Goal: Task Accomplishment & Management: Use online tool/utility

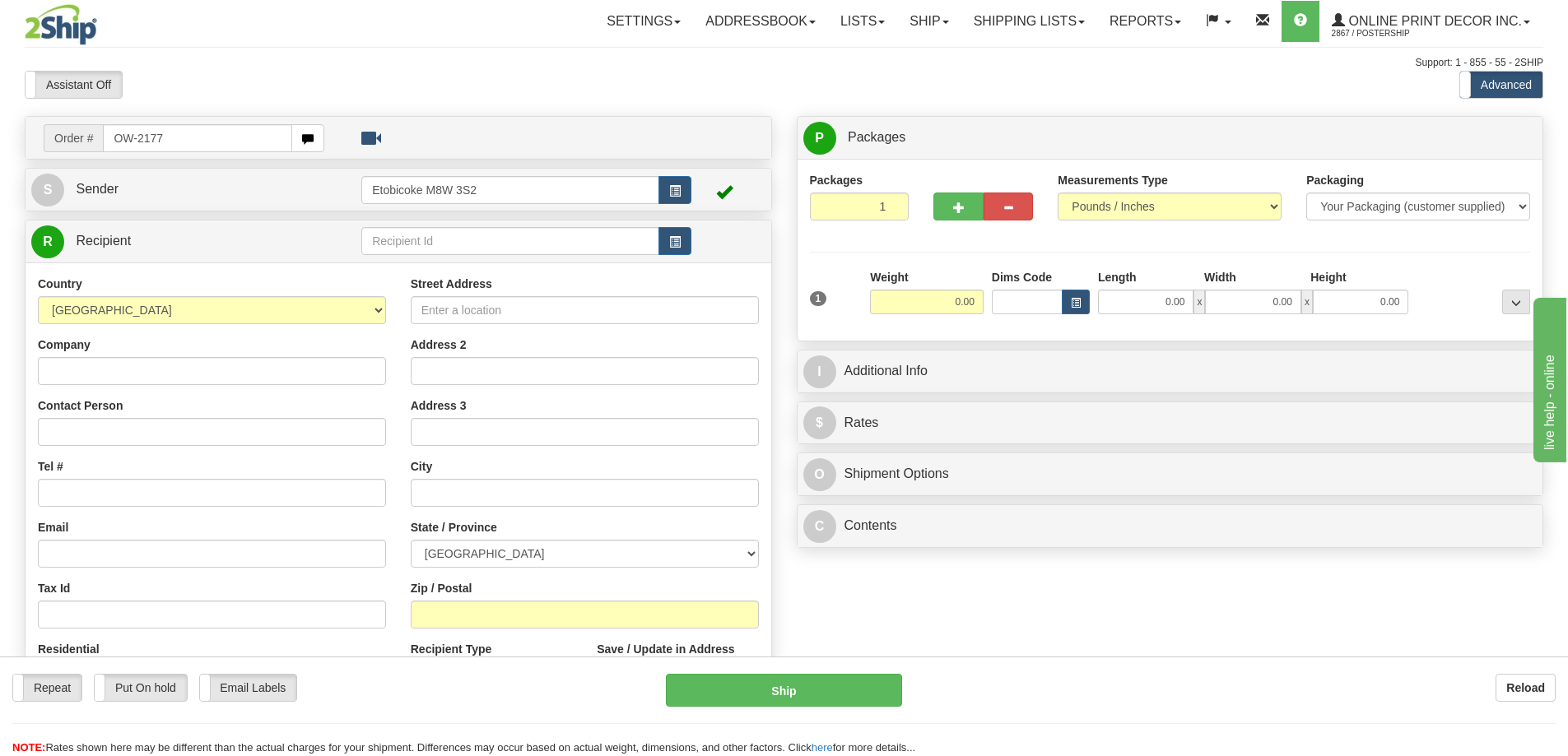
type input "OW-2177"
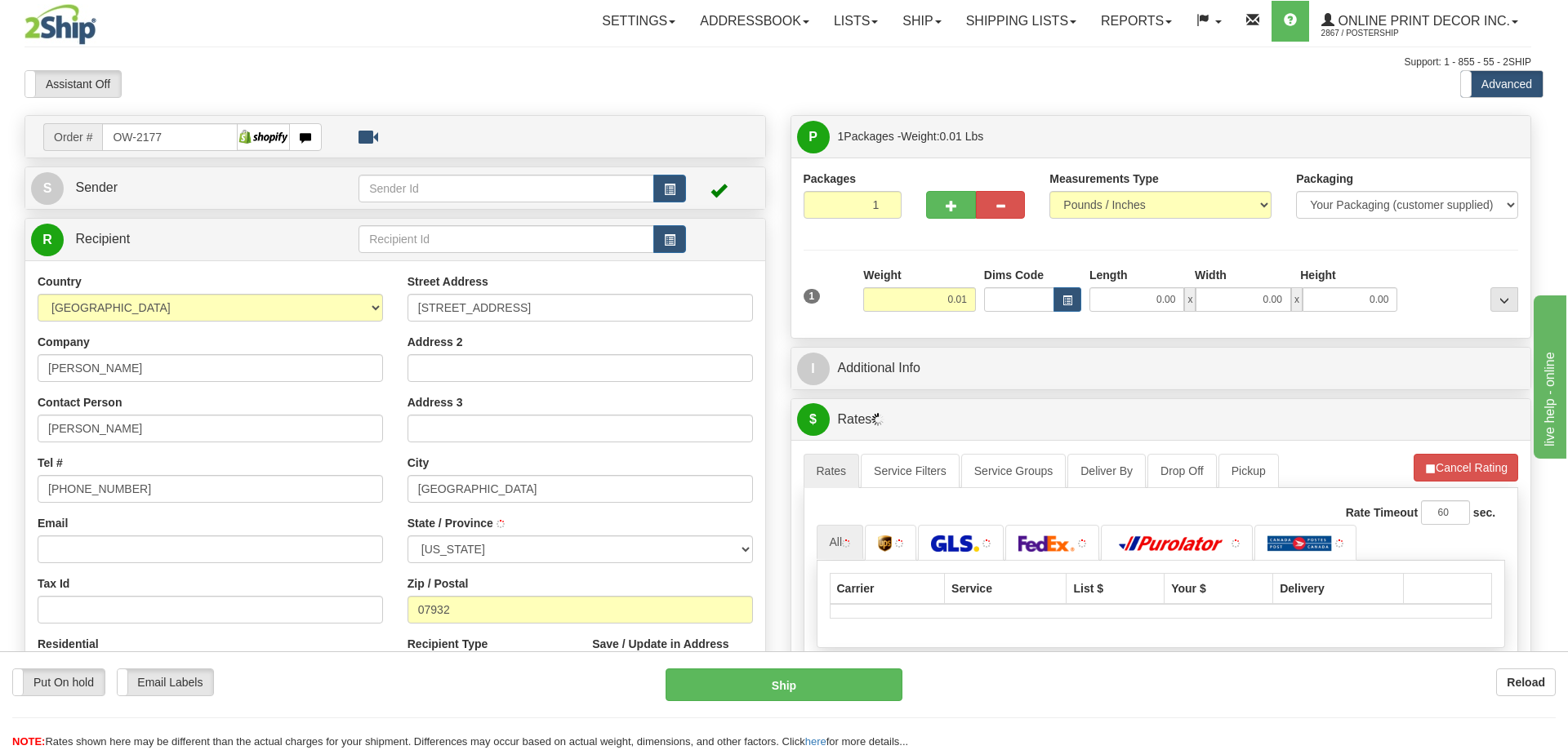
type input "FLORHAM PARK"
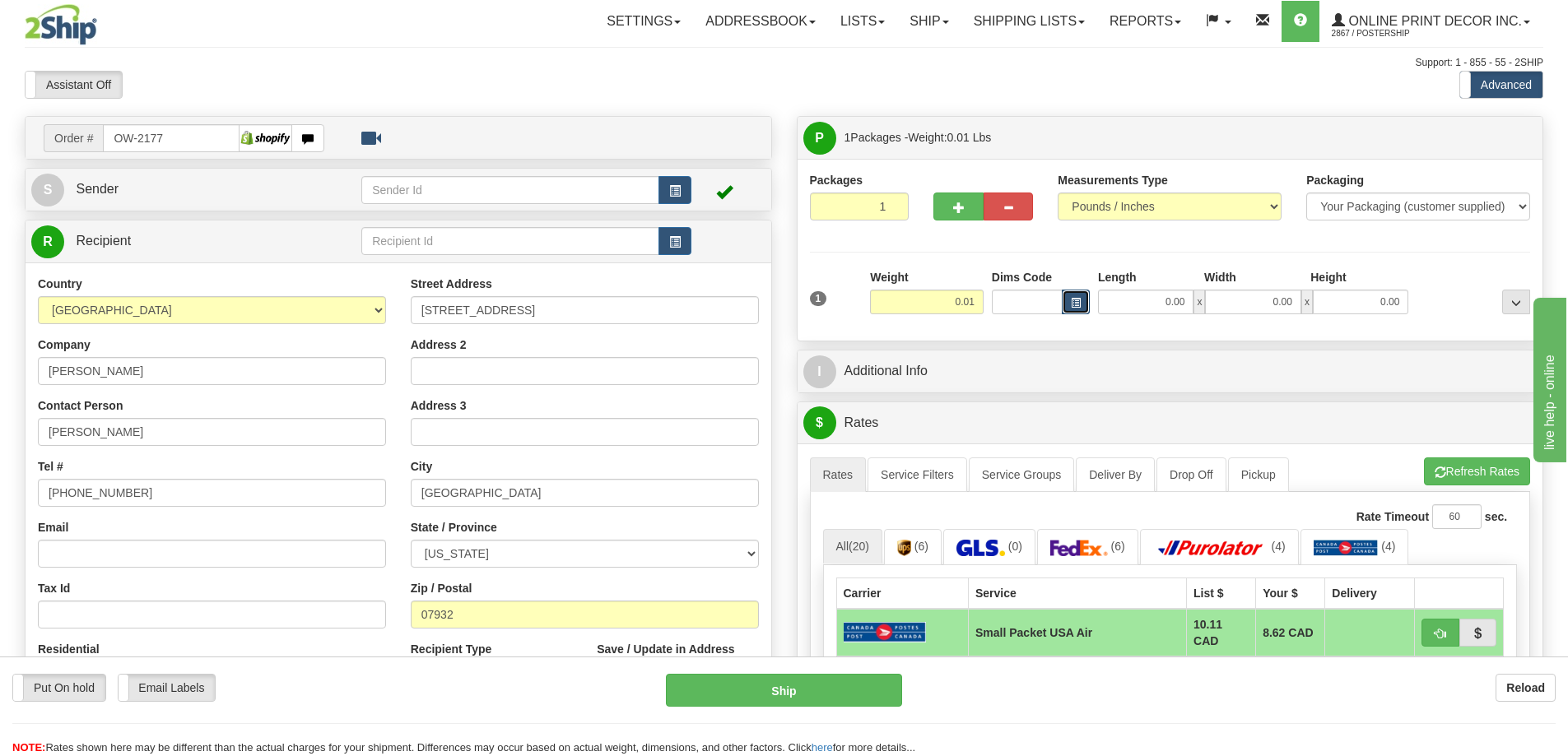
click at [1068, 300] on button "button" at bounding box center [1076, 301] width 28 height 25
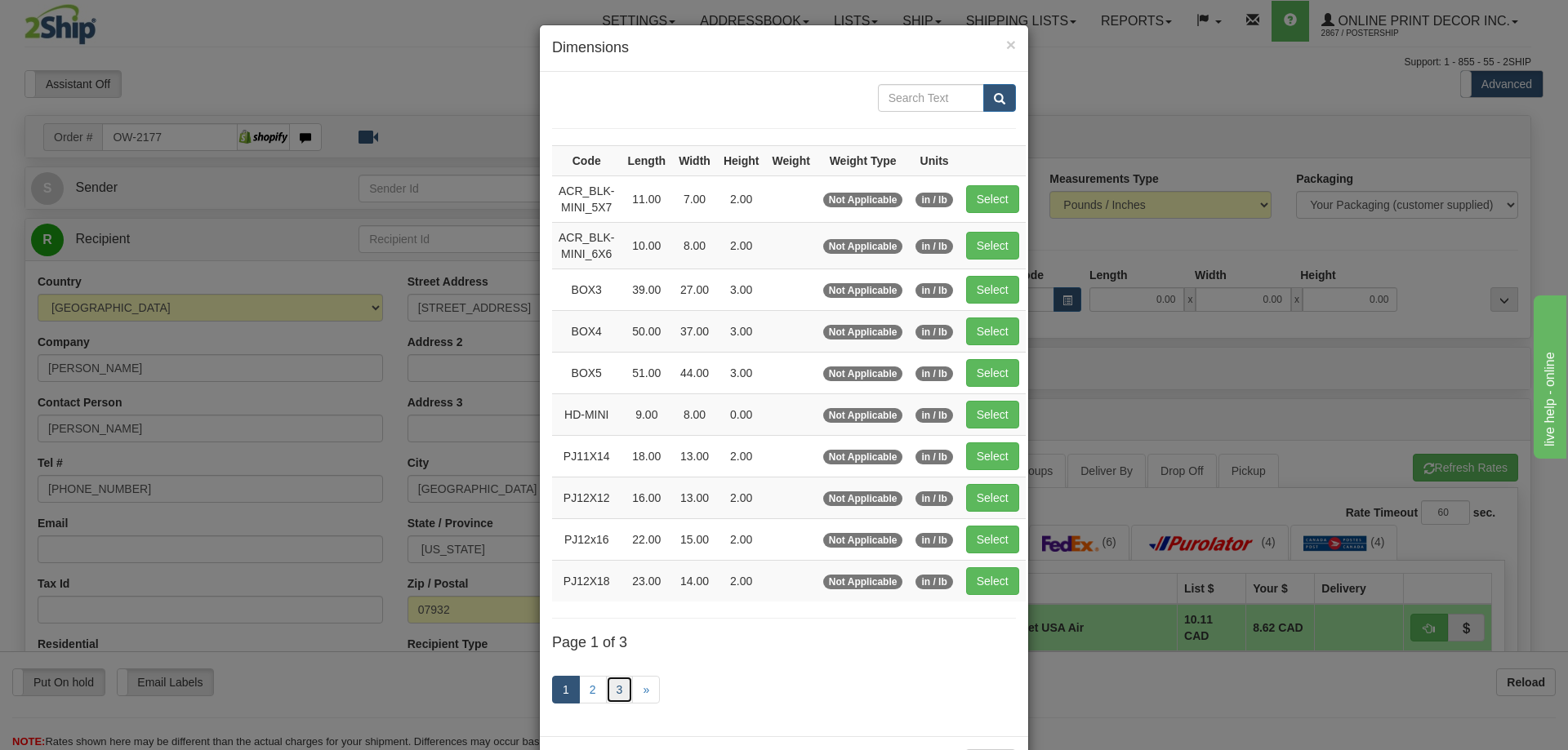
click at [615, 685] on link "3" at bounding box center [620, 689] width 28 height 28
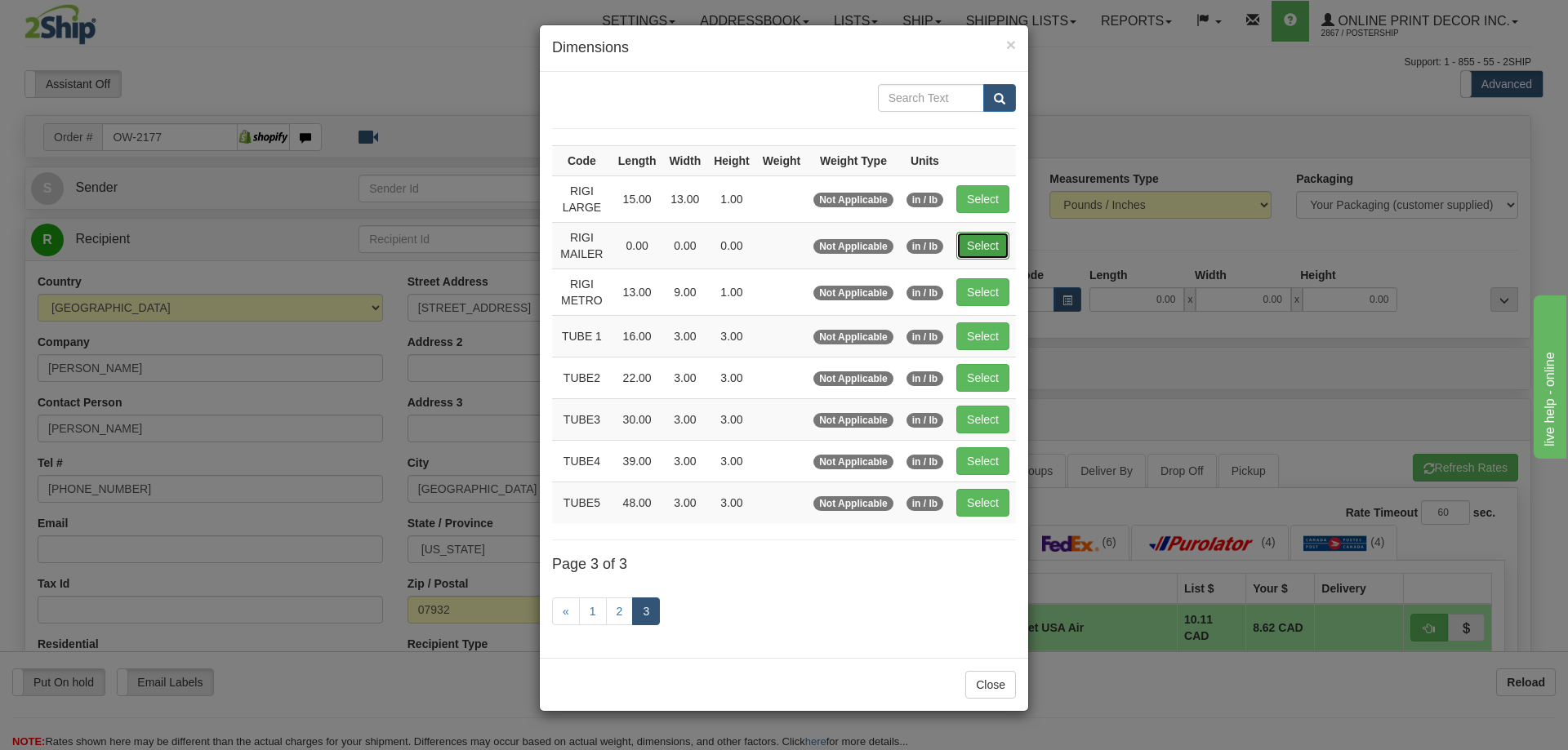
click at [966, 242] on button "Select" at bounding box center [983, 245] width 53 height 28
type input "RIGI MAILER"
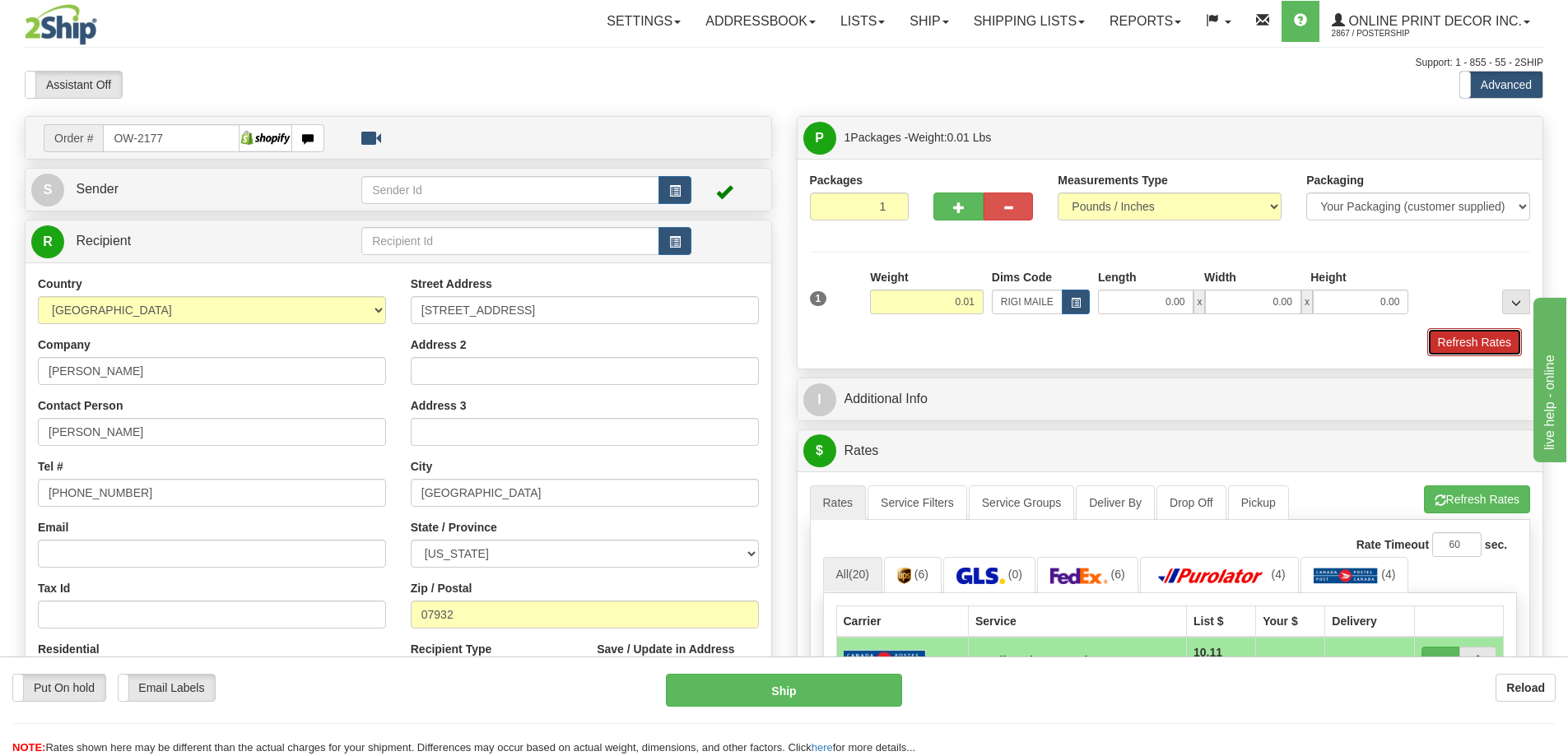
click at [1449, 340] on button "Refresh Rates" at bounding box center [1475, 342] width 95 height 28
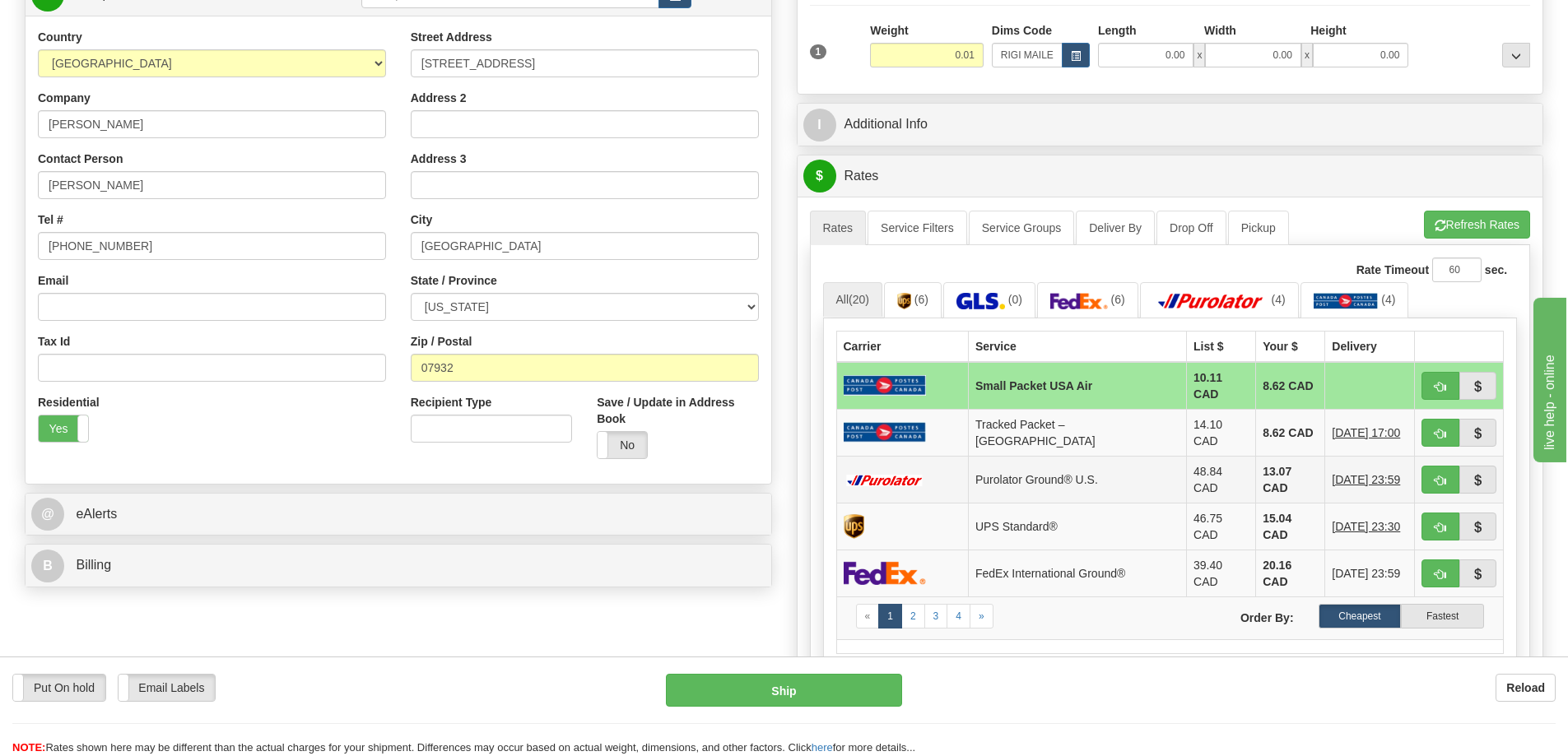
scroll to position [412, 0]
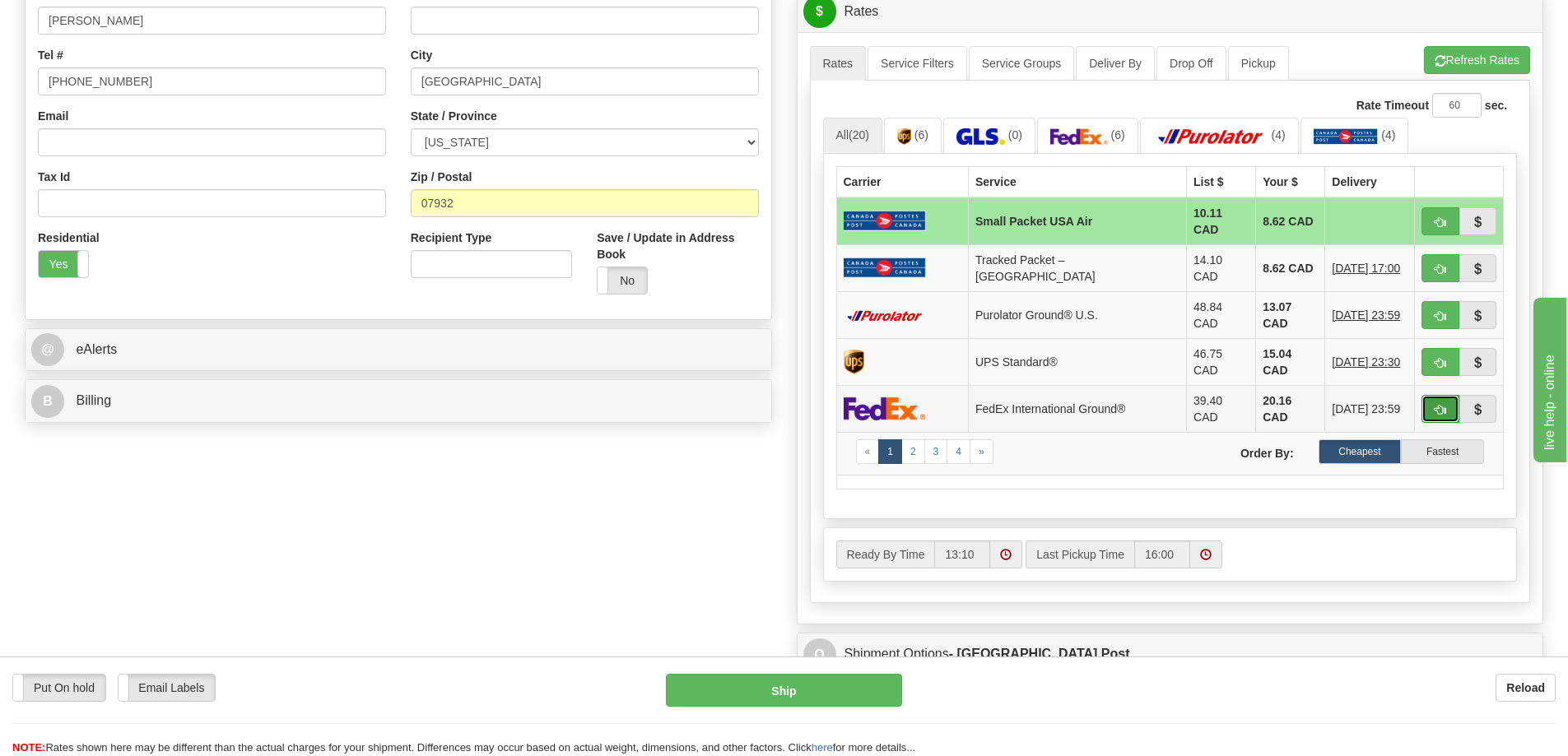
click at [1436, 395] on button "button" at bounding box center [1441, 408] width 38 height 28
type input "92"
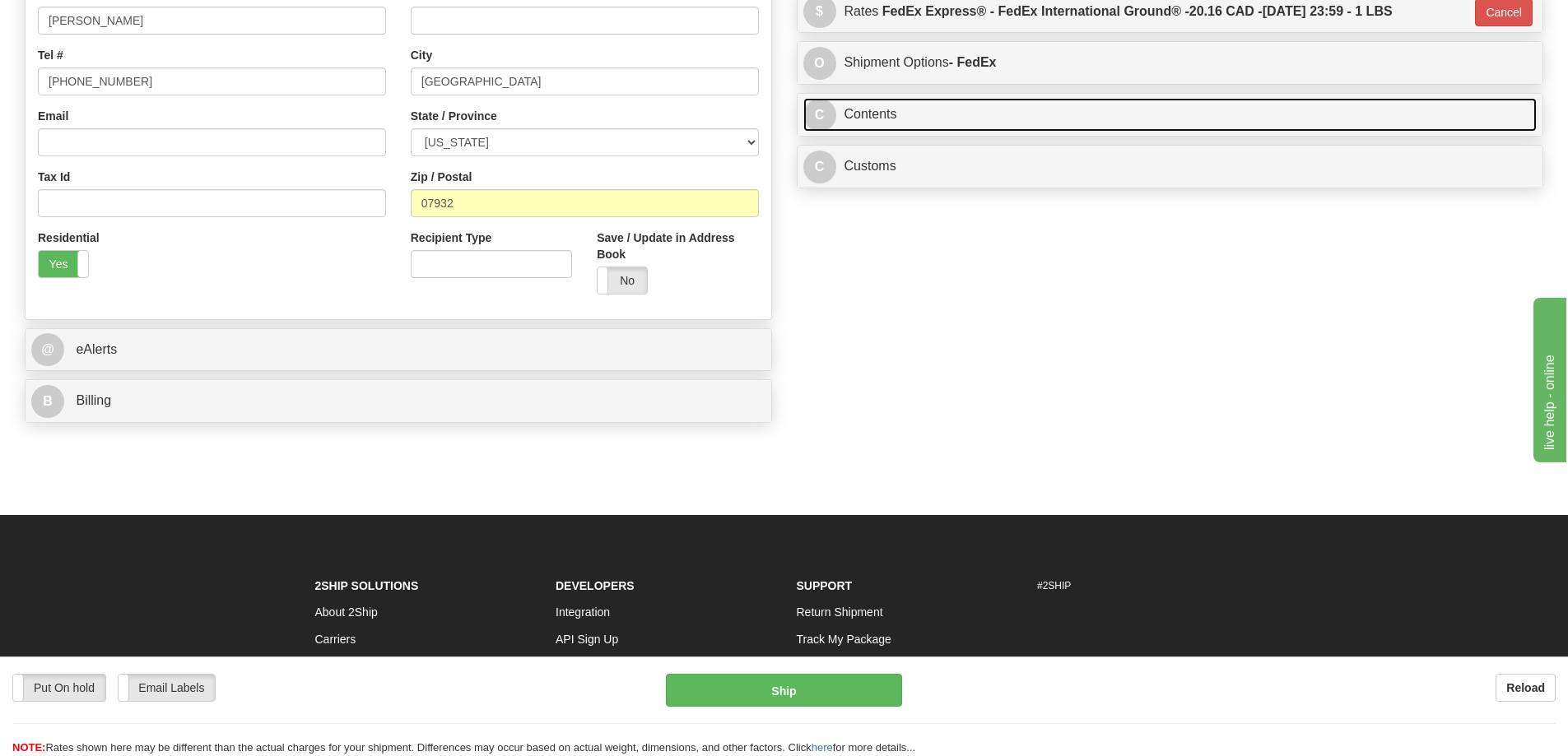
click at [1078, 102] on link "C Contents" at bounding box center [1170, 115] width 734 height 34
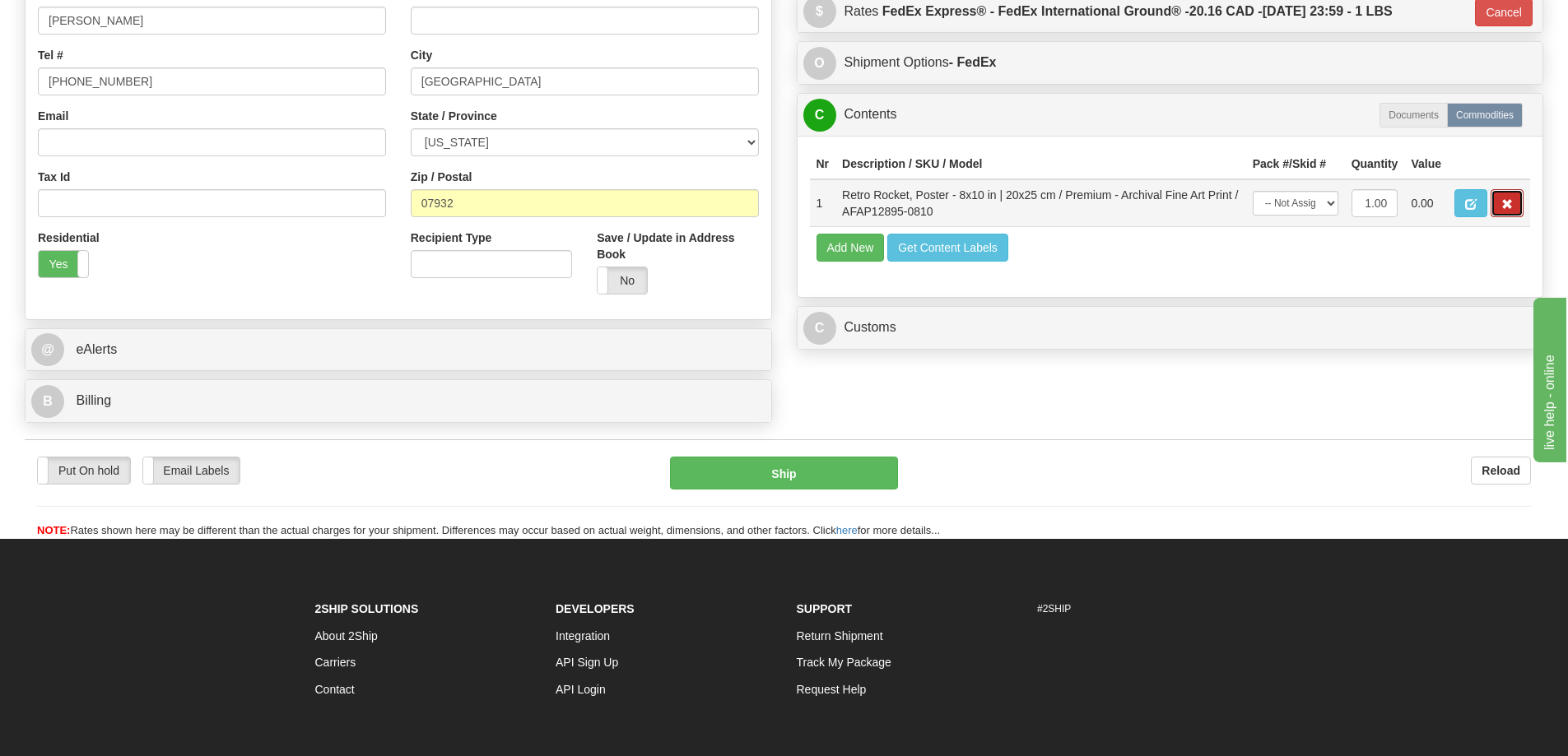
click at [1514, 204] on button "button" at bounding box center [1507, 203] width 33 height 28
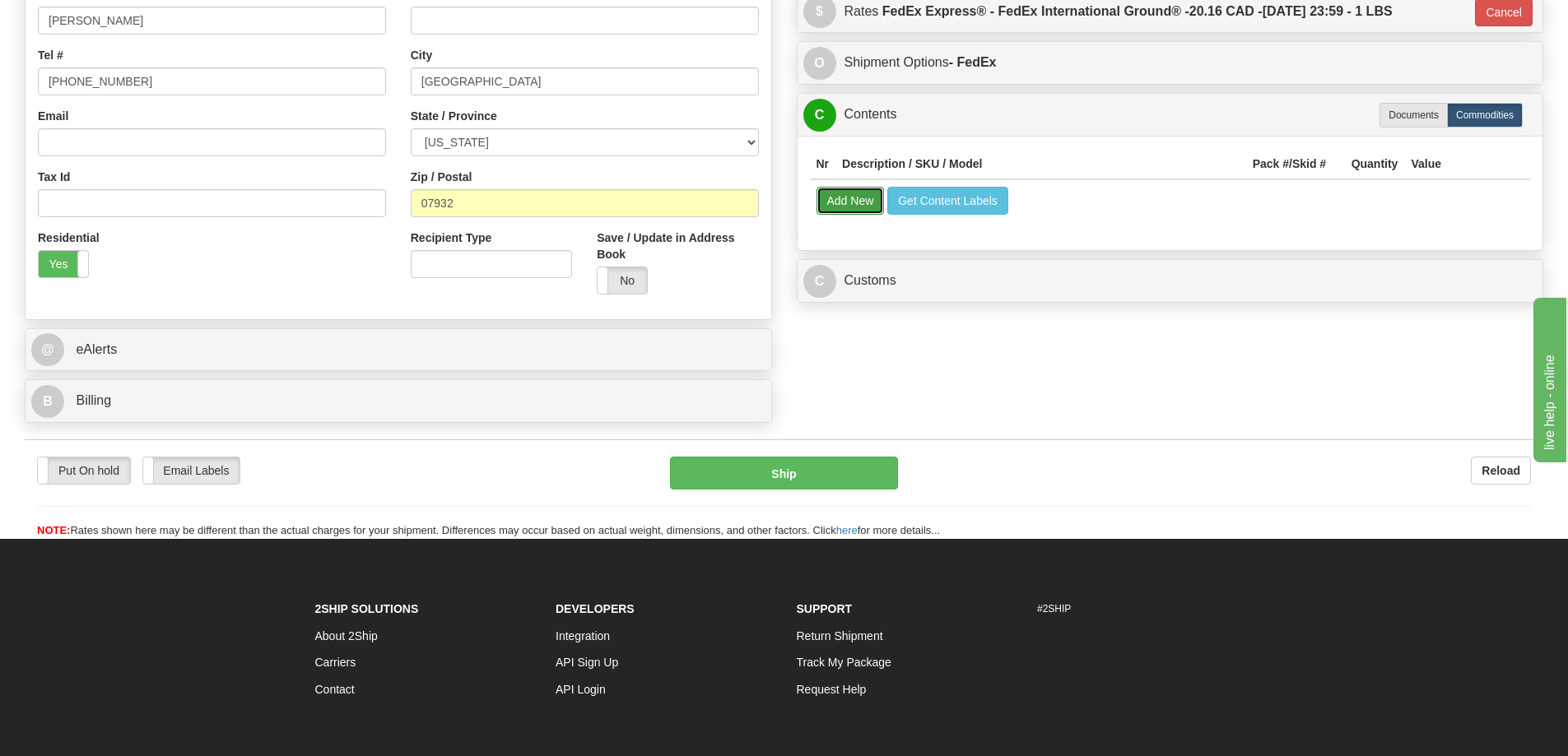
click at [846, 201] on button "Add New" at bounding box center [851, 200] width 68 height 28
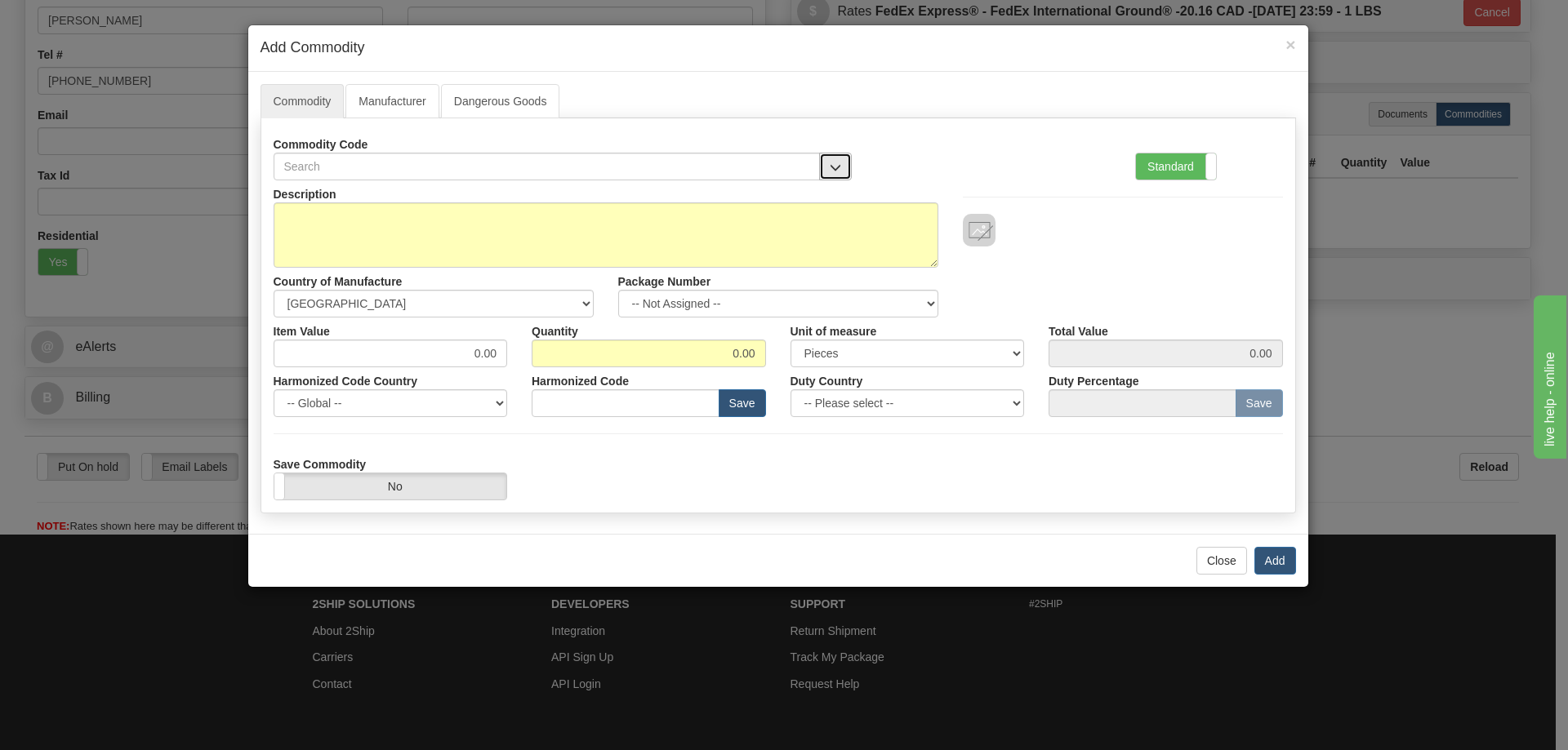
click at [834, 157] on button "button" at bounding box center [835, 166] width 33 height 28
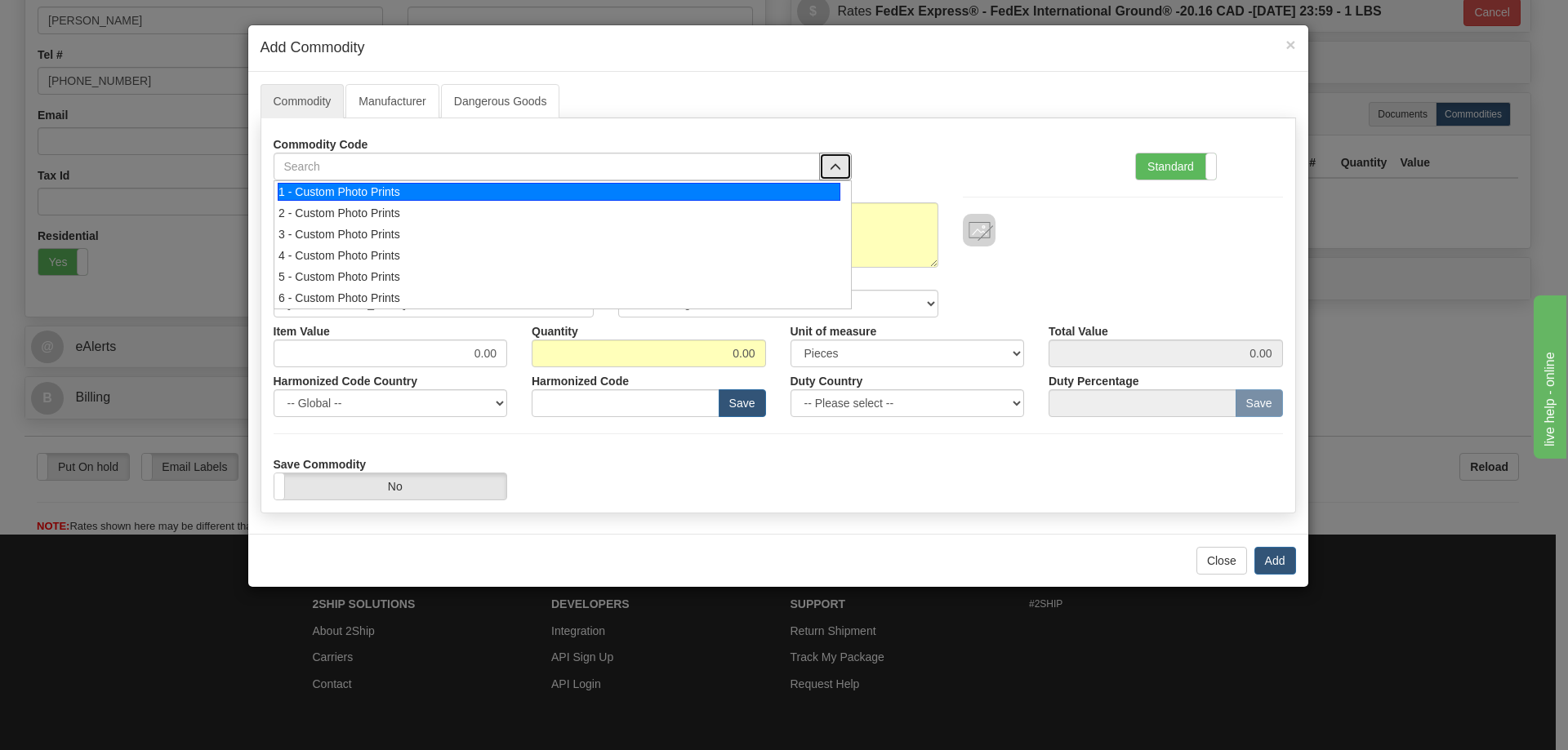
click at [819, 185] on div "1 - Custom Photo Prints" at bounding box center [559, 191] width 563 height 18
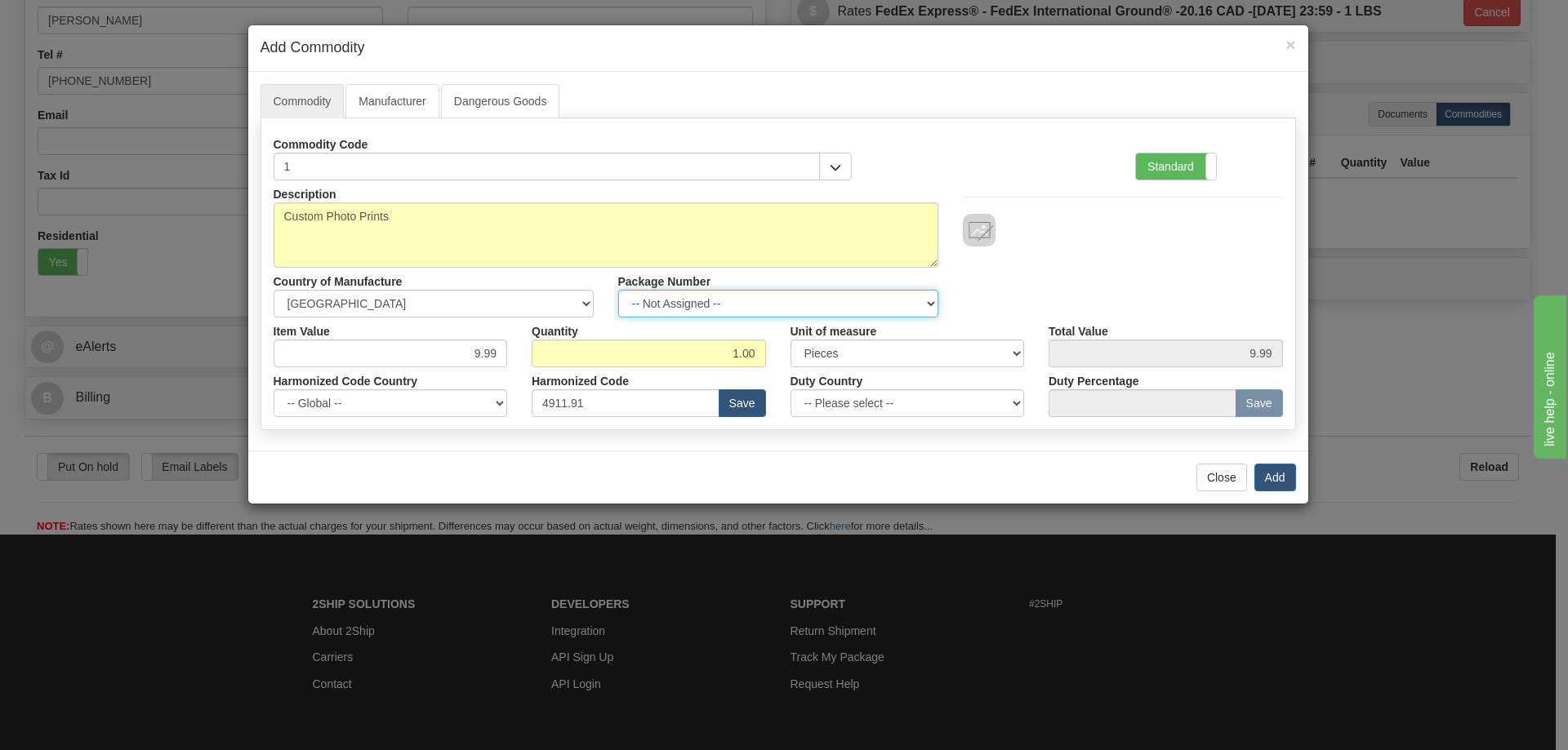
click at [924, 296] on select "-- Not Assigned -- Item 1" at bounding box center [778, 303] width 320 height 28
select select "0"
click at [618, 290] on select "-- Not Assigned -- Item 1" at bounding box center [778, 303] width 320 height 28
click at [1277, 480] on button "Add" at bounding box center [1274, 477] width 41 height 28
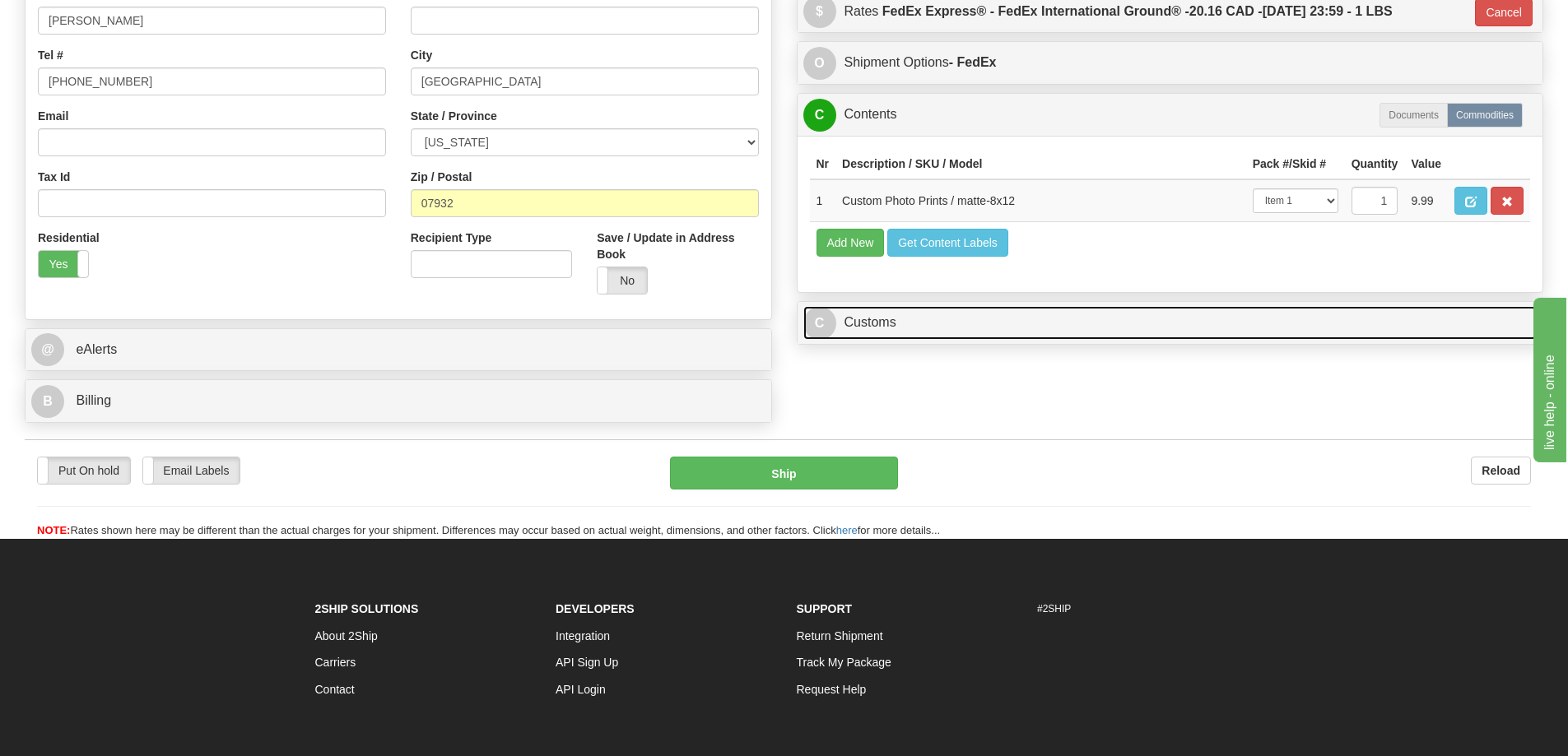
click at [1098, 325] on link "C Customs" at bounding box center [1170, 323] width 734 height 34
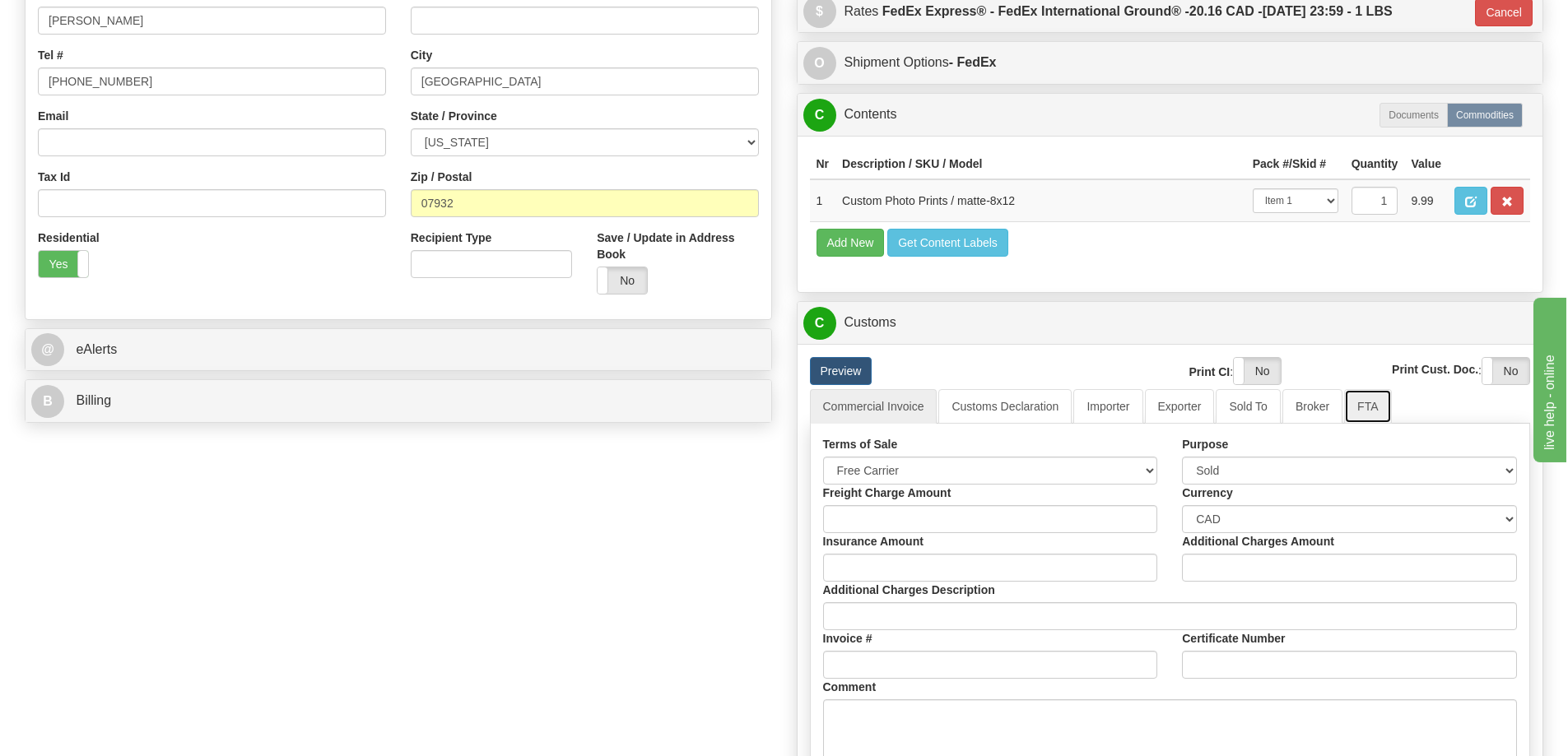
click at [1376, 407] on link "FTA" at bounding box center [1368, 406] width 47 height 35
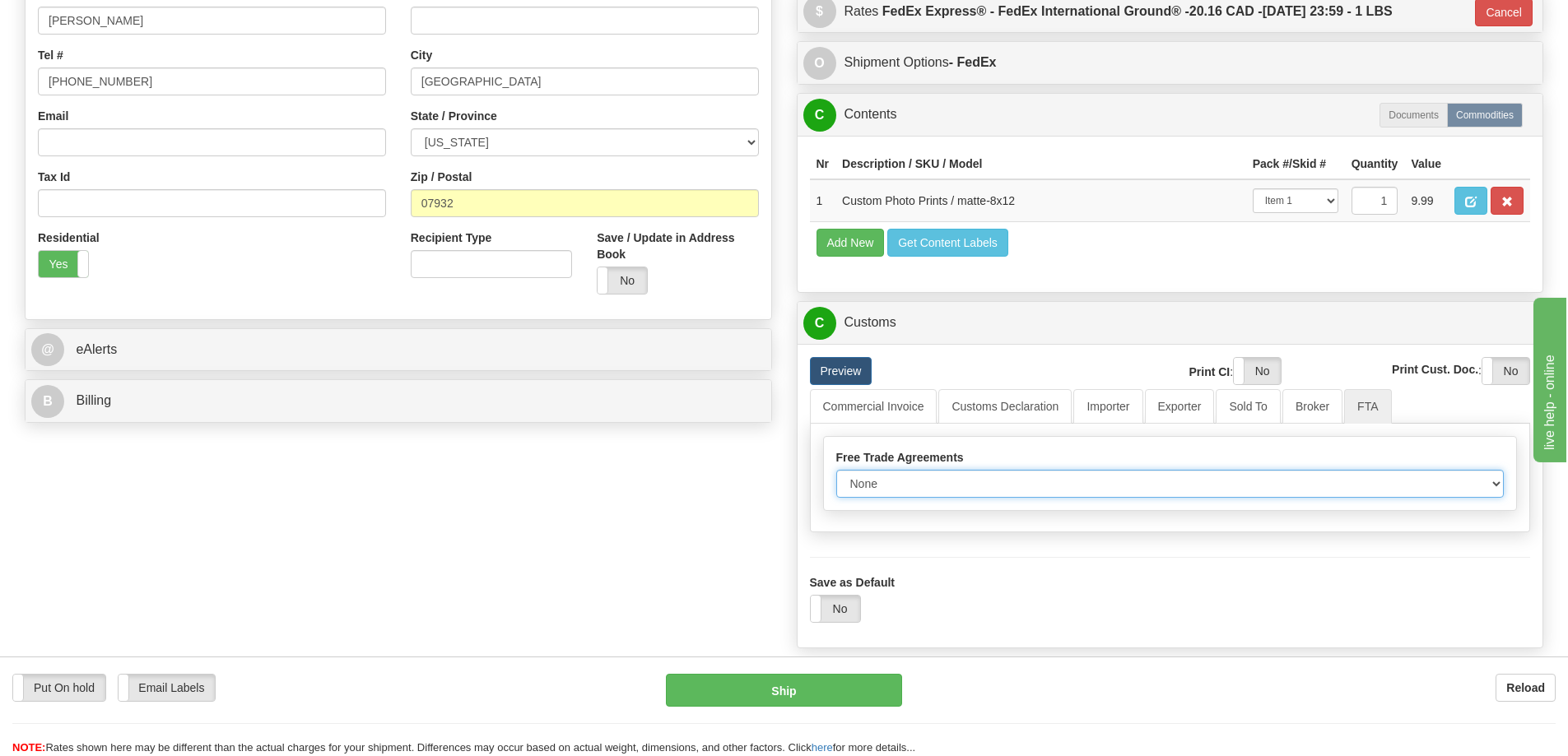
click at [1479, 484] on select "None Other USMCA CETA CUKTCA" at bounding box center [1170, 484] width 668 height 28
select select "1"
click at [836, 475] on select "None Other USMCA CETA CUKTCA" at bounding box center [1170, 484] width 668 height 28
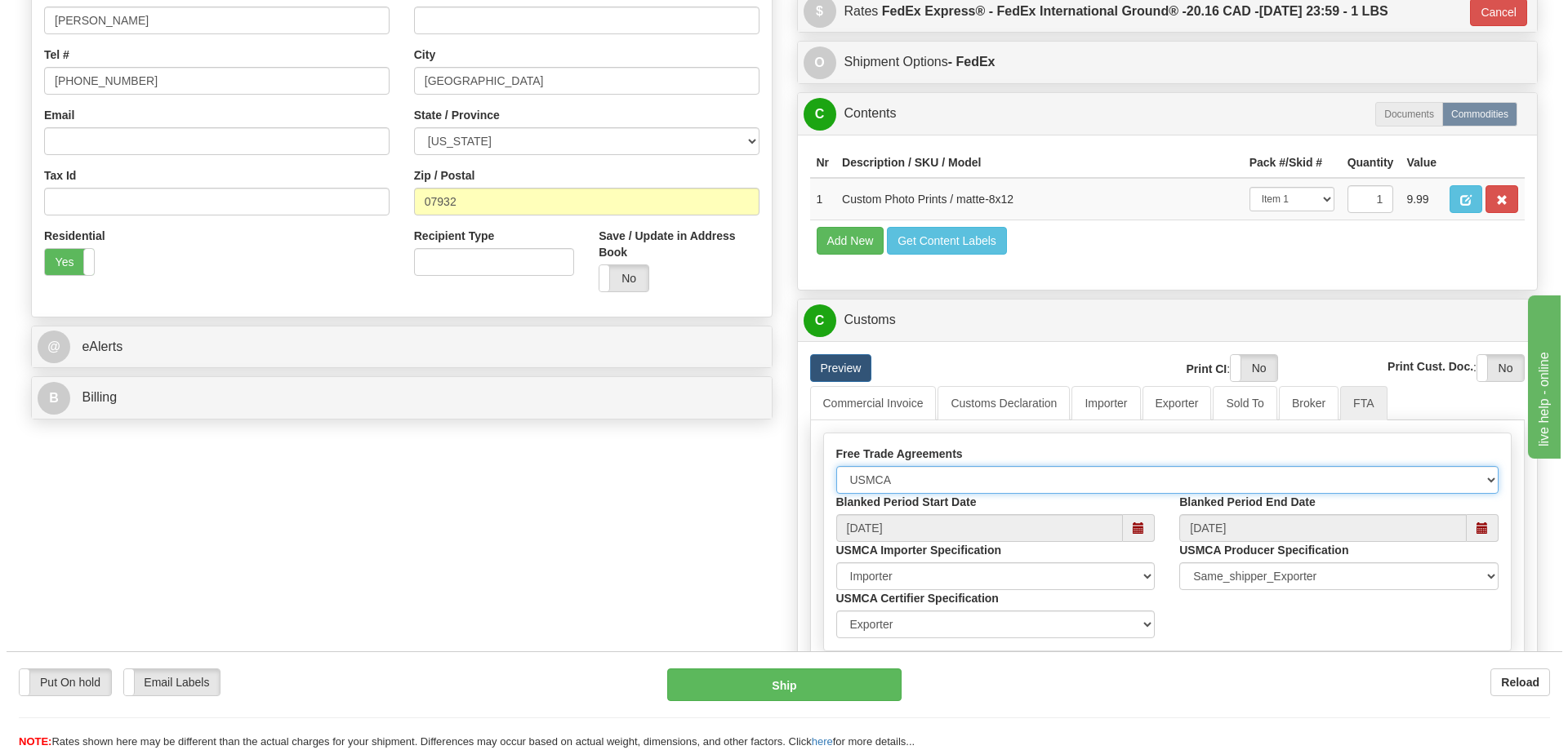
scroll to position [653, 0]
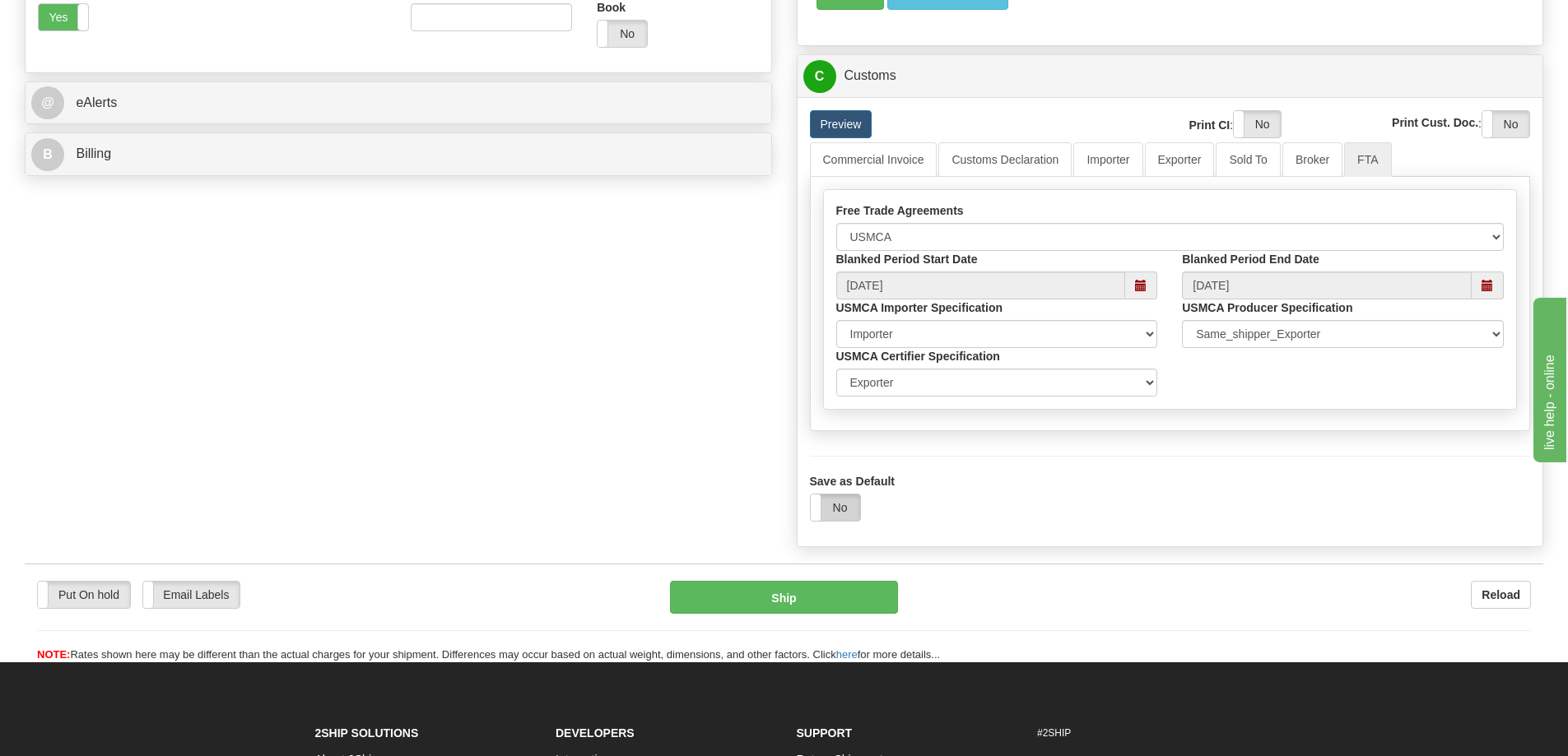
click at [847, 515] on label "No" at bounding box center [835, 507] width 49 height 26
click at [852, 598] on button "Ship" at bounding box center [784, 597] width 228 height 33
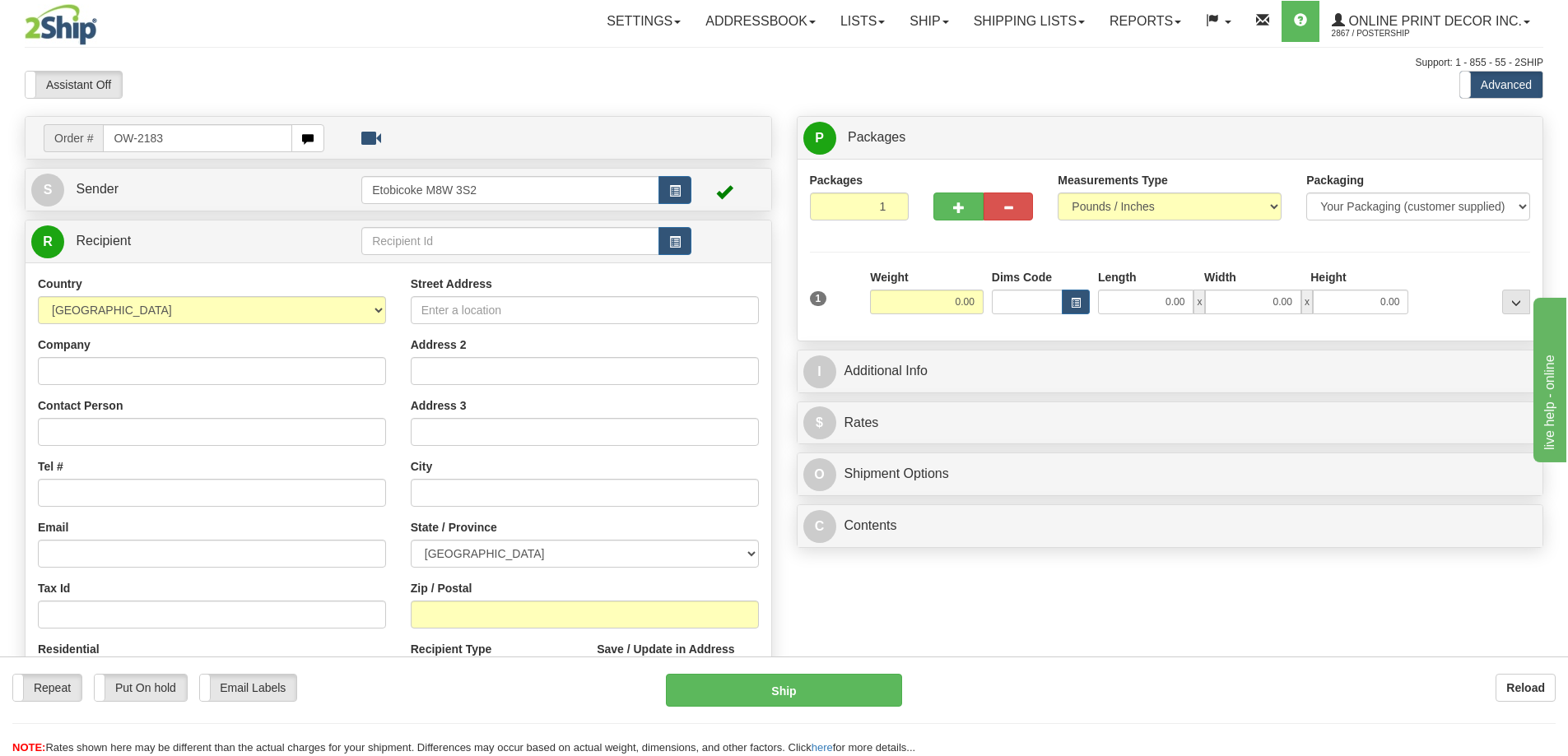
type input "OW-2183"
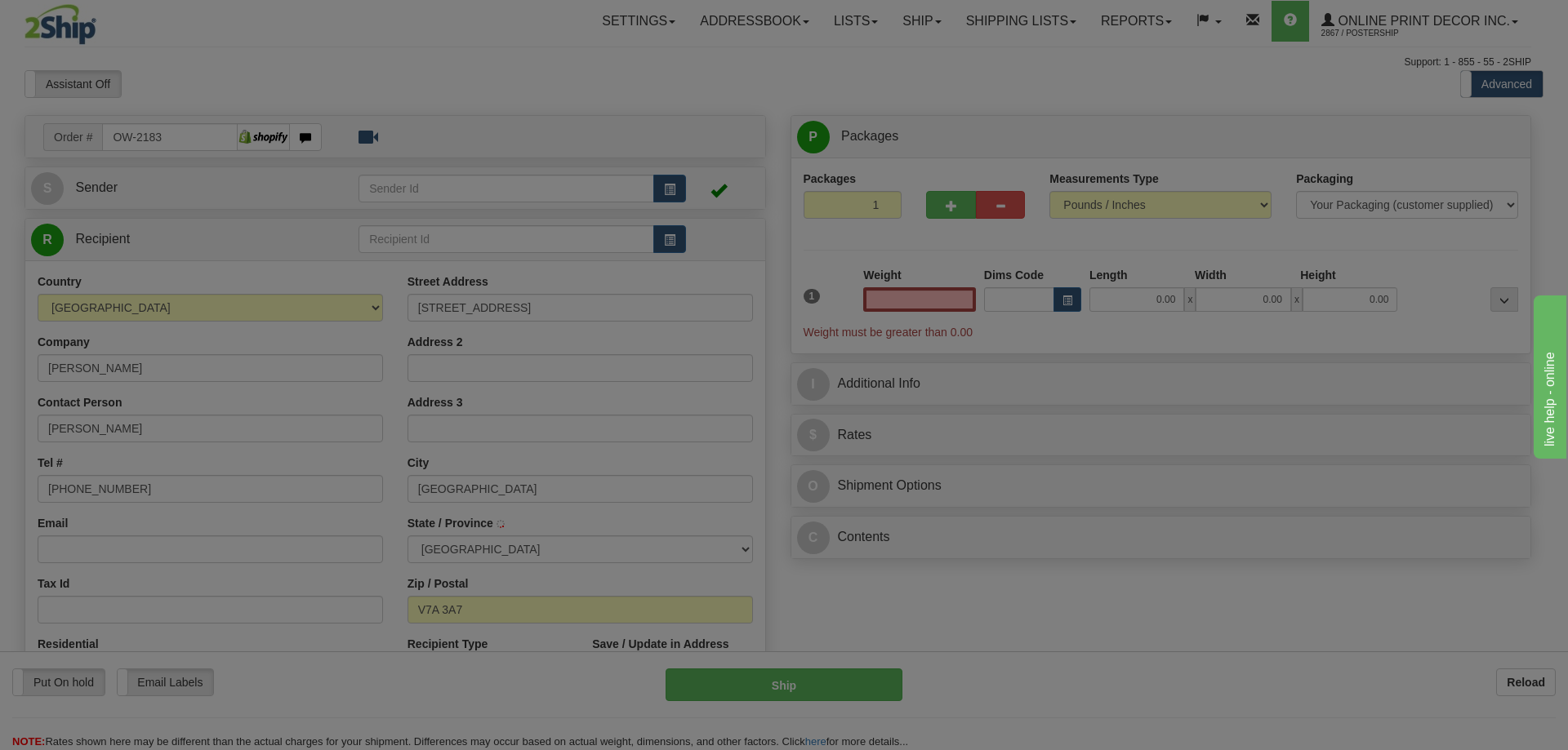
type input "RICHMOND"
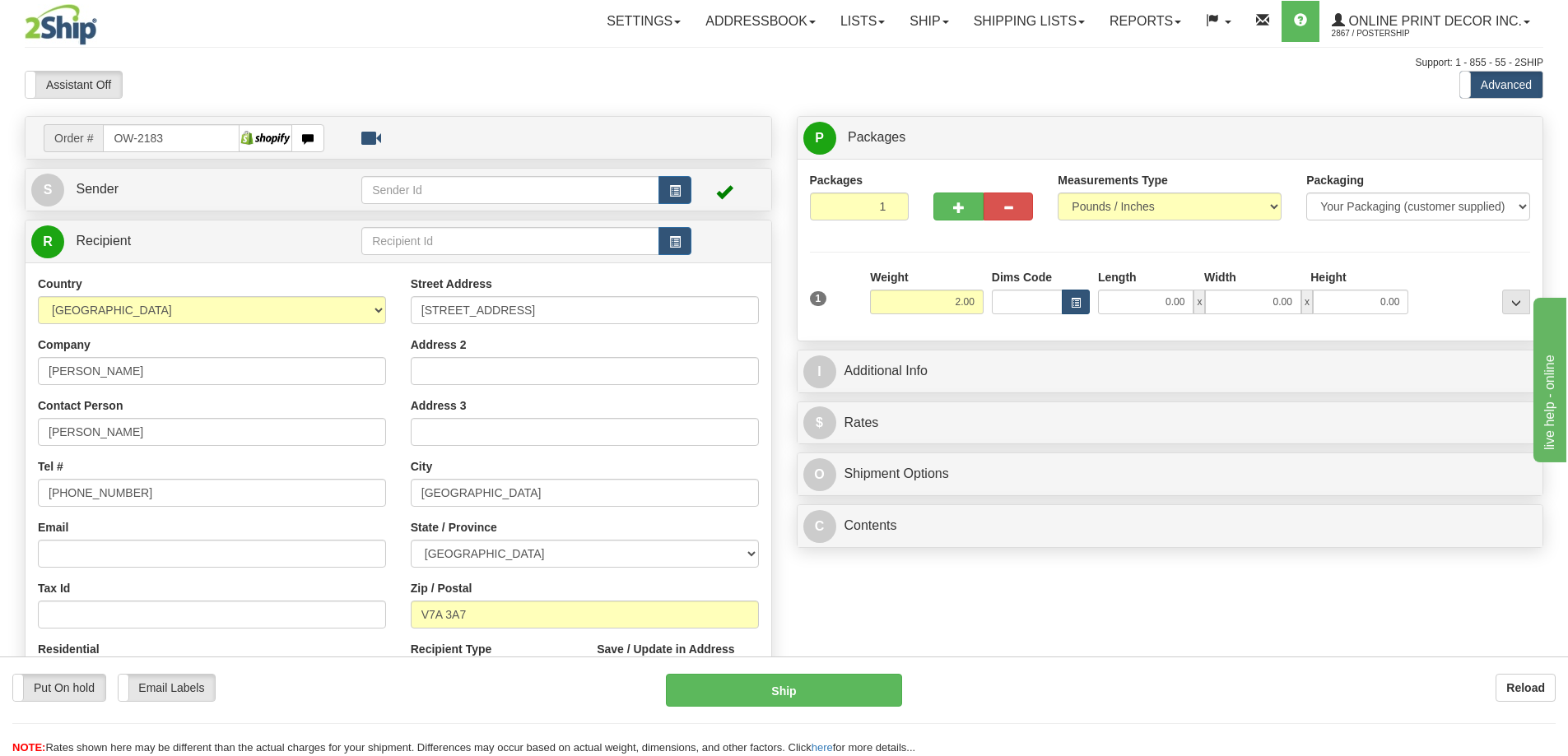
type input "2.00"
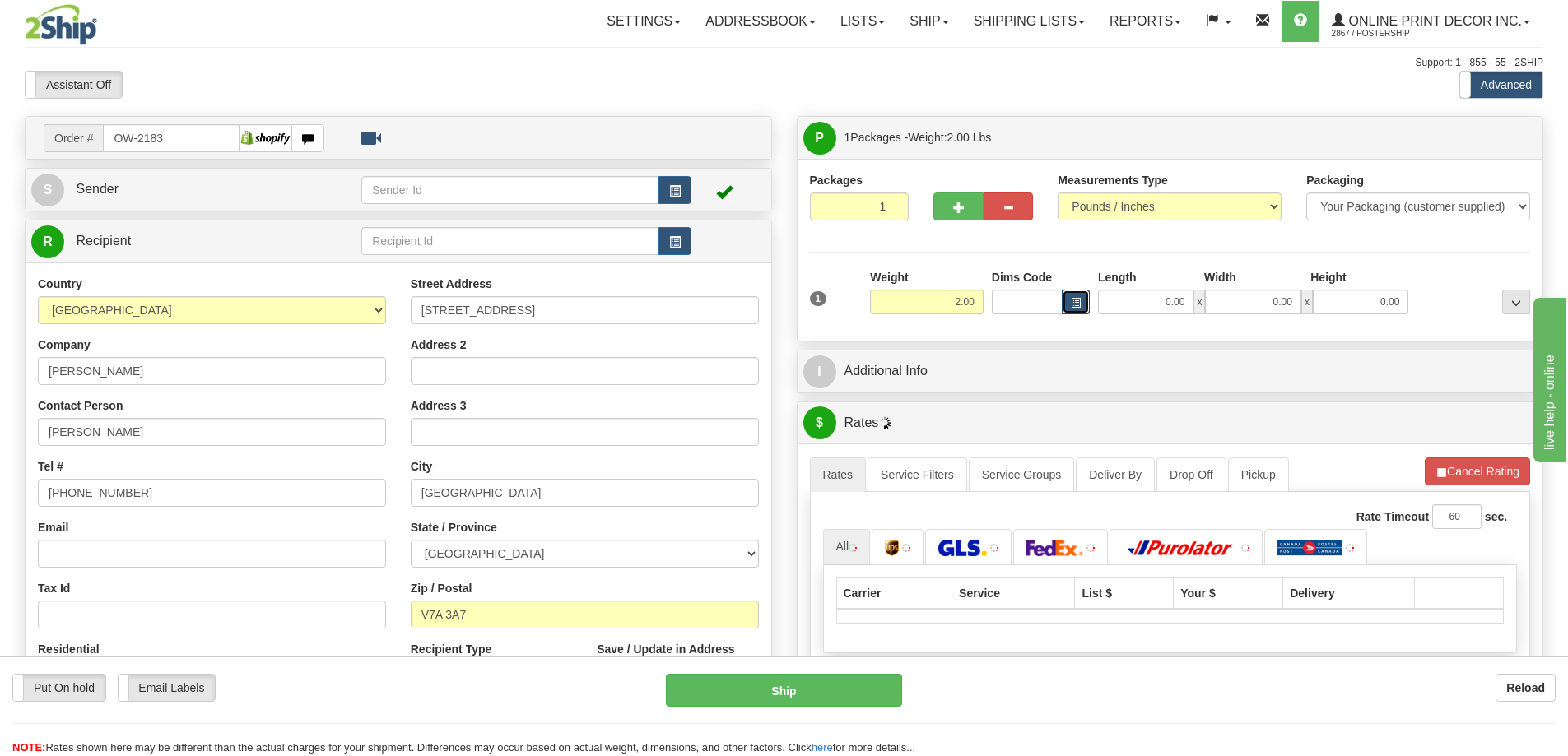
click at [1076, 293] on button "button" at bounding box center [1076, 301] width 28 height 25
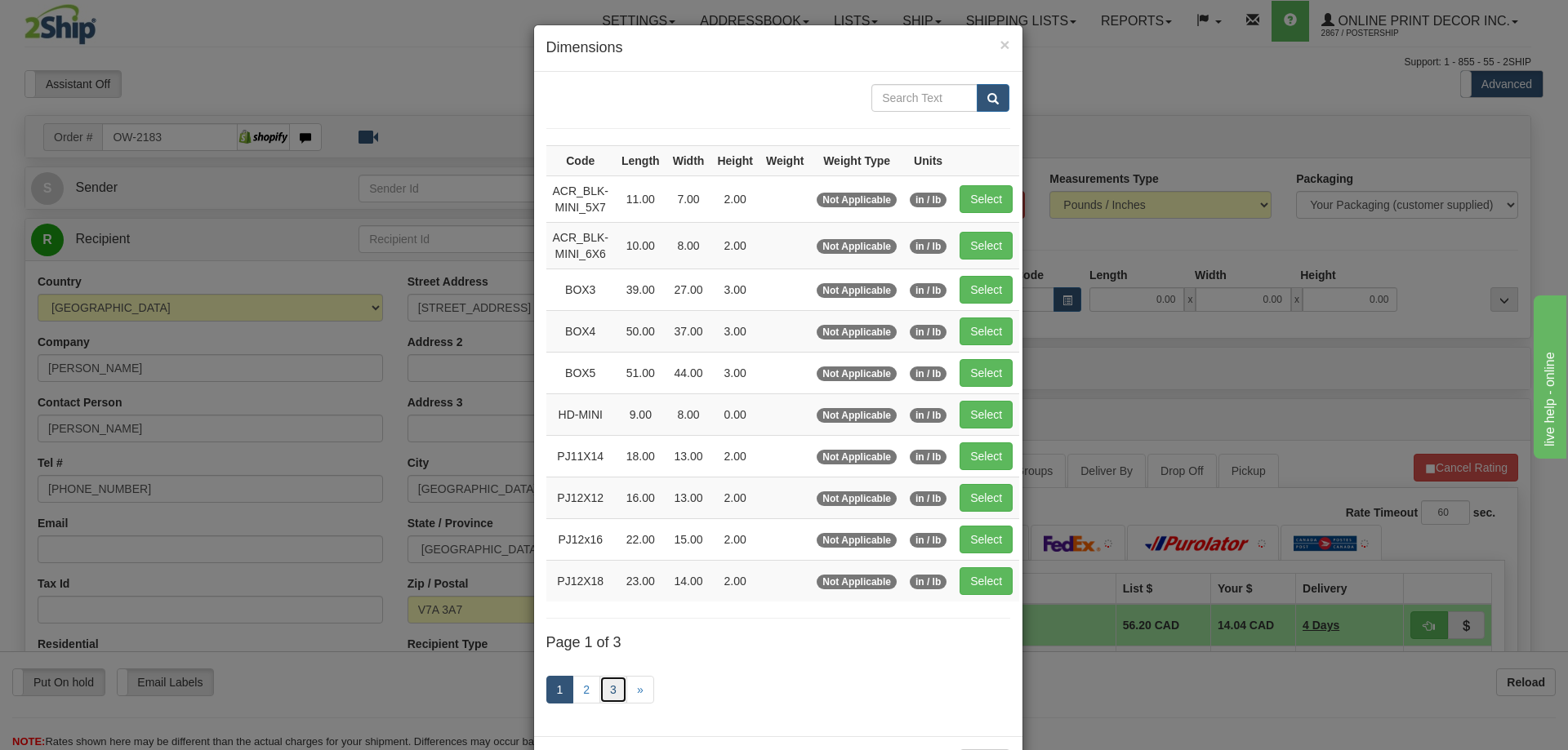
click at [611, 679] on link "3" at bounding box center [613, 689] width 28 height 28
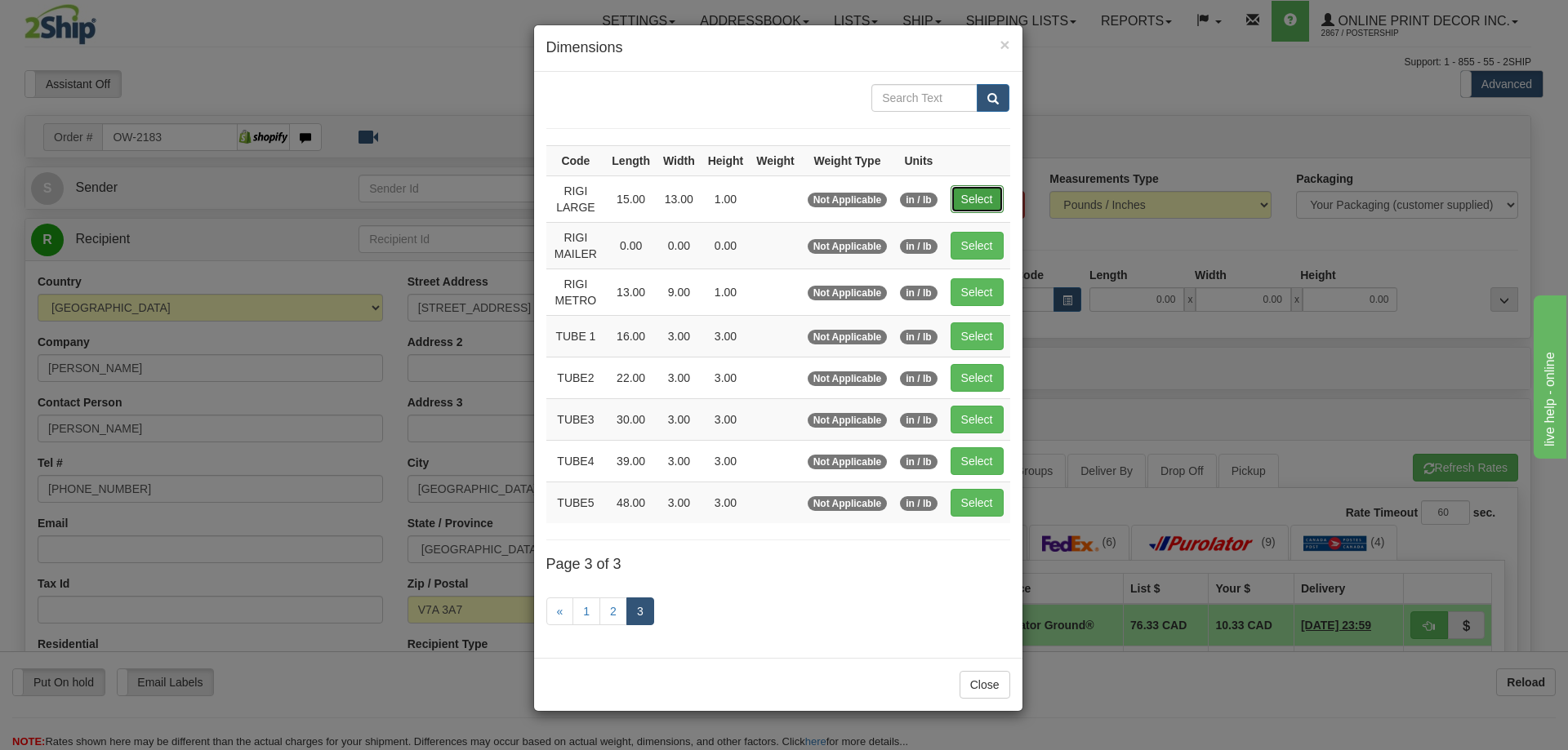
click at [976, 194] on button "Select" at bounding box center [977, 199] width 53 height 28
type input "RIGI LARGE"
type input "15.00"
type input "13.00"
type input "1.00"
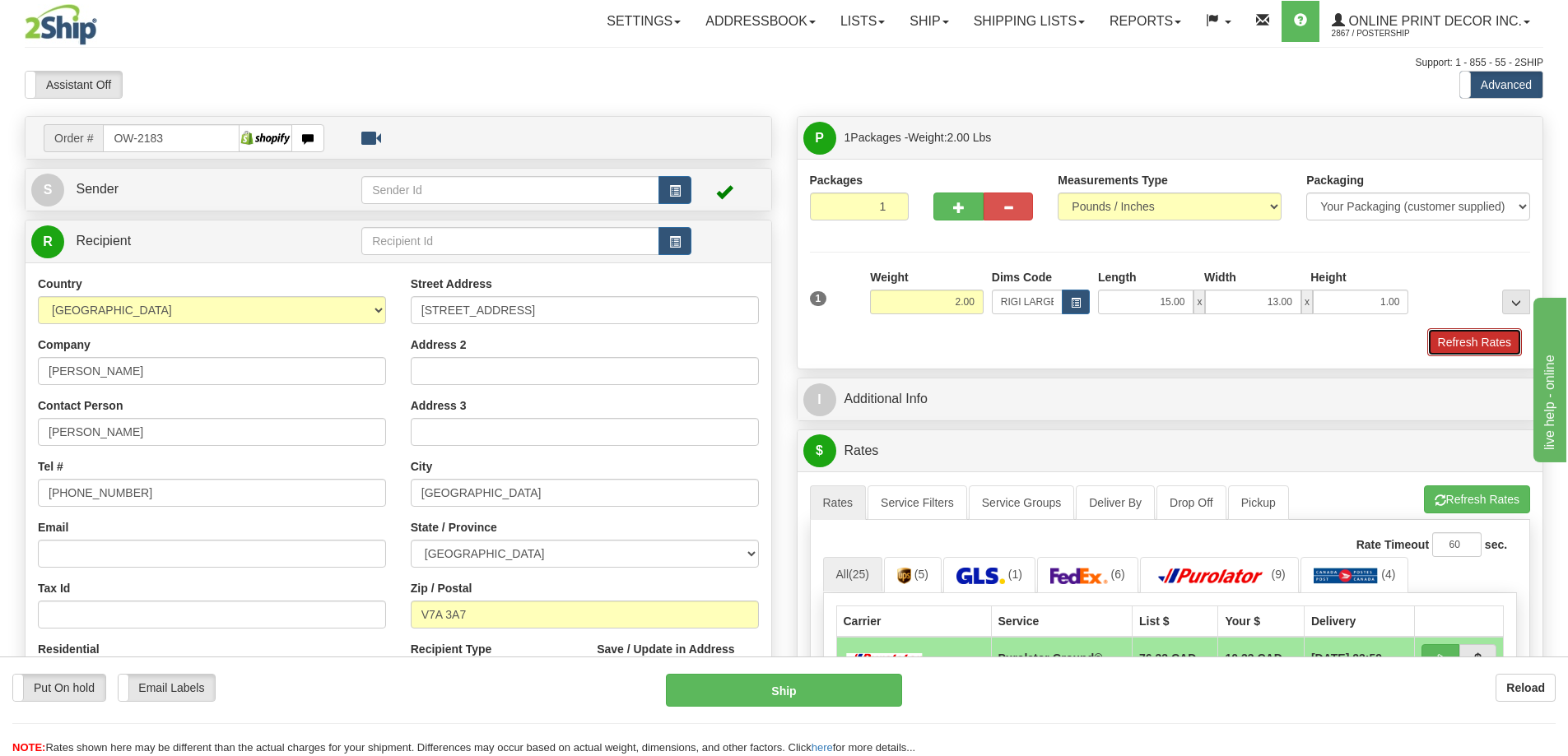
click at [1490, 343] on button "Refresh Rates" at bounding box center [1475, 342] width 95 height 28
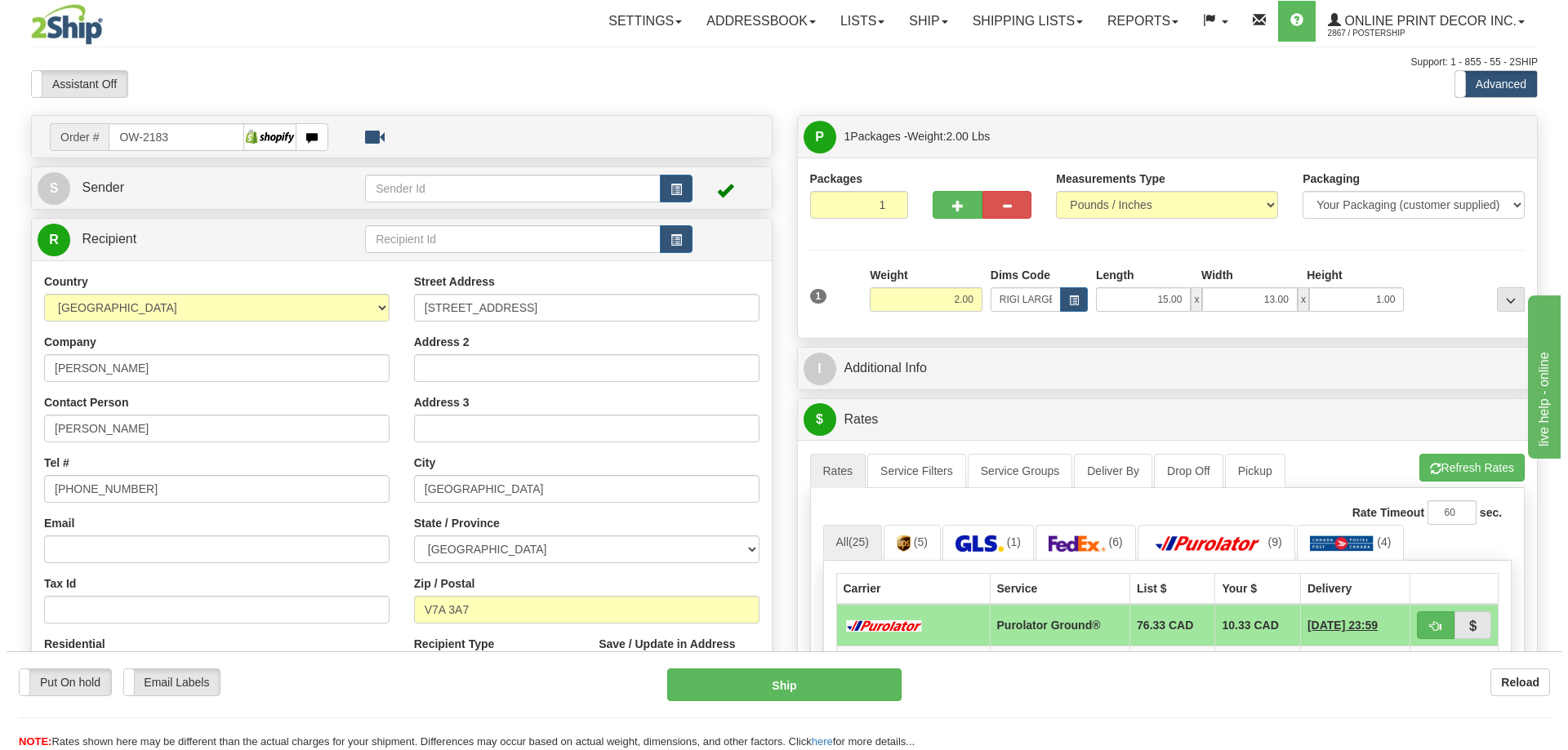
scroll to position [163, 0]
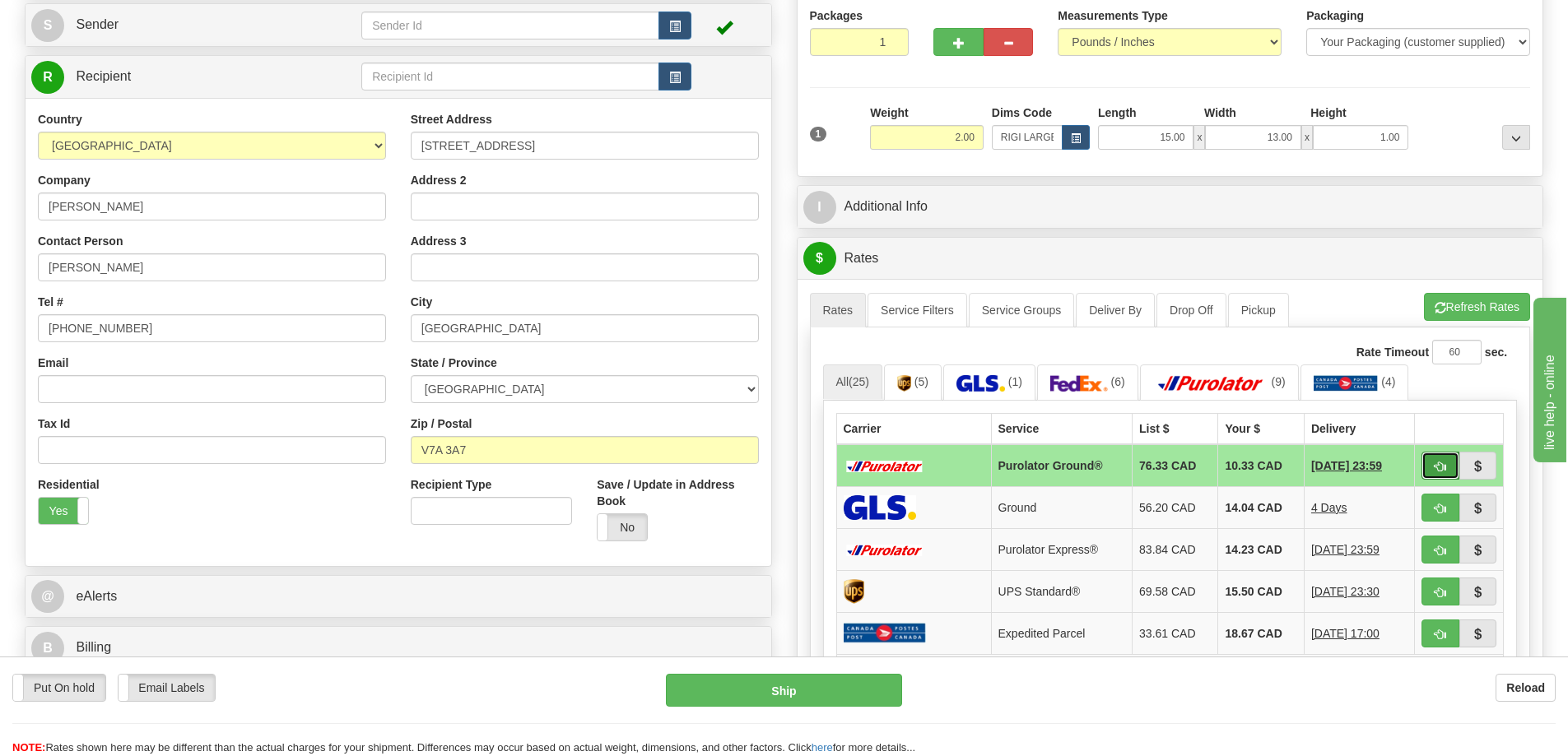
click at [1429, 464] on button "button" at bounding box center [1441, 465] width 38 height 28
type input "260"
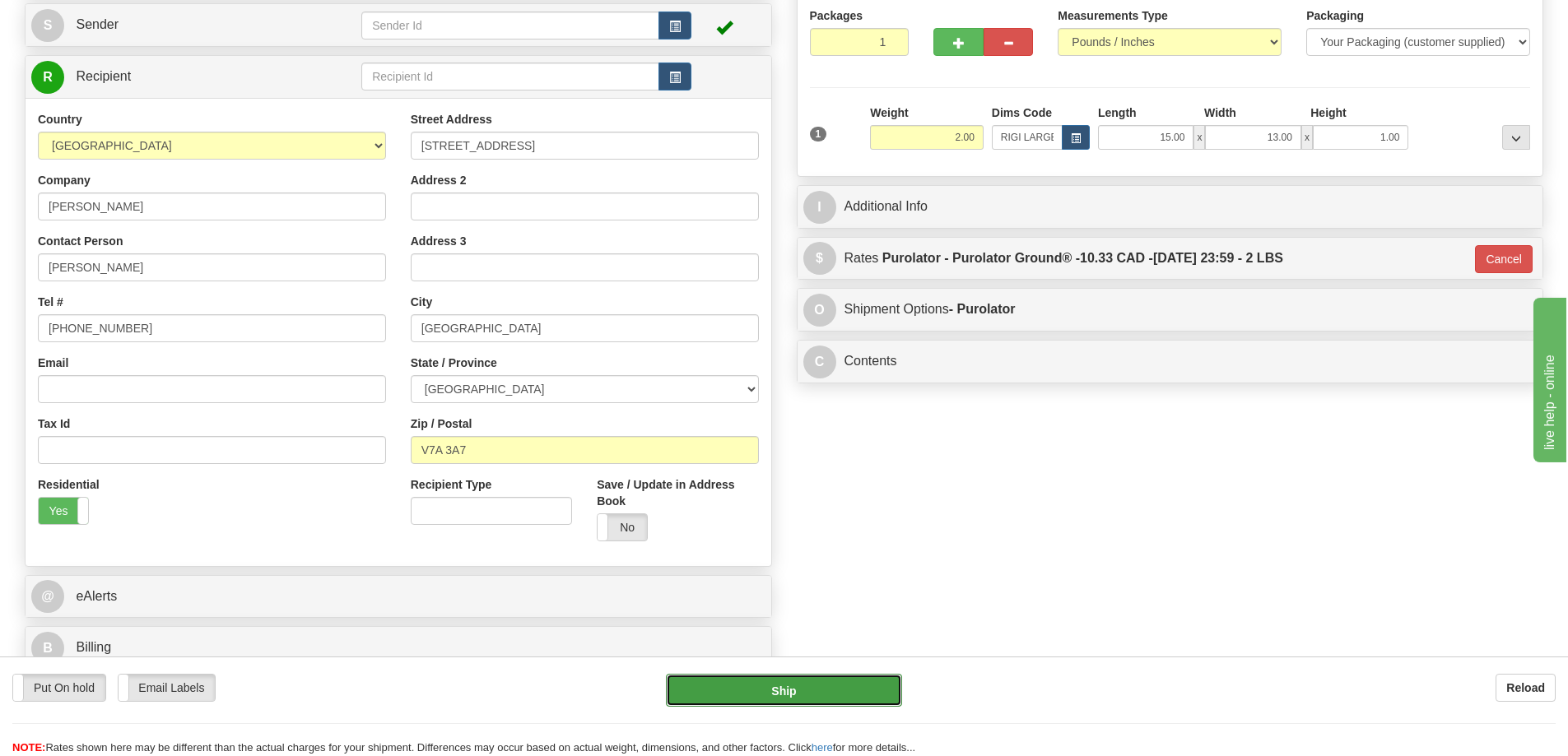
click at [878, 683] on button "Ship" at bounding box center [784, 690] width 236 height 33
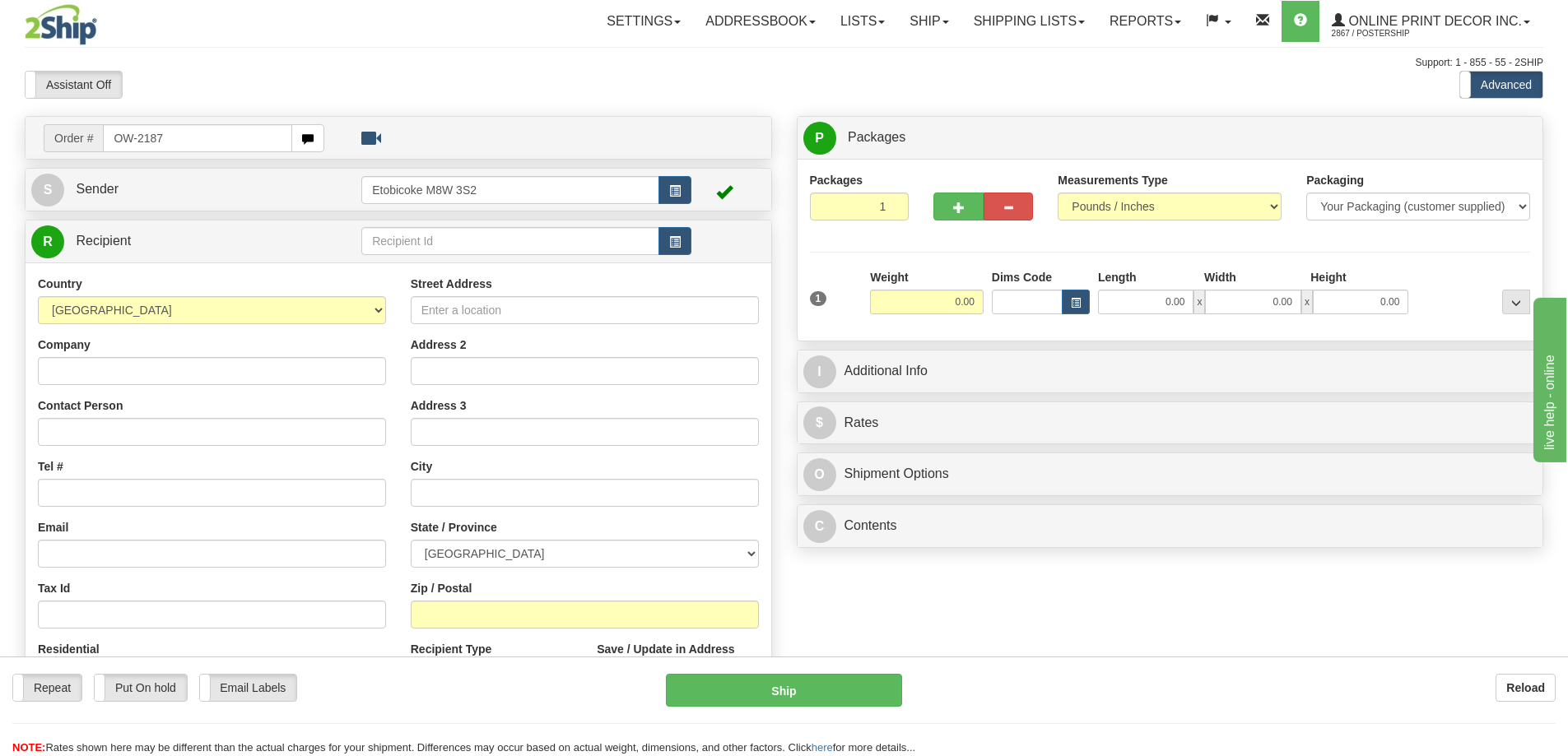
type input "OW-2187"
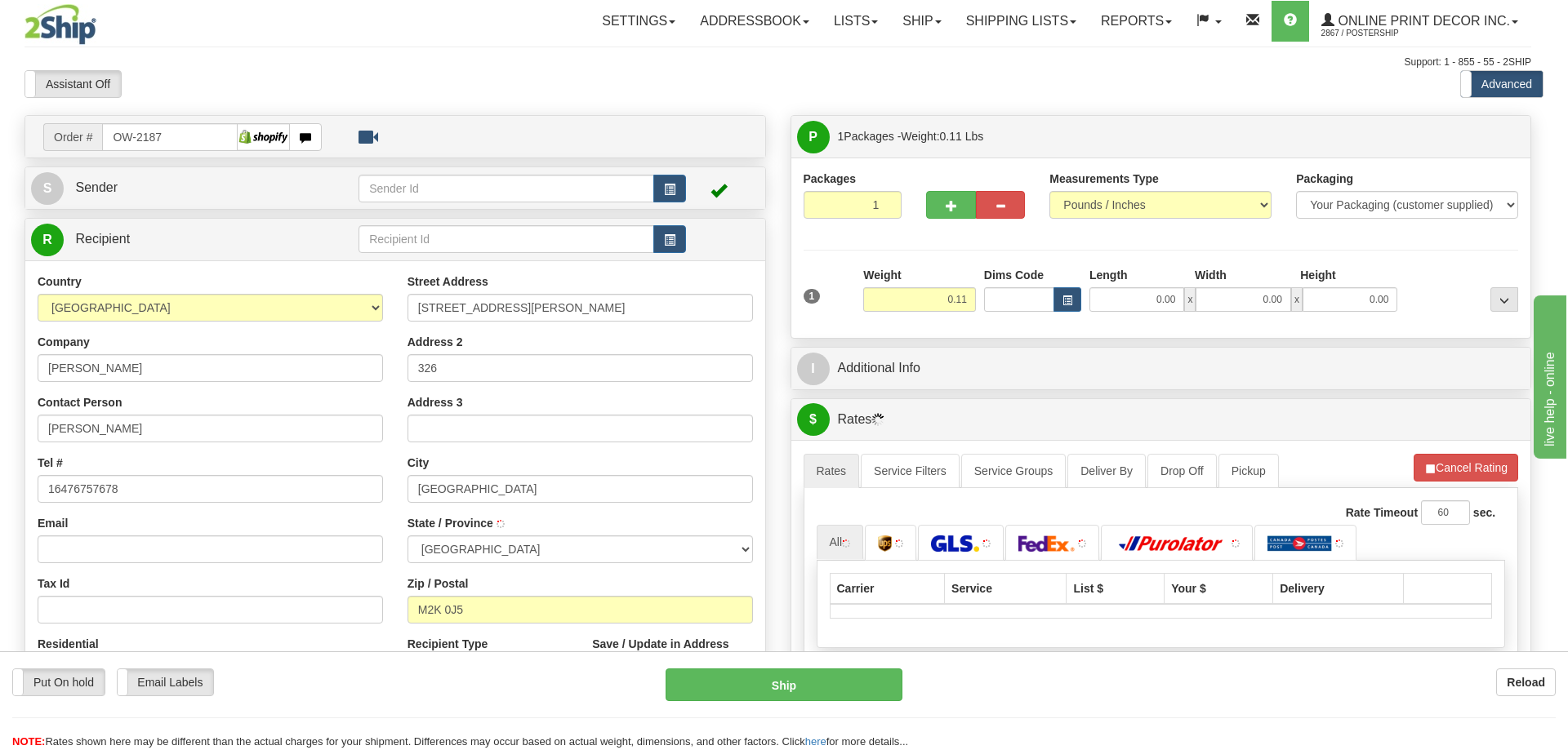
type input "NORTH YORK"
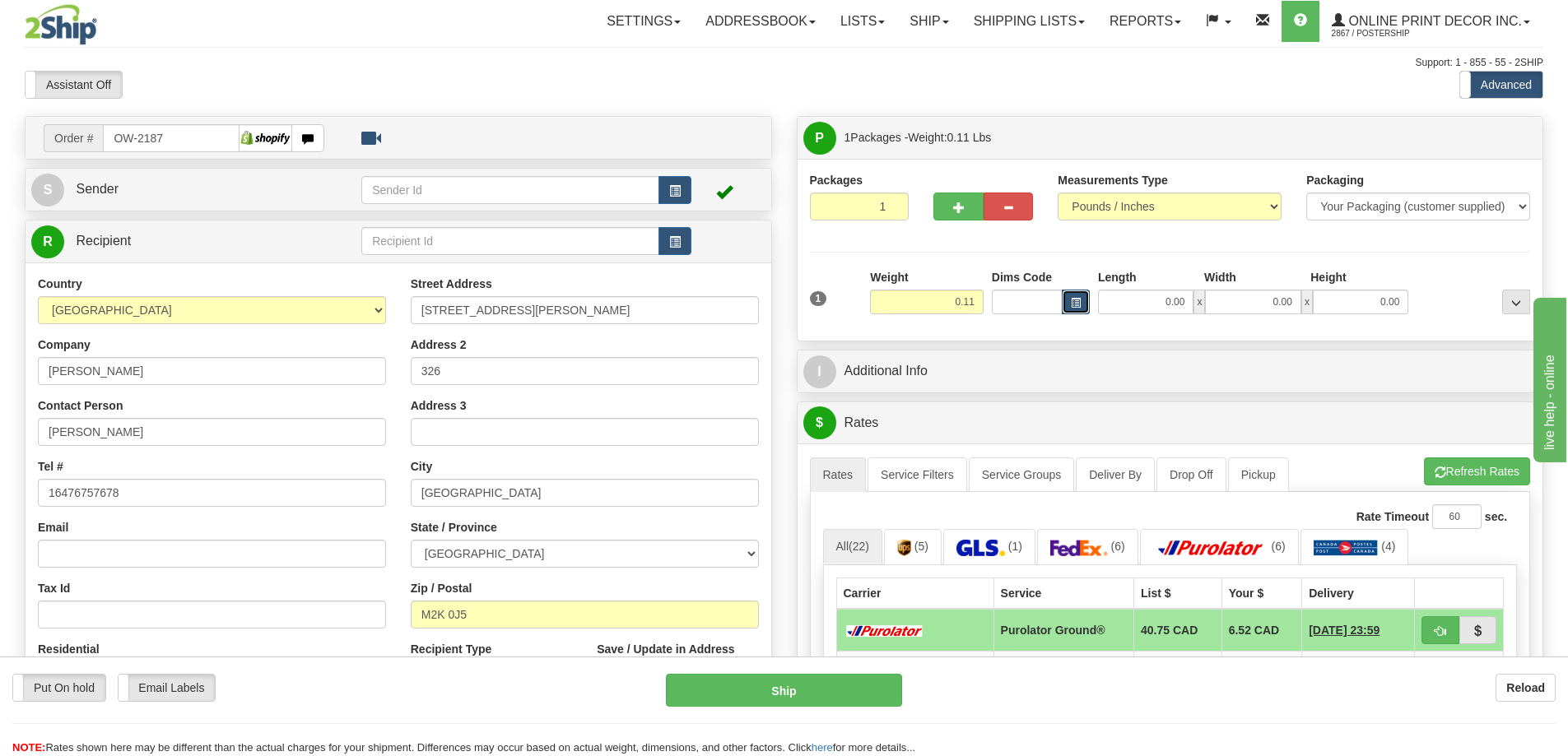
click at [1062, 300] on button "button" at bounding box center [1076, 301] width 28 height 25
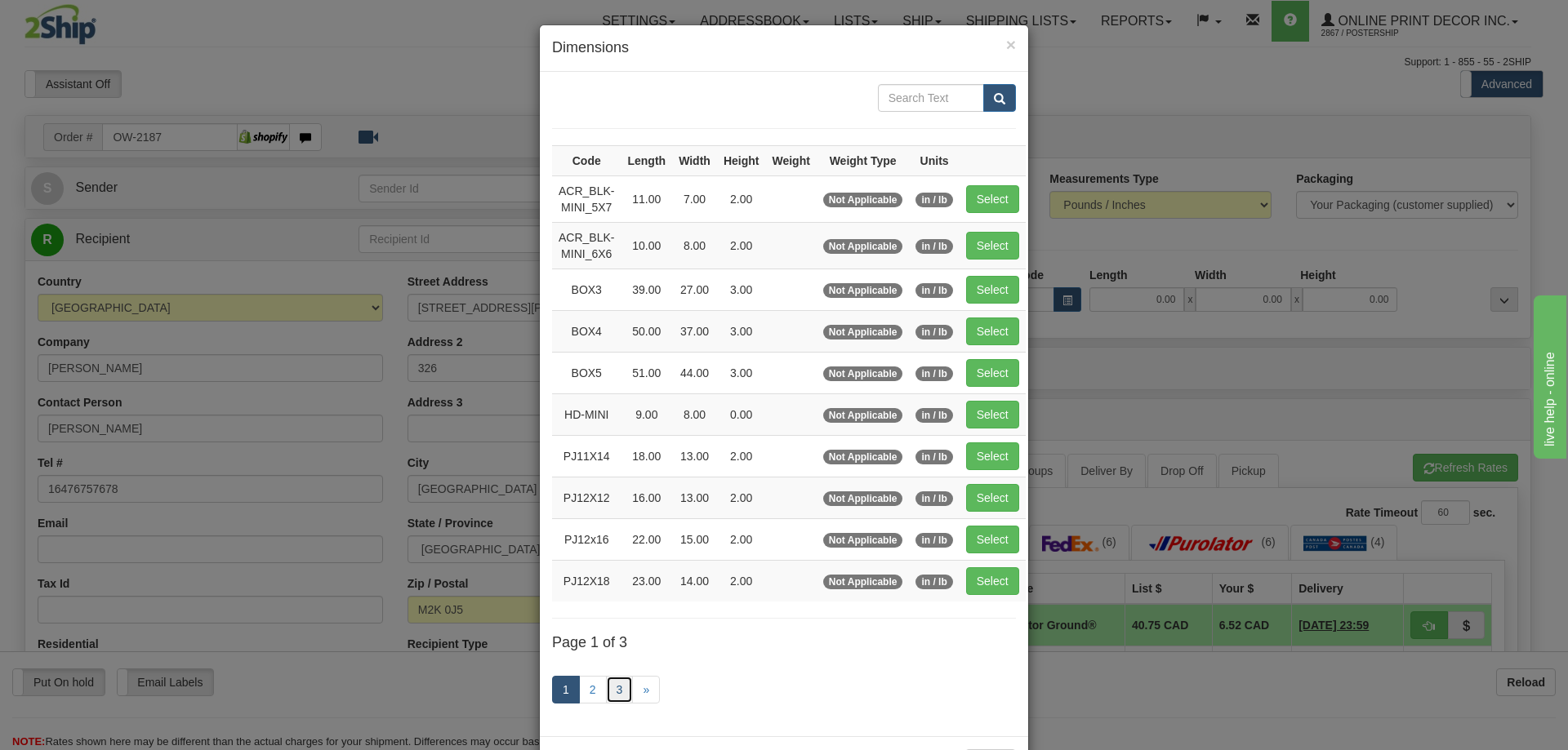
click at [616, 687] on link "3" at bounding box center [620, 689] width 28 height 28
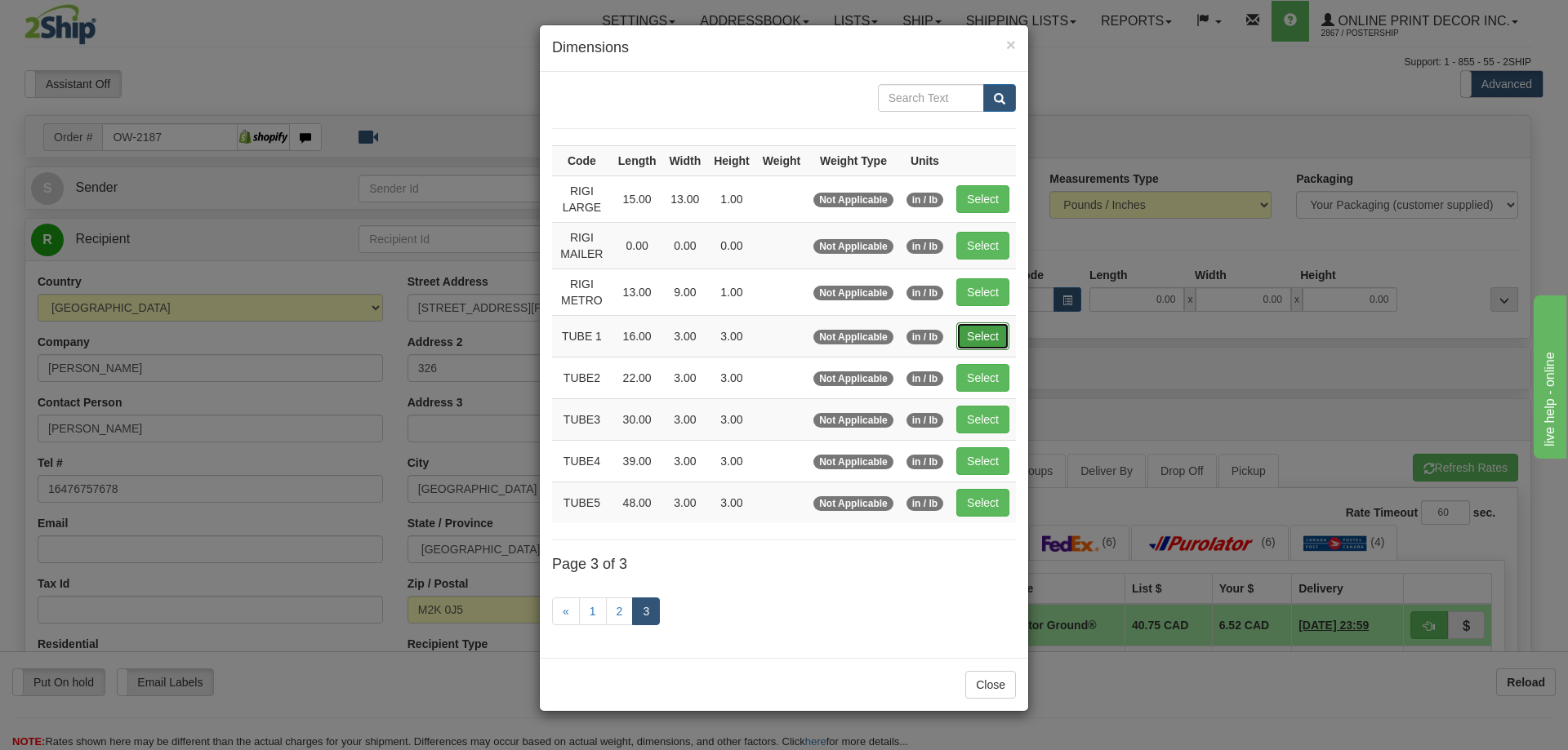
click at [990, 337] on button "Select" at bounding box center [983, 336] width 53 height 28
type input "TUBE 1"
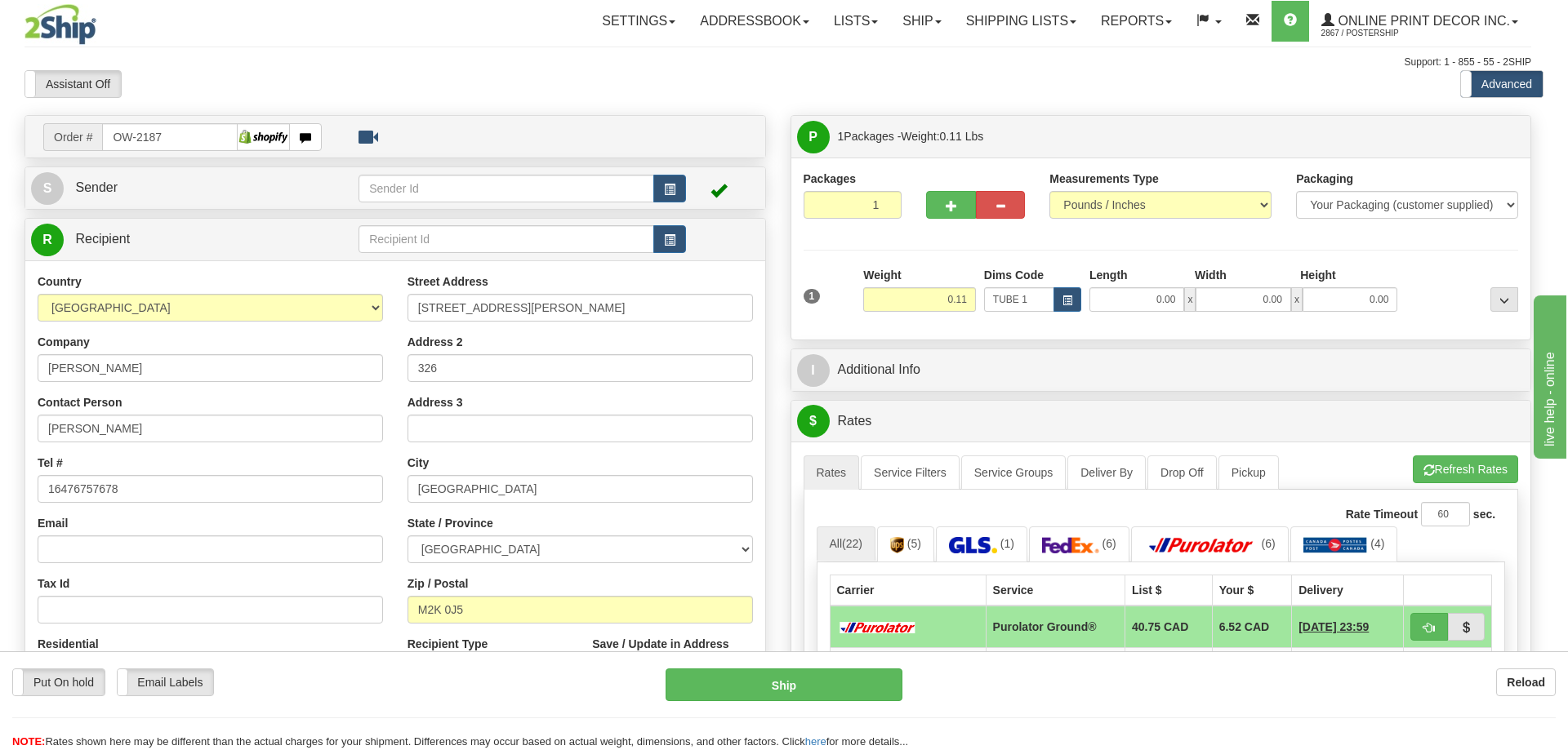
type input "16.00"
type input "3.00"
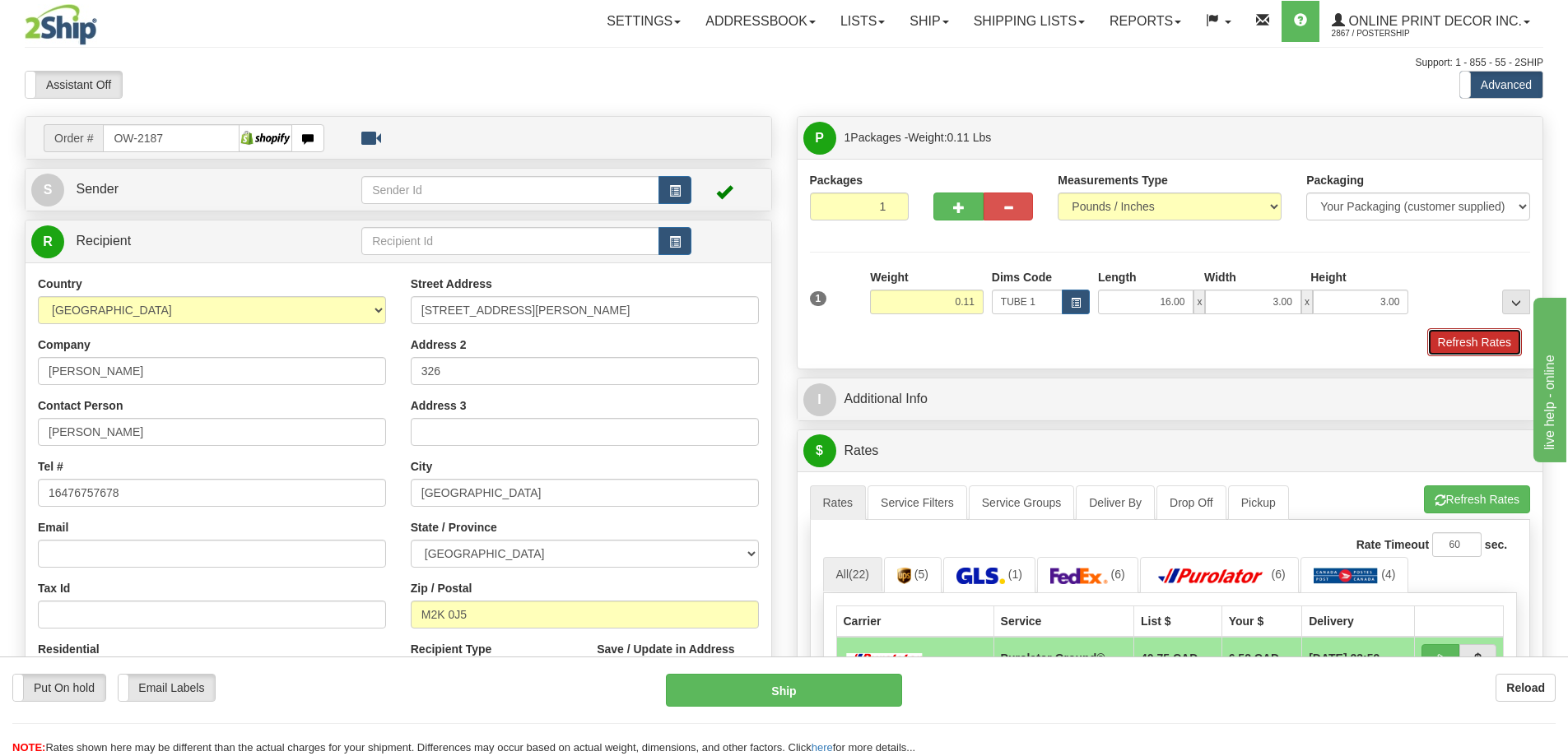
click at [1458, 336] on button "Refresh Rates" at bounding box center [1475, 342] width 95 height 28
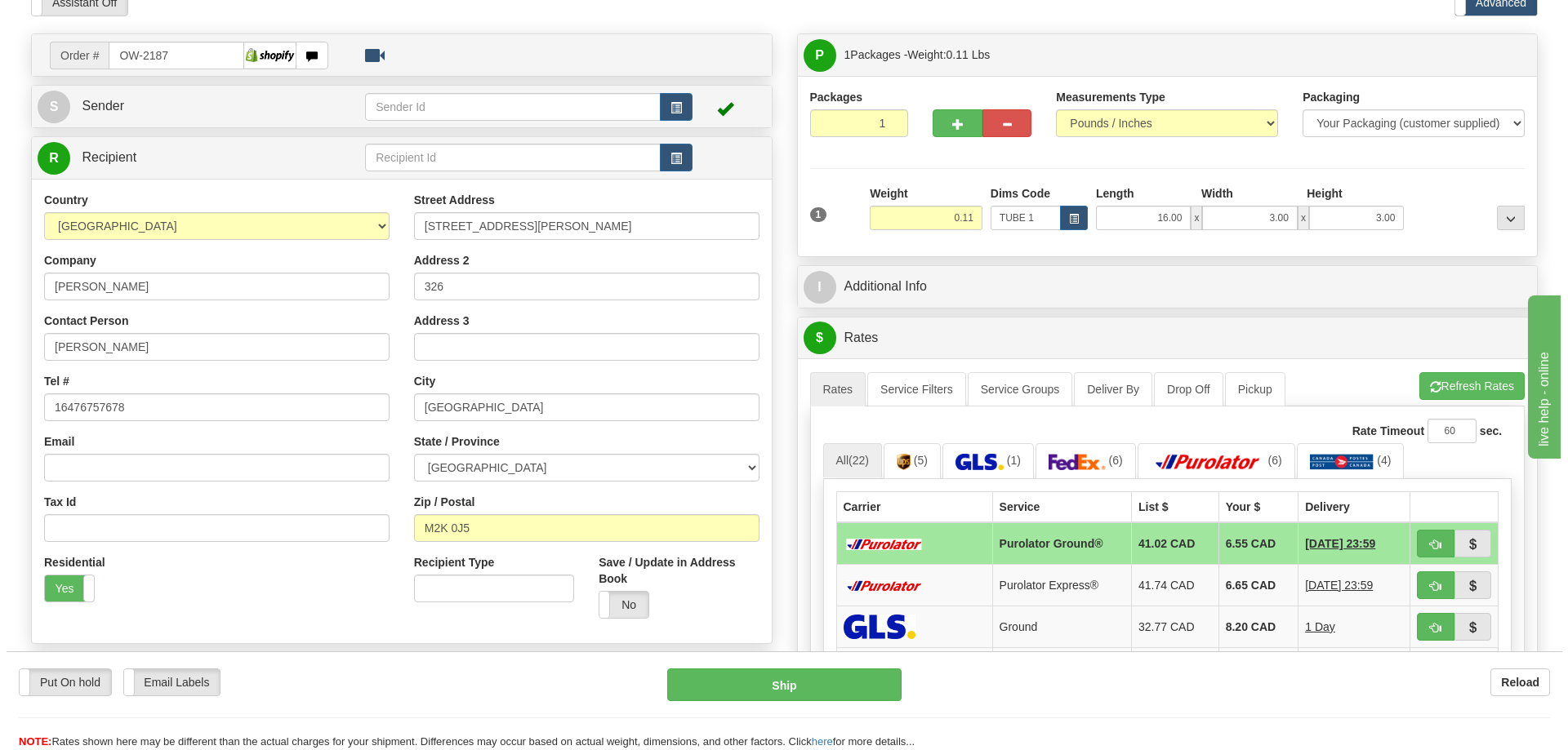
scroll to position [163, 0]
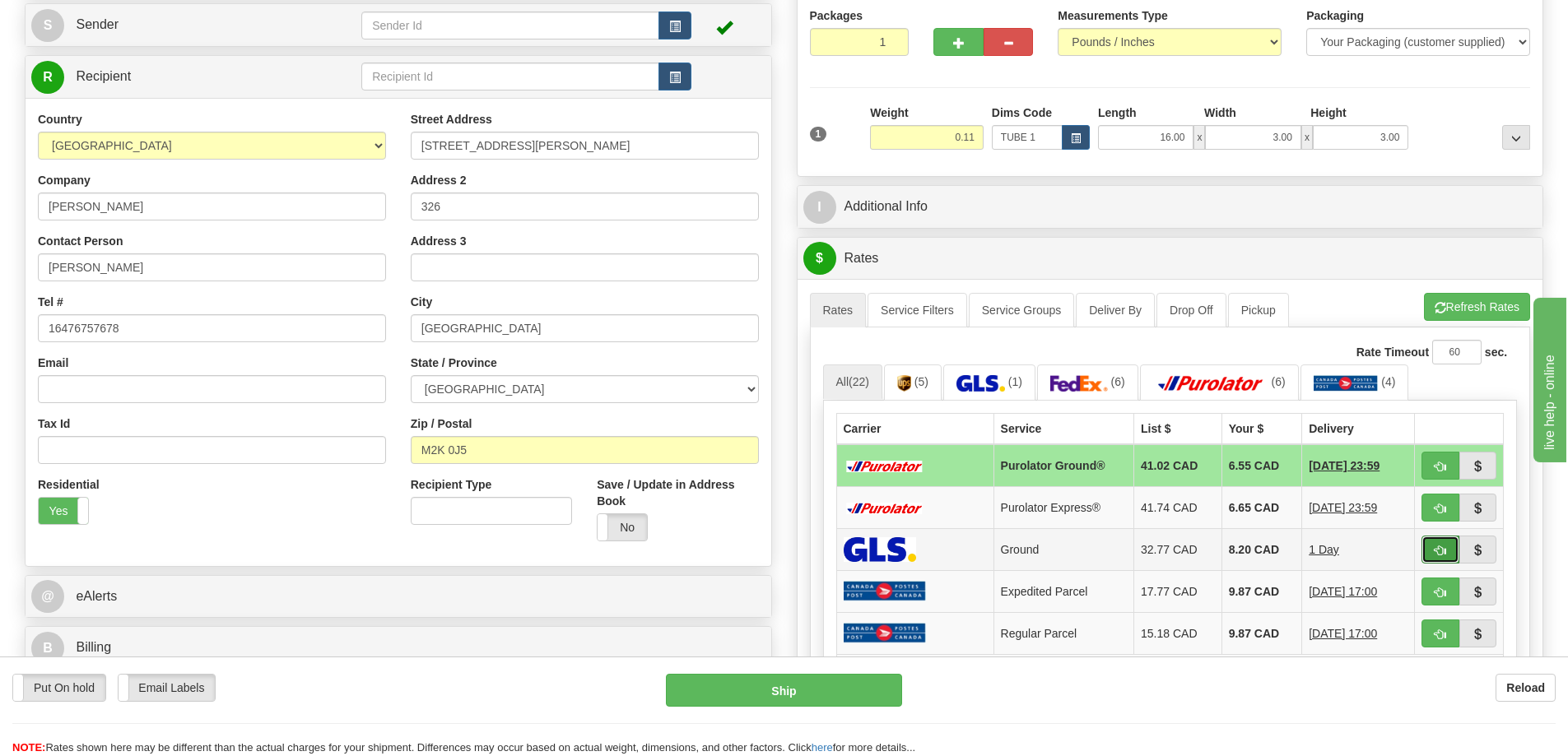
click at [1444, 554] on span "button" at bounding box center [1441, 551] width 12 height 11
type input "1"
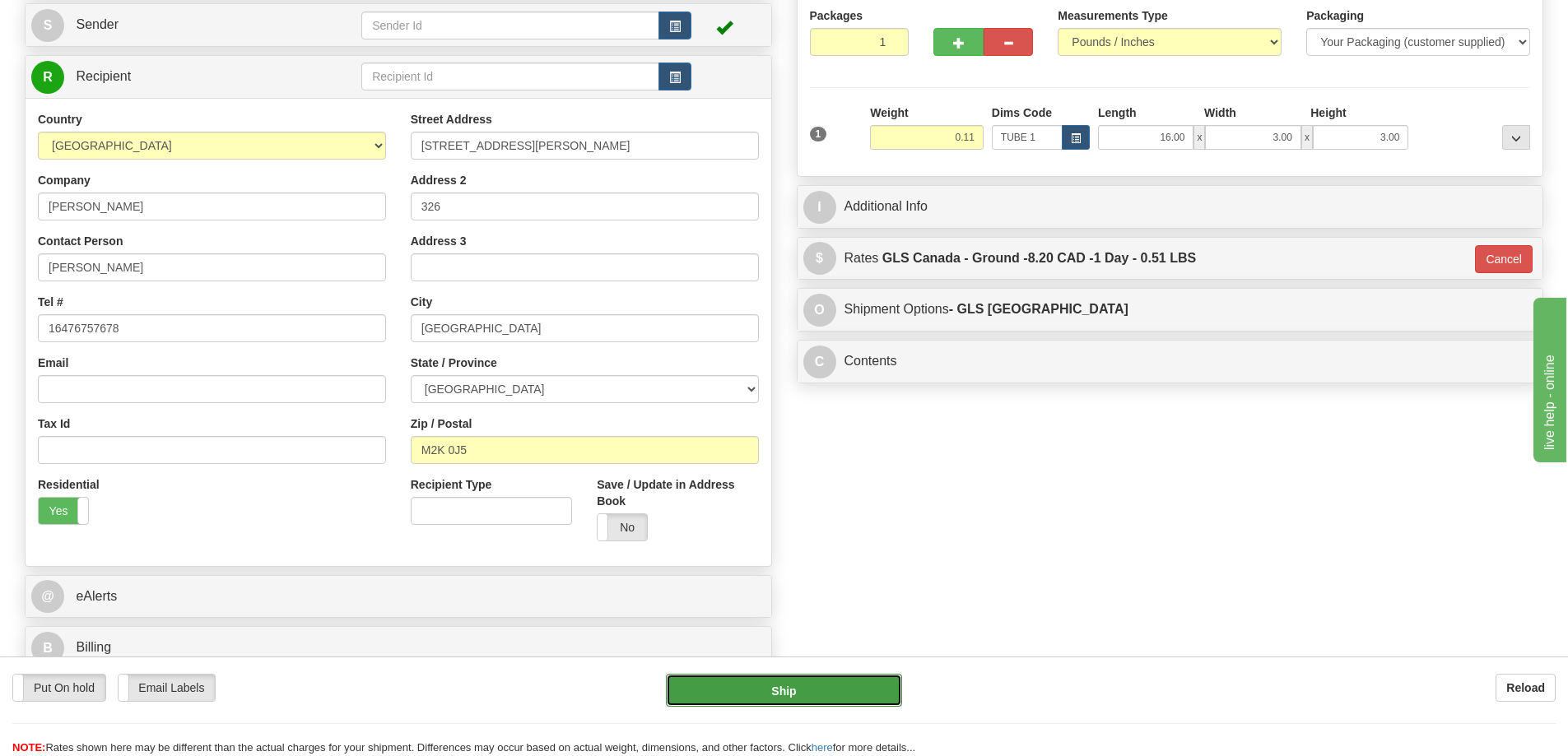
click at [790, 687] on button "Ship" at bounding box center [784, 690] width 236 height 33
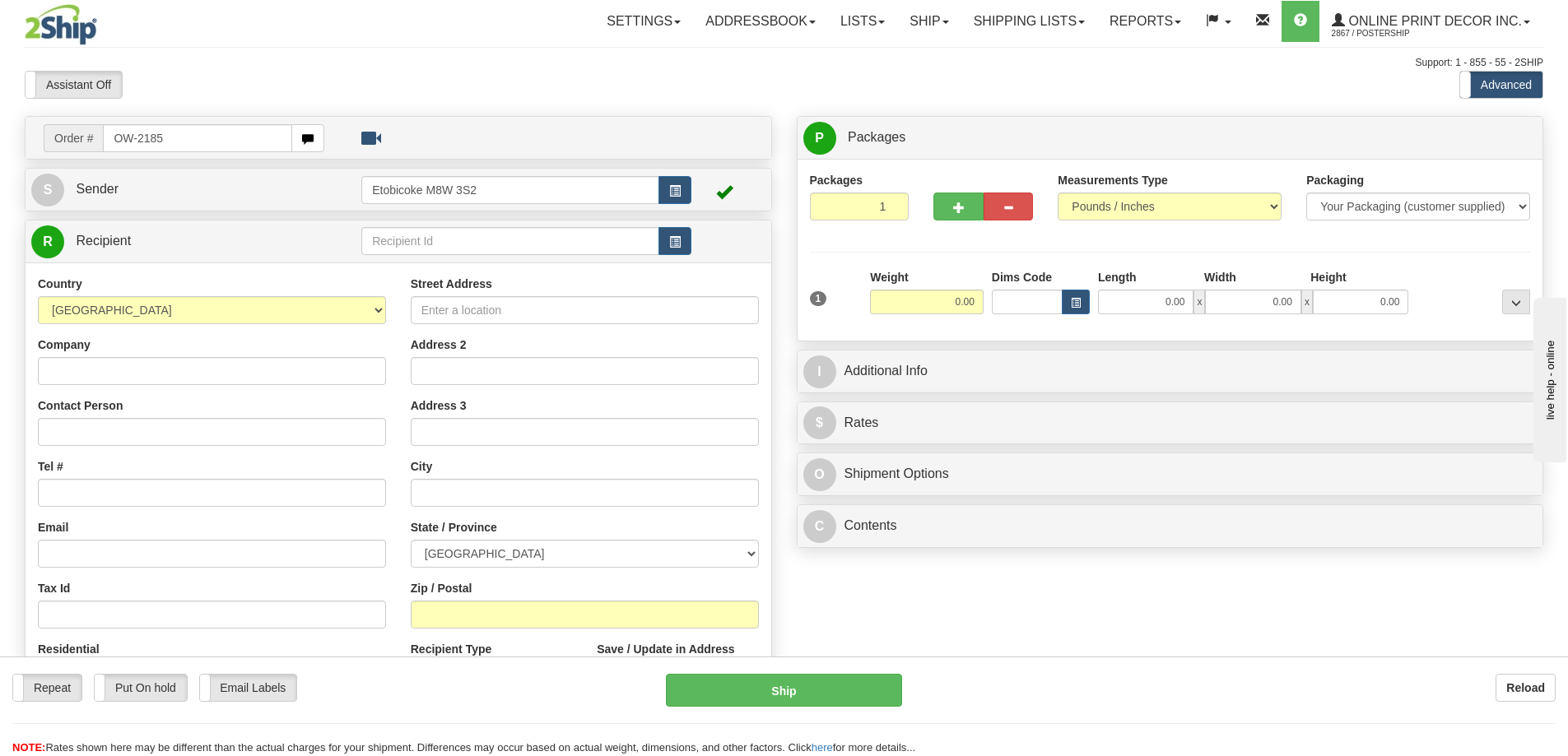
type input "OW-2185"
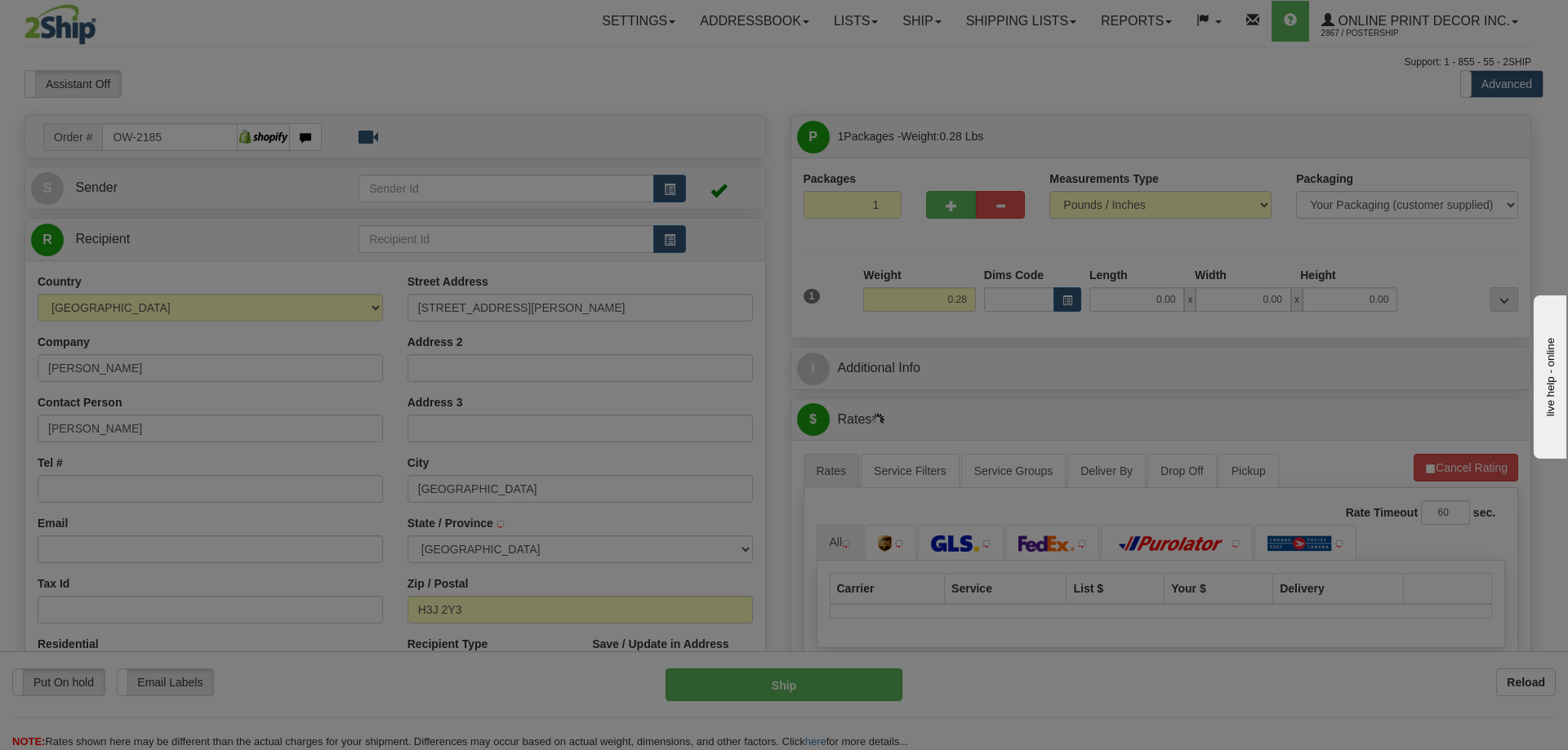
type input "MONTREAL"
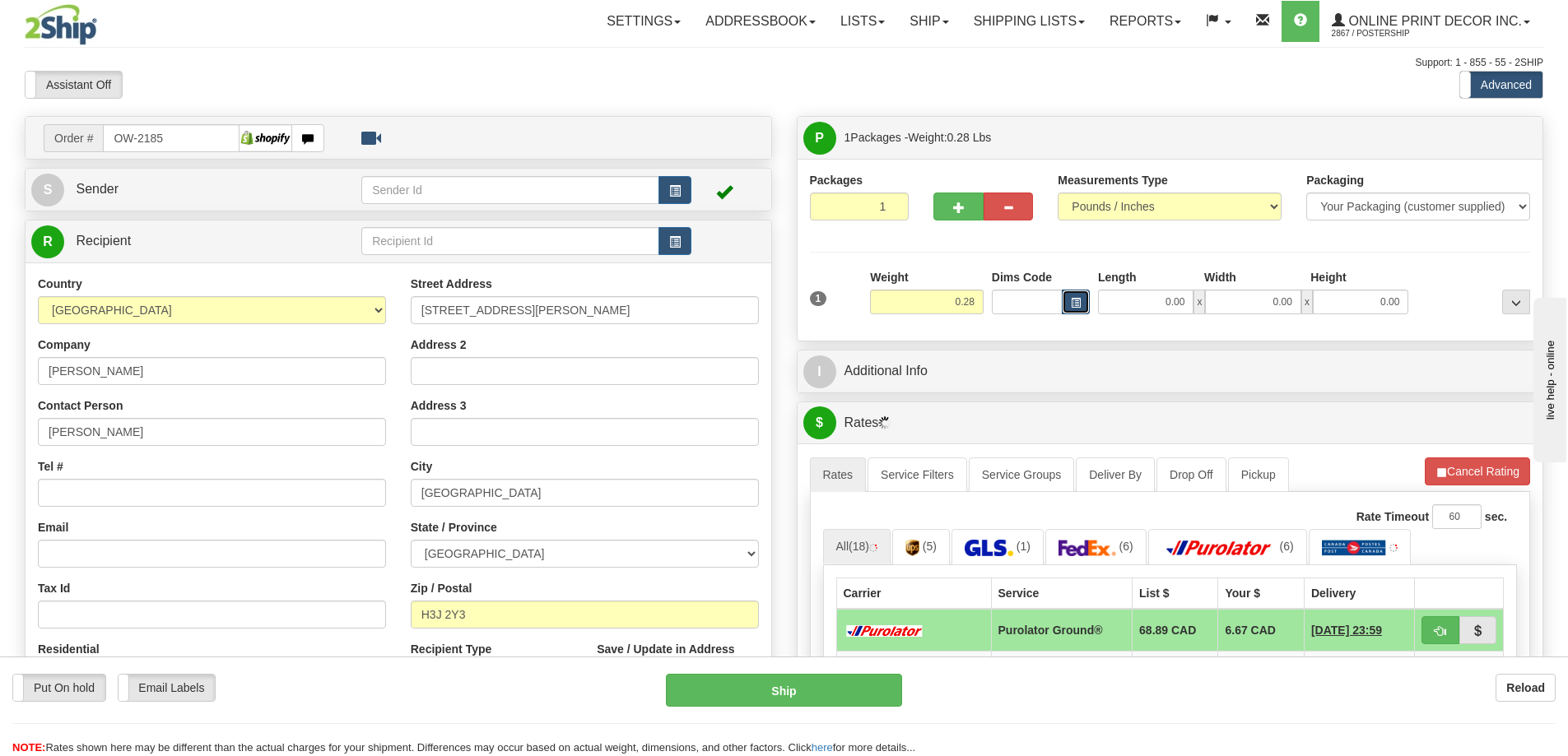
click at [1082, 300] on button "button" at bounding box center [1076, 301] width 28 height 25
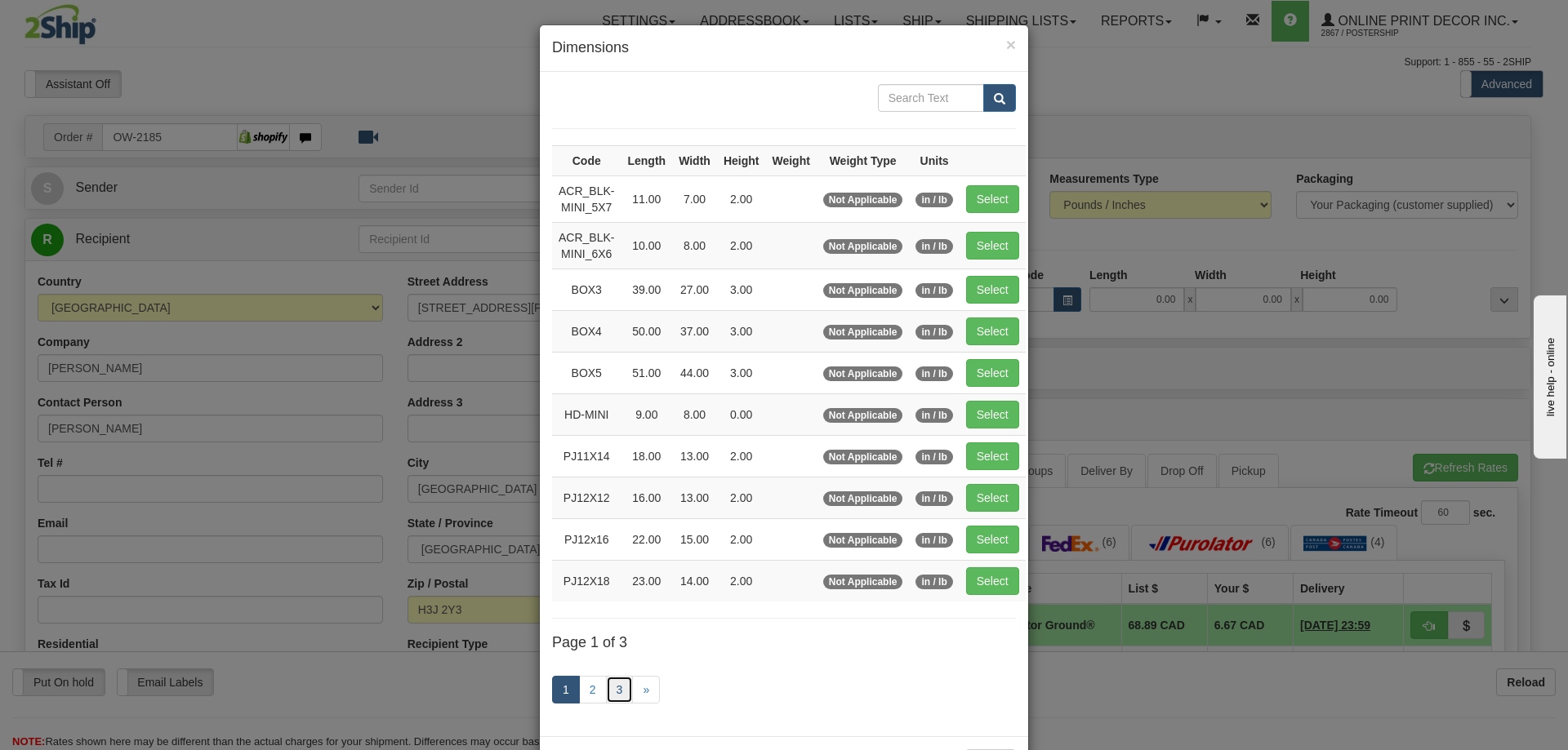
click at [619, 678] on link "3" at bounding box center [620, 689] width 28 height 28
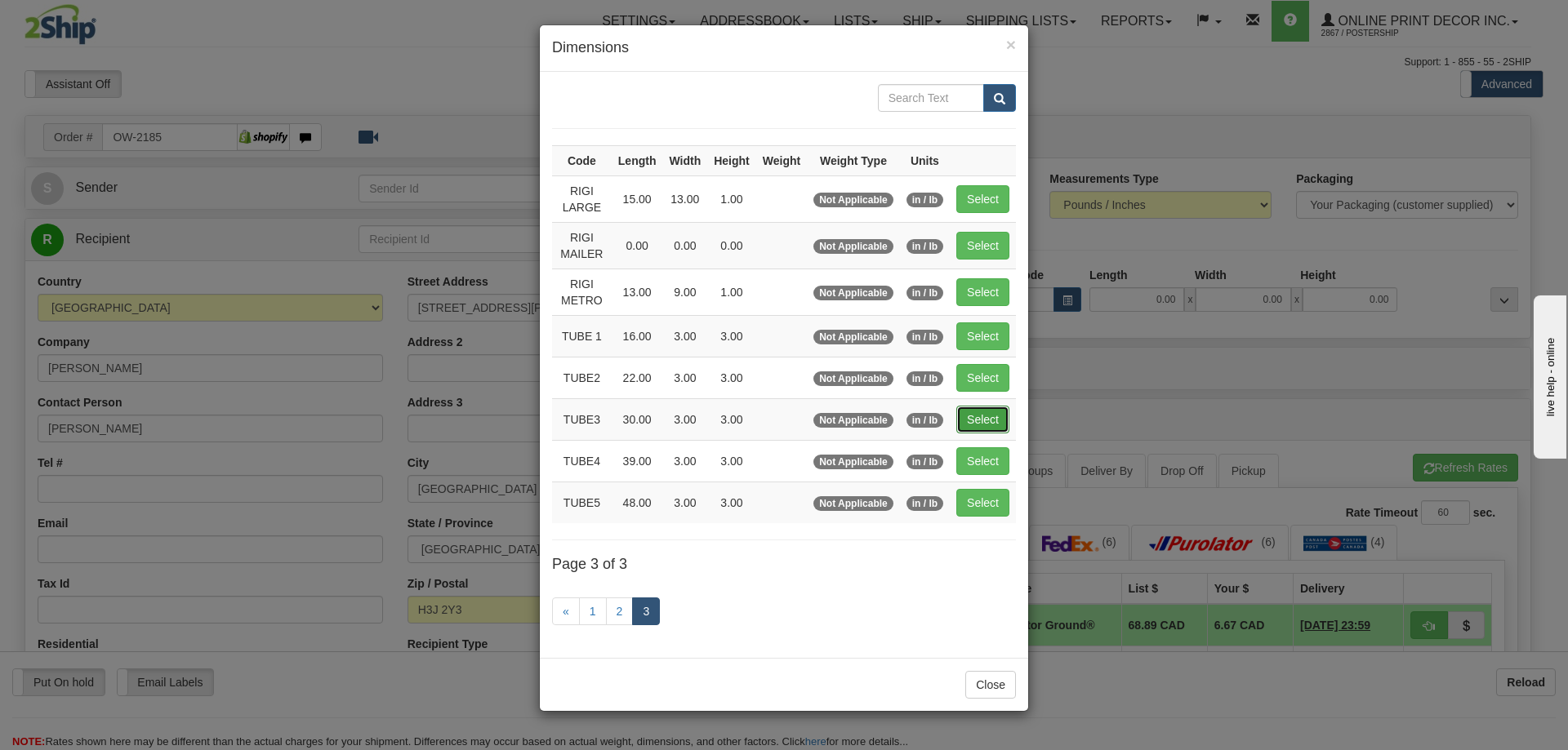
click at [995, 415] on button "Select" at bounding box center [983, 419] width 53 height 28
type input "TUBE3"
type input "30.00"
type input "3.00"
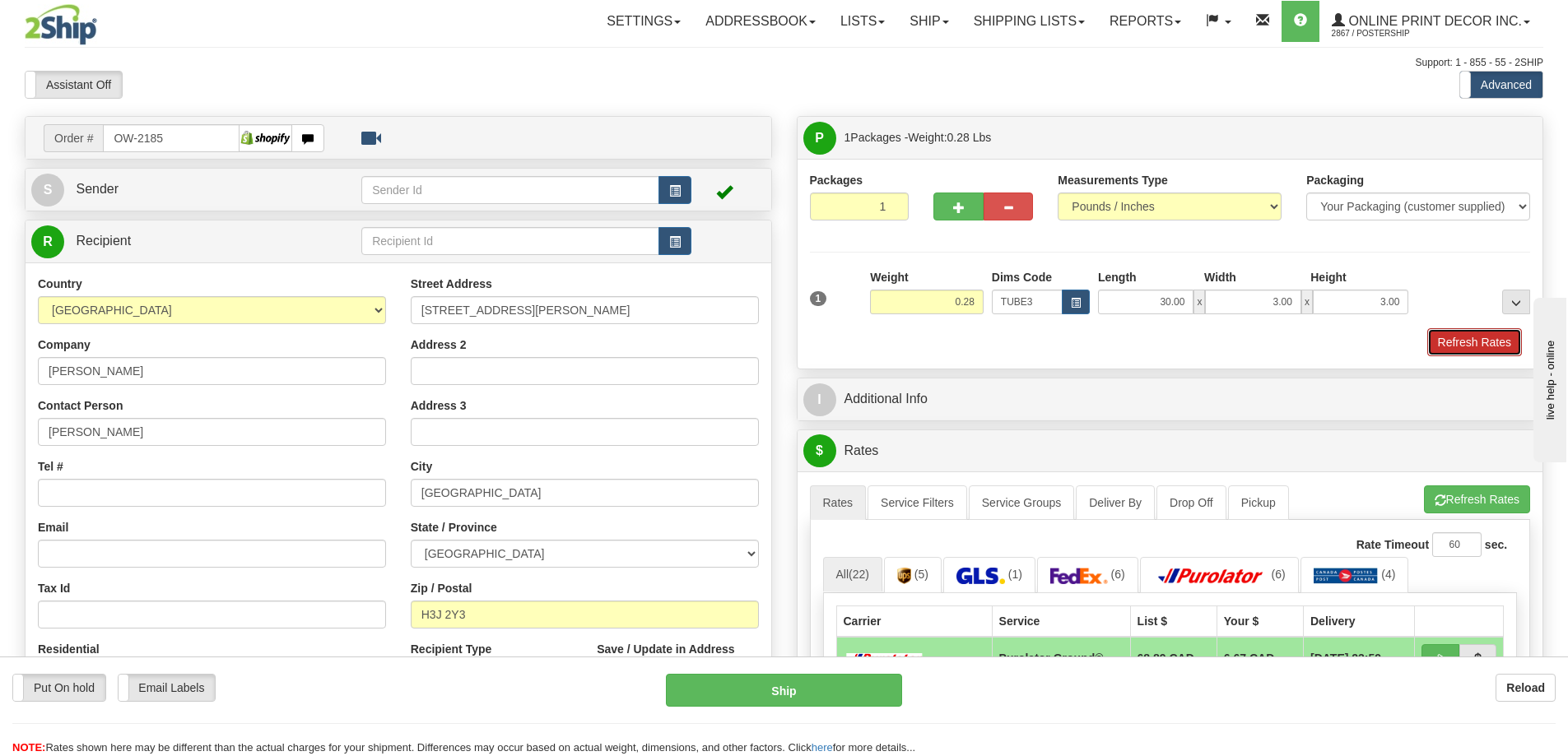
click at [1468, 336] on button "Refresh Rates" at bounding box center [1475, 342] width 95 height 28
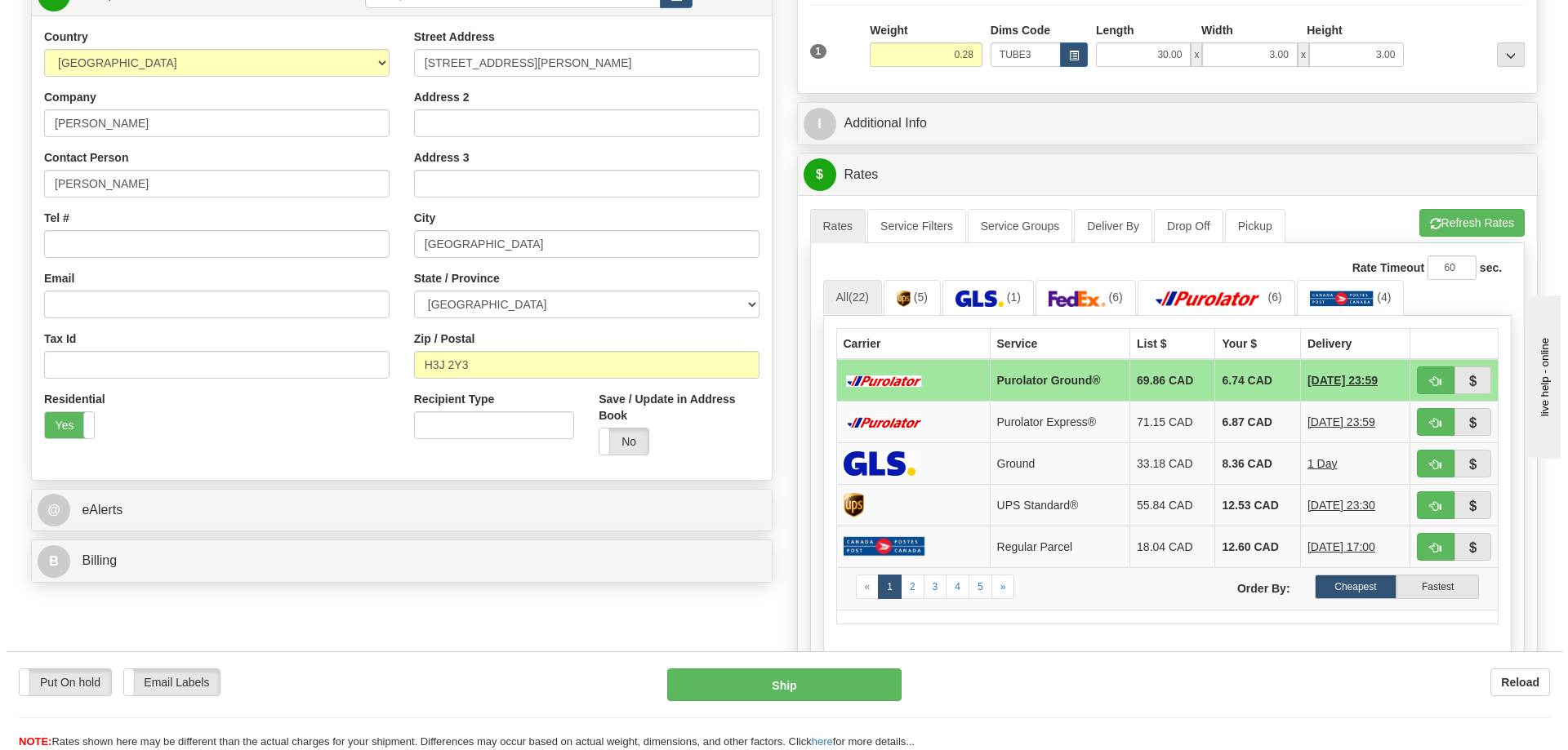
scroll to position [327, 0]
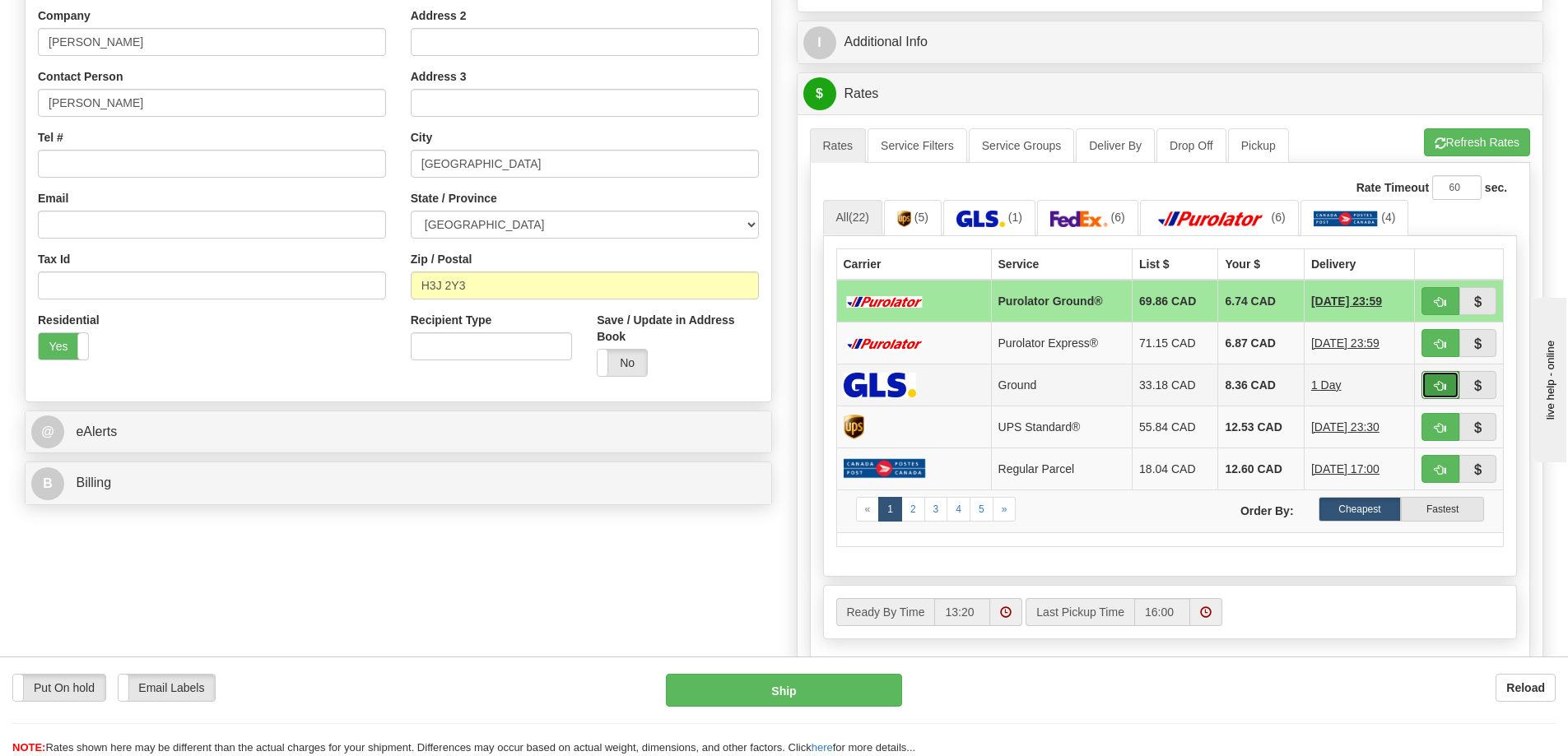
click at [1443, 385] on span "button" at bounding box center [1441, 386] width 12 height 11
type input "1"
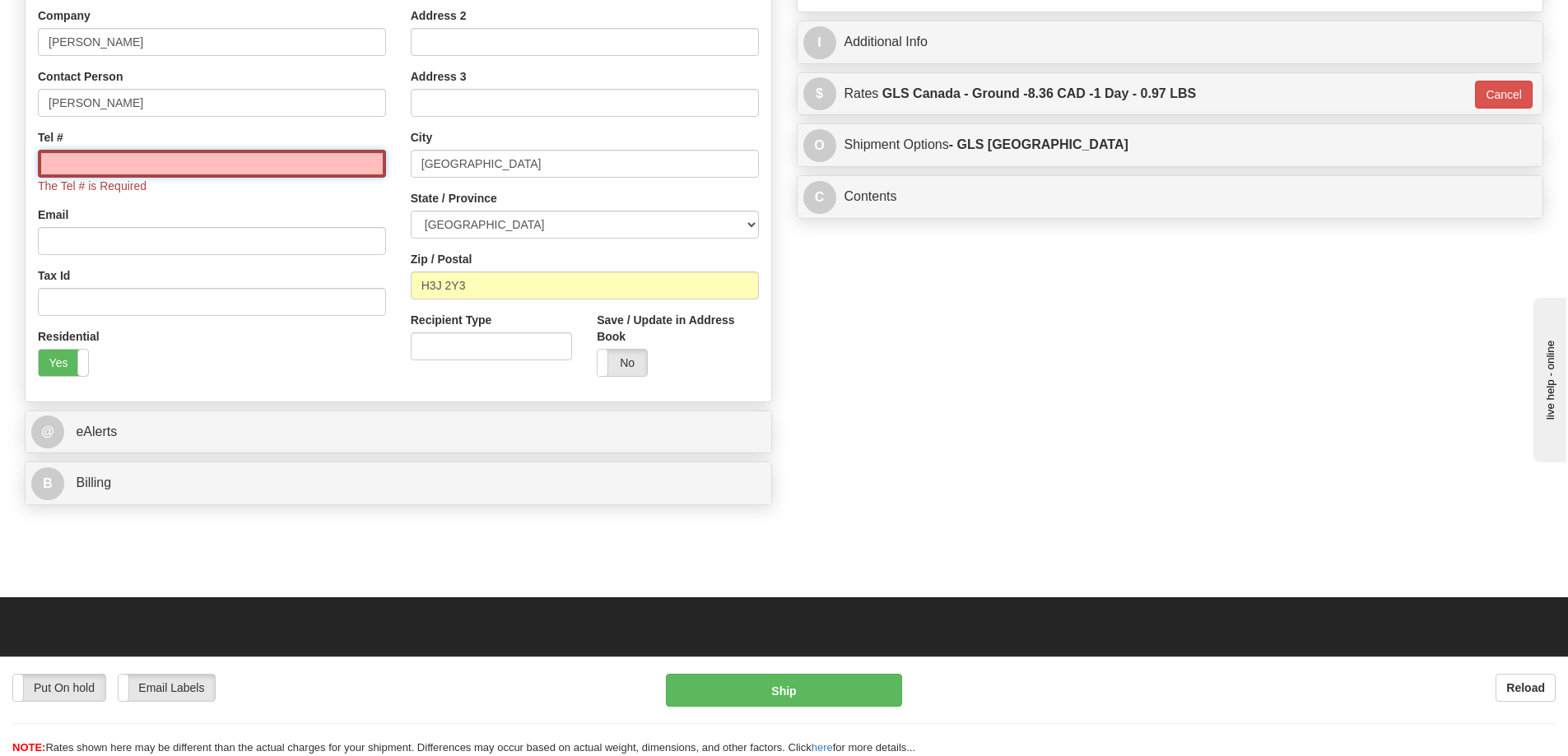
click at [276, 157] on input "Tel #" at bounding box center [212, 163] width 348 height 28
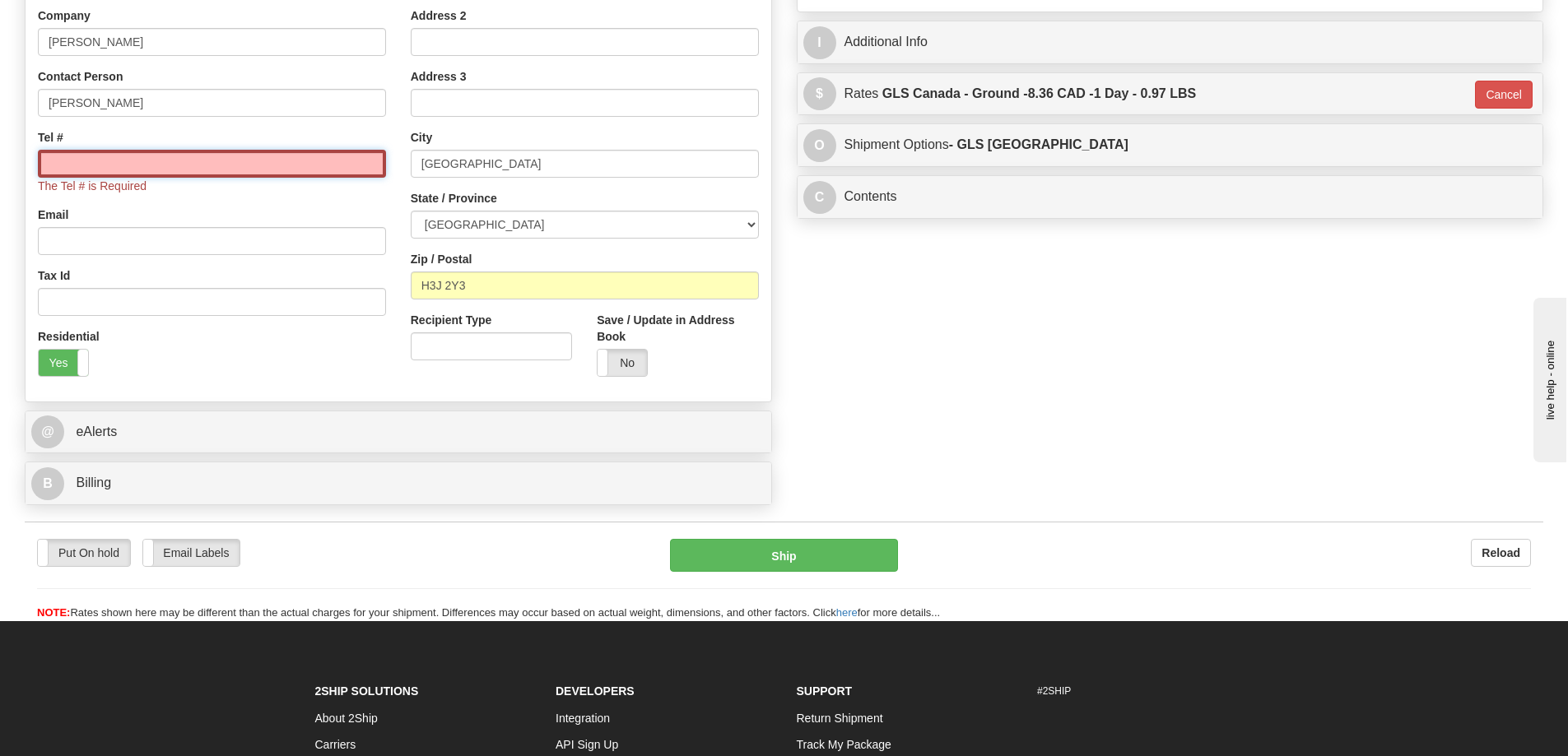
type input "18773353312"
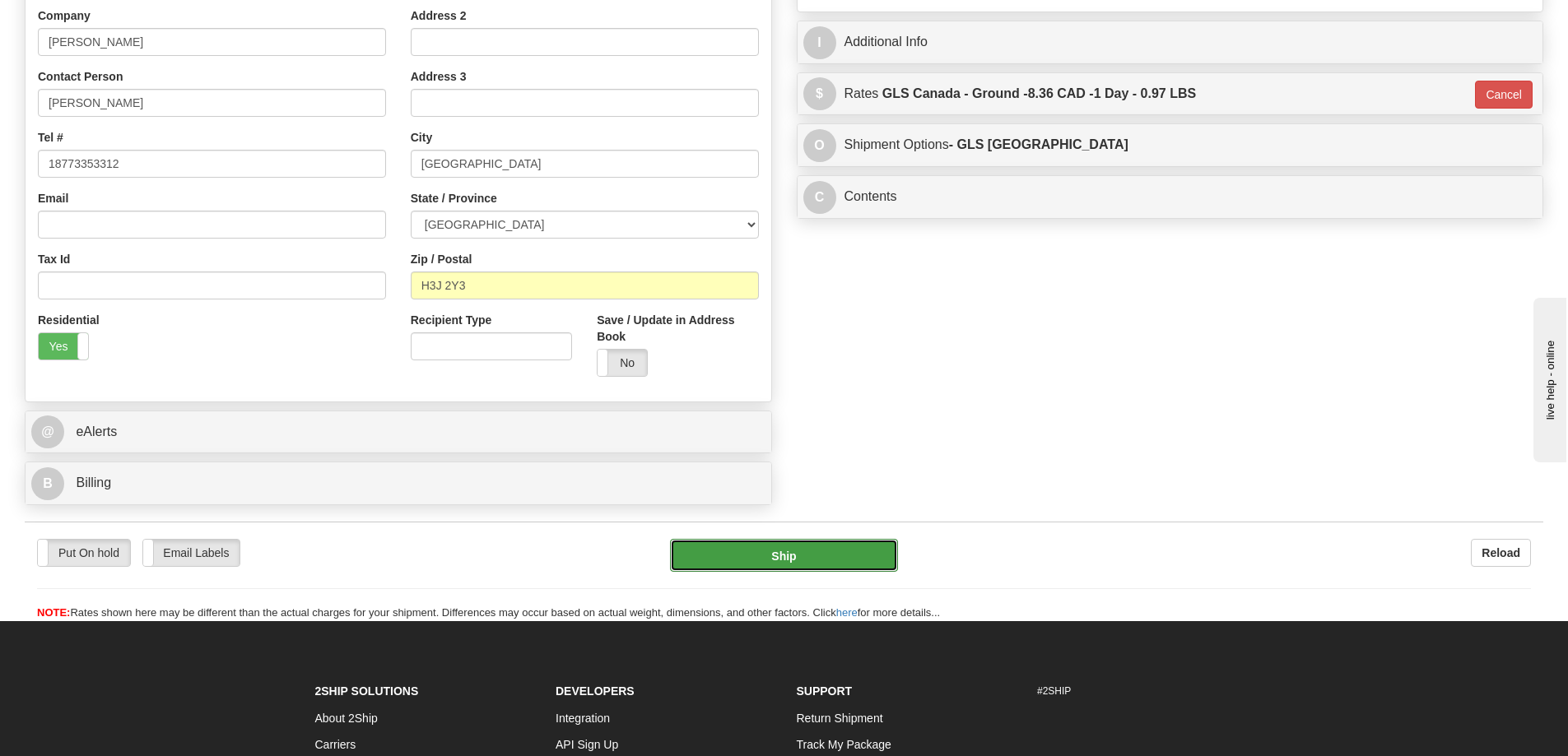
click at [805, 557] on button "Ship" at bounding box center [784, 555] width 228 height 33
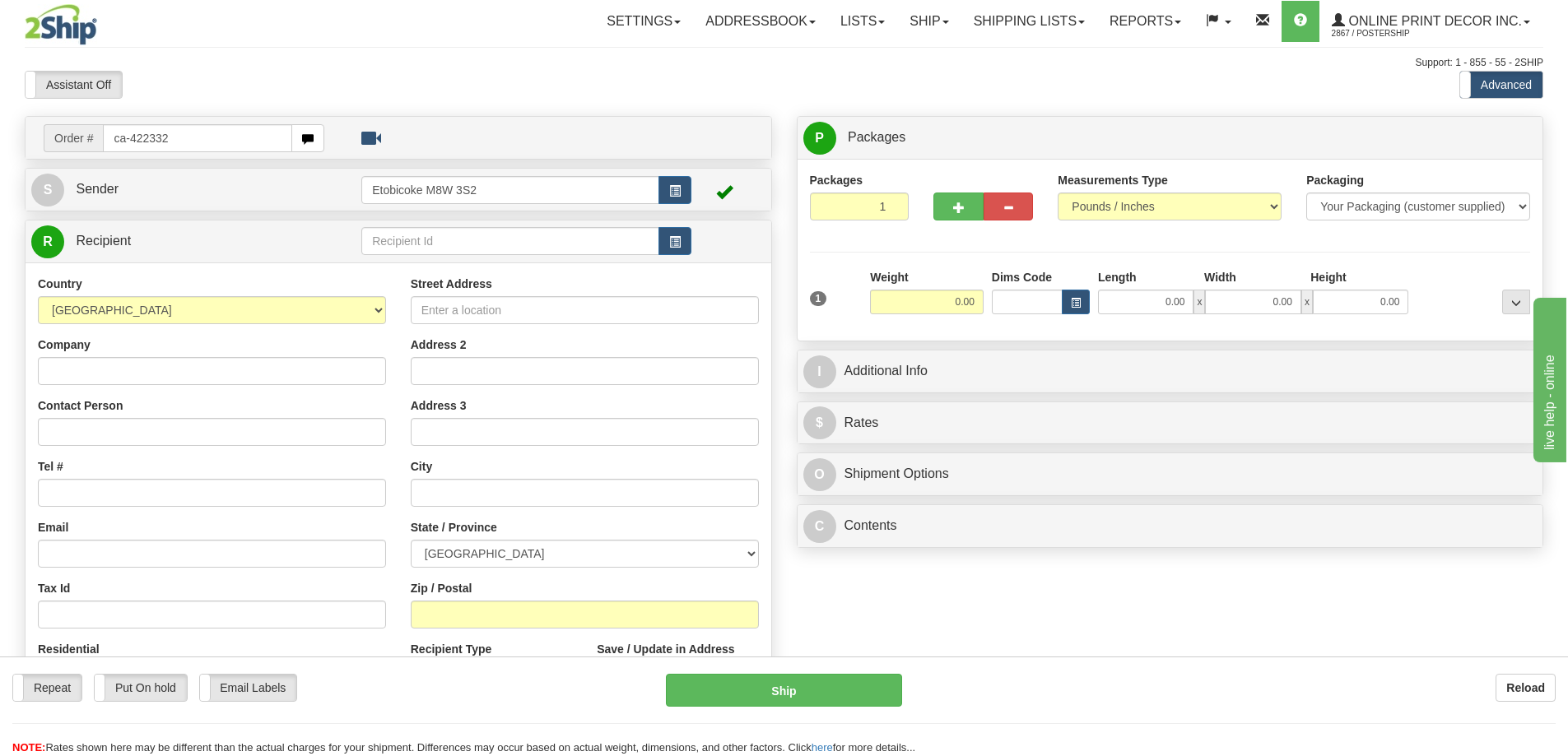
type input "ca-422332"
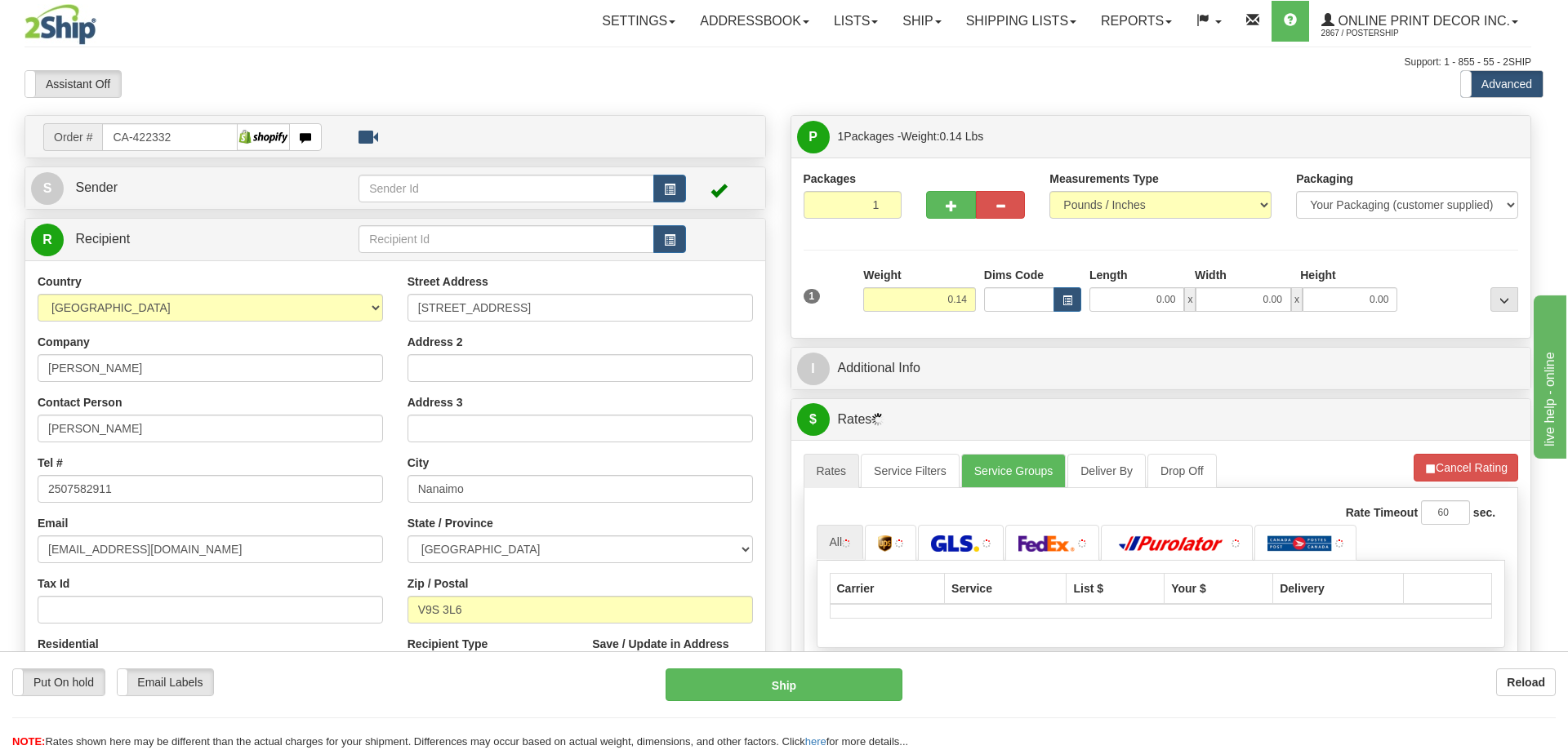
type input "NANAIMO"
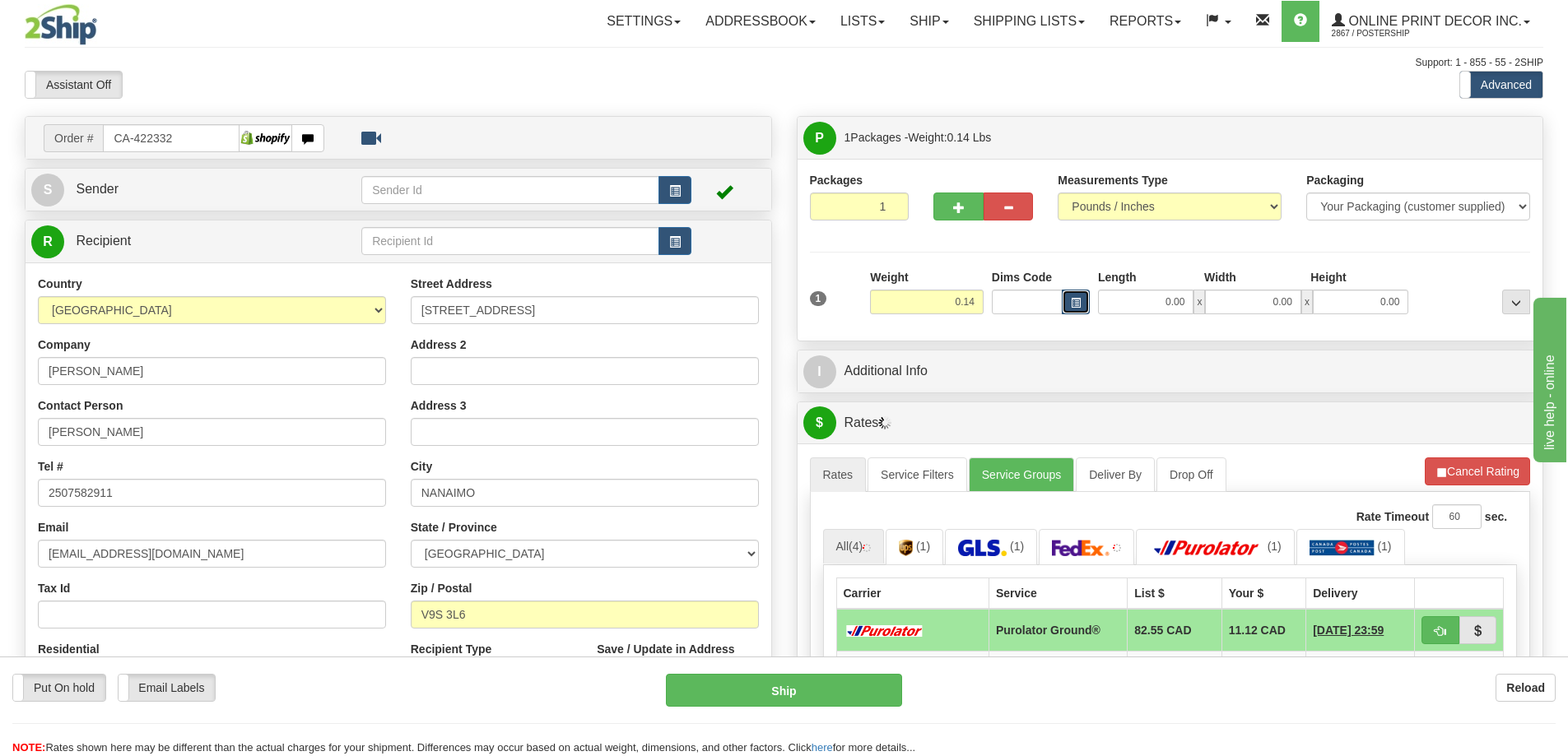
click at [1080, 299] on span "button" at bounding box center [1076, 303] width 10 height 9
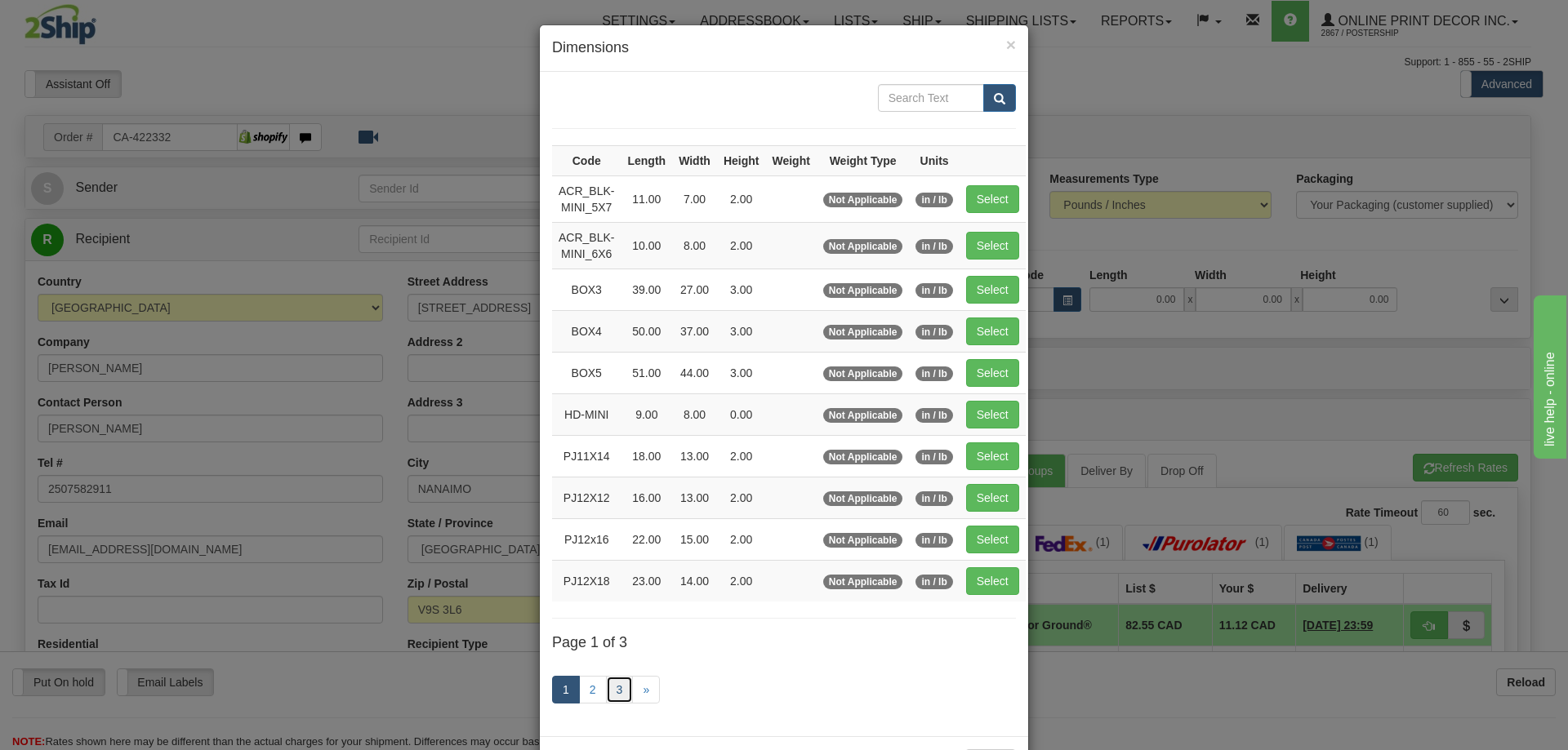
click at [612, 688] on link "3" at bounding box center [620, 689] width 28 height 28
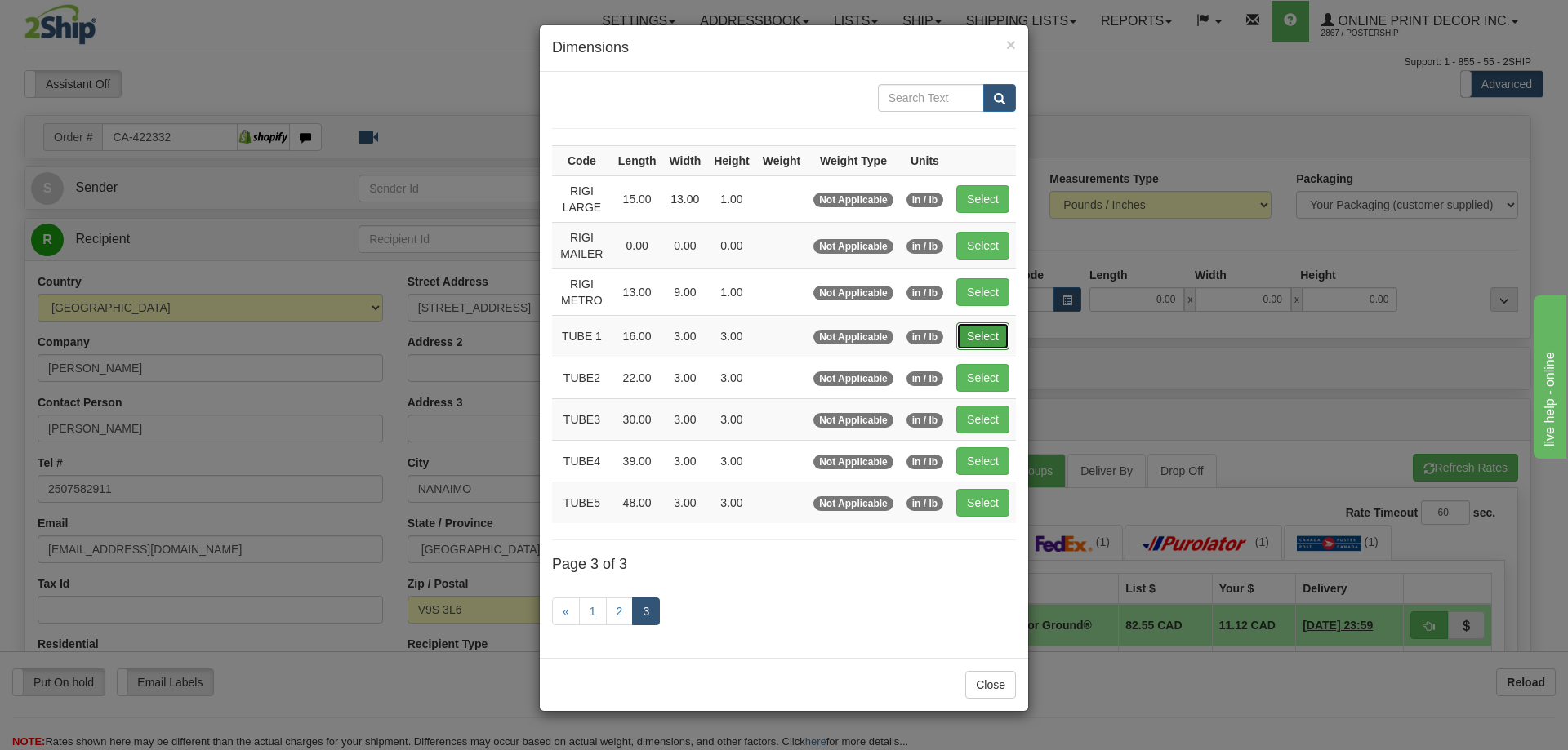
click at [990, 340] on button "Select" at bounding box center [983, 336] width 53 height 28
type input "TUBE 1"
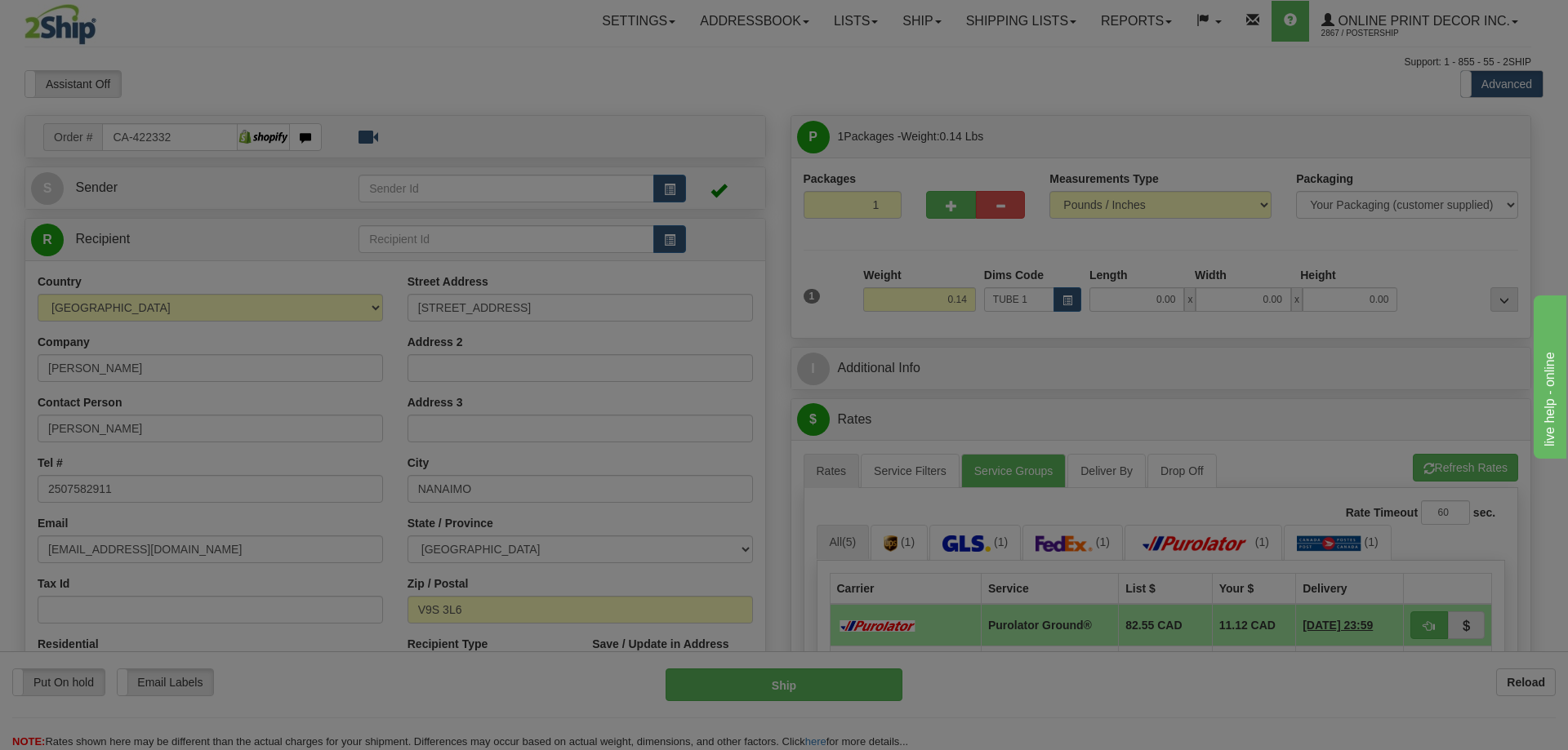
type input "16.00"
type input "3.00"
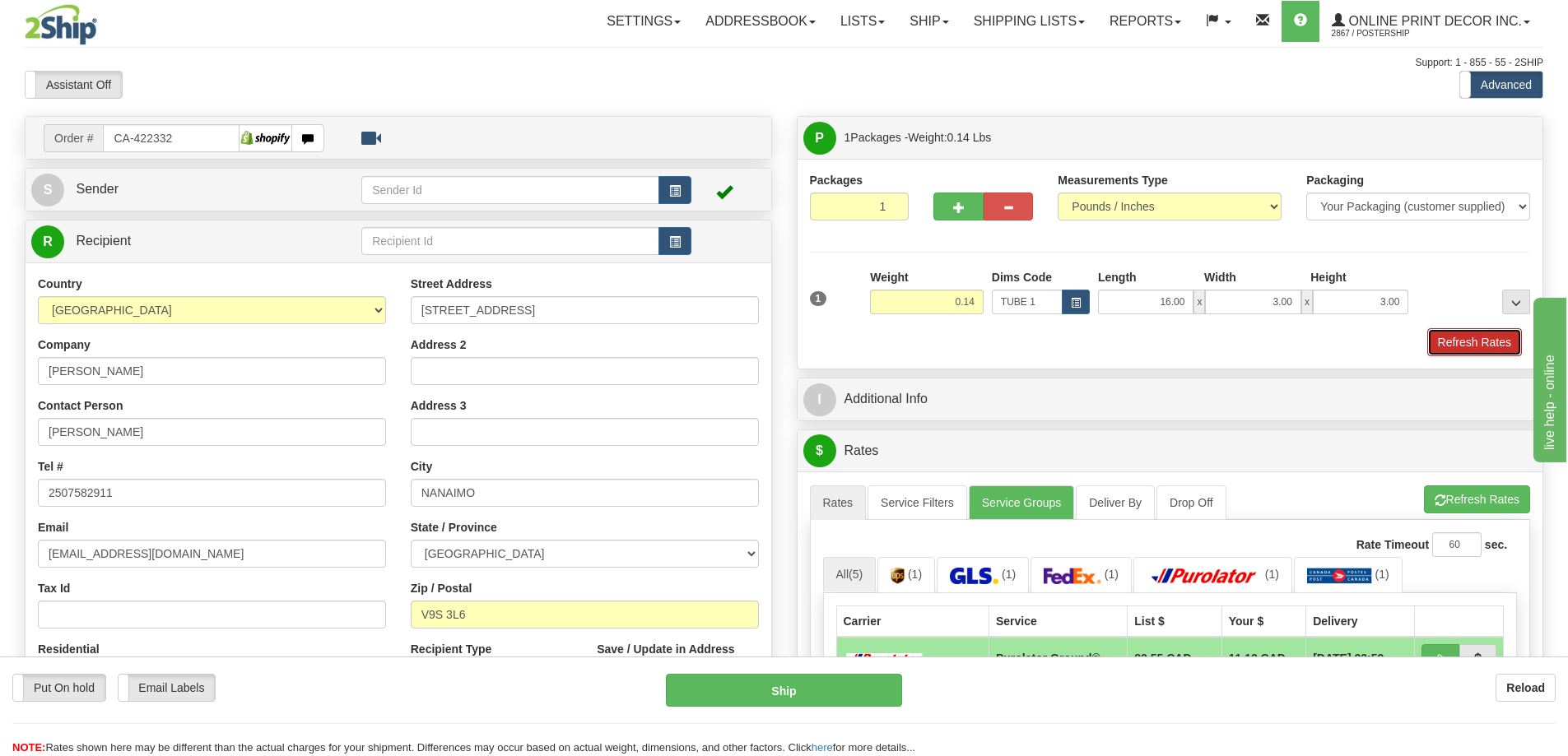
click at [1473, 333] on button "Refresh Rates" at bounding box center [1475, 342] width 95 height 28
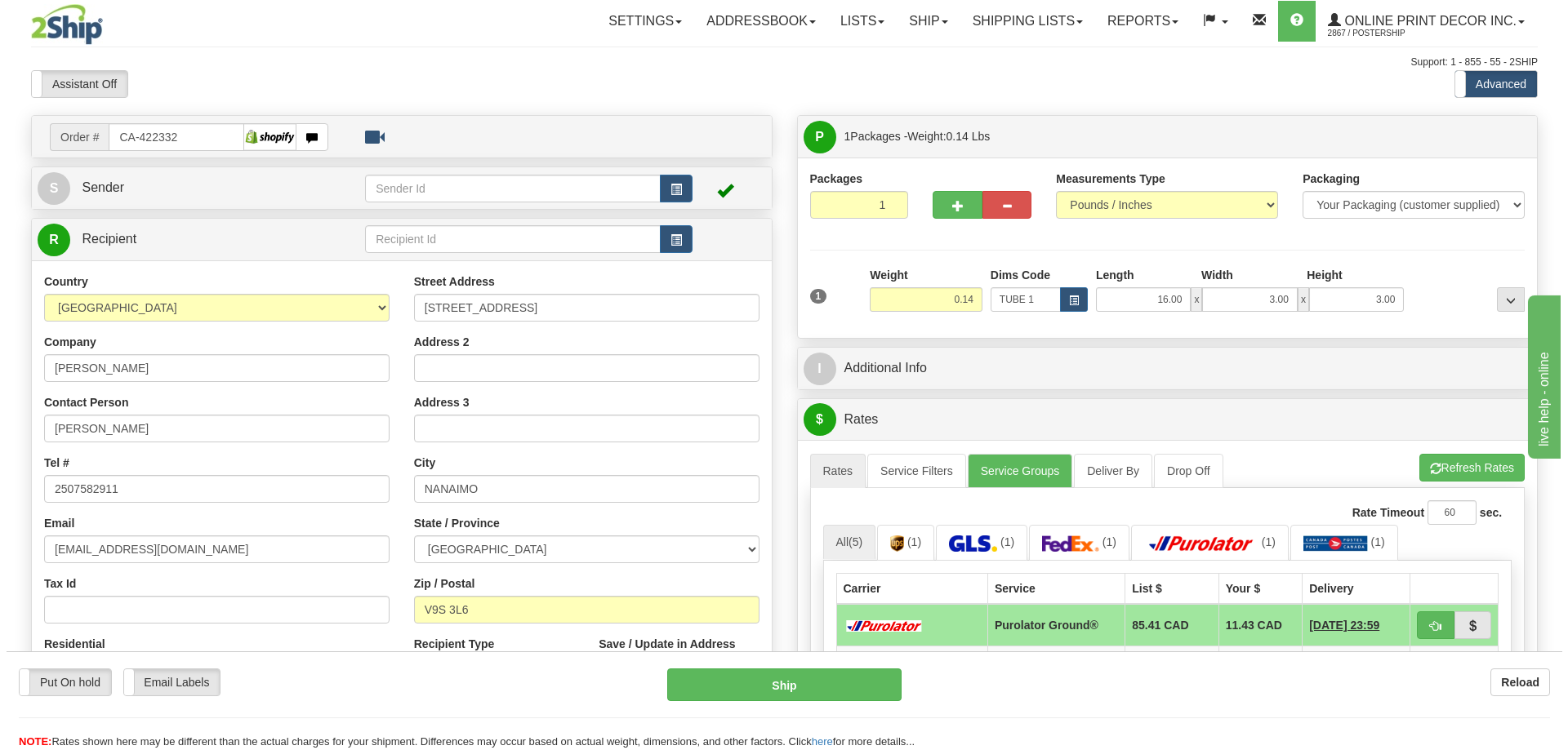
scroll to position [163, 0]
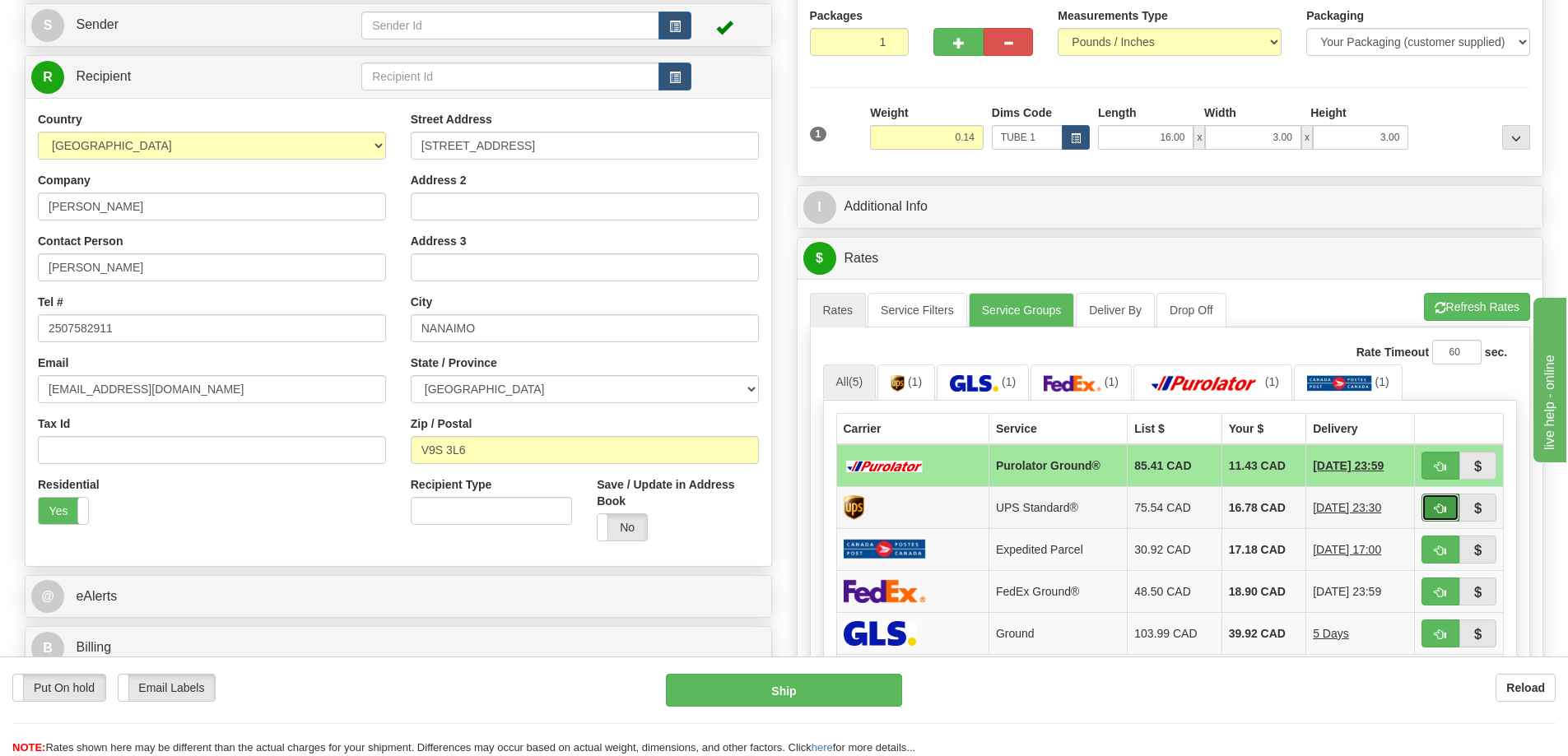
click at [1447, 505] on button "button" at bounding box center [1441, 507] width 38 height 28
type input "11"
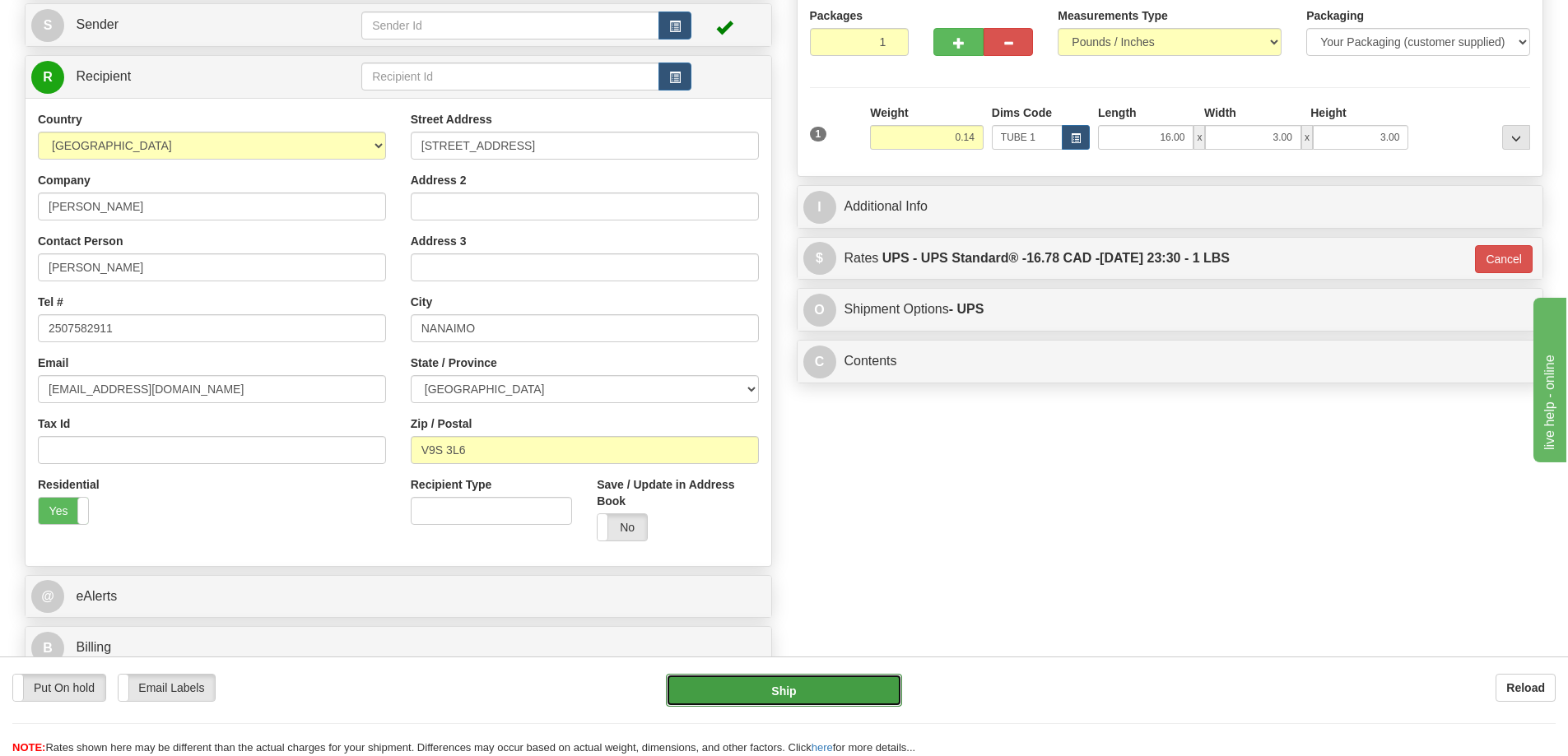
click at [877, 684] on button "Ship" at bounding box center [784, 690] width 236 height 33
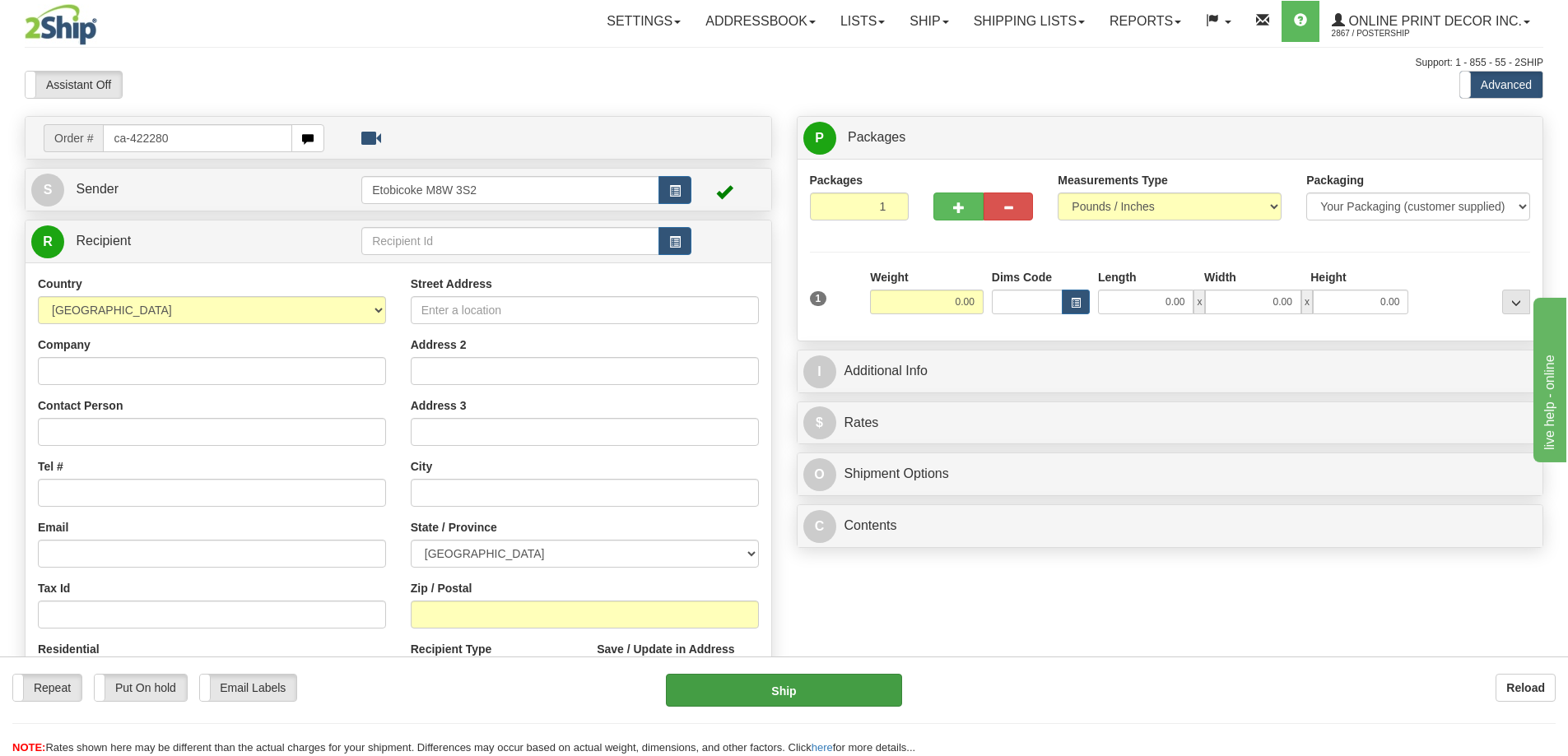
type input "ca-422280"
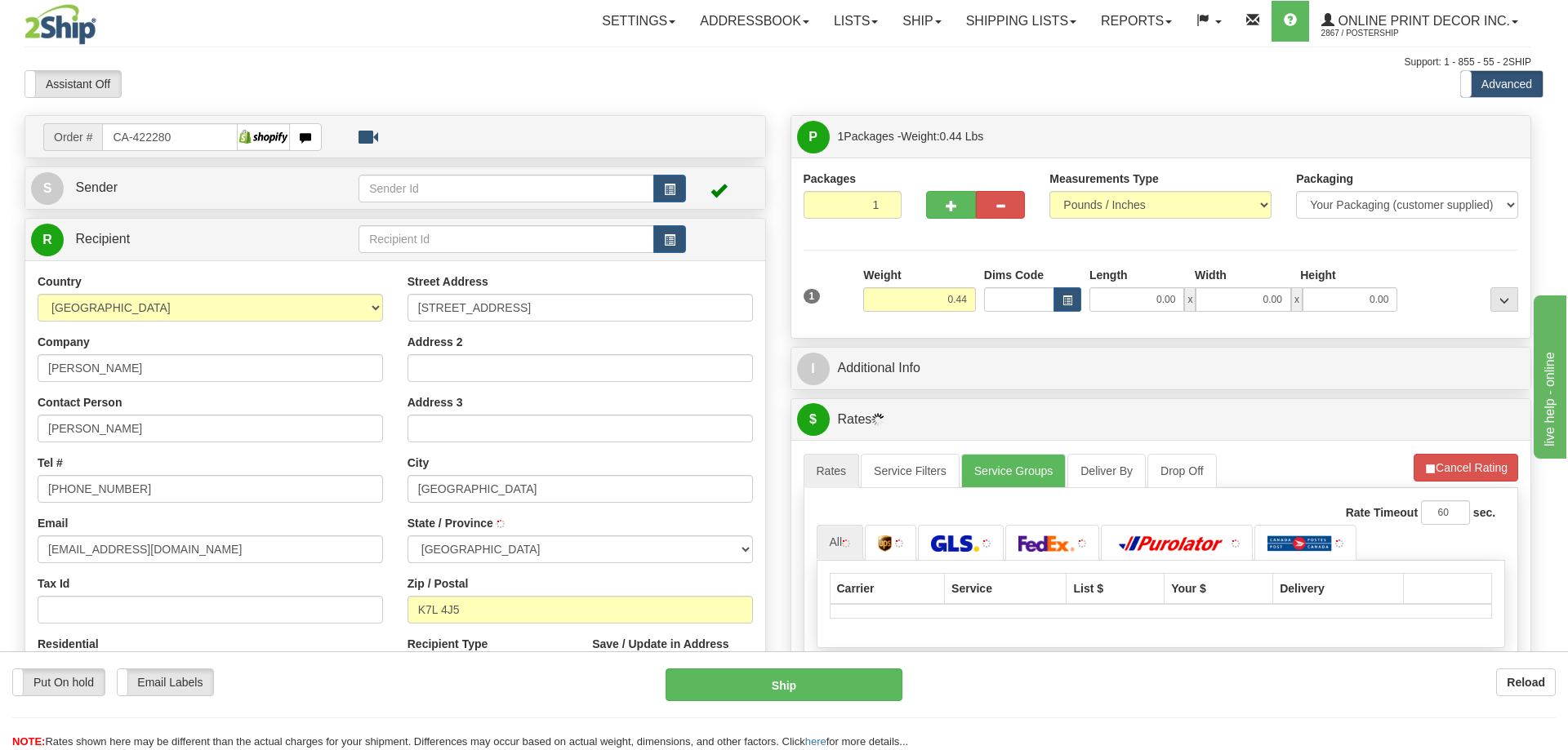
type input "[GEOGRAPHIC_DATA]"
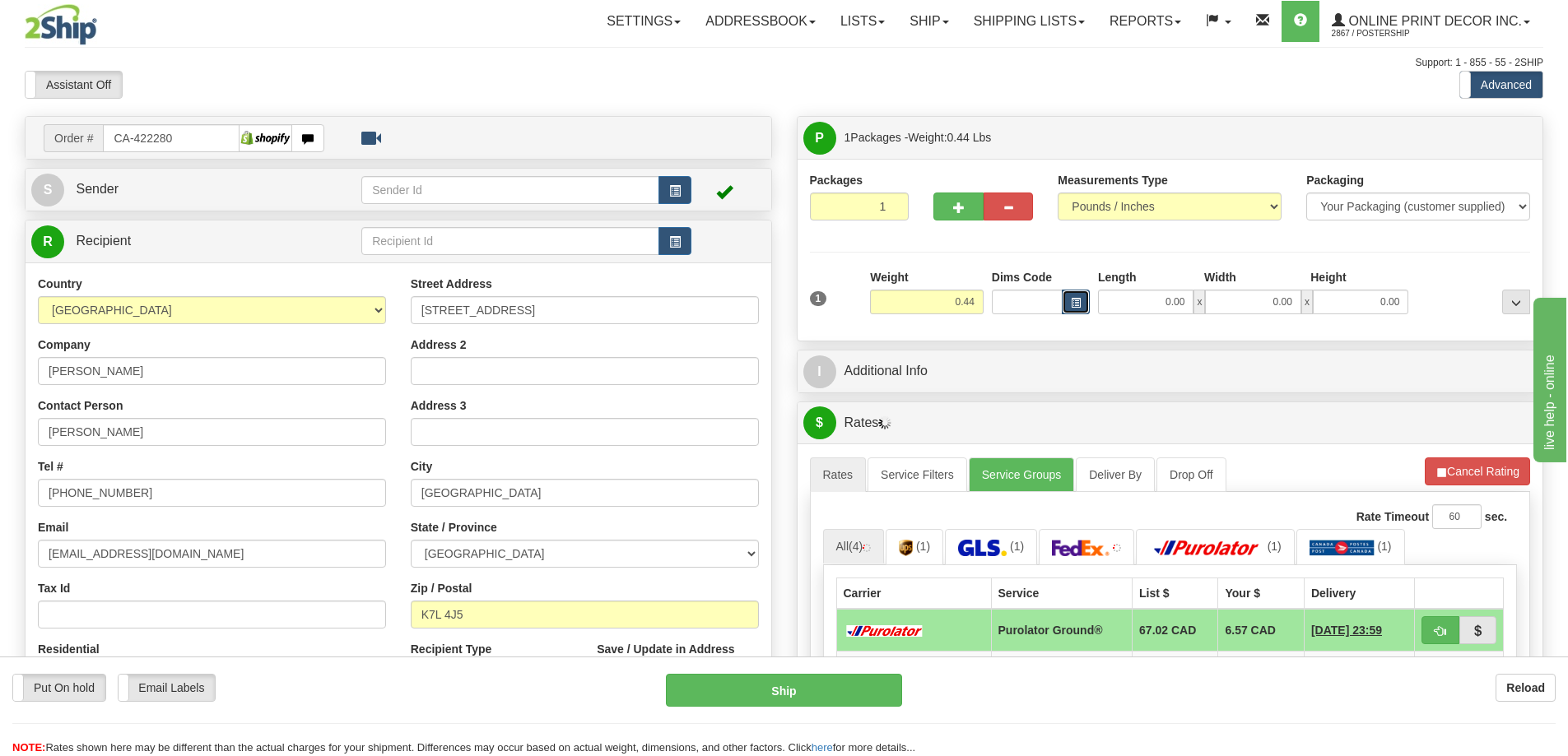
click at [1079, 298] on button "button" at bounding box center [1076, 301] width 28 height 25
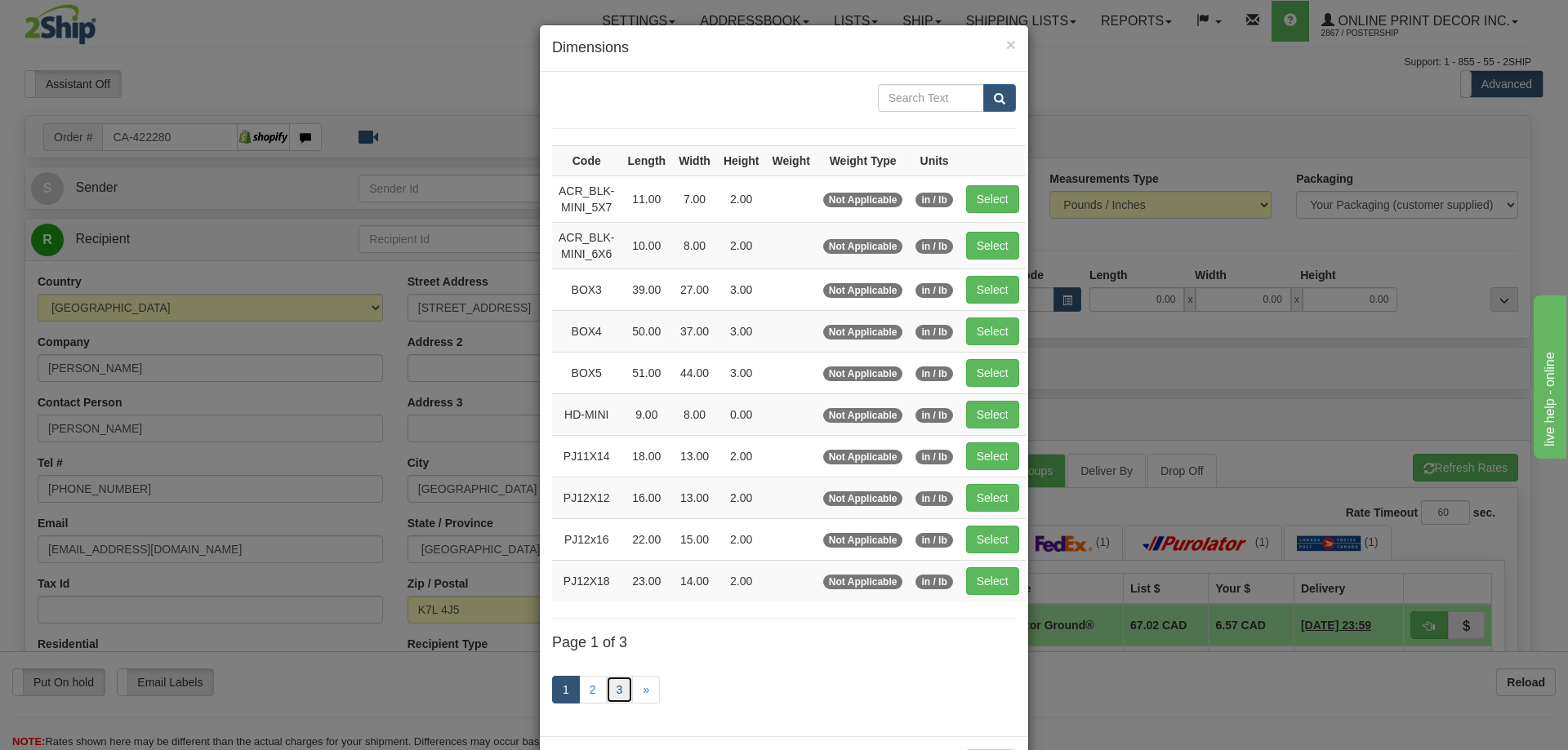
click at [616, 683] on link "3" at bounding box center [620, 689] width 28 height 28
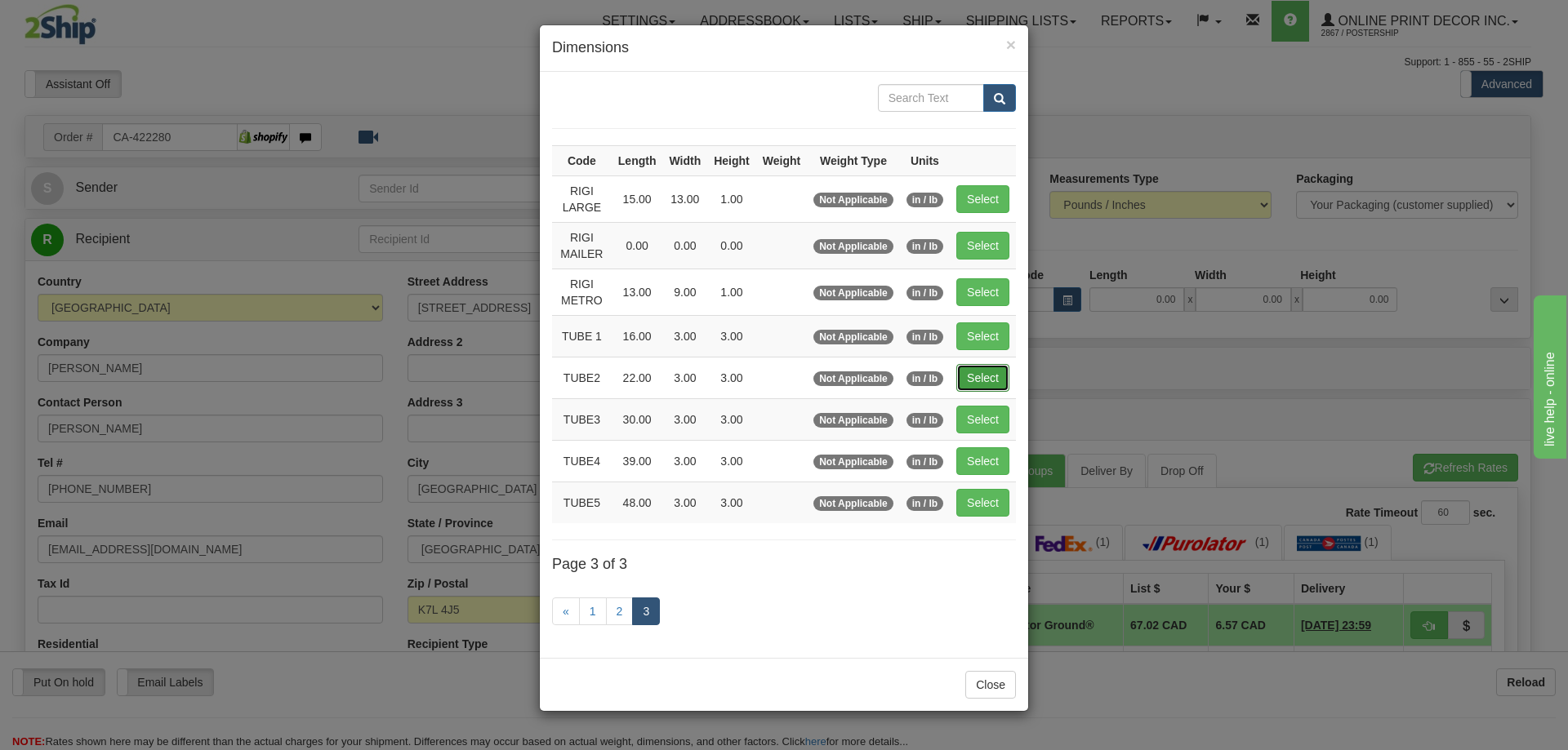
click at [976, 381] on button "Select" at bounding box center [983, 377] width 53 height 28
type input "TUBE2"
type input "22.00"
type input "3.00"
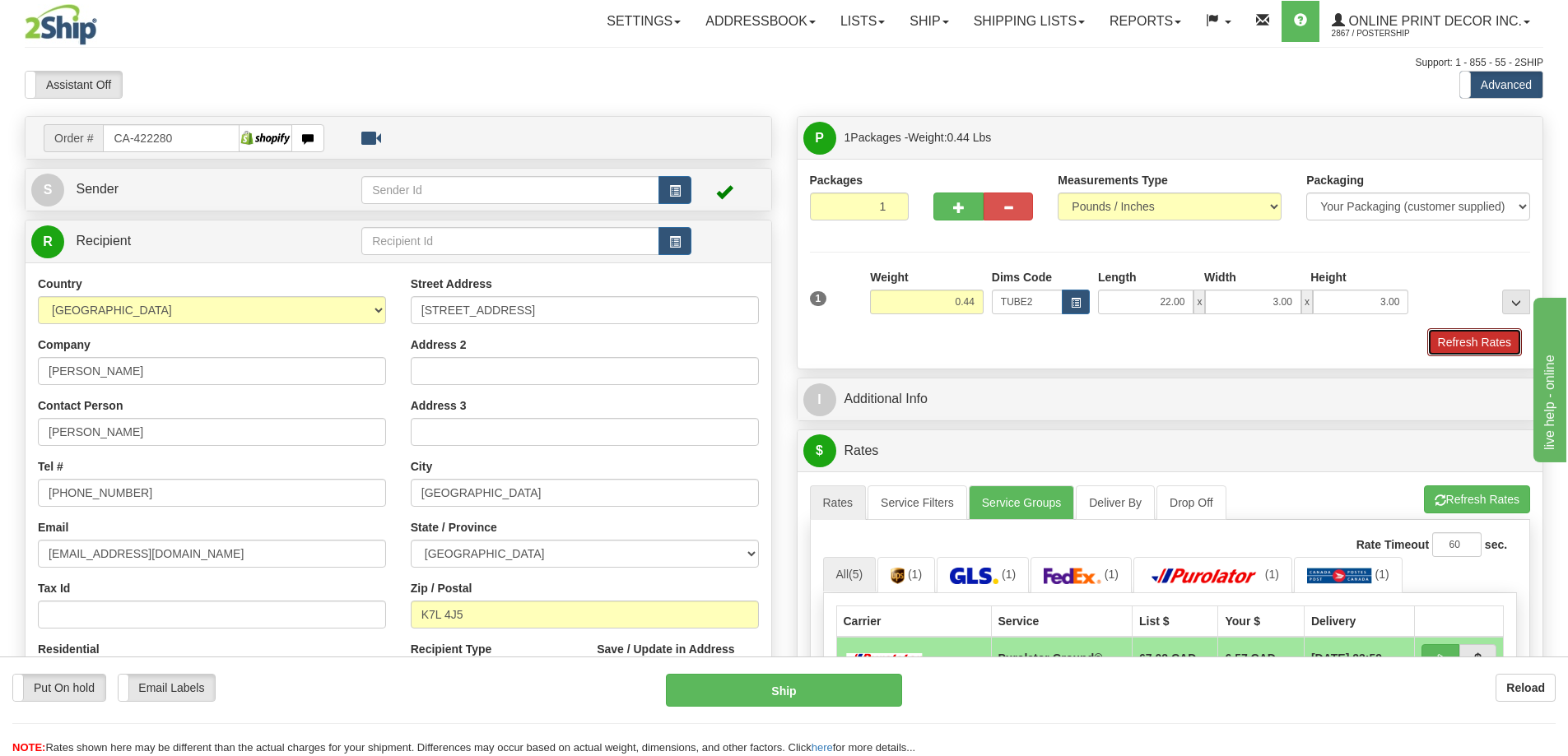
drag, startPoint x: 1455, startPoint y: 339, endPoint x: 1444, endPoint y: 322, distance: 20.2
click at [1452, 334] on button "Refresh Rates" at bounding box center [1475, 342] width 95 height 28
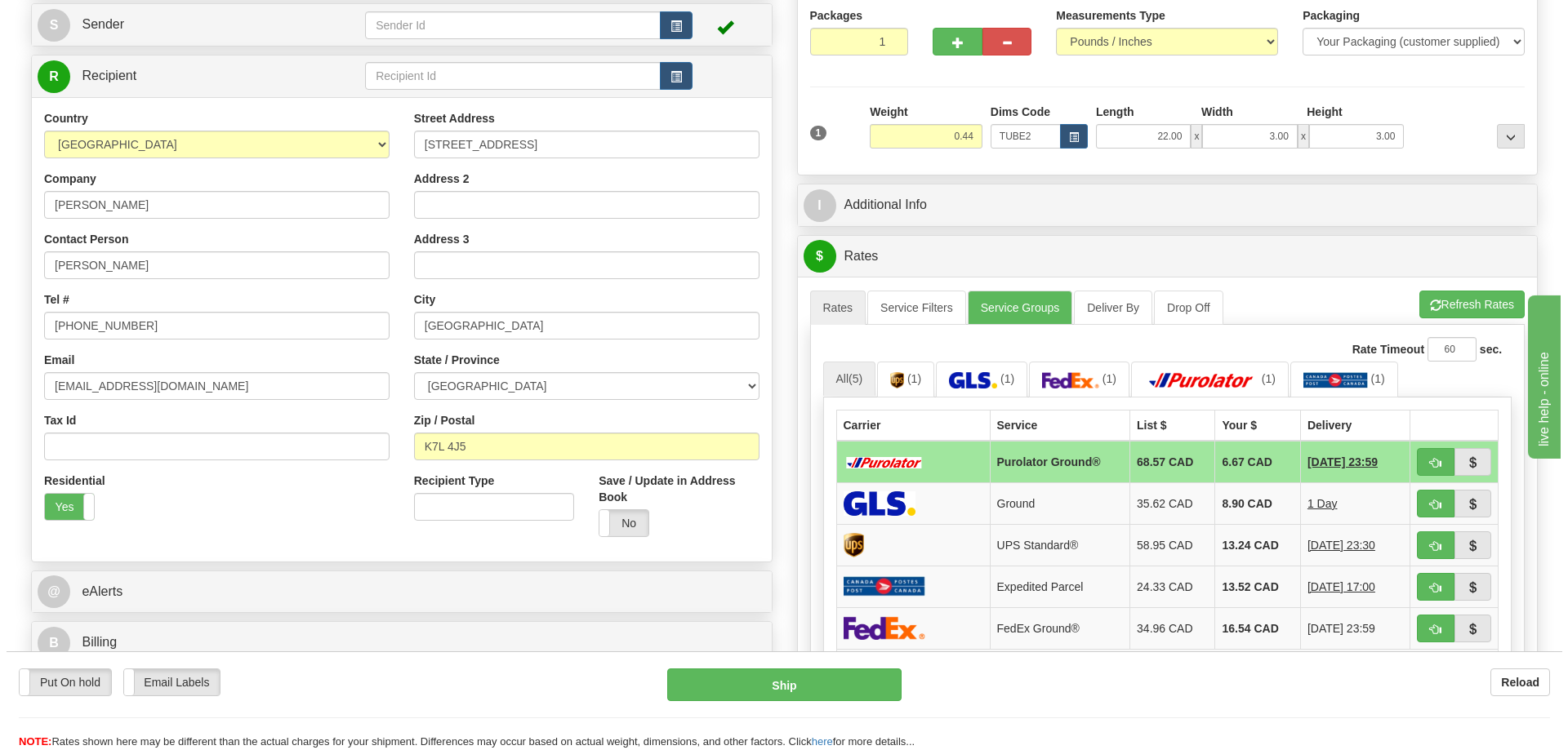
scroll to position [245, 0]
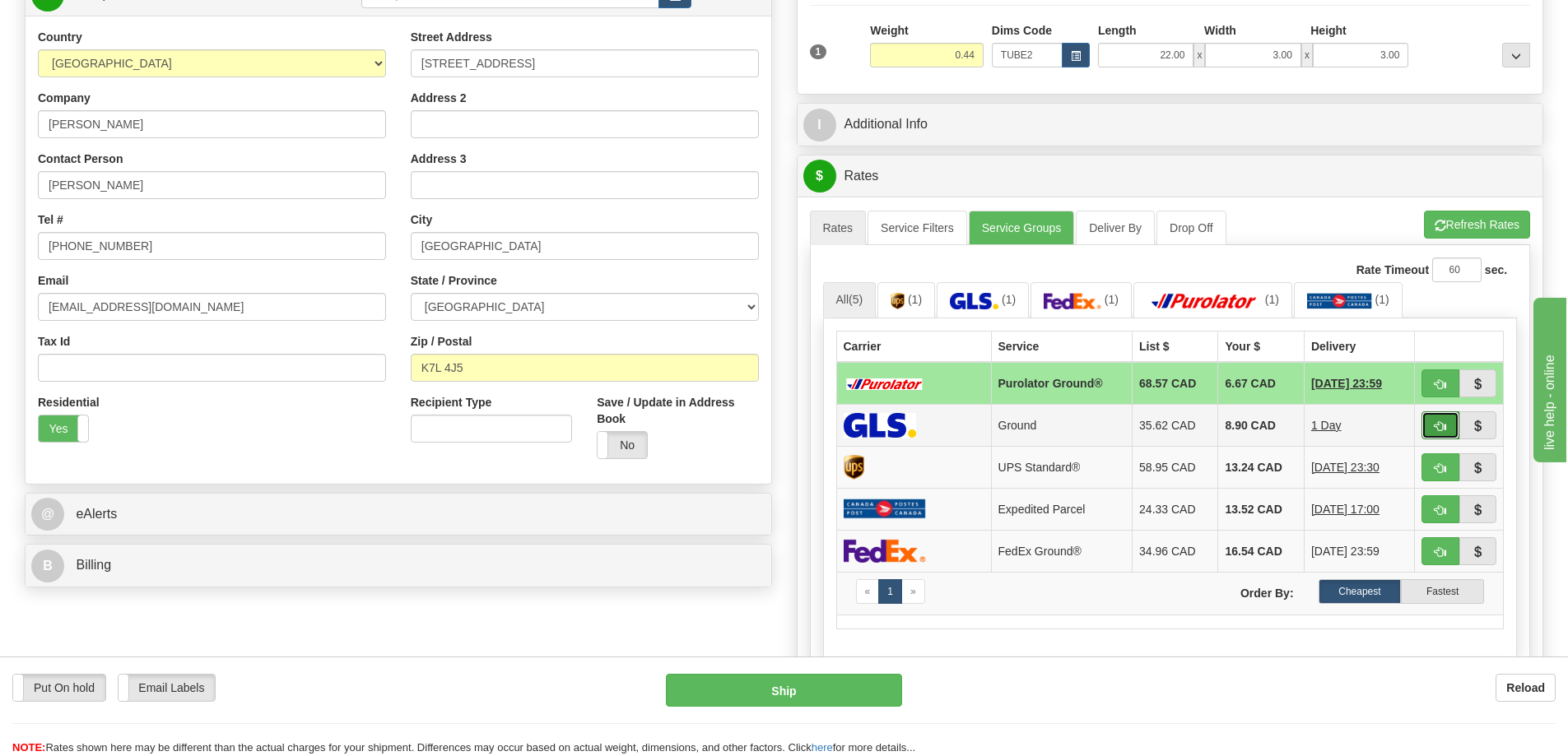
click at [1440, 423] on span "button" at bounding box center [1441, 426] width 12 height 11
type input "1"
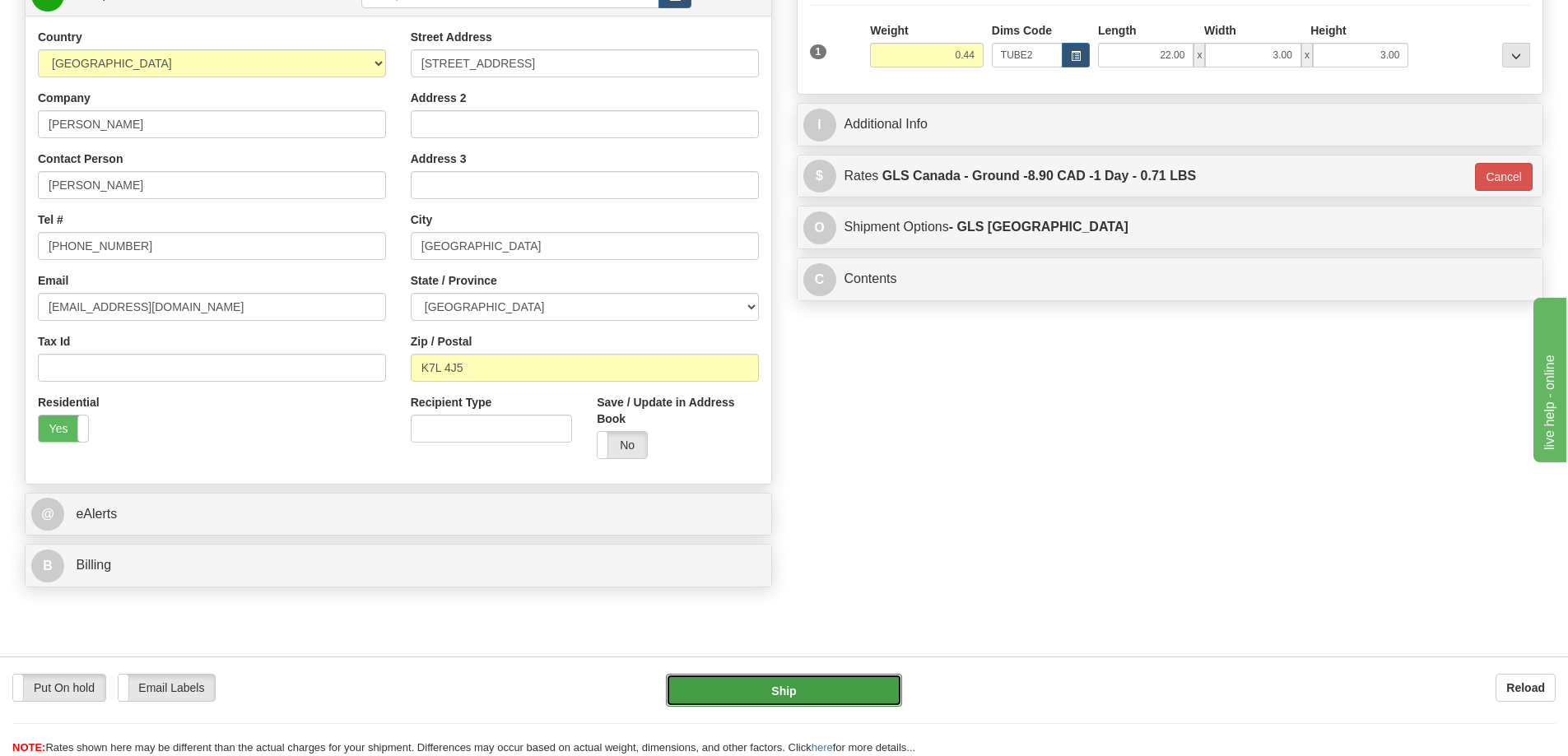
click at [869, 685] on button "Ship" at bounding box center [784, 690] width 236 height 33
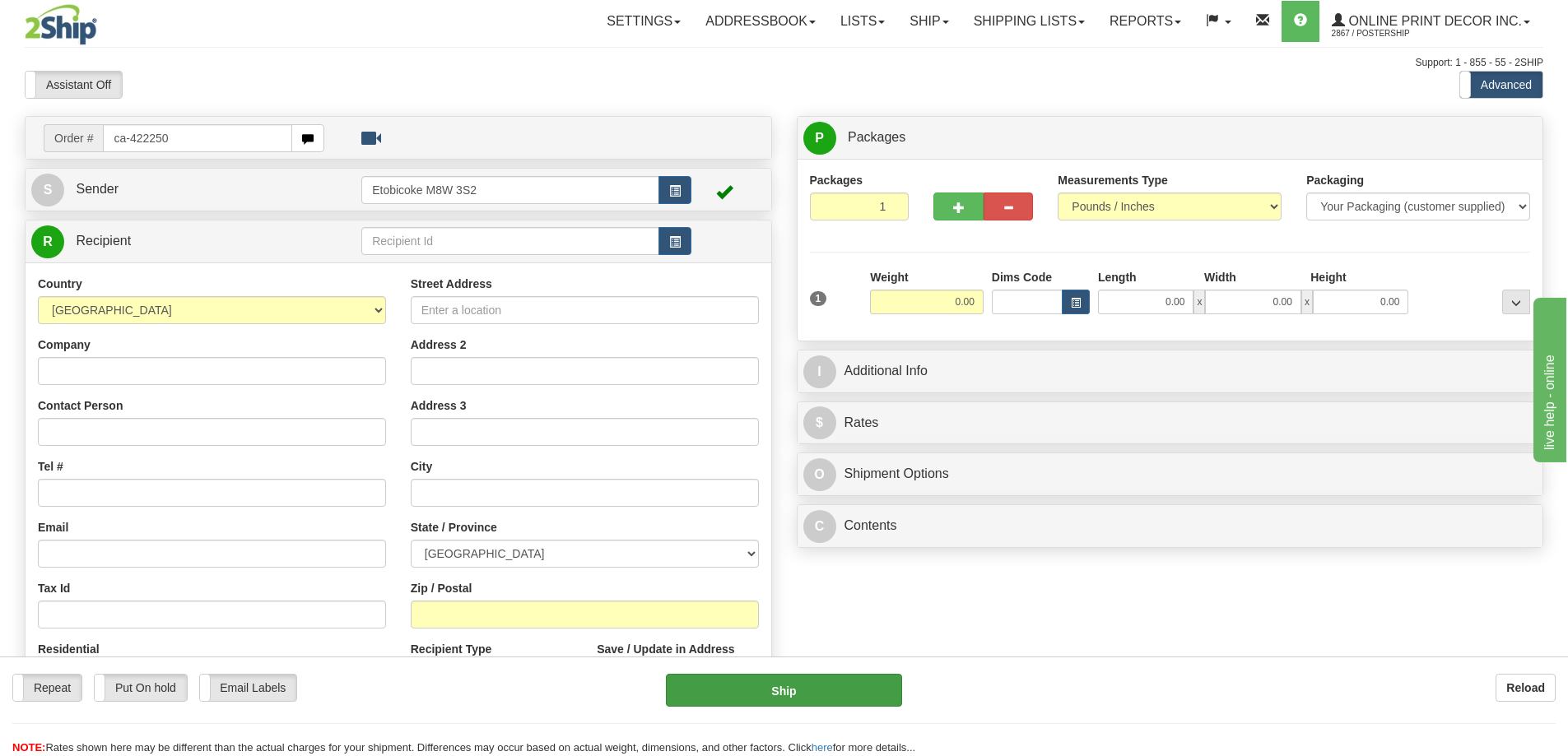
type input "ca-422250"
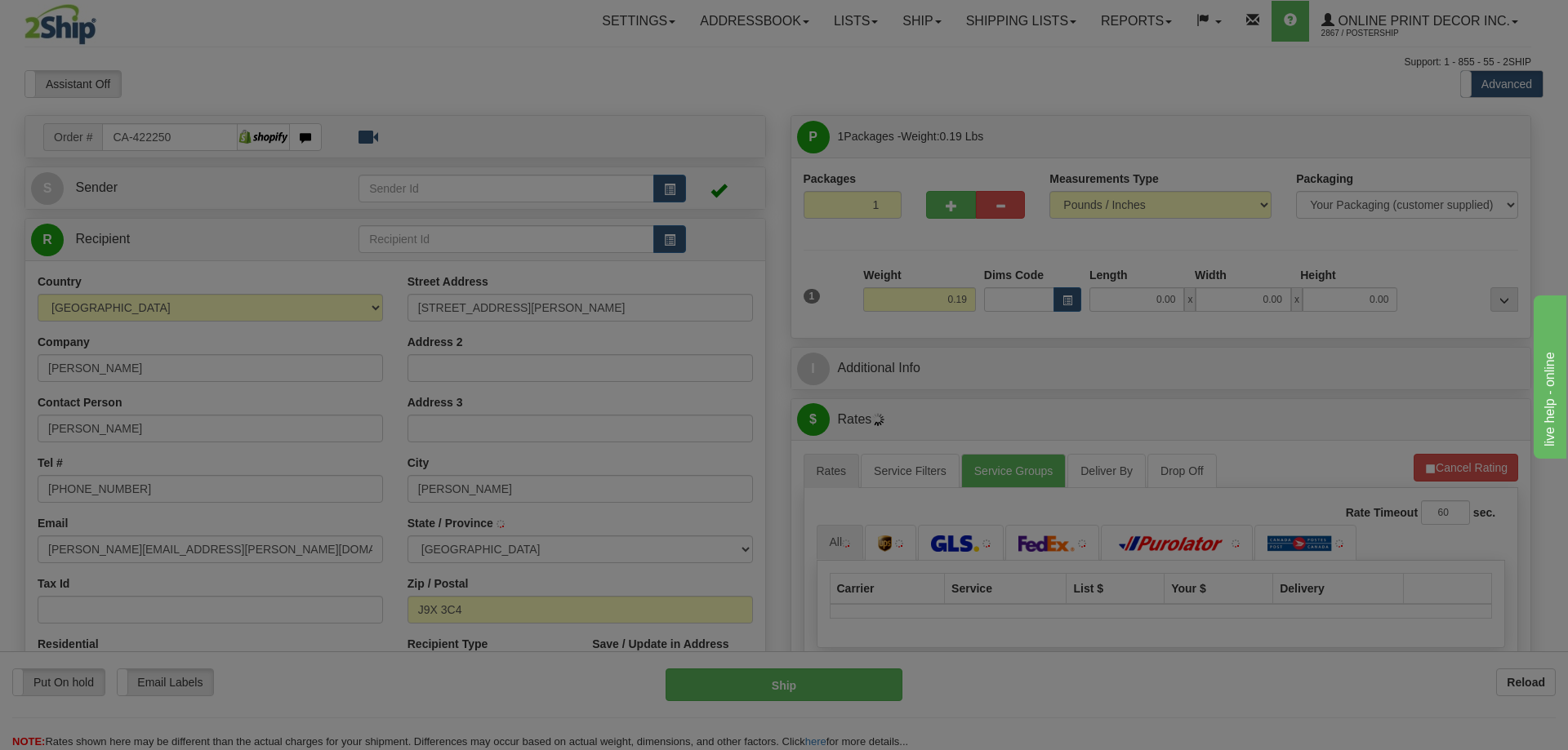
type input "ROUYN-NORANDA"
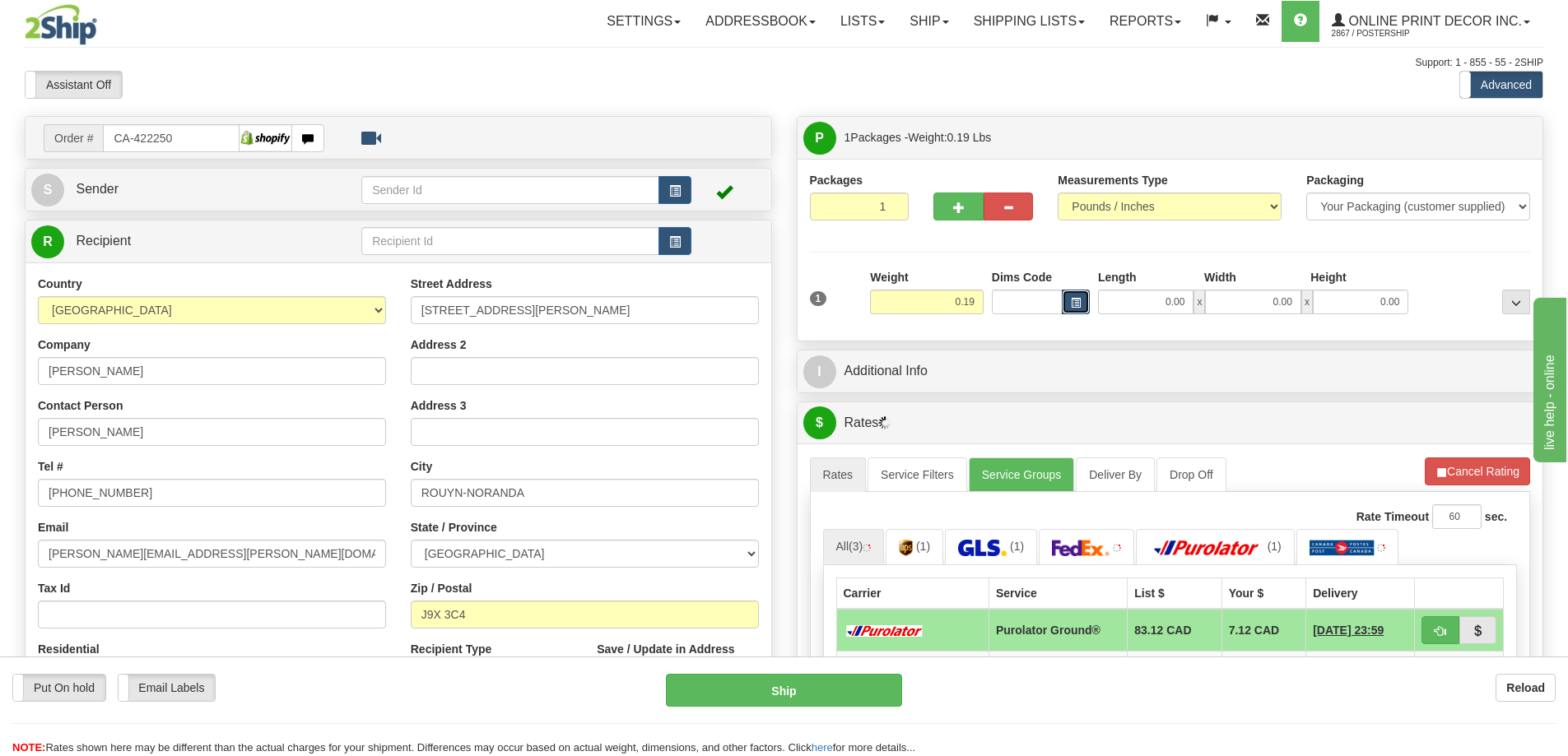
click at [1075, 297] on button "button" at bounding box center [1076, 301] width 28 height 25
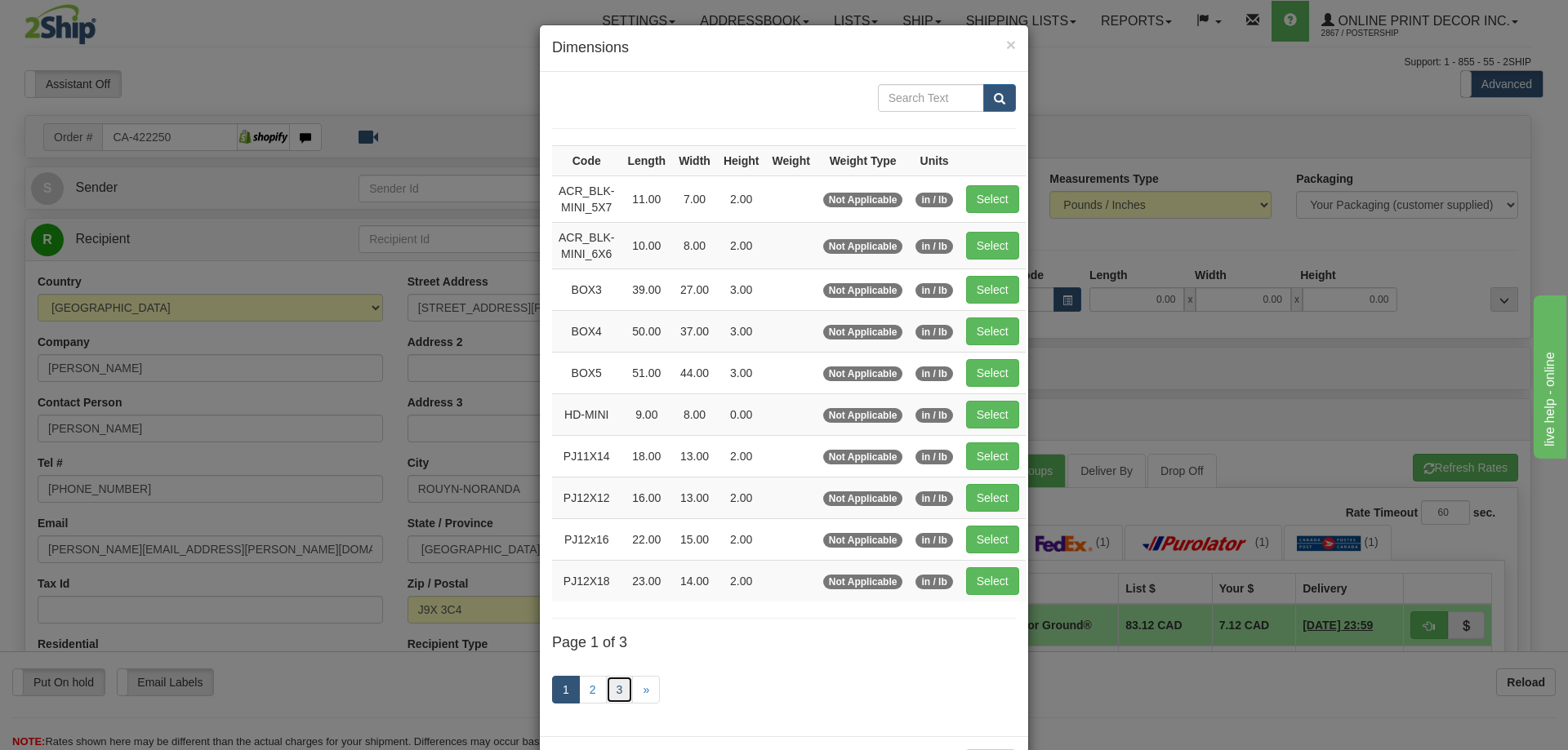
click at [613, 684] on link "3" at bounding box center [620, 689] width 28 height 28
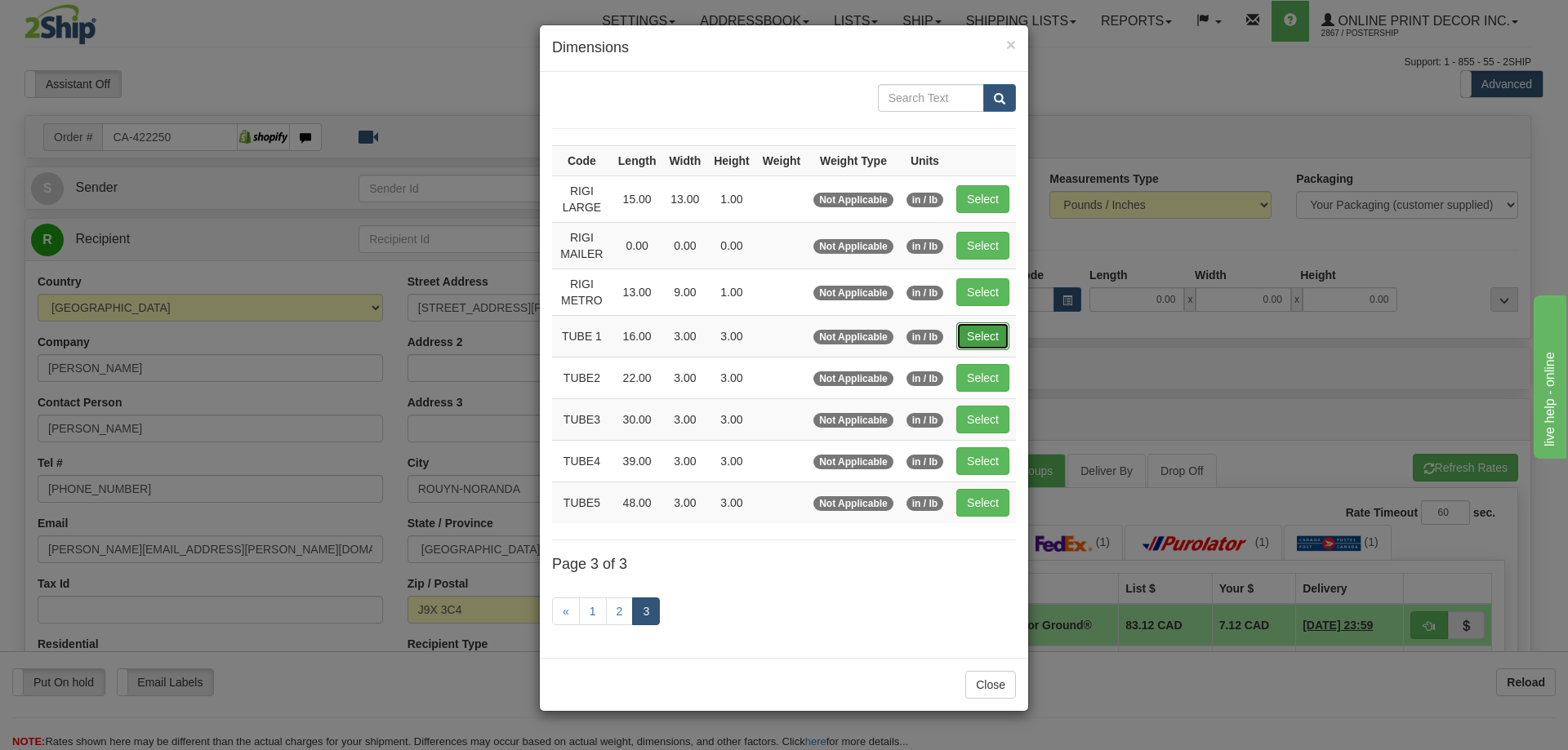
click at [988, 335] on button "Select" at bounding box center [983, 336] width 53 height 28
type input "TUBE 1"
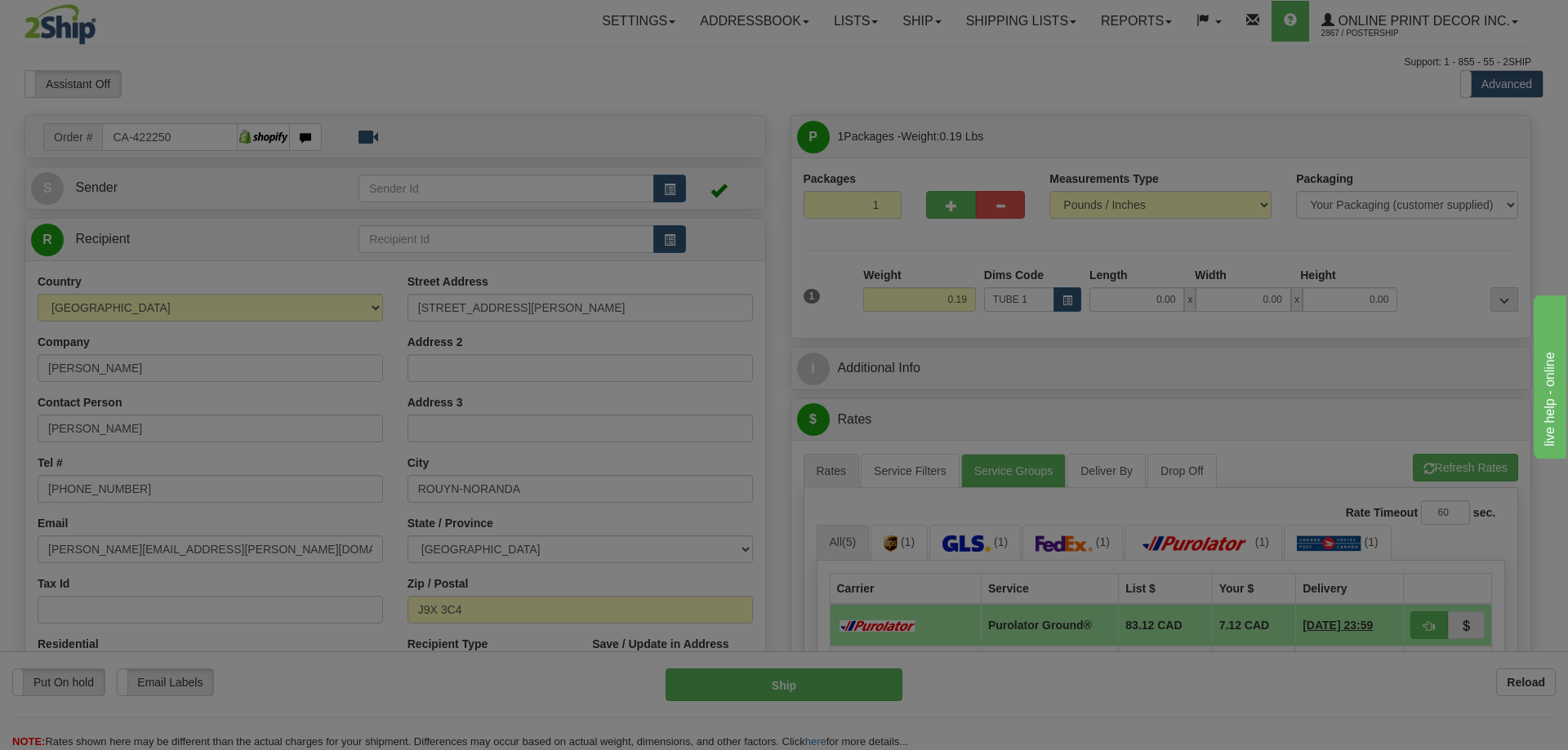
type input "16.00"
type input "3.00"
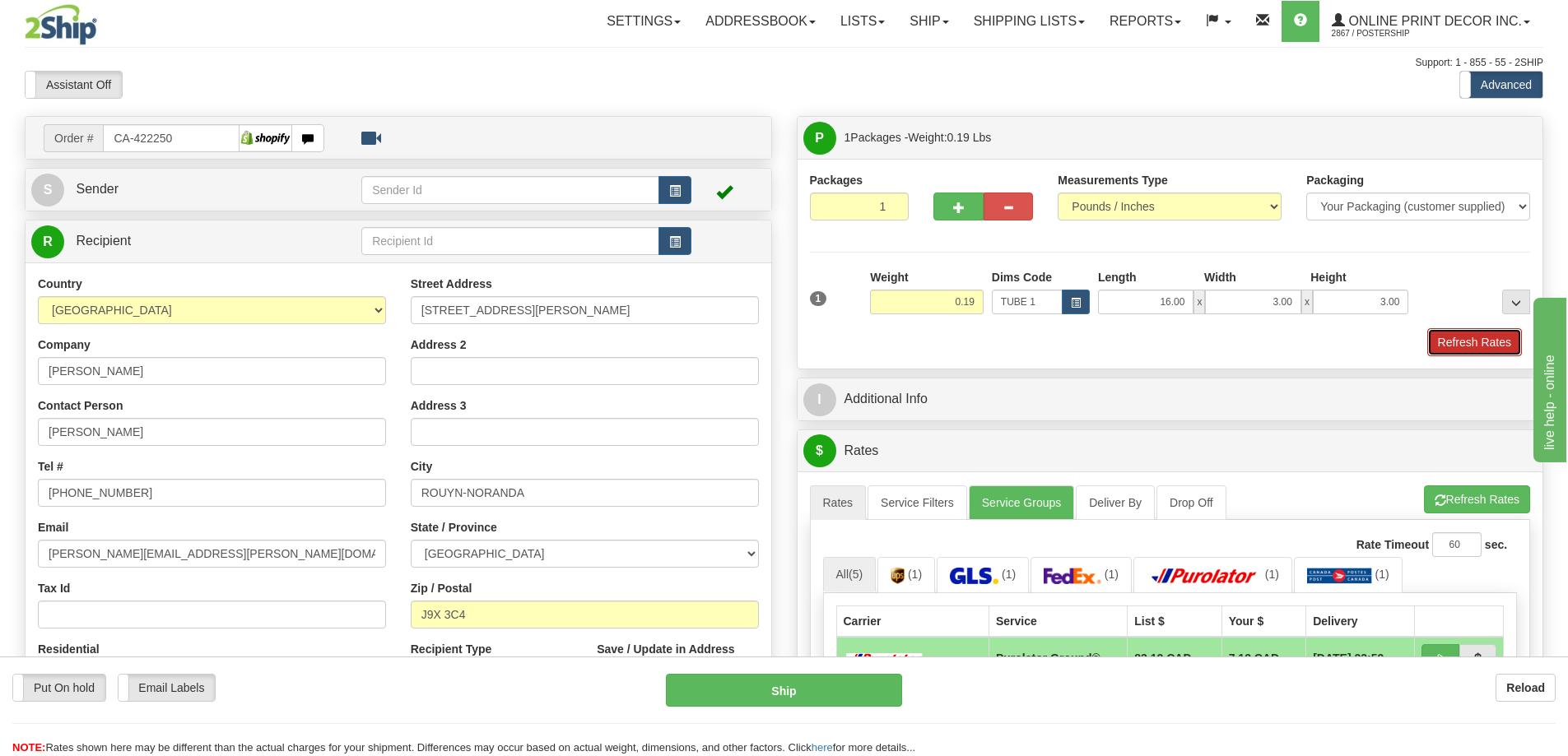
click at [1461, 339] on button "Refresh Rates" at bounding box center [1475, 342] width 95 height 28
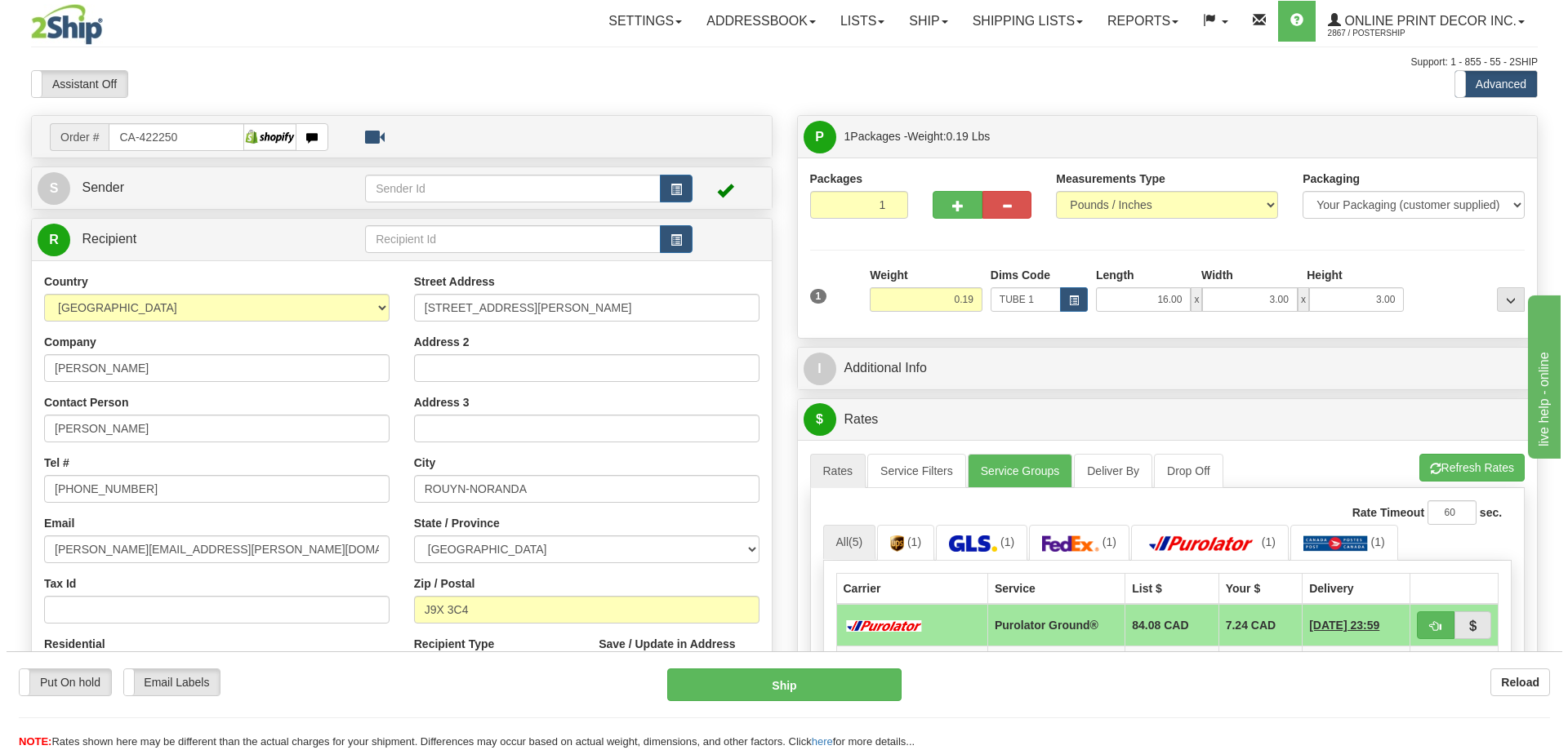
scroll to position [163, 0]
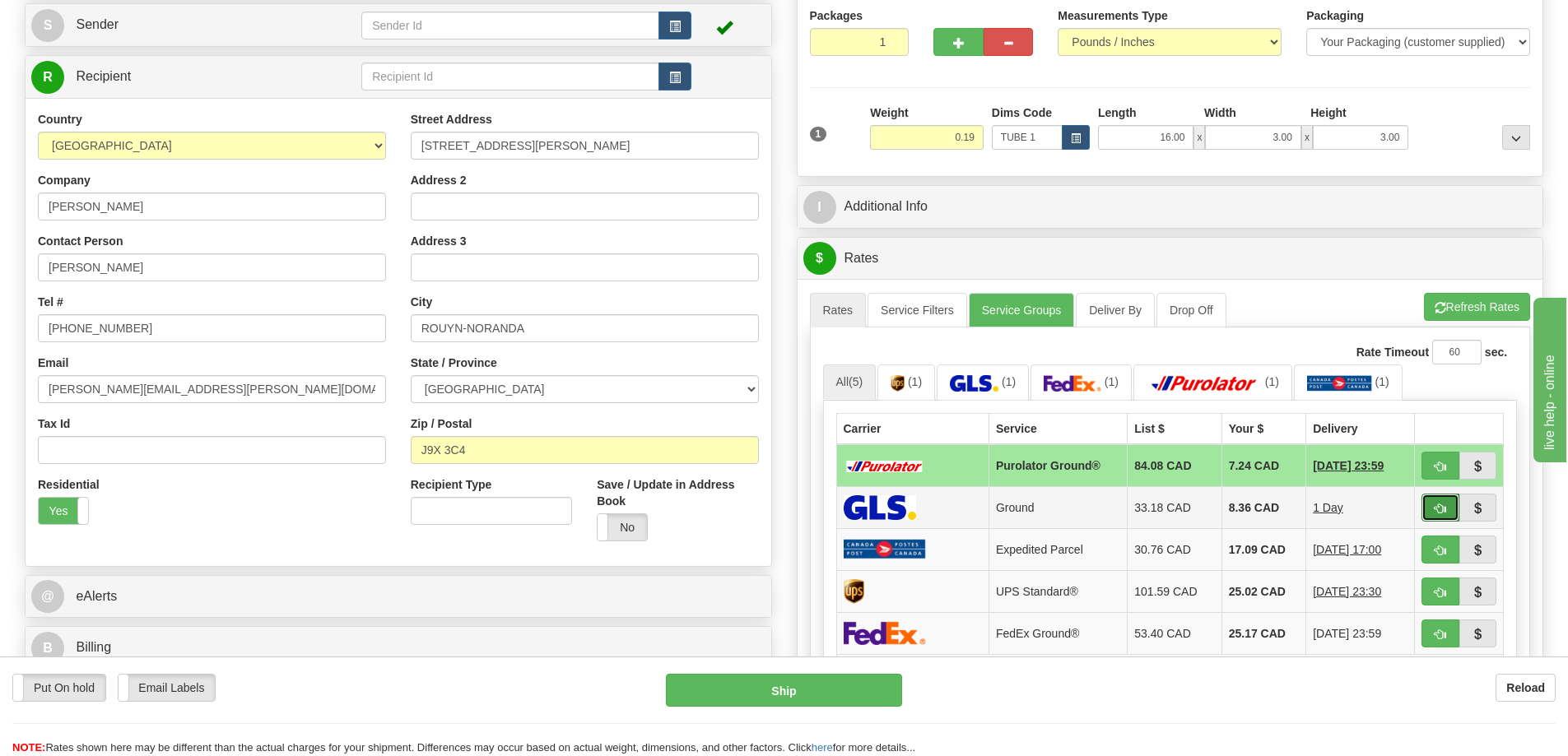
click at [1445, 504] on button "button" at bounding box center [1441, 507] width 38 height 28
type input "1"
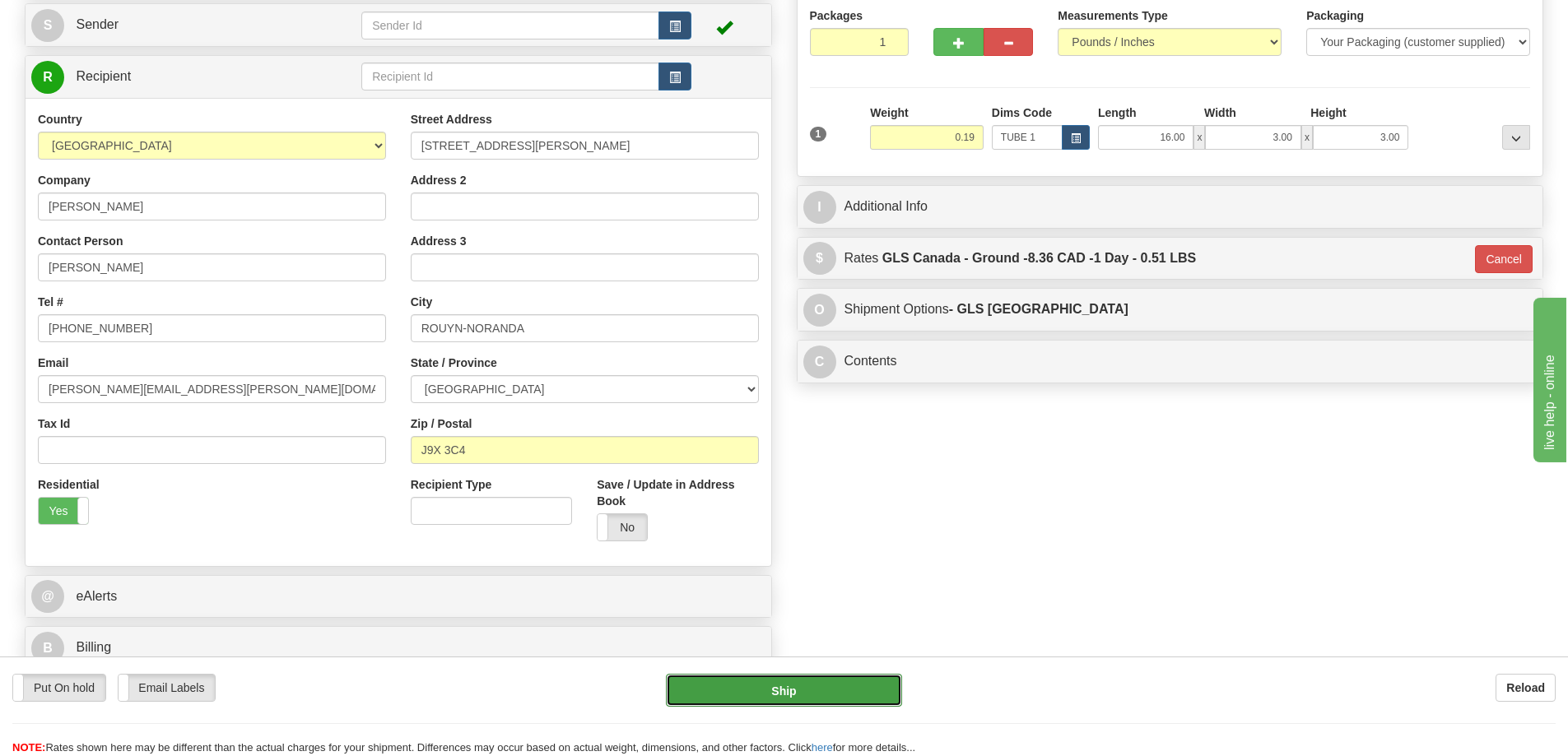
click at [835, 676] on button "Ship" at bounding box center [784, 690] width 236 height 33
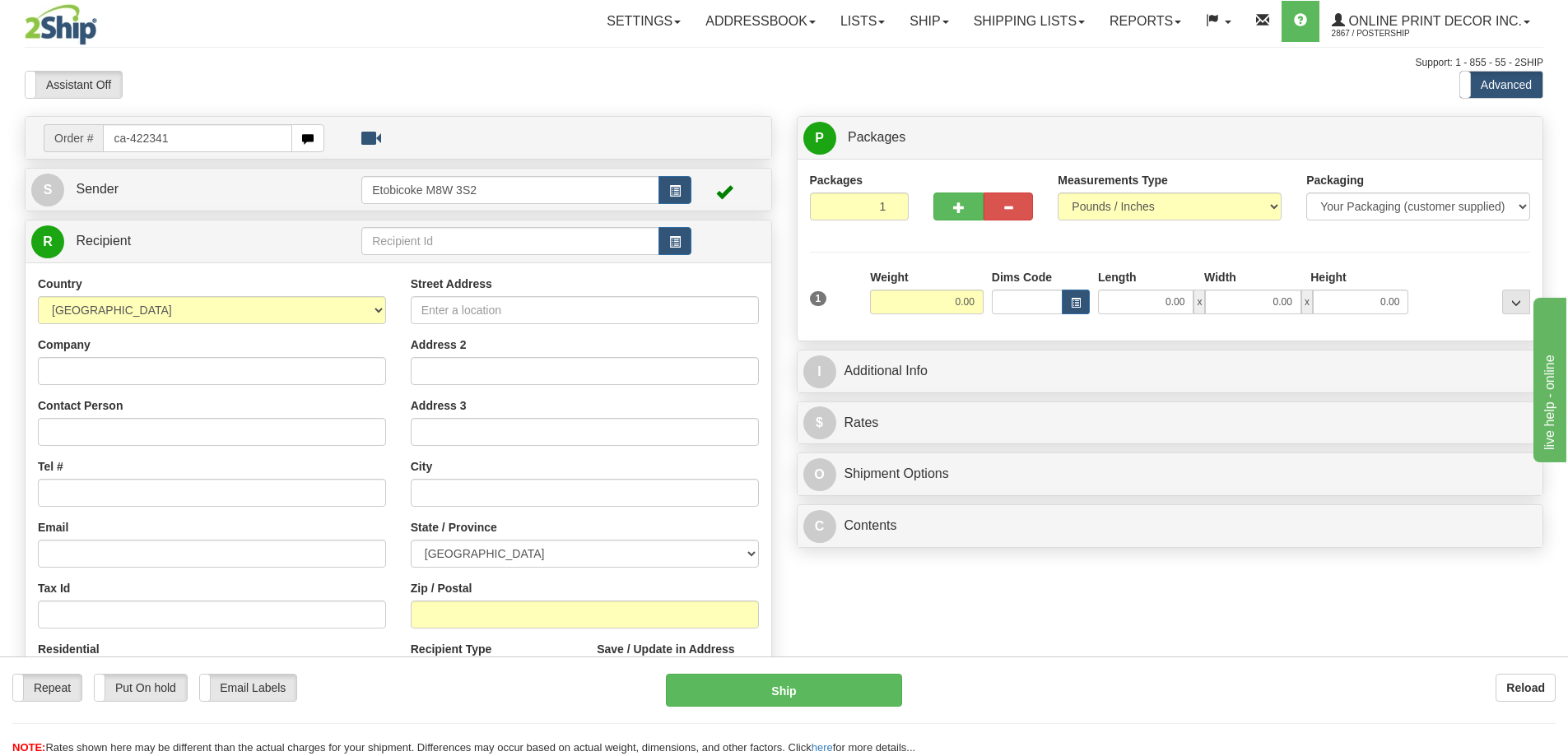
type input "ca-422341"
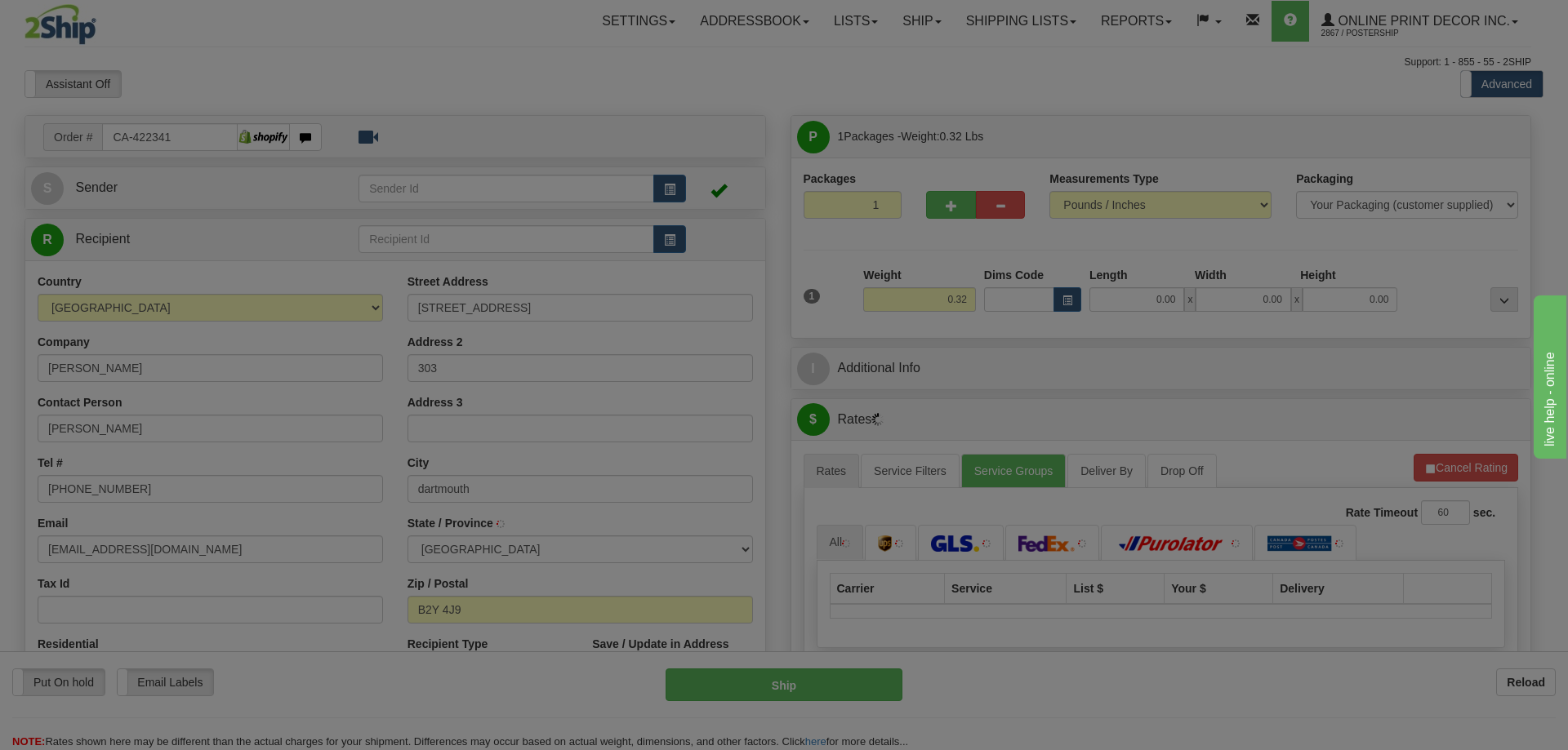
type input "[GEOGRAPHIC_DATA]"
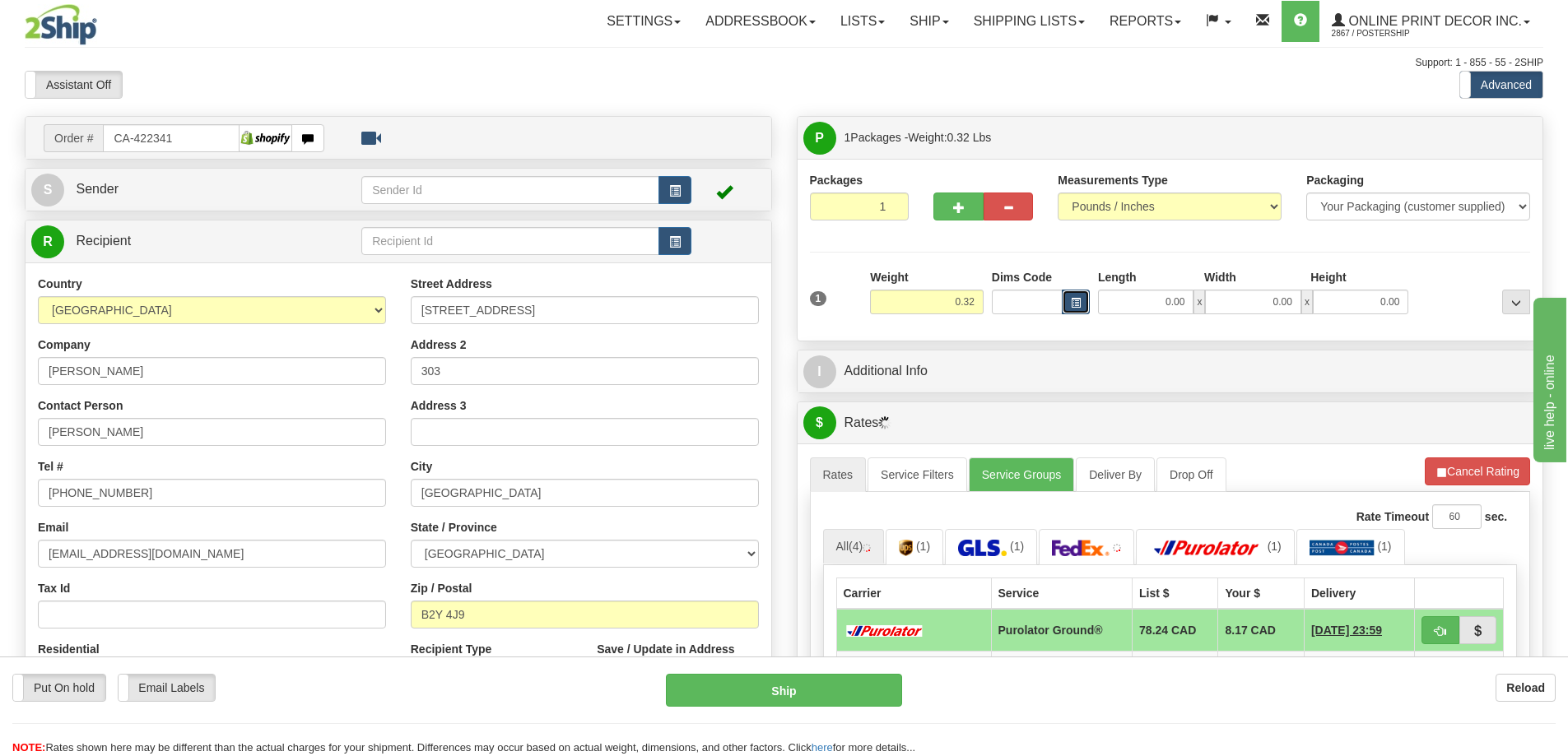
click at [1076, 299] on span "button" at bounding box center [1076, 303] width 10 height 9
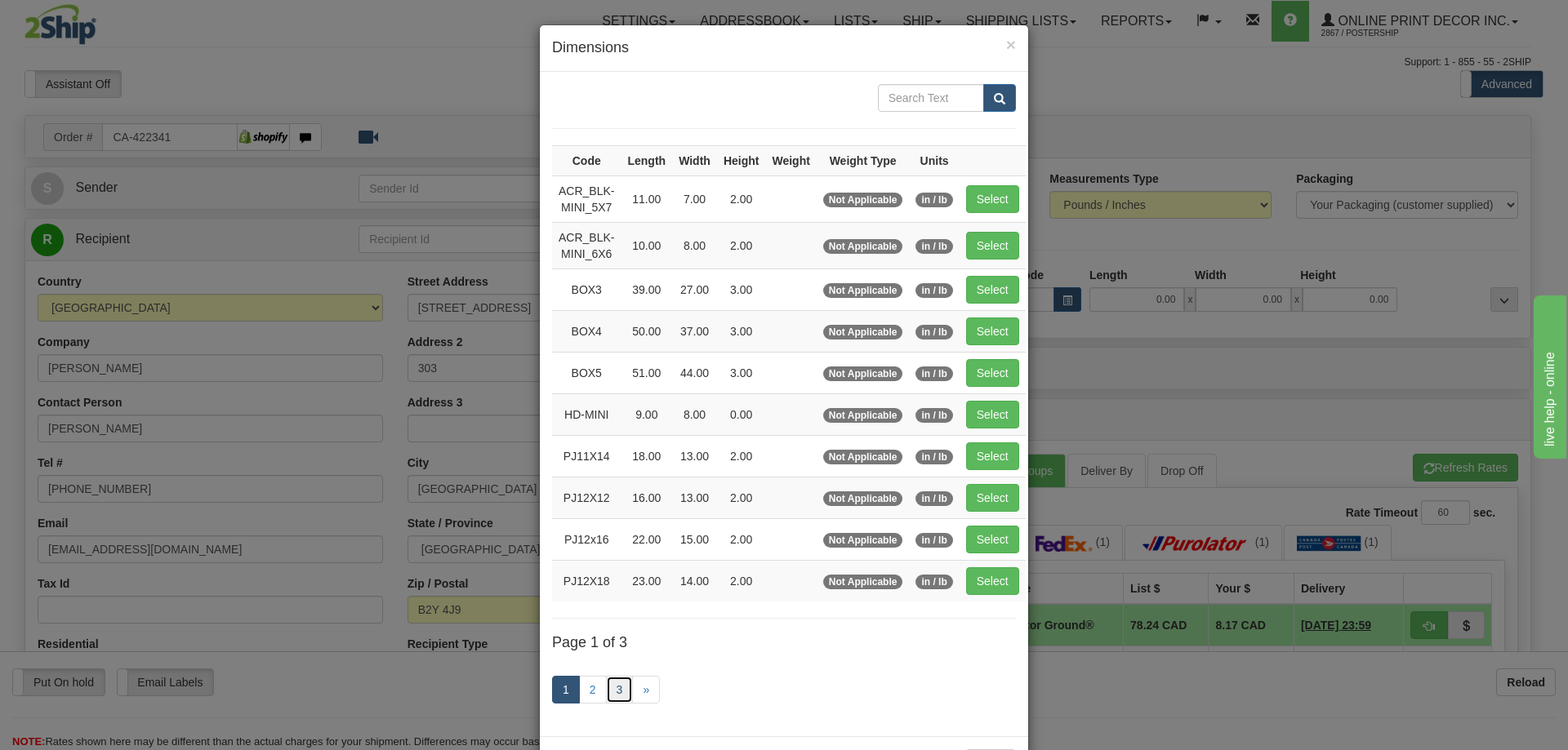
click at [616, 686] on link "3" at bounding box center [620, 689] width 28 height 28
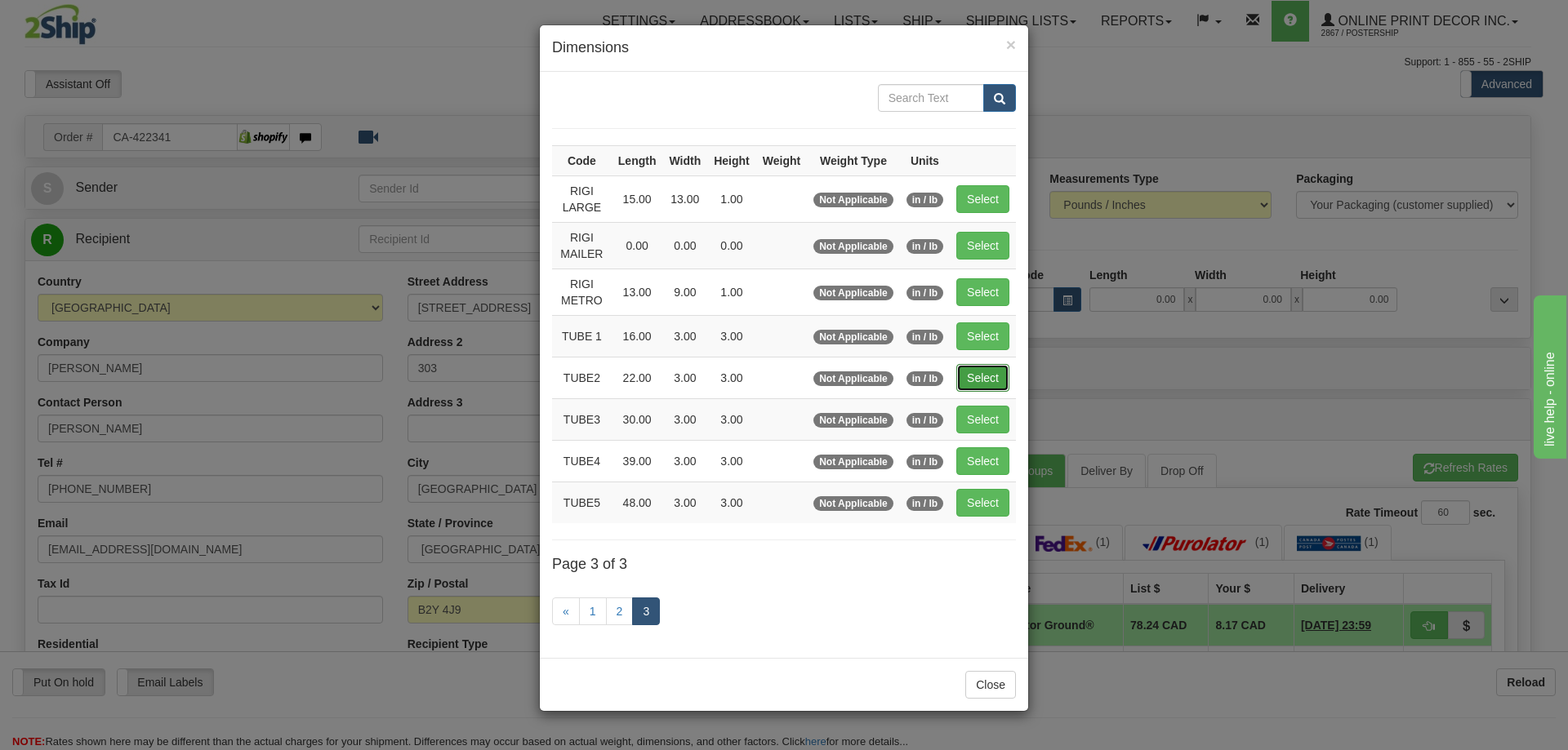
click at [979, 379] on button "Select" at bounding box center [983, 377] width 53 height 28
type input "TUBE2"
type input "22.00"
type input "3.00"
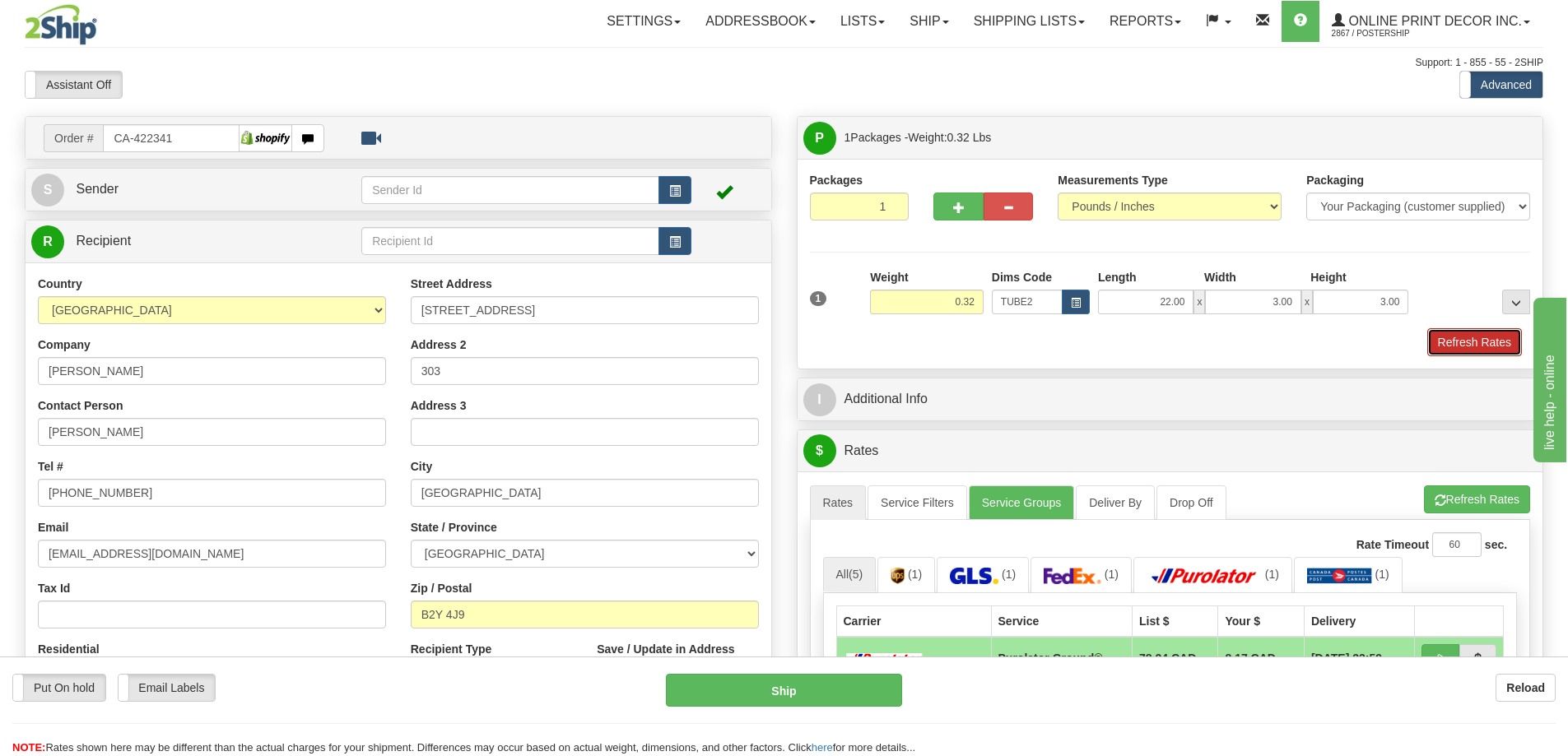
click at [1475, 344] on button "Refresh Rates" at bounding box center [1475, 342] width 95 height 28
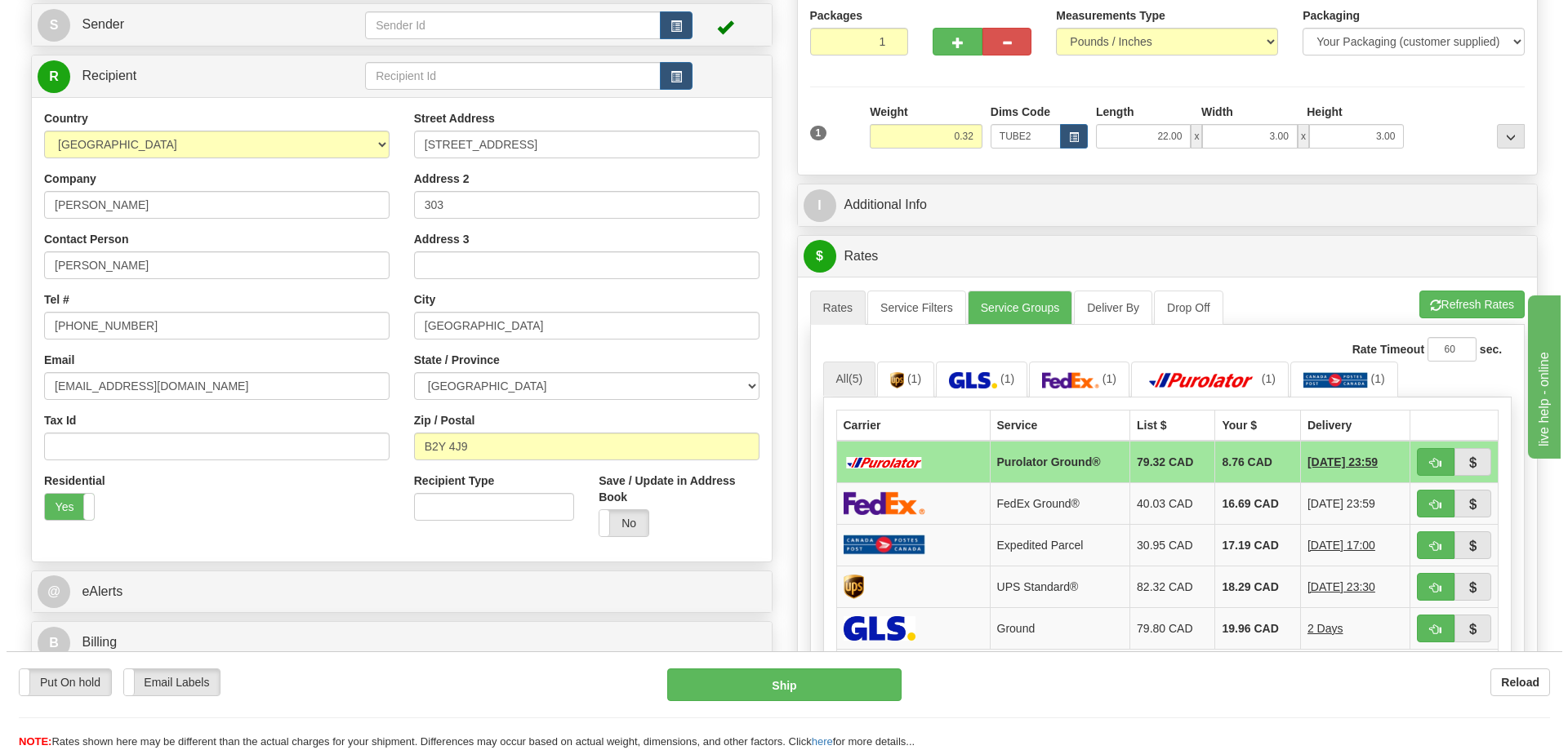
scroll to position [245, 0]
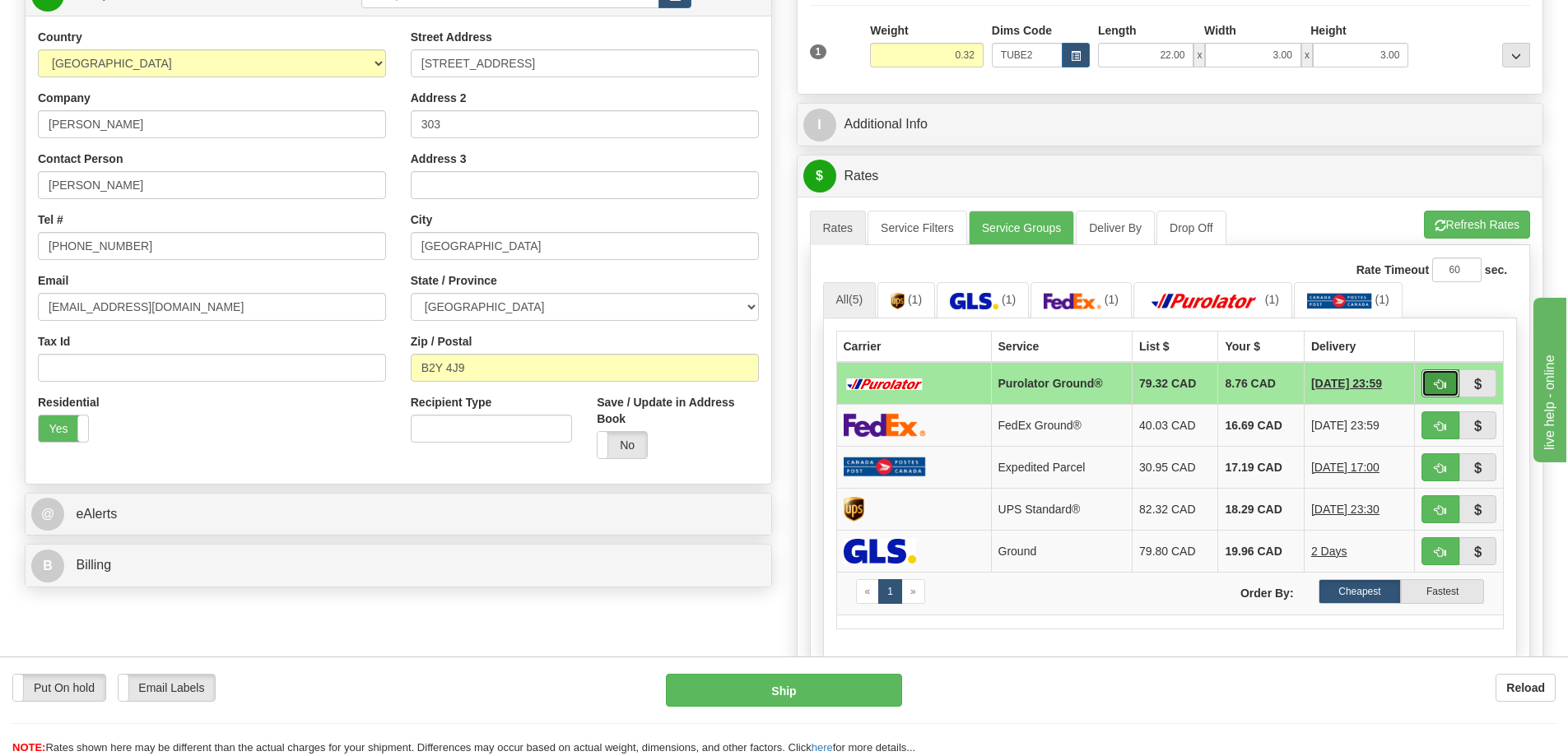
click at [1450, 377] on button "button" at bounding box center [1441, 383] width 38 height 28
type input "260"
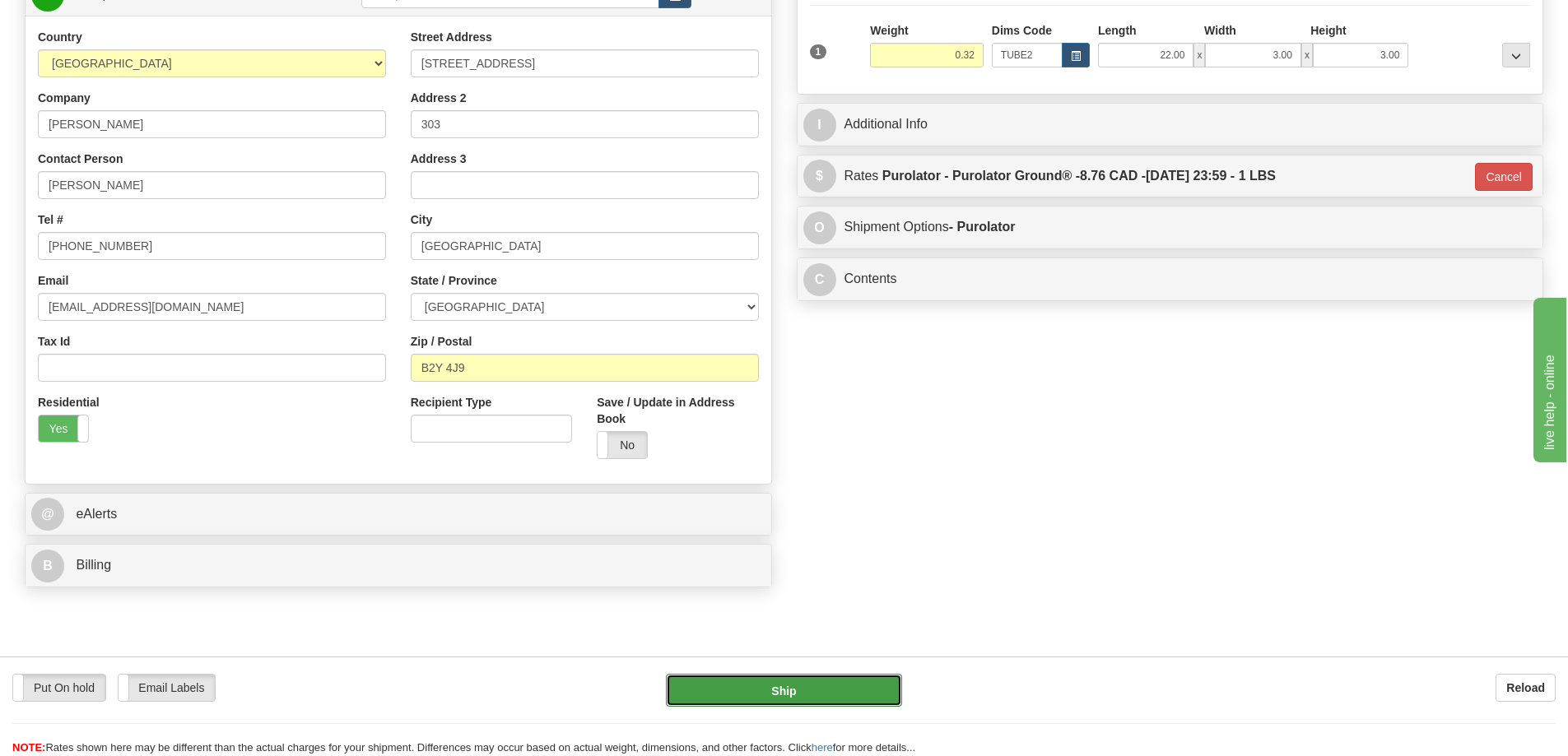
click at [853, 680] on button "Ship" at bounding box center [784, 690] width 236 height 33
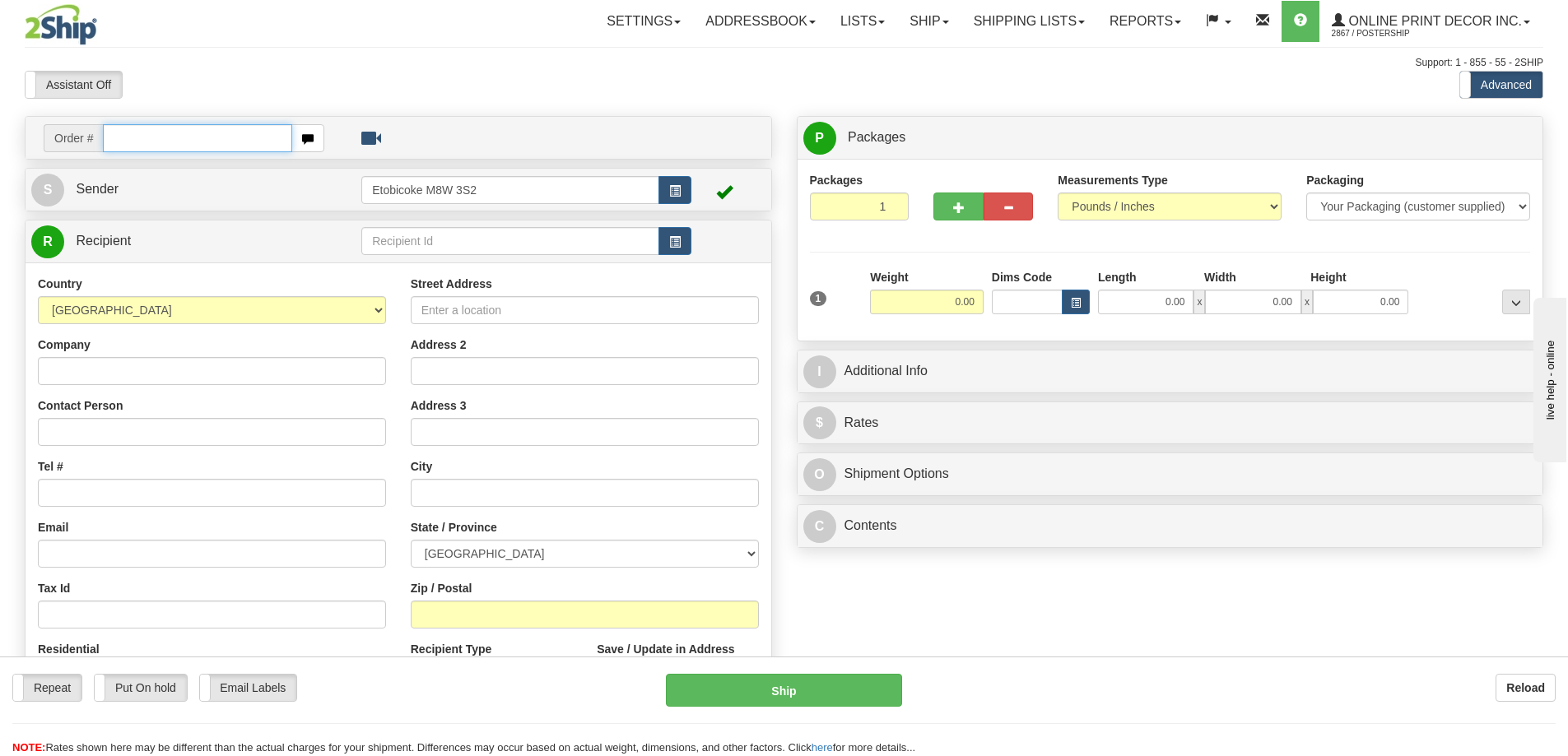
click at [149, 139] on input "text" at bounding box center [197, 137] width 189 height 28
type input "ca-422127"
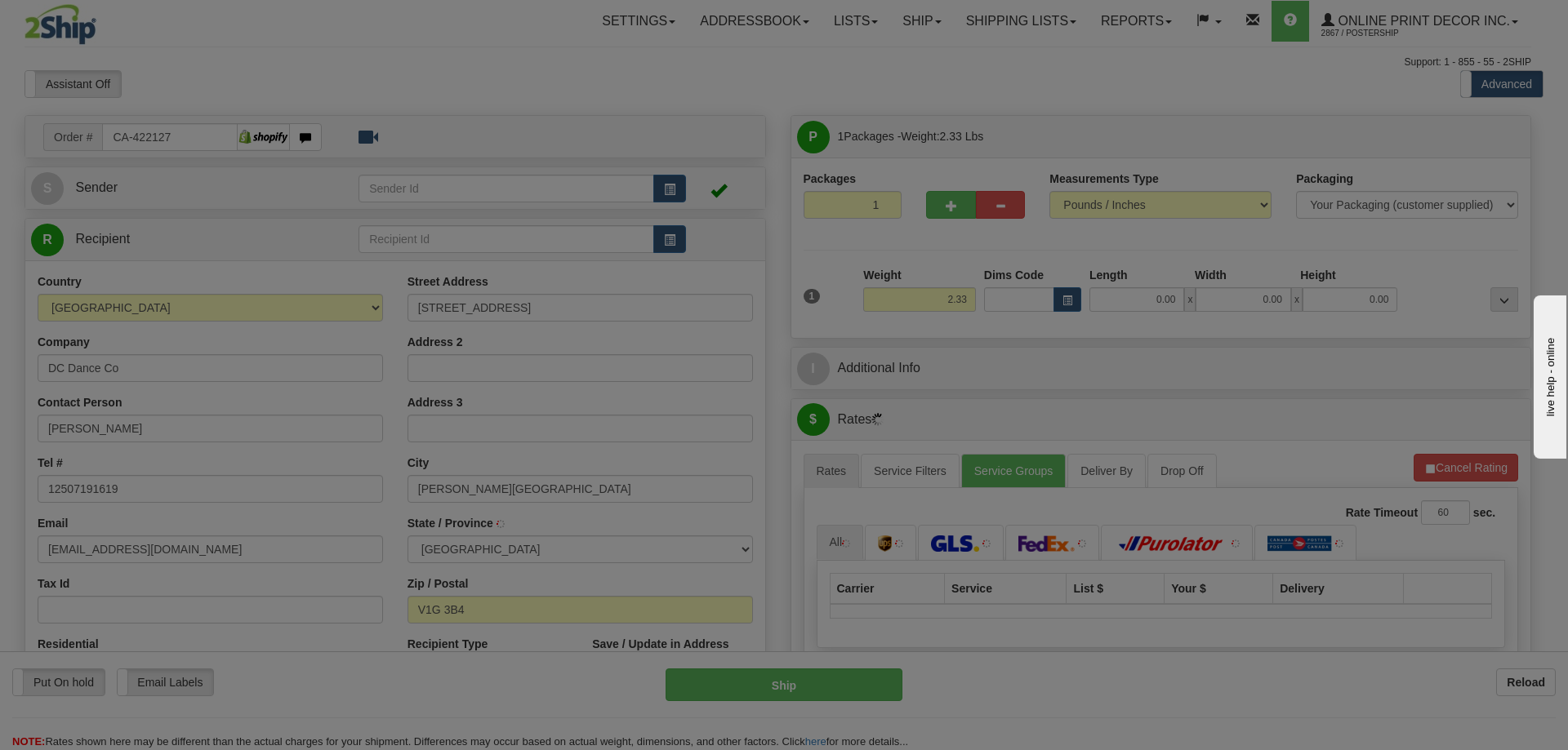
type input "[PERSON_NAME] CREEK"
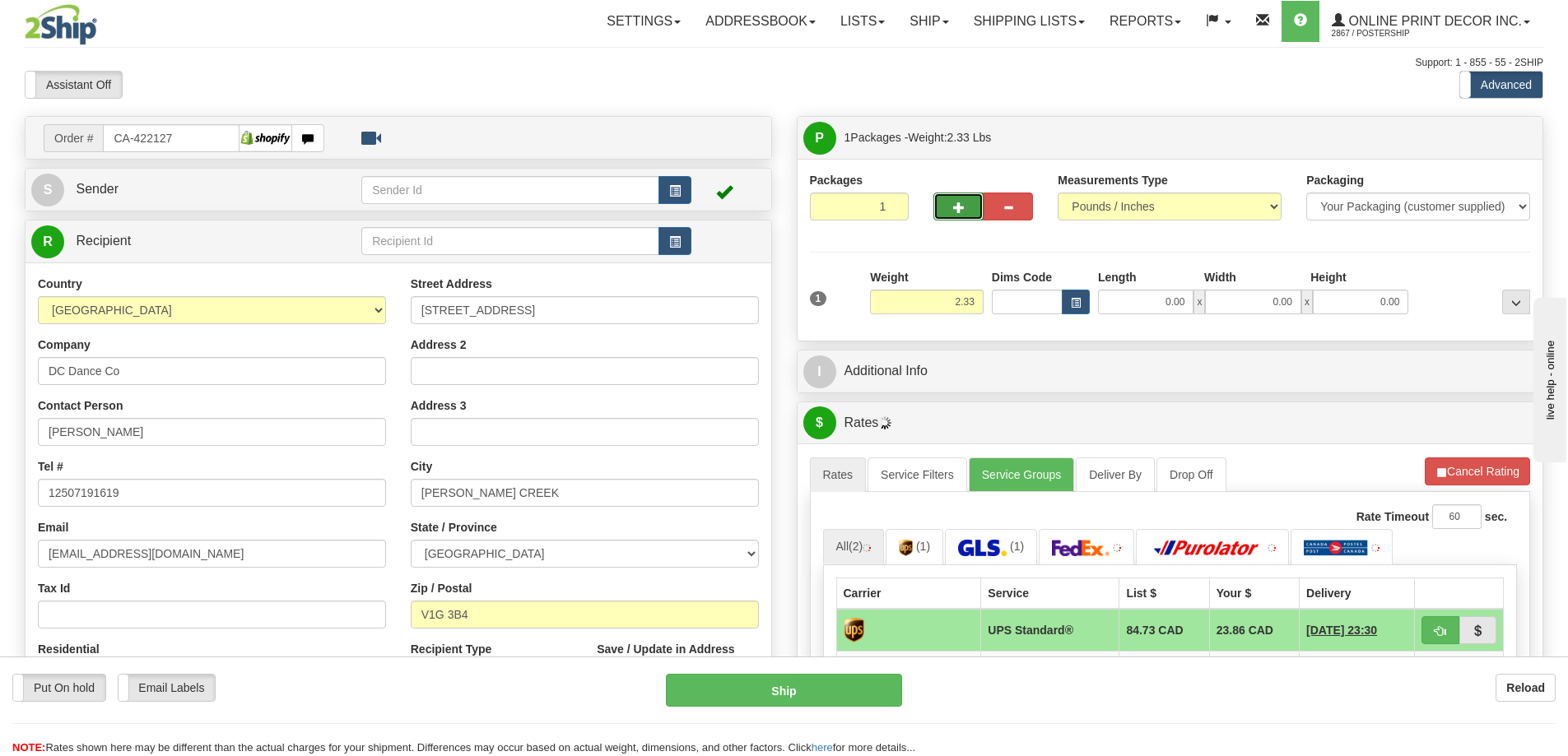
click at [962, 205] on span "button" at bounding box center [959, 208] width 12 height 11
radio input "true"
type input "2"
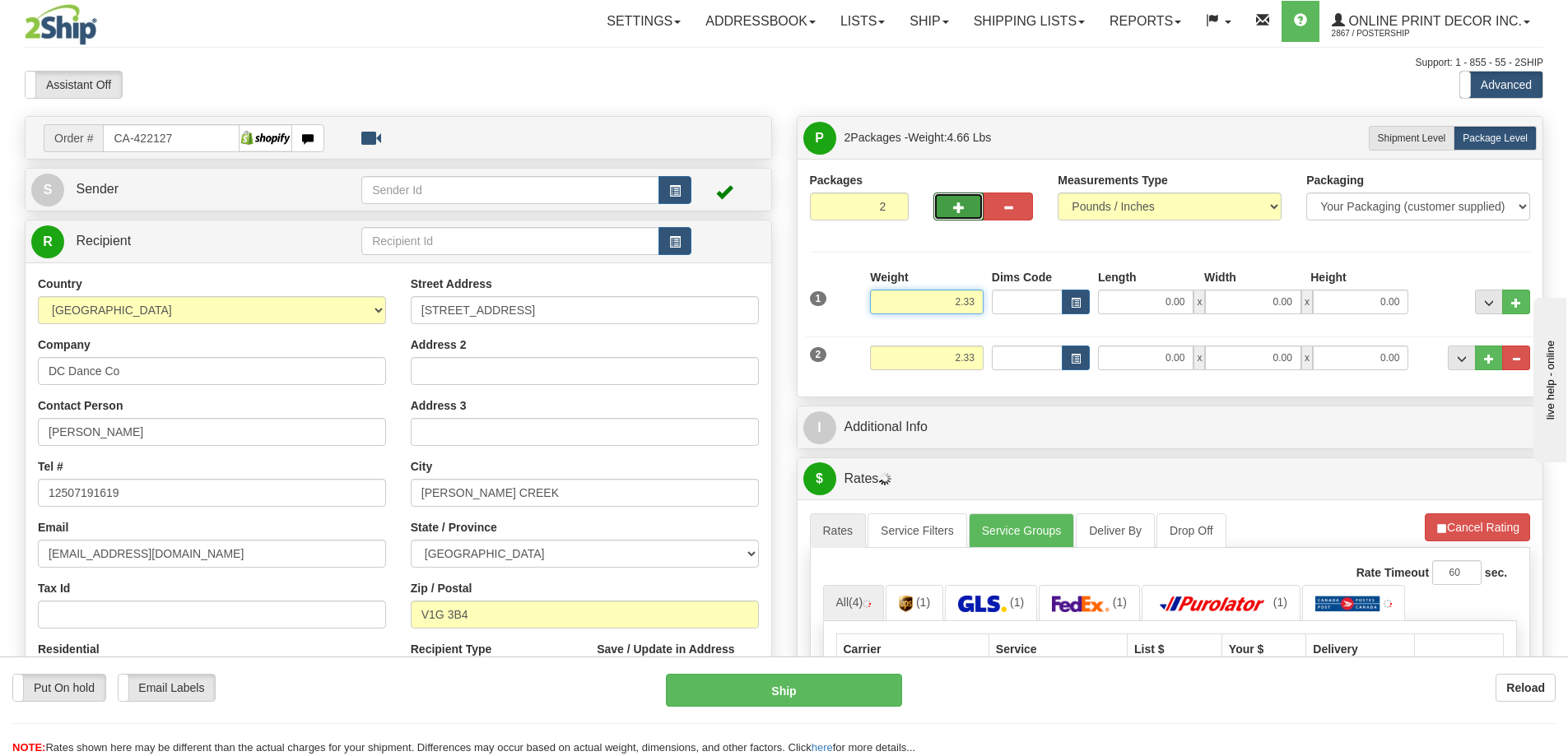
click at [981, 301] on input "2.33" at bounding box center [927, 301] width 114 height 25
type input "2.00"
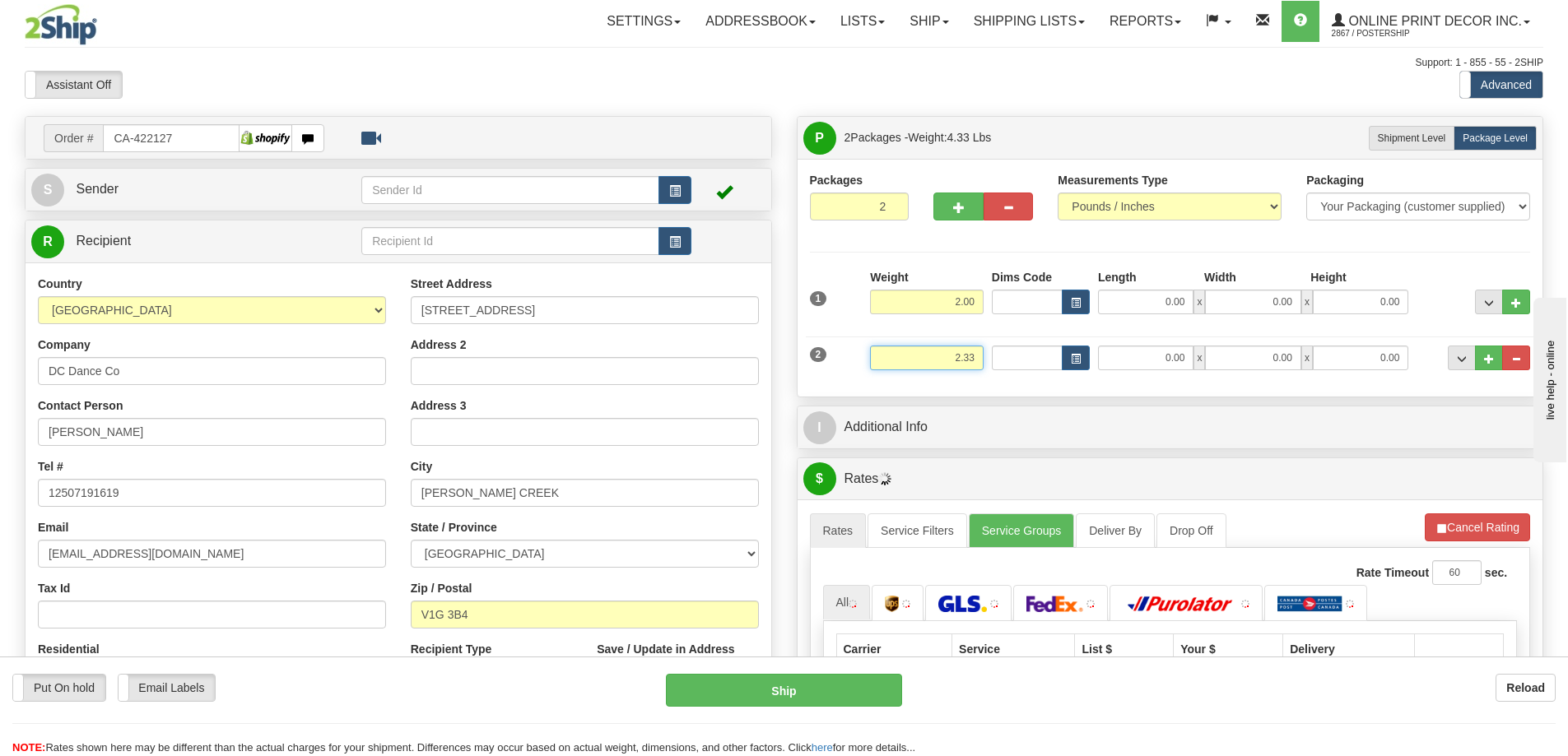
click at [980, 356] on input "2.33" at bounding box center [927, 357] width 114 height 25
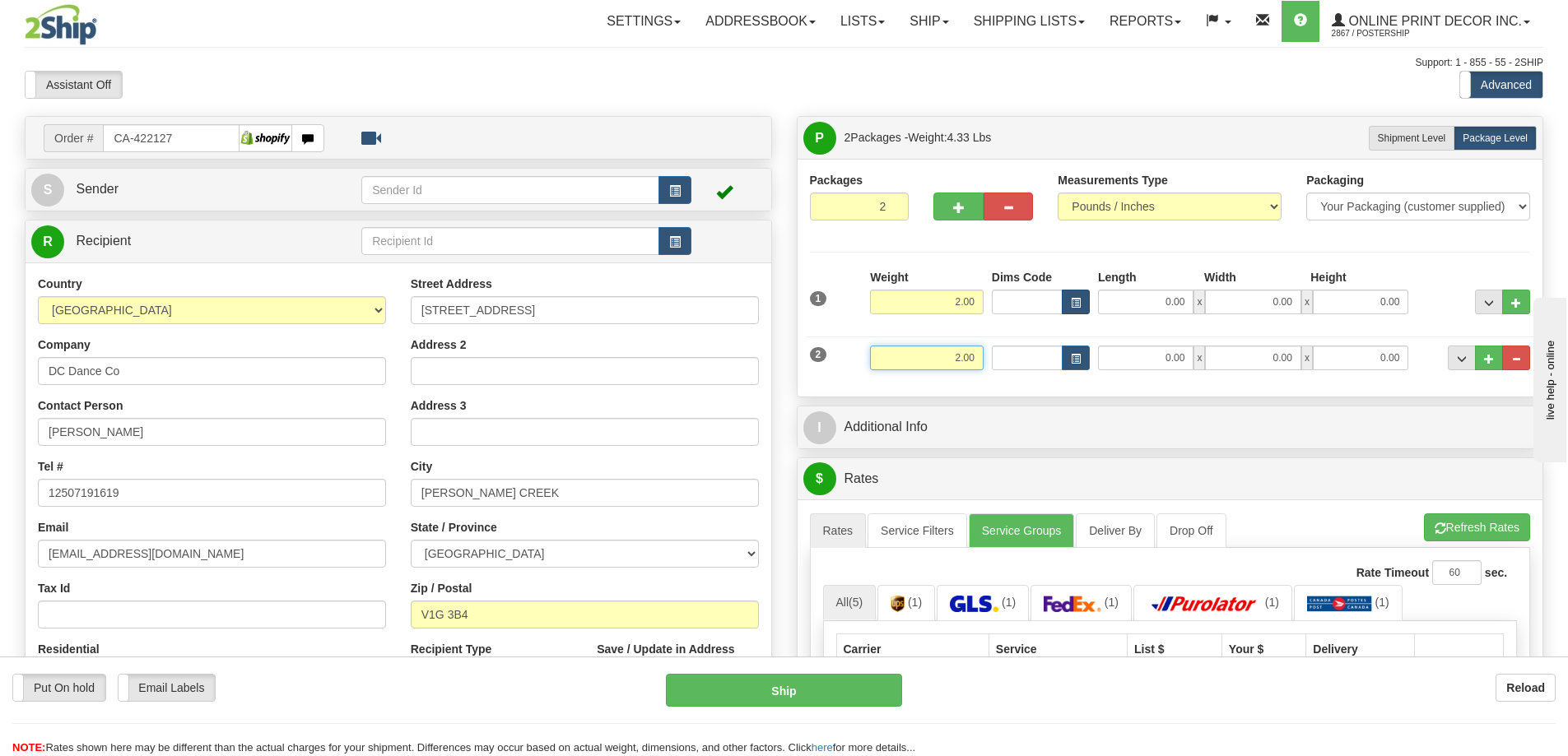
type input "2.00"
click at [1085, 294] on button "button" at bounding box center [1076, 301] width 28 height 25
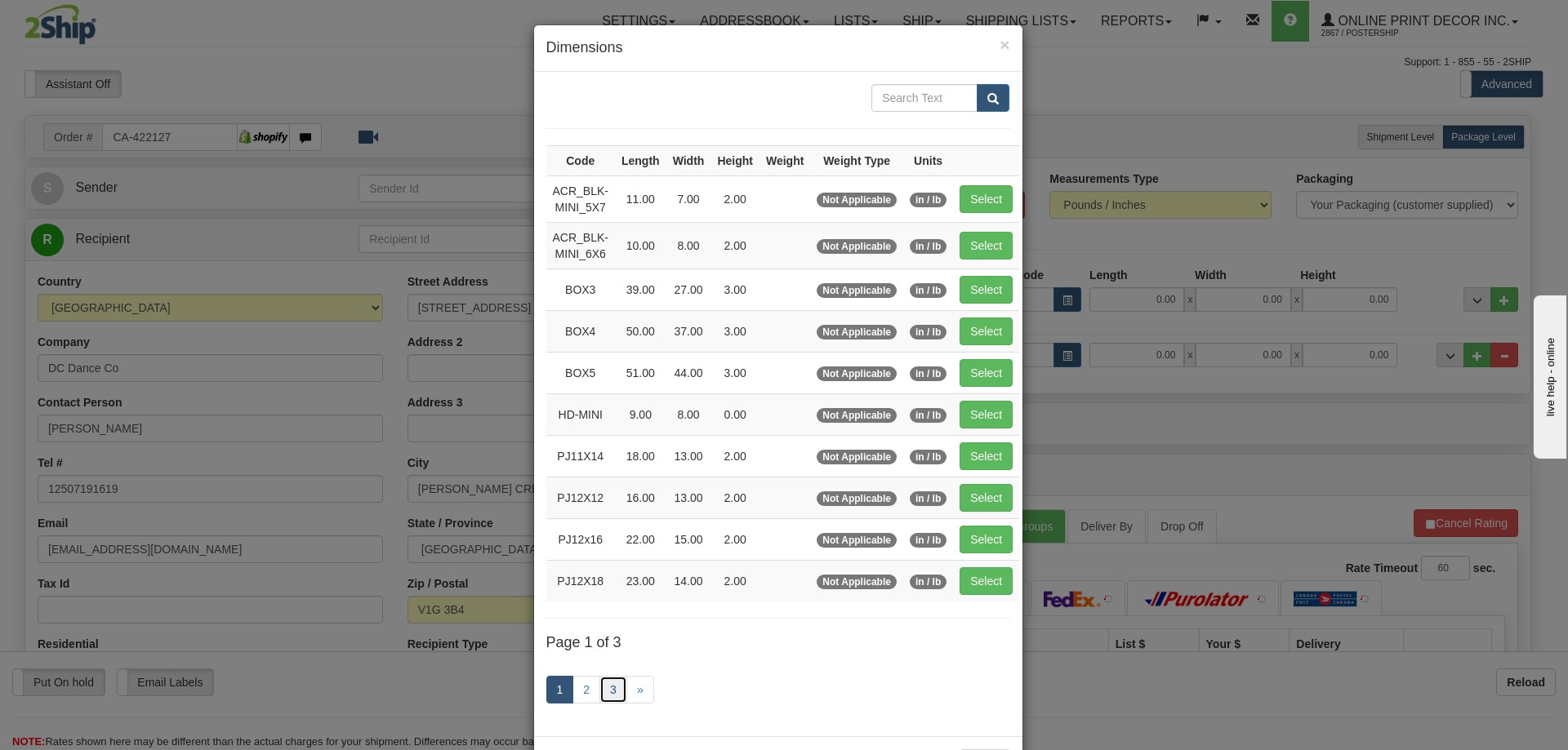
click at [606, 683] on link "3" at bounding box center [613, 689] width 28 height 28
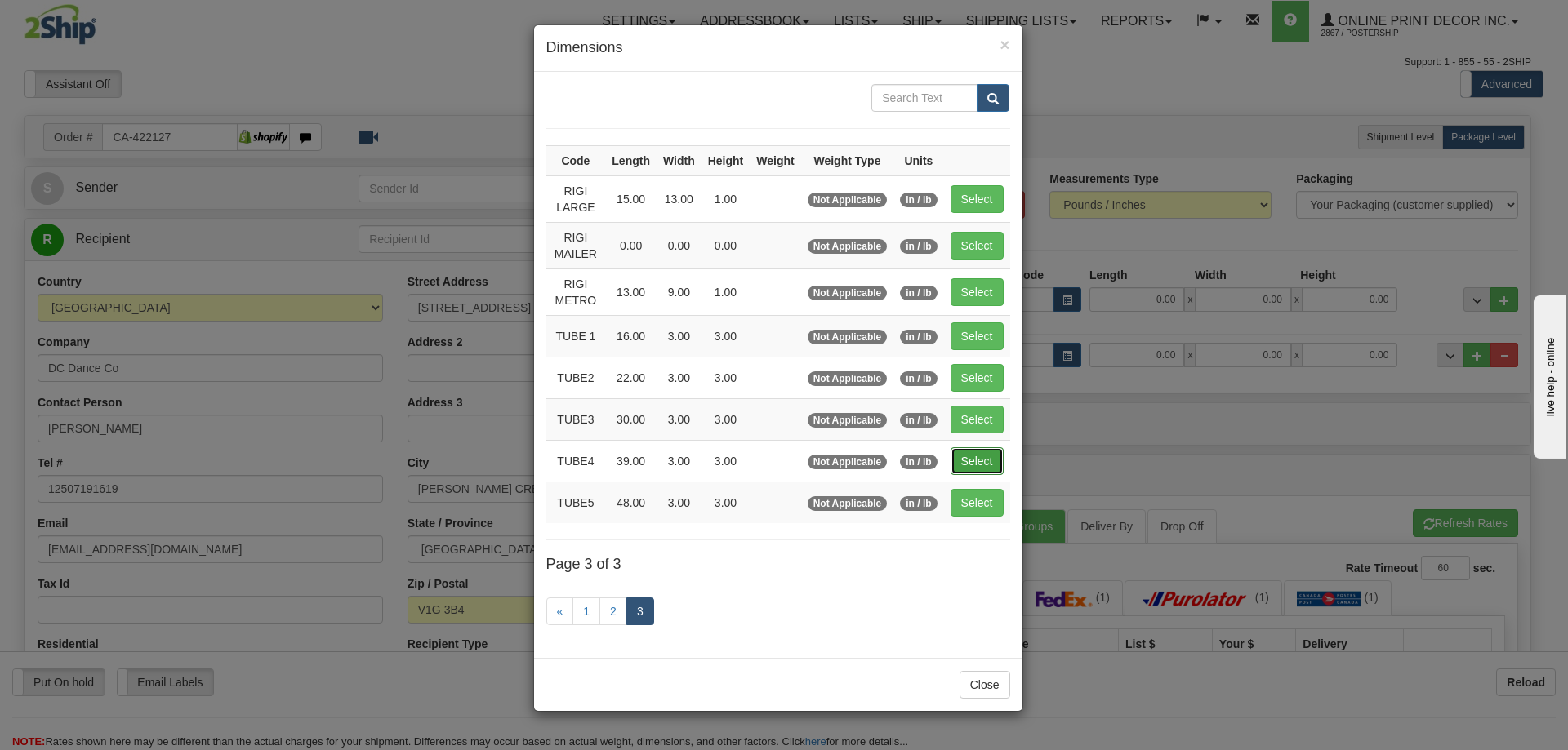
click at [983, 463] on button "Select" at bounding box center [977, 460] width 53 height 28
type input "TUBE4"
type input "39.00"
type input "3.00"
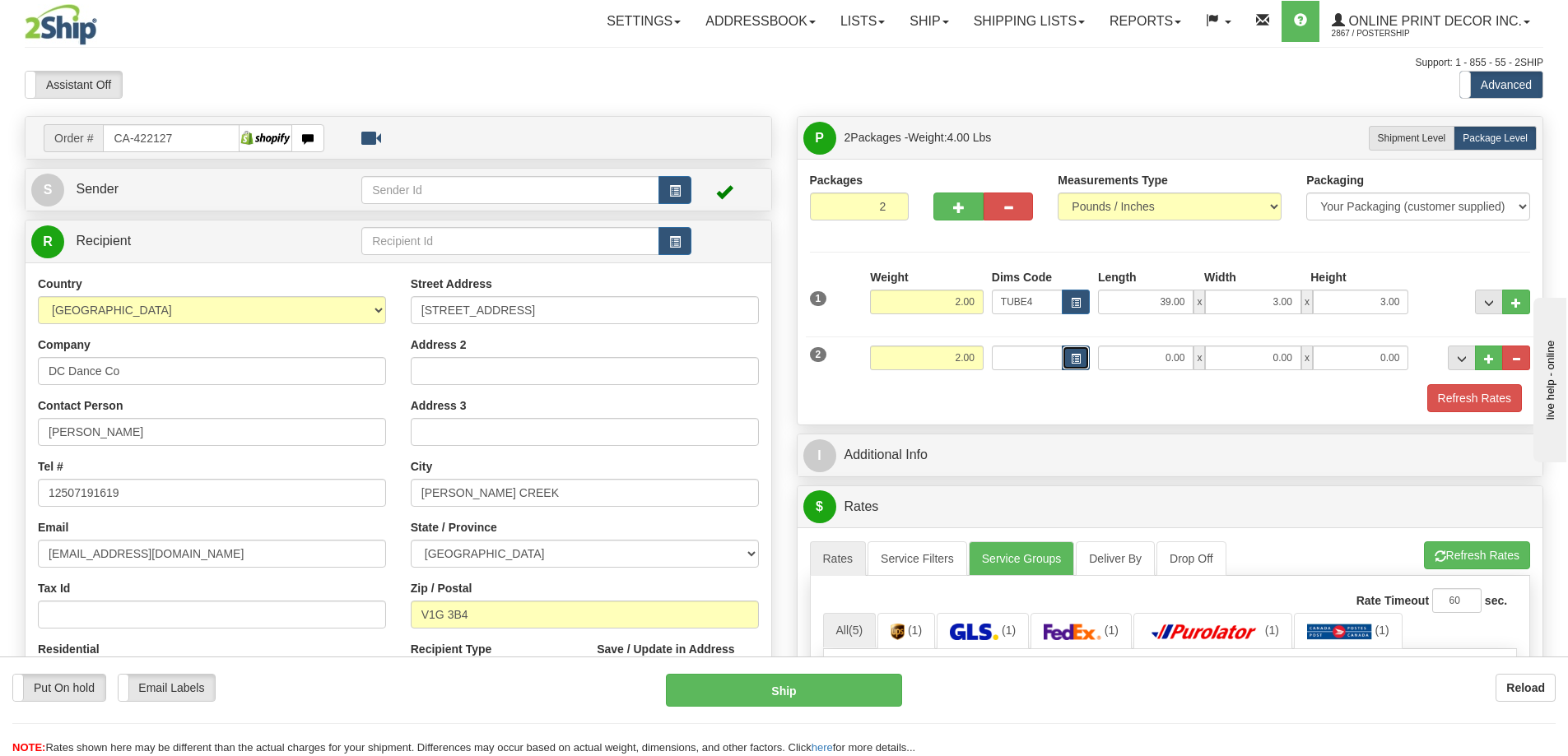
click at [1069, 361] on button "button" at bounding box center [1076, 357] width 28 height 25
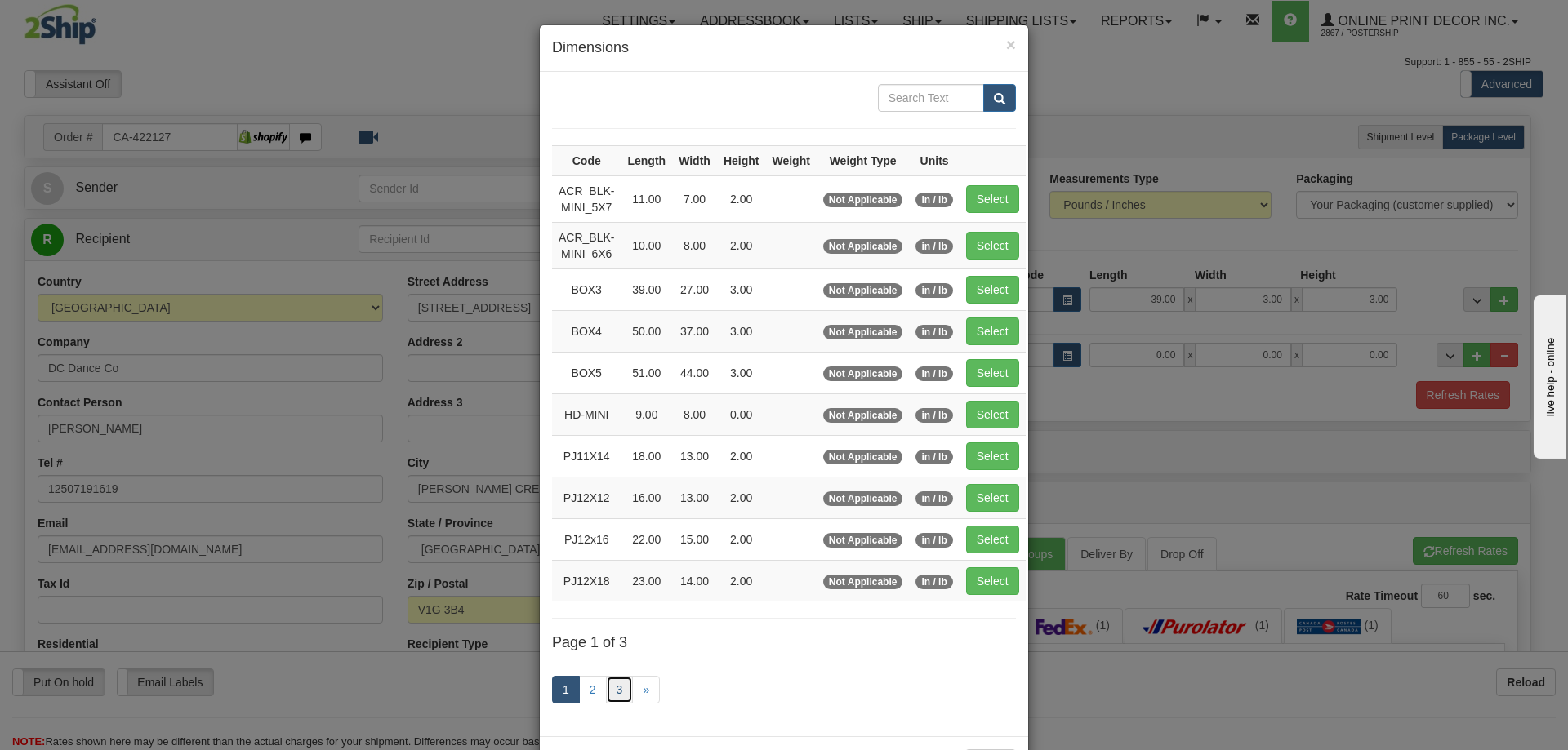
click at [621, 685] on link "3" at bounding box center [620, 689] width 28 height 28
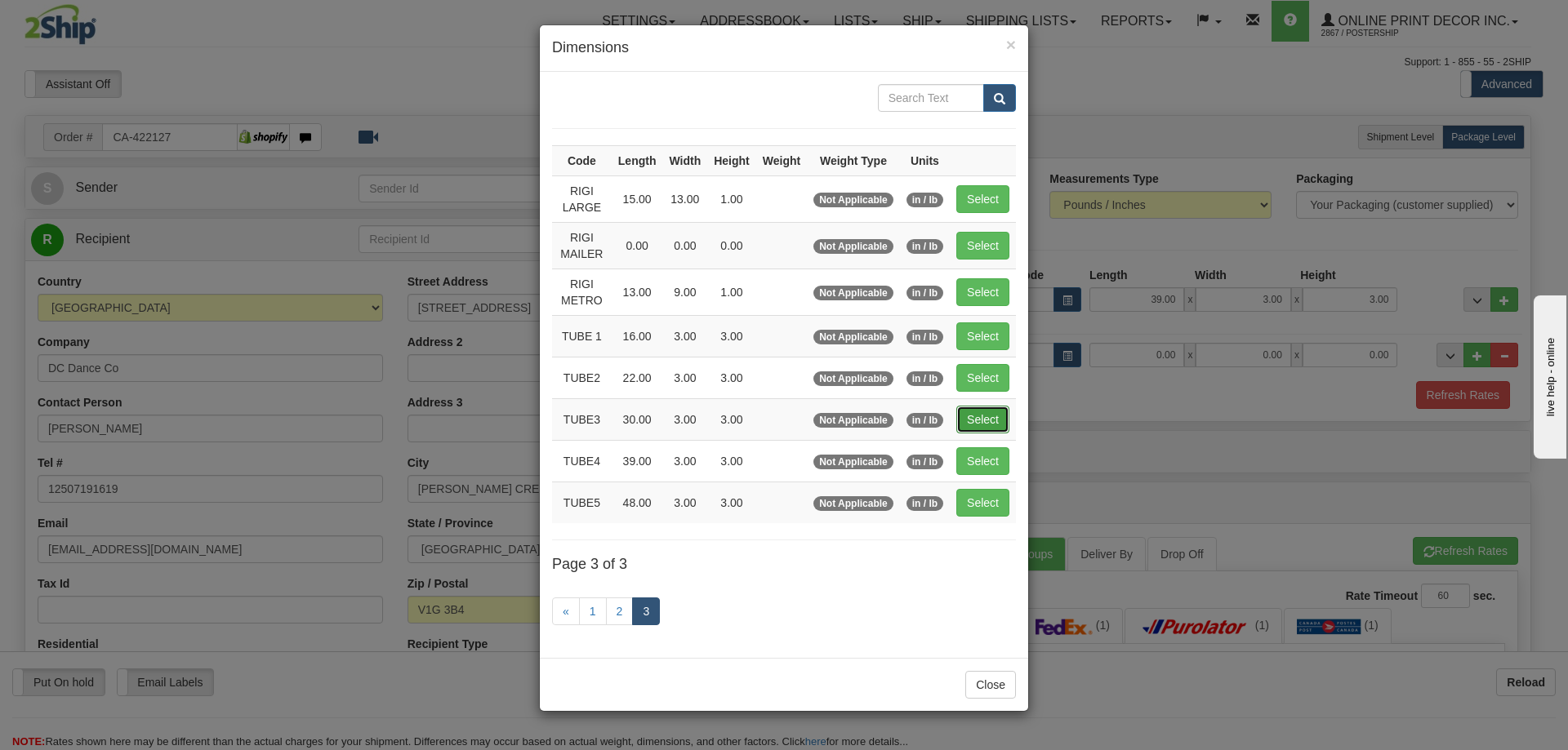
click at [984, 423] on button "Select" at bounding box center [983, 419] width 53 height 28
type input "TUBE3"
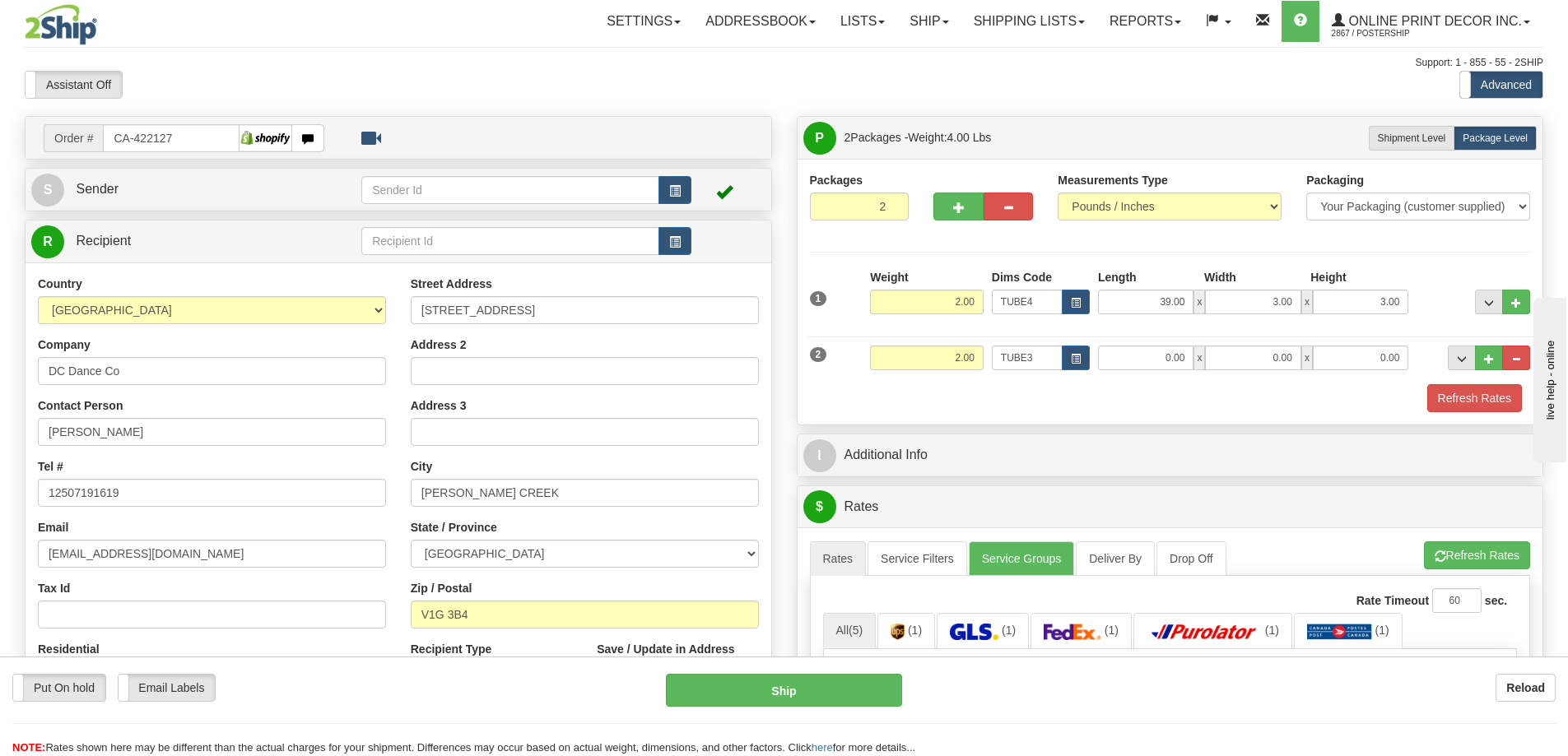
type input "30.00"
type input "3.00"
click at [1481, 399] on button "Refresh Rates" at bounding box center [1475, 398] width 95 height 28
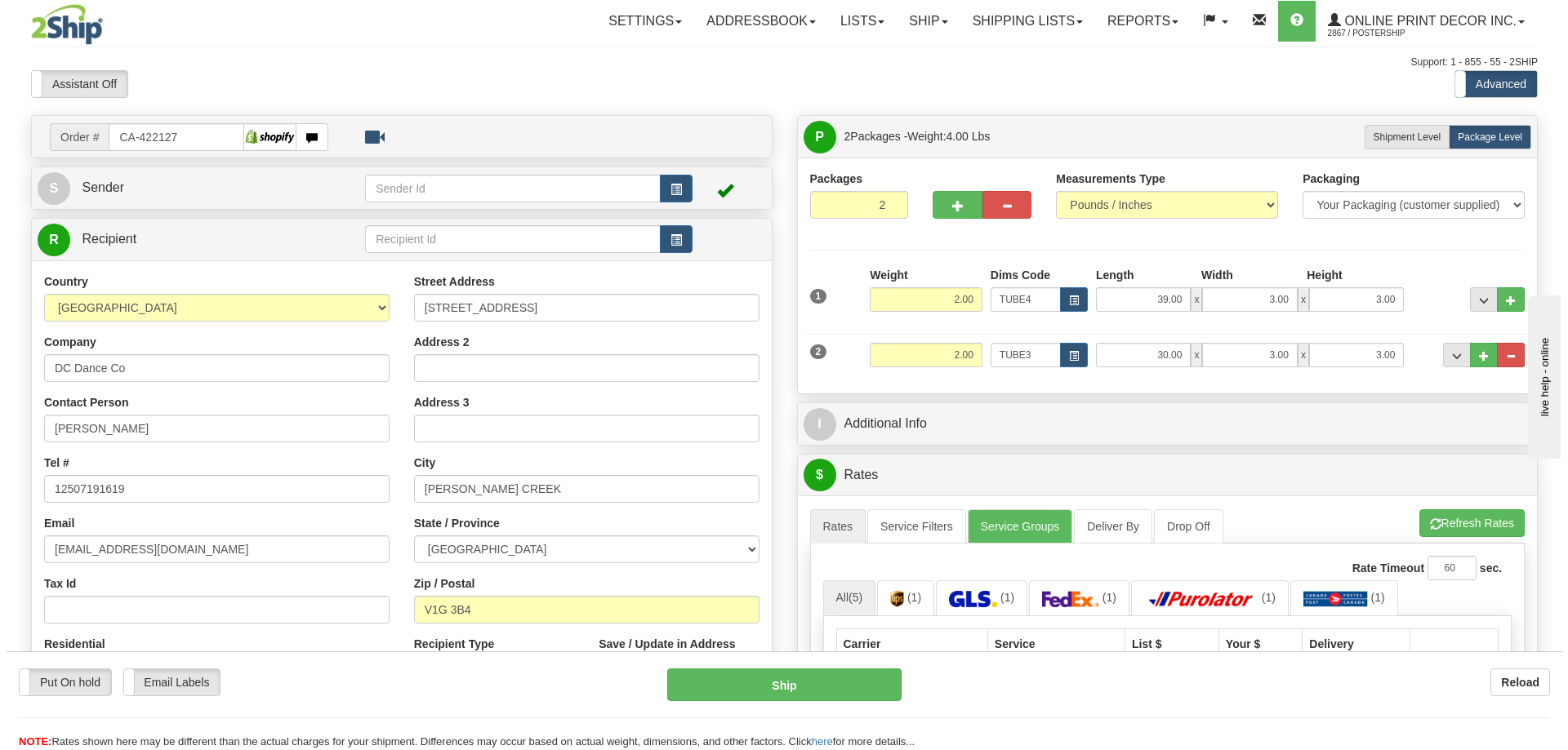
scroll to position [245, 0]
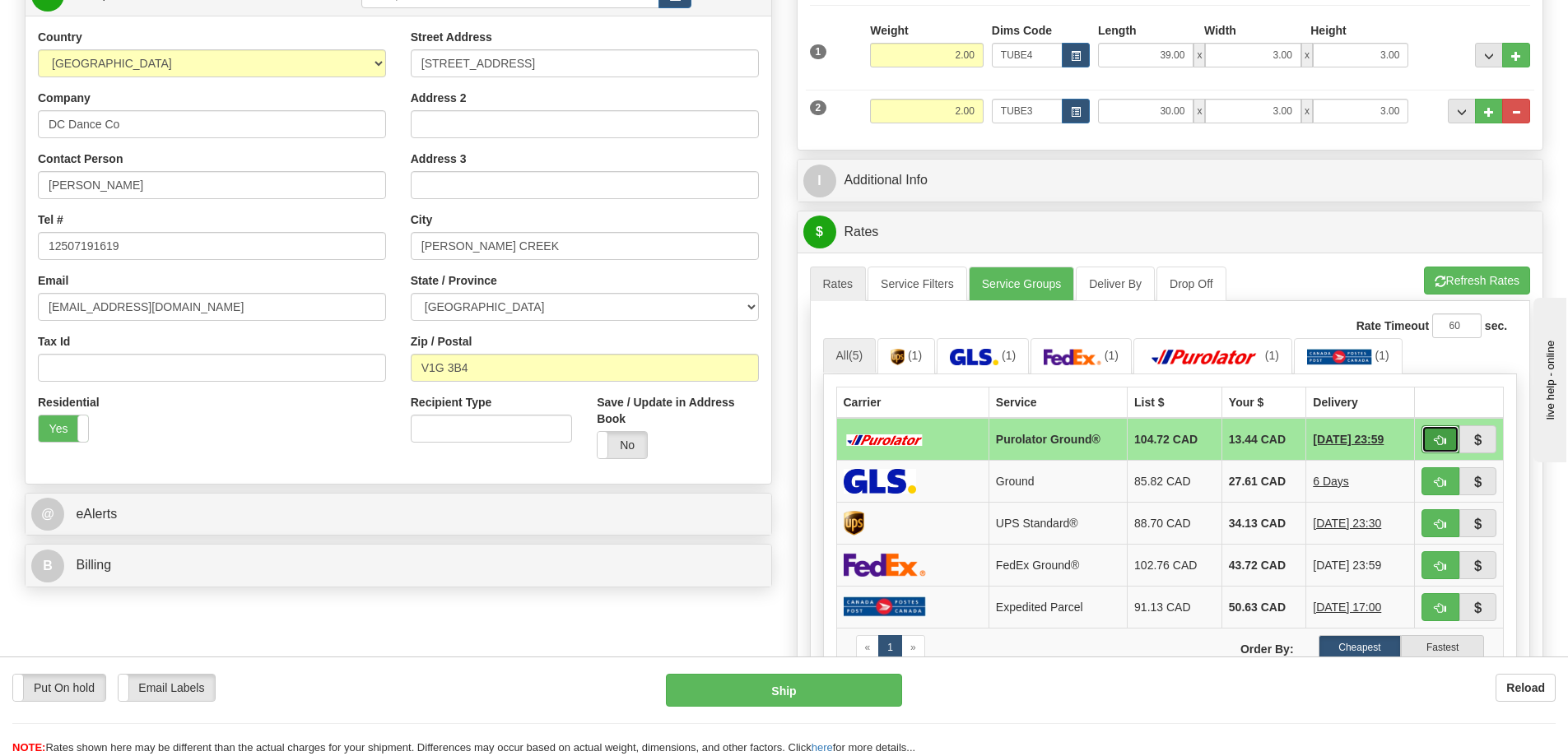
click at [1435, 440] on span "button" at bounding box center [1441, 440] width 12 height 11
type input "260"
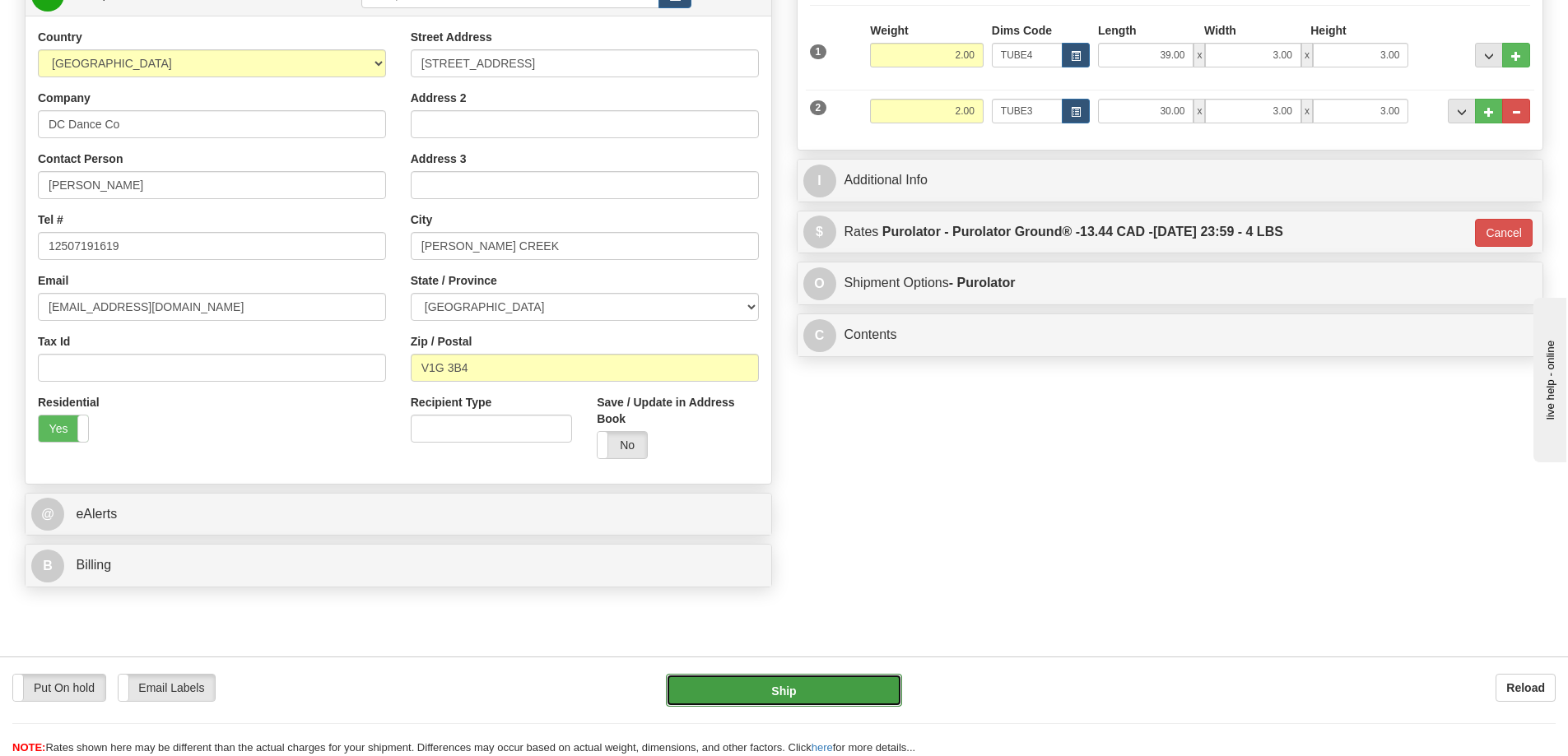
click at [789, 686] on button "Ship" at bounding box center [784, 690] width 236 height 33
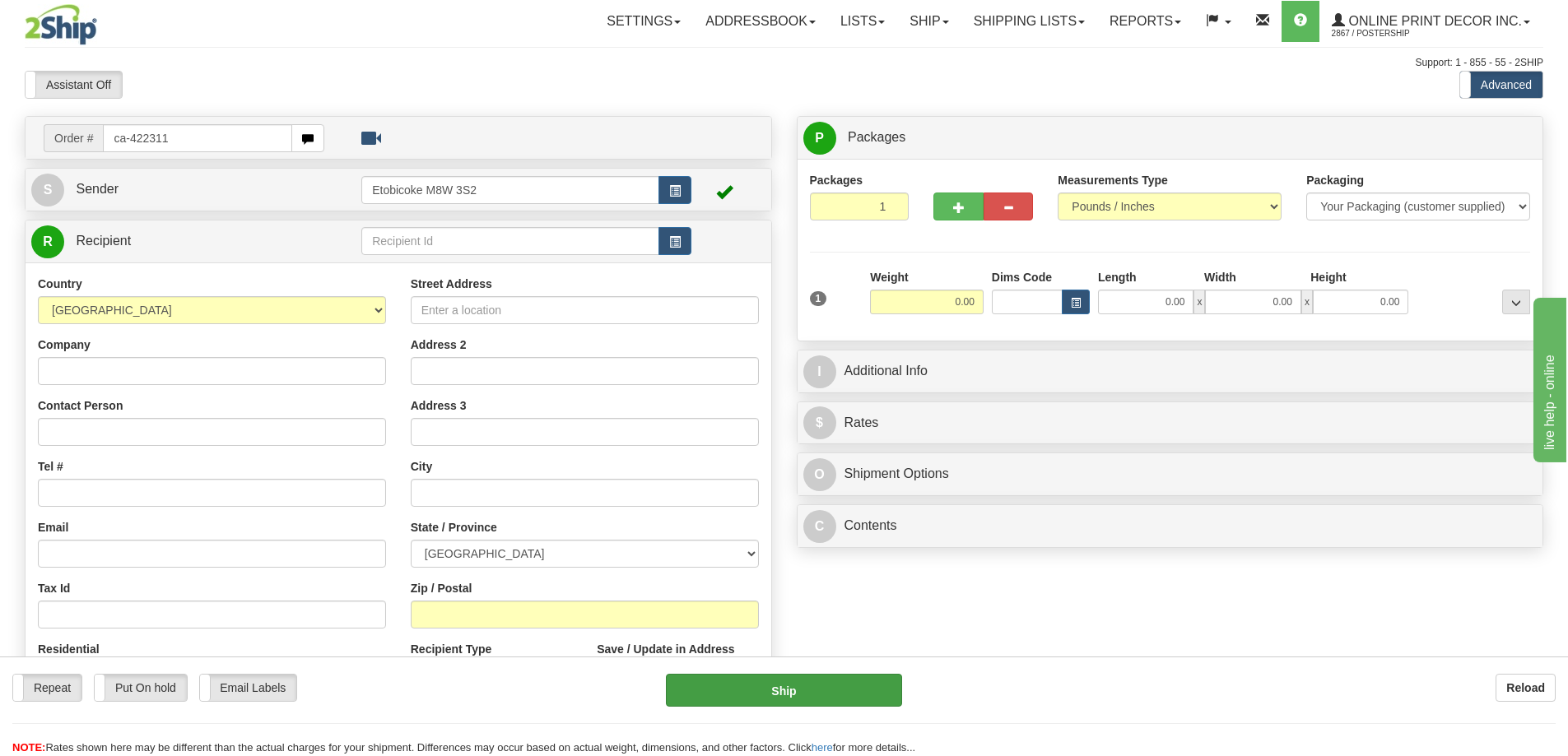
type input "ca-422311"
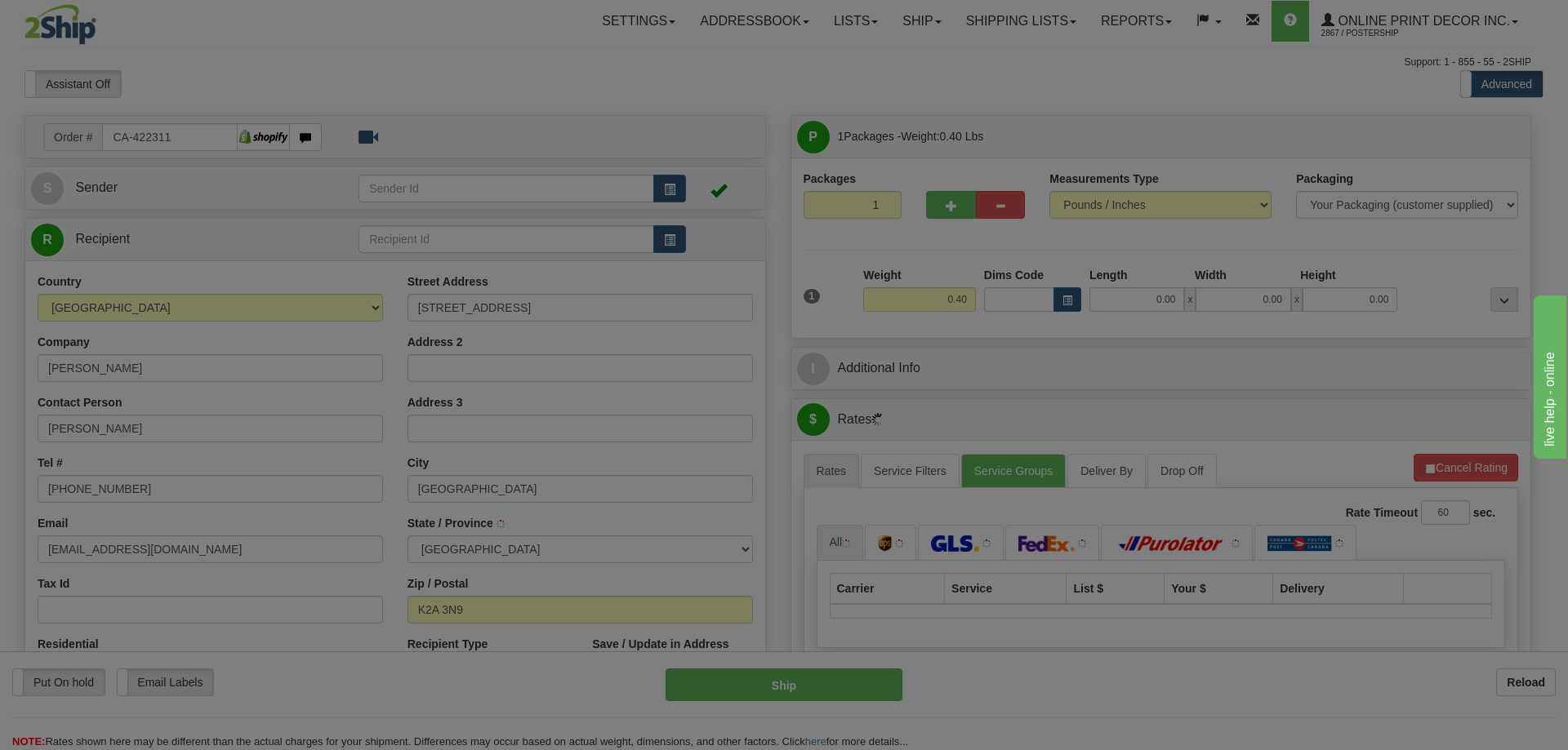
type input "[GEOGRAPHIC_DATA]"
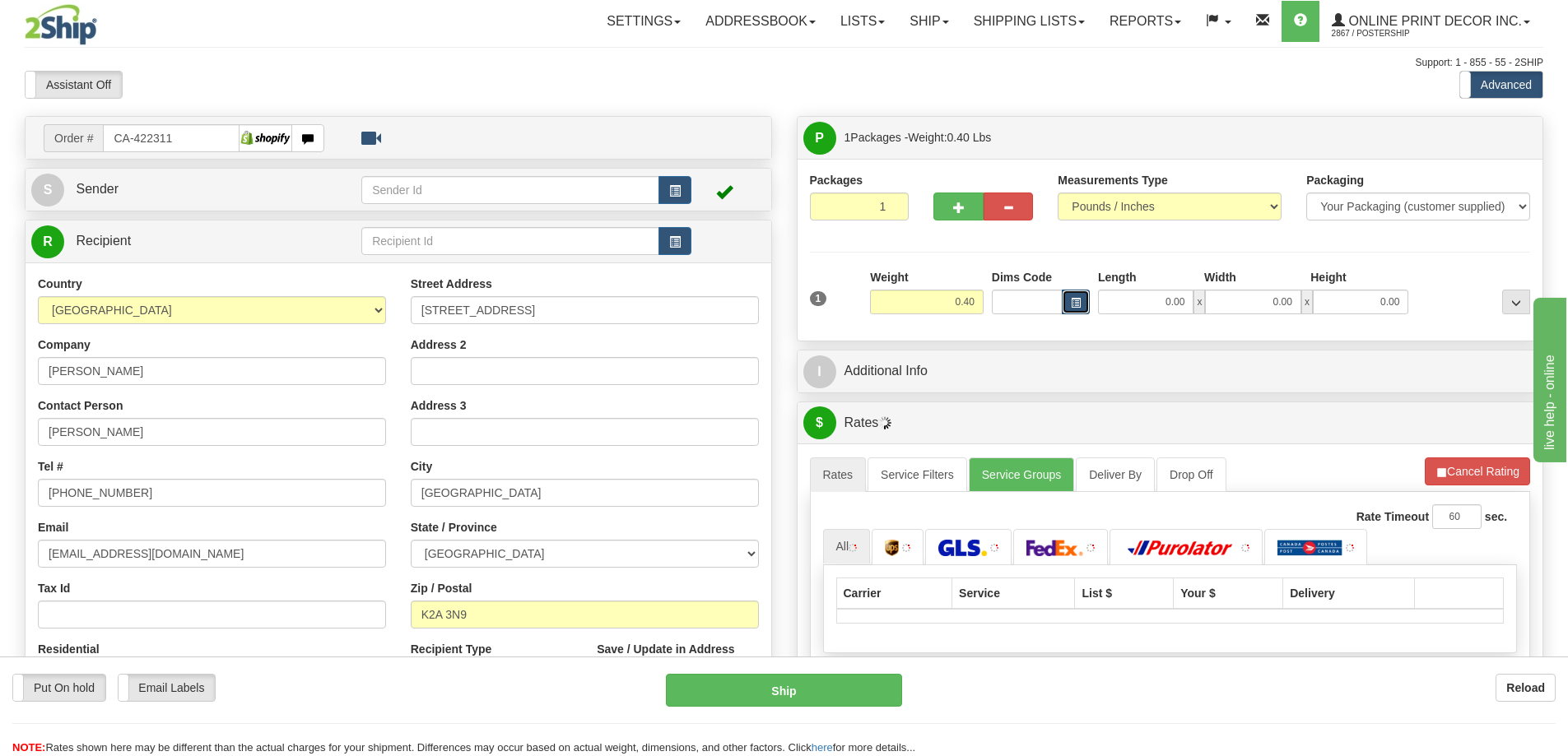
click at [1070, 300] on button "button" at bounding box center [1076, 301] width 28 height 25
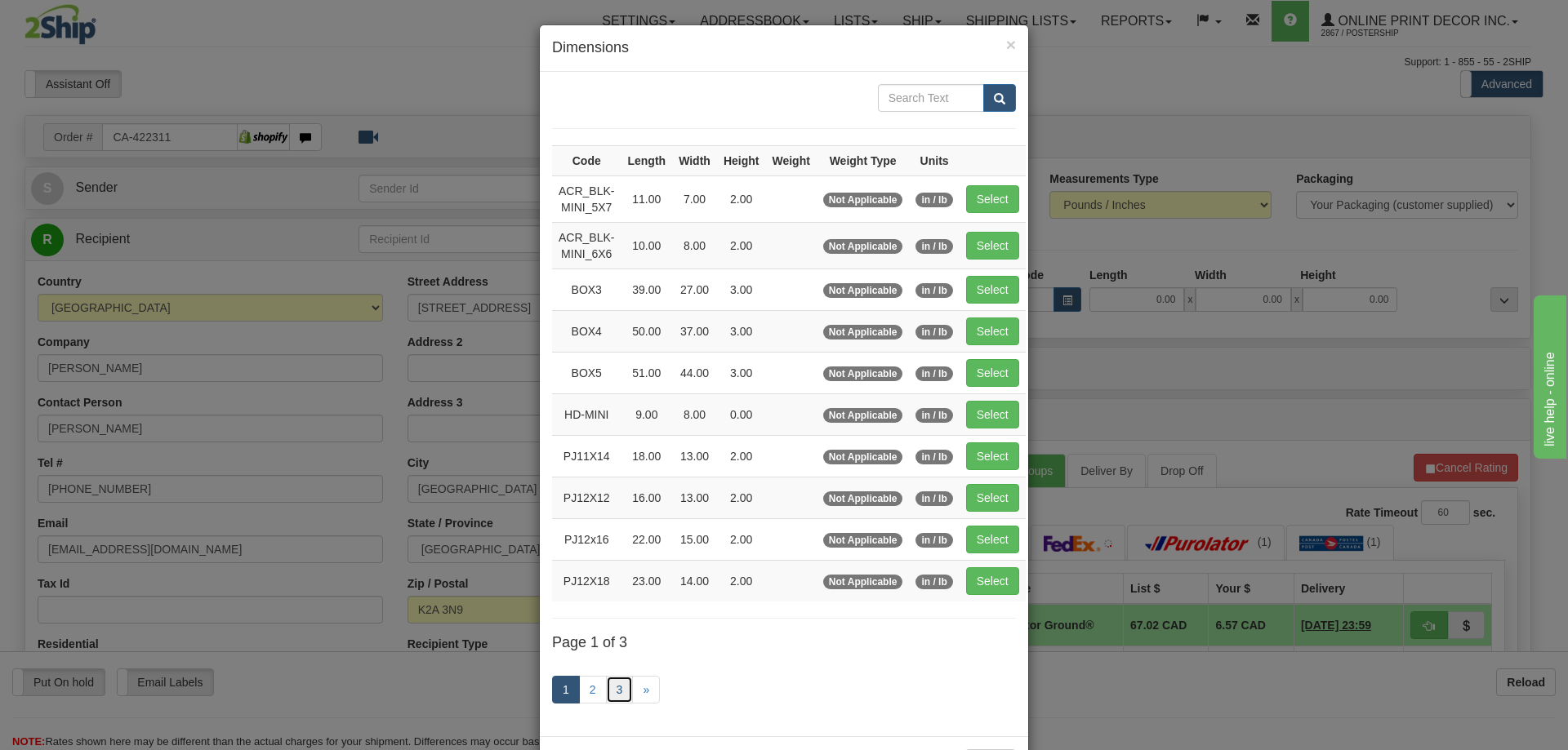
click at [609, 690] on link "3" at bounding box center [620, 689] width 28 height 28
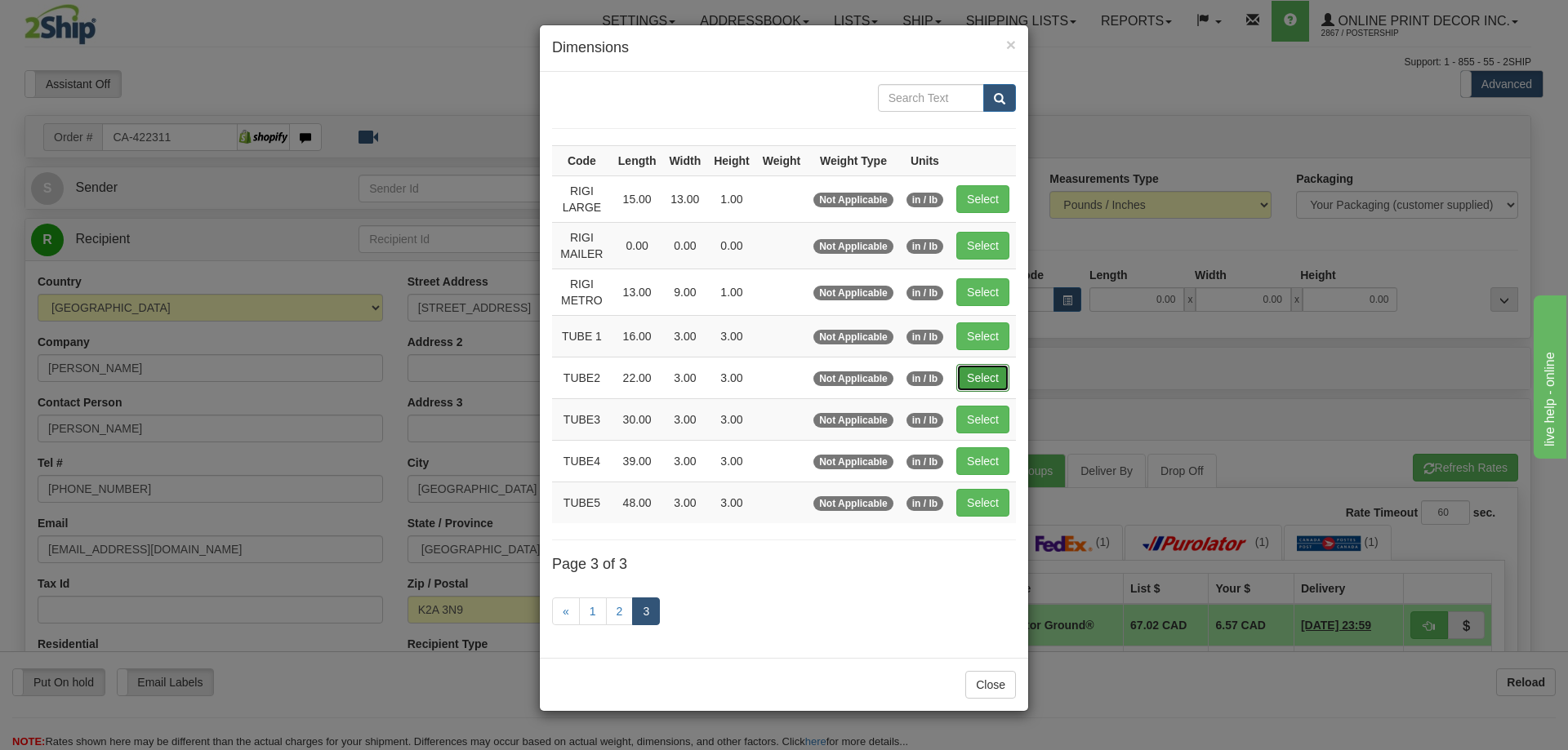
click at [976, 380] on button "Select" at bounding box center [983, 377] width 53 height 28
type input "TUBE2"
type input "22.00"
type input "3.00"
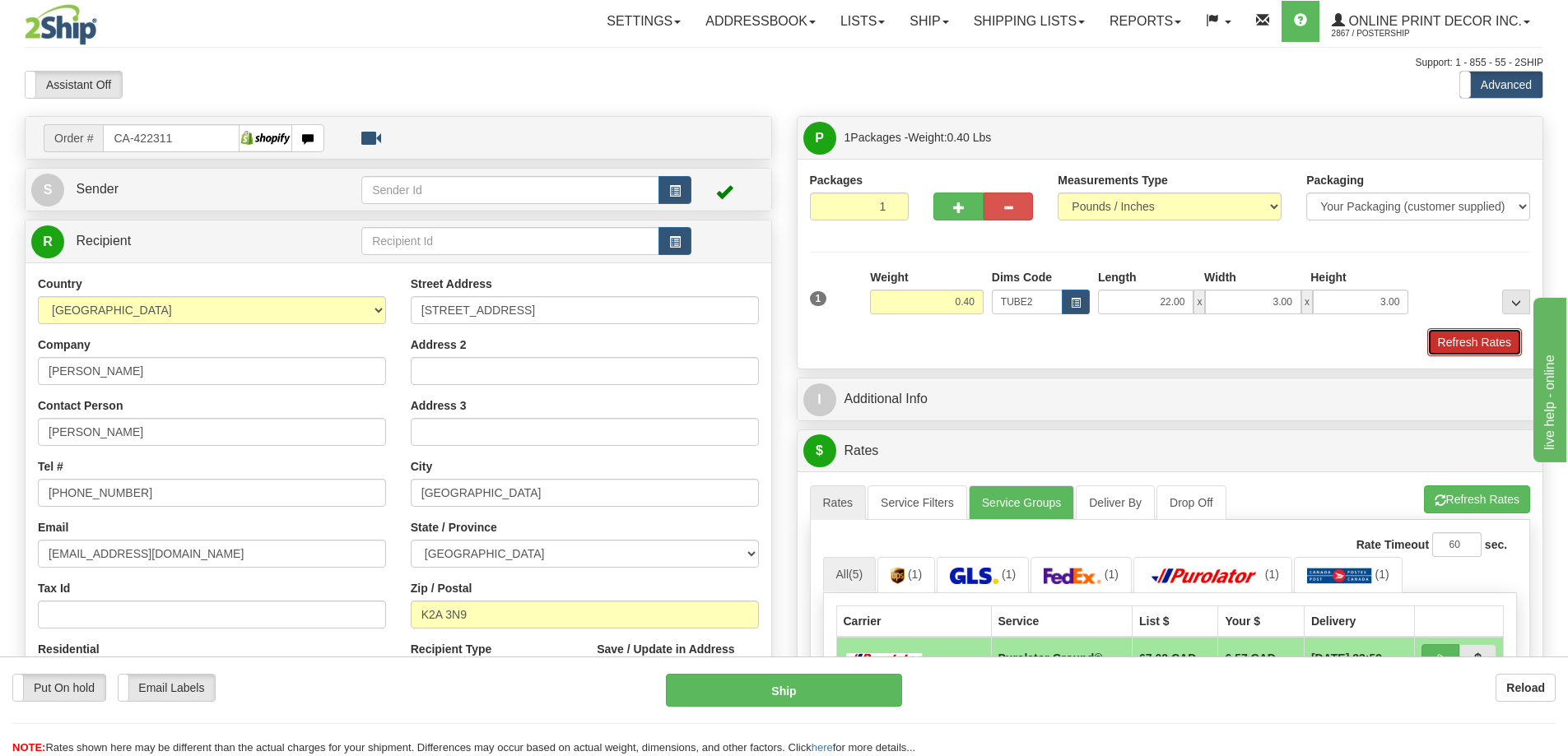
click at [1501, 343] on button "Refresh Rates" at bounding box center [1475, 342] width 95 height 28
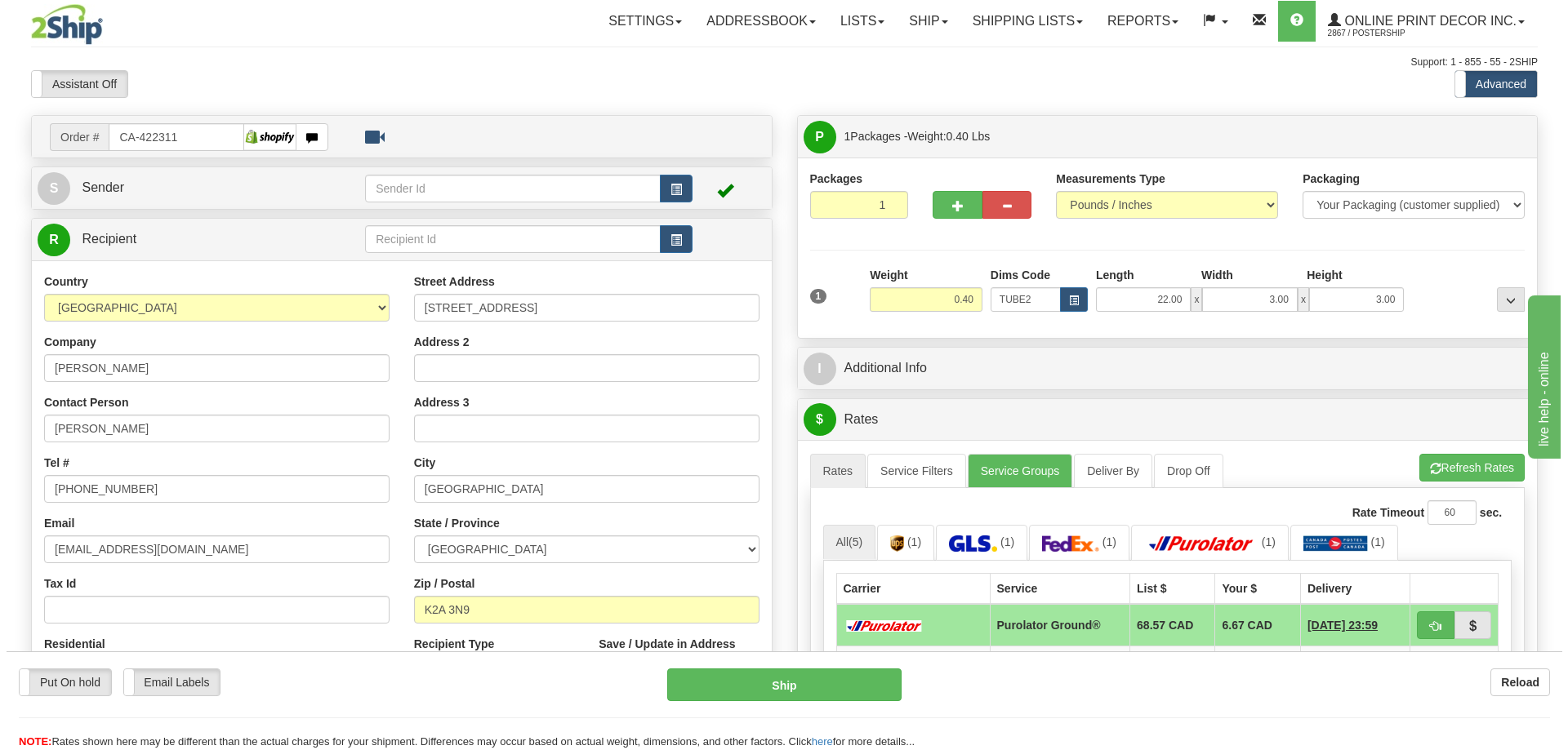
scroll to position [163, 0]
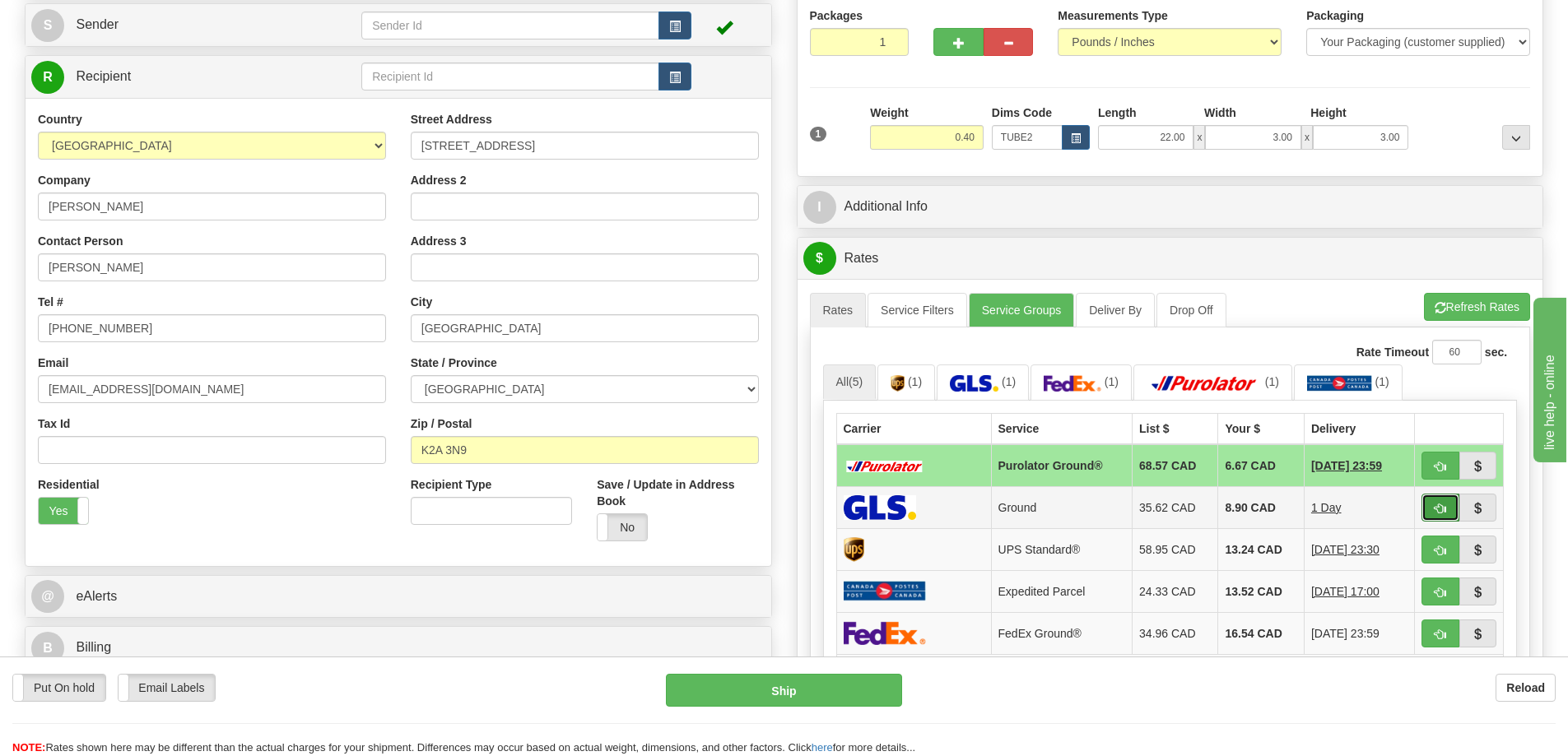
click at [1442, 503] on button "button" at bounding box center [1441, 507] width 38 height 28
type input "1"
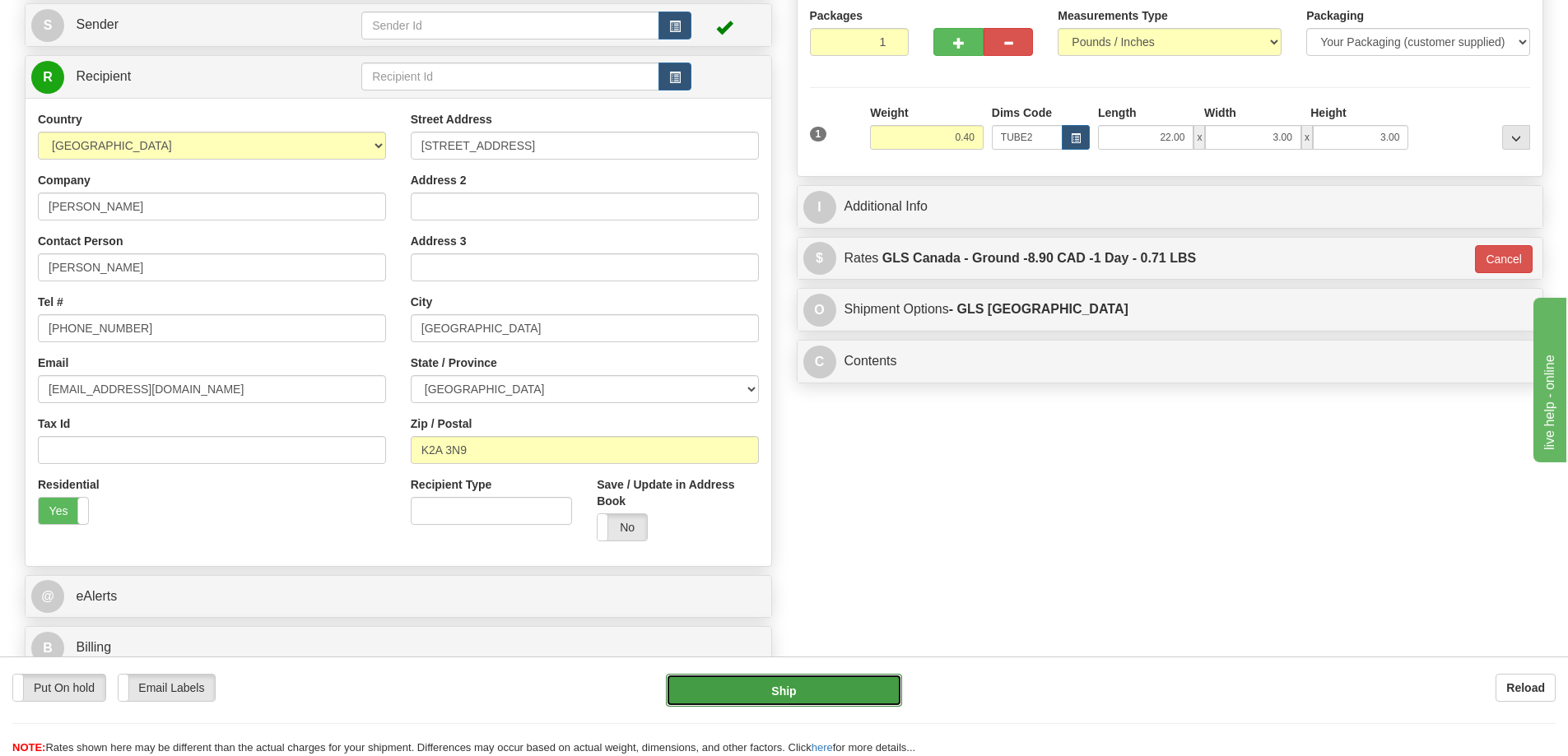
click at [861, 685] on button "Ship" at bounding box center [784, 690] width 236 height 33
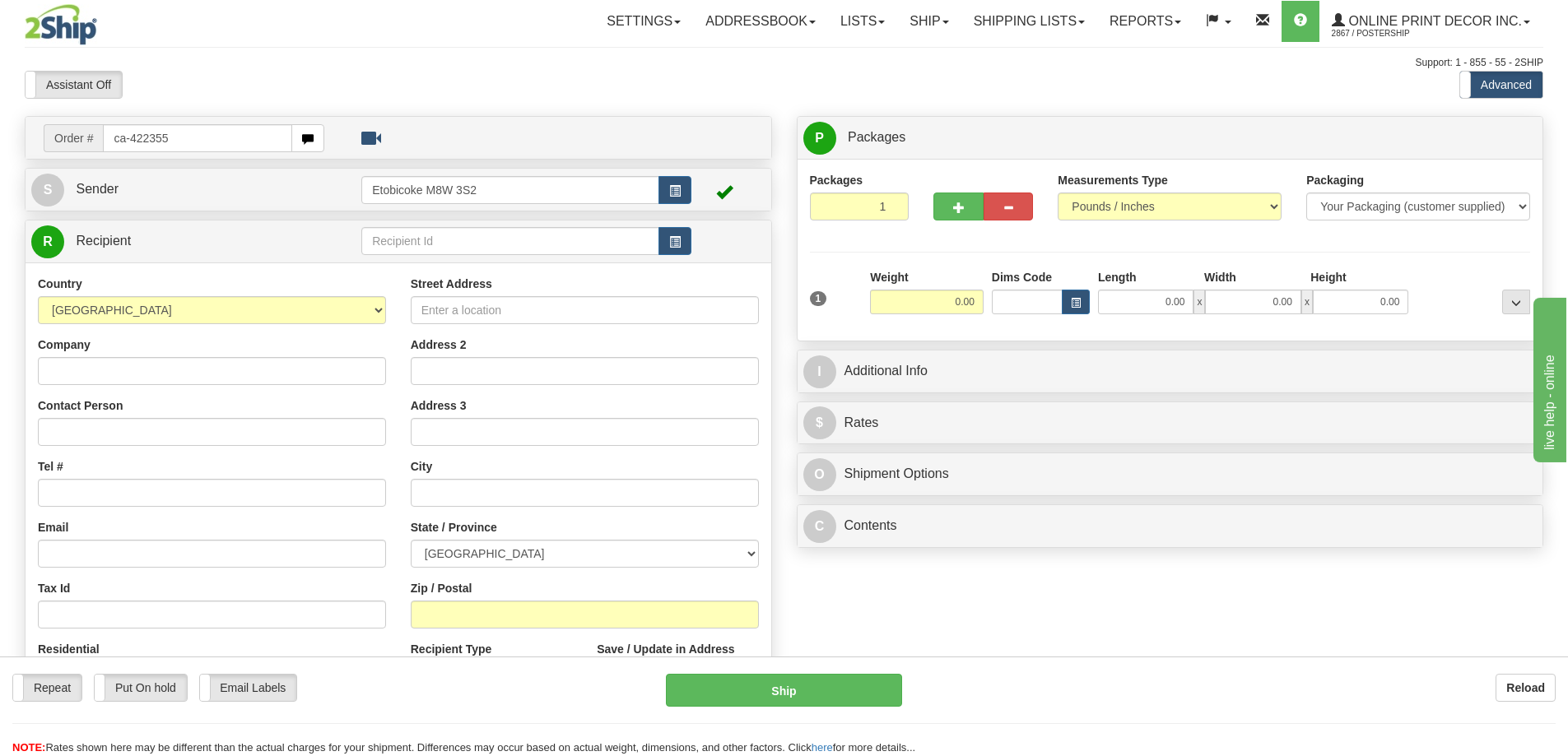
type input "ca-422355"
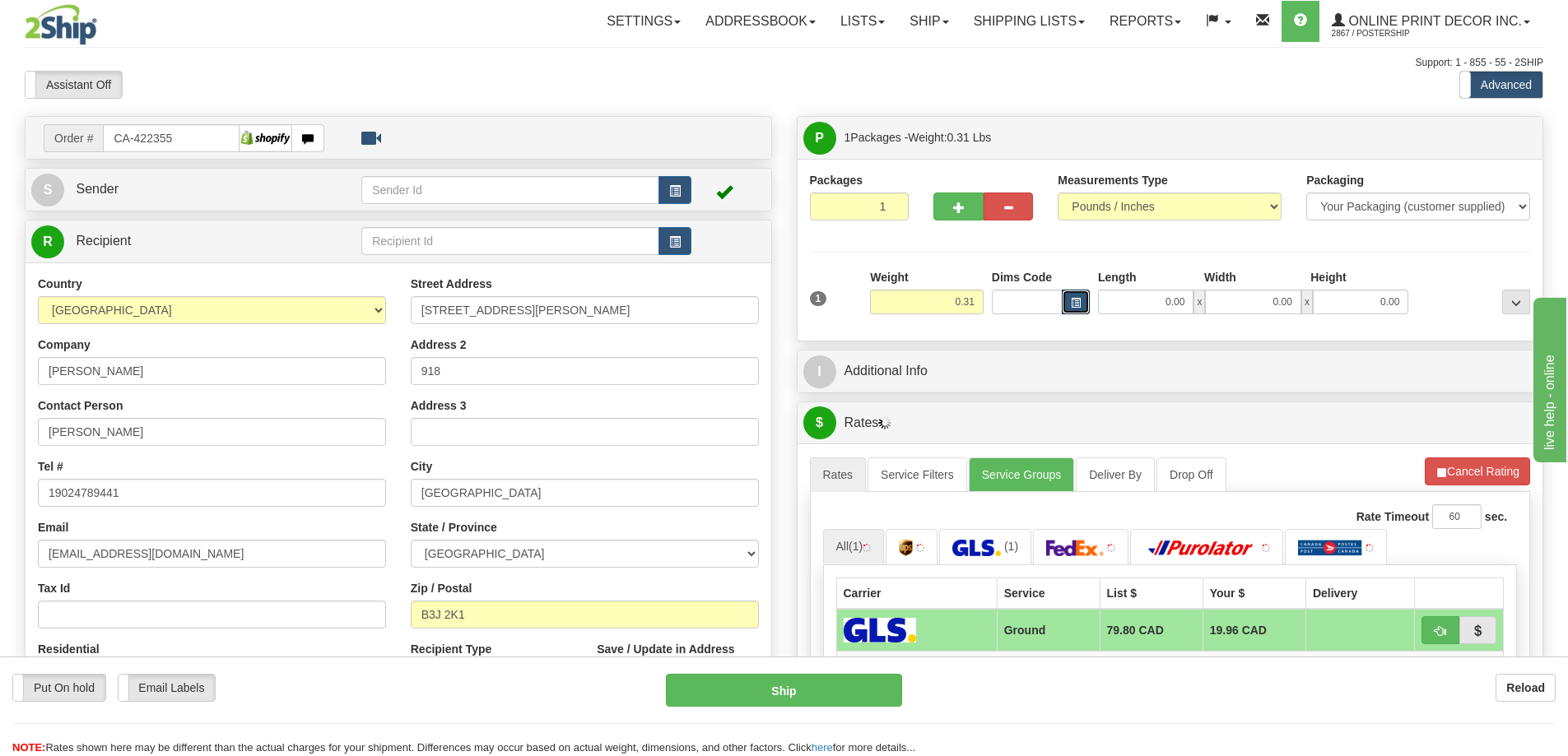
click at [1073, 304] on span "button" at bounding box center [1076, 303] width 10 height 9
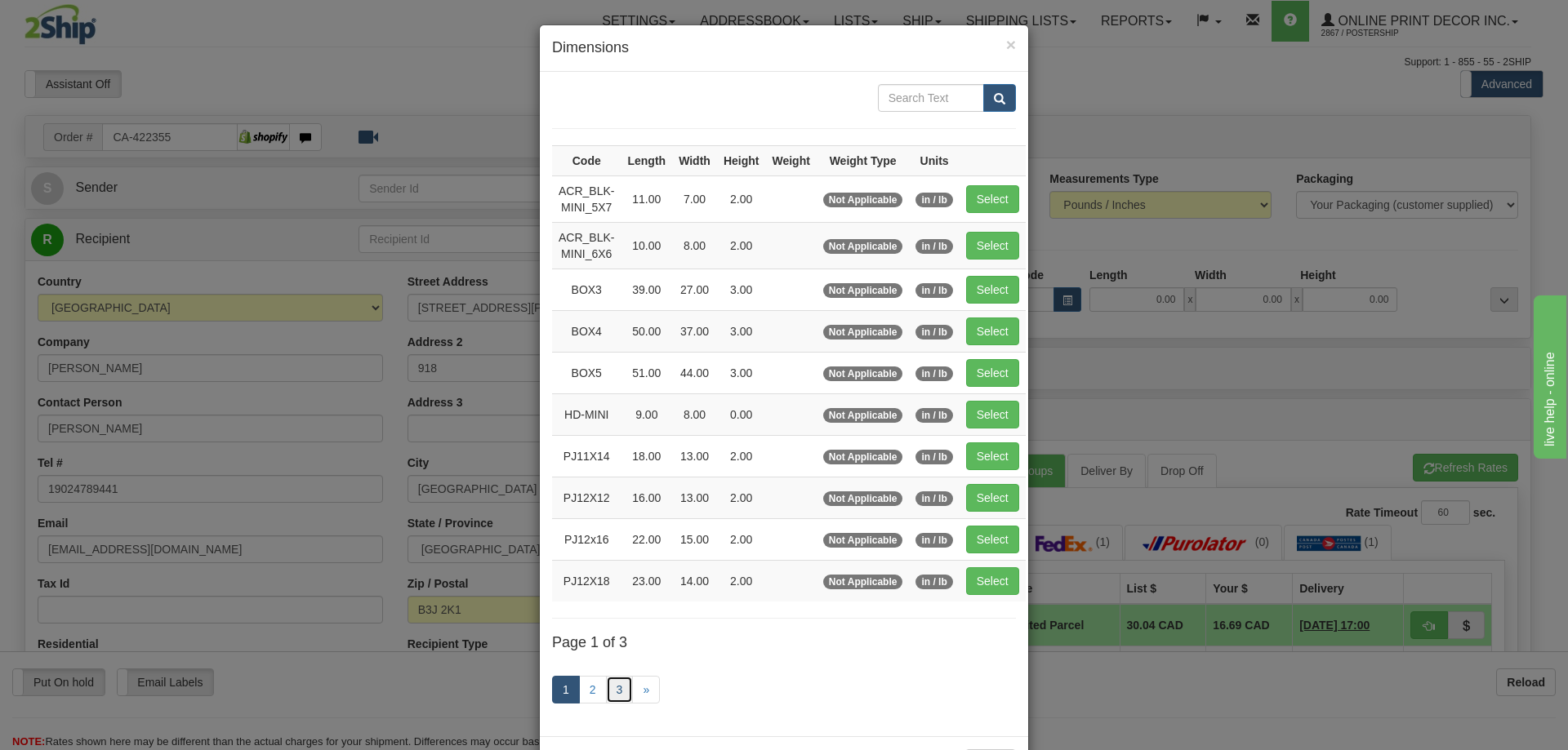
click at [606, 694] on link "3" at bounding box center [620, 689] width 28 height 28
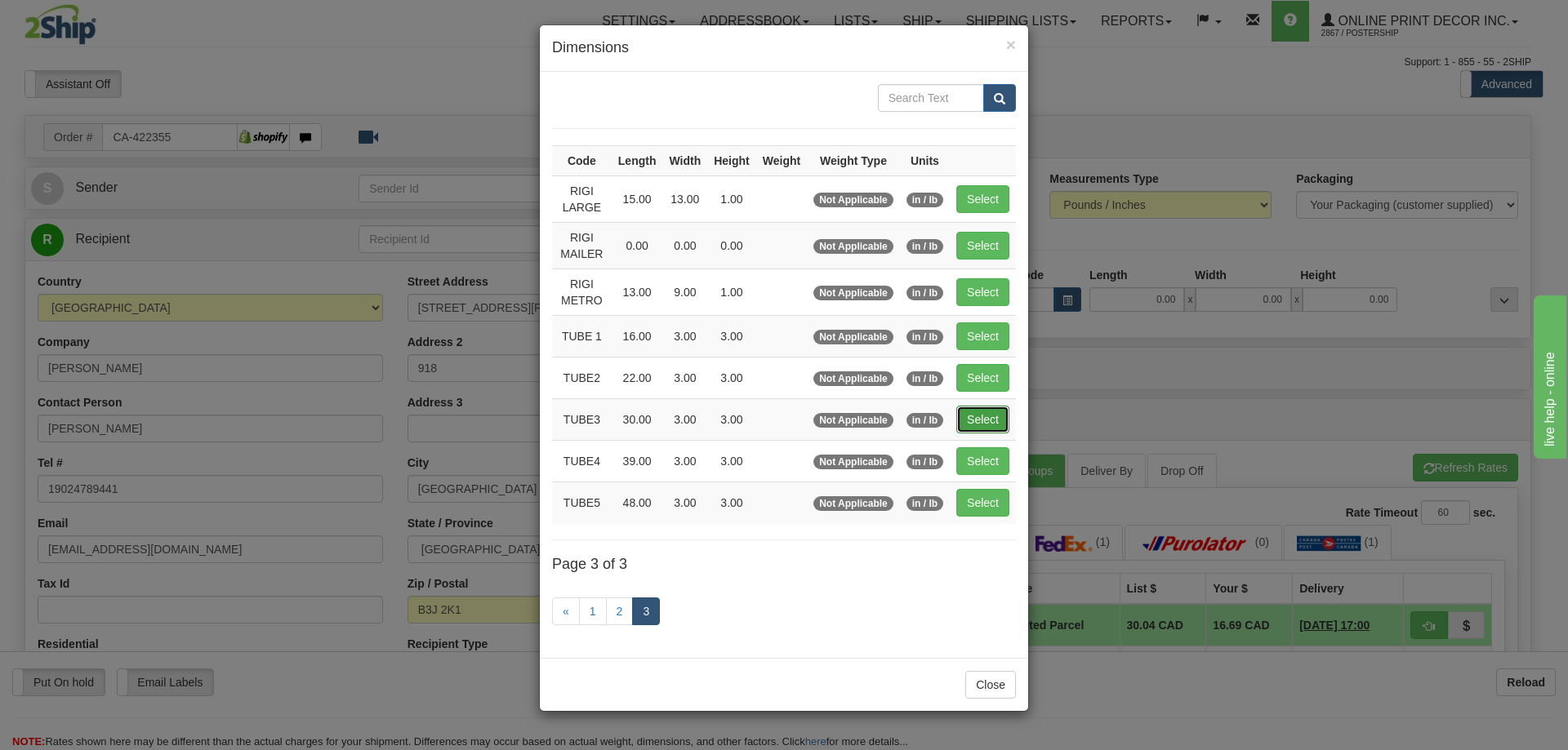
click at [968, 407] on button "Select" at bounding box center [983, 419] width 53 height 28
type input "TUBE3"
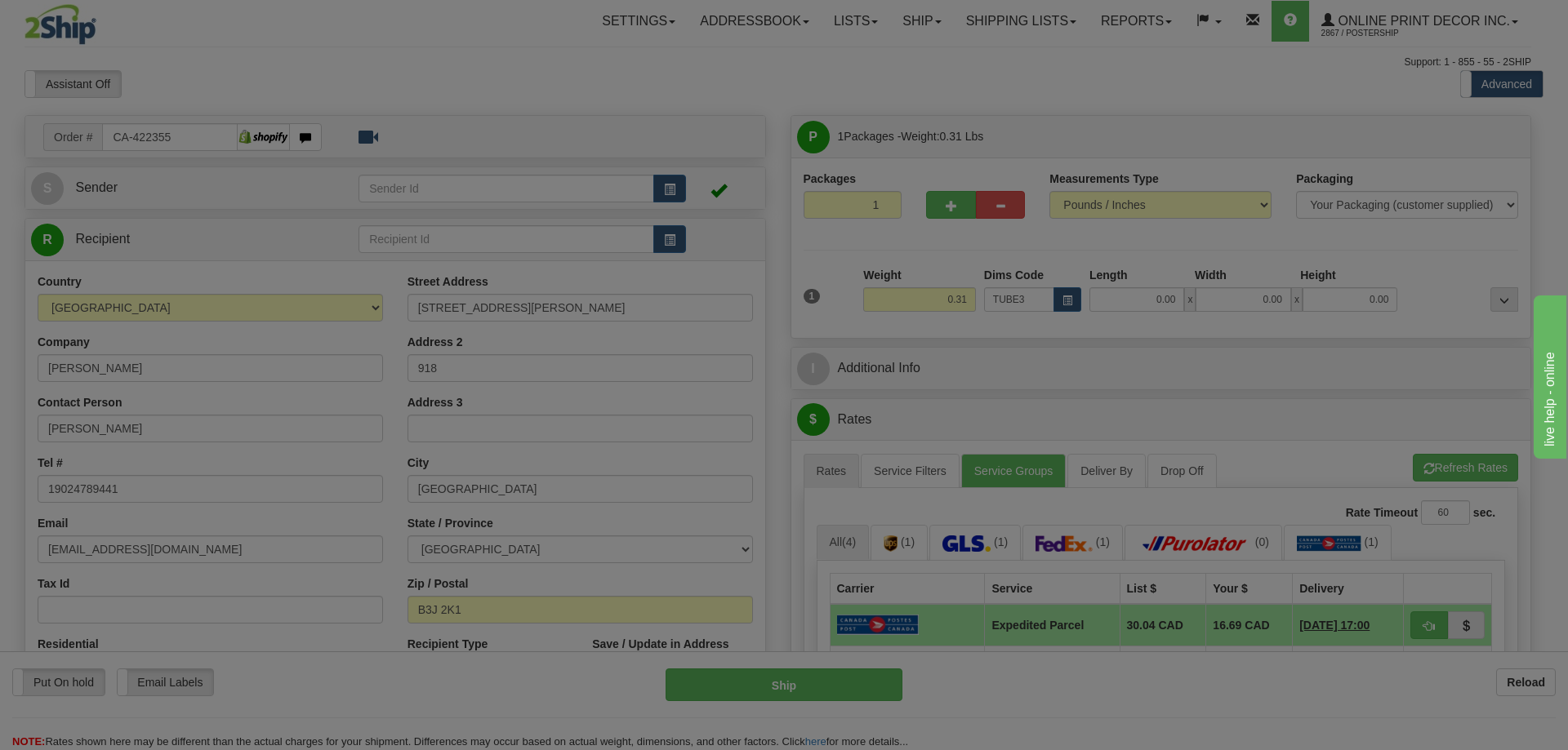
type input "30.00"
type input "3.00"
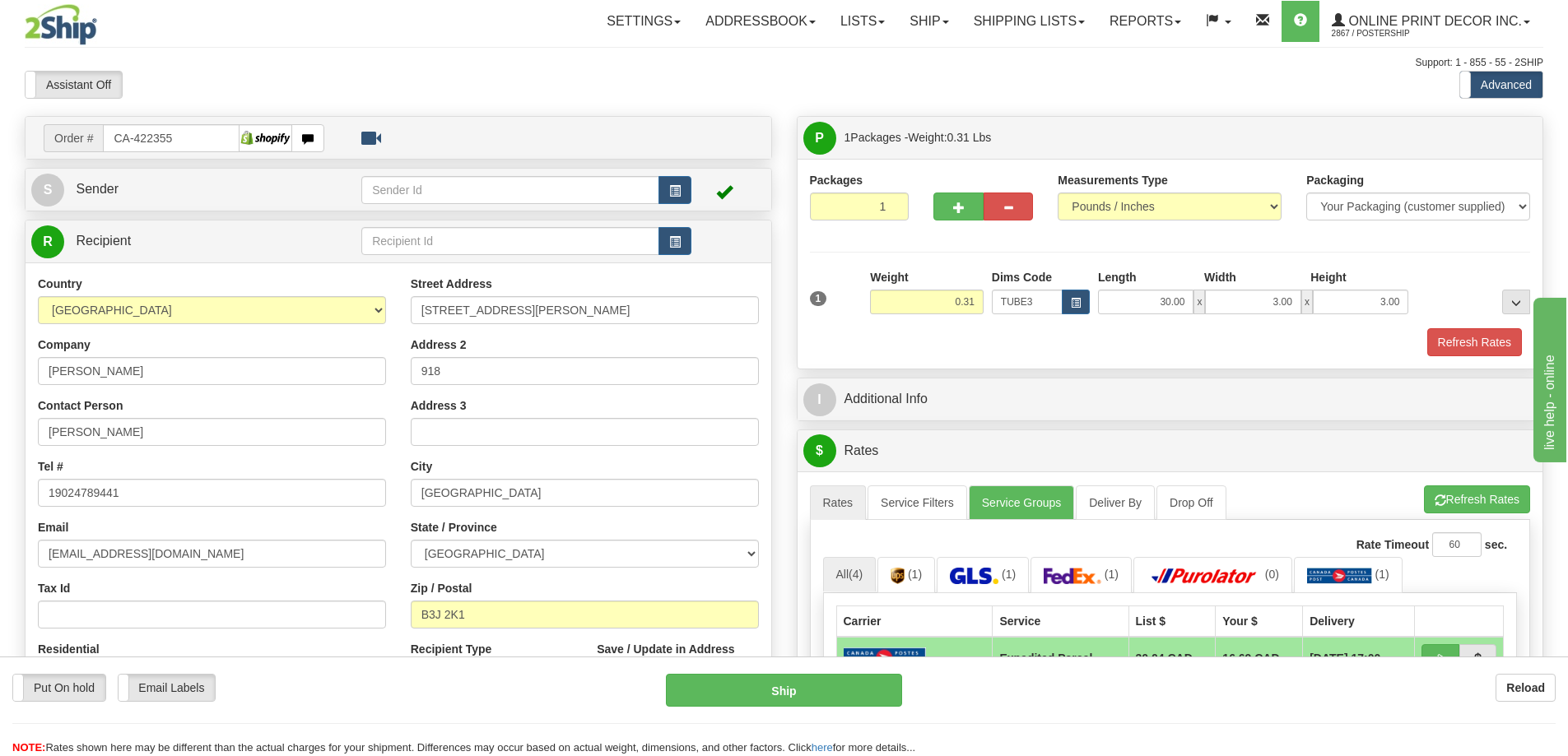
click at [1469, 326] on div "1 Weight 0.31 Dims Code x x" at bounding box center [1170, 298] width 729 height 59
click at [1477, 348] on button "Refresh Rates" at bounding box center [1475, 342] width 95 height 28
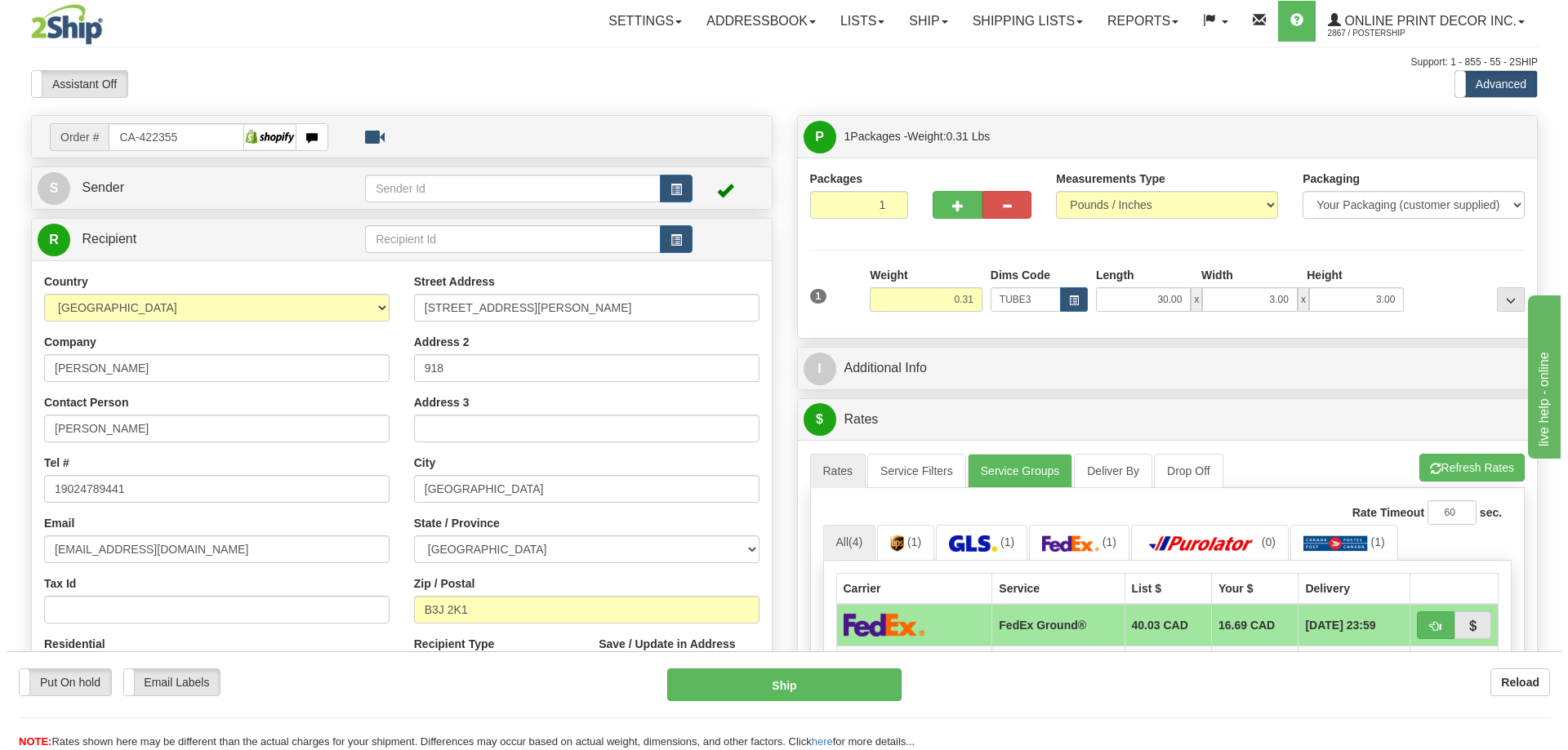
scroll to position [163, 0]
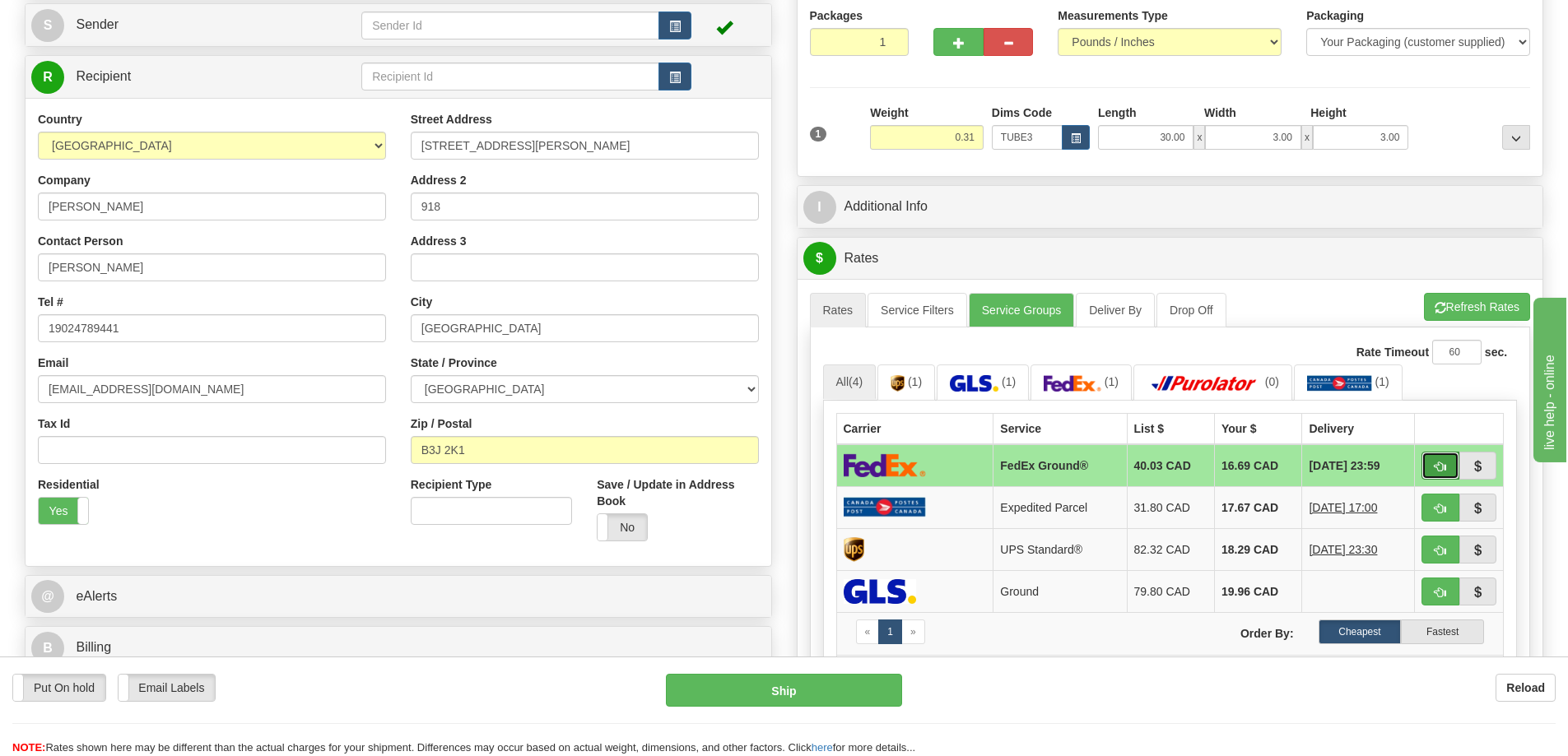
click at [1449, 466] on button "button" at bounding box center [1441, 465] width 38 height 28
type input "92"
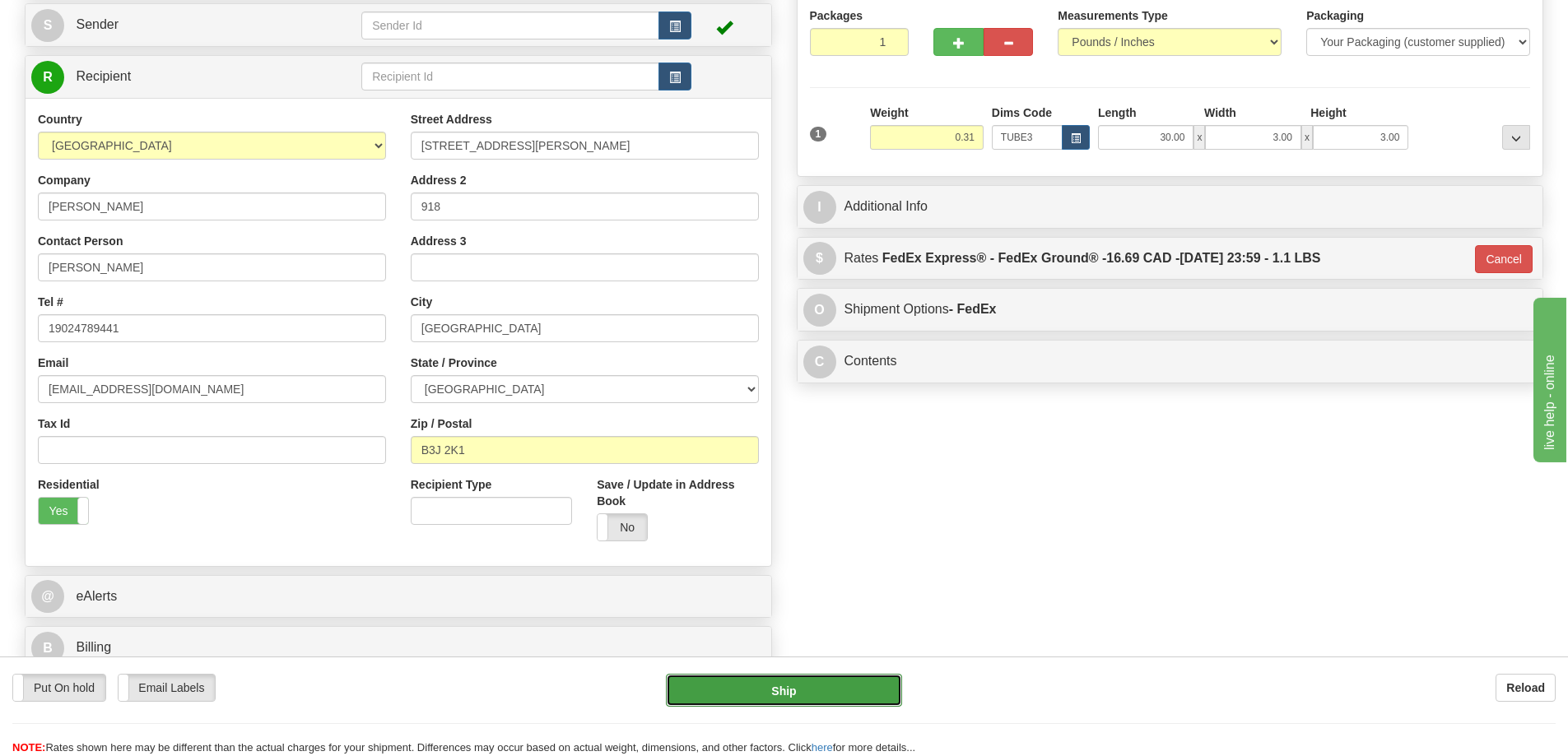
click at [854, 684] on button "Ship" at bounding box center [784, 690] width 236 height 33
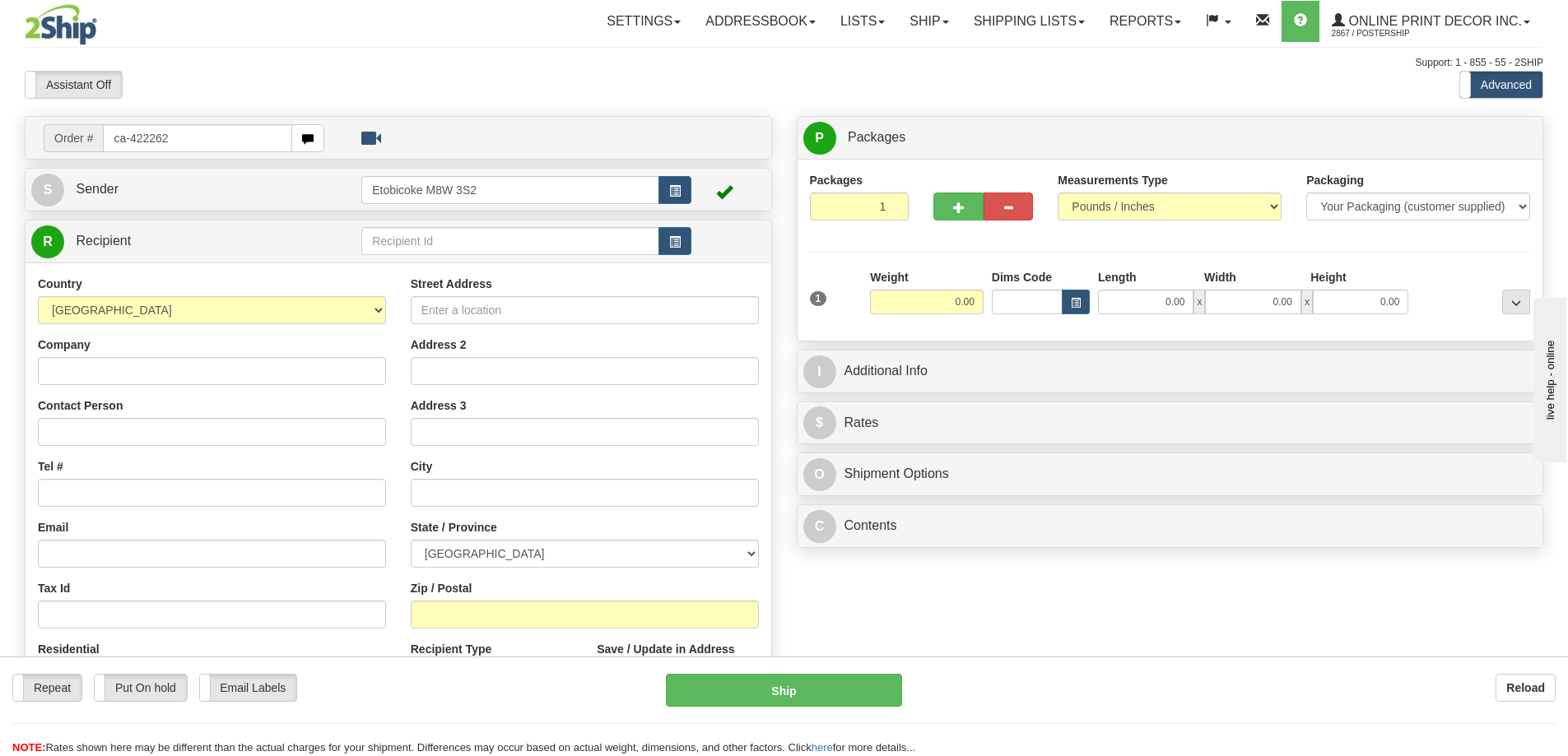
type input "ca-422262"
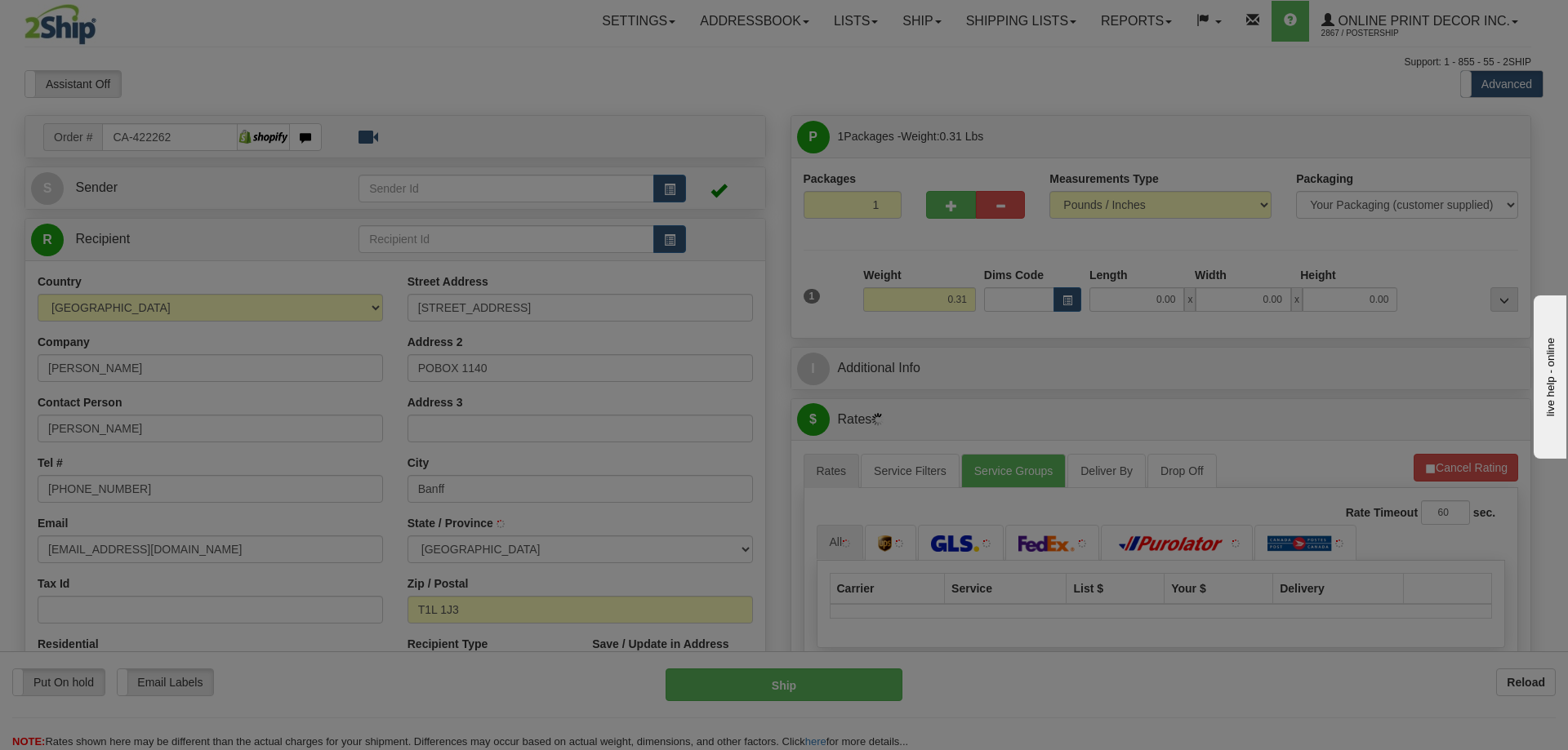
type input "BANFF"
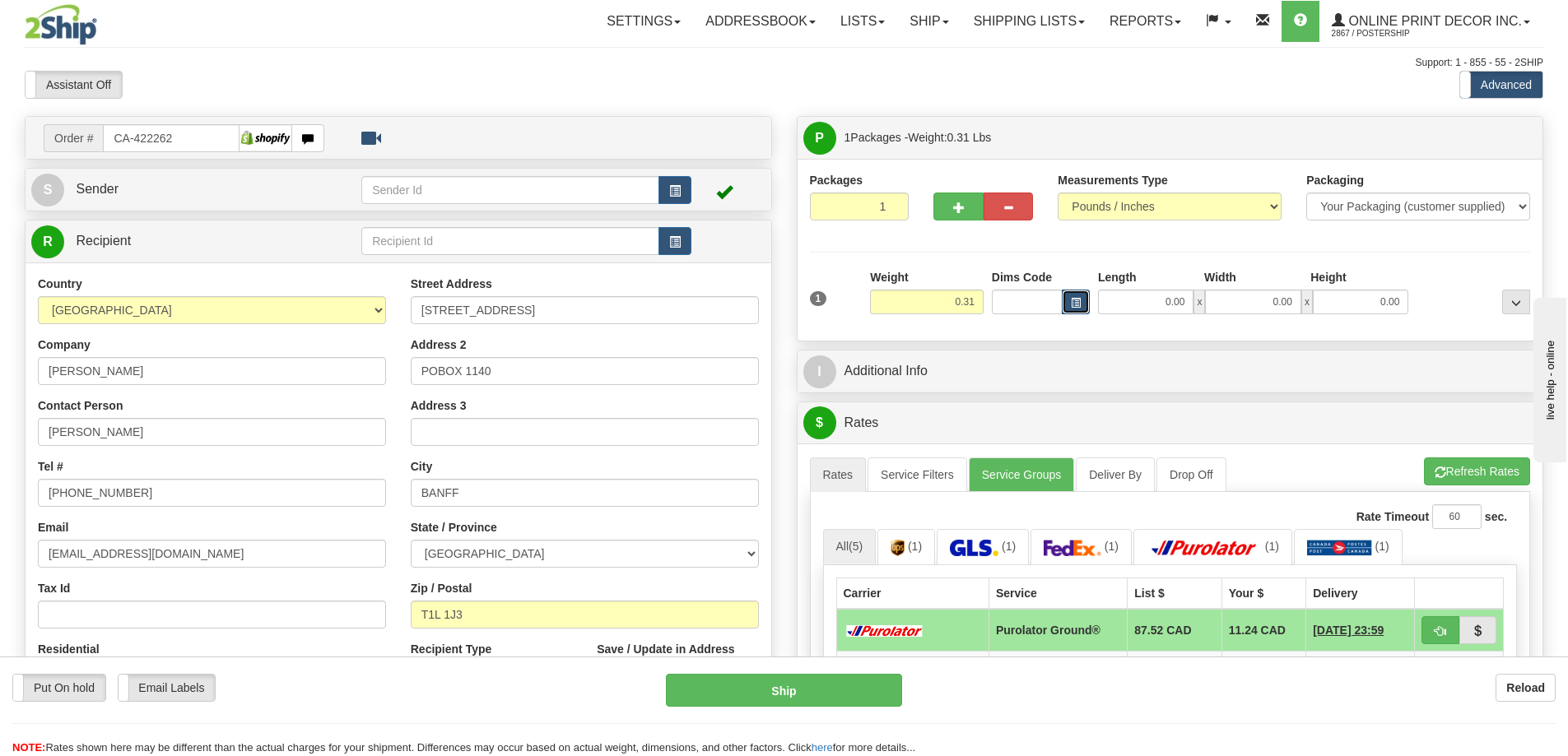
click at [1068, 296] on button "button" at bounding box center [1076, 301] width 28 height 25
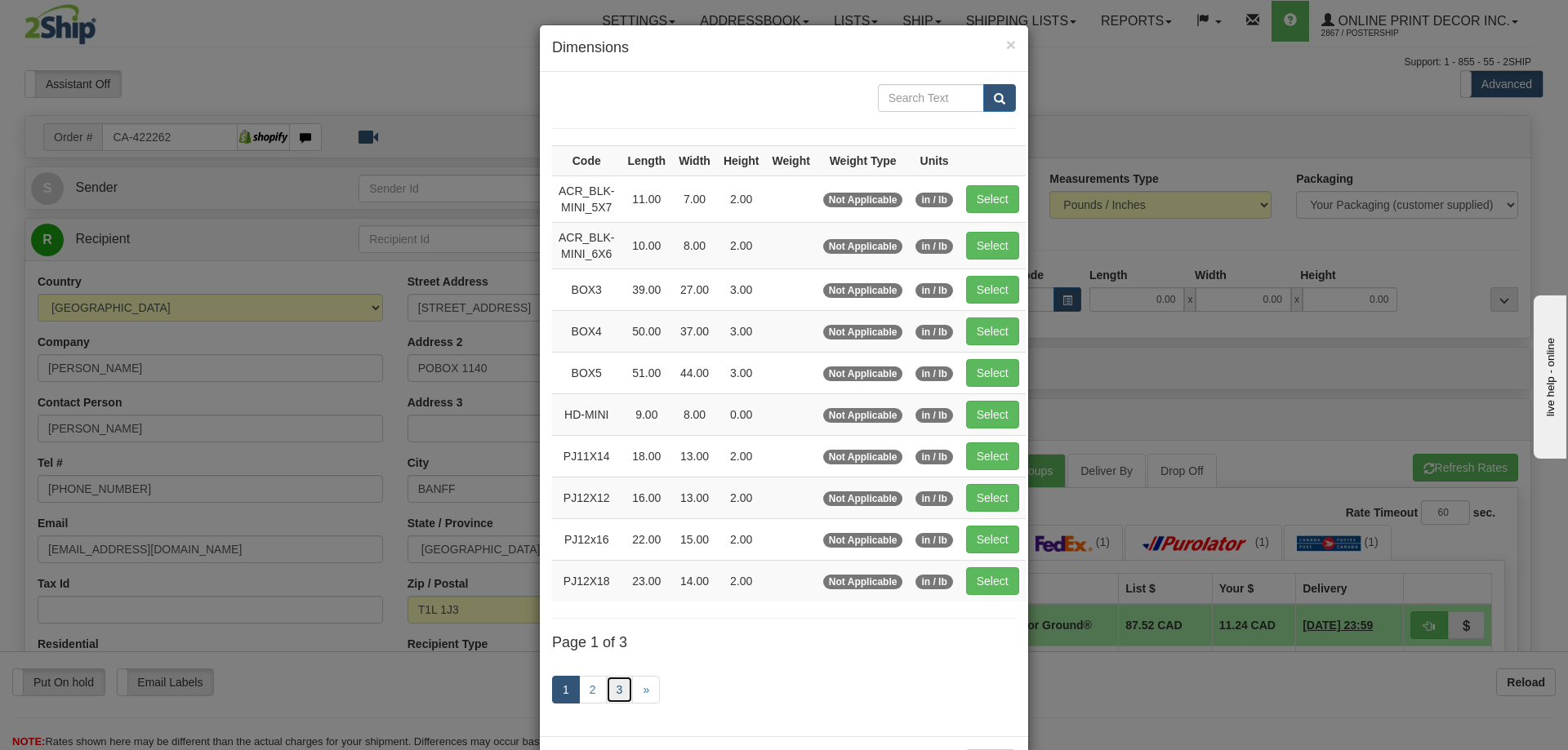
click at [611, 688] on link "3" at bounding box center [620, 689] width 28 height 28
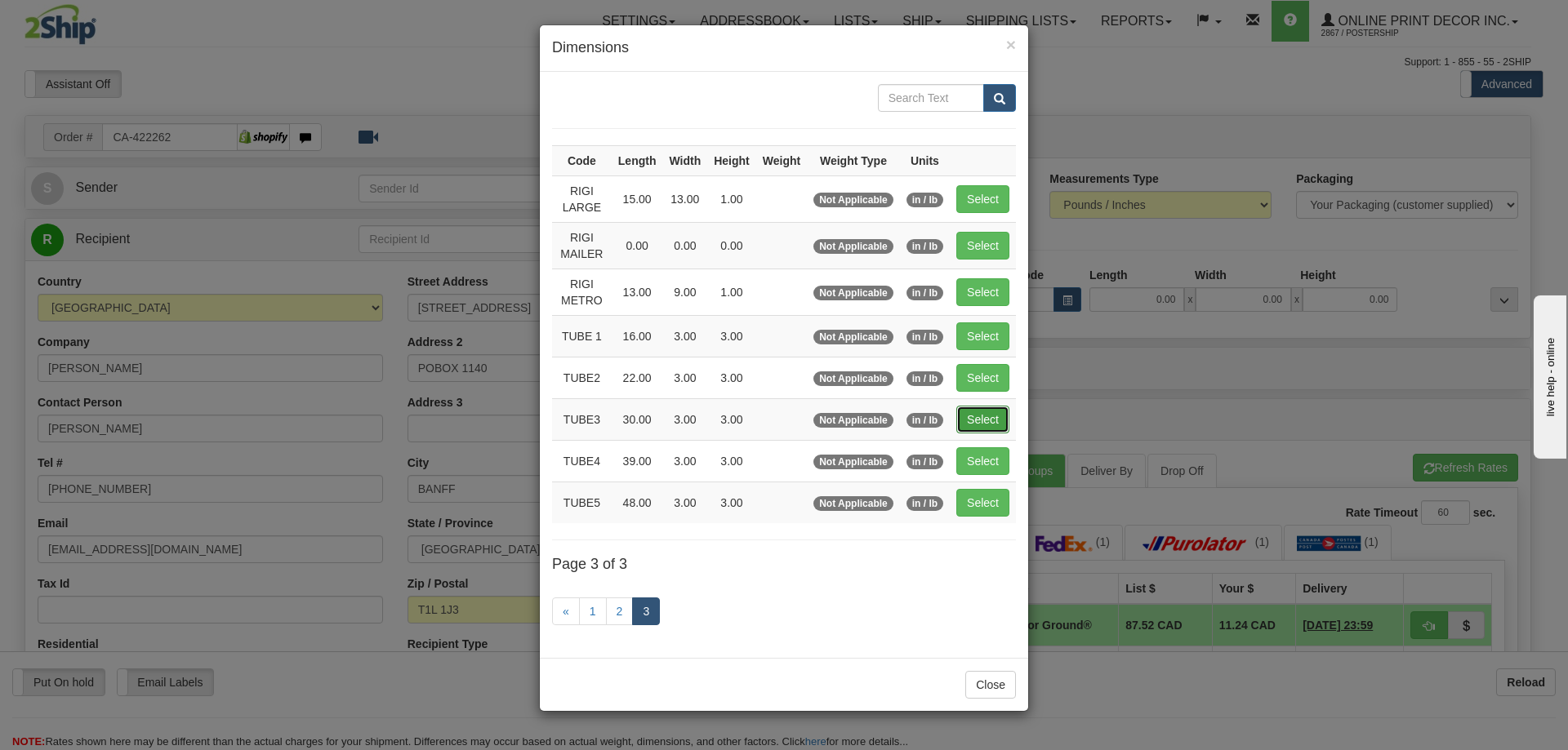
click at [978, 418] on button "Select" at bounding box center [983, 419] width 53 height 28
type input "TUBE3"
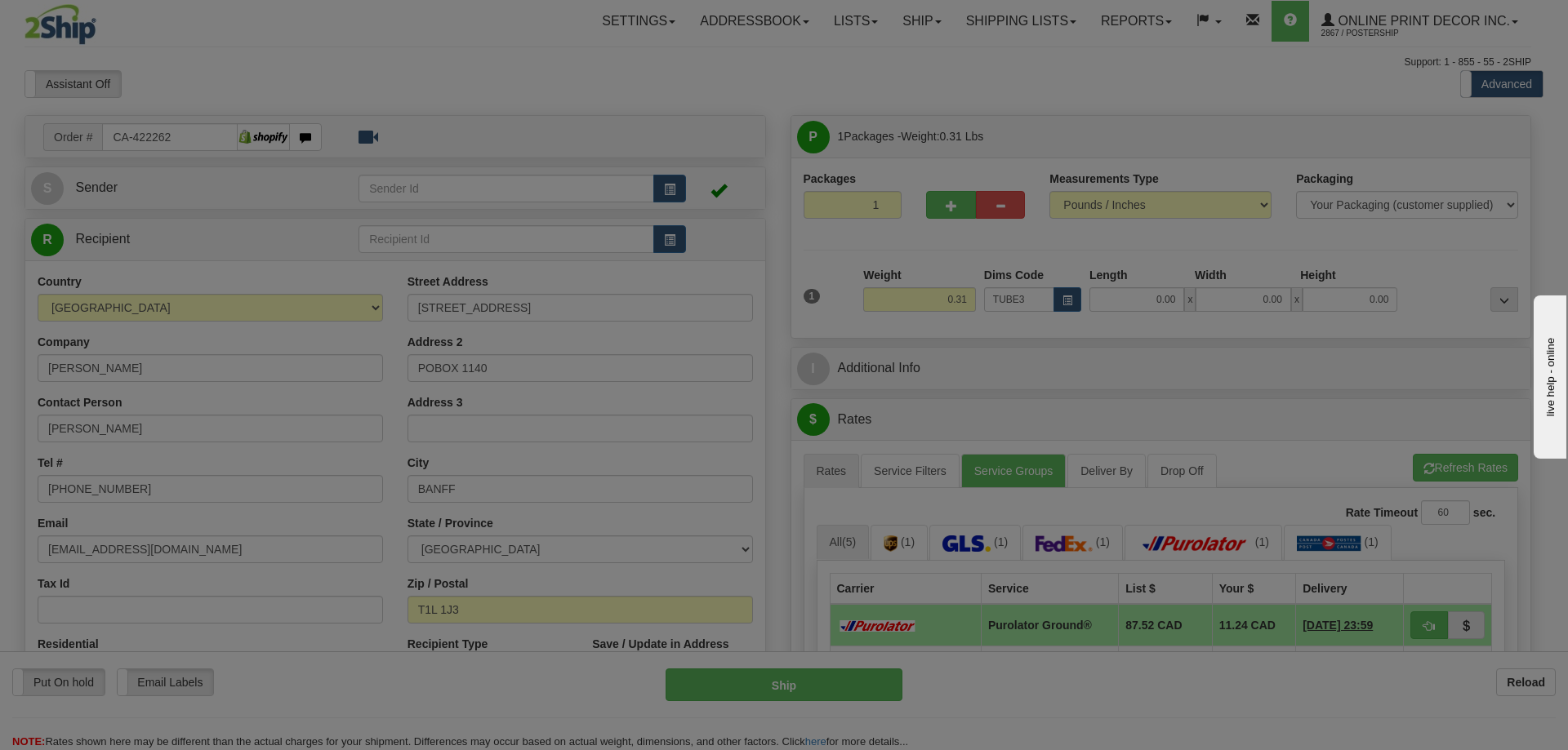
type input "30.00"
type input "3.00"
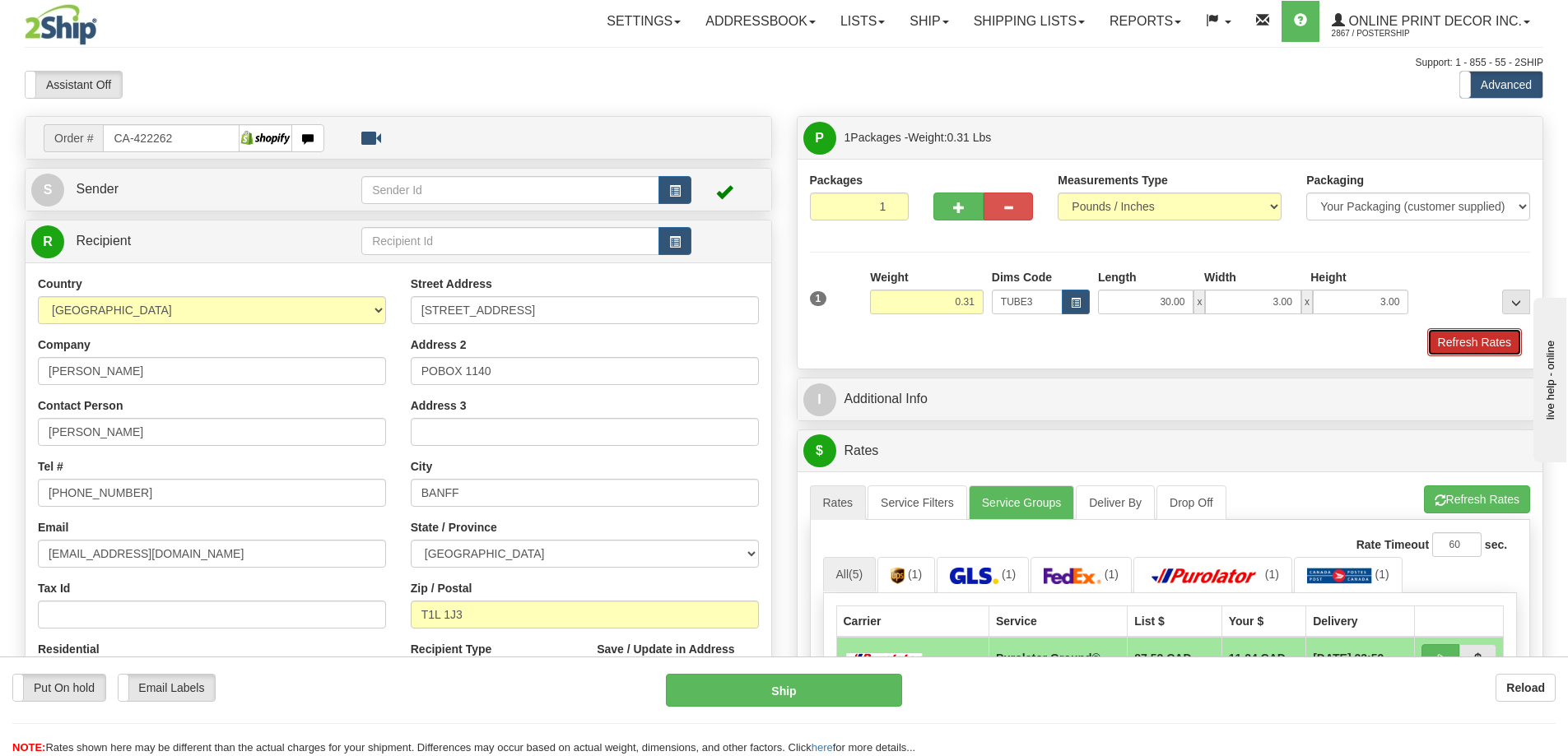
click at [1489, 336] on button "Refresh Rates" at bounding box center [1475, 342] width 95 height 28
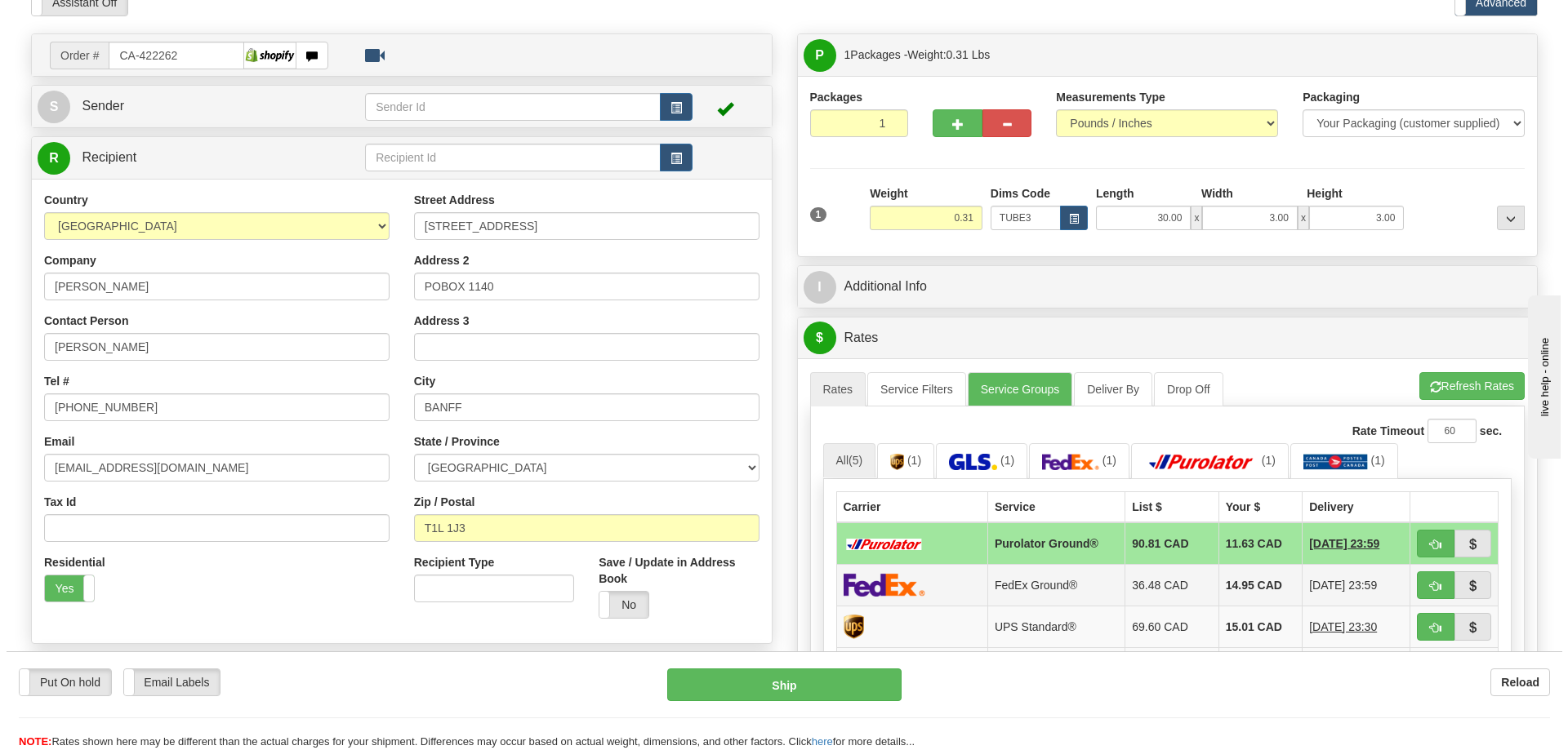
scroll to position [245, 0]
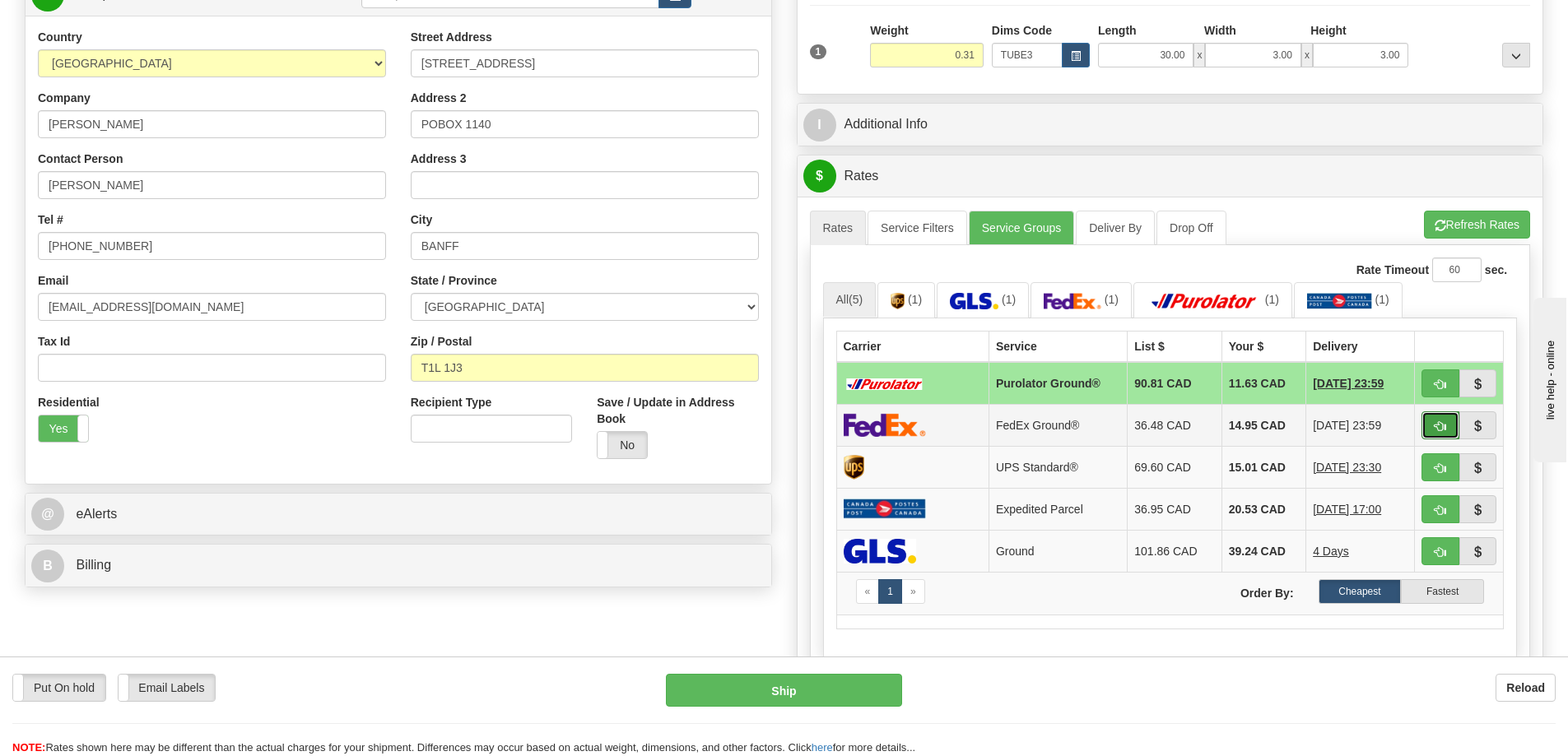
click at [1436, 427] on span "button" at bounding box center [1441, 426] width 12 height 11
type input "92"
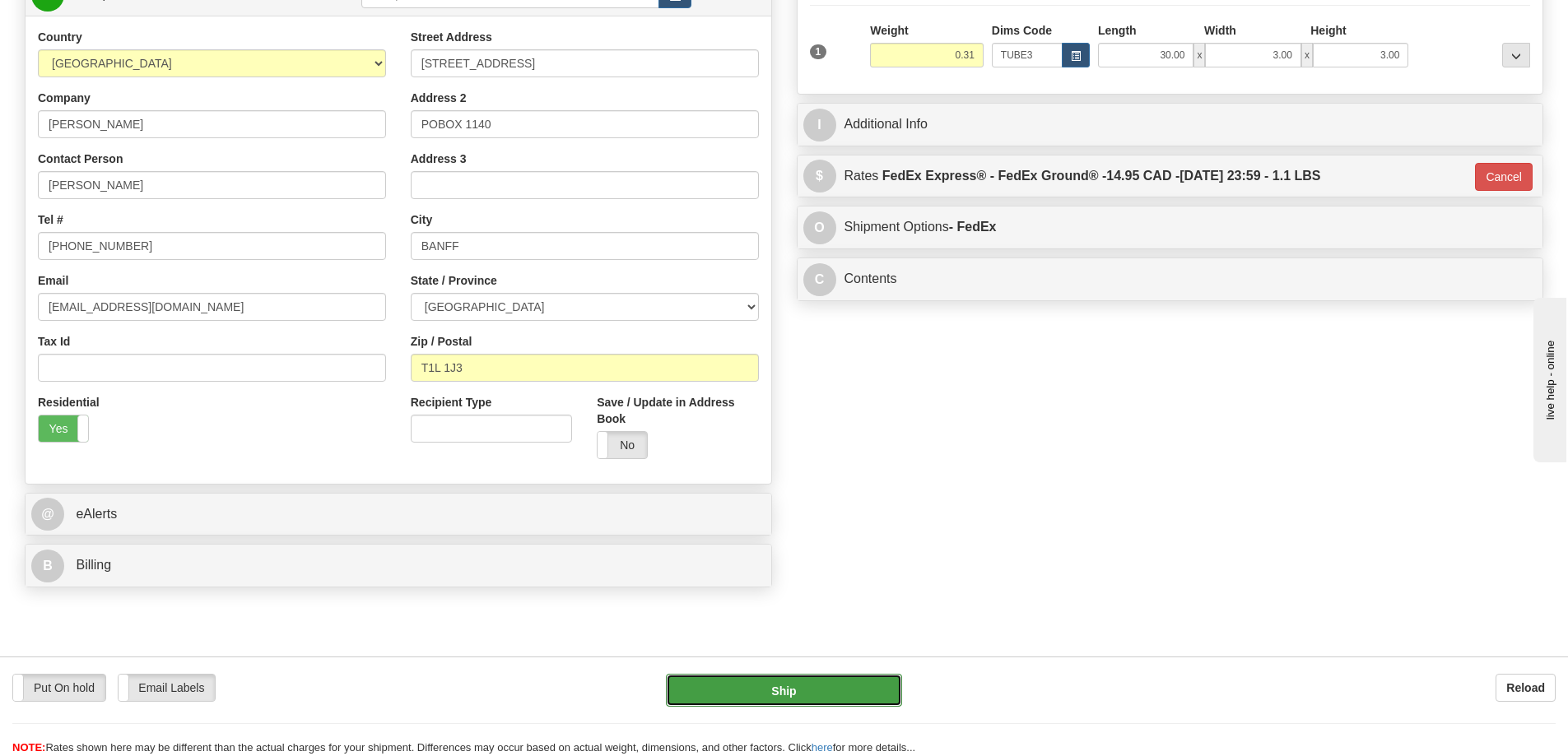
click at [859, 699] on button "Ship" at bounding box center [784, 690] width 236 height 33
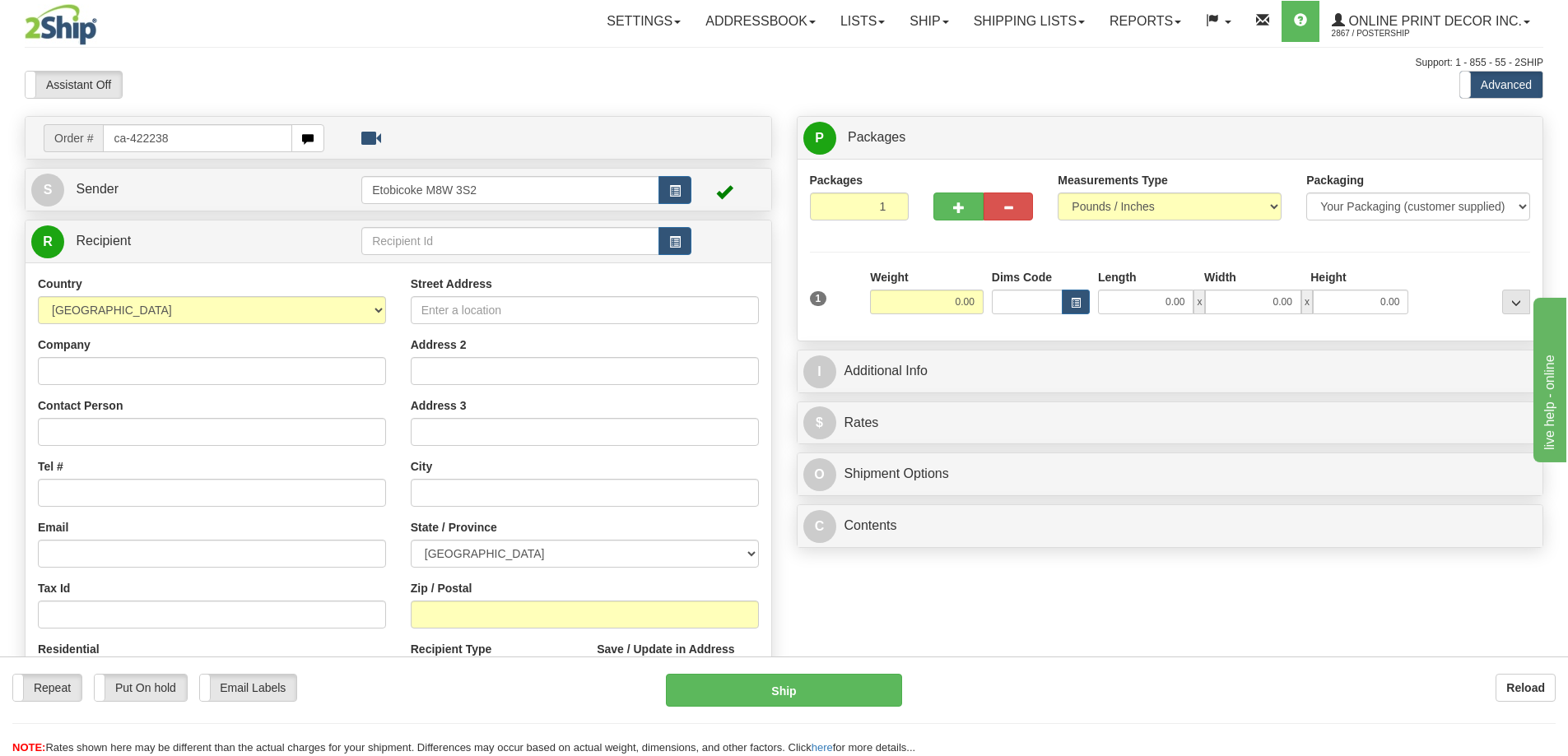
type input "ca-422238"
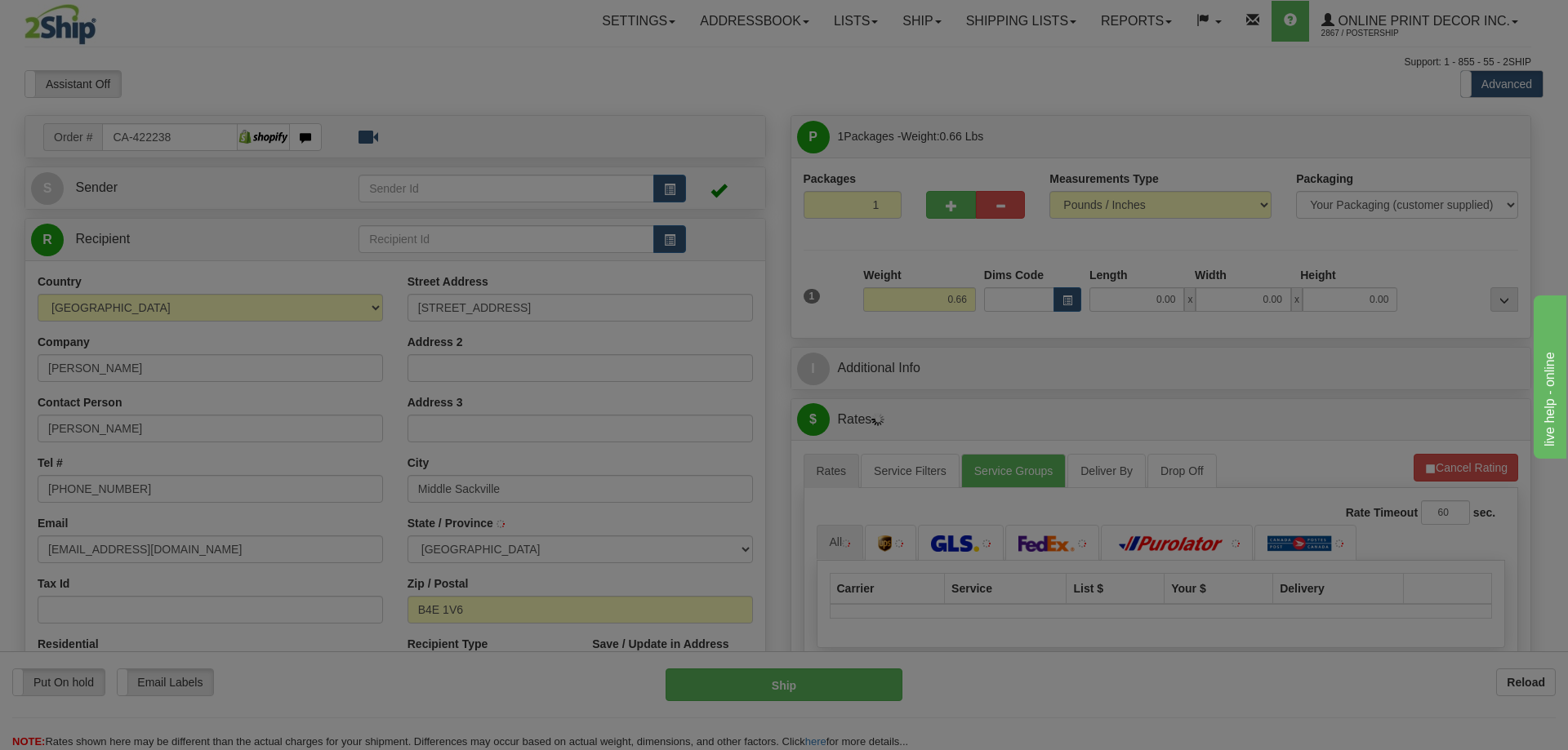
type input "MIDDLE SACKVILLE"
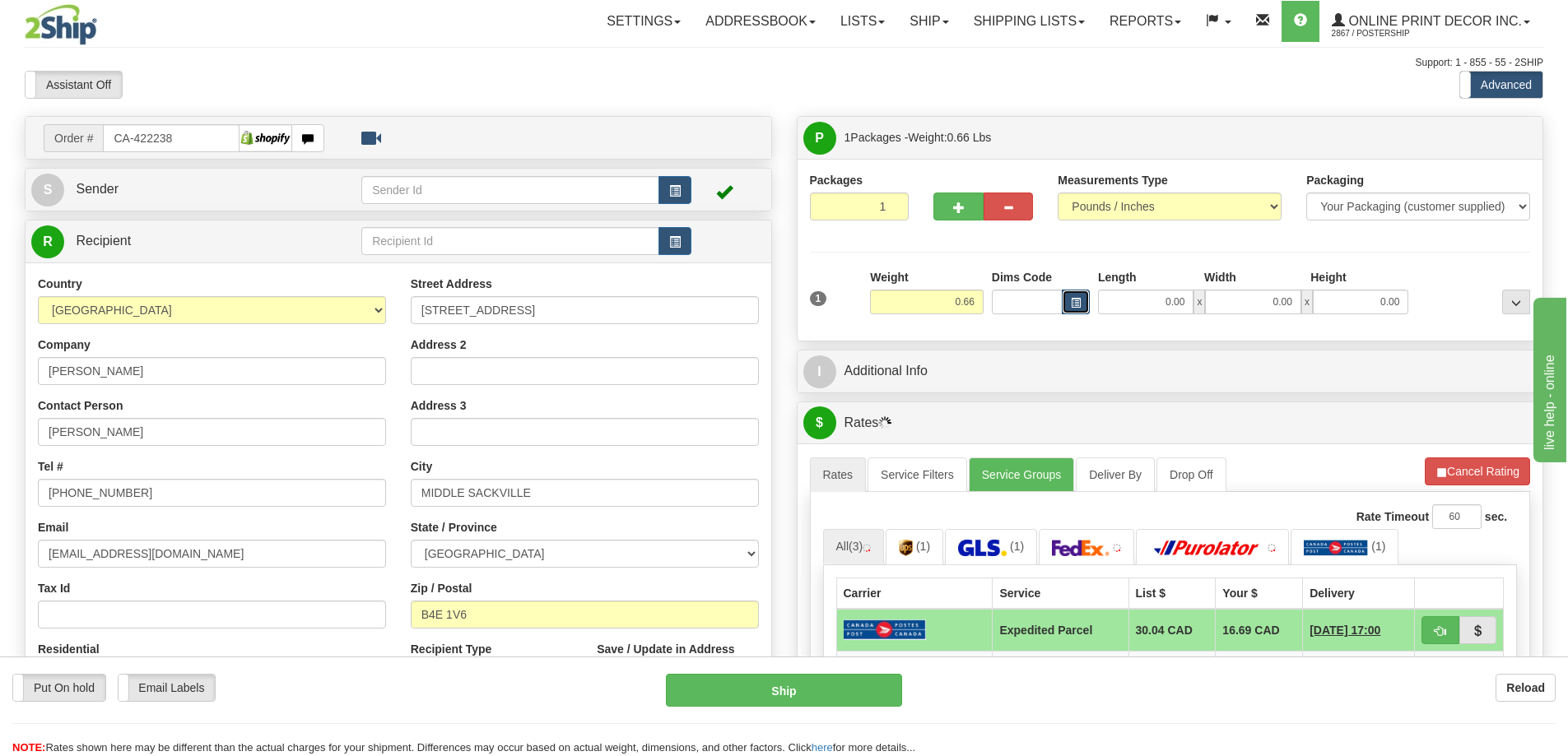
click at [1072, 302] on span "button" at bounding box center [1076, 303] width 10 height 9
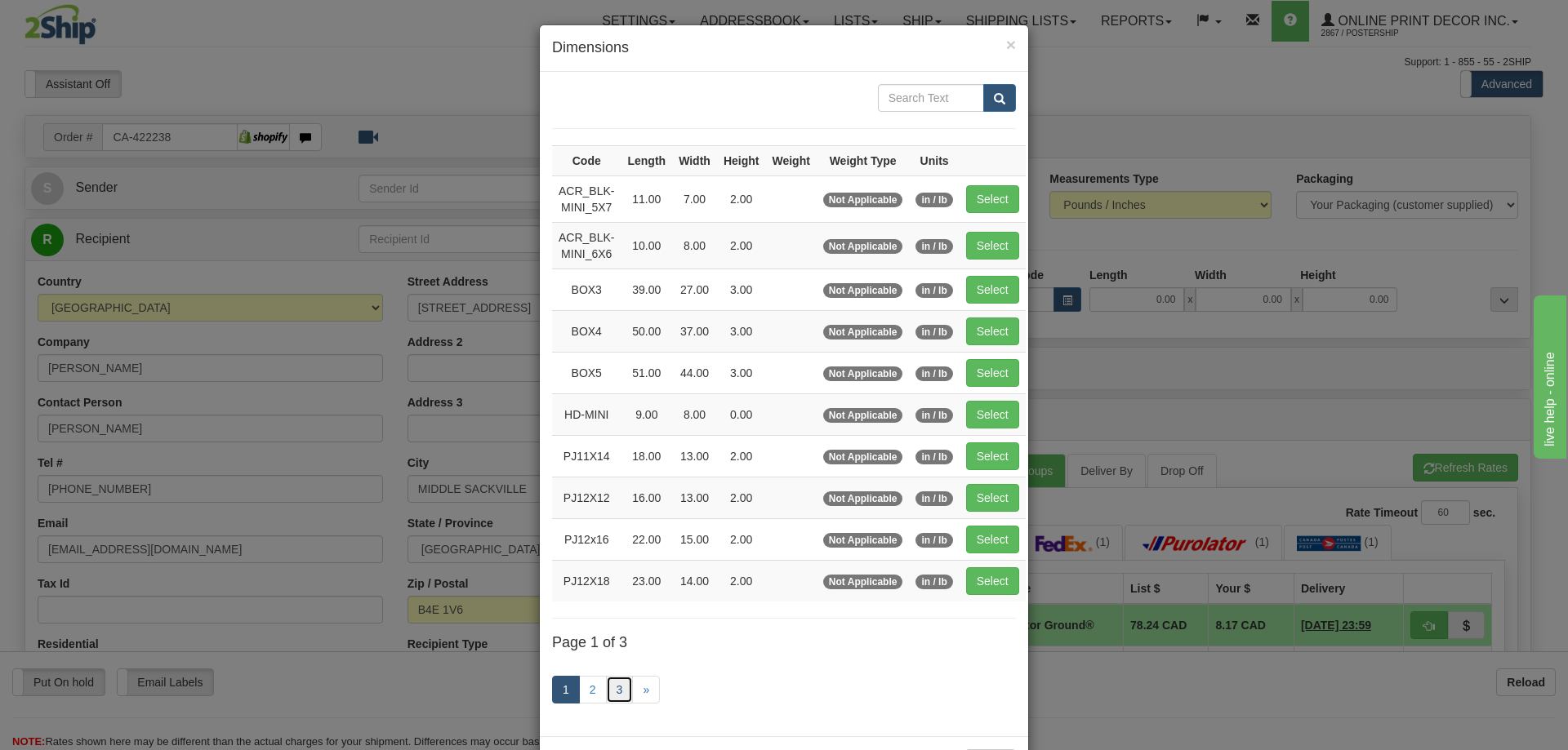
click at [616, 687] on link "3" at bounding box center [620, 689] width 28 height 28
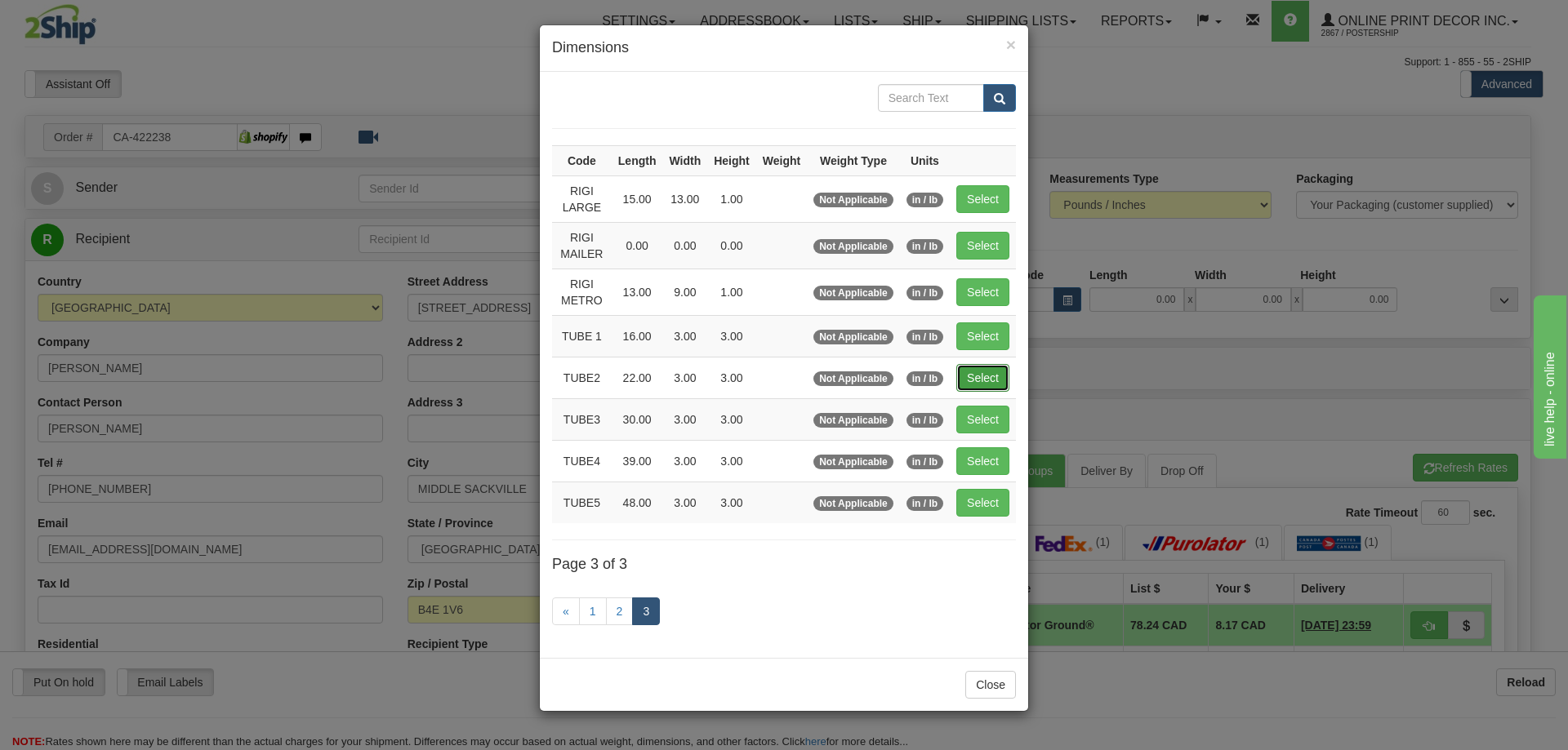
click at [968, 374] on button "Select" at bounding box center [983, 377] width 53 height 28
type input "TUBE2"
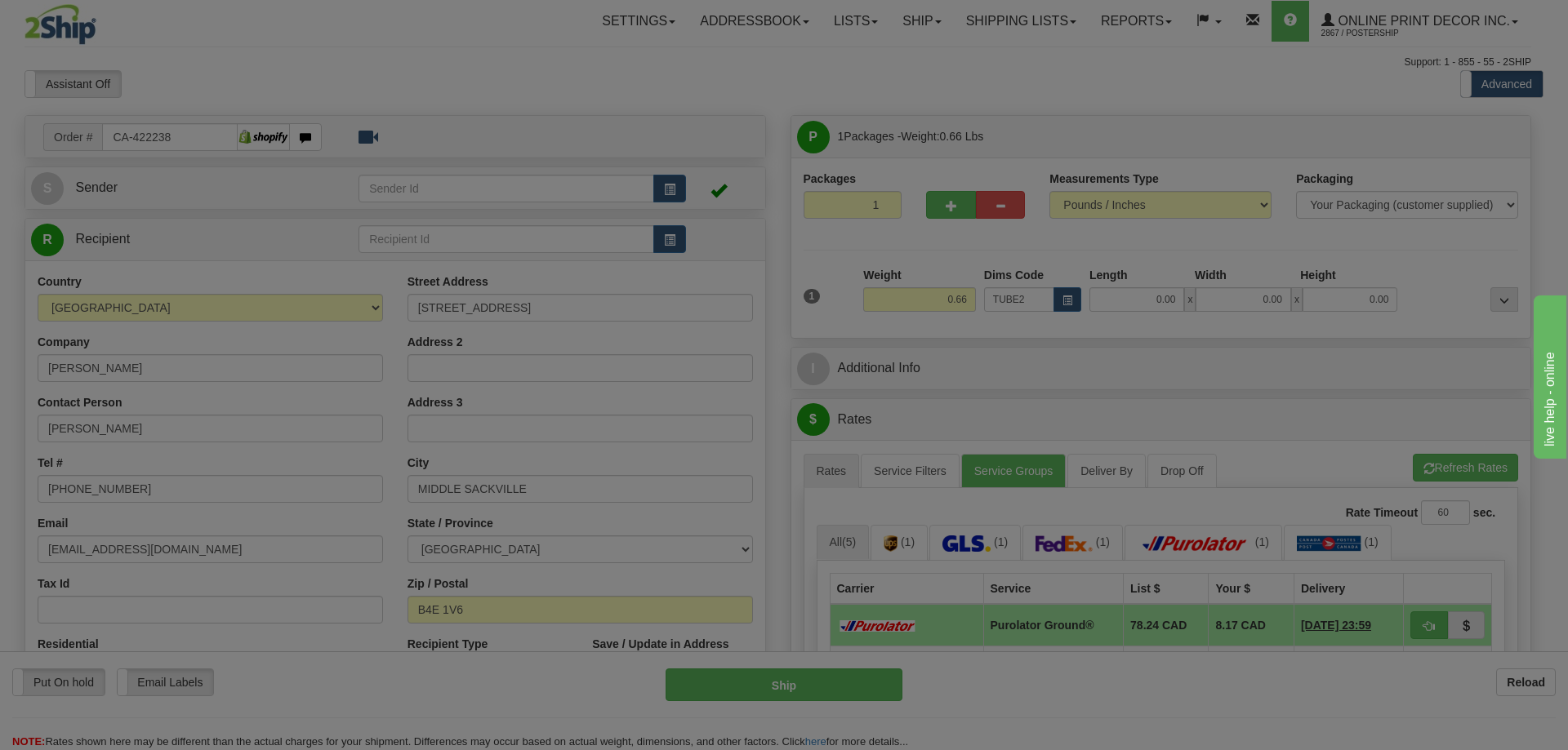
type input "22.00"
type input "3.00"
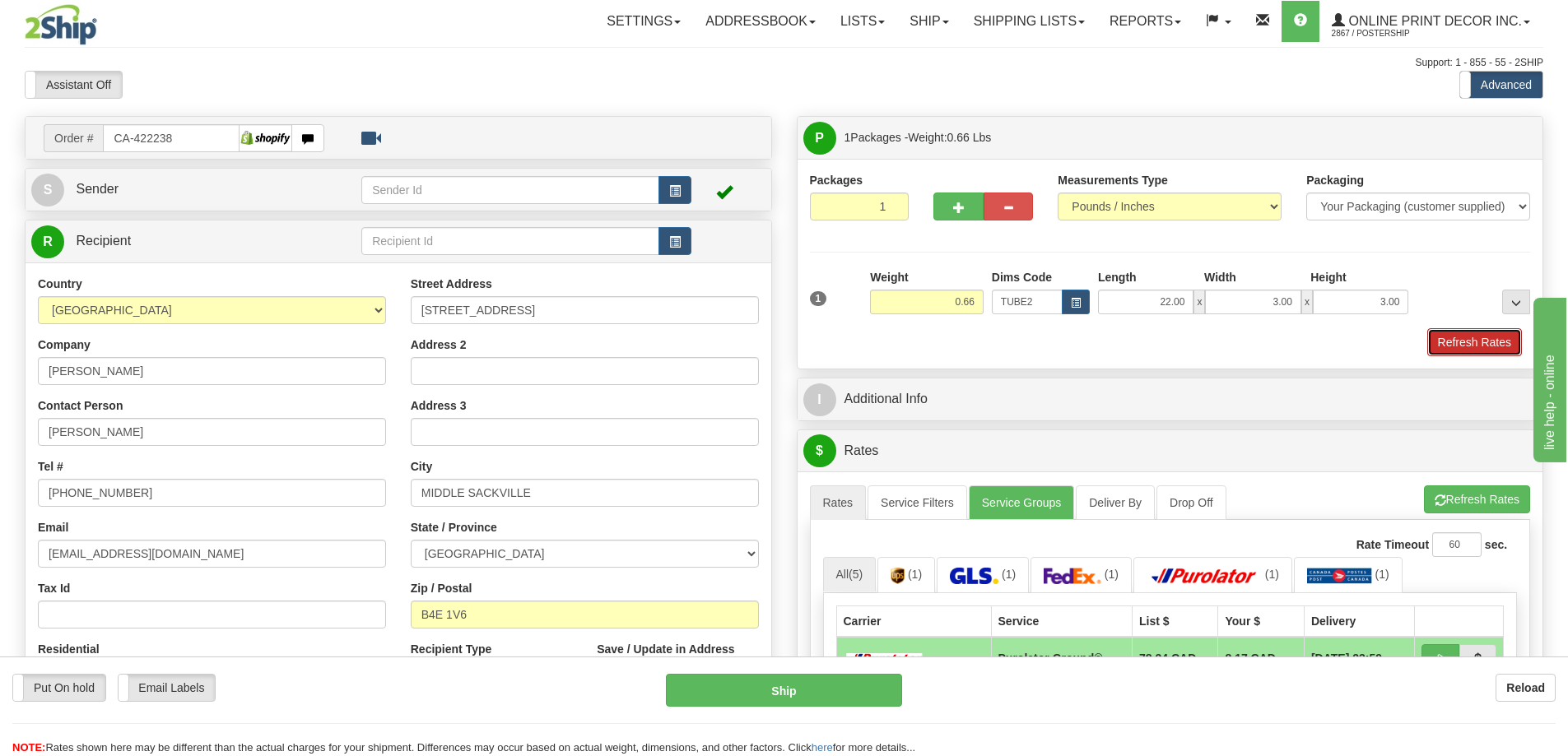
click at [1434, 339] on button "Refresh Rates" at bounding box center [1475, 342] width 95 height 28
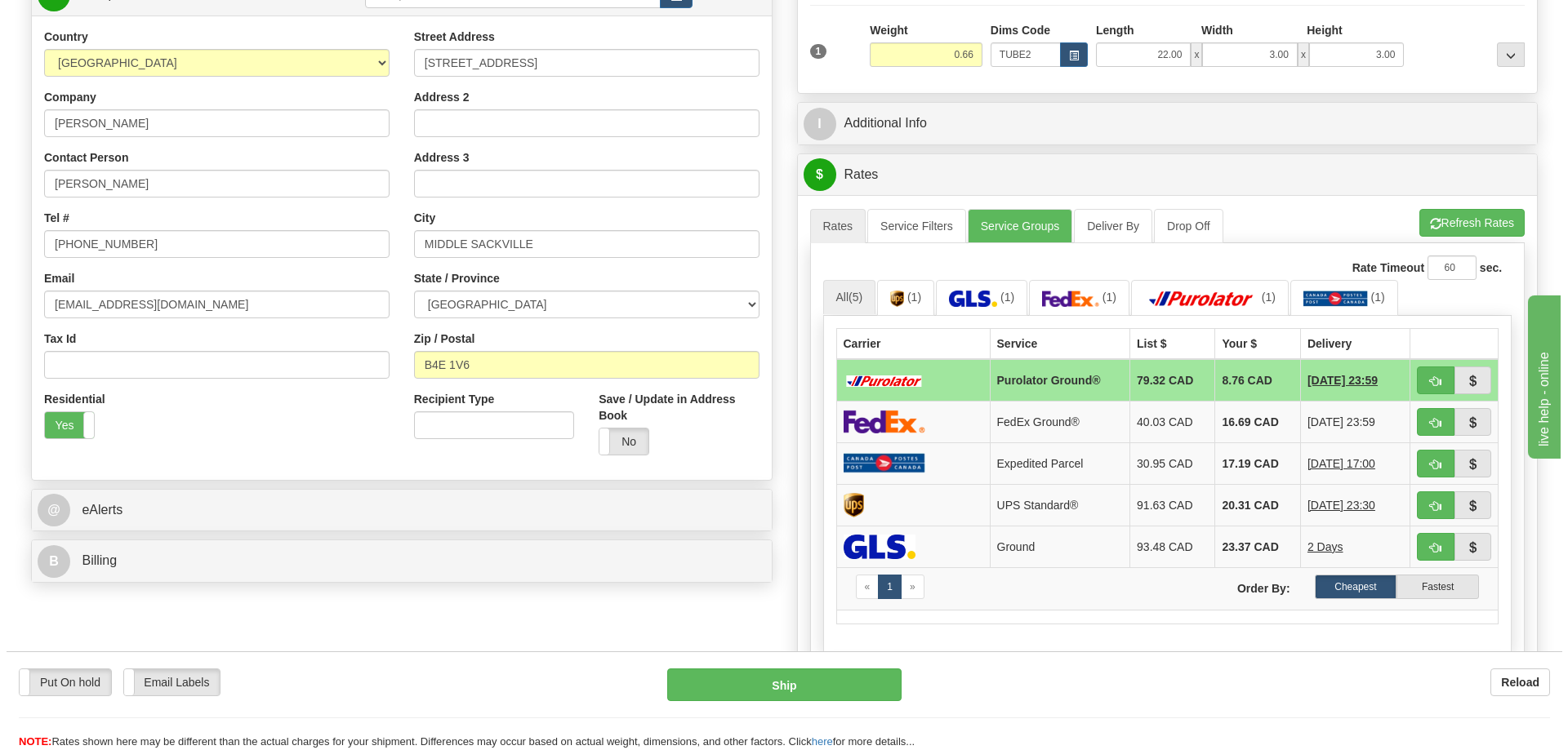
scroll to position [327, 0]
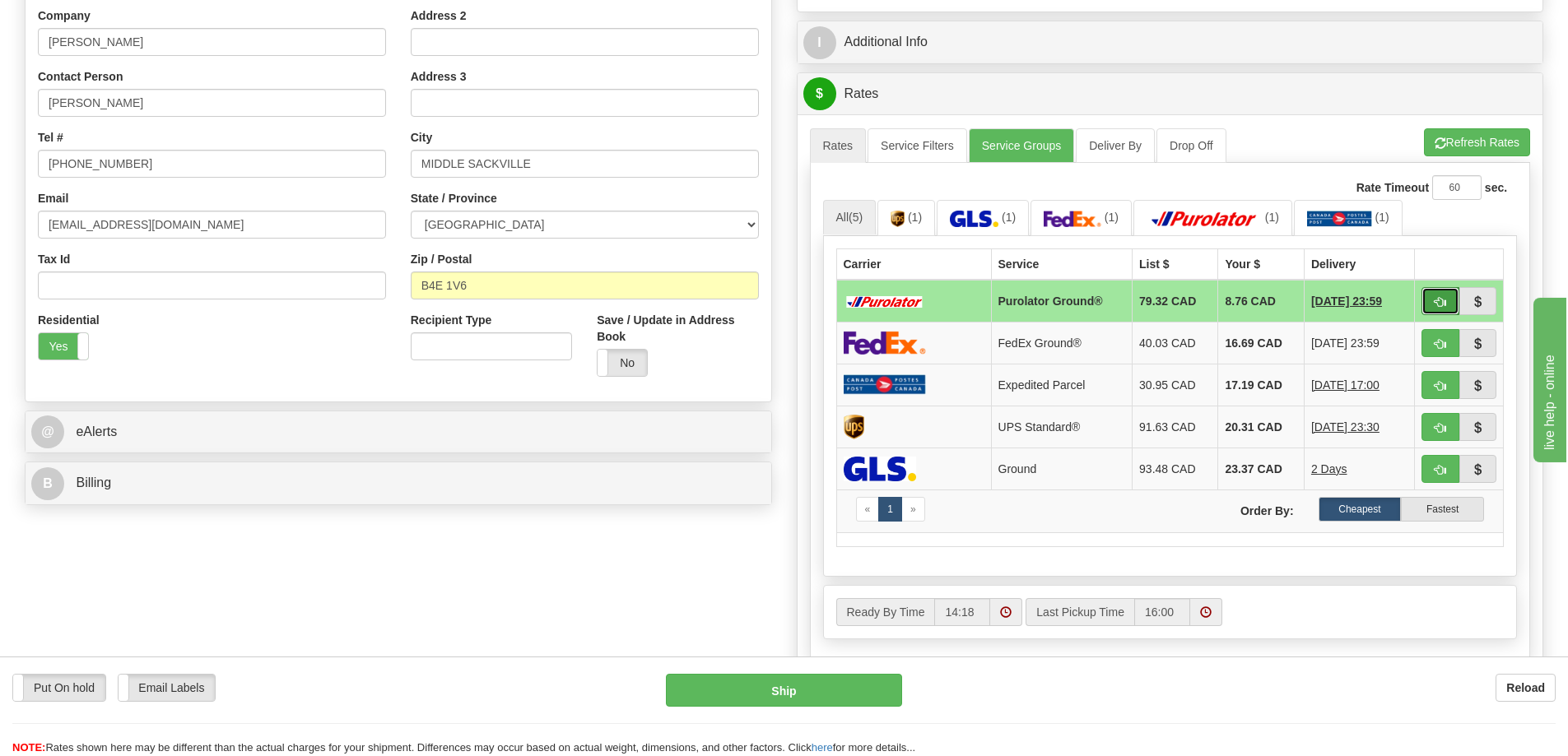
click at [1436, 298] on button "button" at bounding box center [1441, 300] width 38 height 28
type input "260"
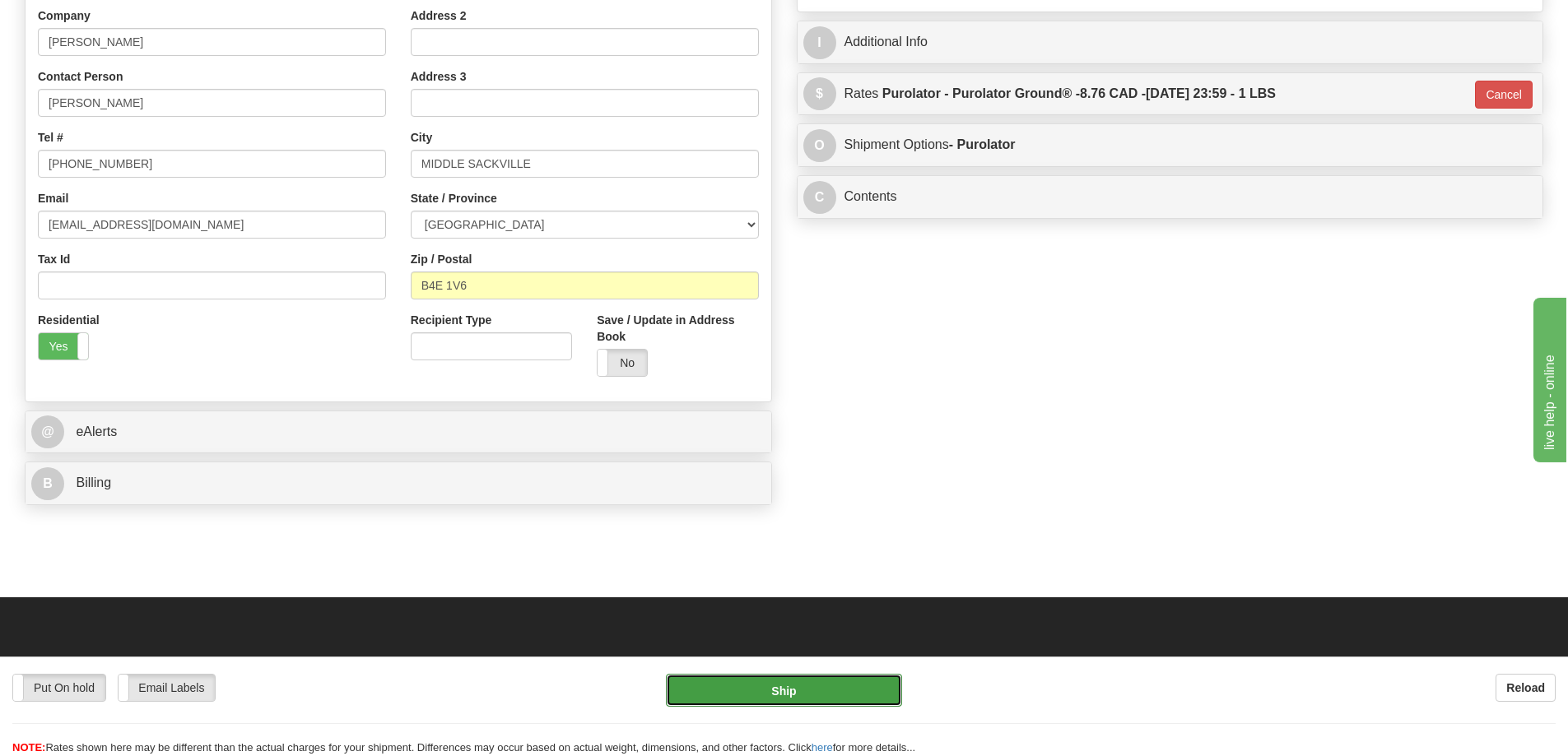
click at [858, 681] on button "Ship" at bounding box center [784, 690] width 236 height 33
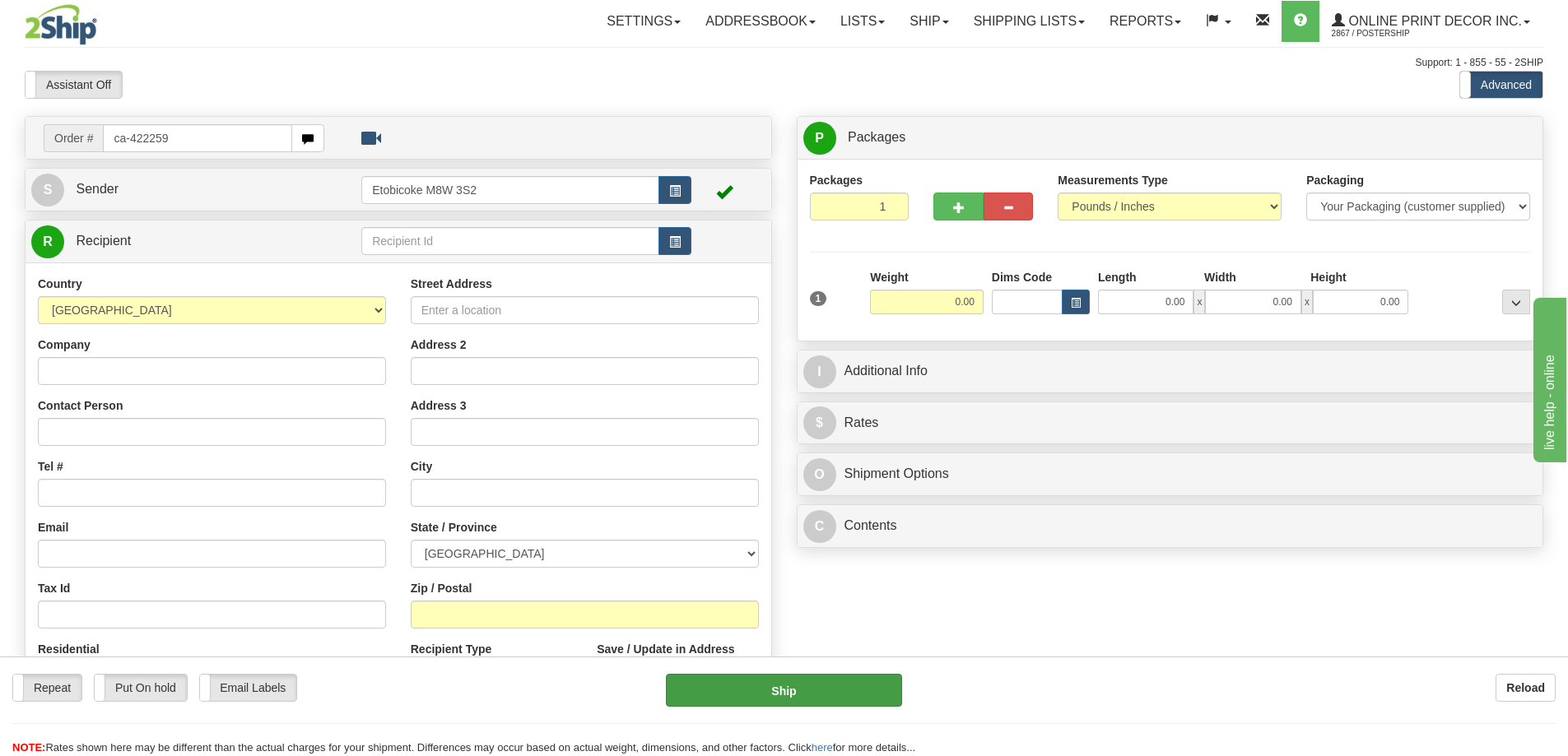
type input "ca-422259"
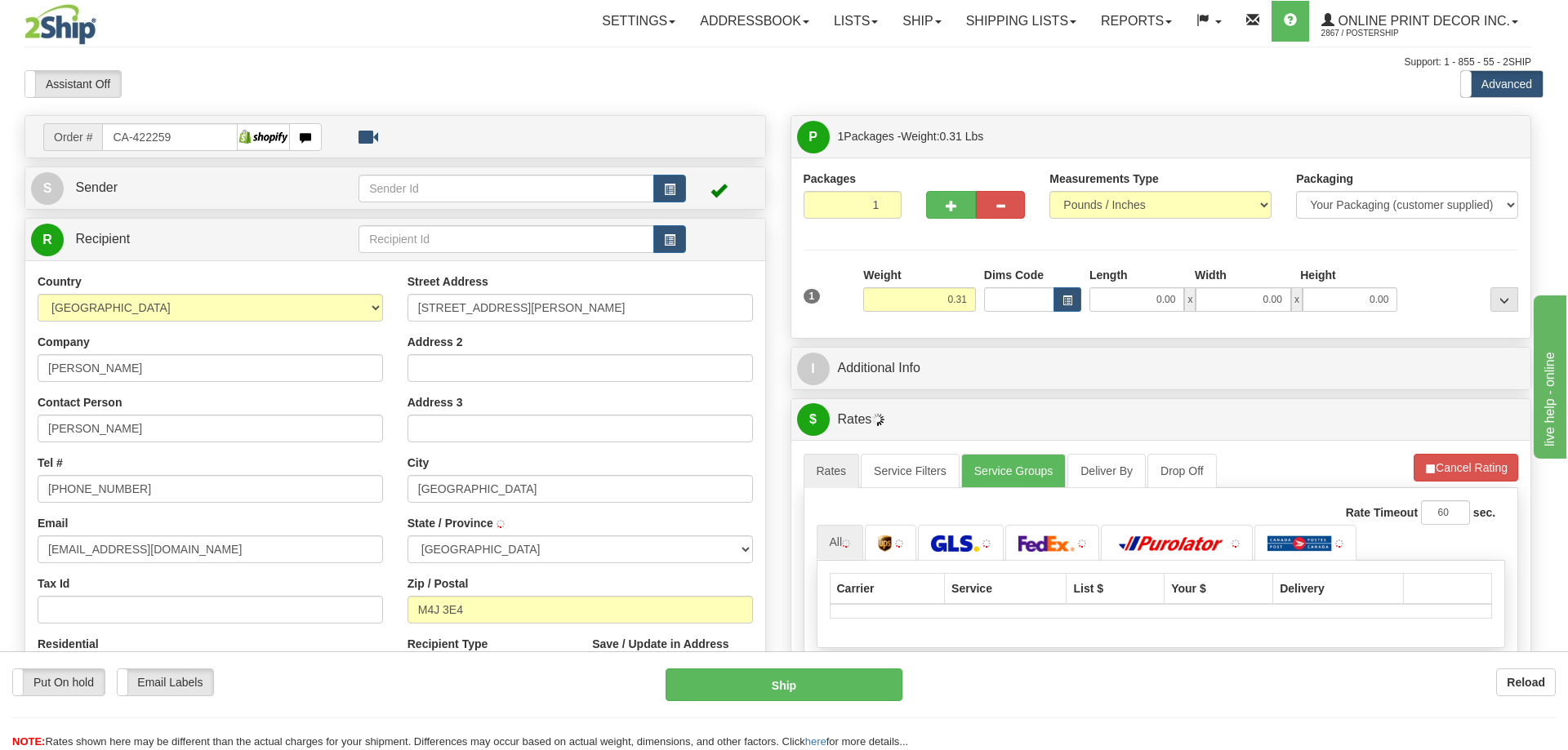
type input "[GEOGRAPHIC_DATA]"
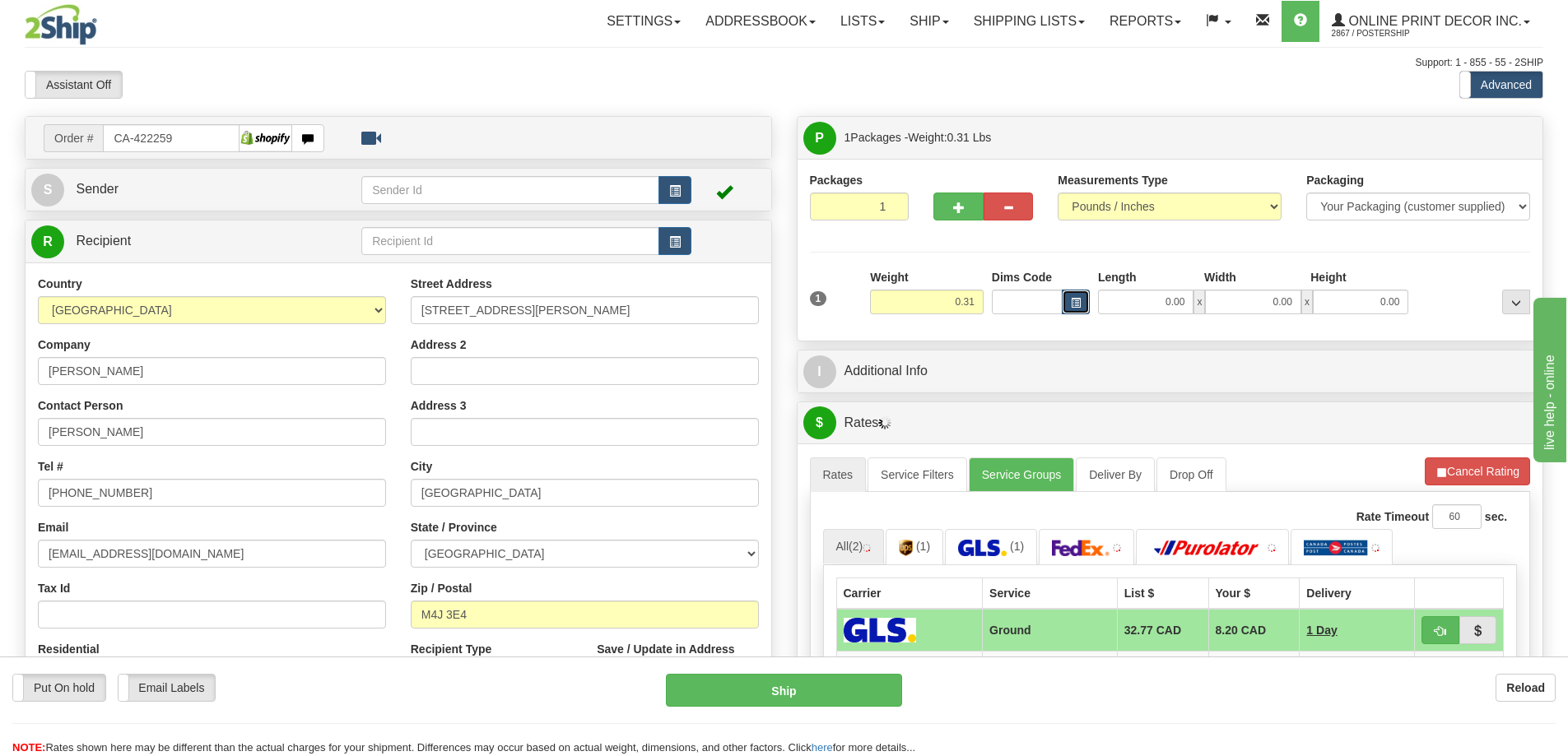
click at [1083, 297] on button "button" at bounding box center [1076, 301] width 28 height 25
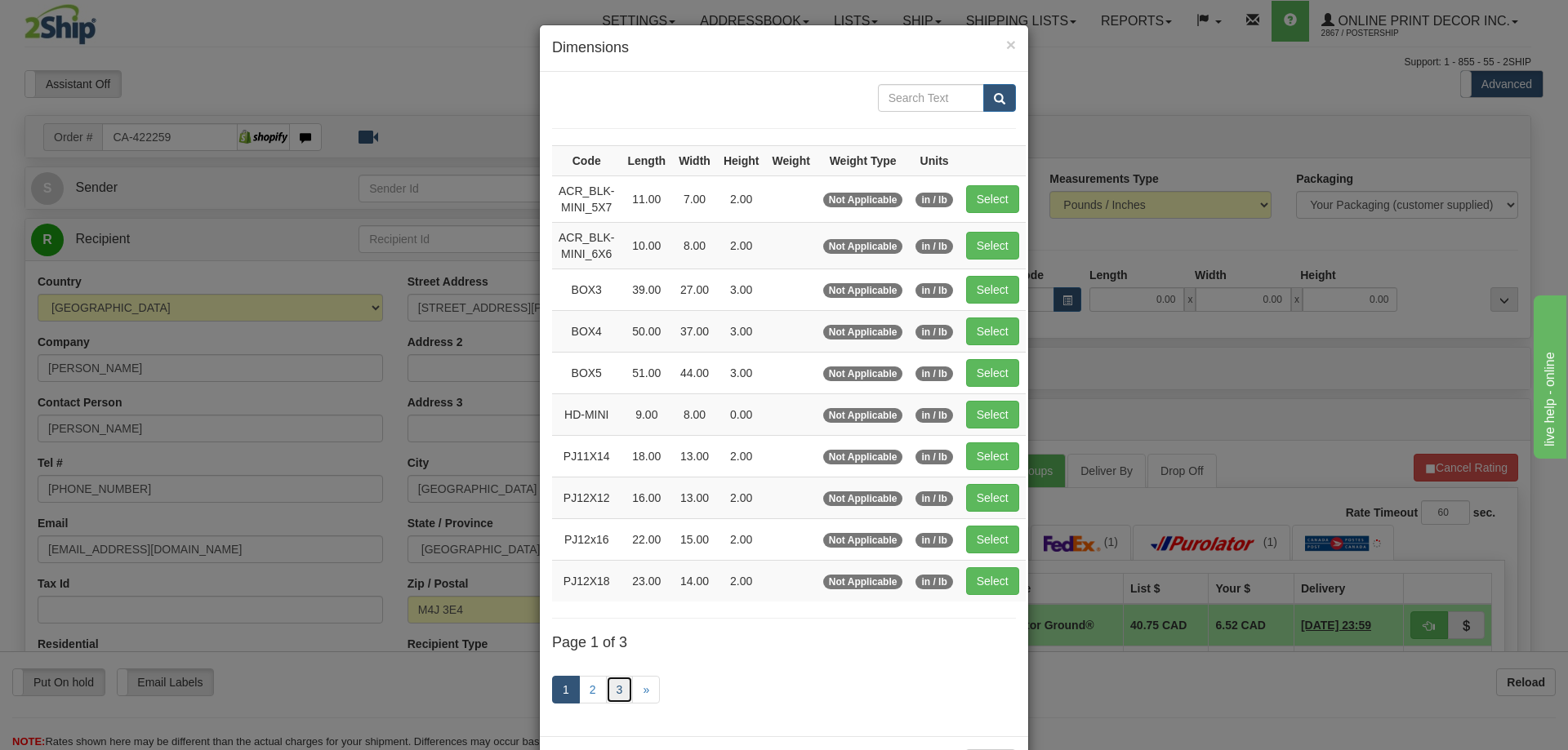
click at [616, 687] on link "3" at bounding box center [620, 689] width 28 height 28
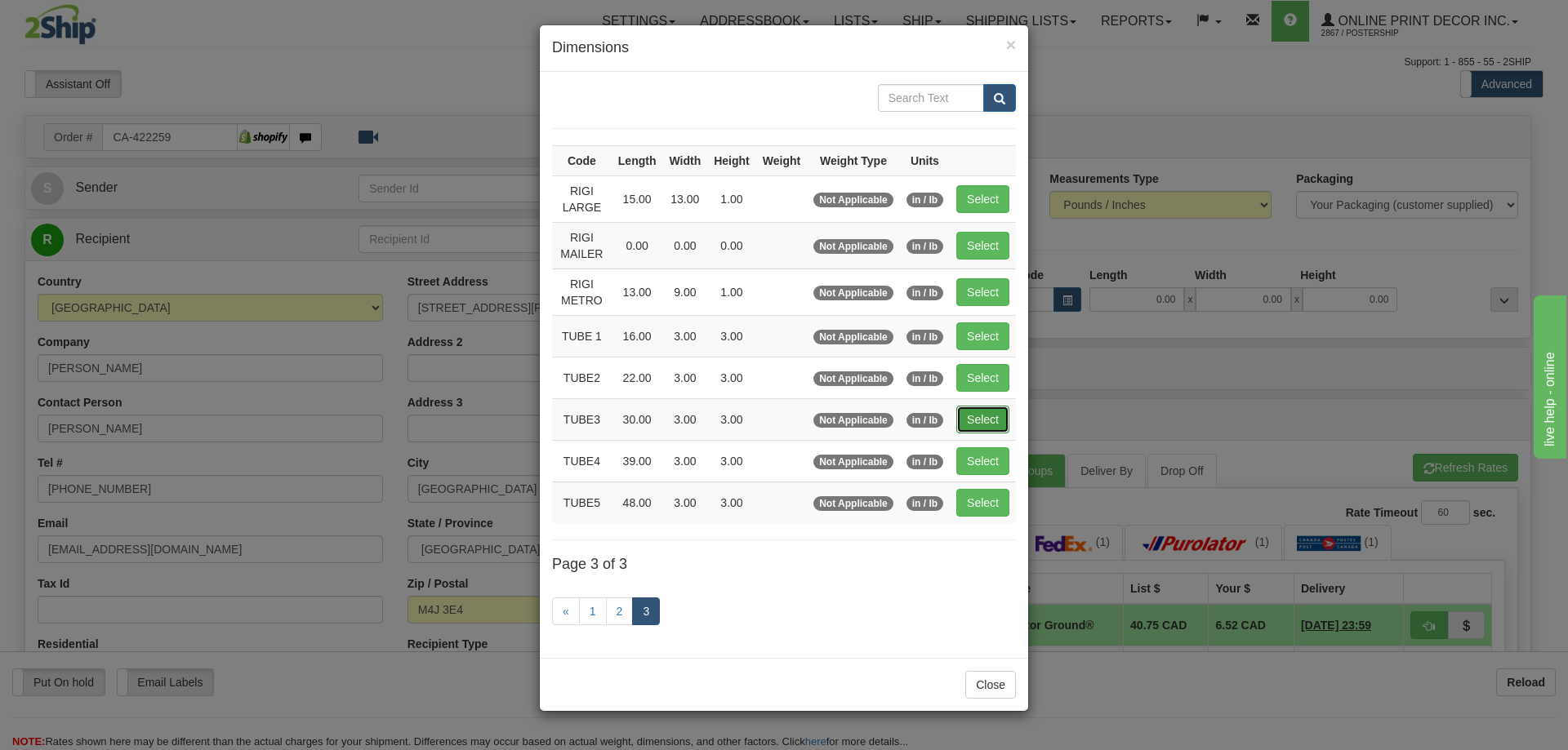
click at [984, 412] on button "Select" at bounding box center [983, 419] width 53 height 28
type input "TUBE3"
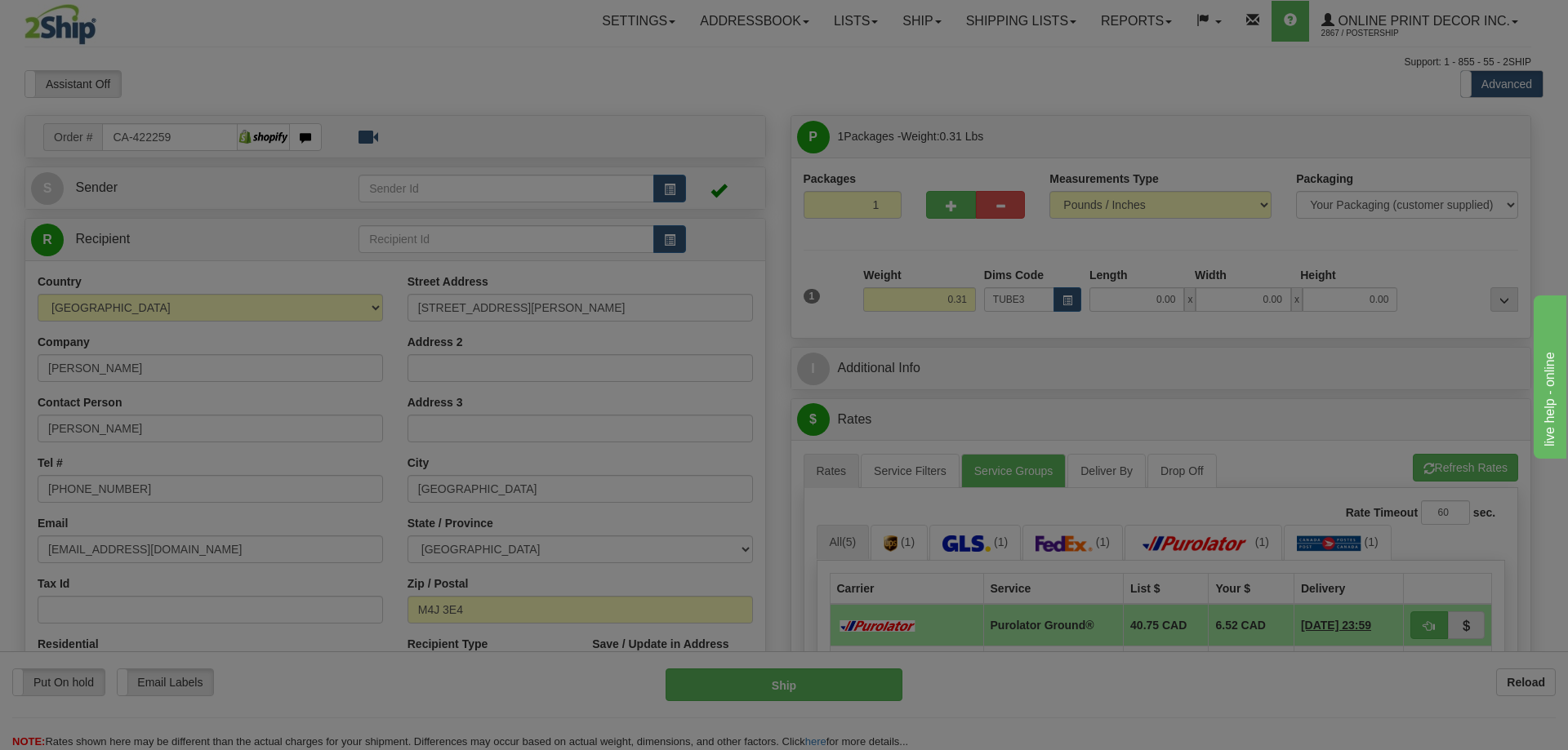
type input "30.00"
type input "3.00"
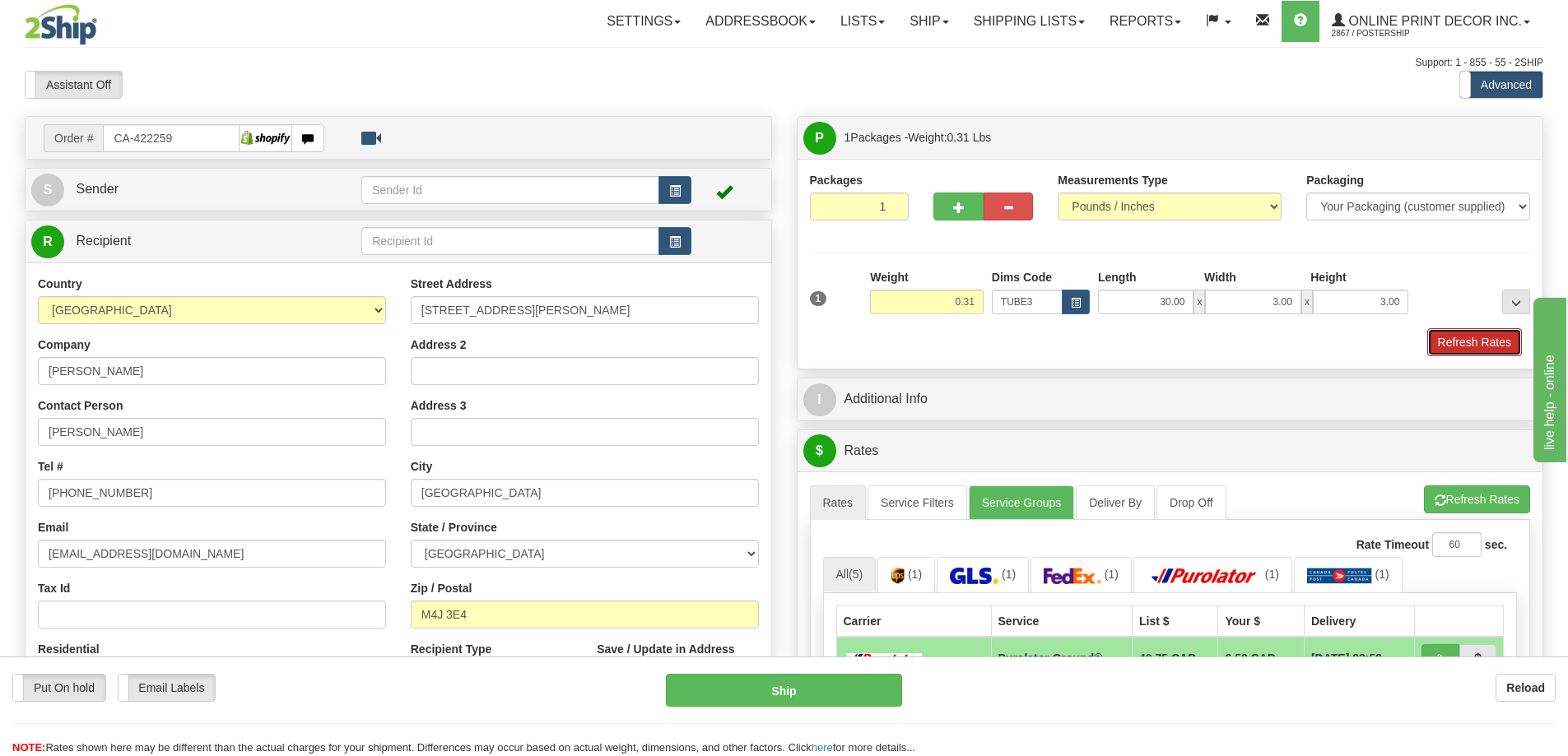
click at [1488, 347] on button "Refresh Rates" at bounding box center [1475, 342] width 95 height 28
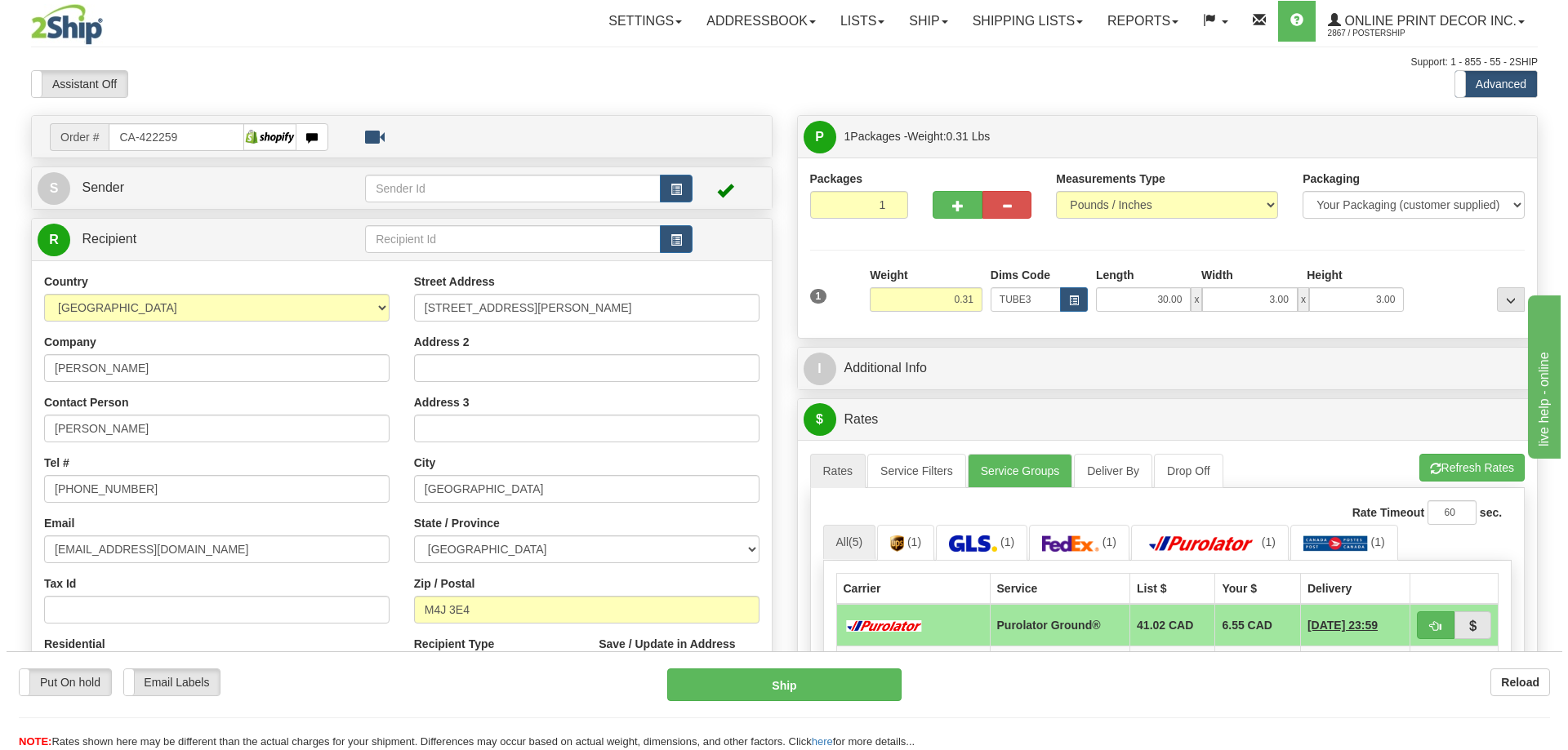
scroll to position [163, 0]
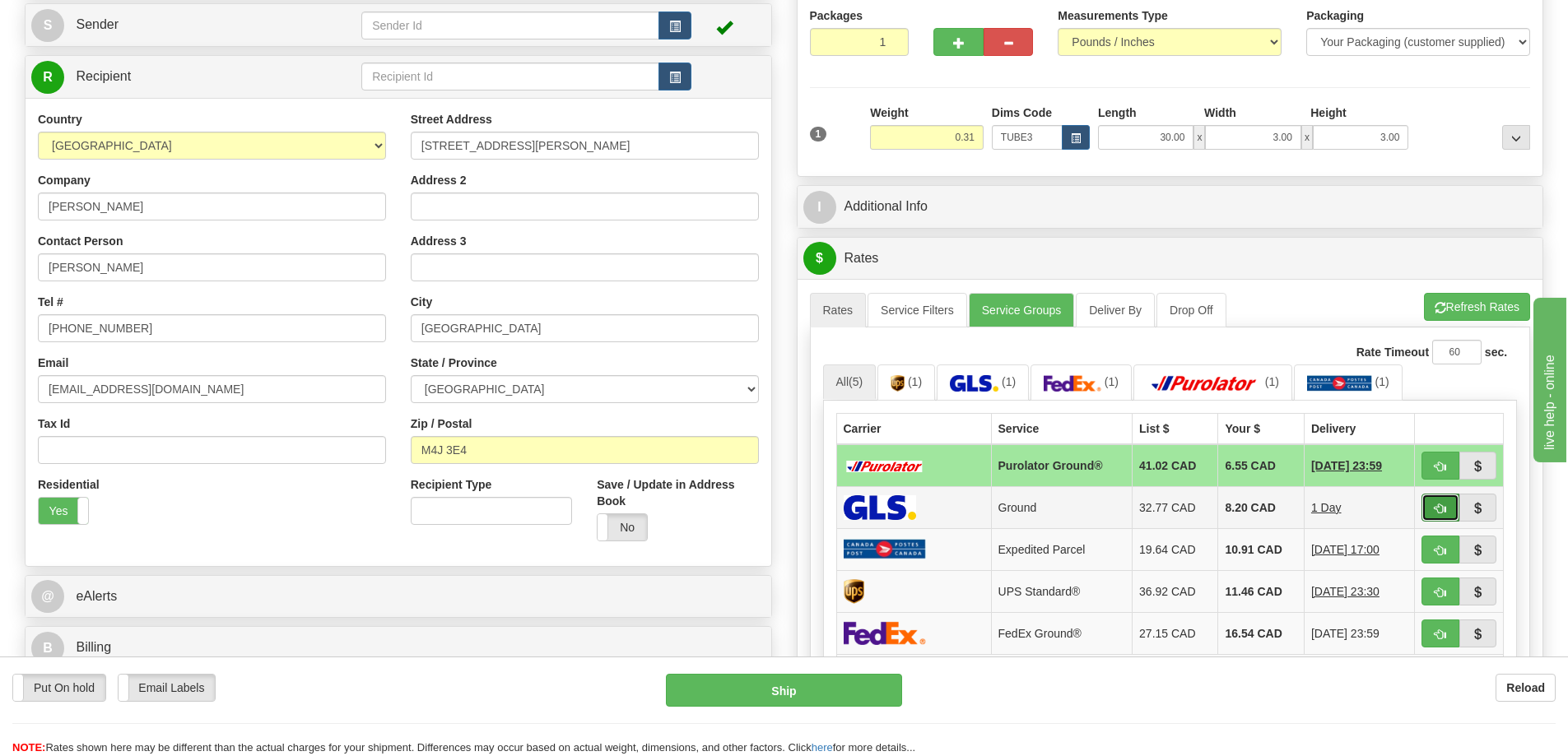
click at [1441, 504] on button "button" at bounding box center [1441, 507] width 38 height 28
type input "1"
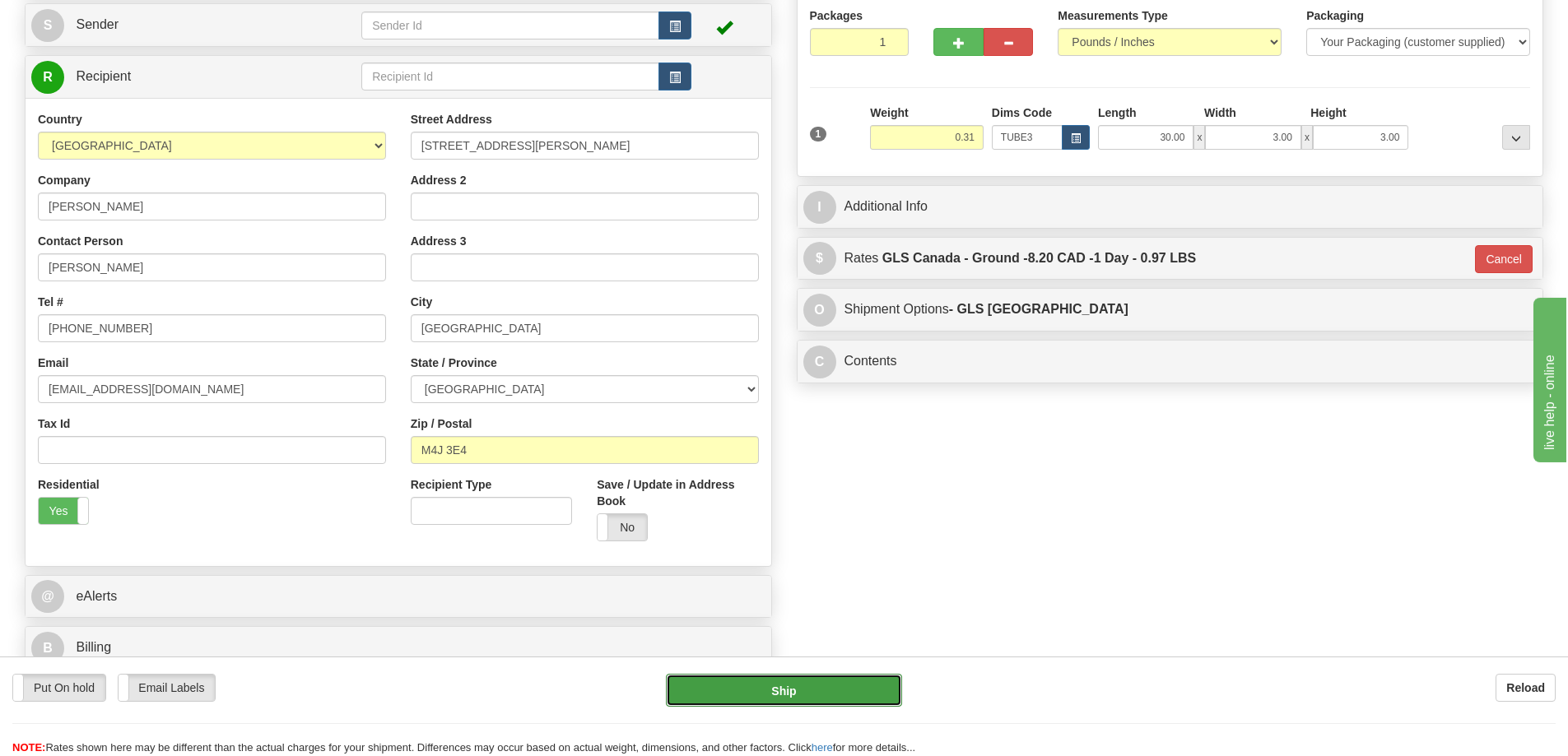
click at [806, 678] on button "Ship" at bounding box center [784, 690] width 236 height 33
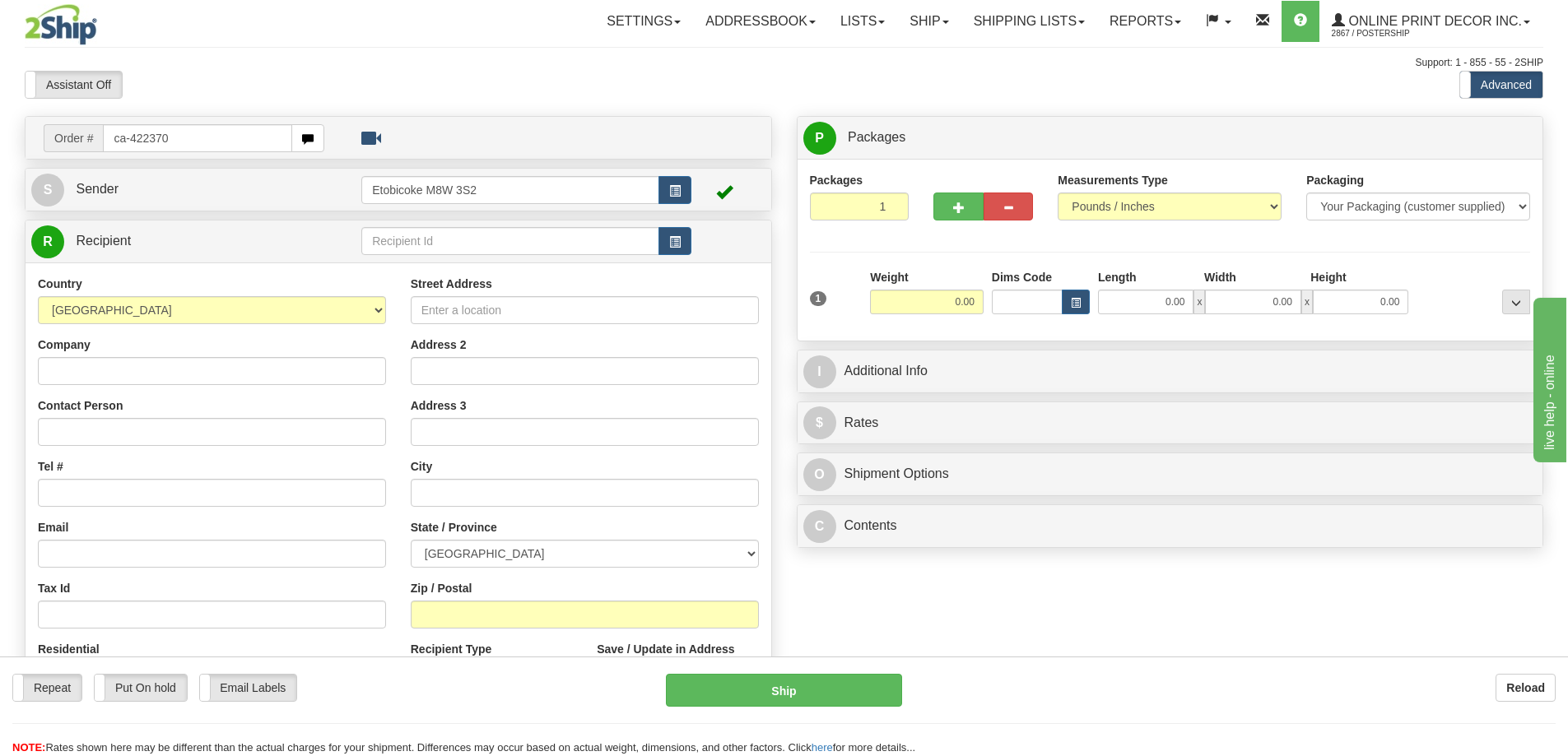
type input "ca-422370"
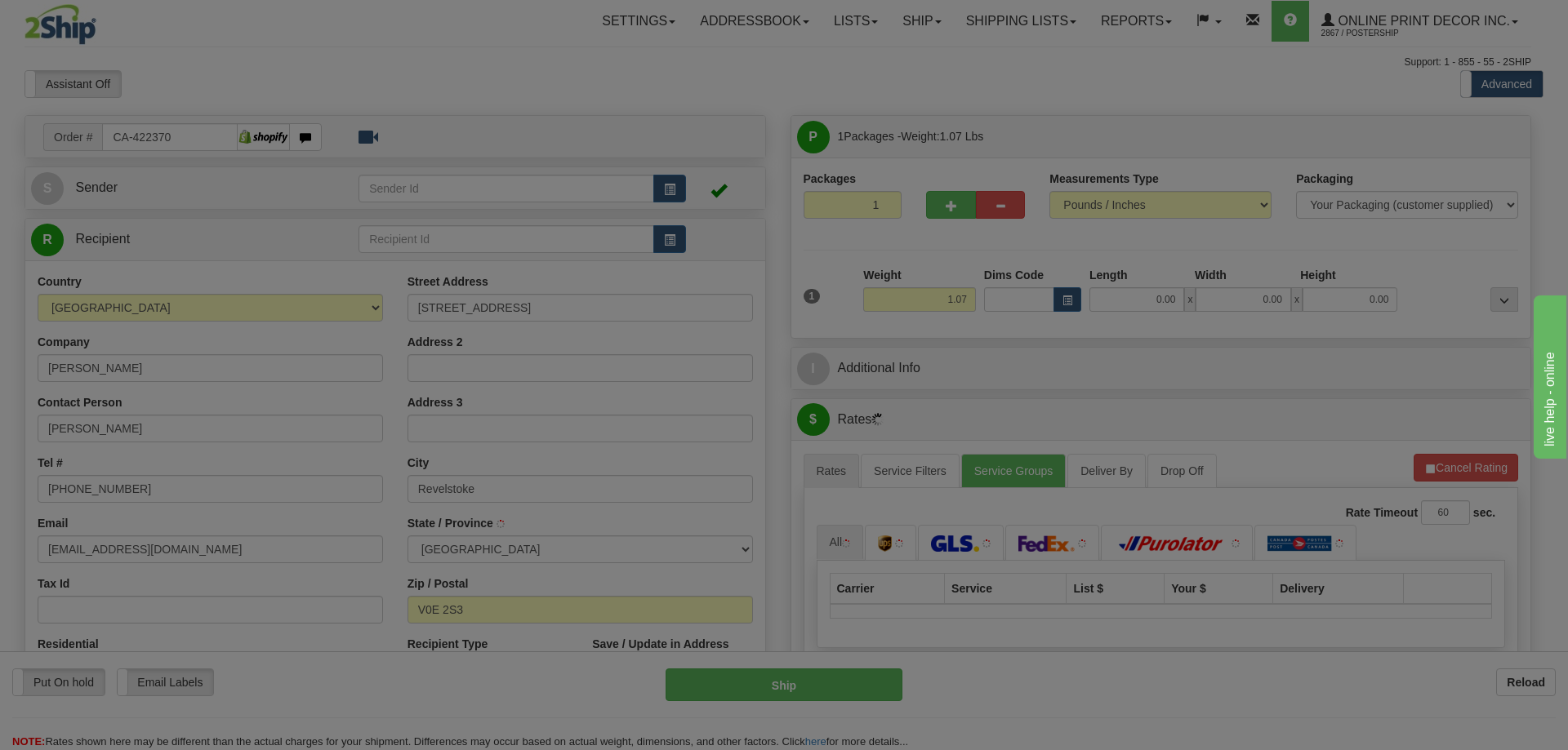
type input "REVELSTOKE"
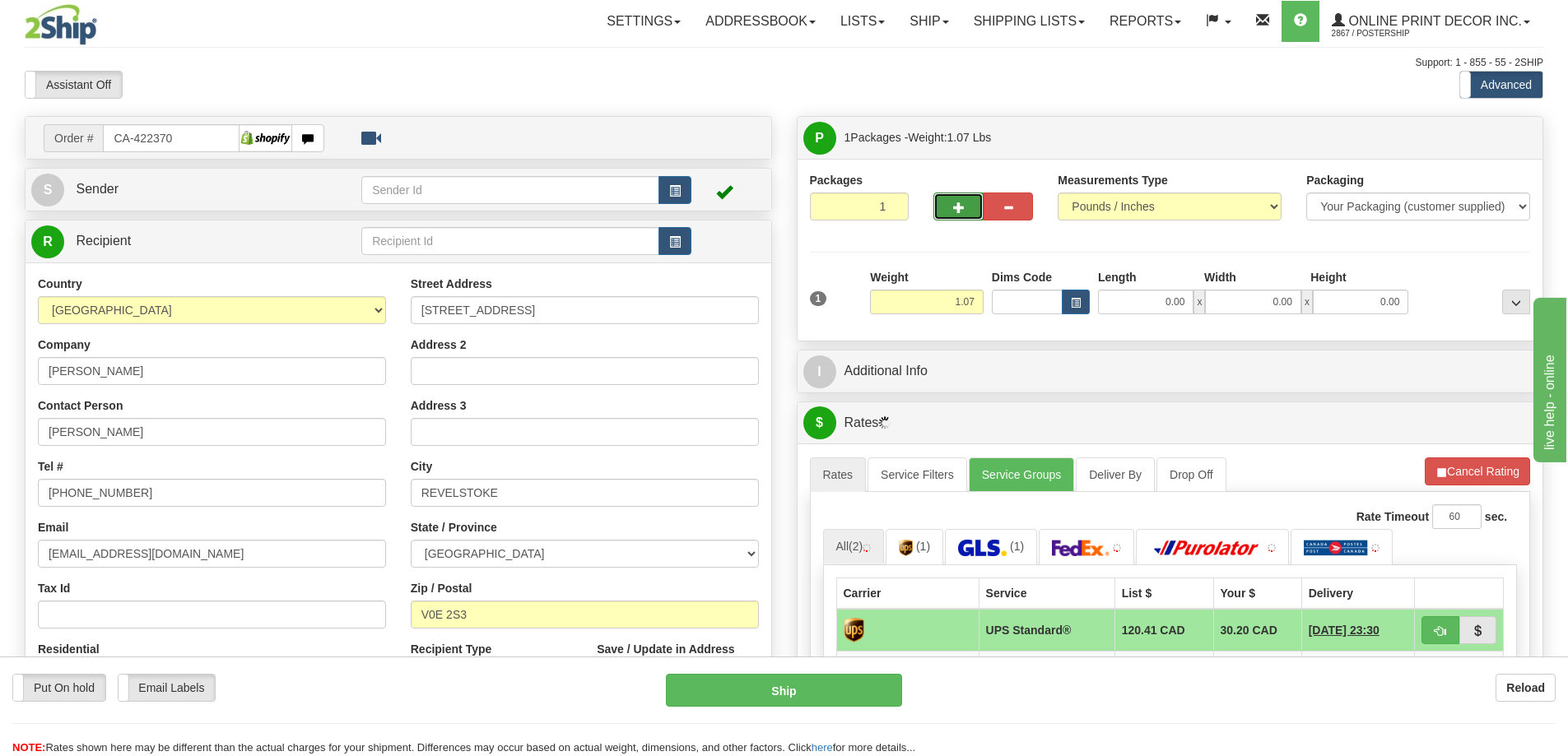
click at [953, 204] on span "button" at bounding box center [959, 208] width 12 height 11
radio input "true"
type input "2"
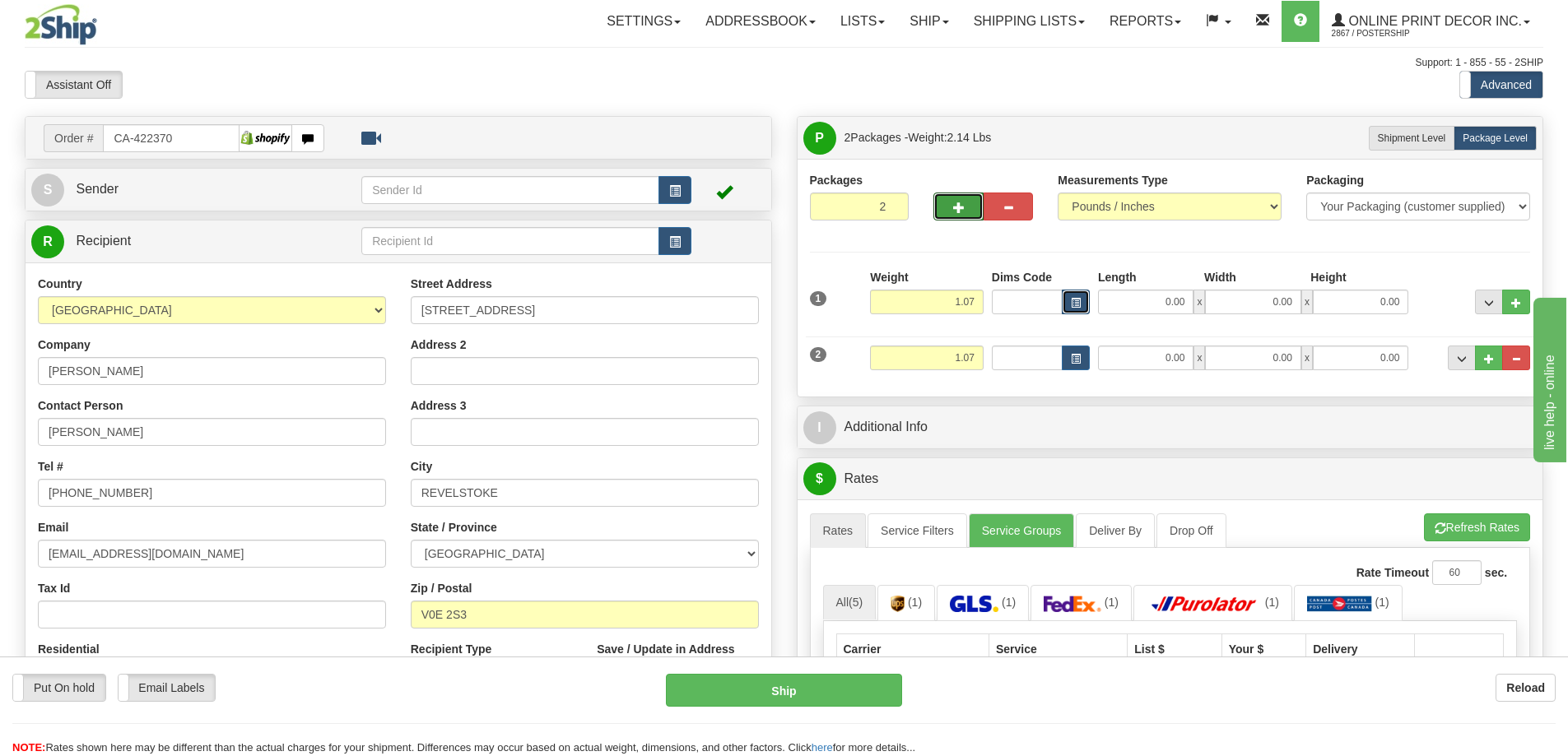
click at [1075, 303] on span "button" at bounding box center [1076, 303] width 10 height 9
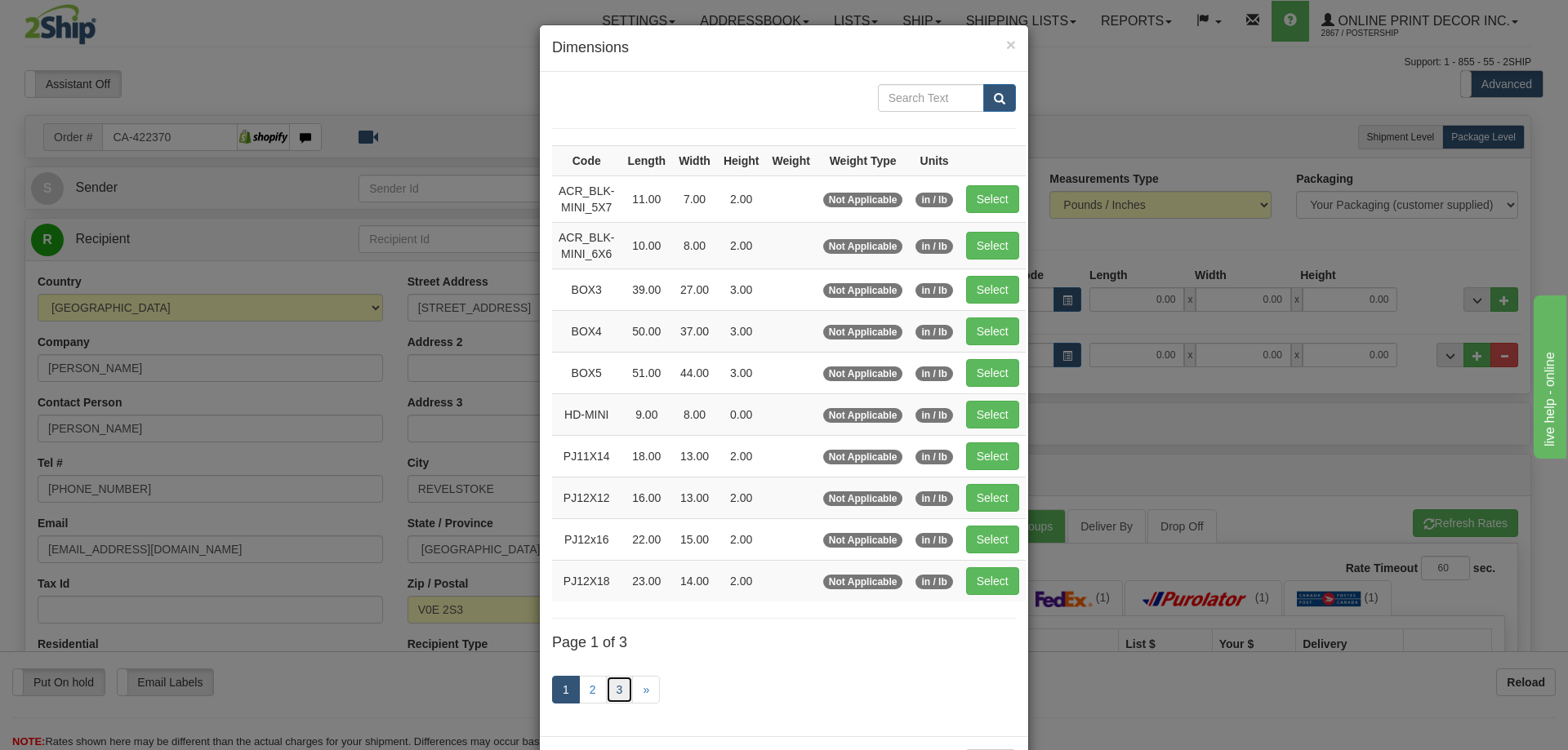
click at [608, 683] on link "3" at bounding box center [620, 689] width 28 height 28
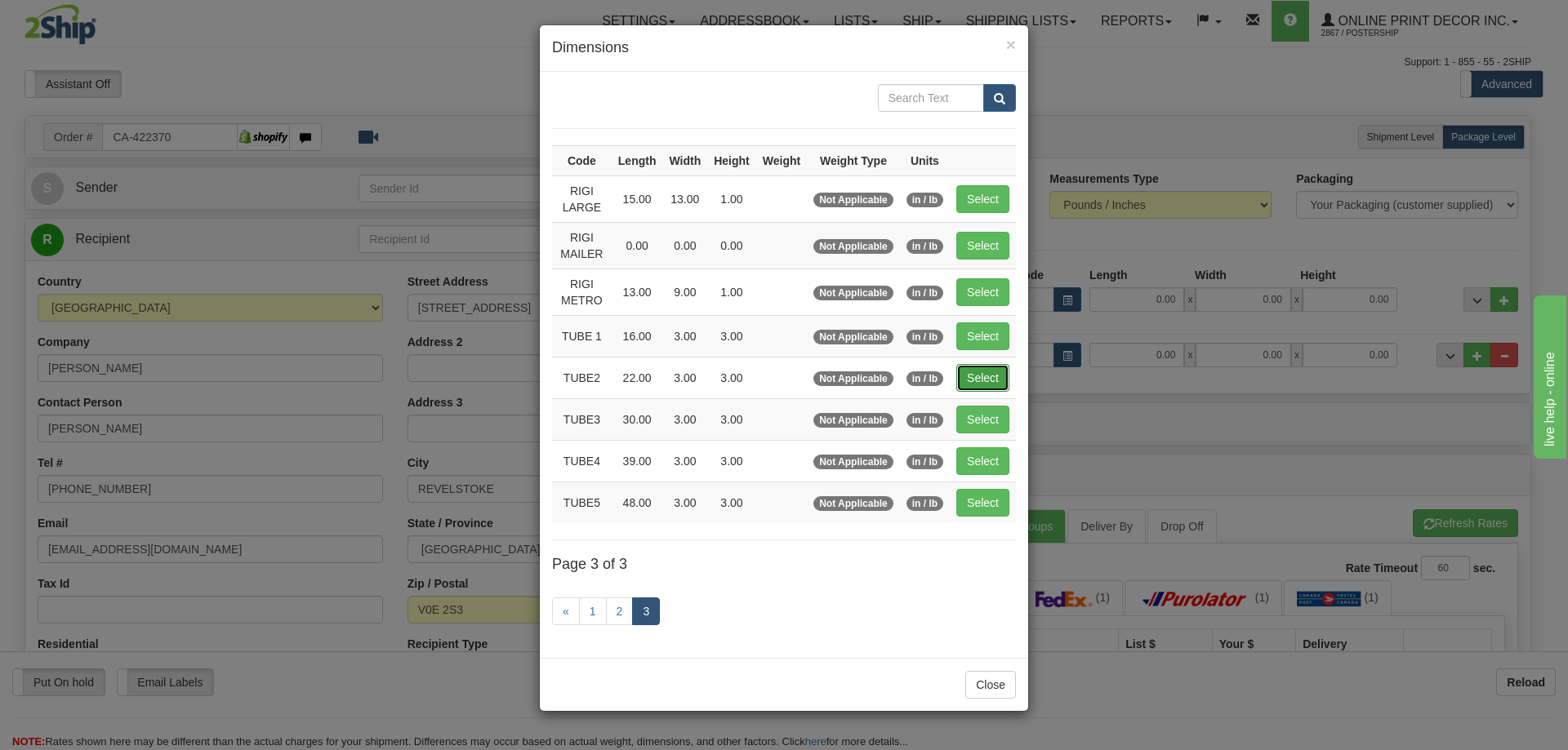
click at [990, 376] on button "Select" at bounding box center [983, 377] width 53 height 28
type input "TUBE2"
type input "22.00"
type input "3.00"
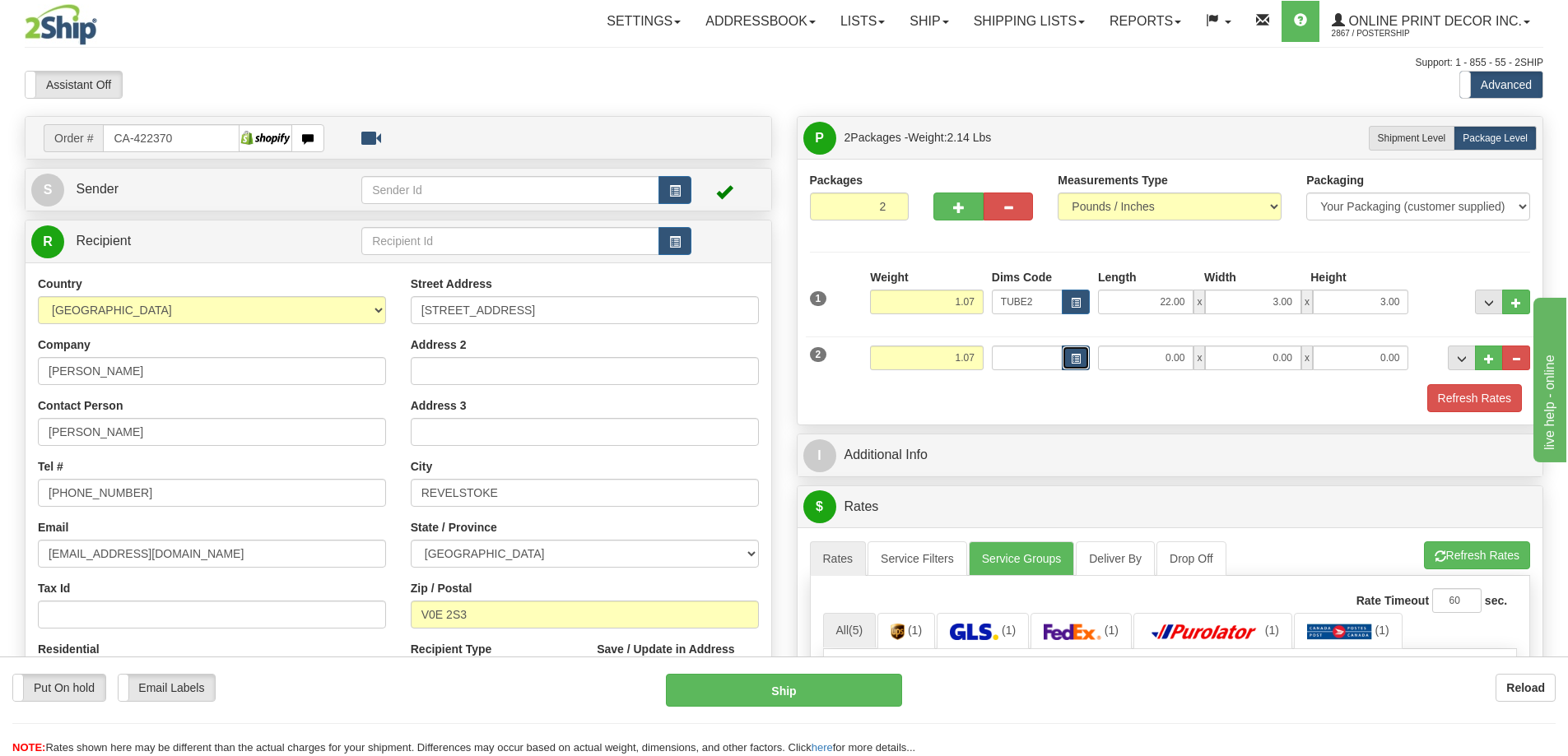
click at [1082, 351] on button "button" at bounding box center [1076, 357] width 28 height 25
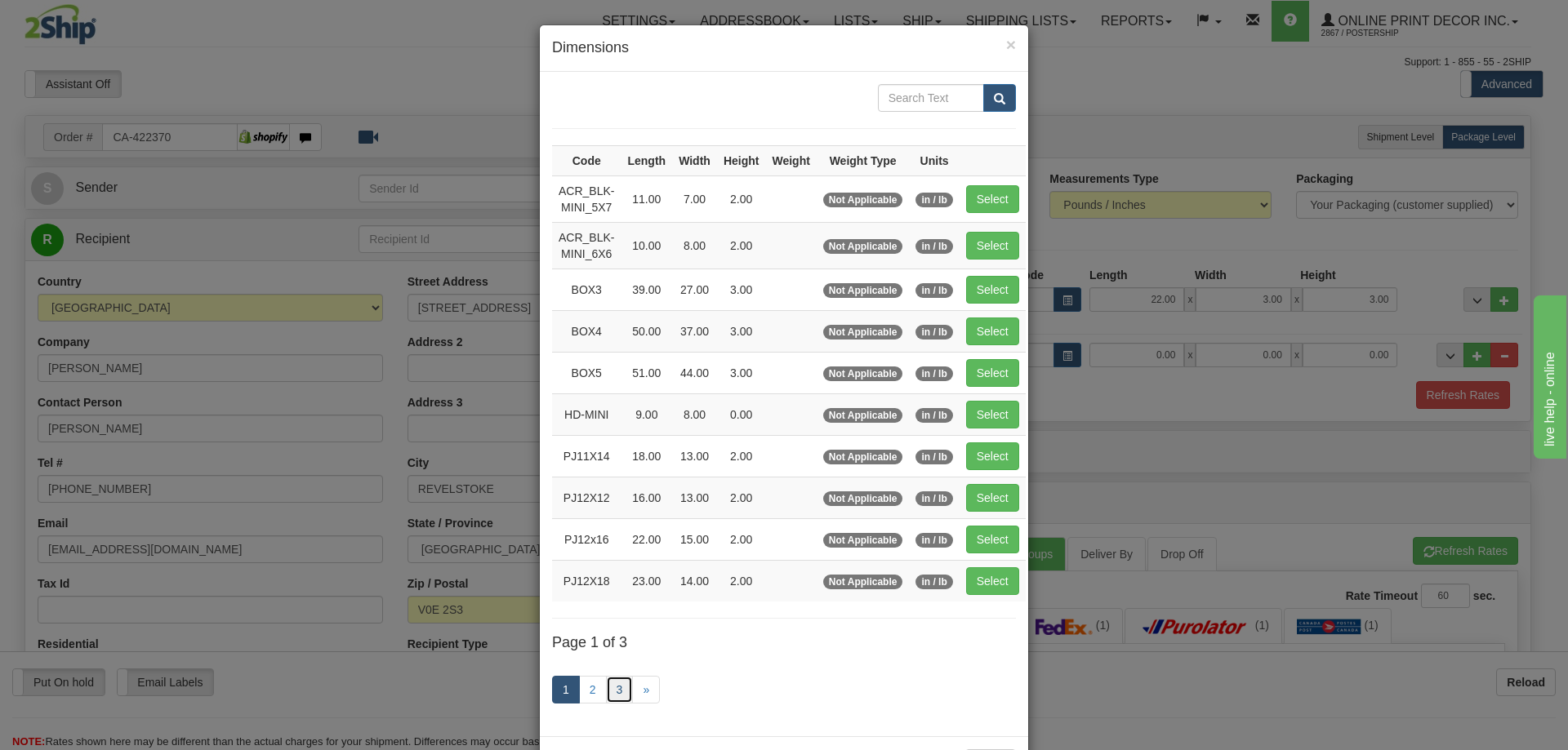
click at [616, 689] on link "3" at bounding box center [620, 689] width 28 height 28
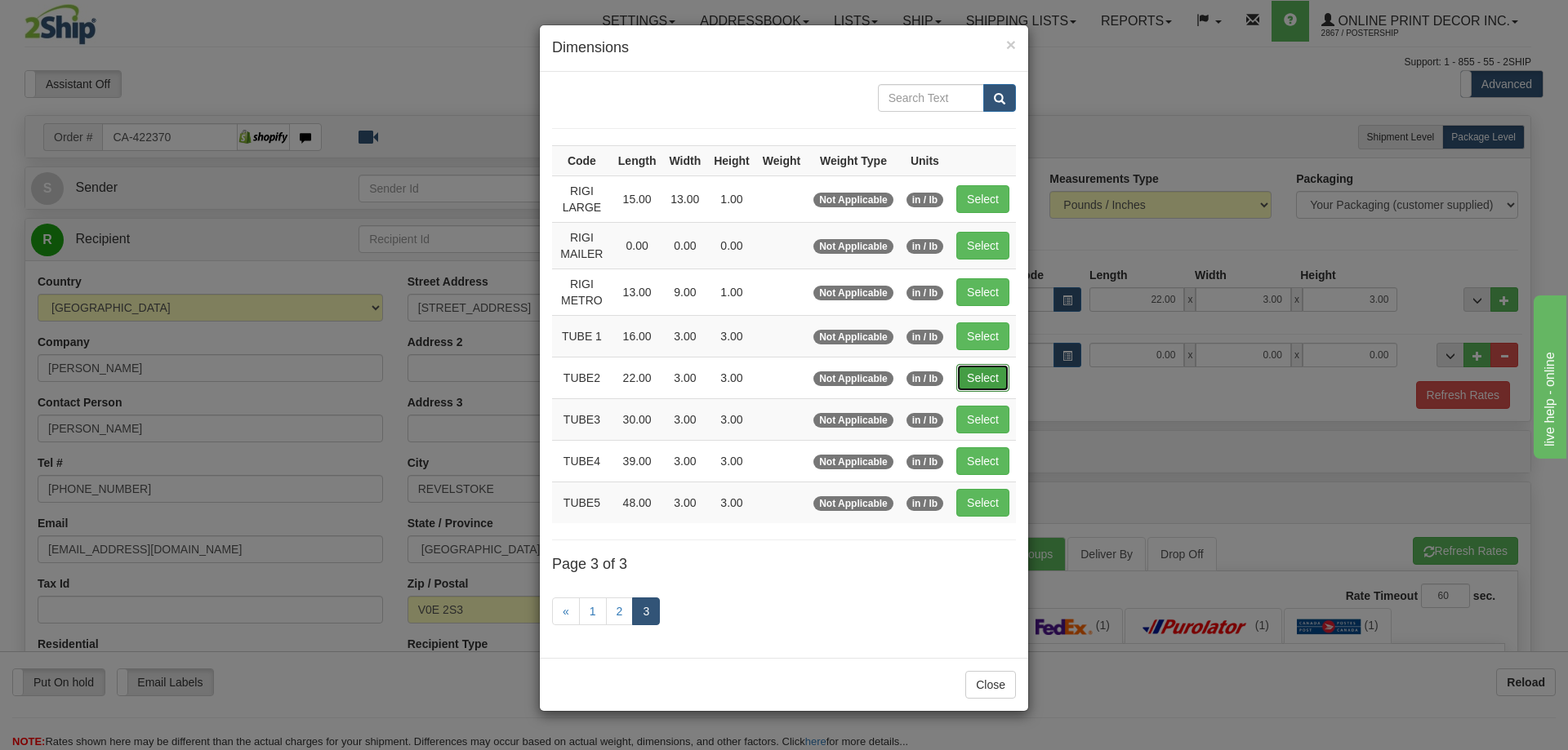
click at [981, 364] on button "Select" at bounding box center [983, 377] width 53 height 28
type input "TUBE2"
type input "22.00"
type input "3.00"
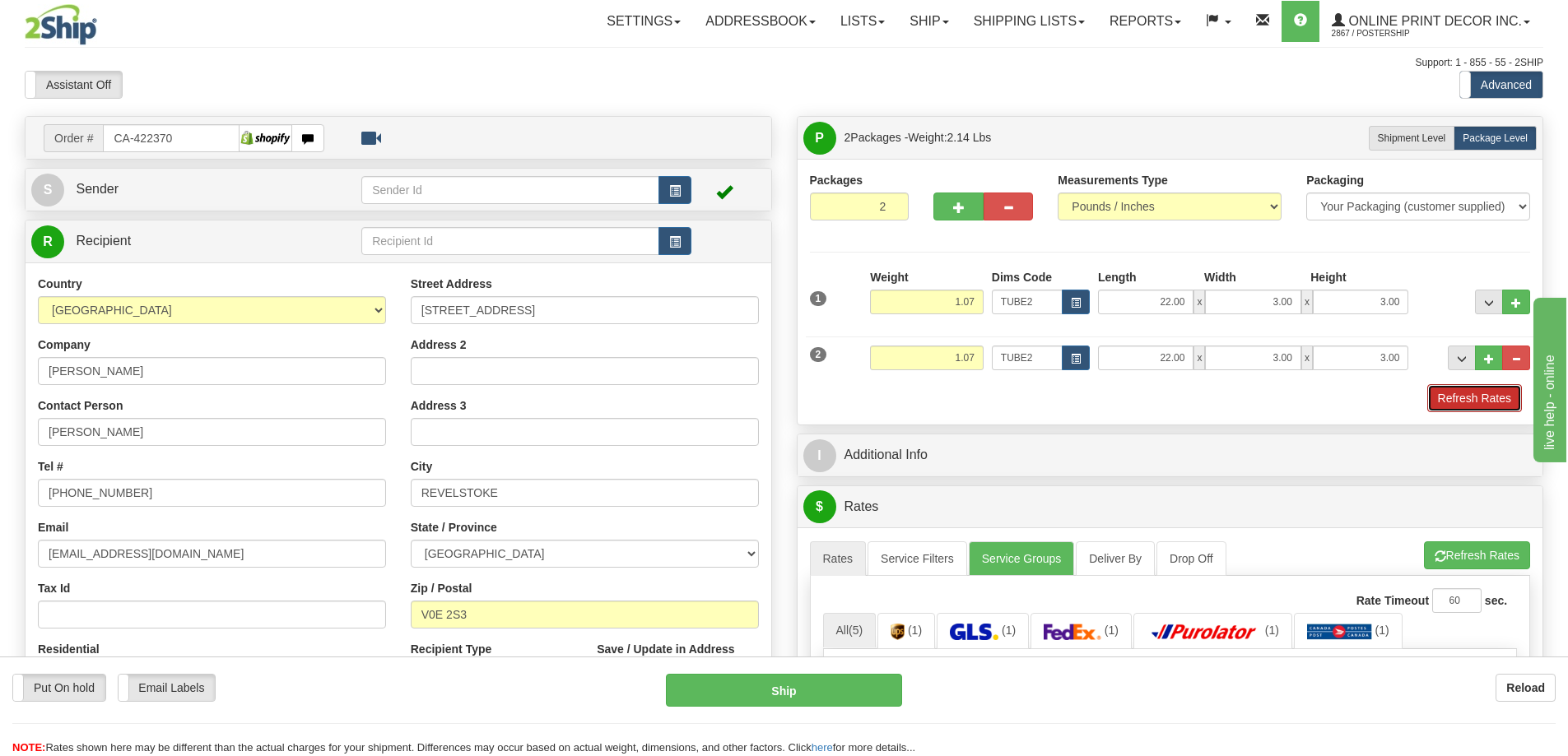
click at [1471, 394] on button "Refresh Rates" at bounding box center [1475, 398] width 95 height 28
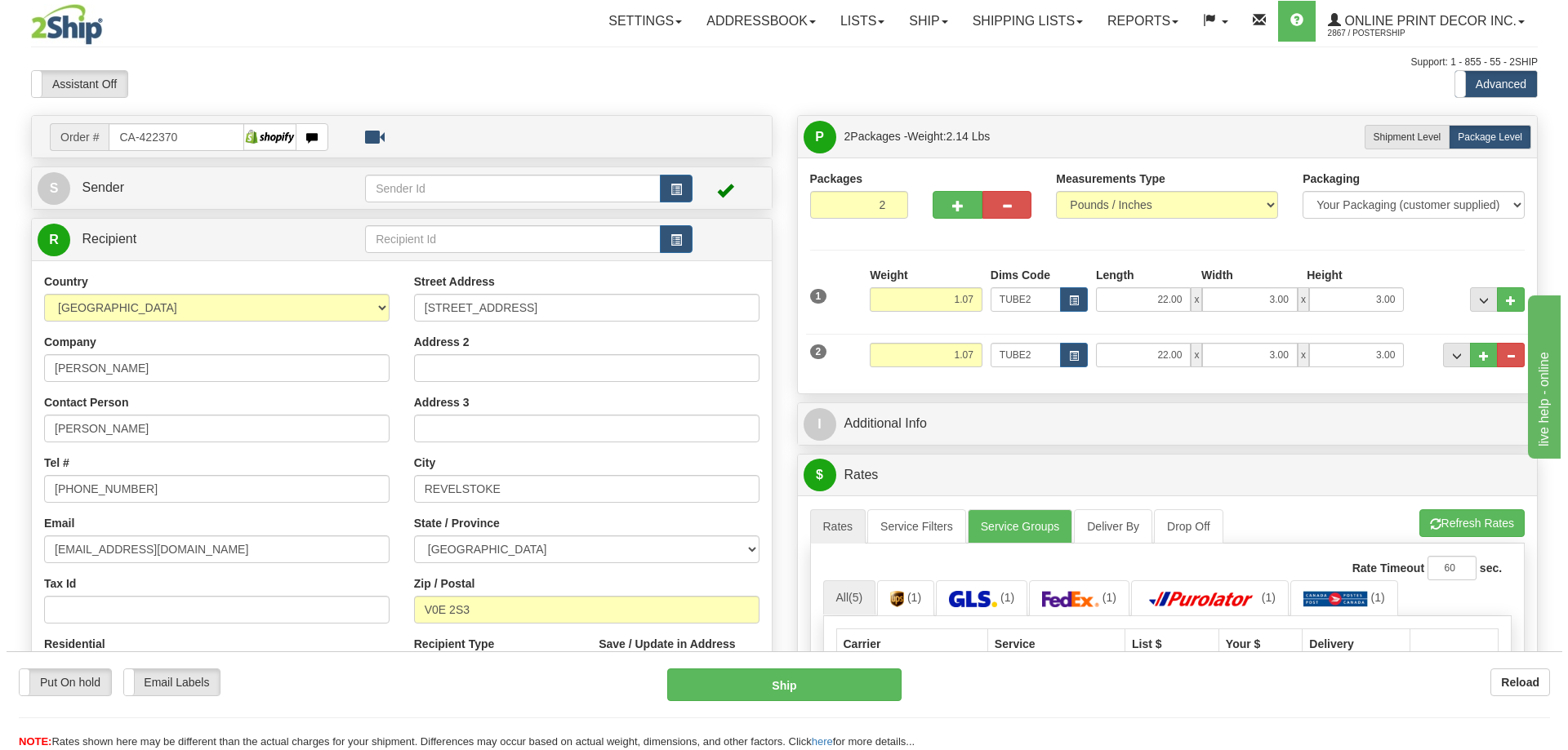
scroll to position [163, 0]
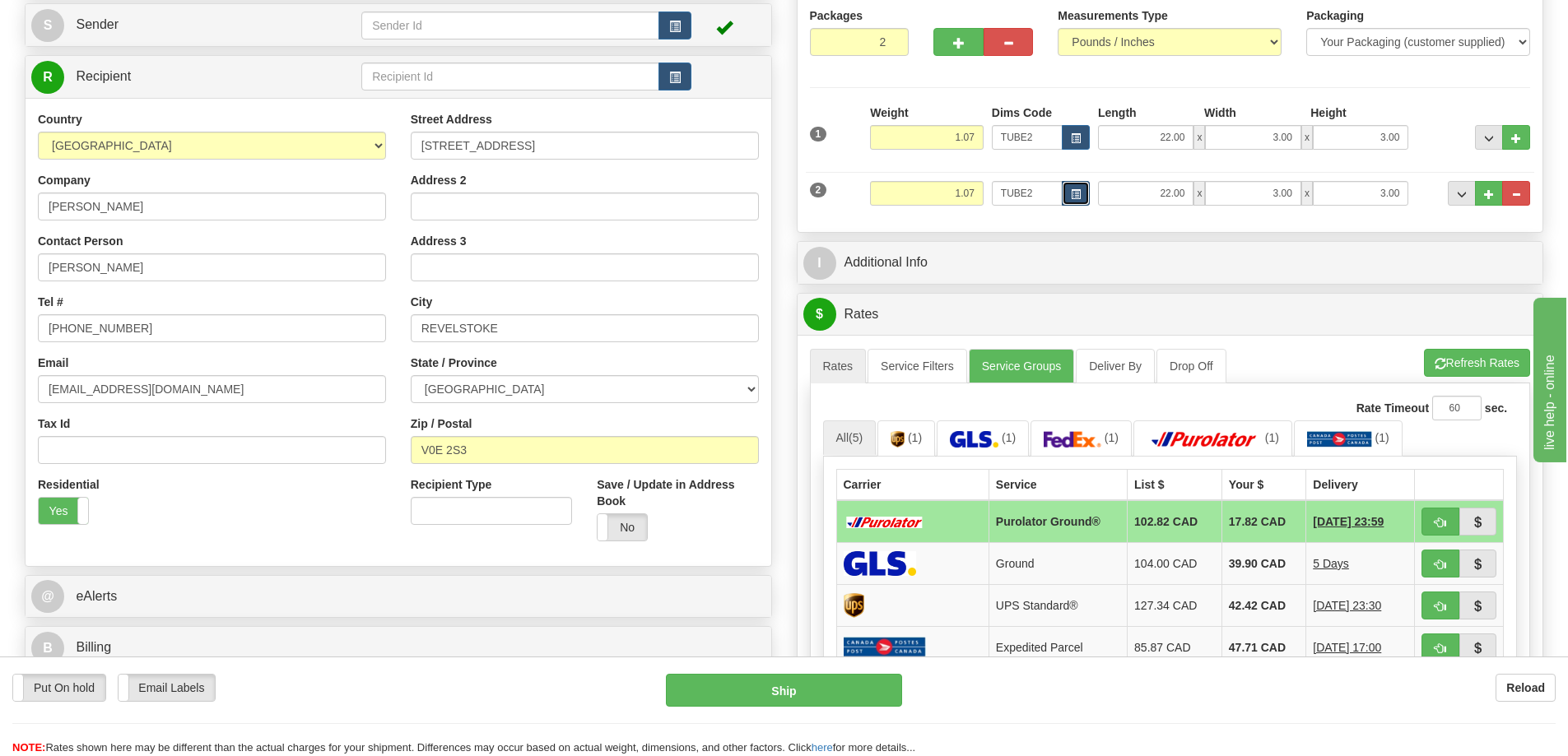
click at [1068, 184] on button "button" at bounding box center [1076, 193] width 28 height 25
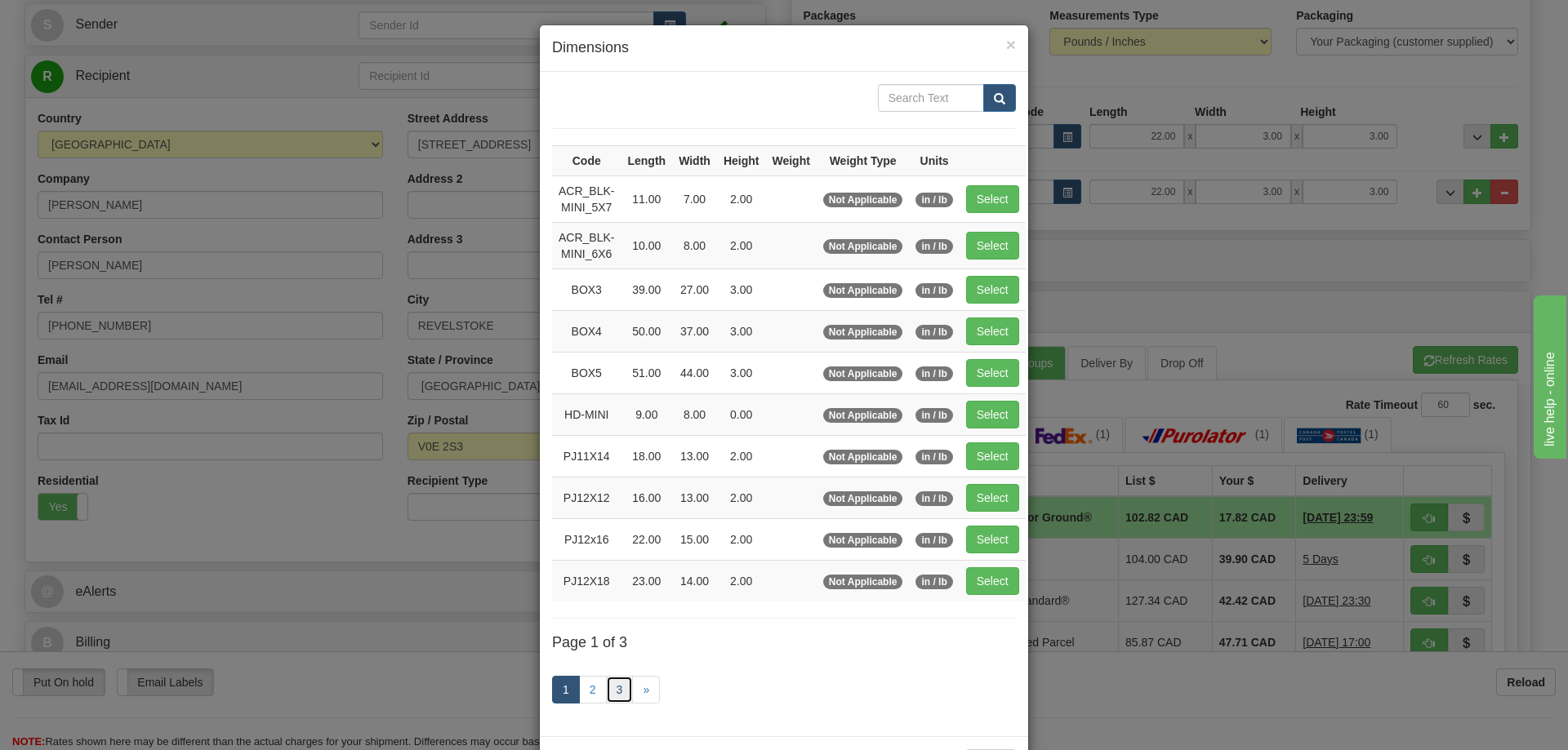
click at [610, 684] on link "3" at bounding box center [620, 689] width 28 height 28
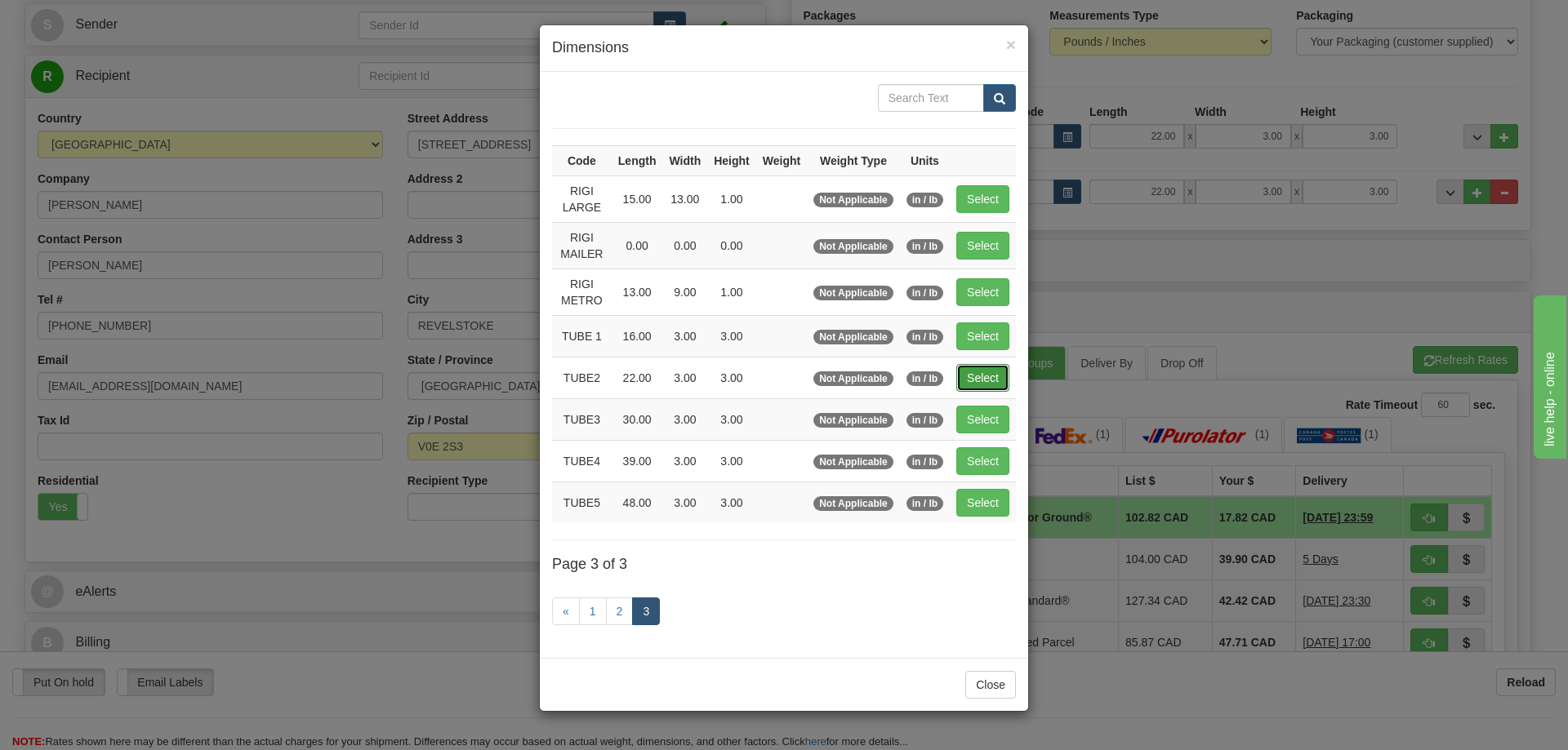
click at [973, 375] on button "Select" at bounding box center [983, 377] width 53 height 28
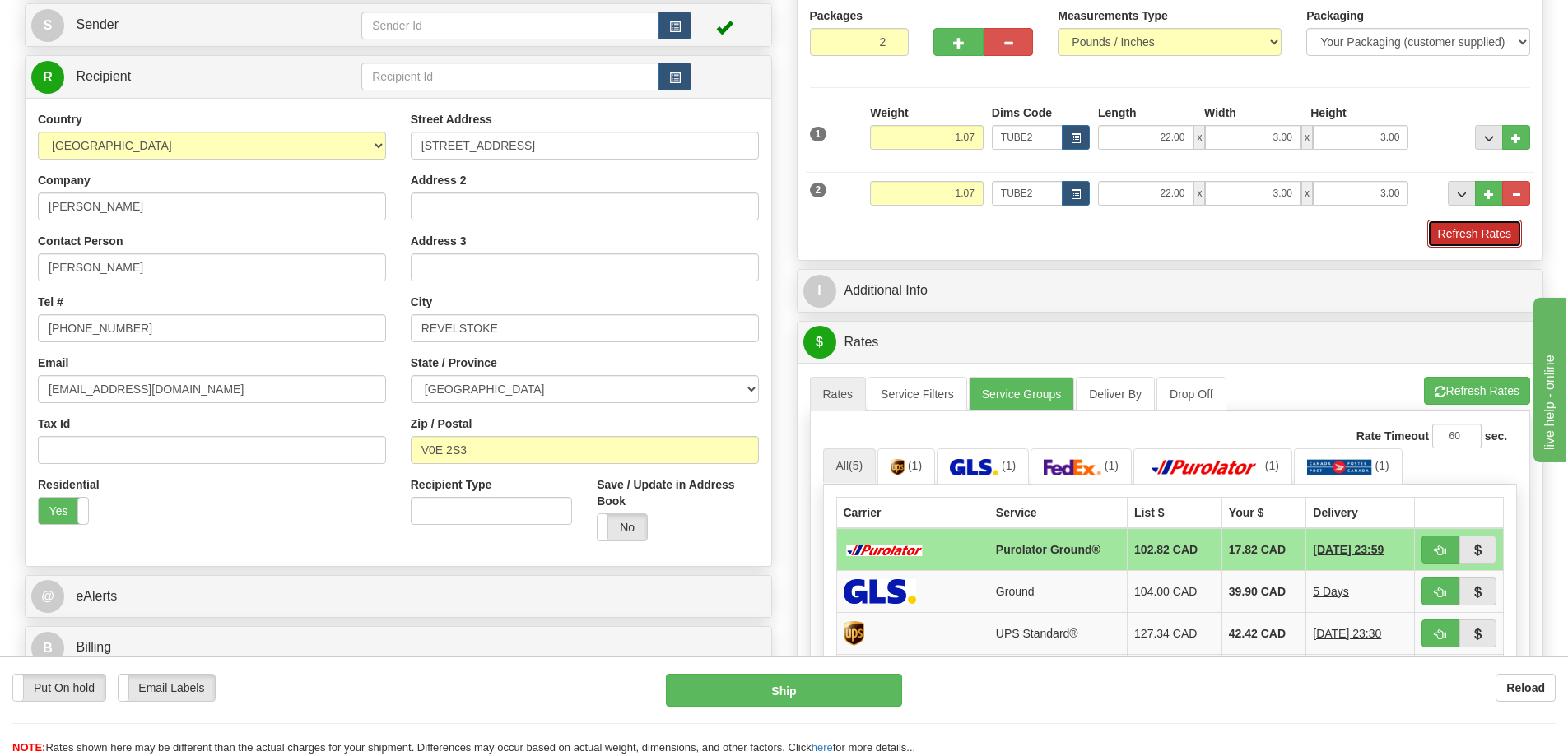
click at [1460, 238] on button "Refresh Rates" at bounding box center [1475, 233] width 95 height 28
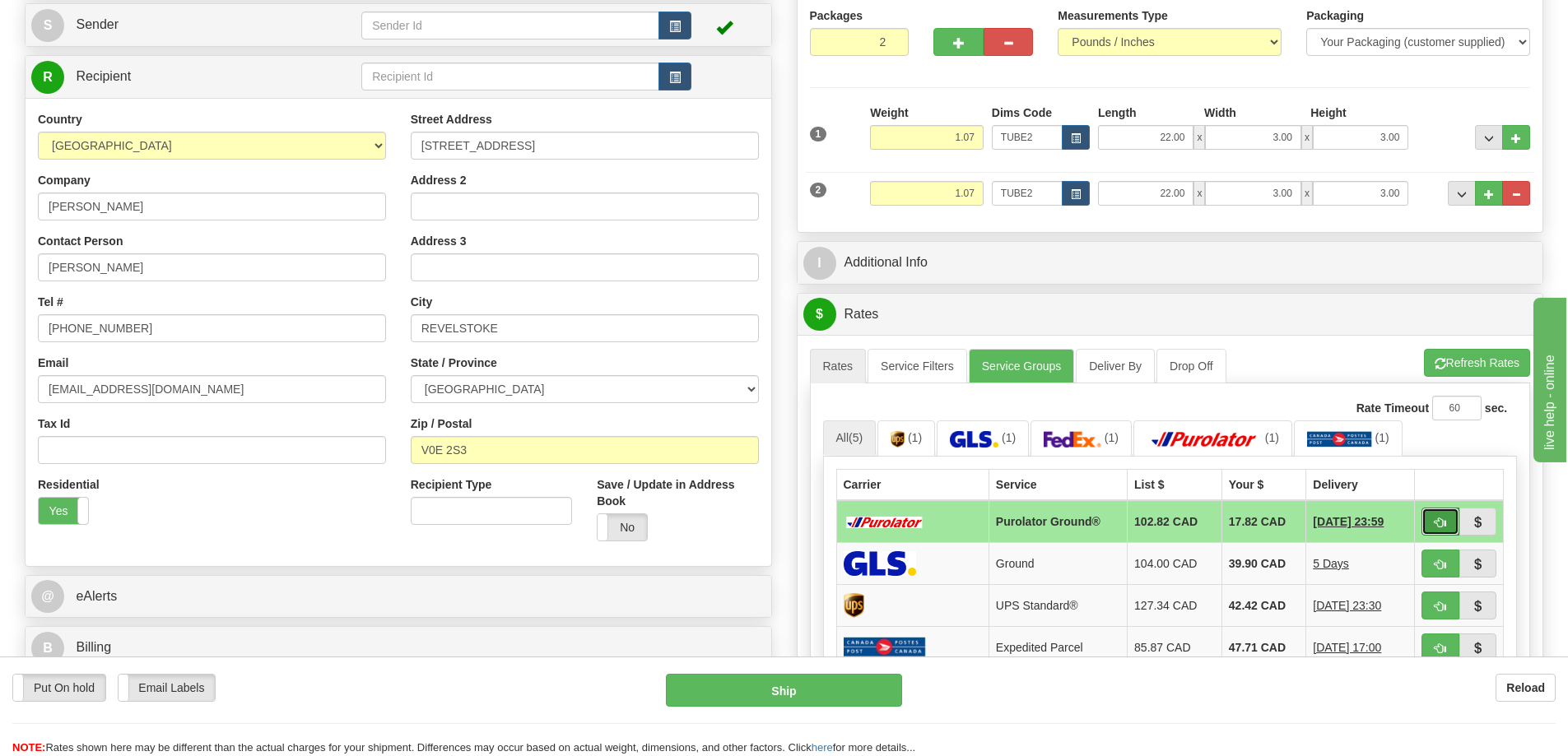
click at [1438, 518] on button "button" at bounding box center [1441, 521] width 38 height 28
type input "260"
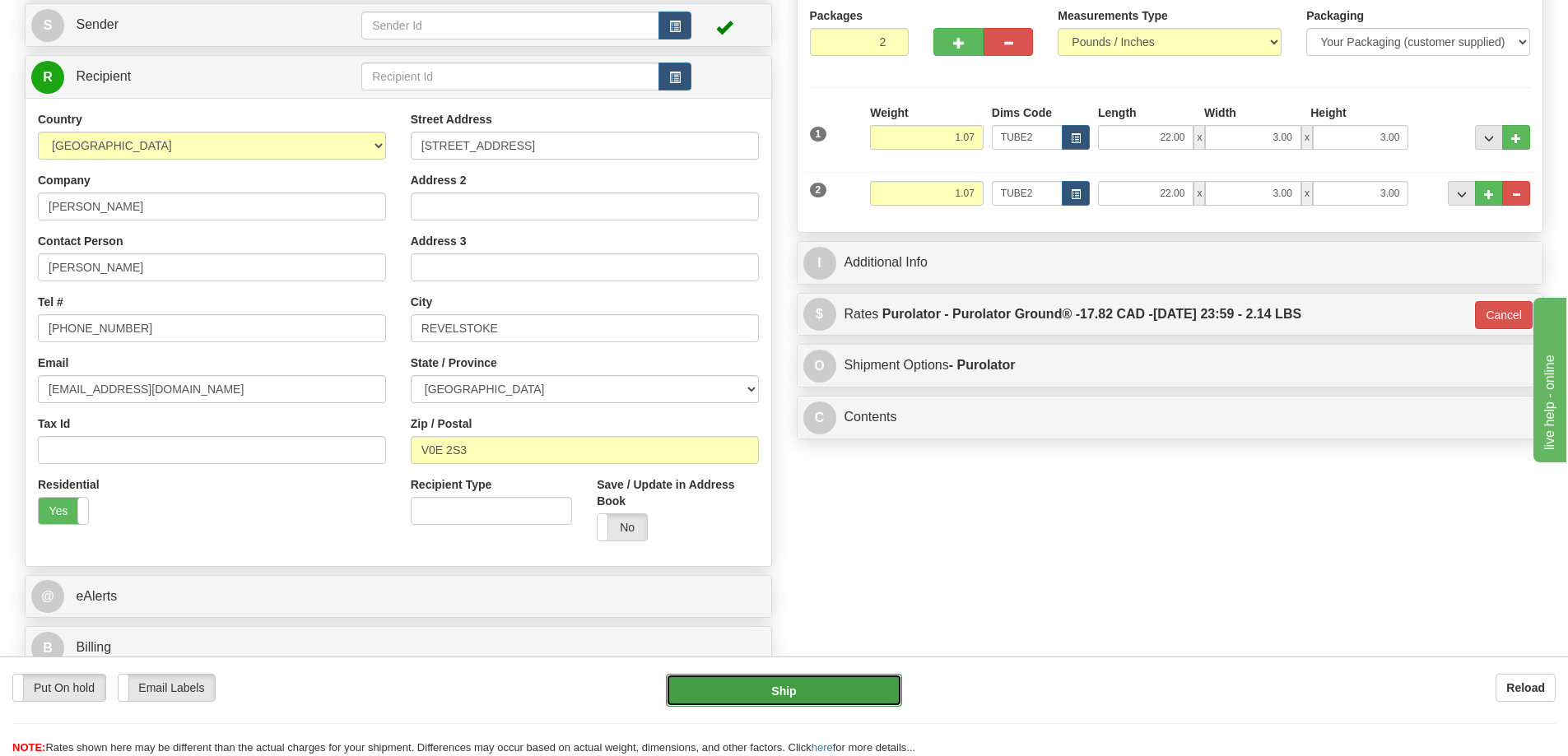
click at [851, 702] on button "Ship" at bounding box center [784, 690] width 236 height 33
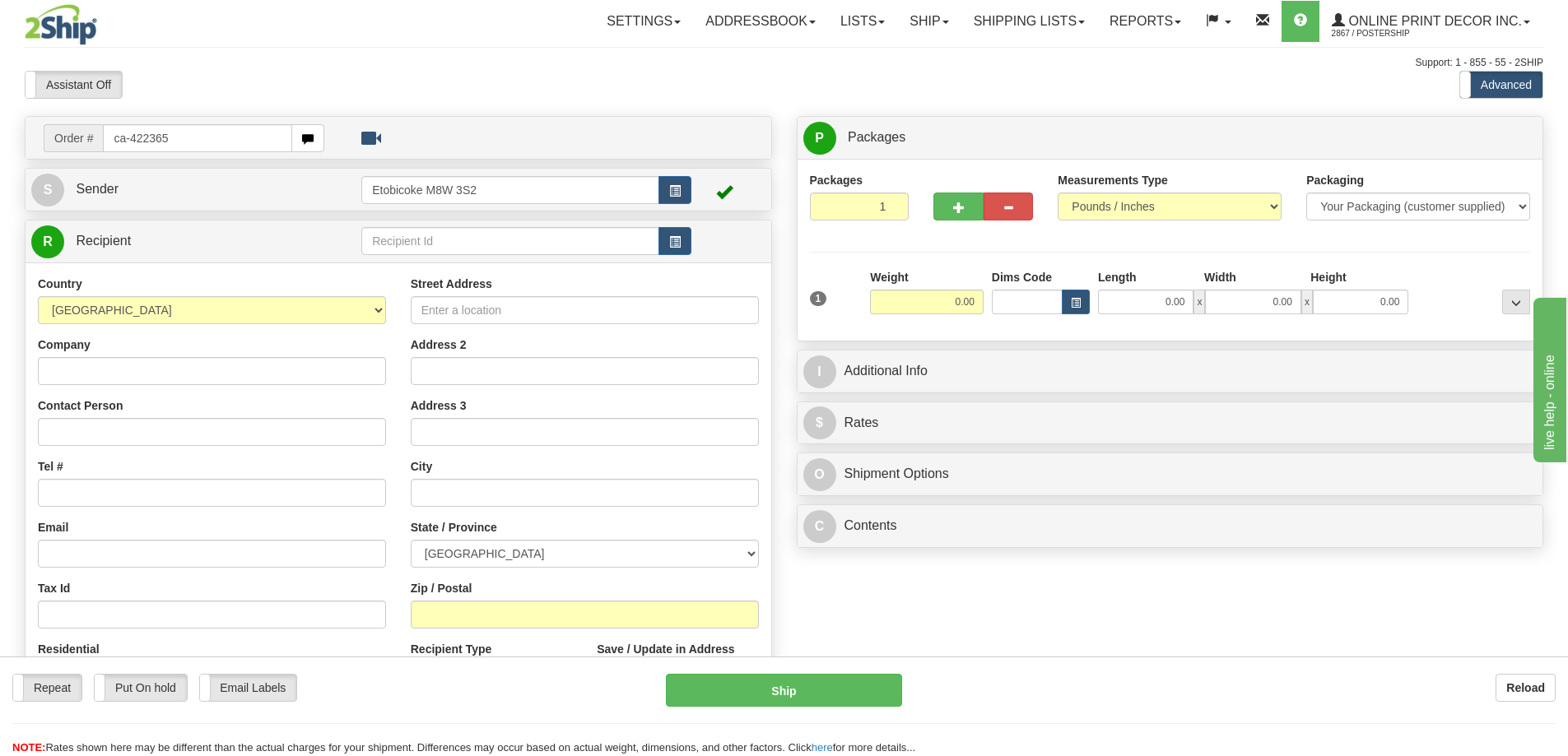
type input "ca-422365"
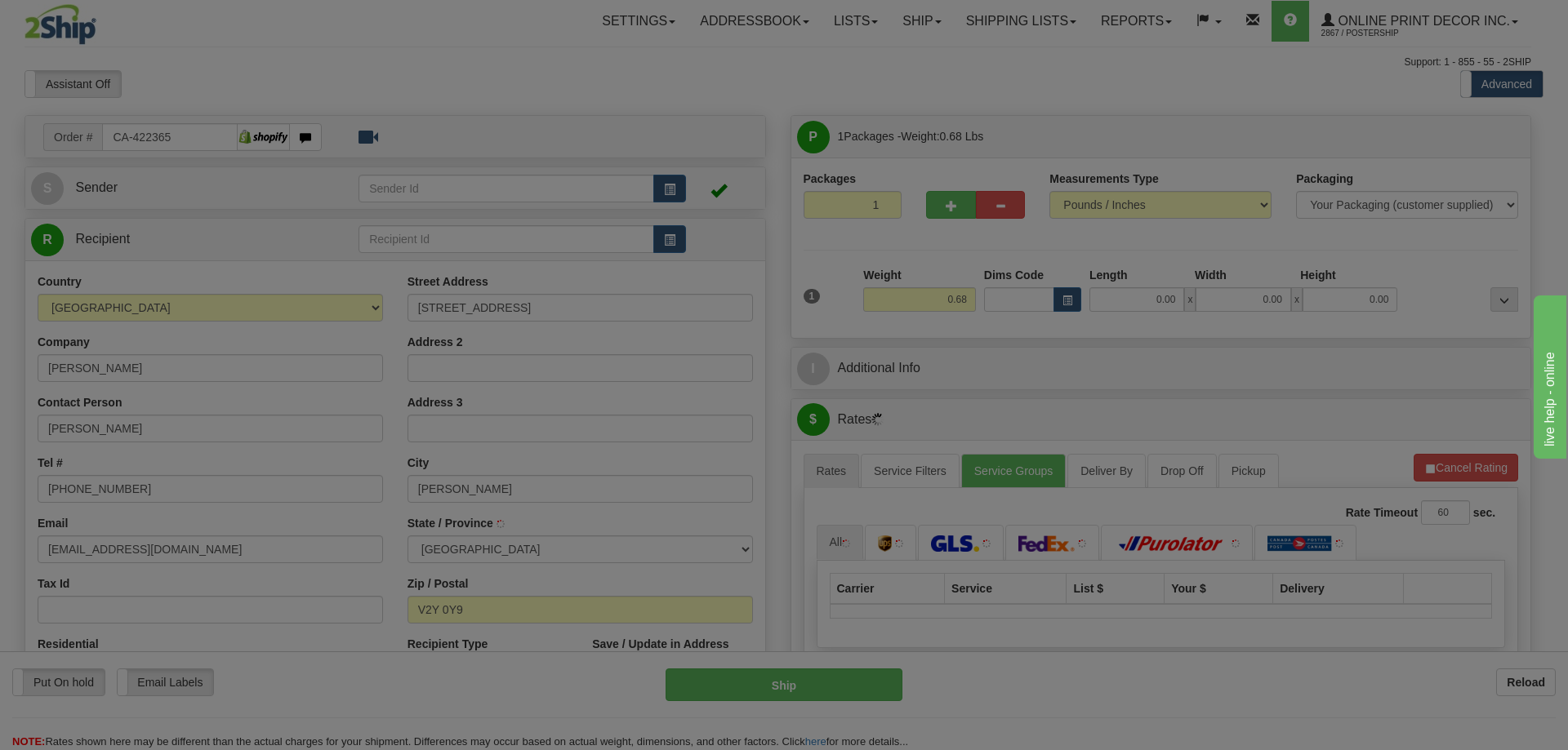
type input "[PERSON_NAME]"
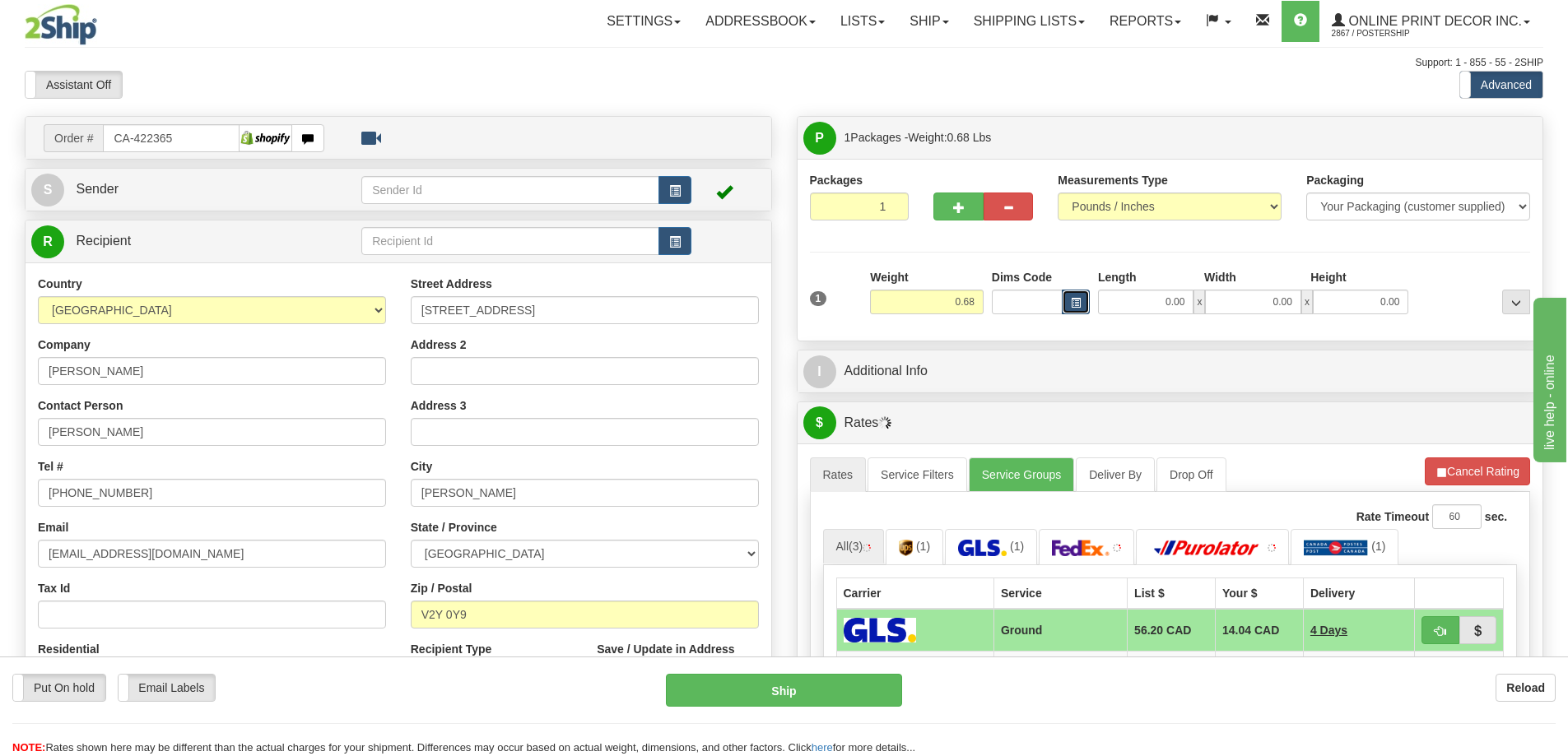
click at [1082, 300] on button "button" at bounding box center [1076, 301] width 28 height 25
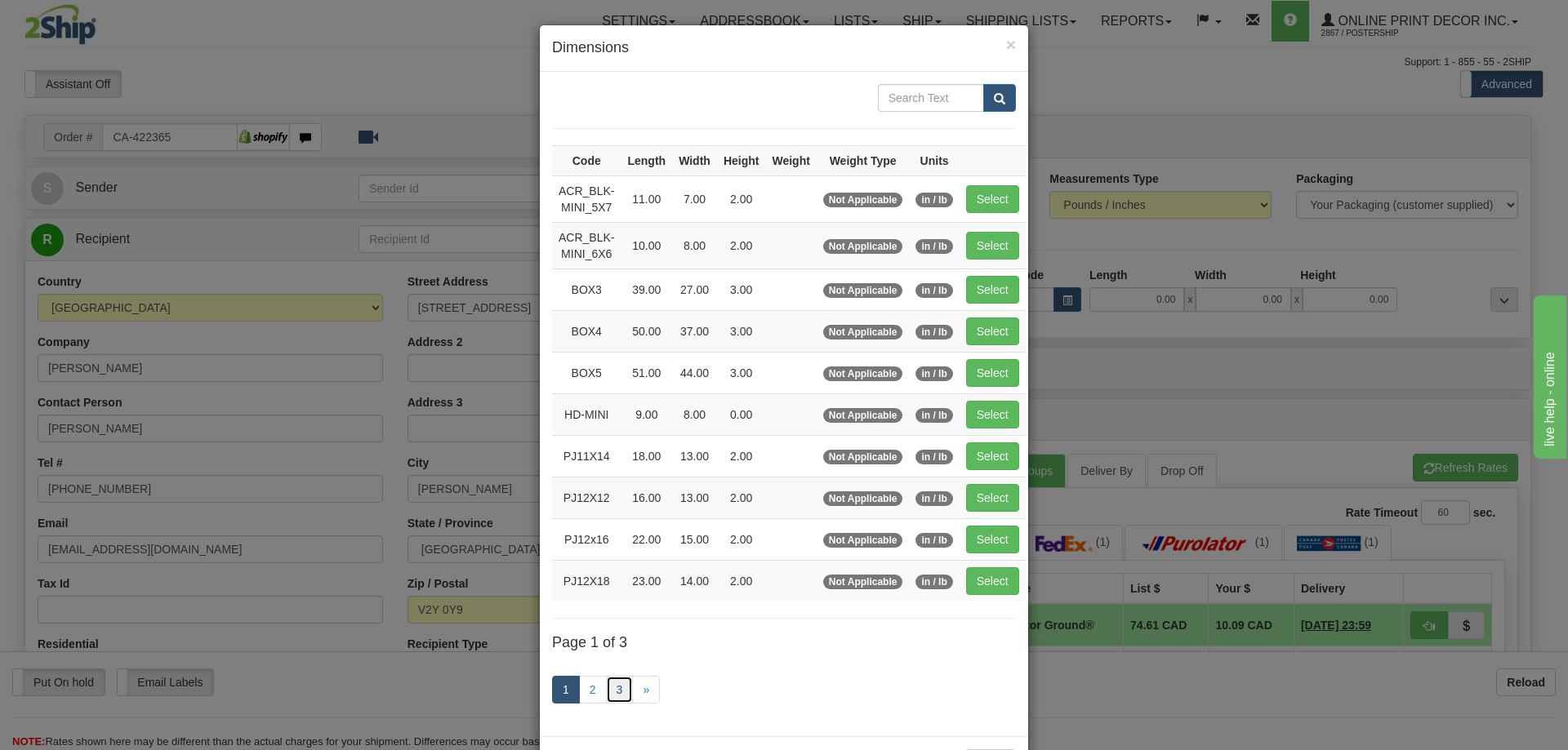
click at [611, 684] on link "3" at bounding box center [620, 689] width 28 height 28
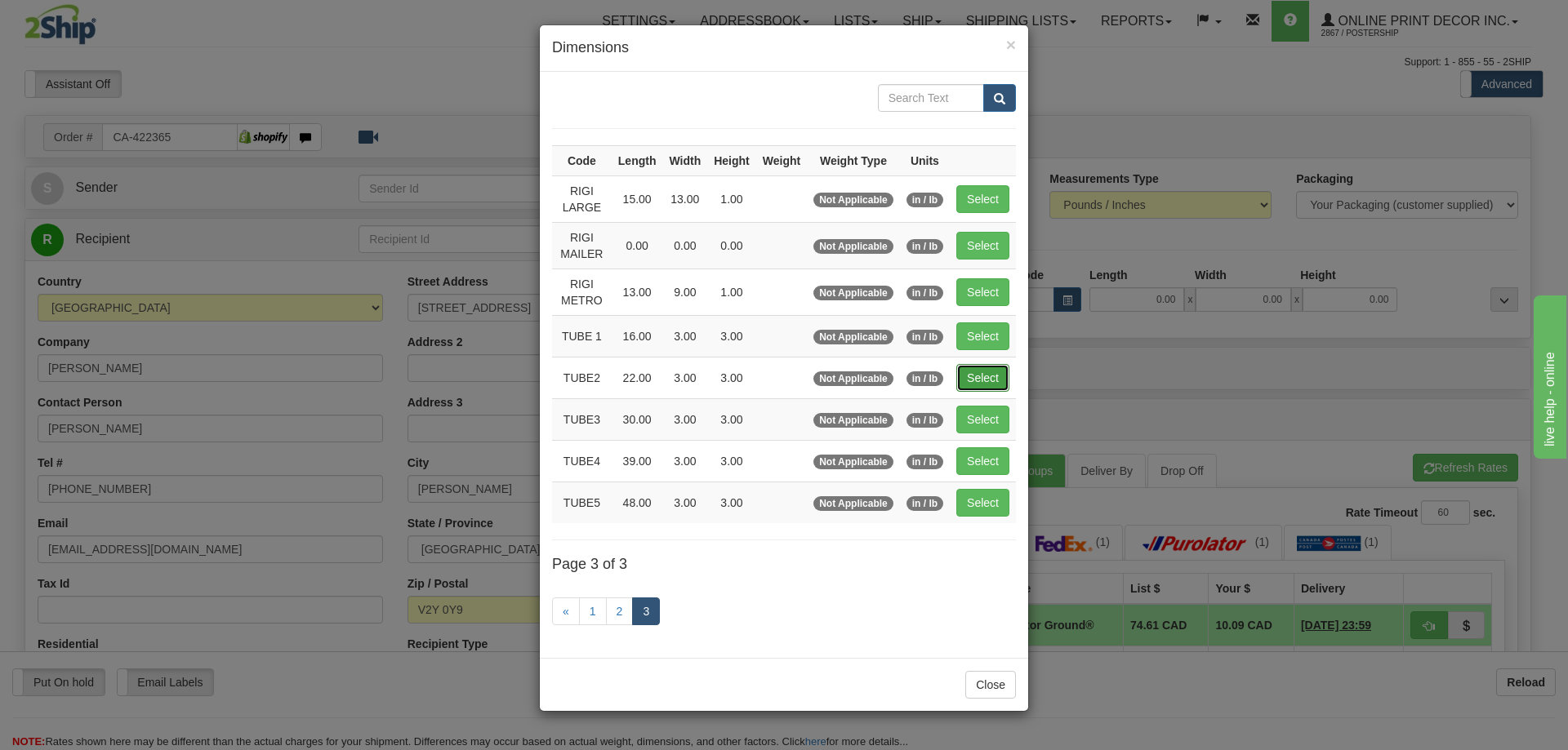
click at [989, 372] on button "Select" at bounding box center [983, 377] width 53 height 28
type input "TUBE2"
type input "22.00"
type input "3.00"
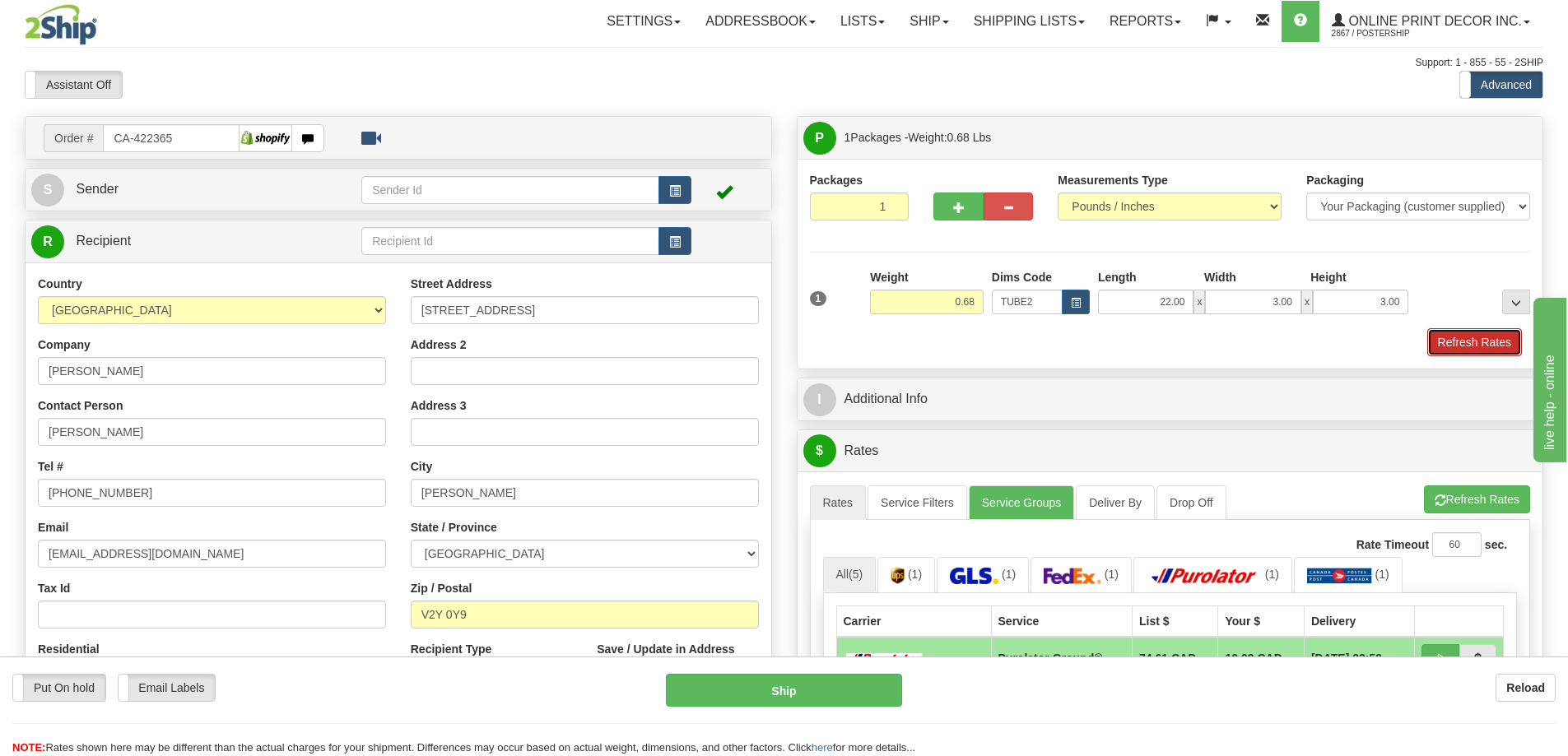
click at [1462, 333] on button "Refresh Rates" at bounding box center [1475, 342] width 95 height 28
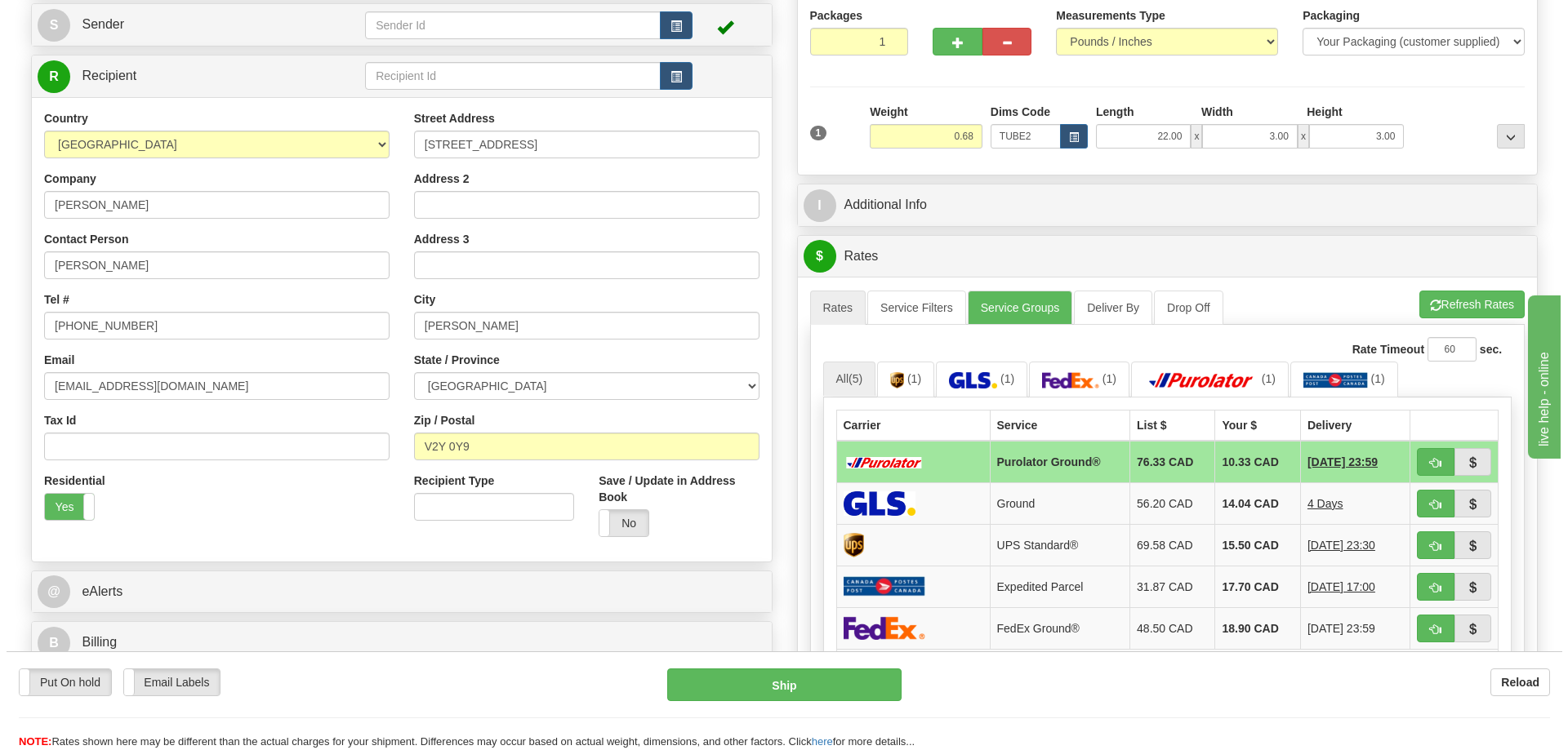
scroll to position [245, 0]
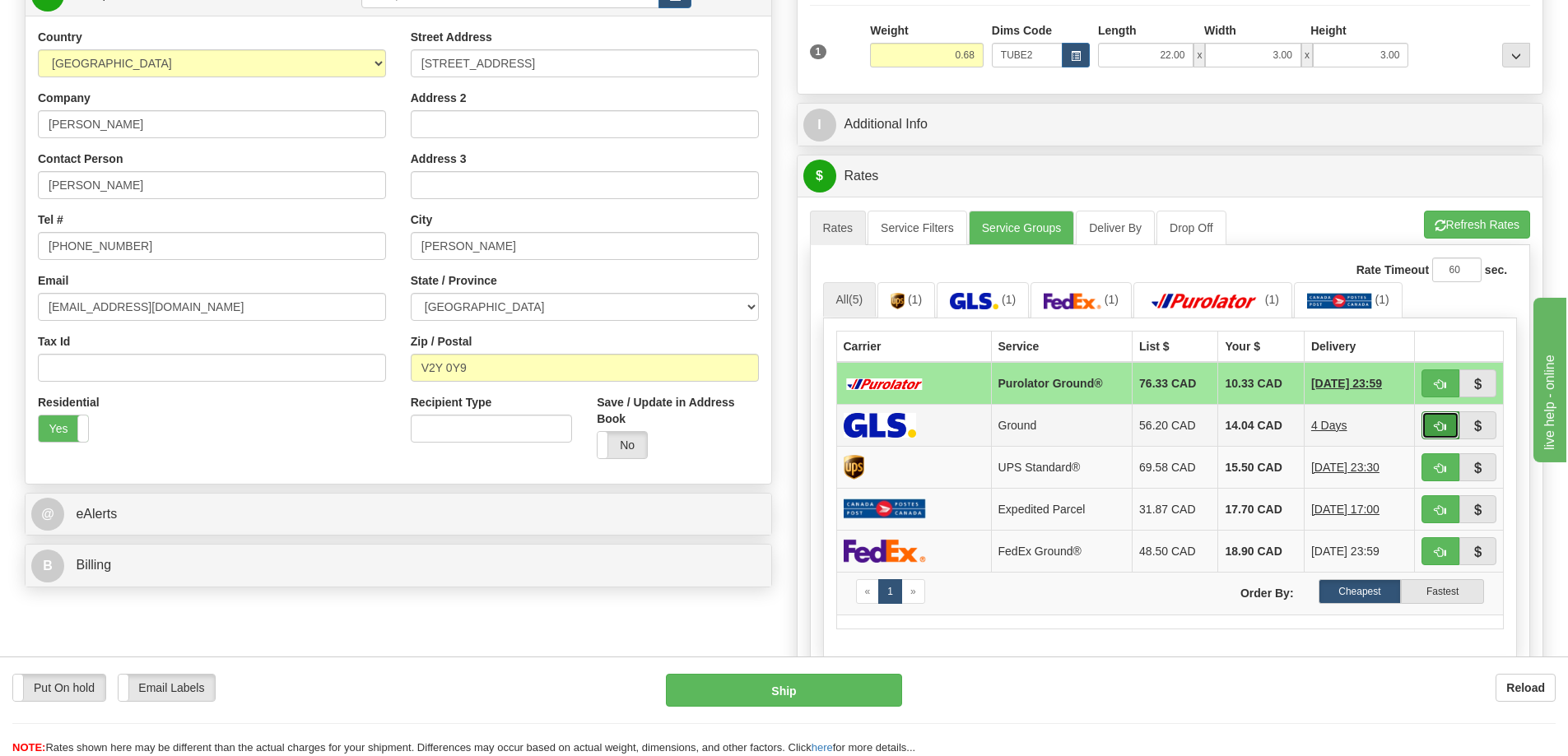
click at [1445, 421] on button "button" at bounding box center [1441, 425] width 38 height 28
type input "1"
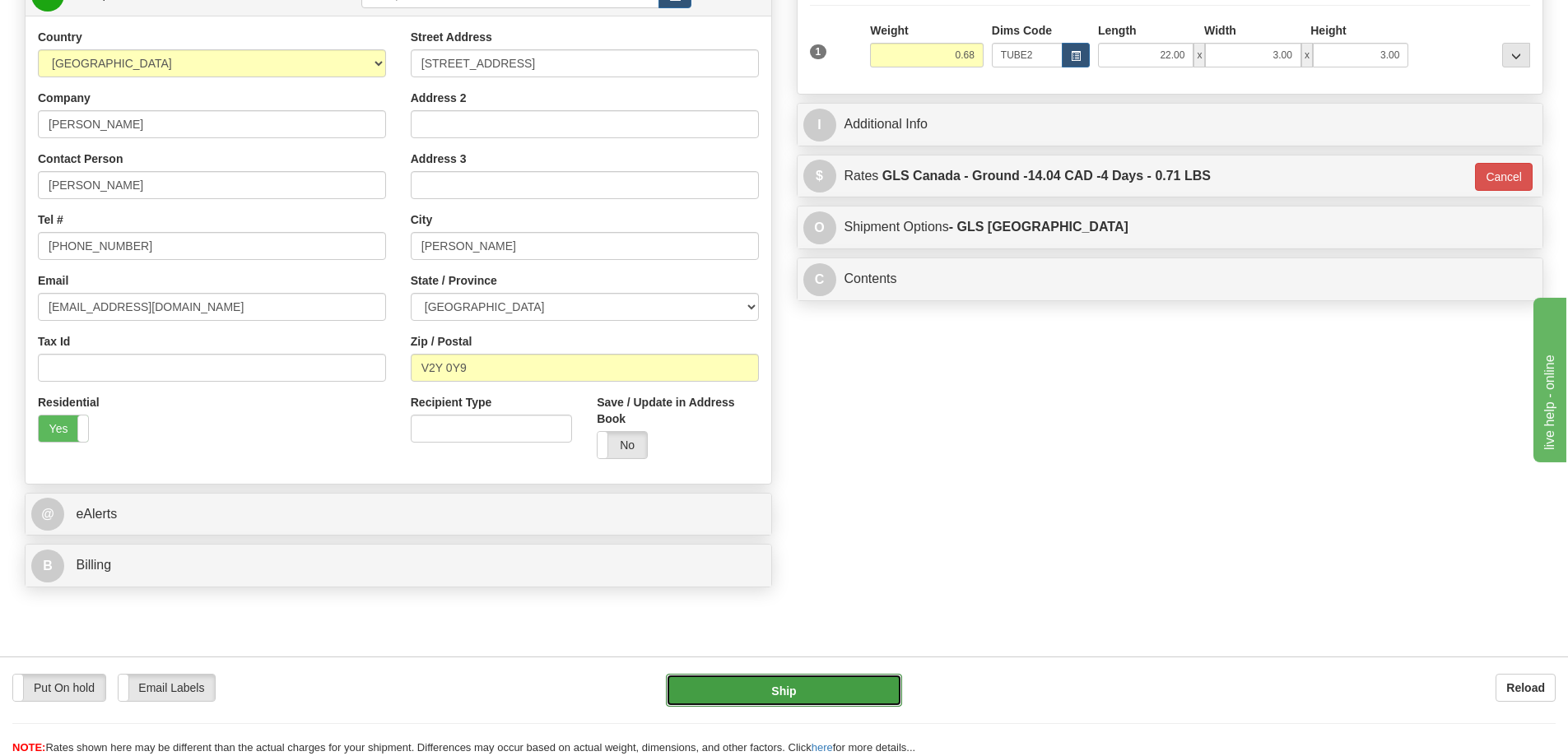
click at [837, 691] on button "Ship" at bounding box center [784, 690] width 236 height 33
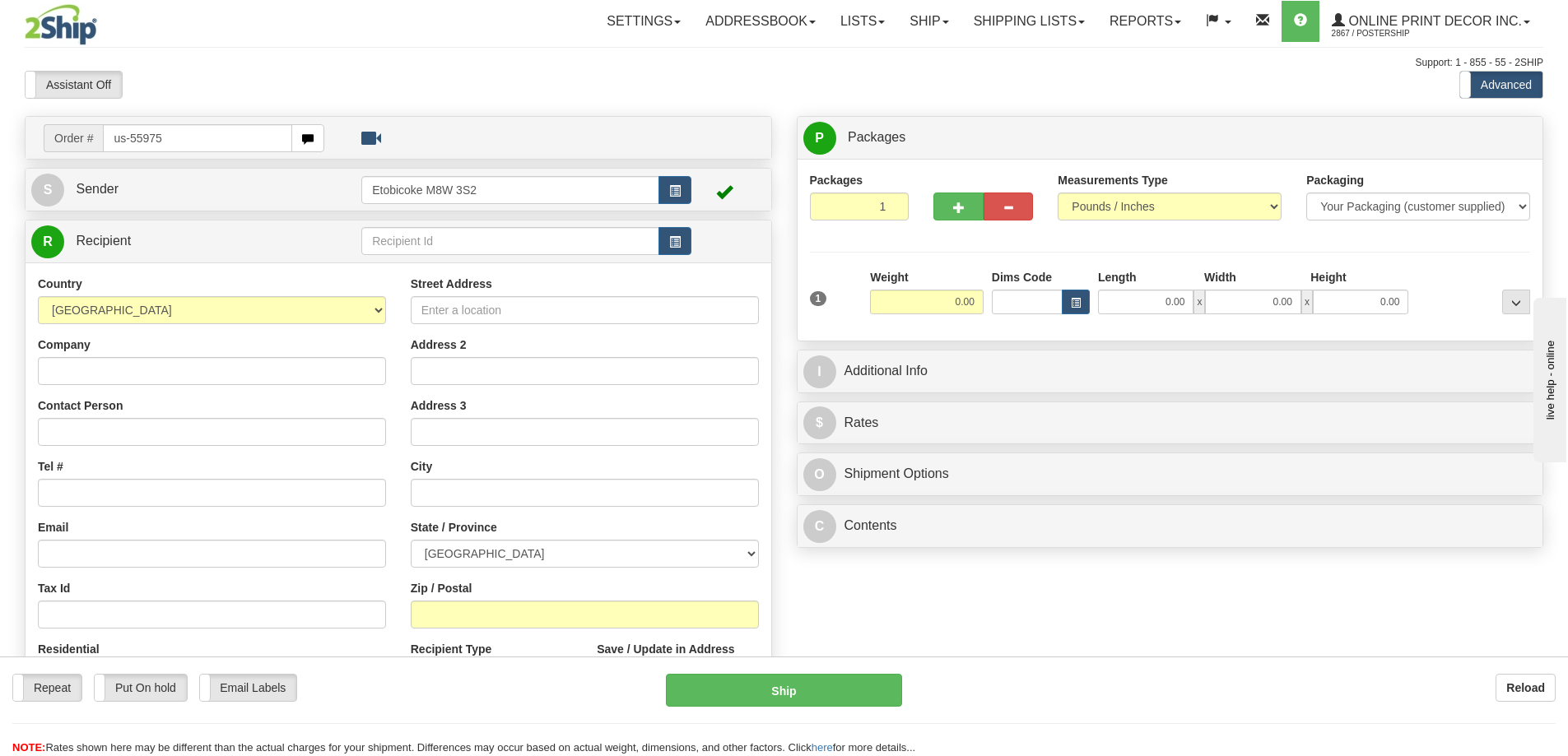
type input "us-55975"
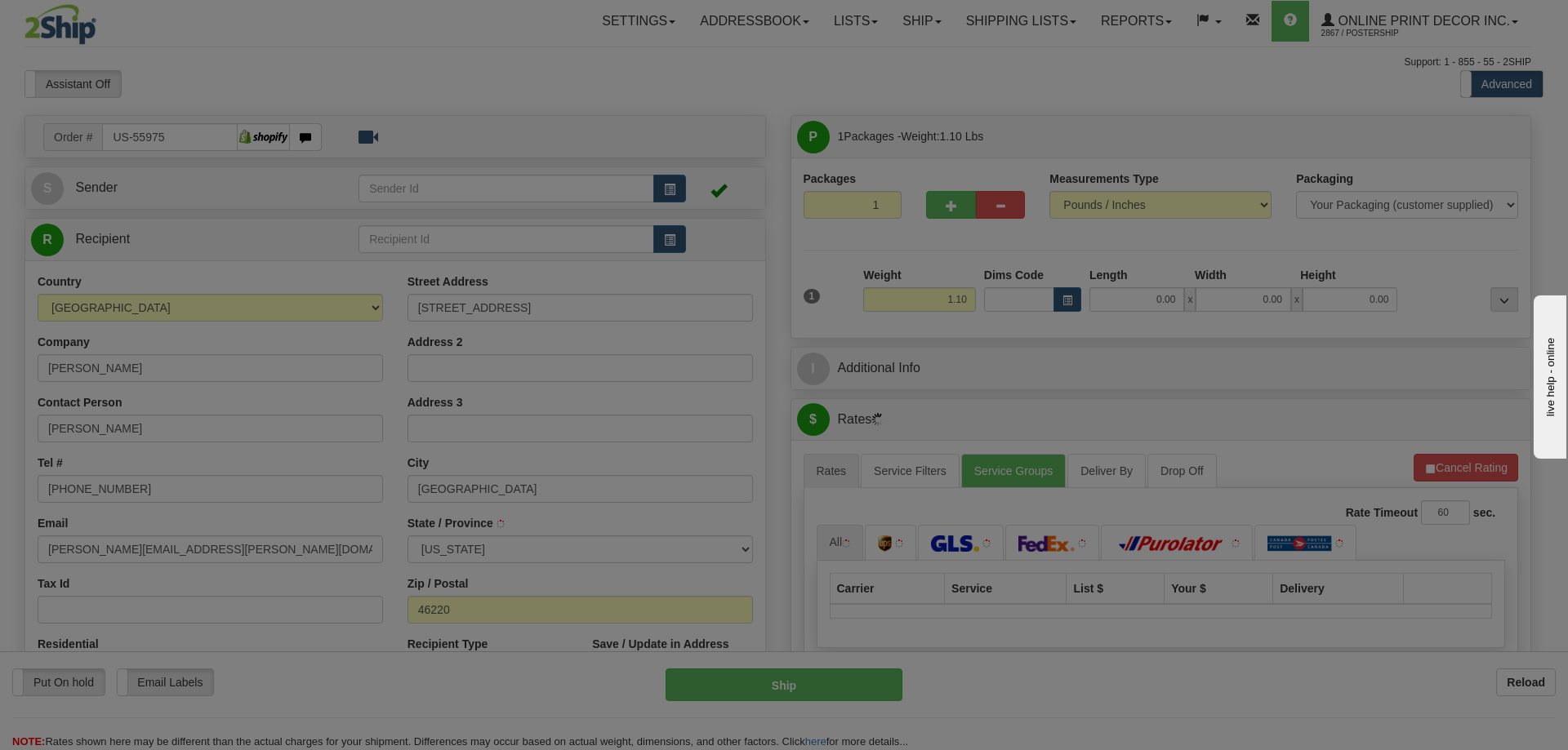
type input "INDIANAPOLIS"
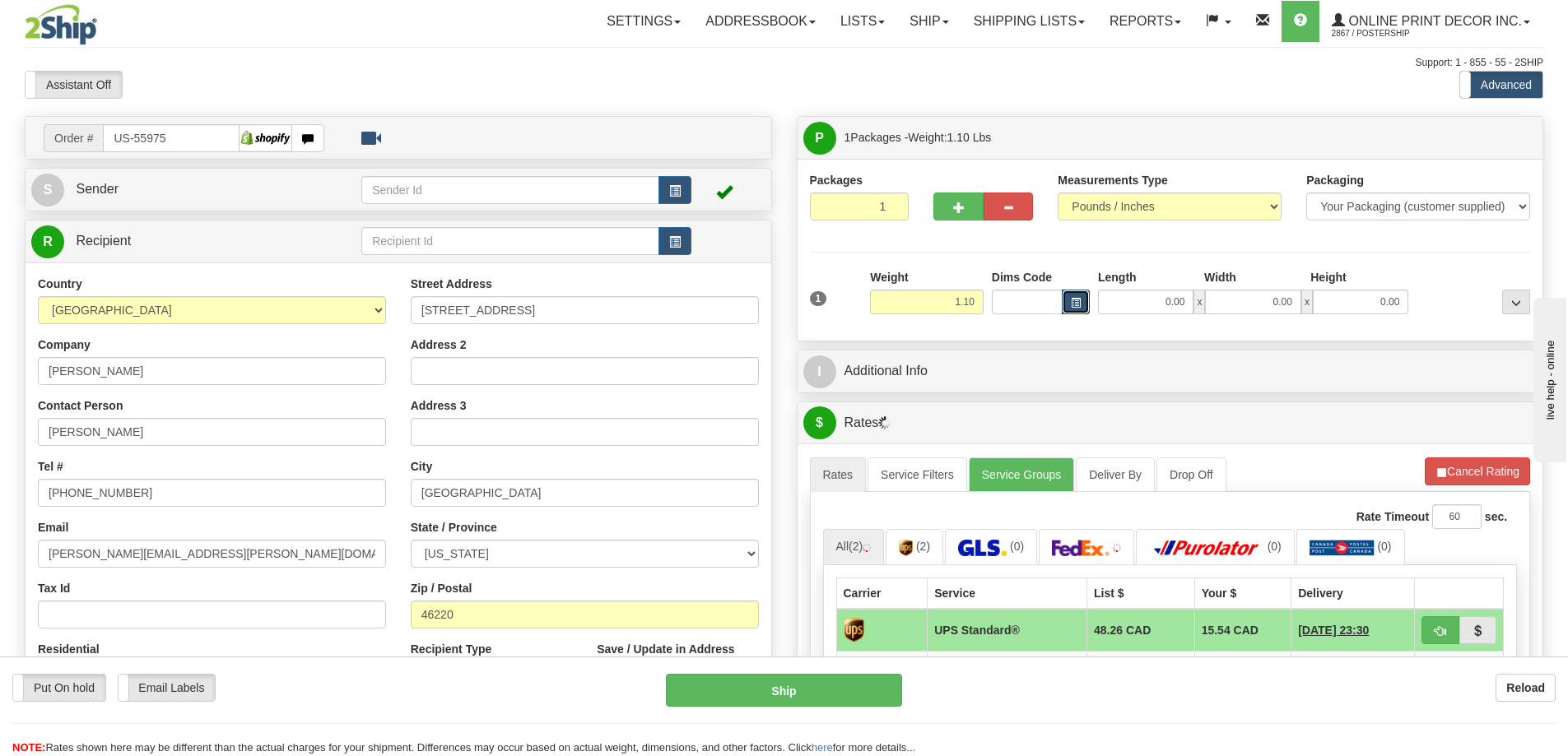
click at [1067, 299] on button "button" at bounding box center [1076, 301] width 28 height 25
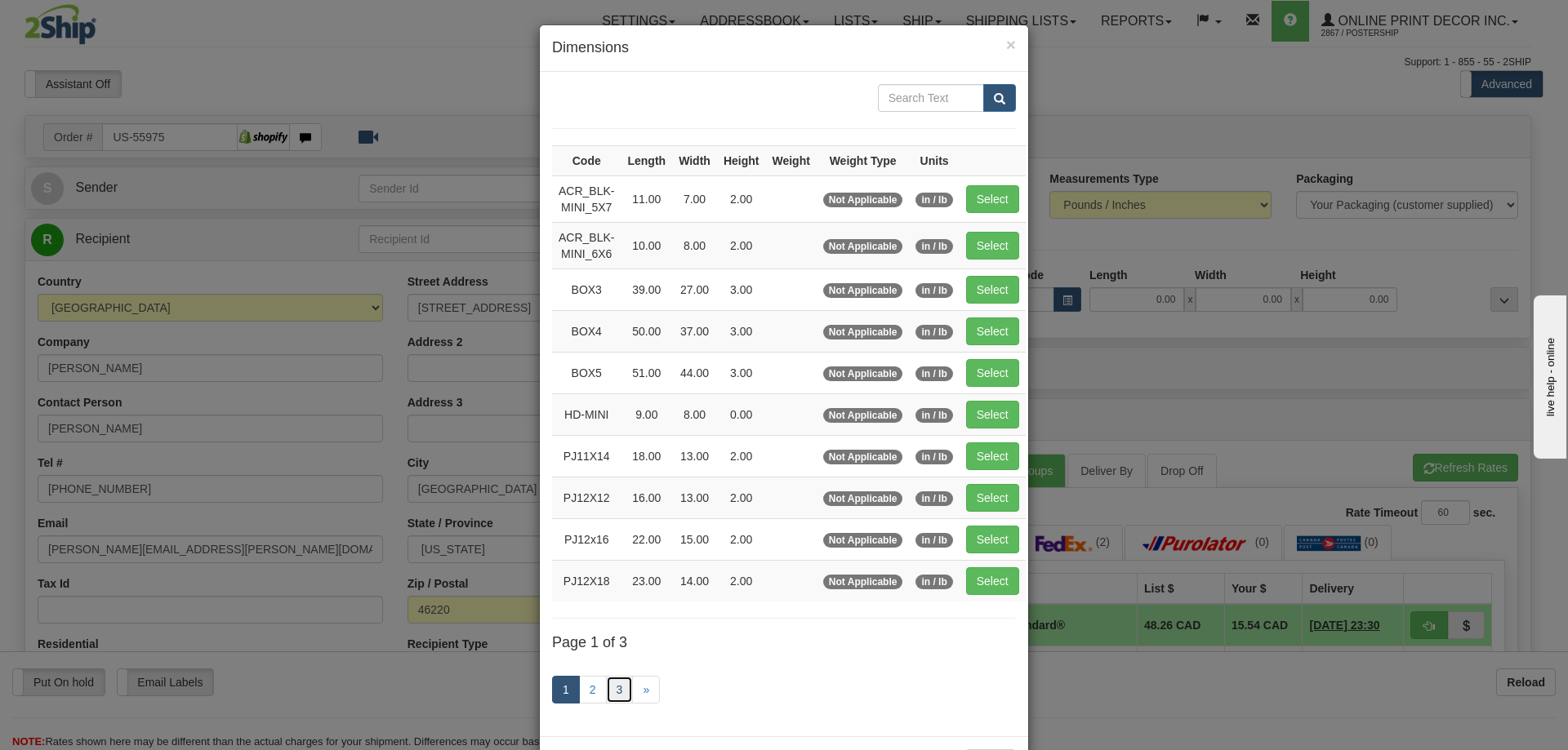
click at [606, 687] on link "3" at bounding box center [620, 689] width 28 height 28
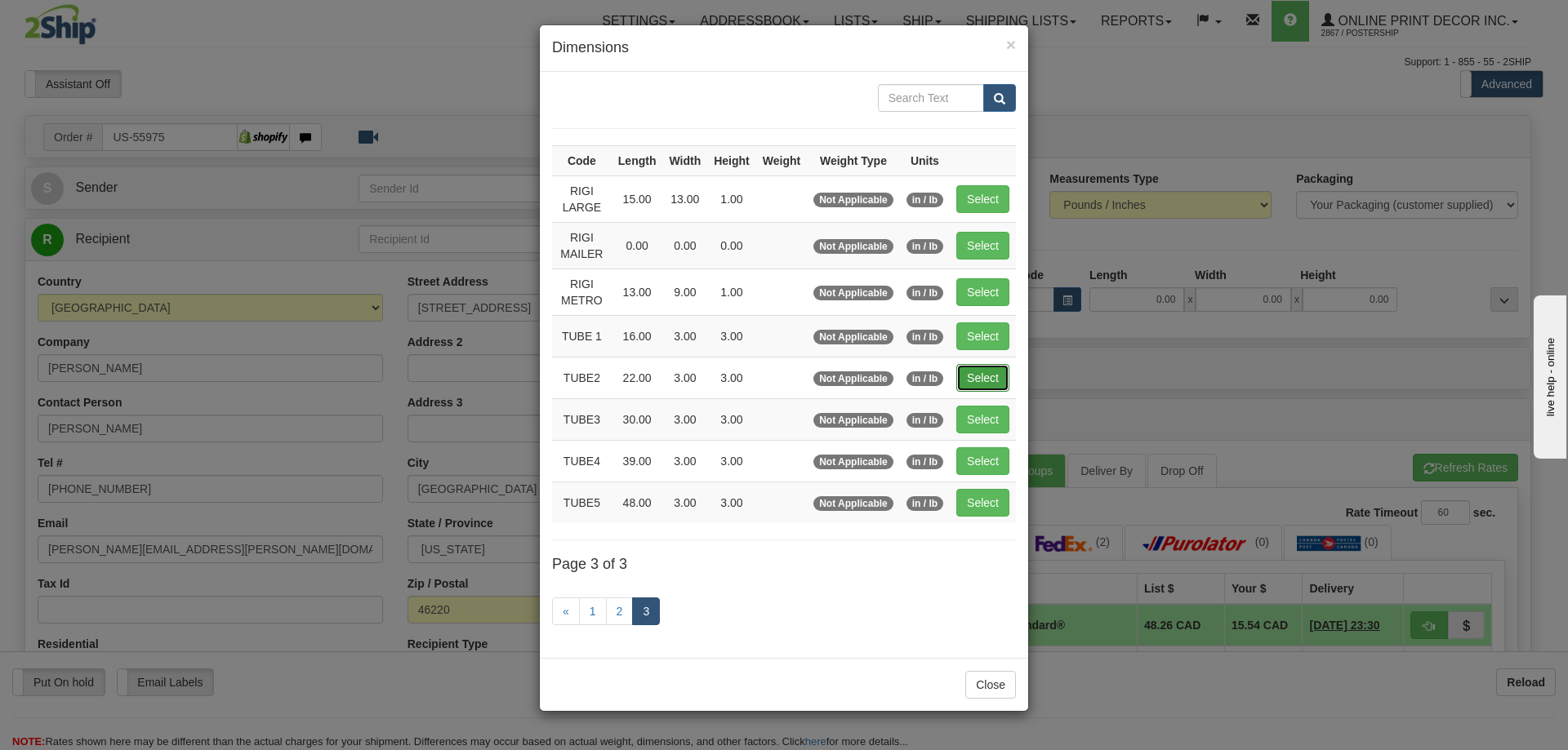
click at [982, 369] on button "Select" at bounding box center [983, 377] width 53 height 28
type input "TUBE2"
type input "22.00"
type input "3.00"
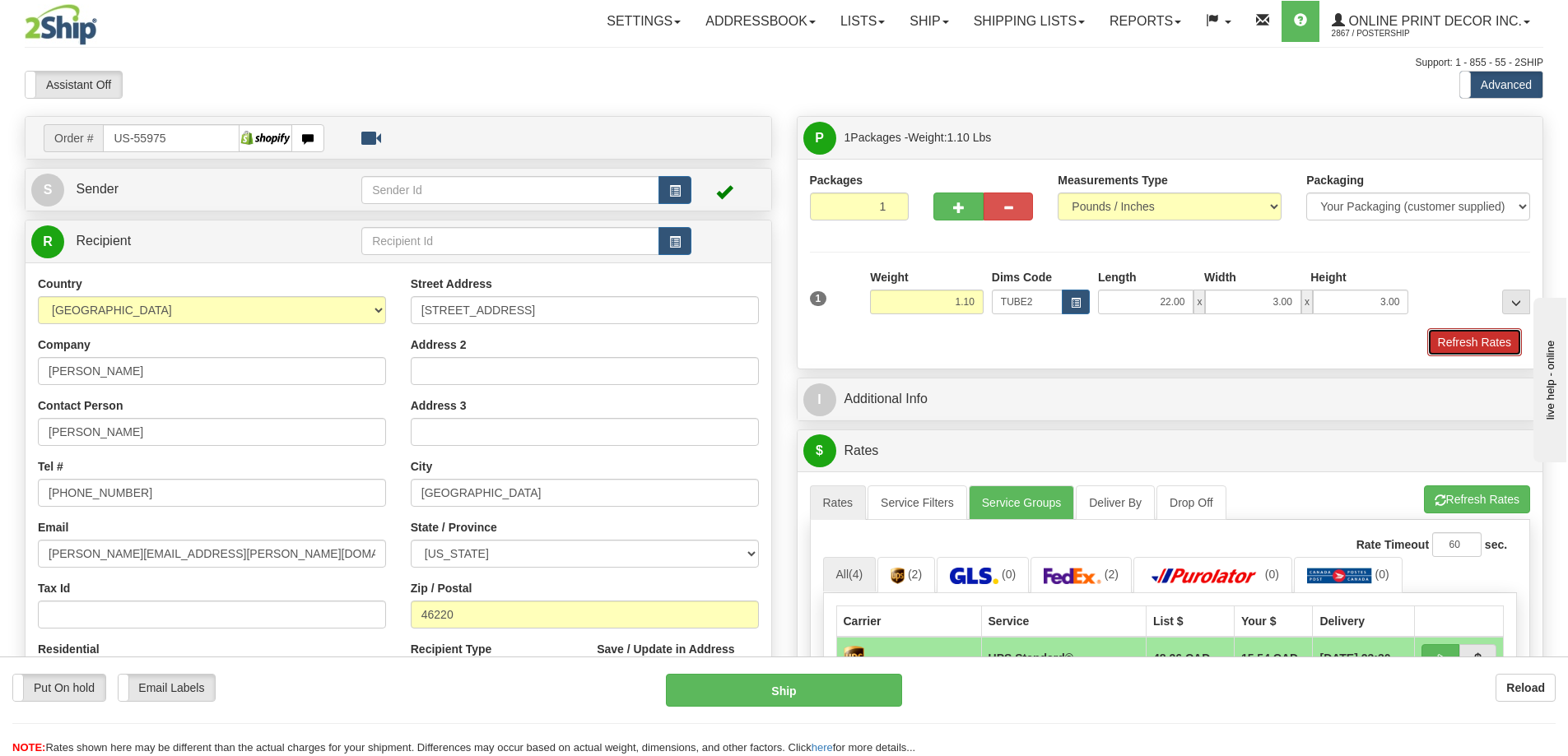
click at [1467, 336] on button "Refresh Rates" at bounding box center [1475, 342] width 95 height 28
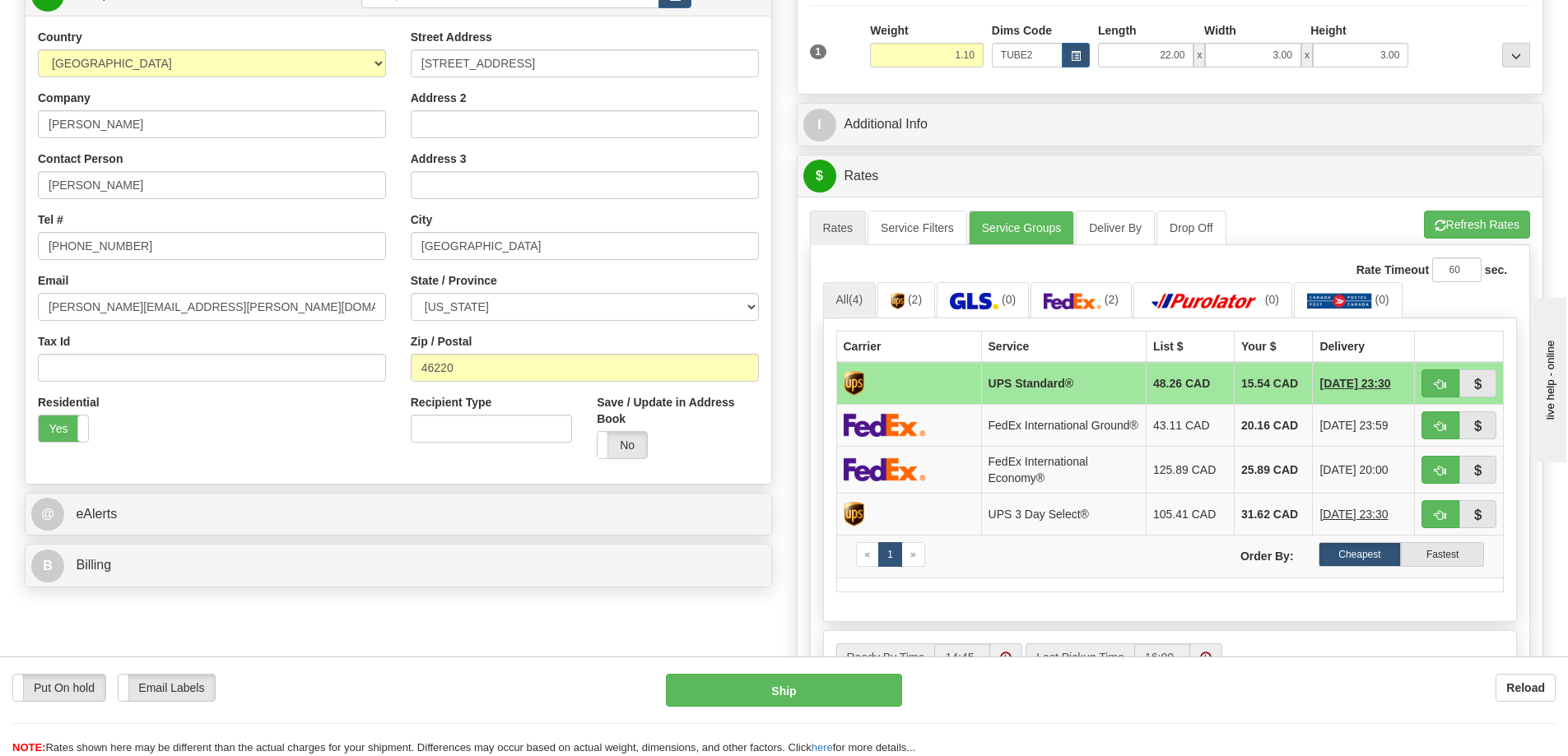
scroll to position [329, 0]
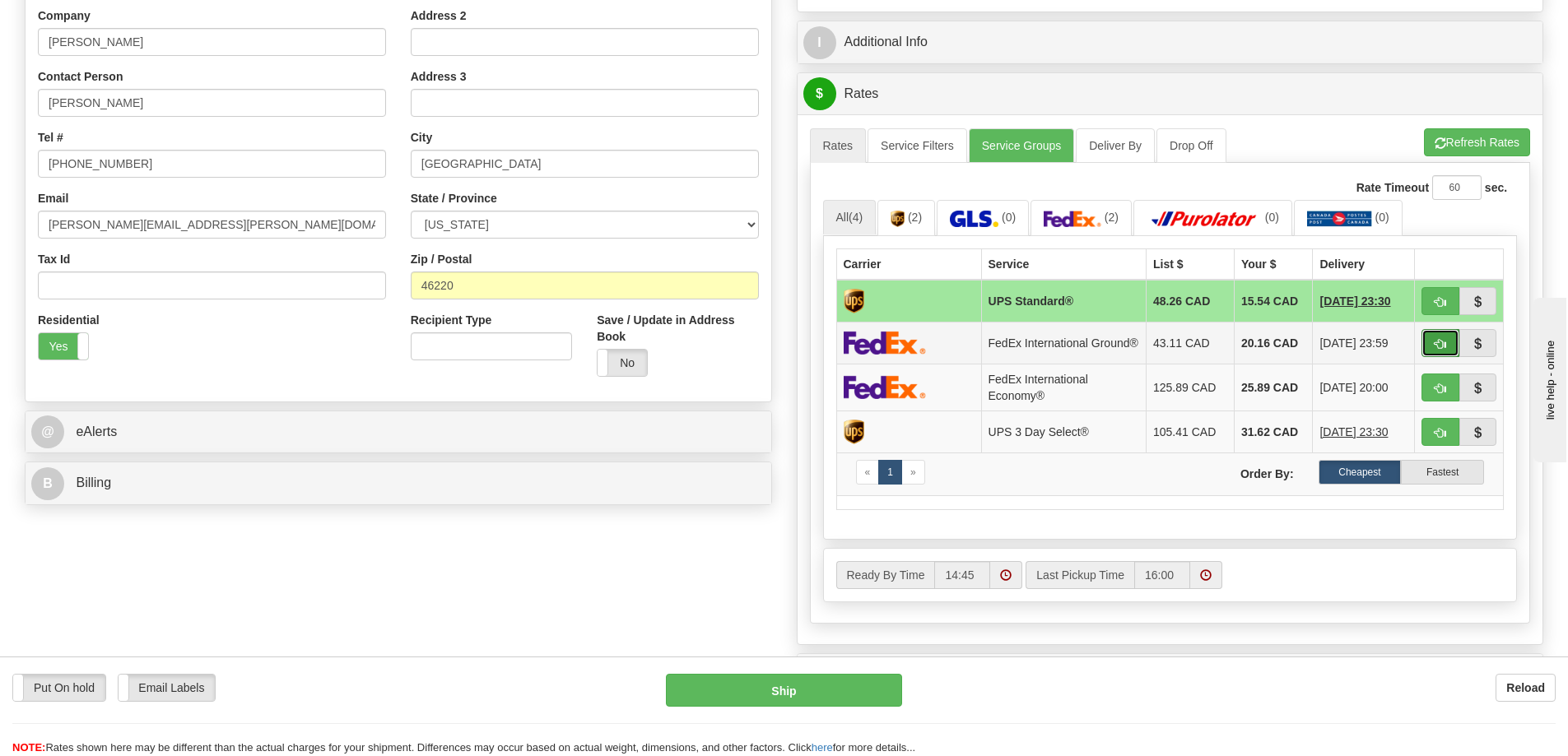
click at [1429, 349] on button "button" at bounding box center [1441, 343] width 38 height 28
type input "92"
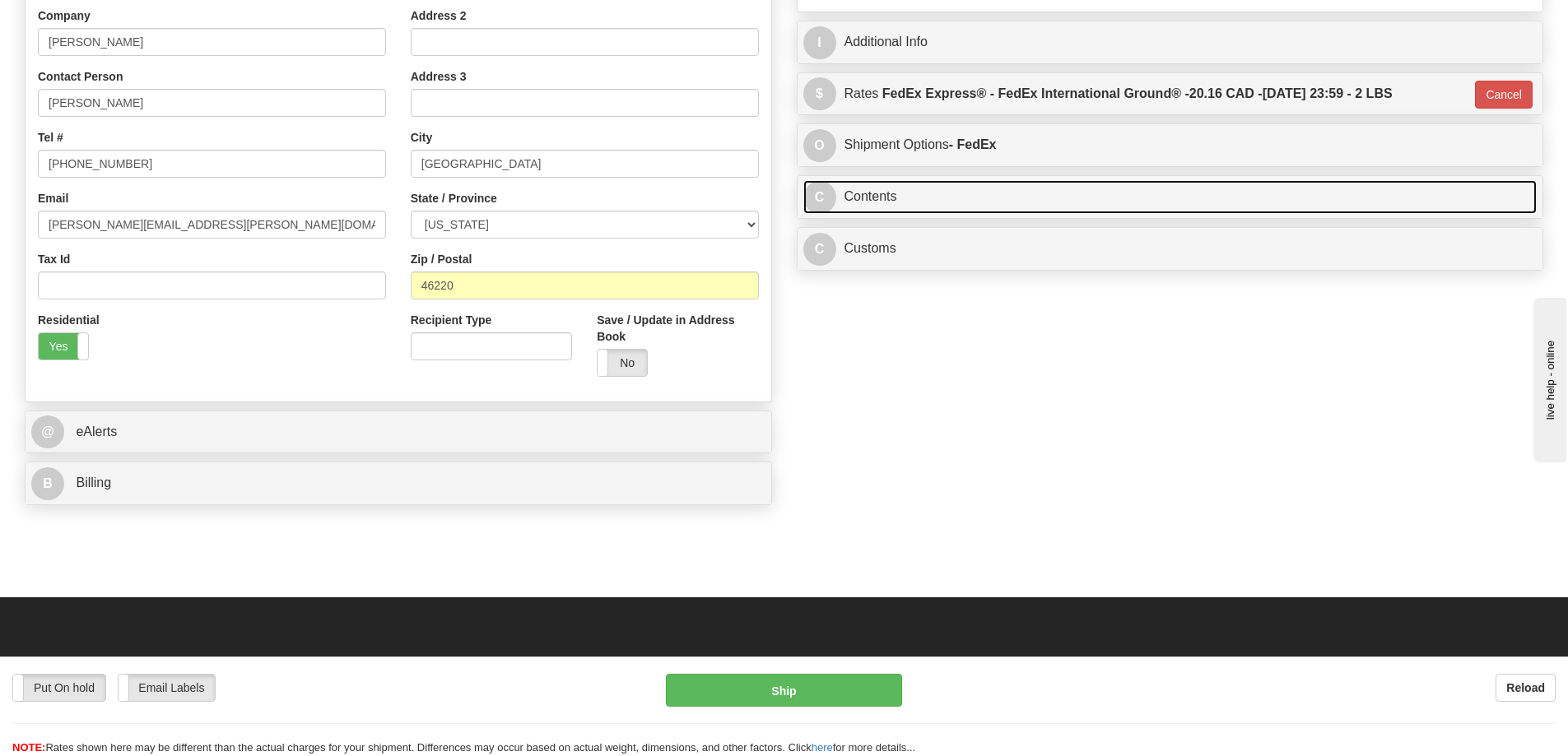
click at [943, 208] on link "C Contents" at bounding box center [1170, 197] width 734 height 34
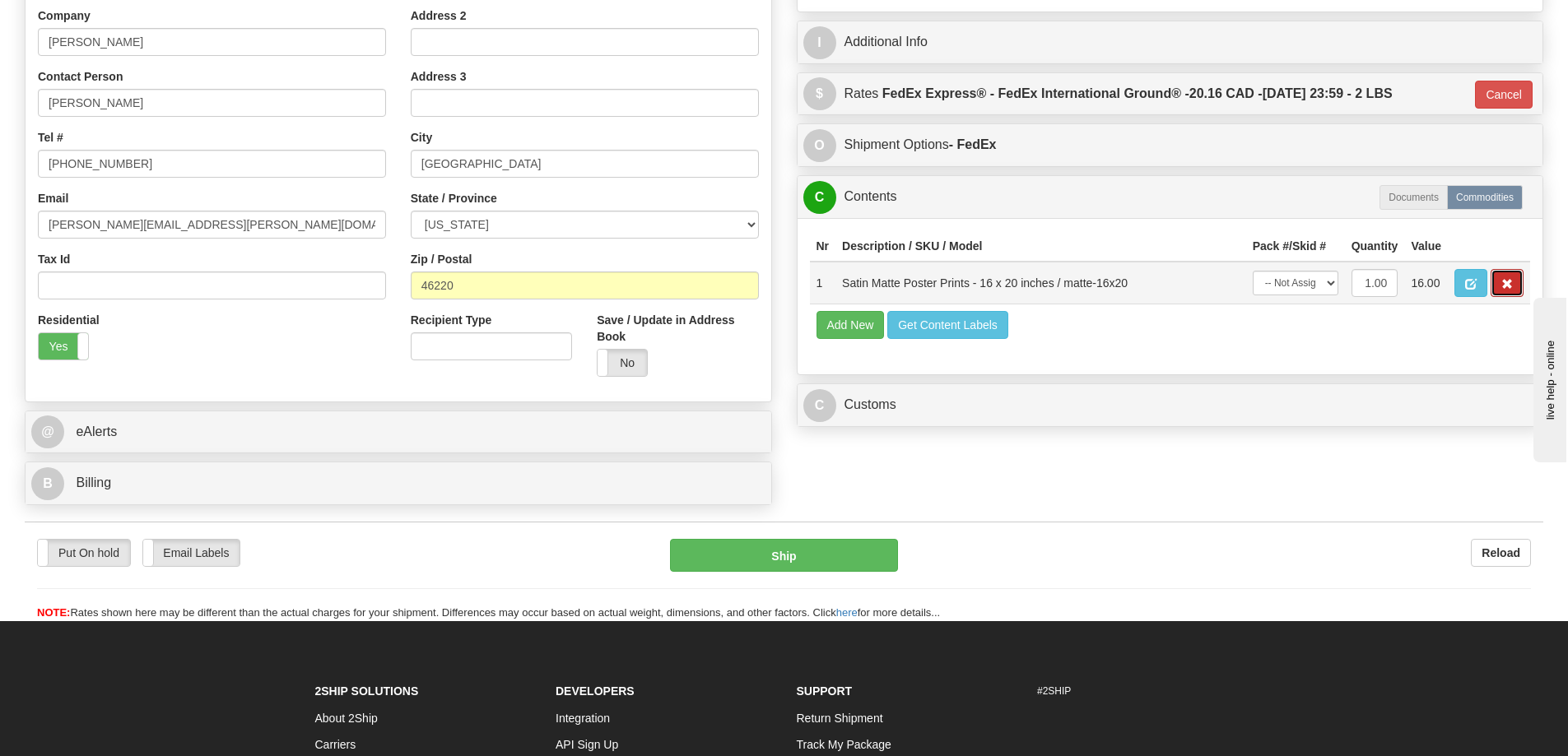
click at [1502, 284] on span "button" at bounding box center [1508, 284] width 12 height 11
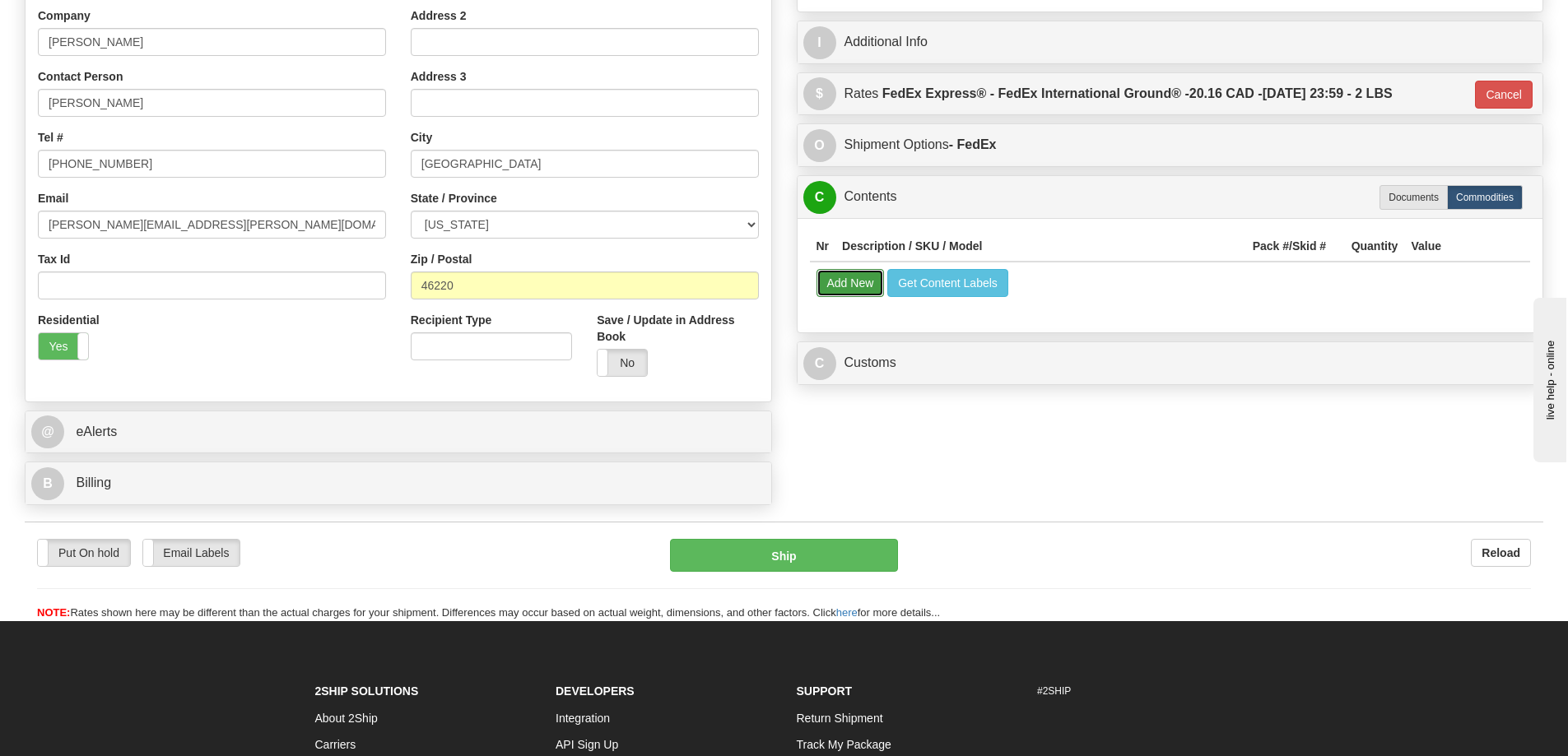
click at [858, 290] on button "Add New" at bounding box center [851, 283] width 68 height 28
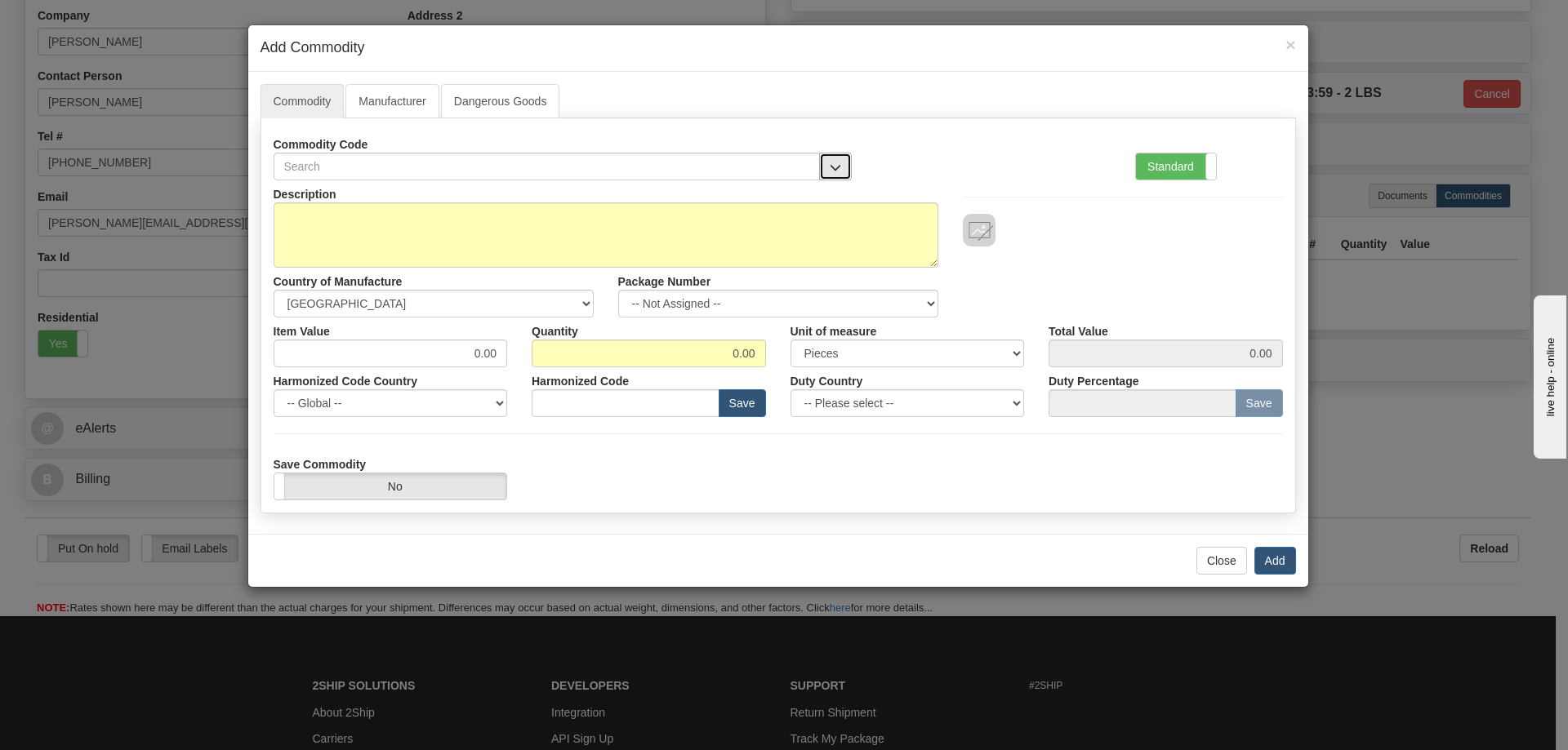
click at [837, 158] on button "button" at bounding box center [835, 166] width 33 height 28
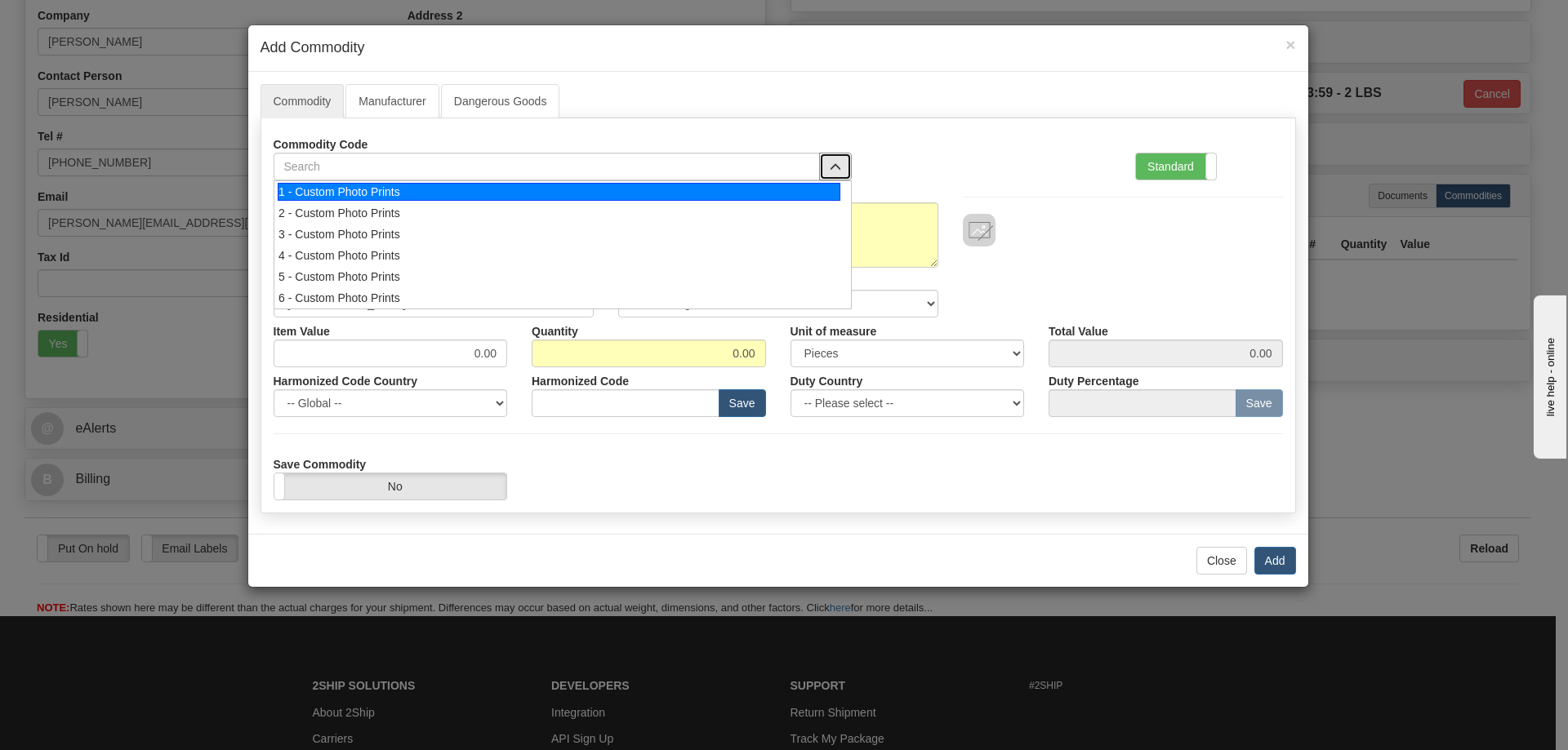
click at [805, 186] on div "1 - Custom Photo Prints" at bounding box center [559, 191] width 563 height 18
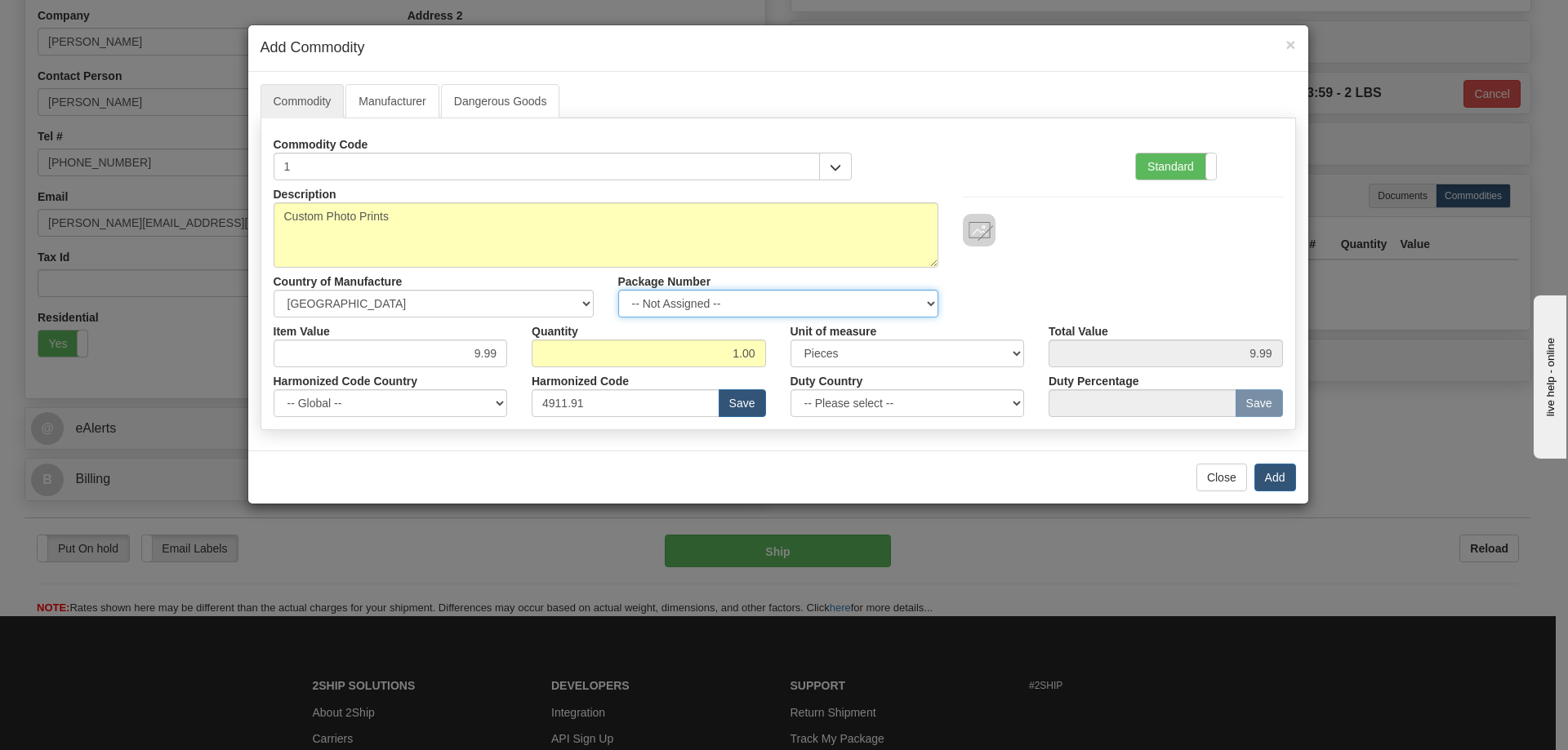
click at [915, 300] on select "-- Not Assigned -- Item 1" at bounding box center [778, 303] width 320 height 28
select select "0"
click at [618, 290] on select "-- Not Assigned -- Item 1" at bounding box center [778, 303] width 320 height 28
click at [1270, 476] on button "Add" at bounding box center [1274, 477] width 41 height 28
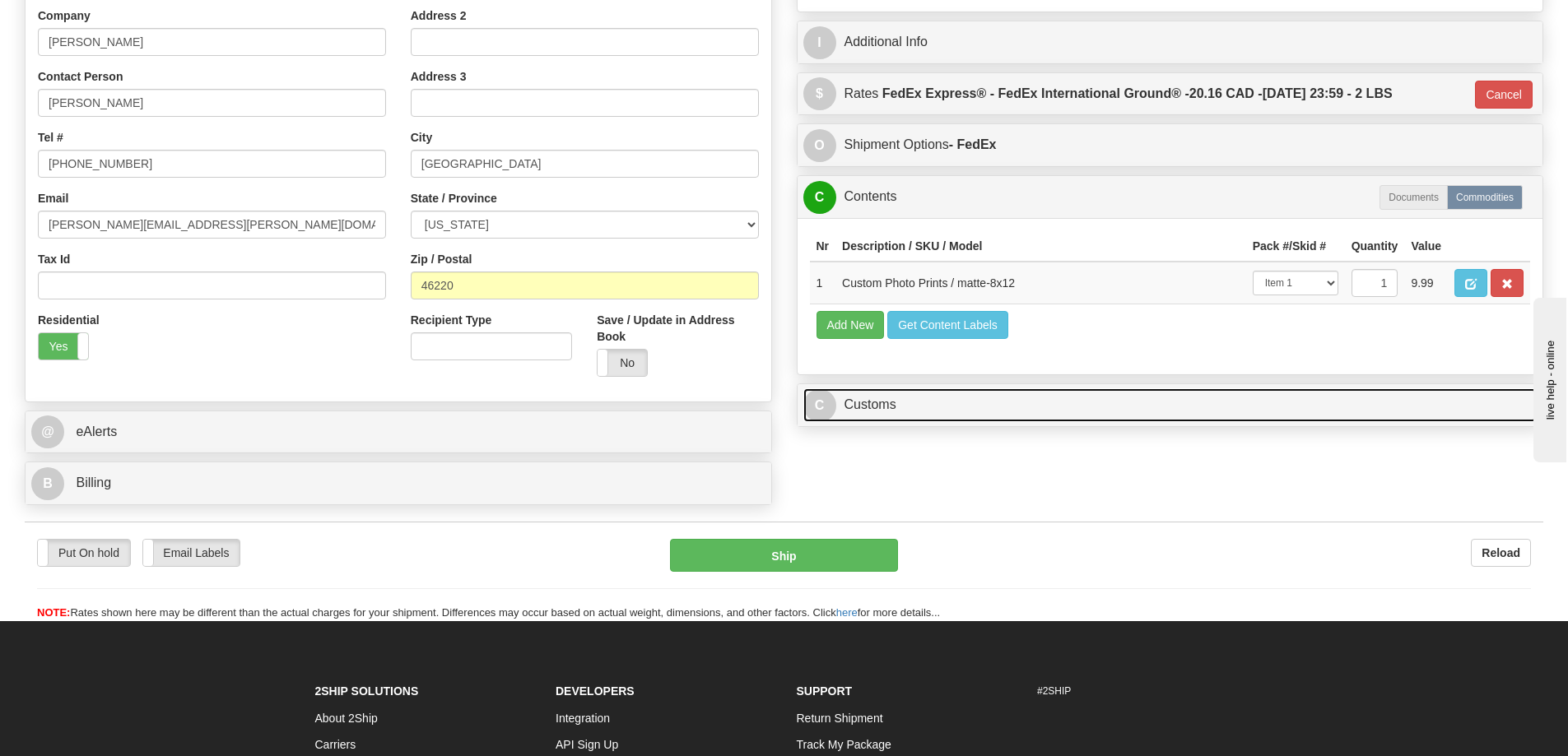
click at [1127, 409] on link "C Customs" at bounding box center [1170, 406] width 734 height 34
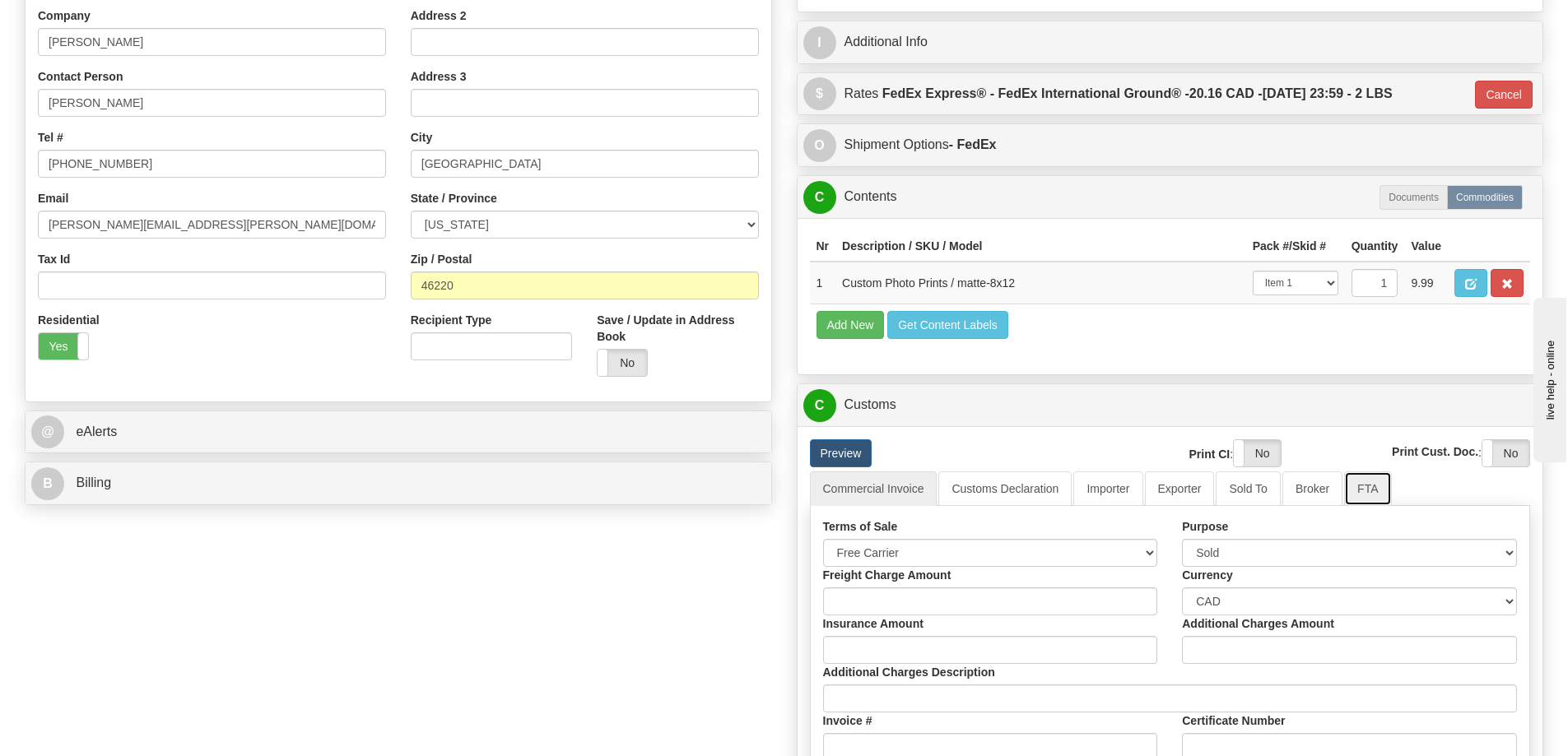
click at [1359, 491] on link "FTA" at bounding box center [1368, 489] width 47 height 35
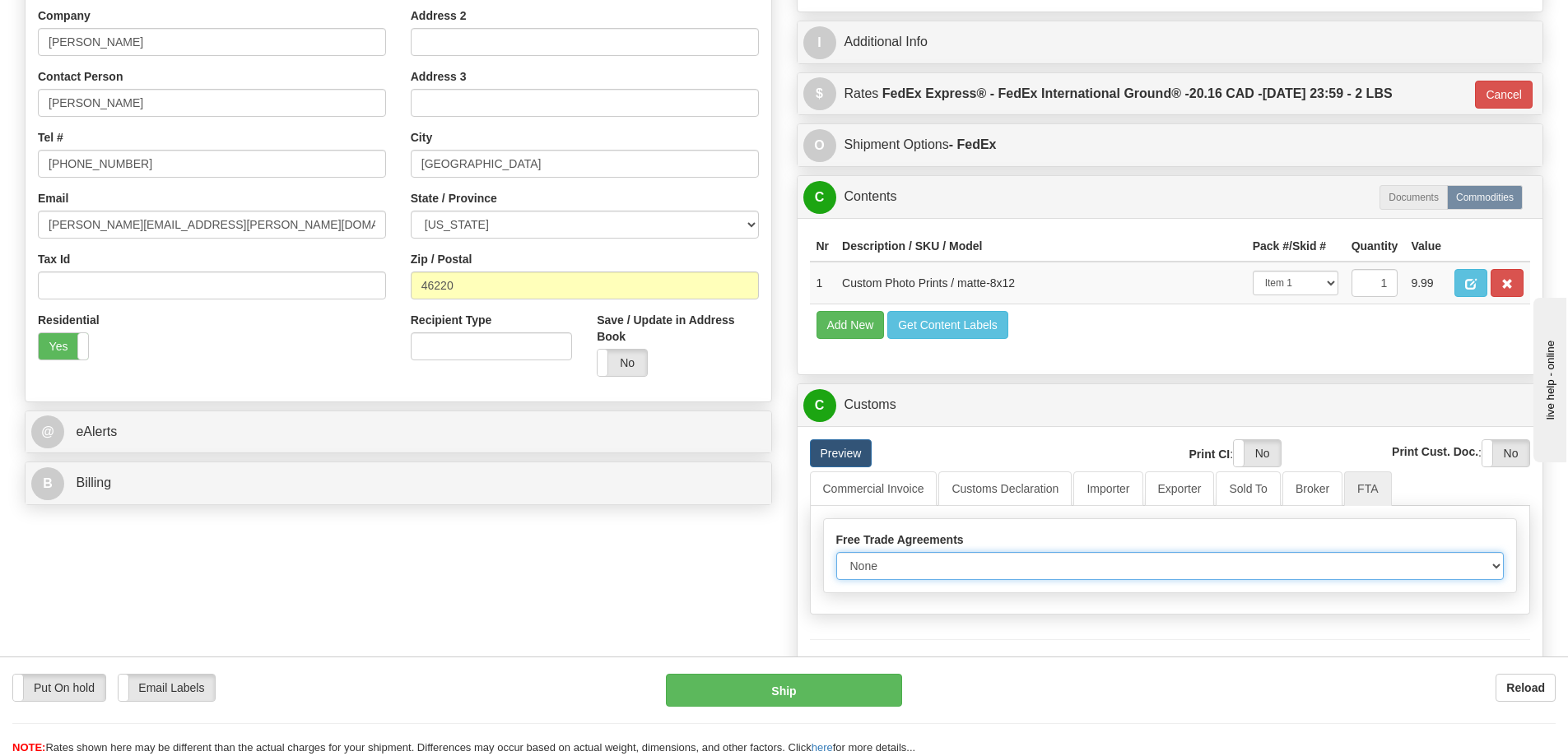
click at [1484, 565] on select "None Other USMCA CETA CUKTCA" at bounding box center [1170, 566] width 668 height 28
select select "1"
click at [836, 557] on select "None Other USMCA CETA CUKTCA" at bounding box center [1170, 566] width 668 height 28
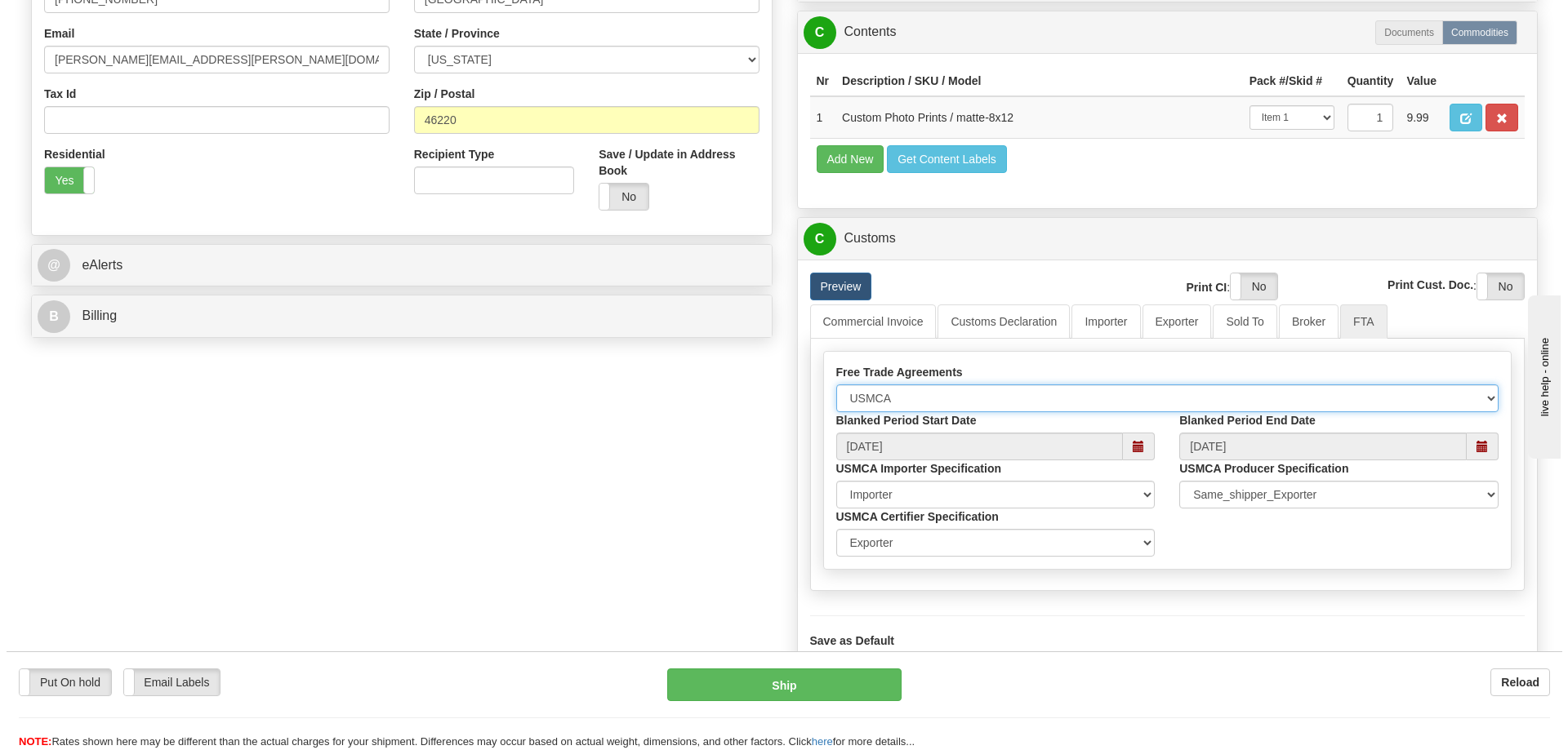
scroll to position [653, 0]
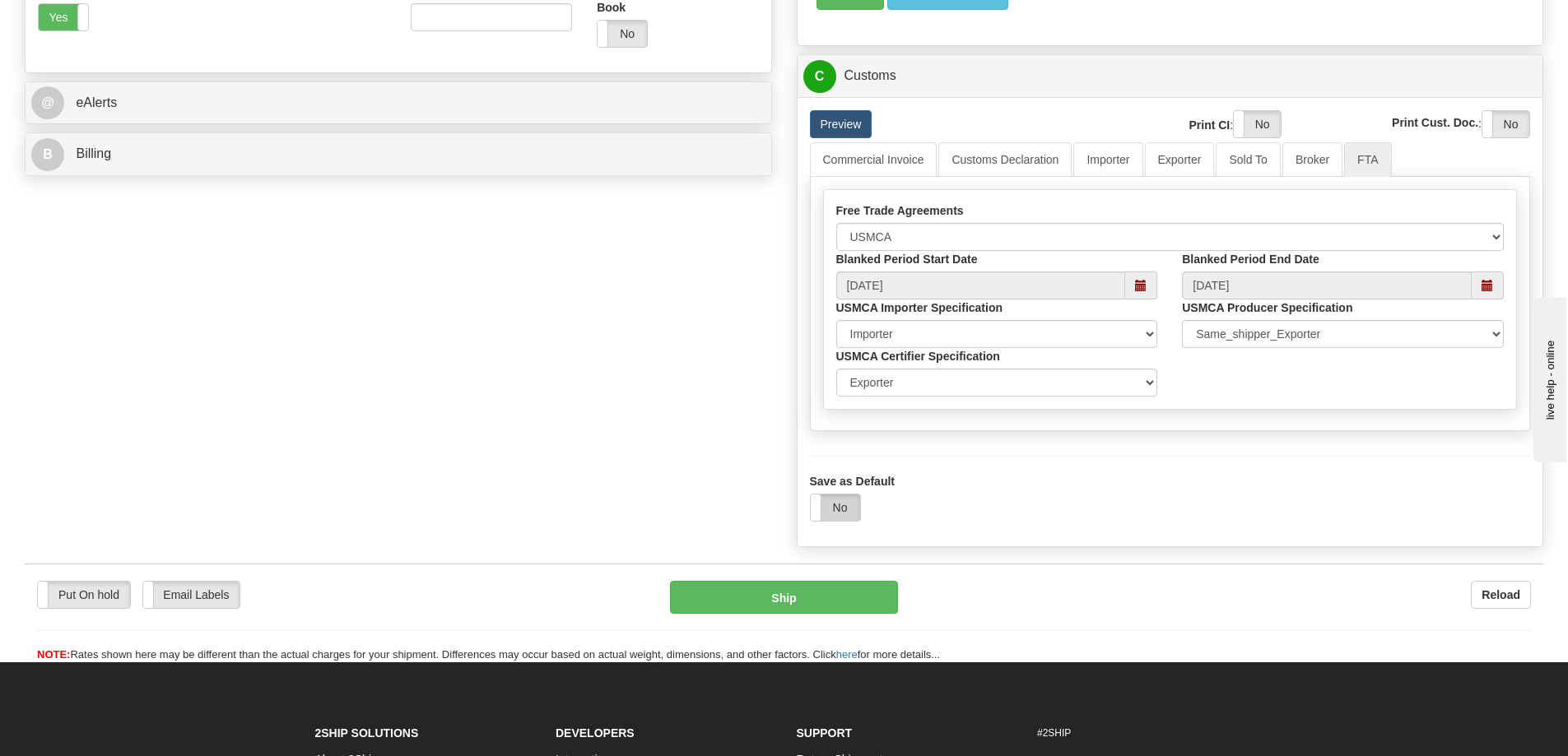
click at [852, 507] on label "No" at bounding box center [835, 507] width 49 height 26
click at [850, 599] on button "Ship" at bounding box center [784, 597] width 228 height 33
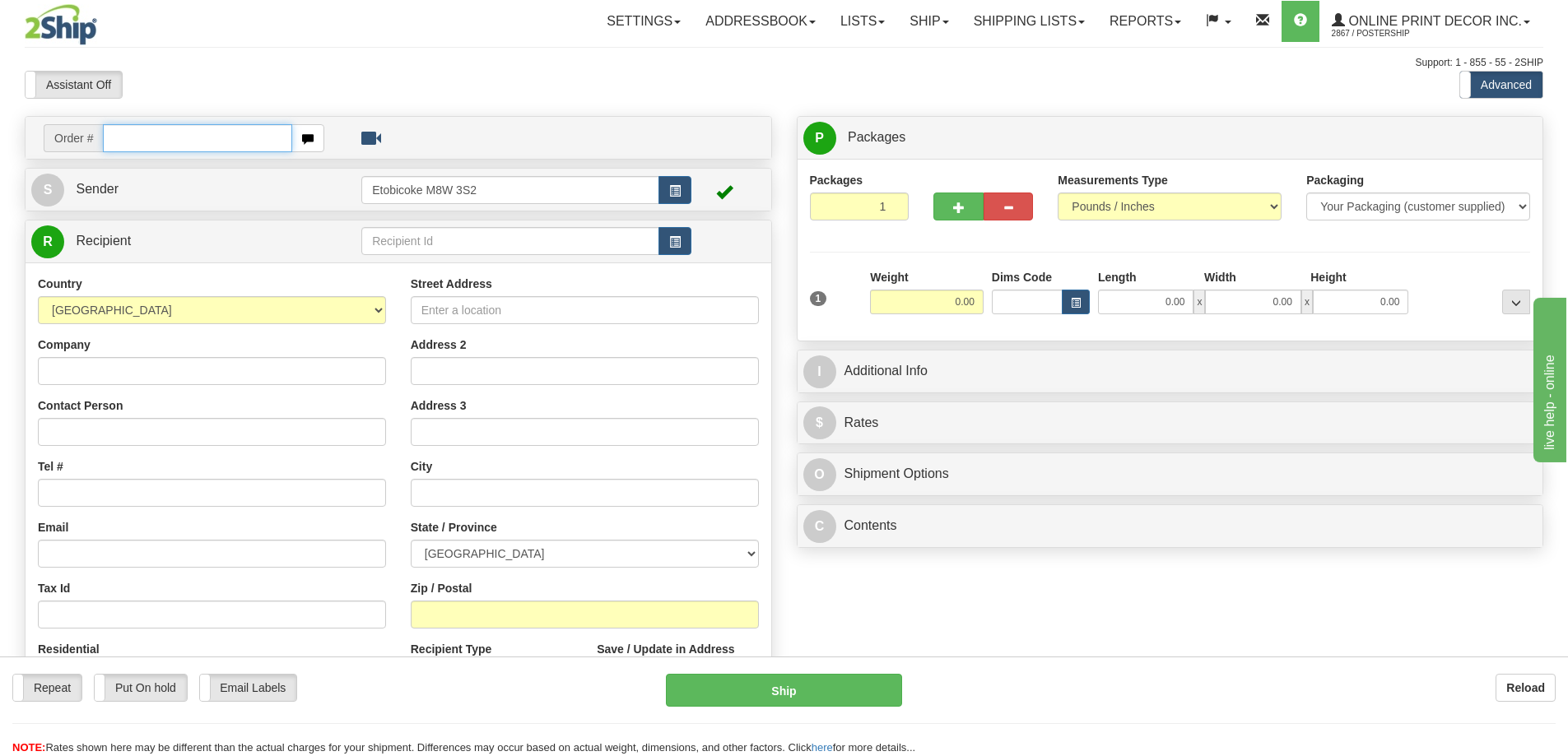
click at [159, 132] on input "text" at bounding box center [197, 137] width 189 height 28
type input "ca-422229"
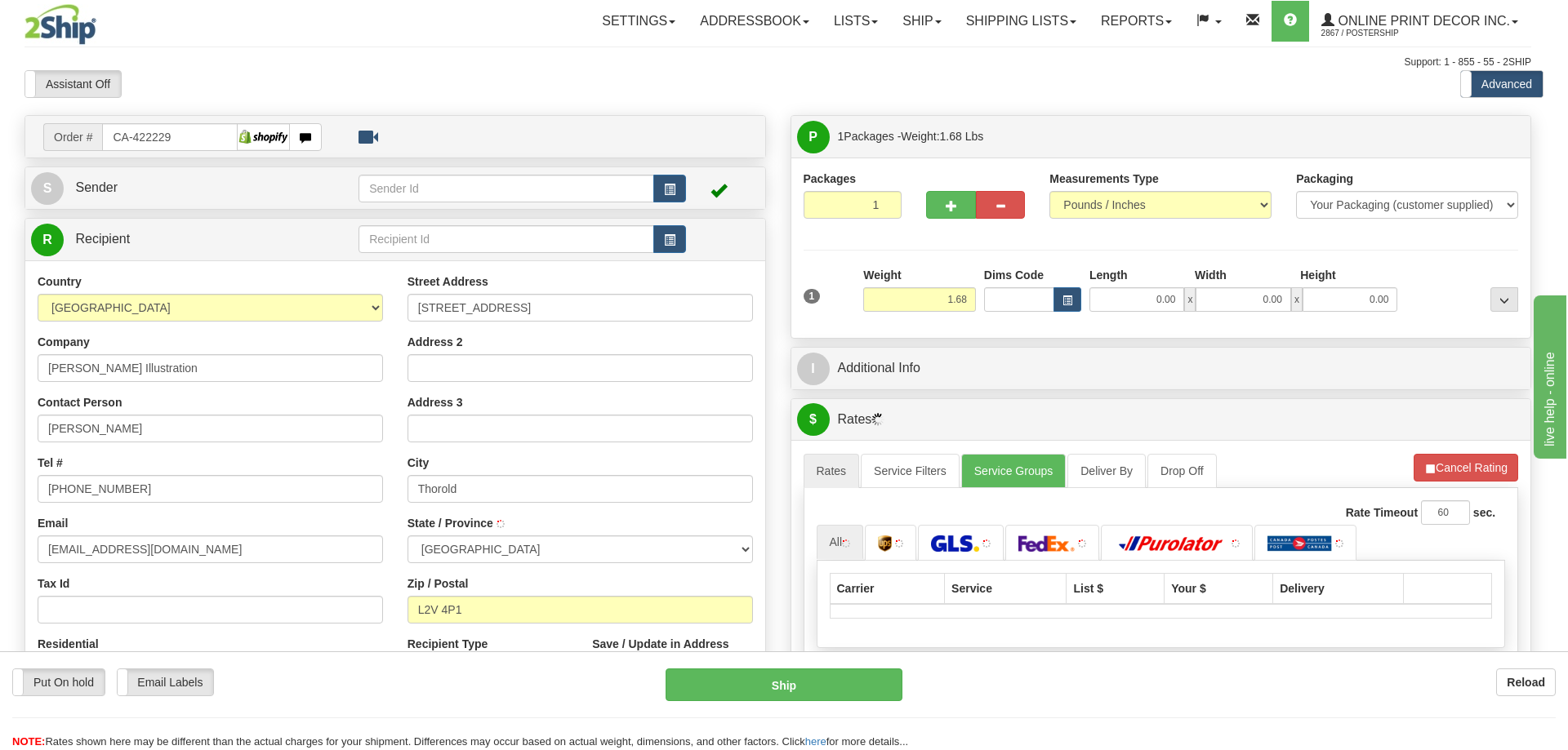
type input "[PERSON_NAME]"
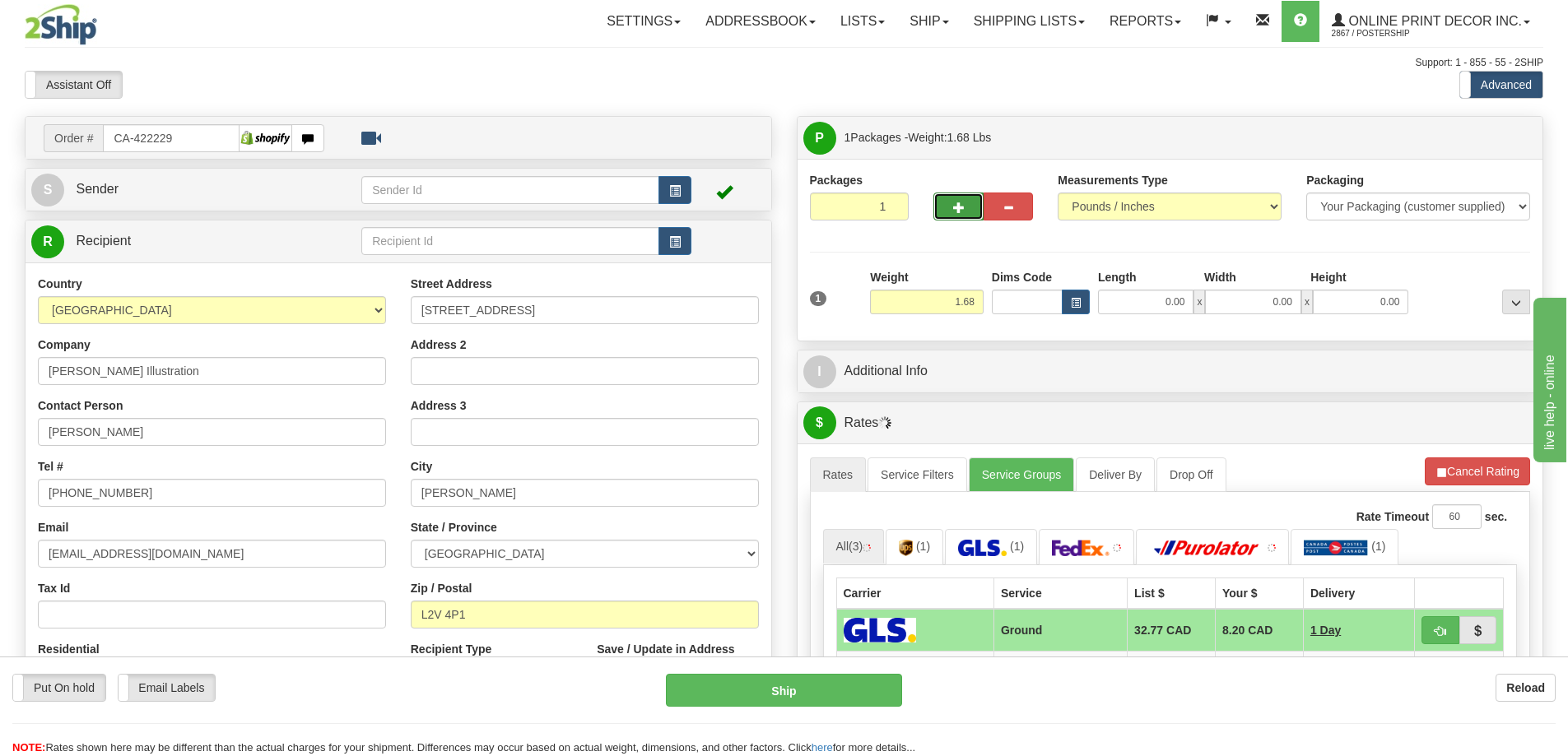
click at [958, 203] on span "button" at bounding box center [959, 208] width 12 height 11
radio input "true"
type input "2"
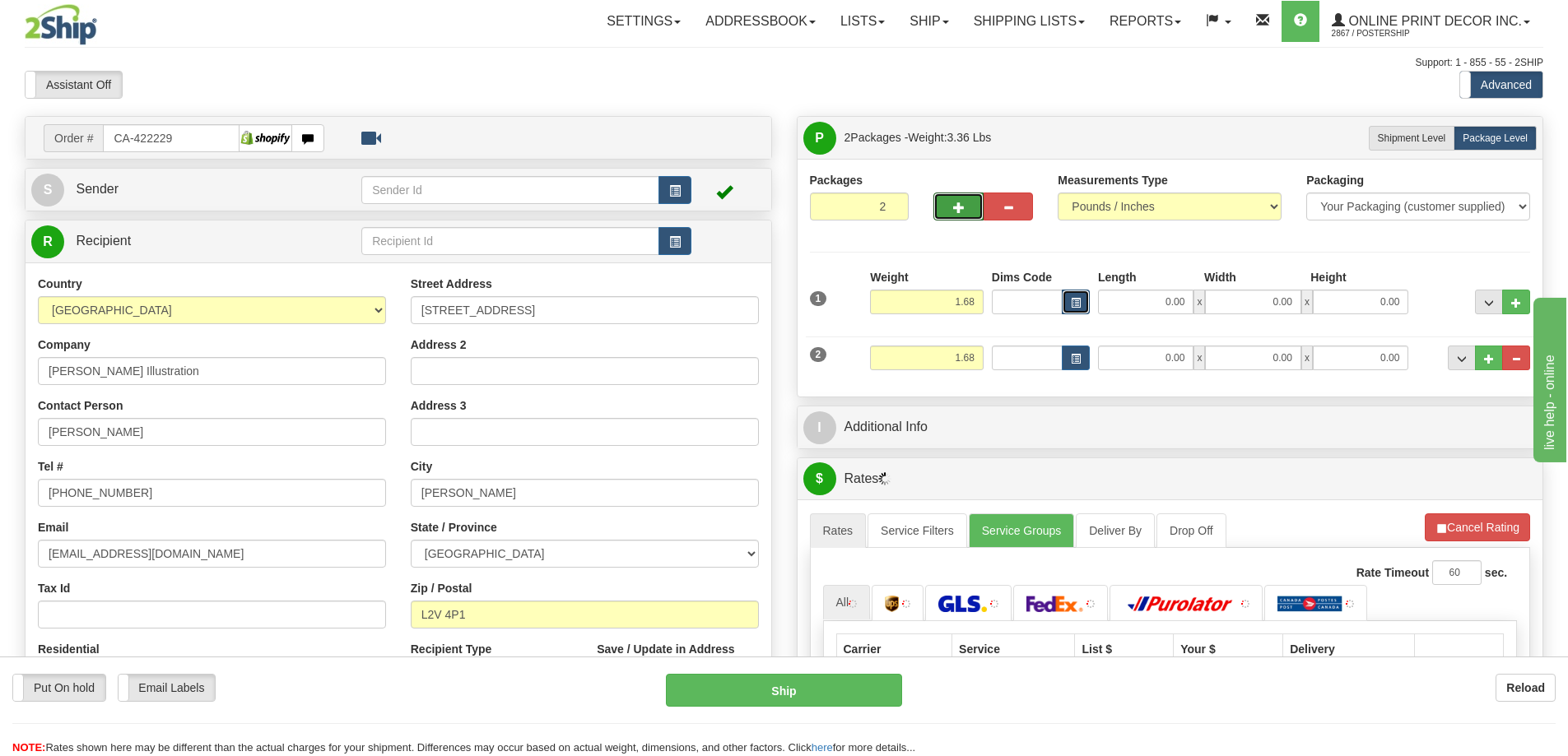
click at [1082, 298] on button "button" at bounding box center [1076, 301] width 28 height 25
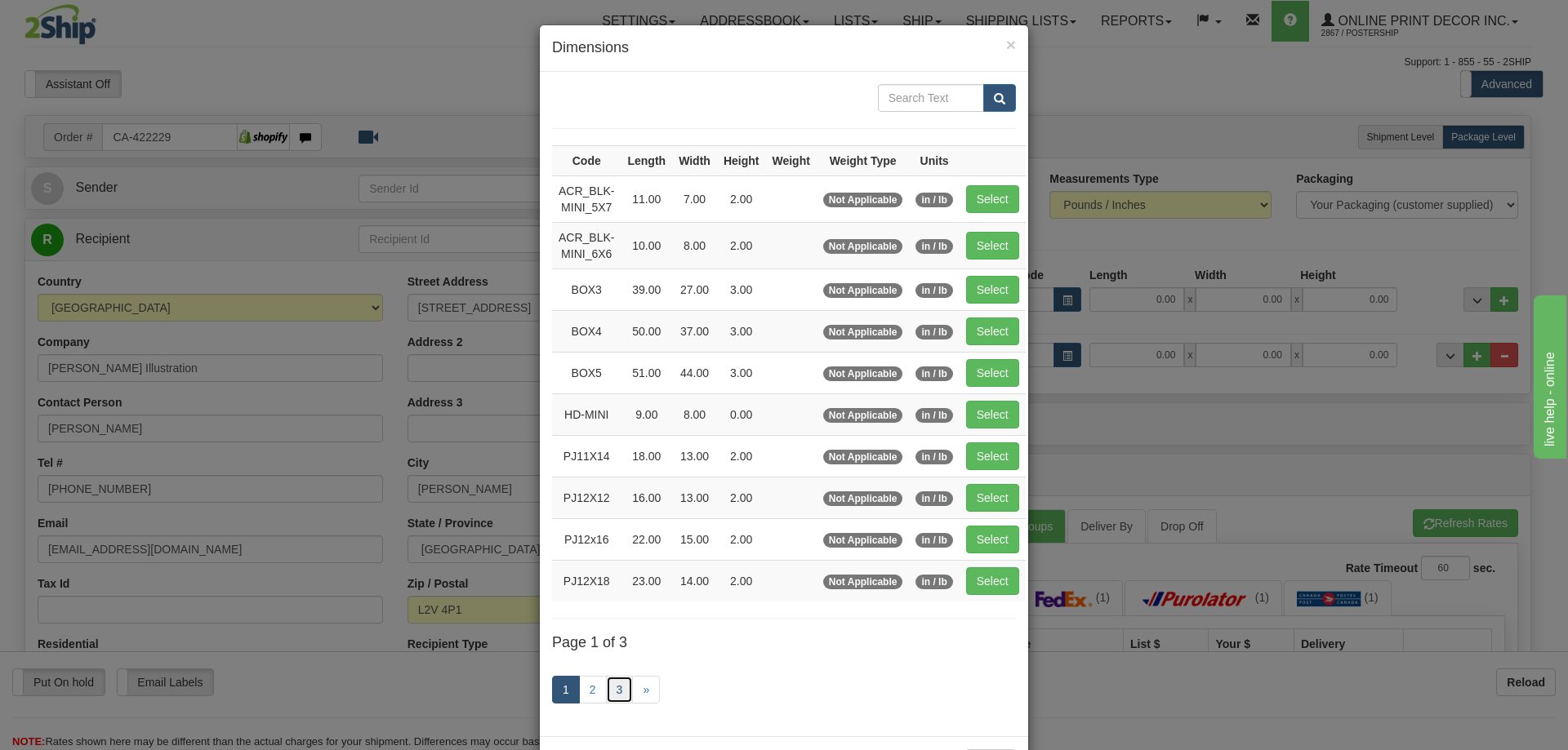
click at [606, 687] on link "3" at bounding box center [620, 689] width 28 height 28
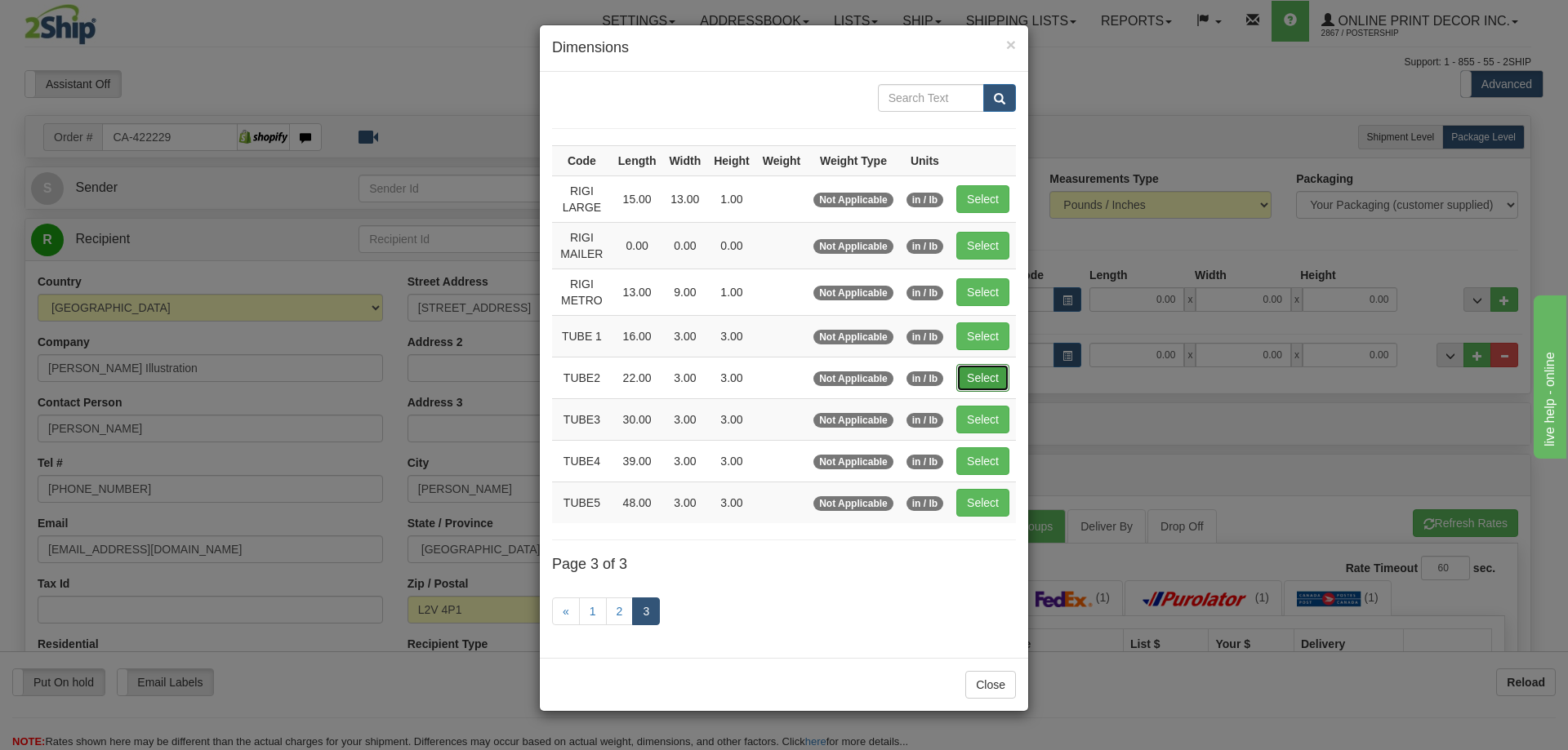
click at [974, 372] on button "Select" at bounding box center [983, 377] width 53 height 28
type input "TUBE2"
type input "22.00"
type input "3.00"
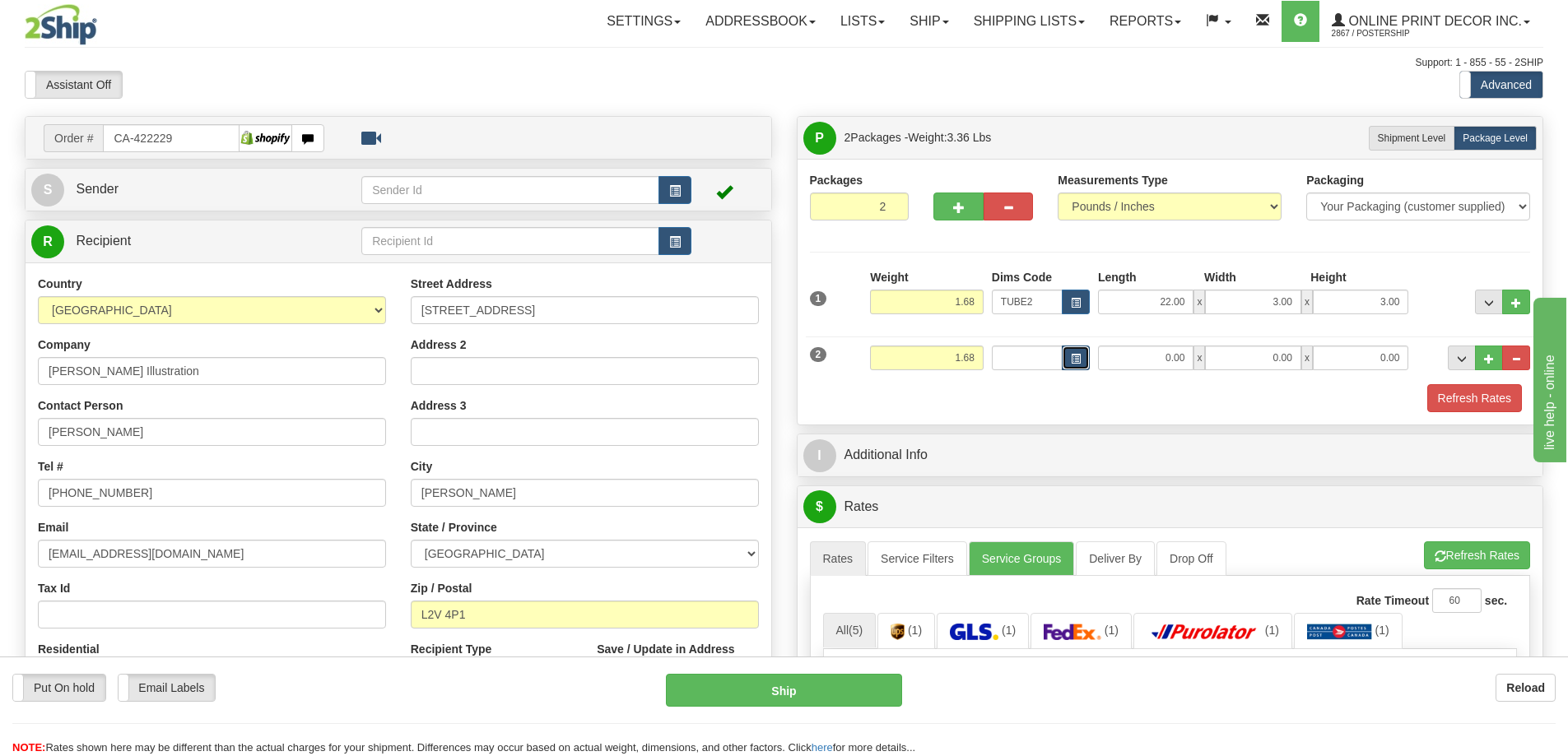
click at [1080, 361] on span "button" at bounding box center [1076, 359] width 10 height 9
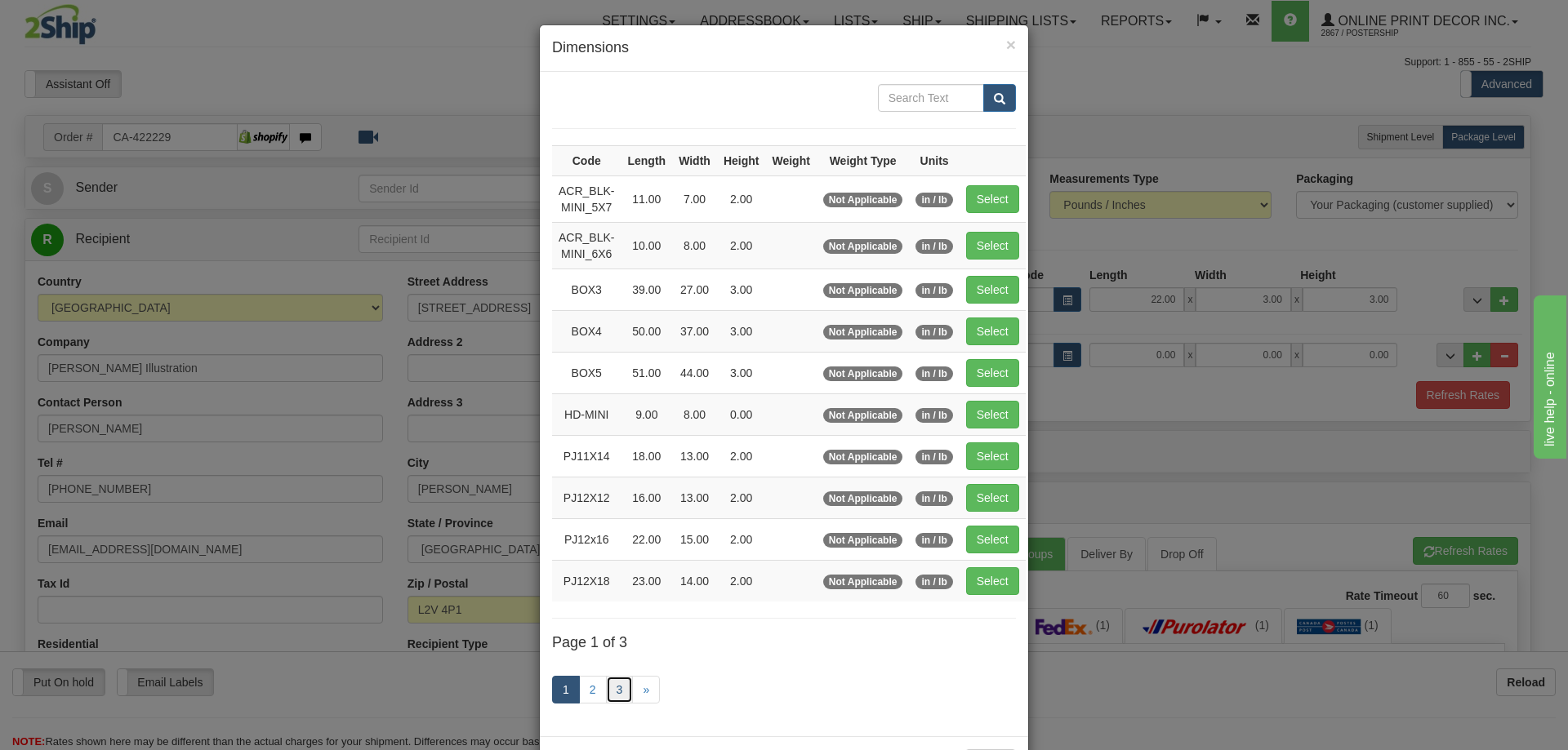
click at [609, 683] on link "3" at bounding box center [620, 689] width 28 height 28
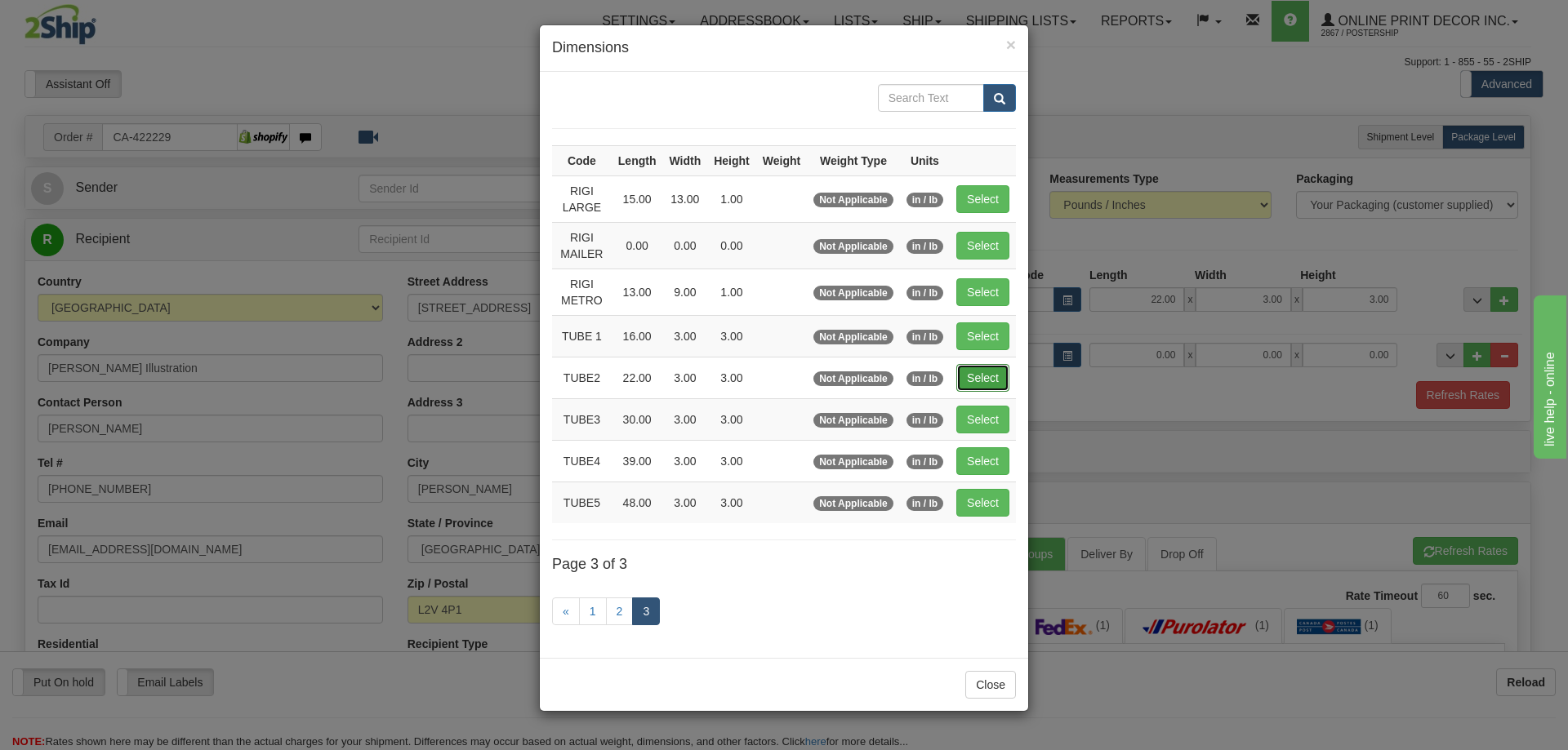
click at [984, 376] on button "Select" at bounding box center [983, 377] width 53 height 28
type input "TUBE2"
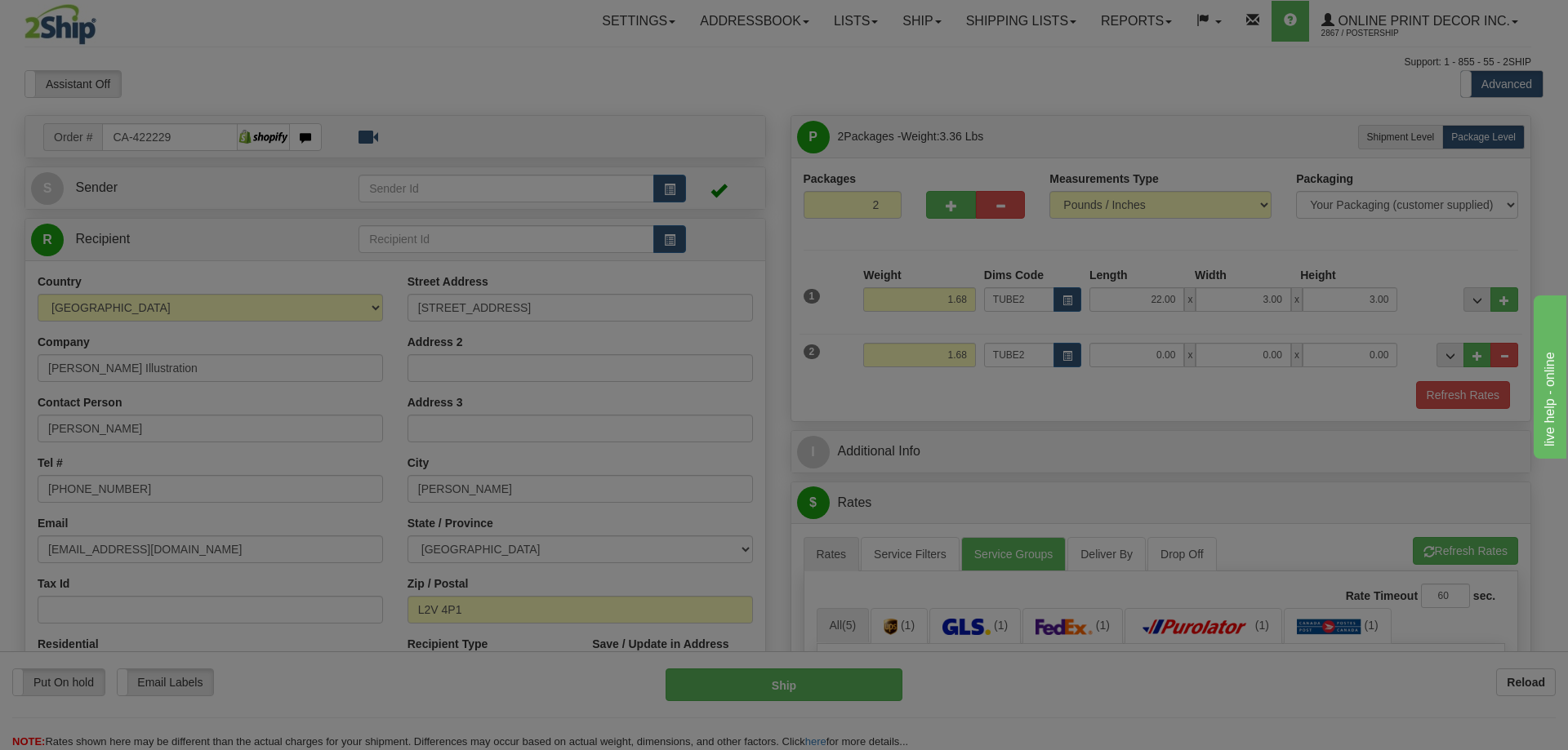
type input "22.00"
type input "3.00"
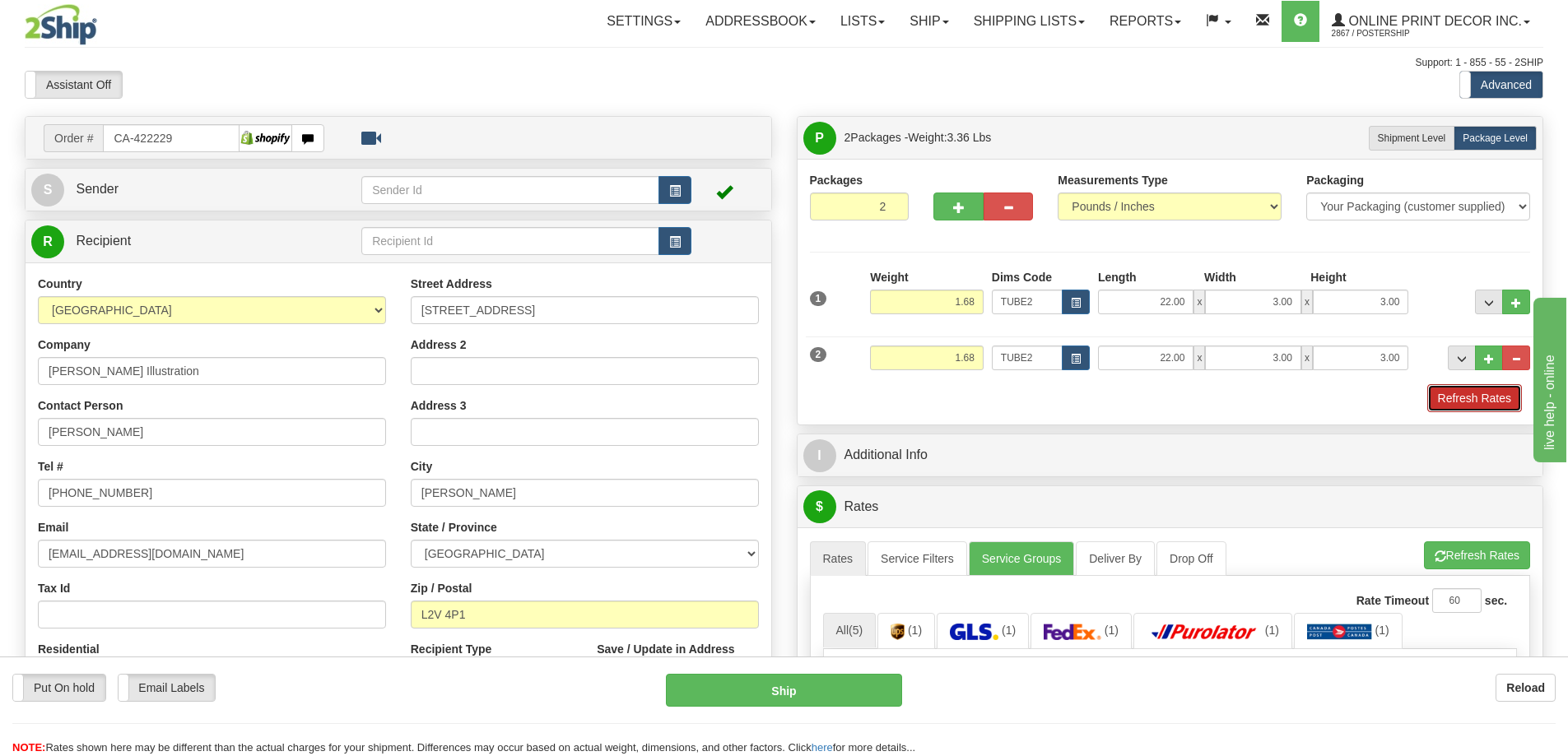
click at [1452, 390] on button "Refresh Rates" at bounding box center [1475, 398] width 95 height 28
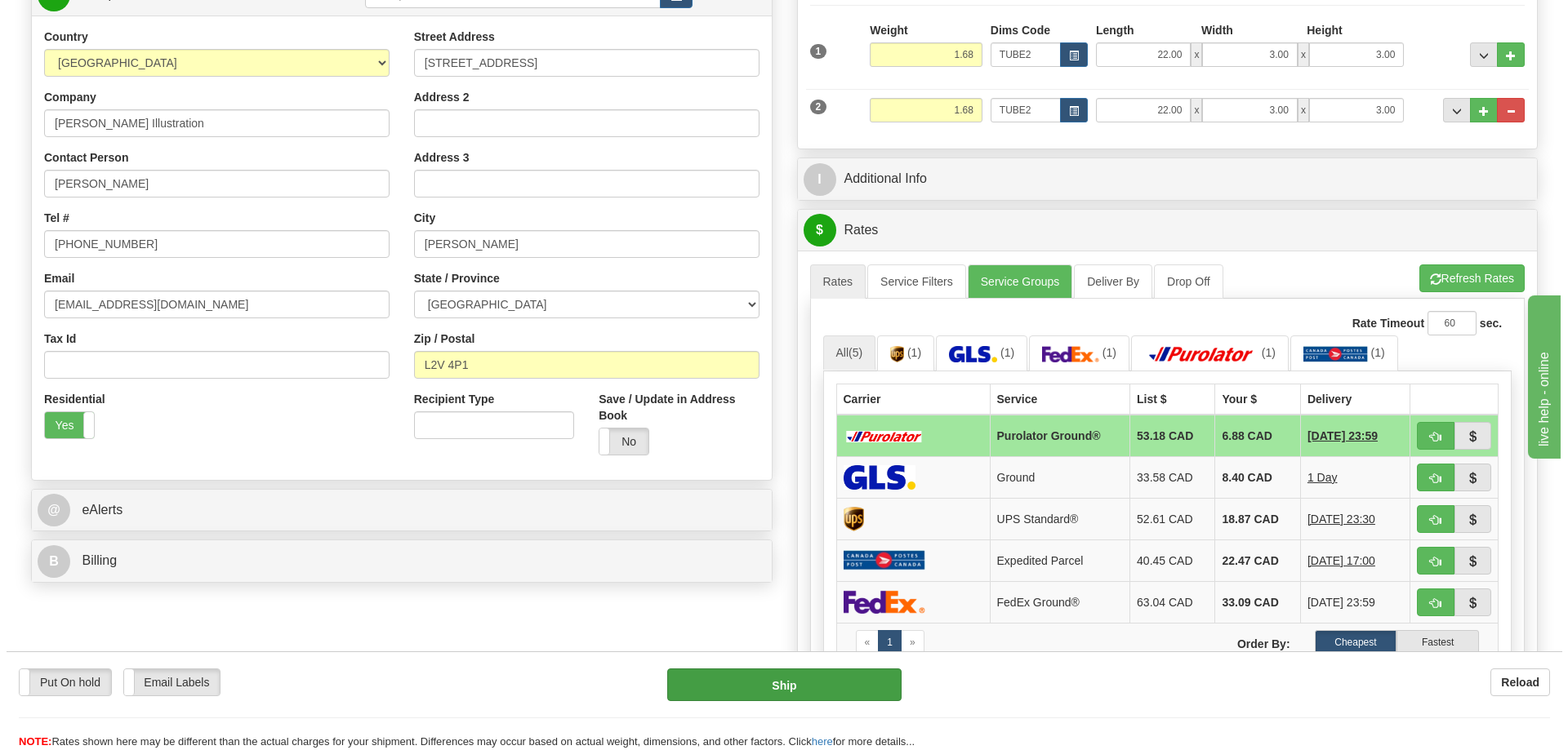
scroll to position [327, 0]
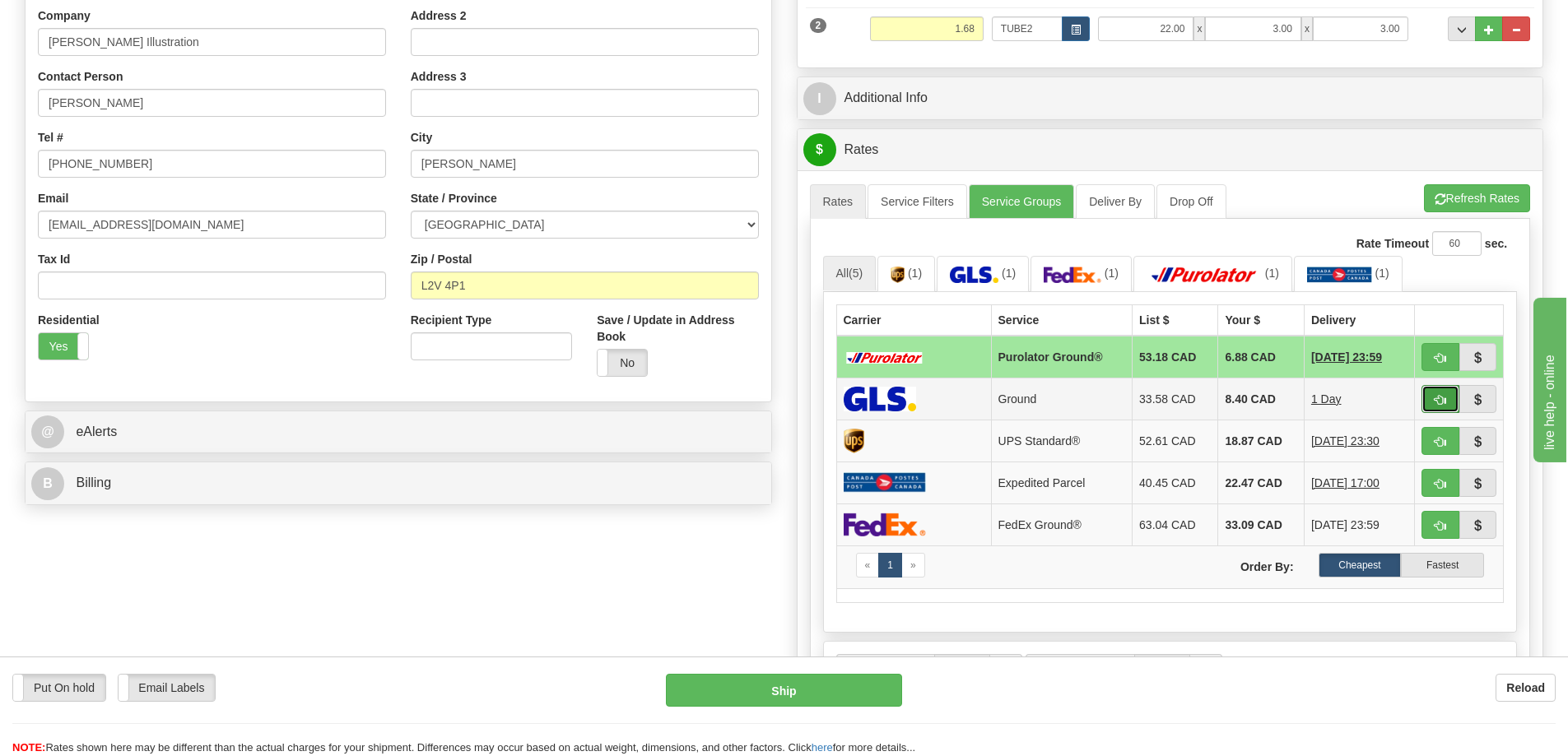
click at [1435, 393] on button "button" at bounding box center [1441, 399] width 38 height 28
type input "1"
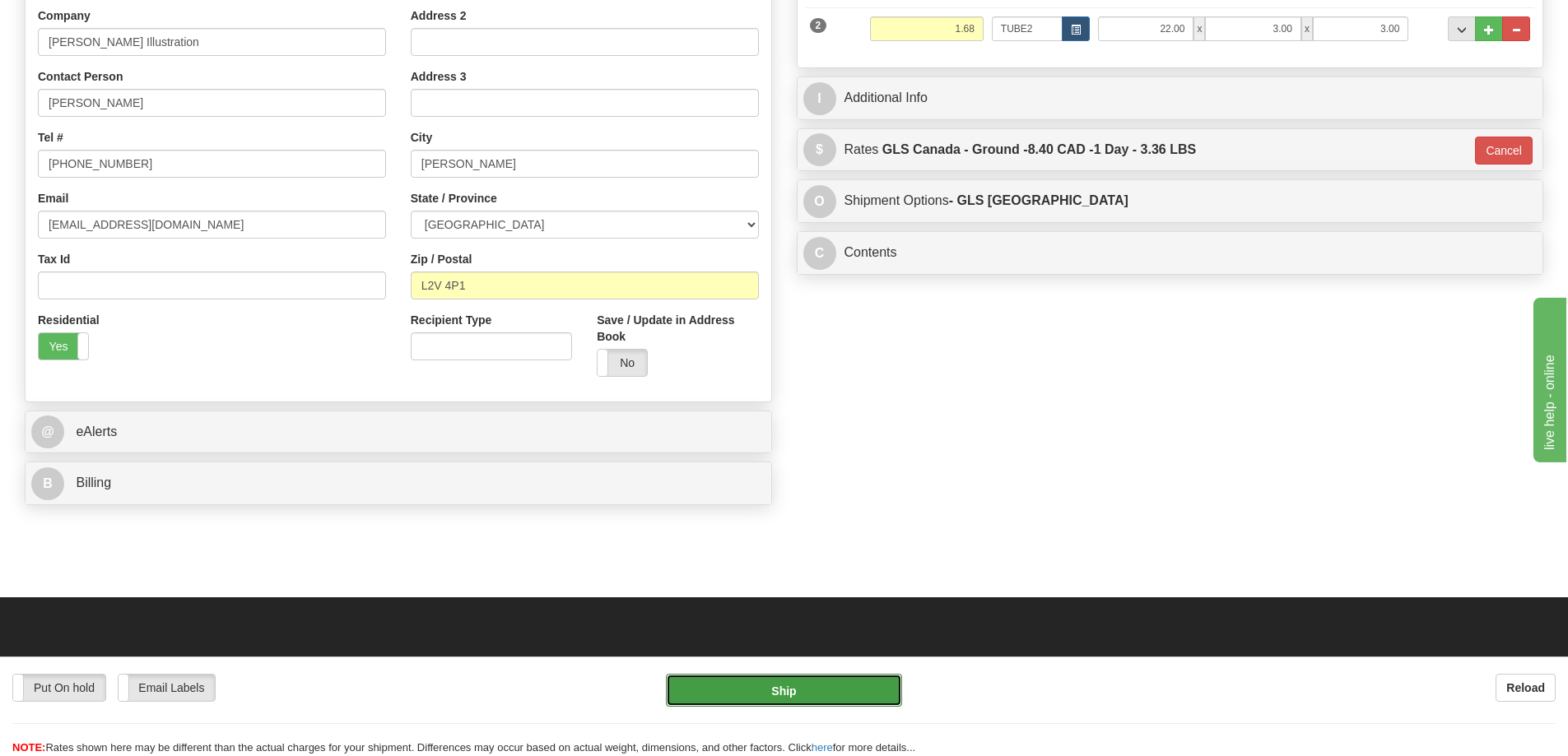
click at [863, 687] on button "Ship" at bounding box center [784, 690] width 236 height 33
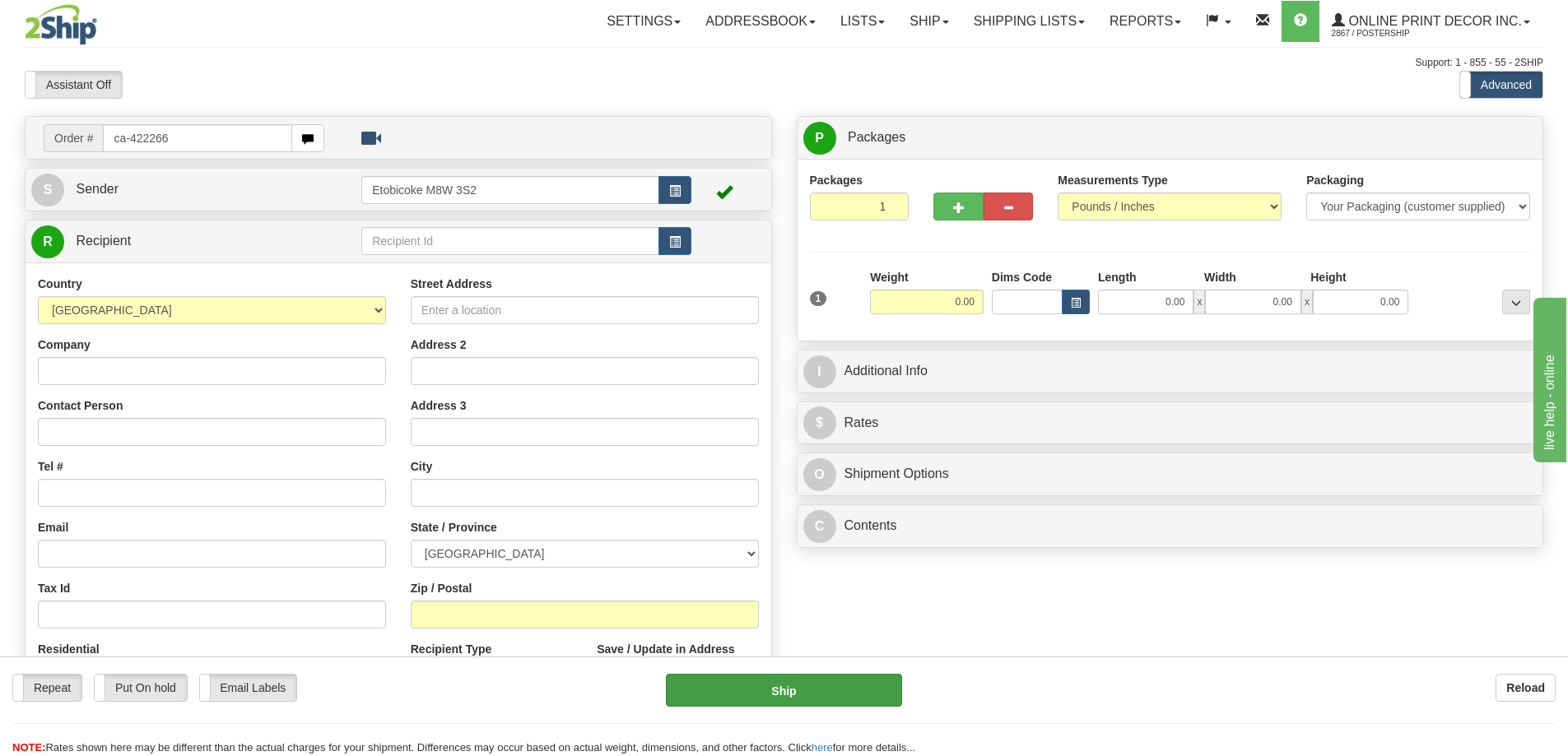
type input "ca-422266"
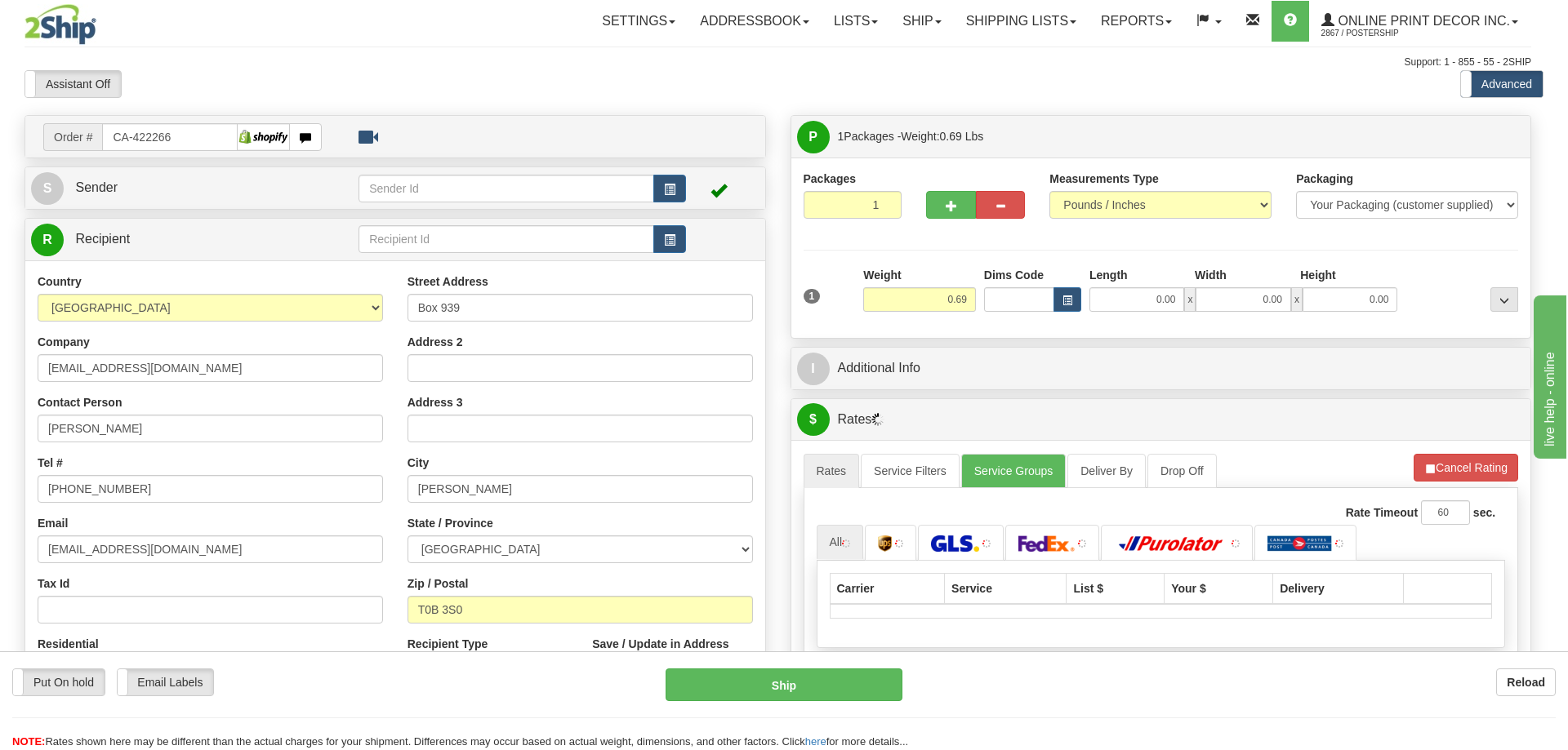
type input "PROVOST"
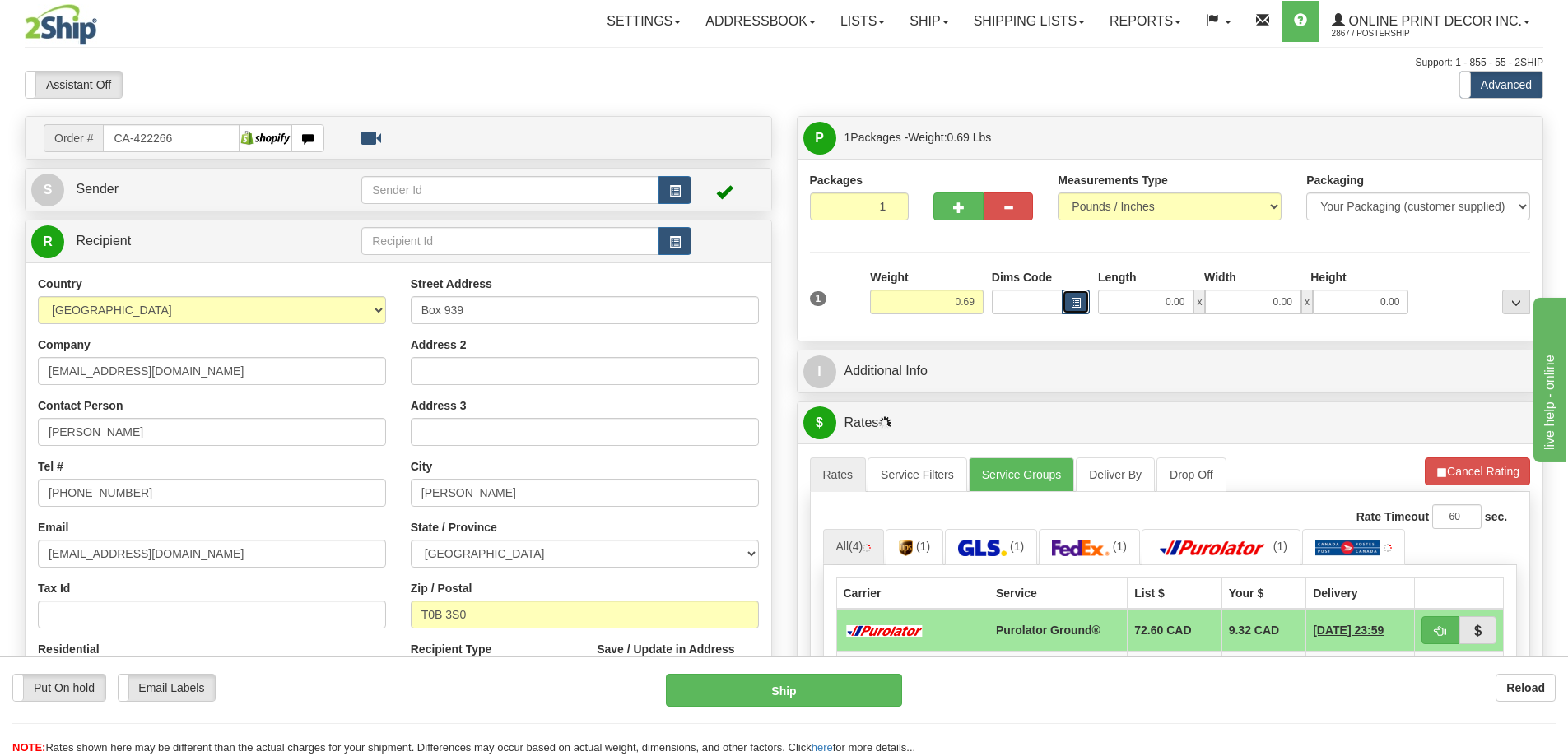
click at [1073, 294] on button "button" at bounding box center [1076, 301] width 28 height 25
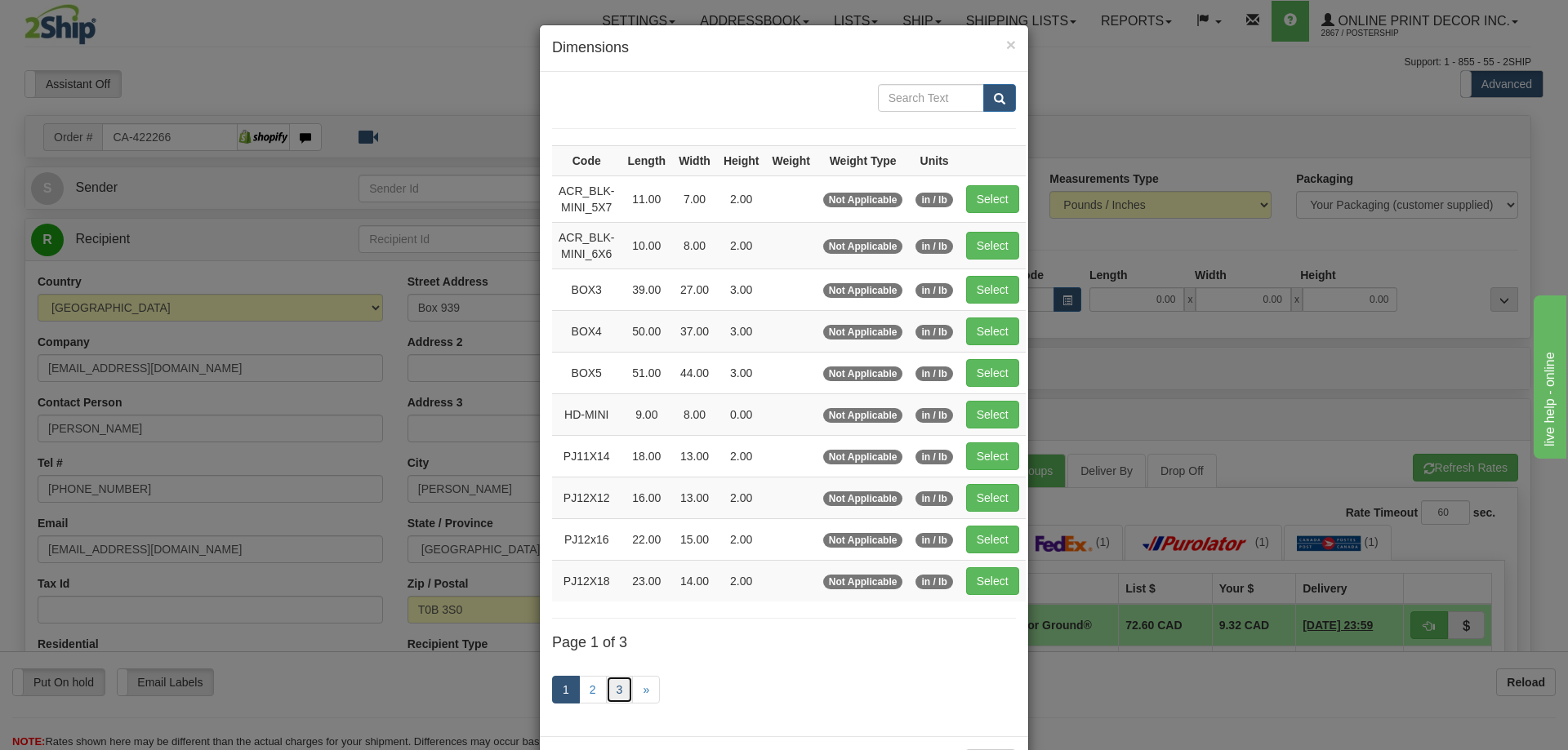
click at [610, 687] on link "3" at bounding box center [620, 689] width 28 height 28
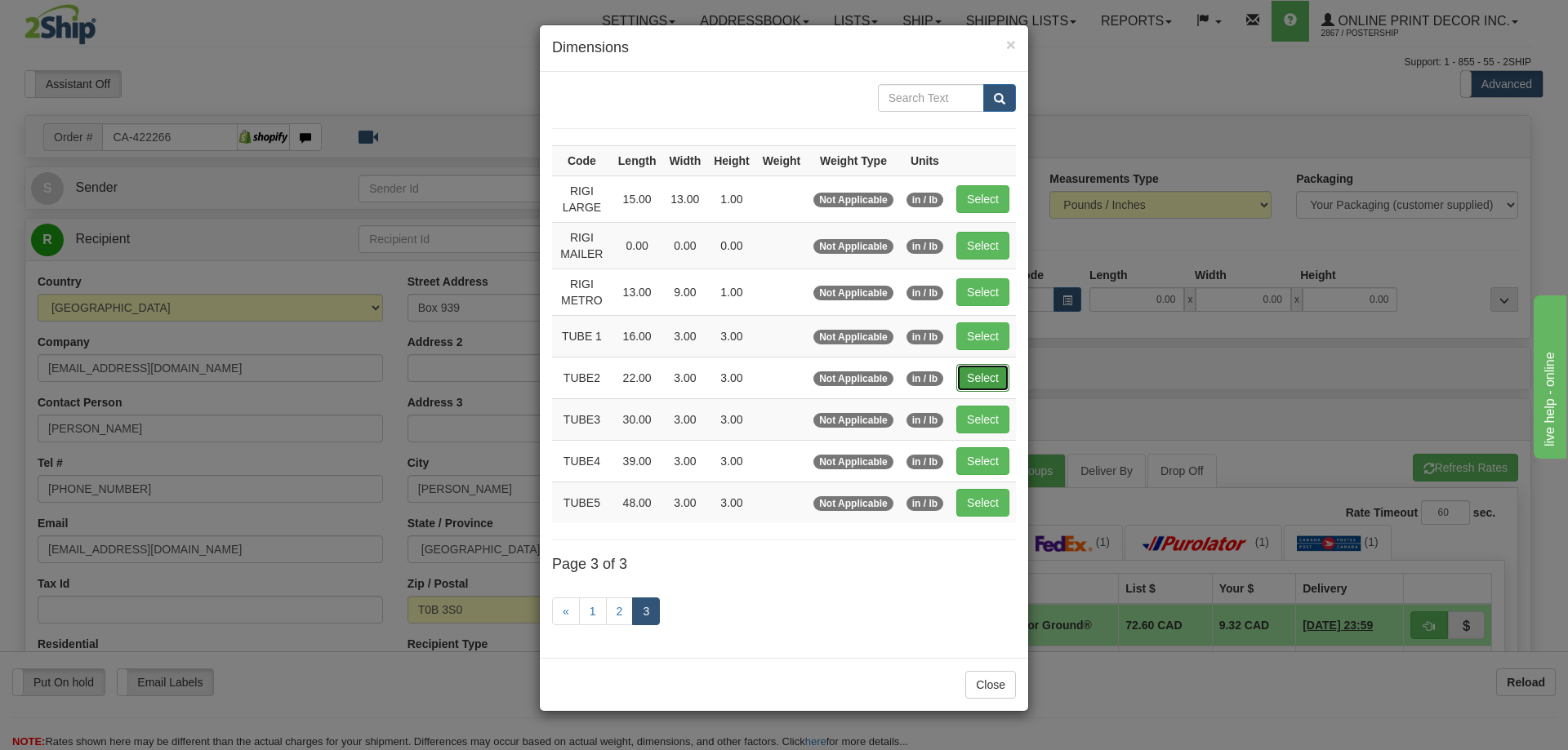
click at [980, 376] on button "Select" at bounding box center [983, 377] width 53 height 28
type input "TUBE2"
type input "22.00"
type input "3.00"
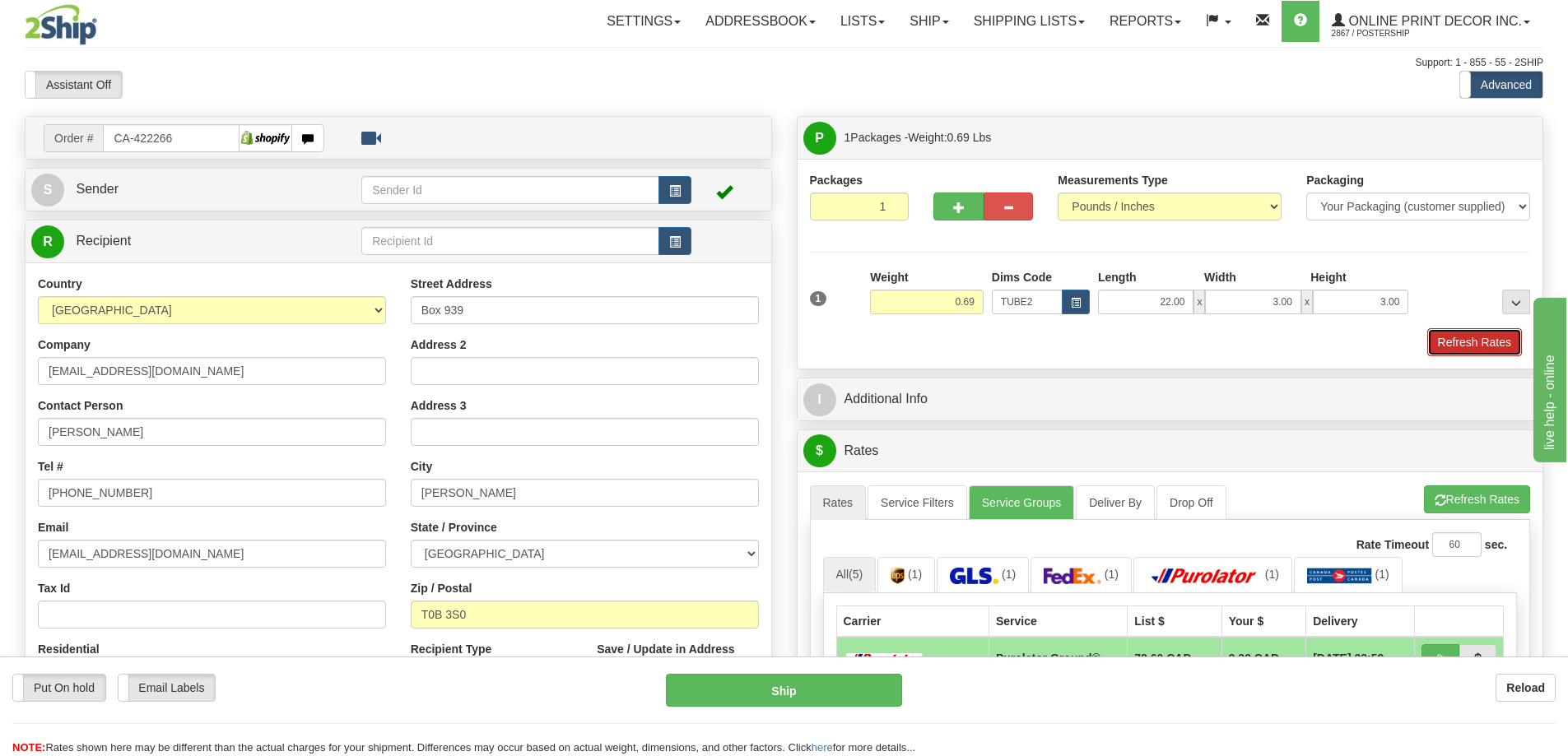
click at [1479, 343] on button "Refresh Rates" at bounding box center [1475, 342] width 95 height 28
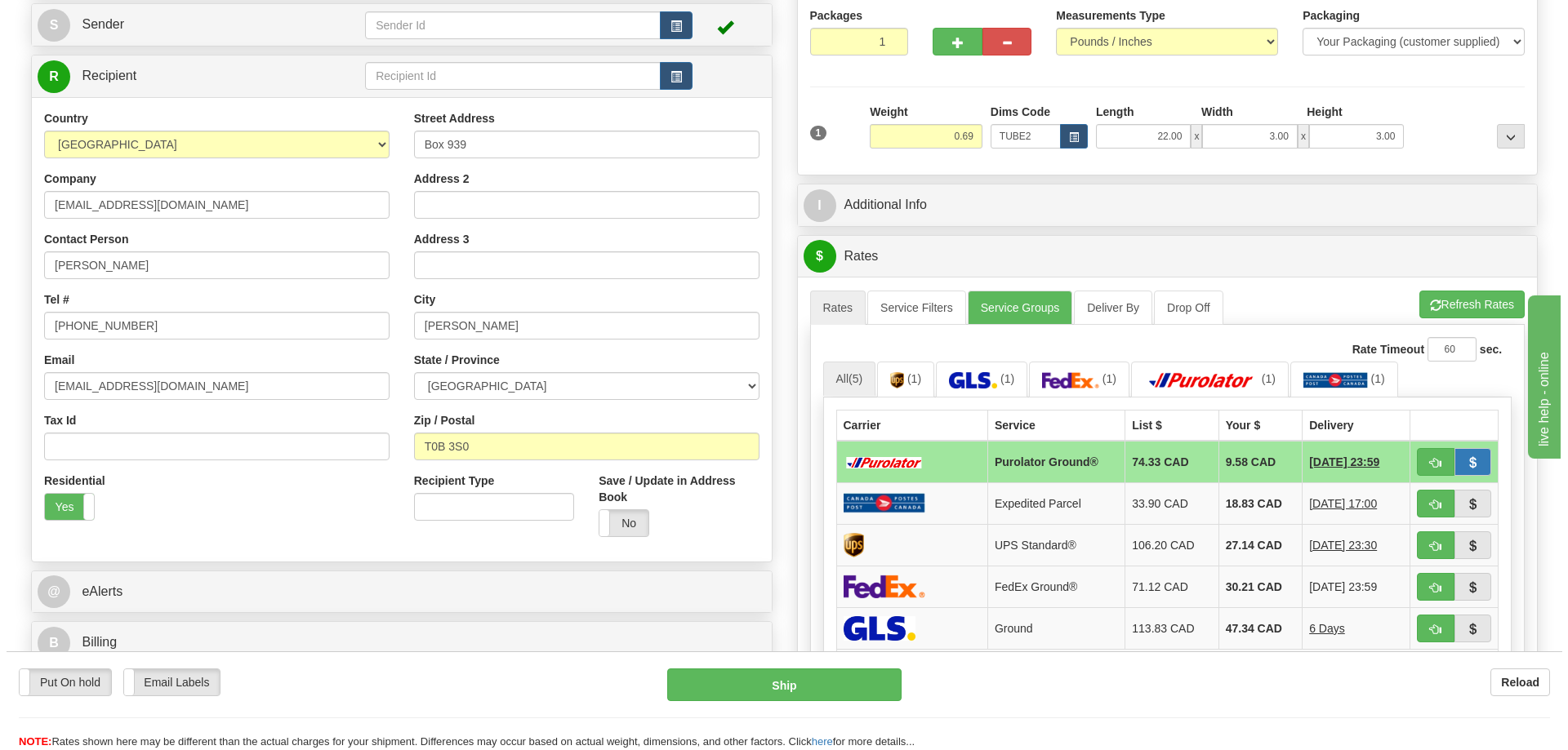
scroll to position [245, 0]
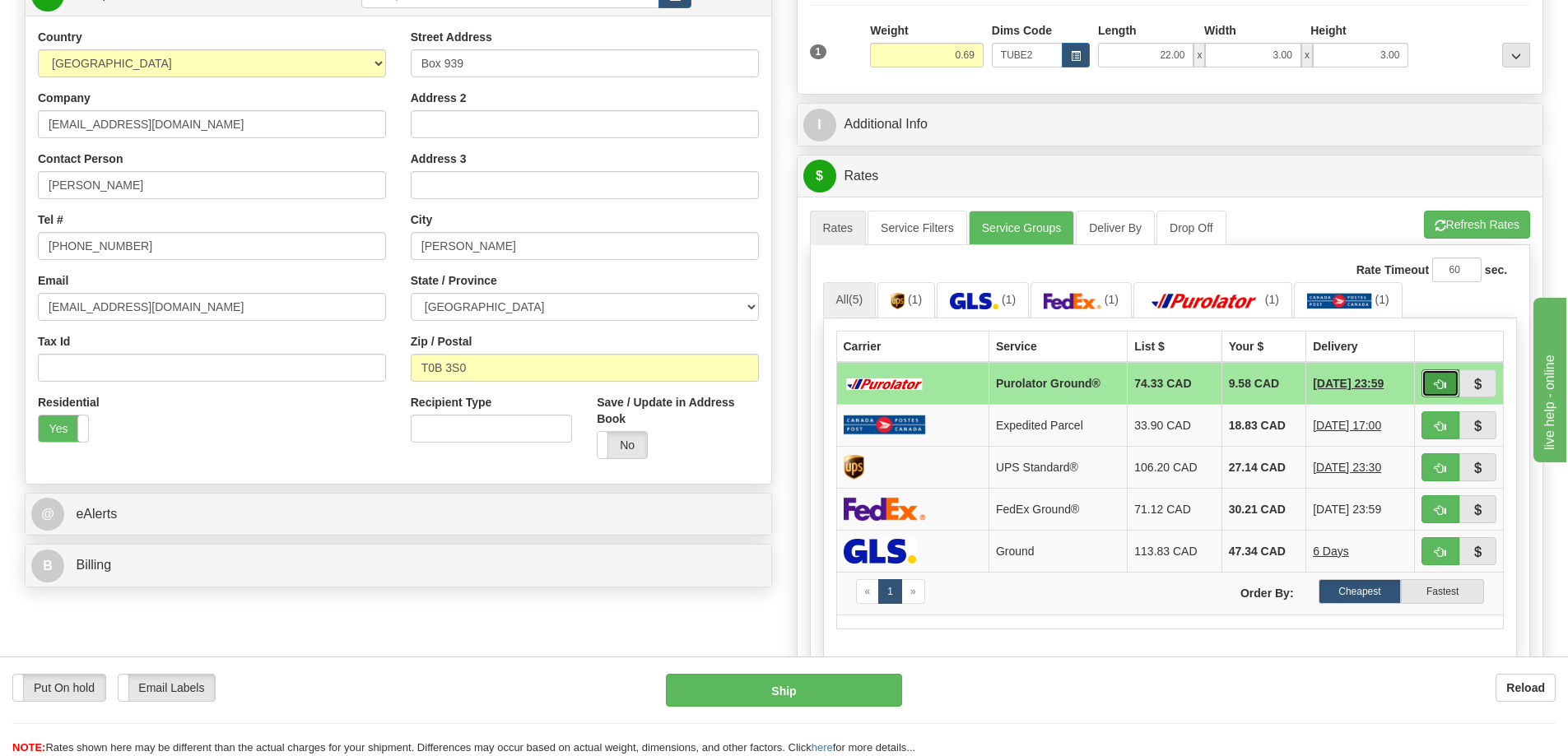
click at [1430, 383] on button "button" at bounding box center [1441, 383] width 38 height 28
type input "260"
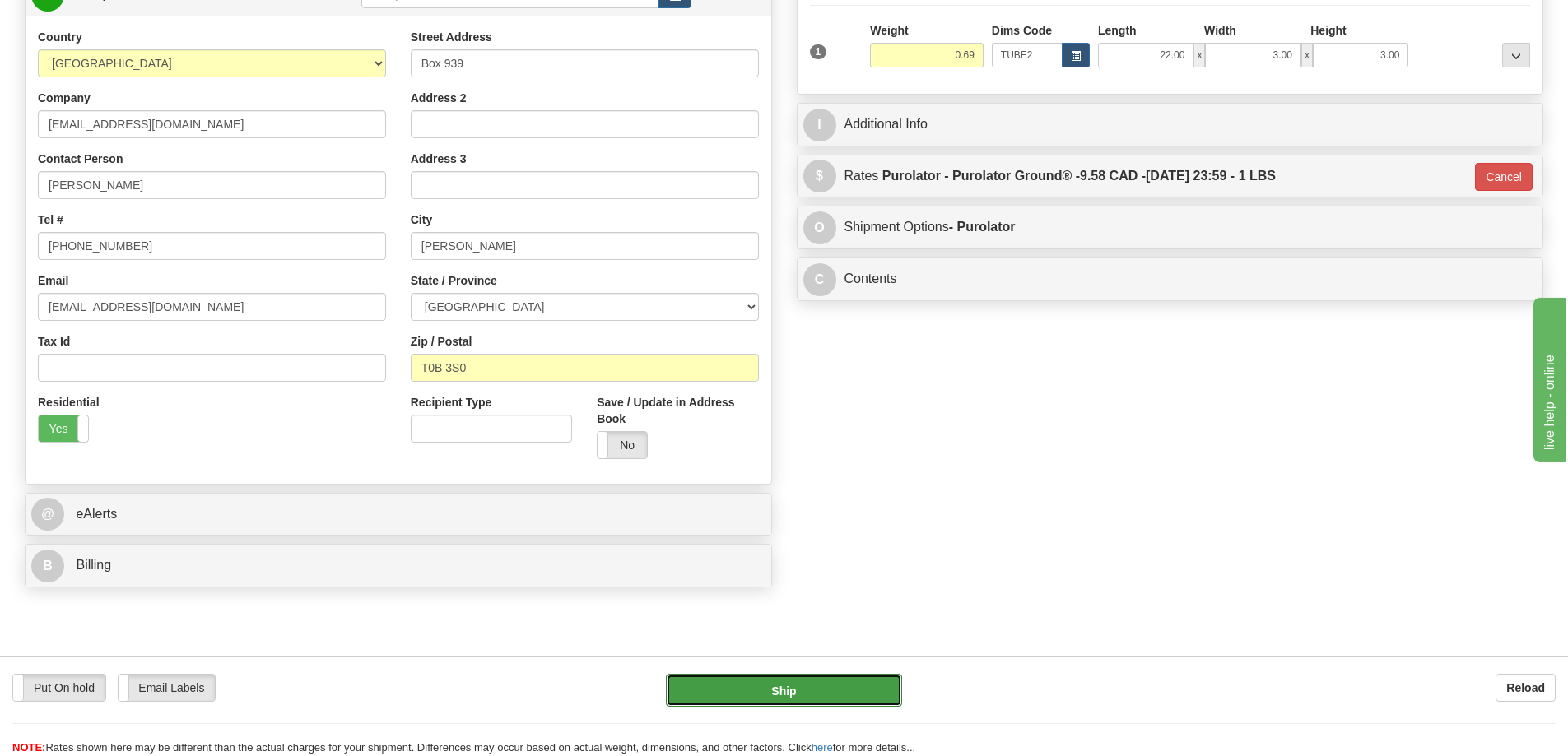
click at [856, 693] on button "Ship" at bounding box center [784, 690] width 236 height 33
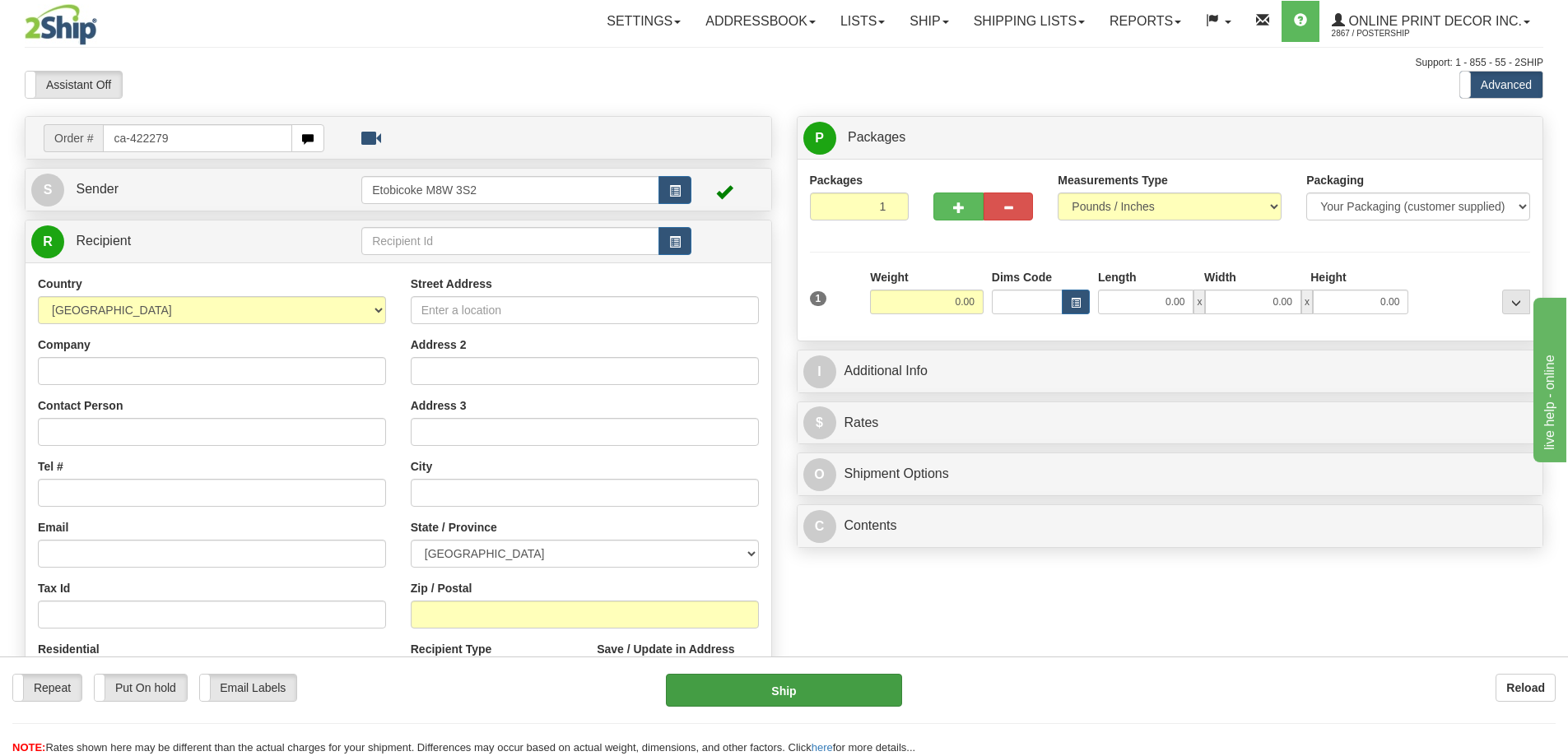
type input "ca-422279"
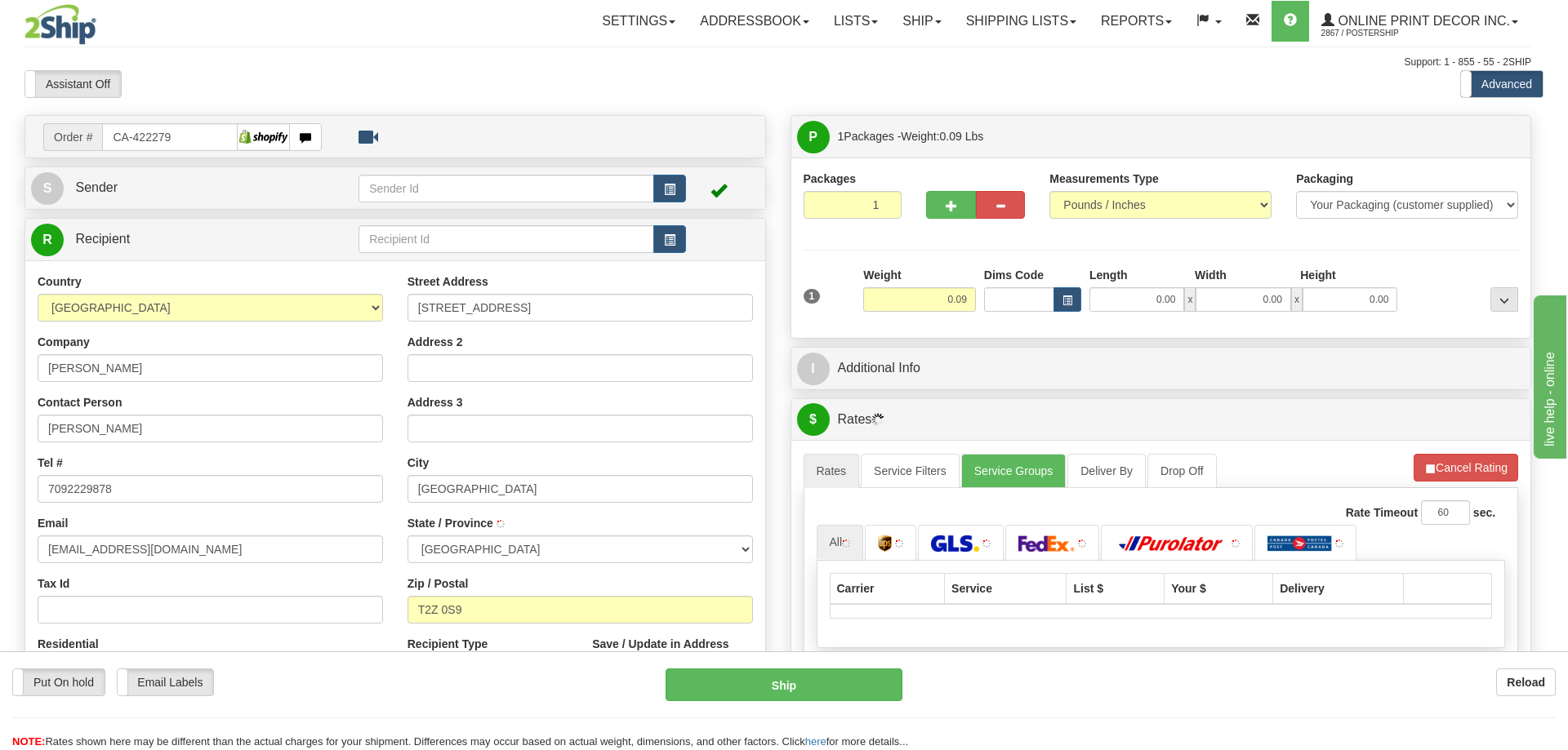
type input "[GEOGRAPHIC_DATA]"
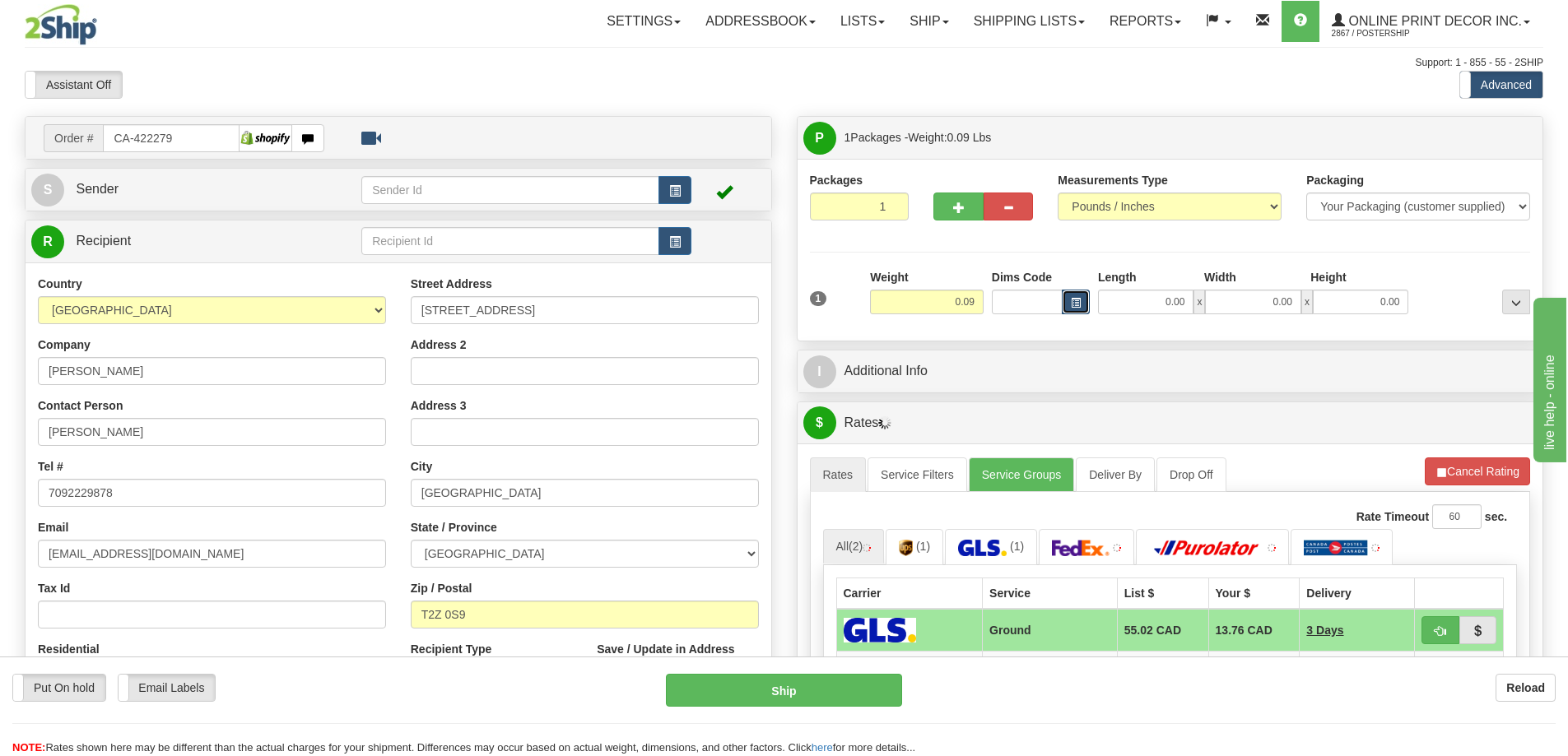
click at [1074, 299] on span "button" at bounding box center [1076, 303] width 10 height 9
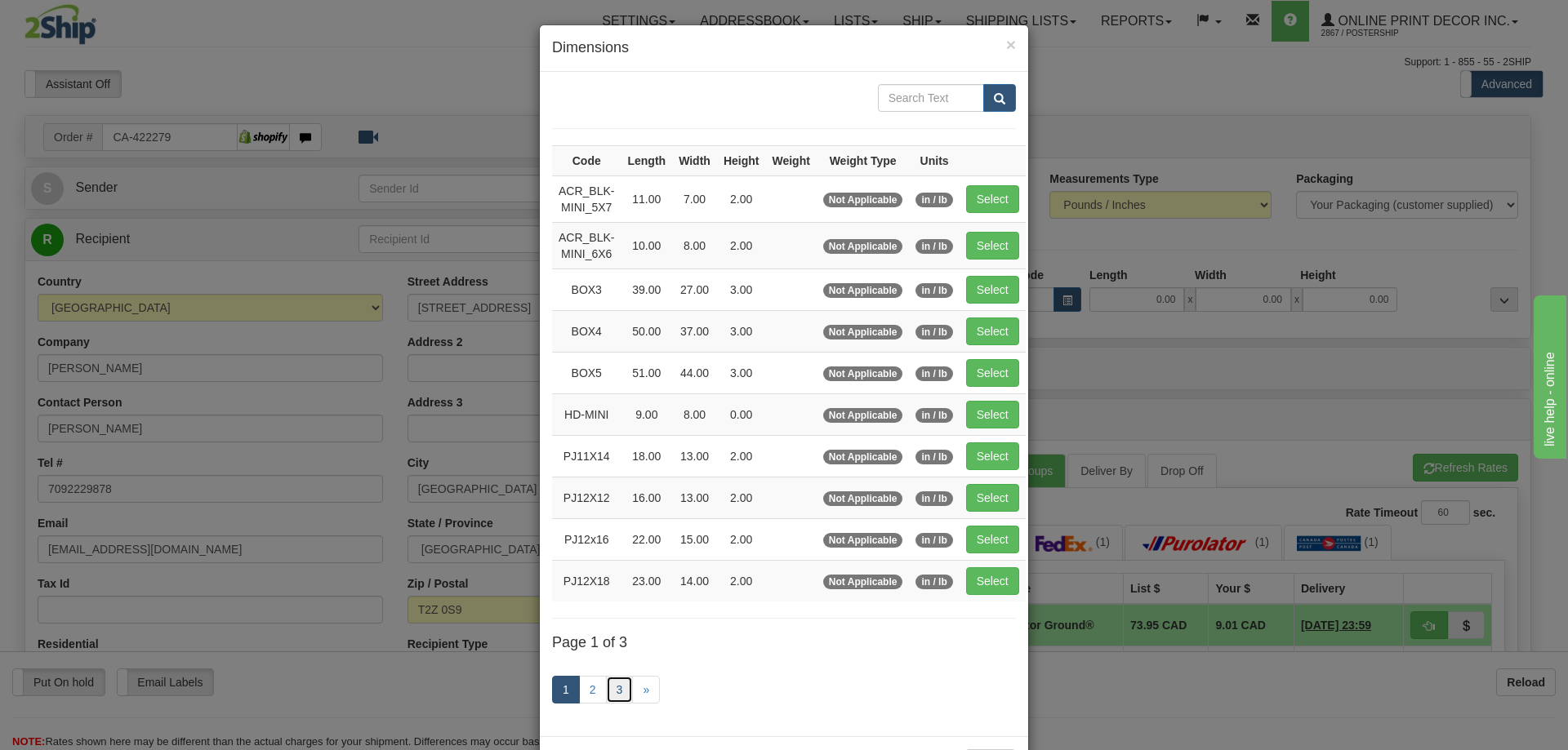
click at [619, 686] on link "3" at bounding box center [620, 689] width 28 height 28
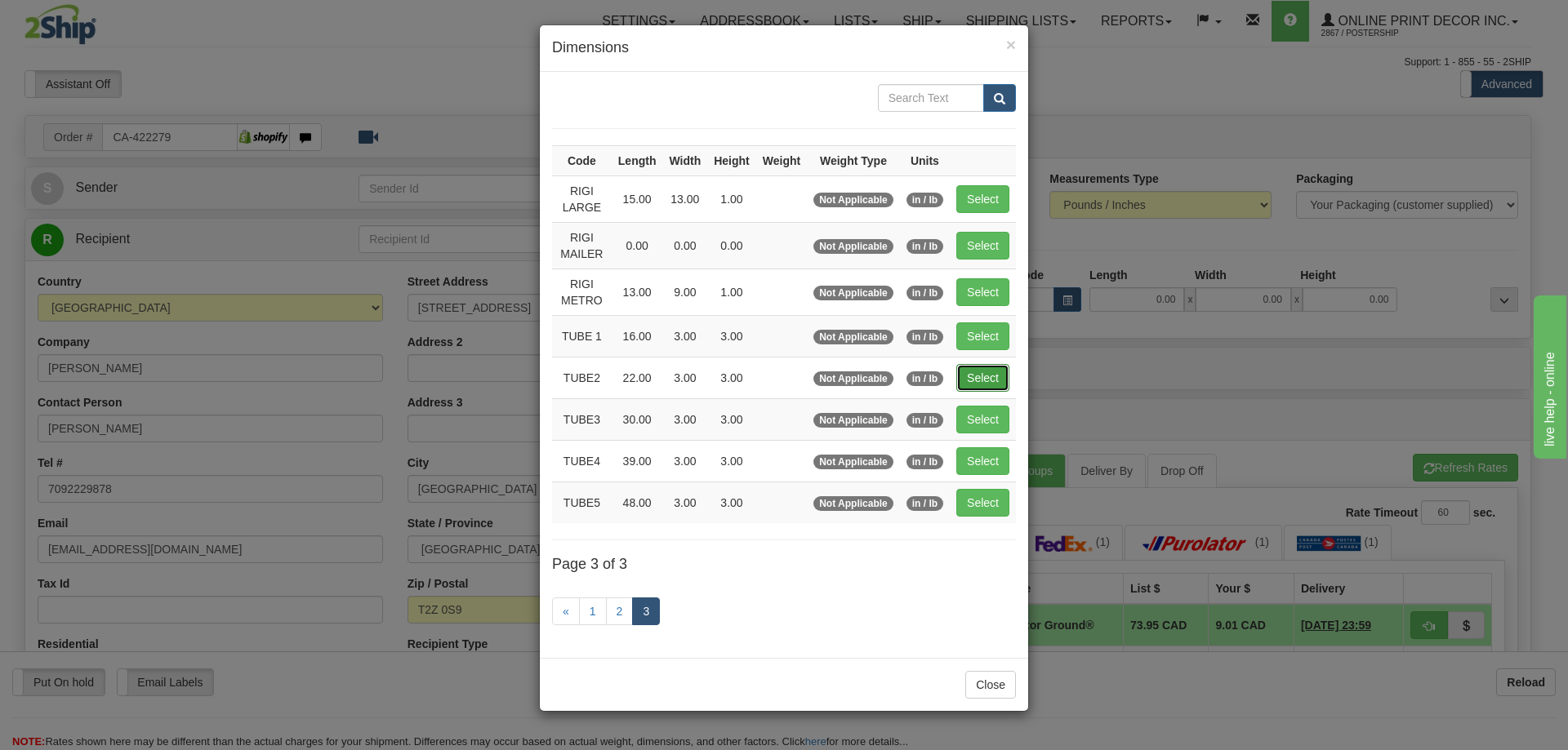
click at [995, 376] on button "Select" at bounding box center [983, 377] width 53 height 28
type input "TUBE2"
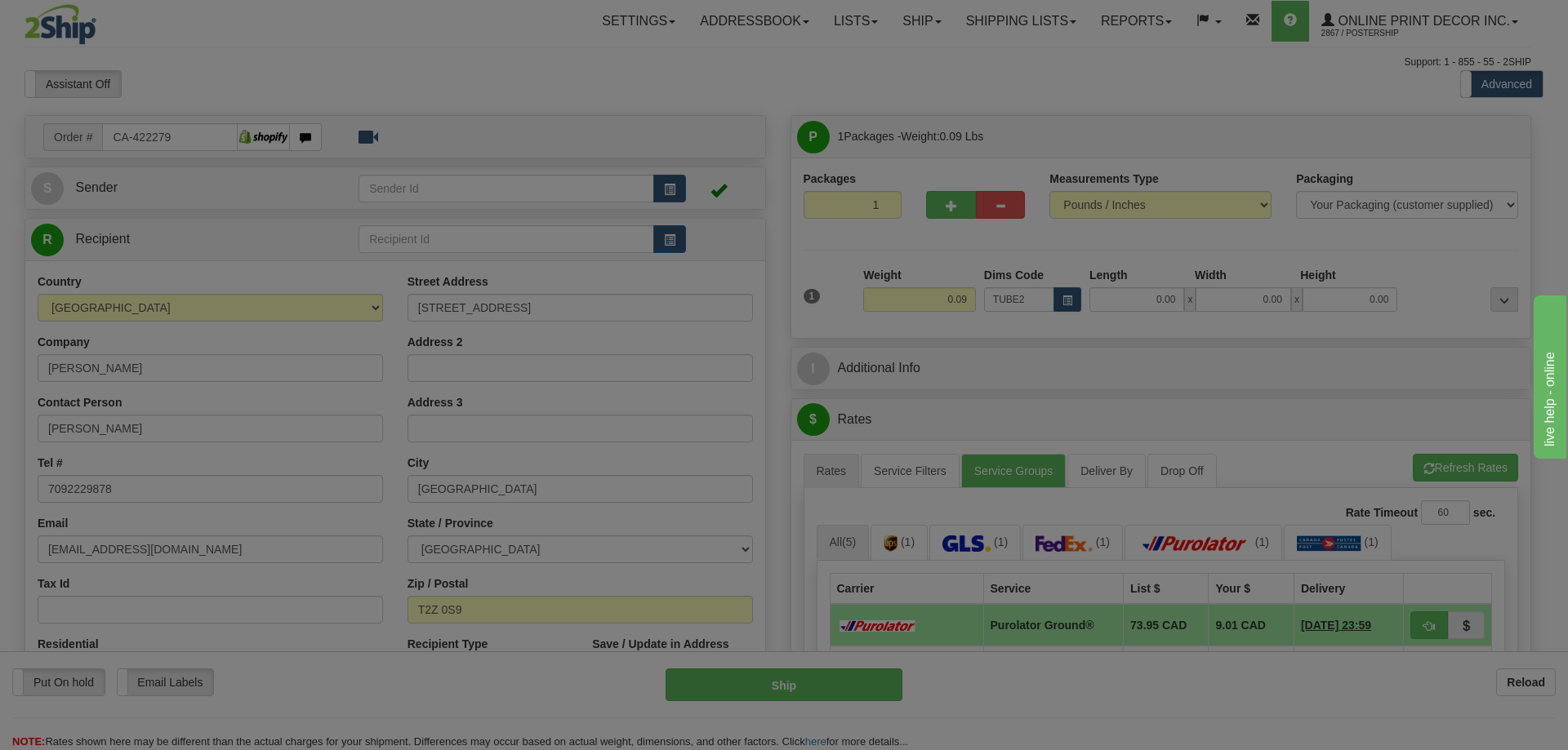
type input "22.00"
type input "3.00"
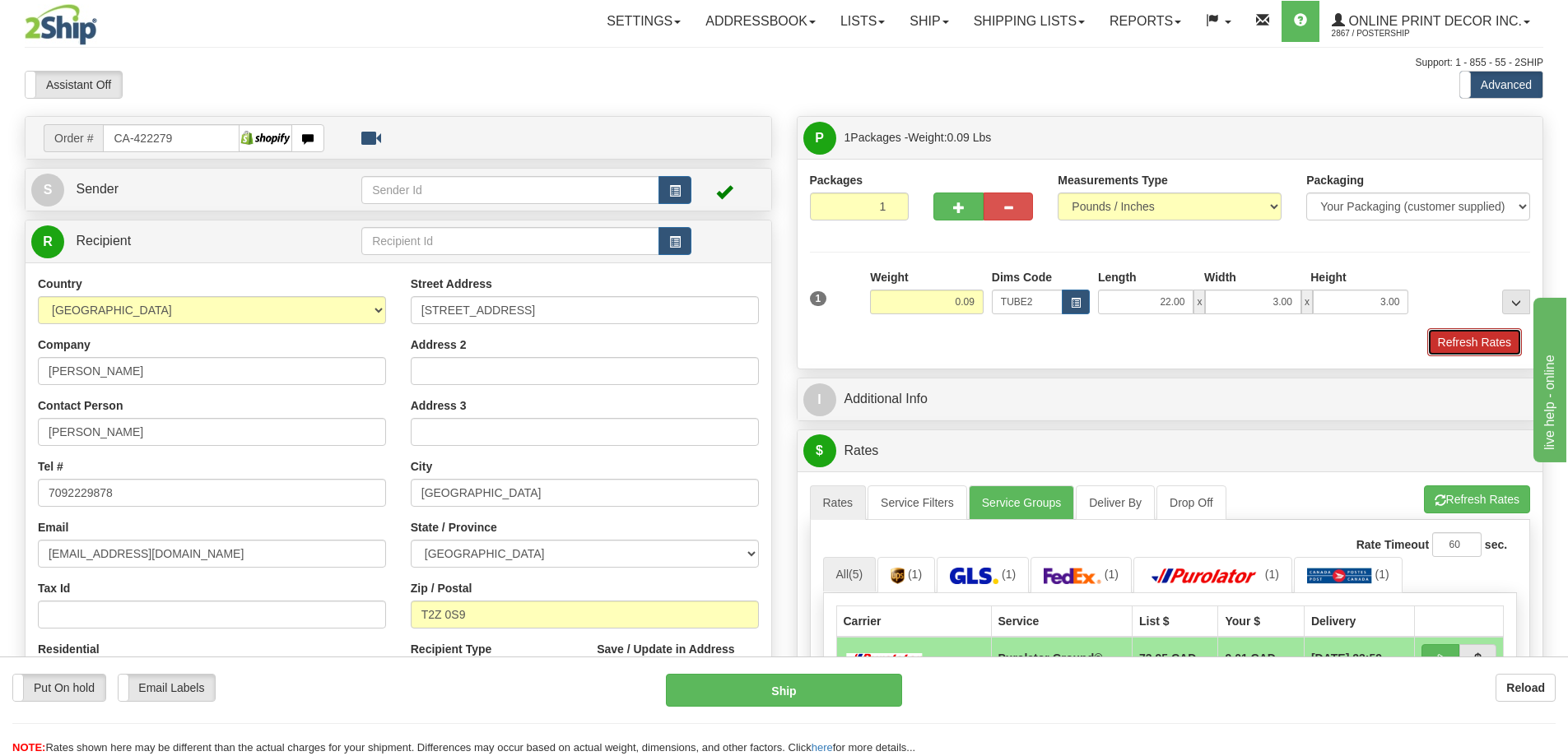
click at [1473, 340] on button "Refresh Rates" at bounding box center [1475, 342] width 95 height 28
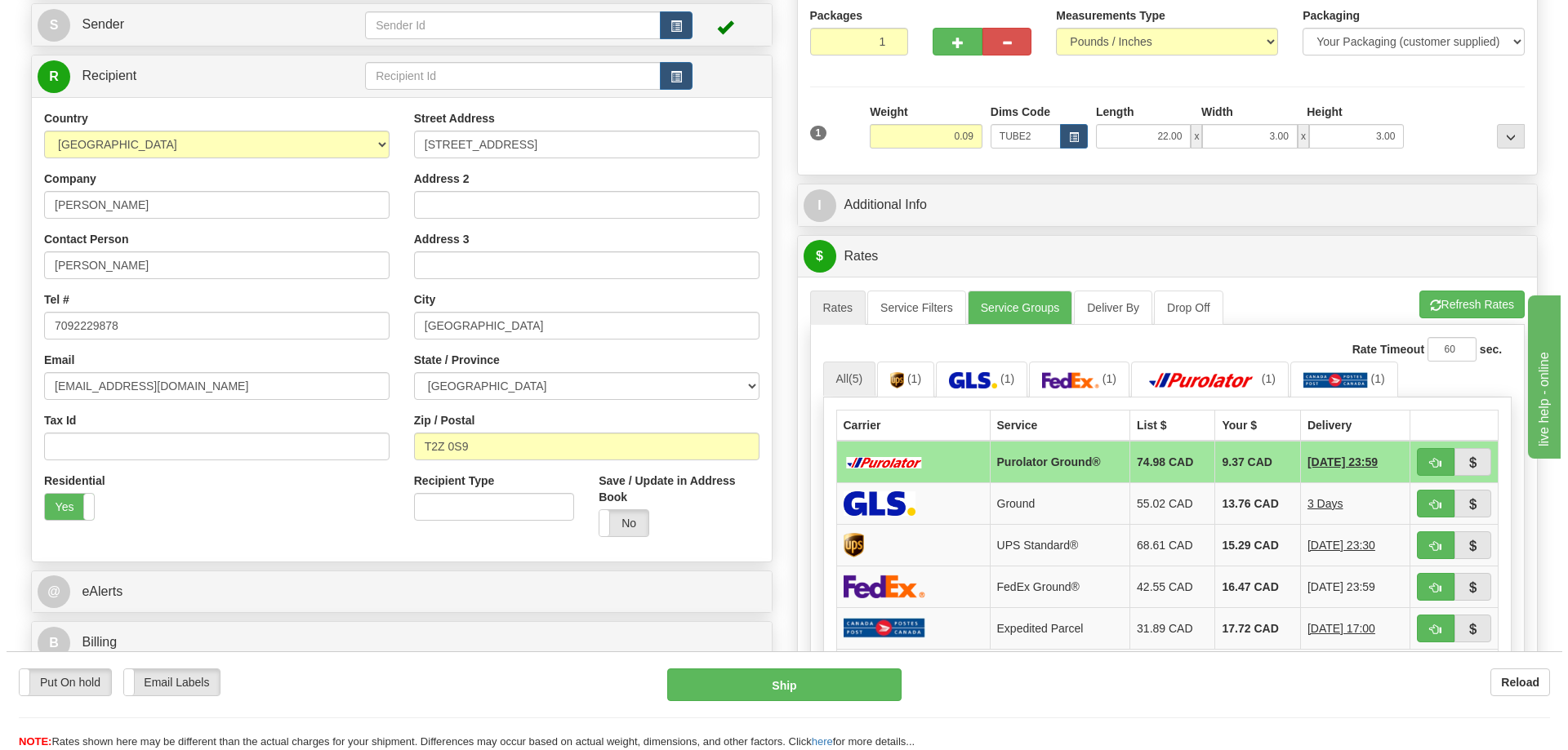
scroll to position [245, 0]
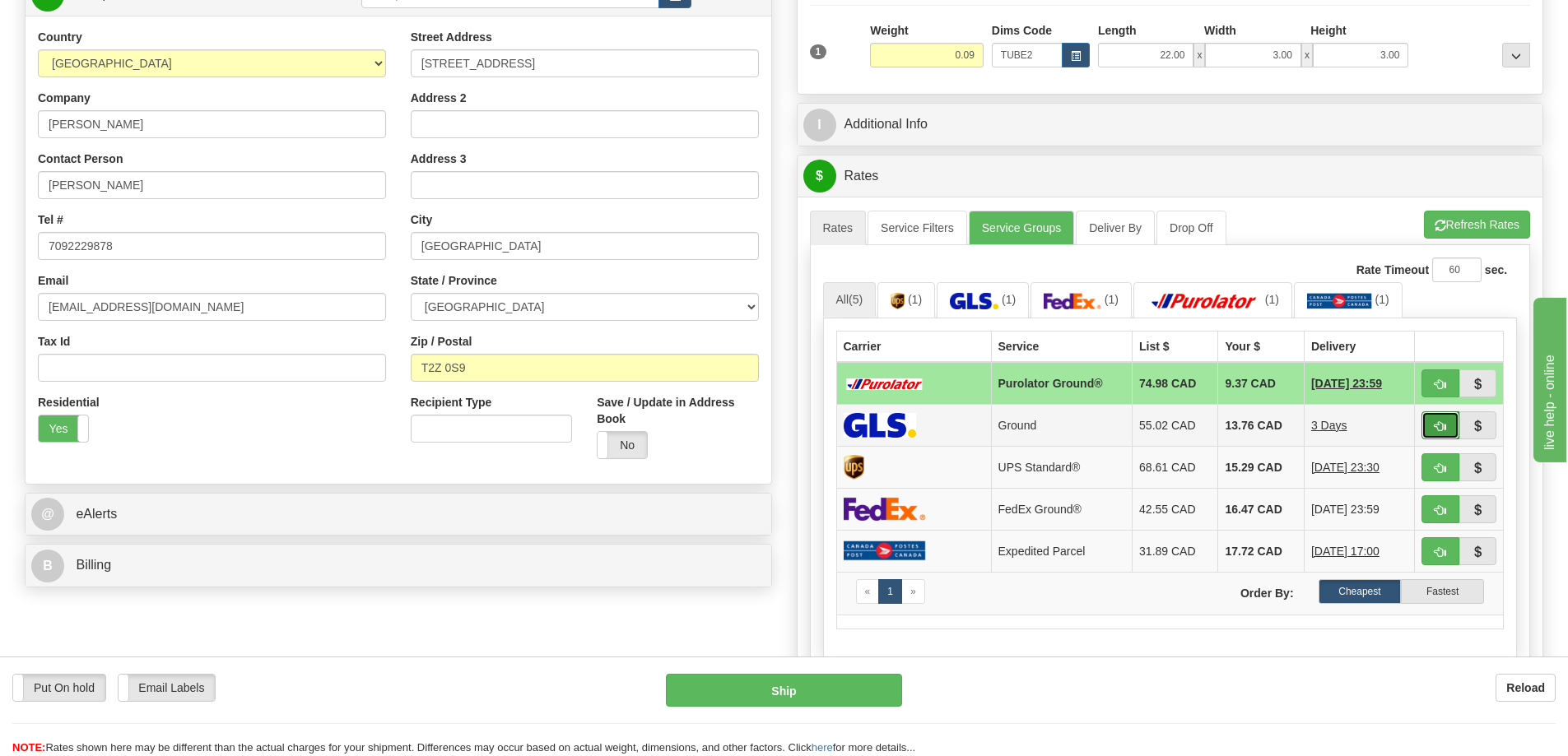
click at [1438, 420] on button "button" at bounding box center [1441, 425] width 38 height 28
type input "1"
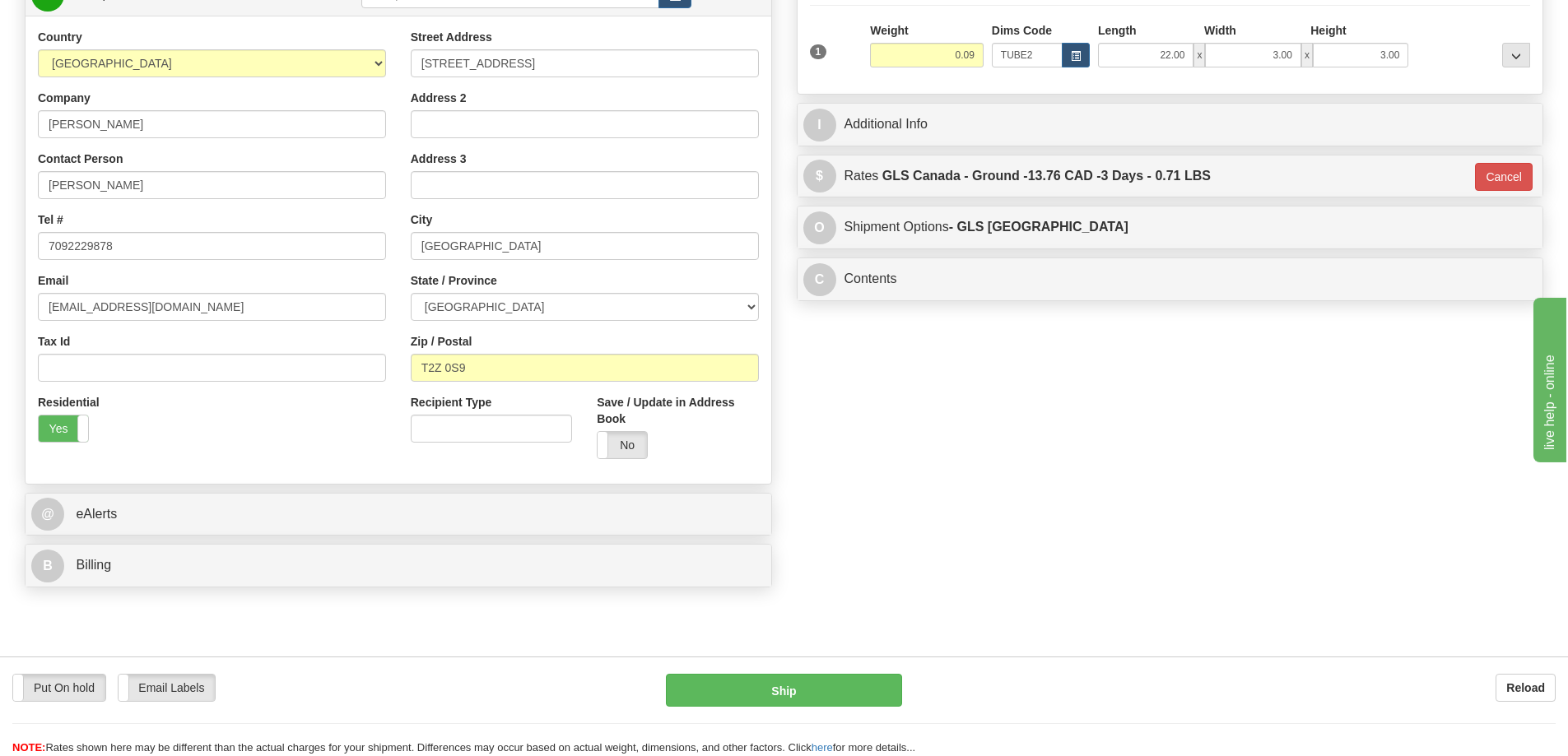
click at [865, 671] on div "Put On hold Put On hold Email Labels Email Labels Edit Reload Ship Reload" at bounding box center [784, 706] width 1568 height 99
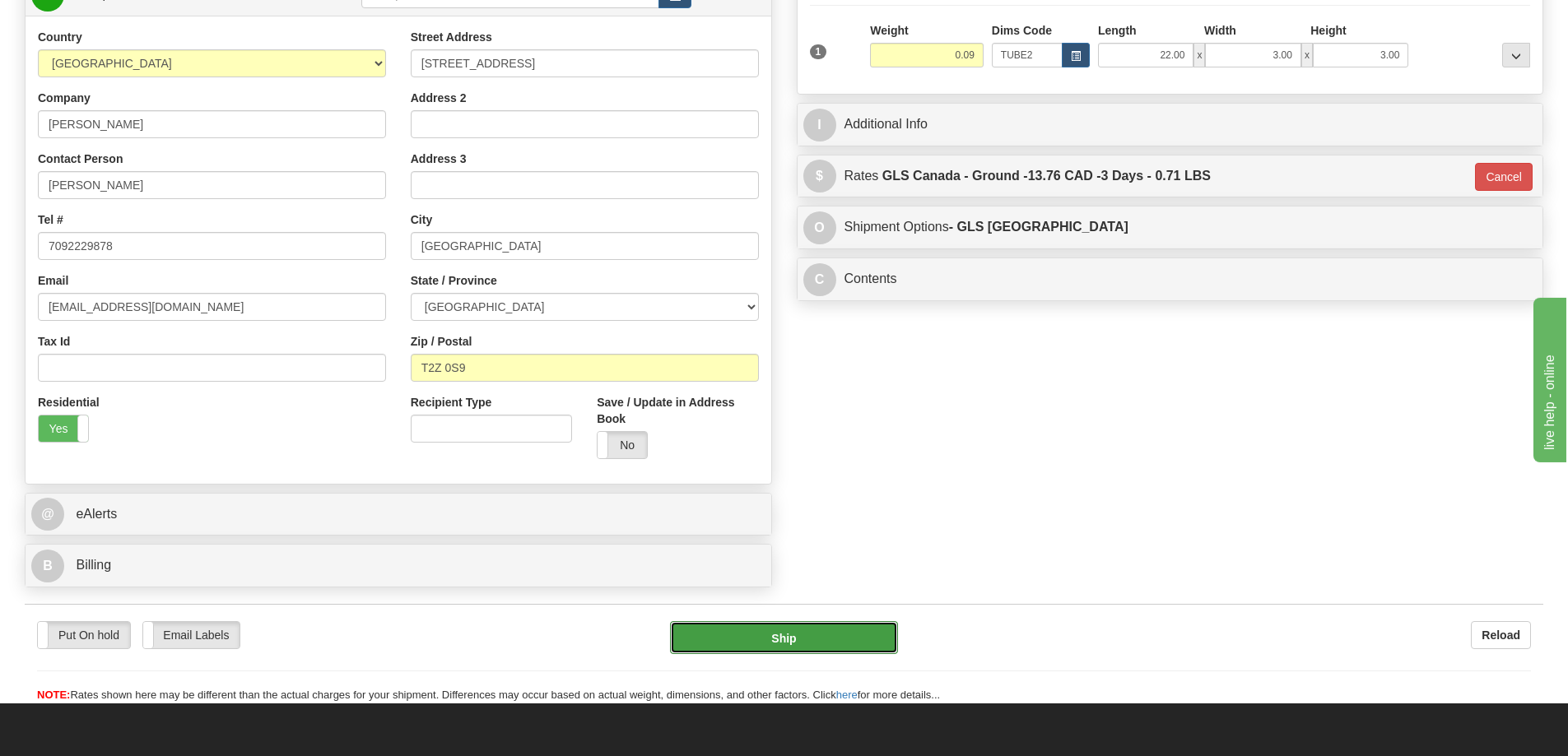
click at [861, 642] on button "Ship" at bounding box center [784, 637] width 228 height 33
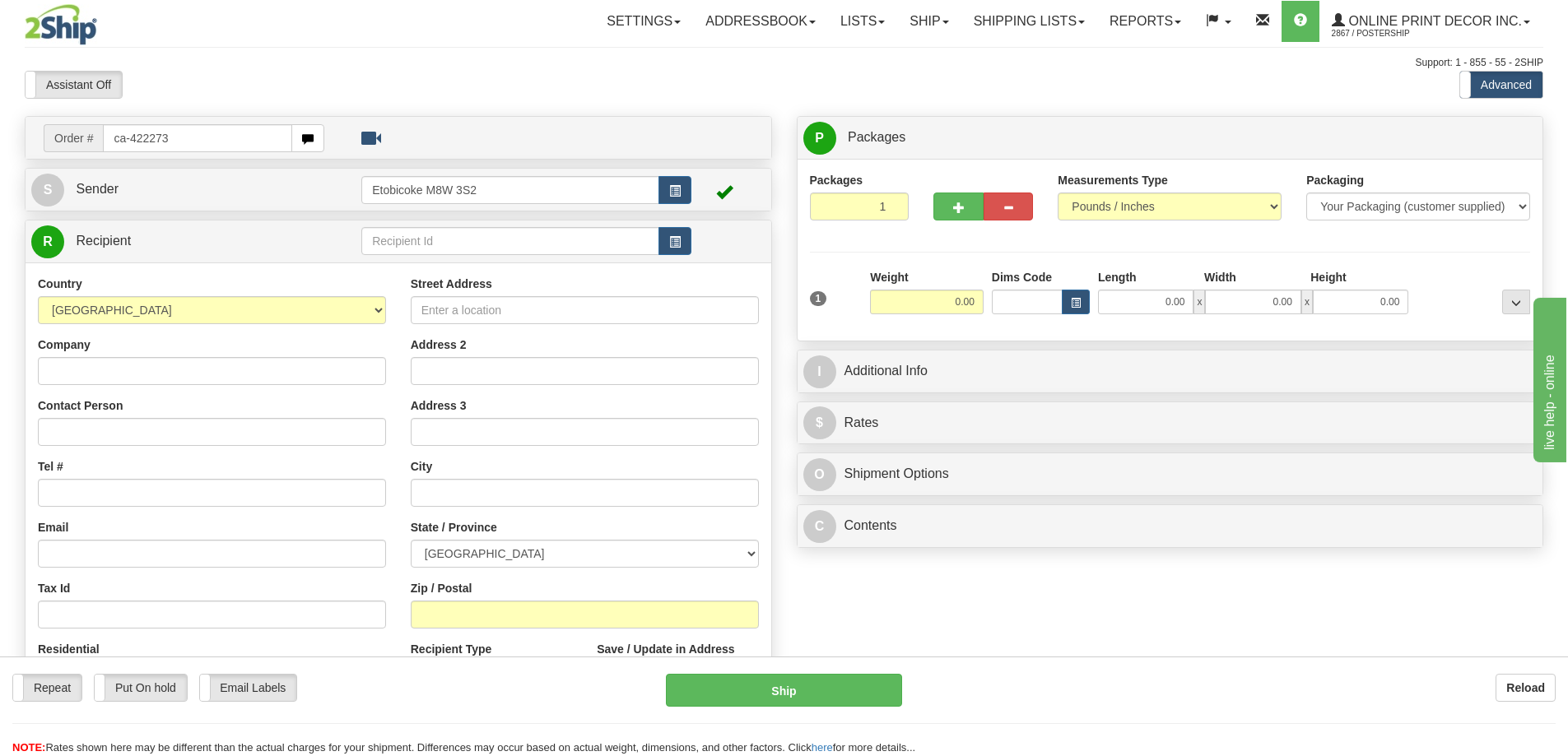
type input "ca-422273"
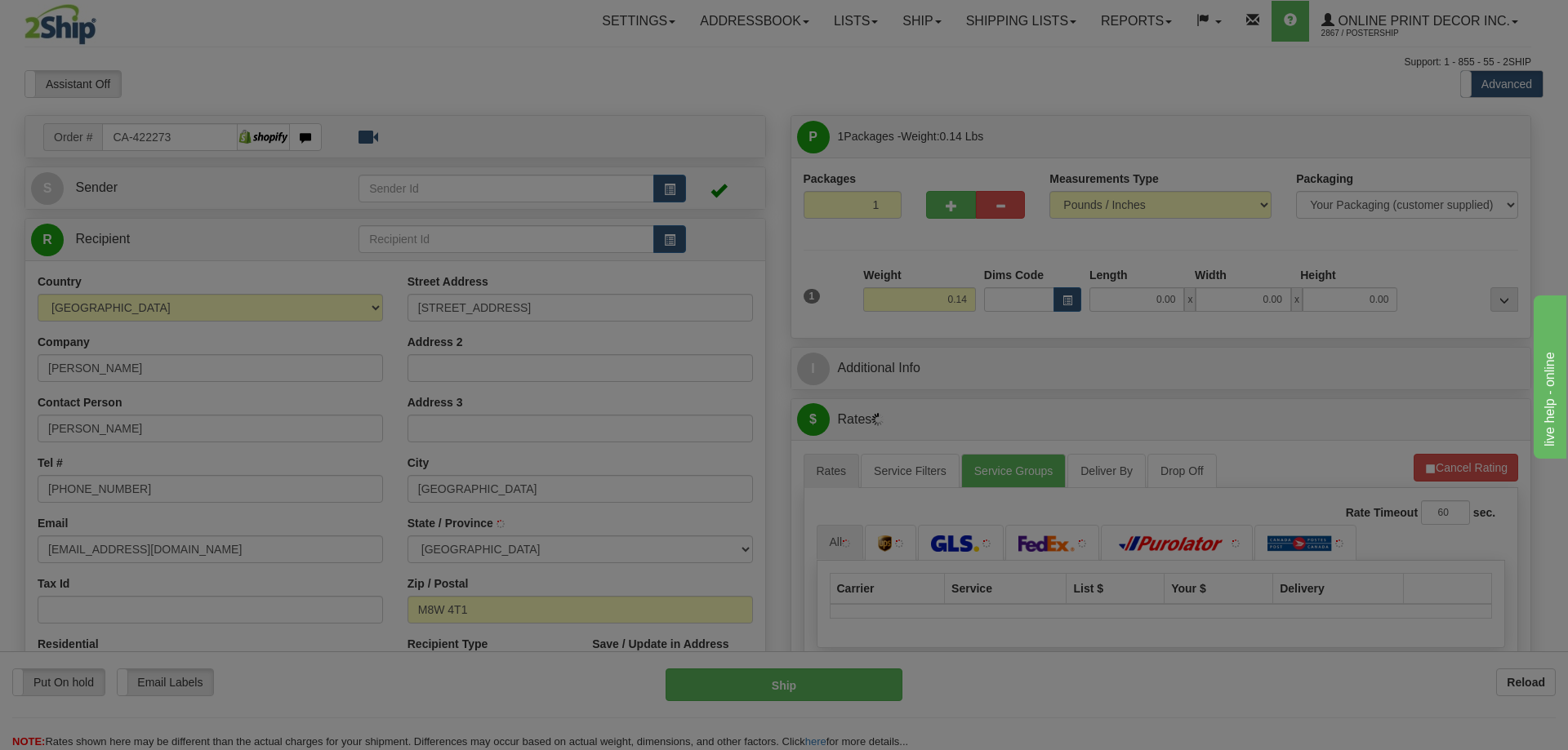
type input "ETOBICOKE"
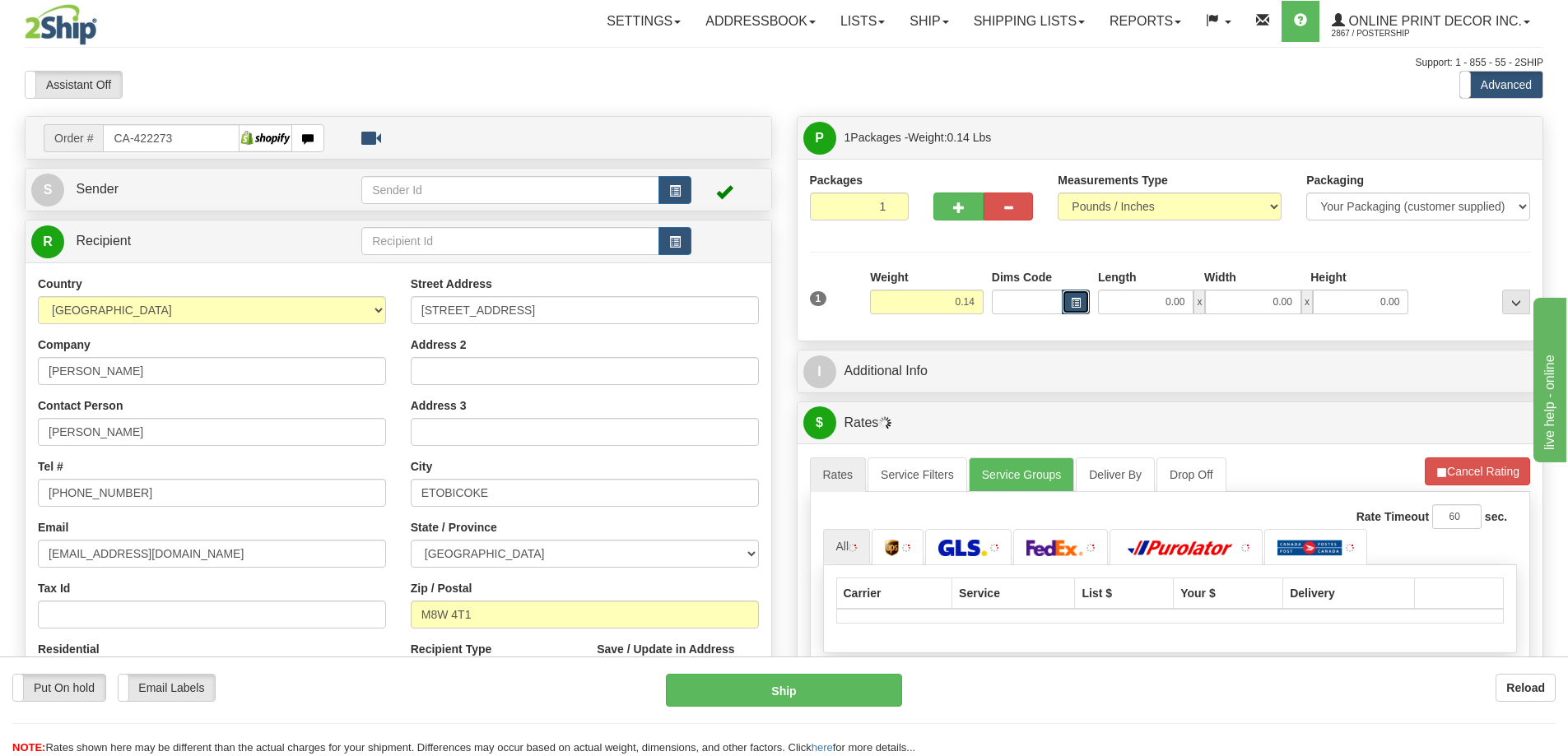
click at [1080, 304] on span "button" at bounding box center [1076, 303] width 10 height 9
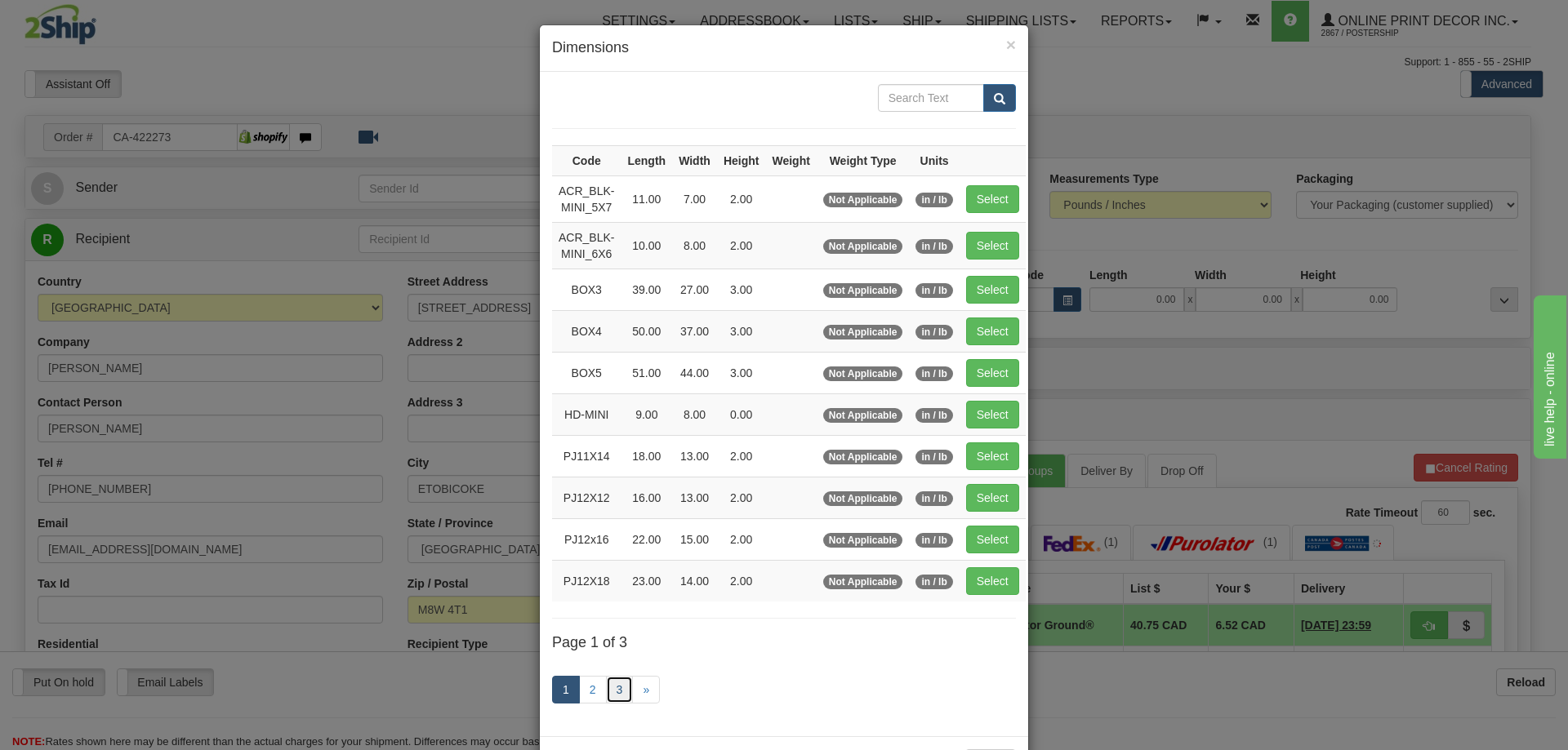
click at [616, 679] on link "3" at bounding box center [620, 689] width 28 height 28
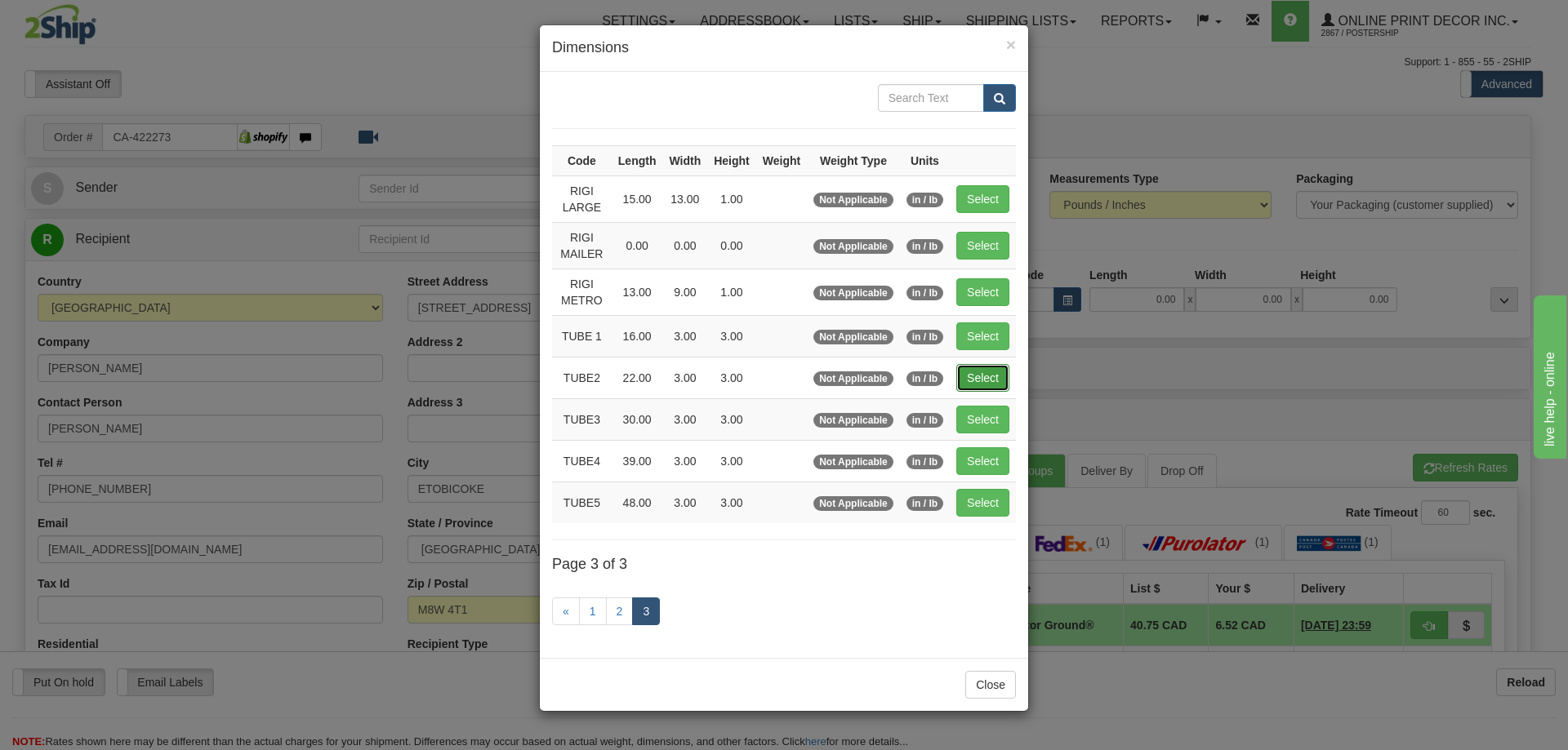
click at [981, 374] on button "Select" at bounding box center [983, 377] width 53 height 28
type input "TUBE2"
type input "22.00"
type input "3.00"
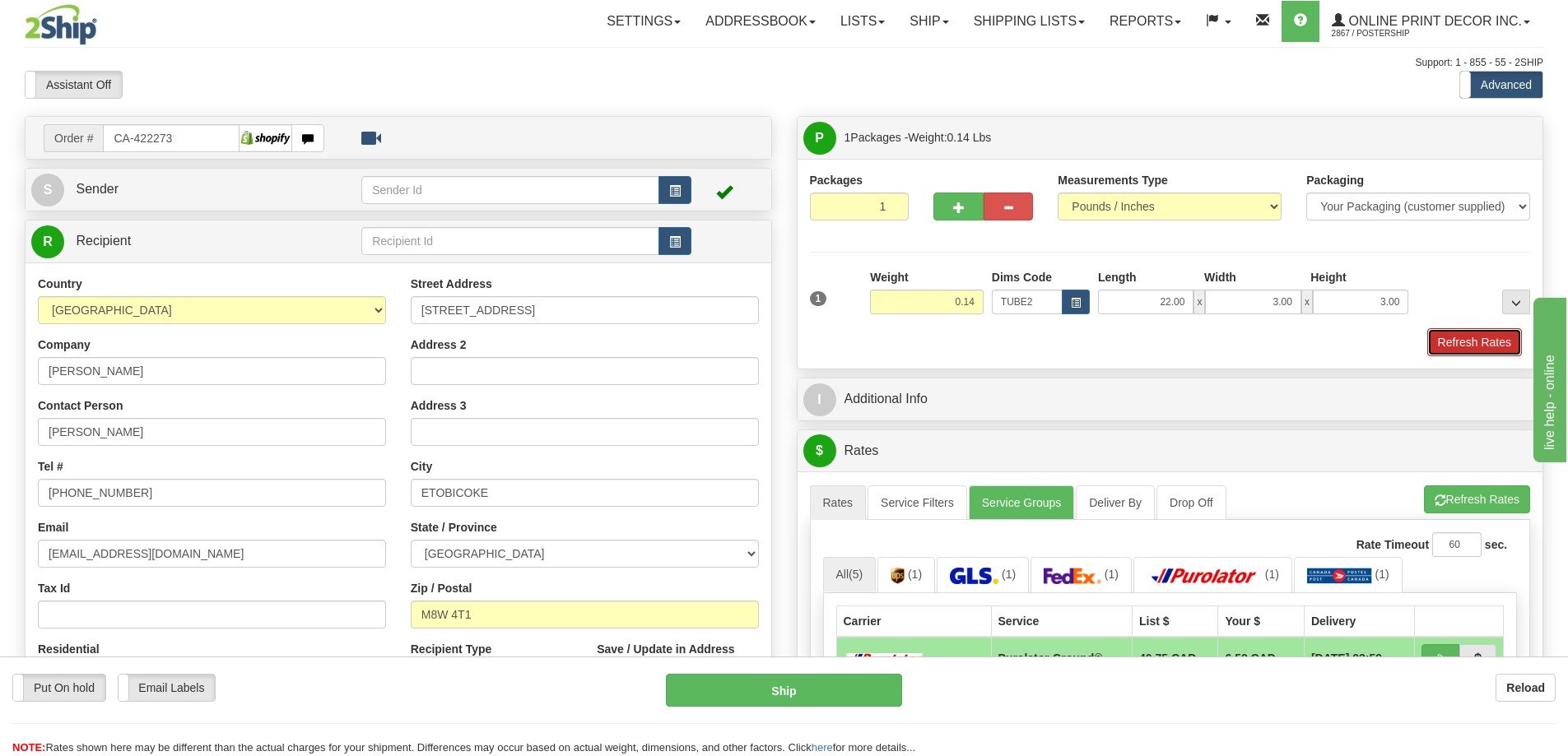
click at [1491, 356] on button "Refresh Rates" at bounding box center [1475, 342] width 95 height 28
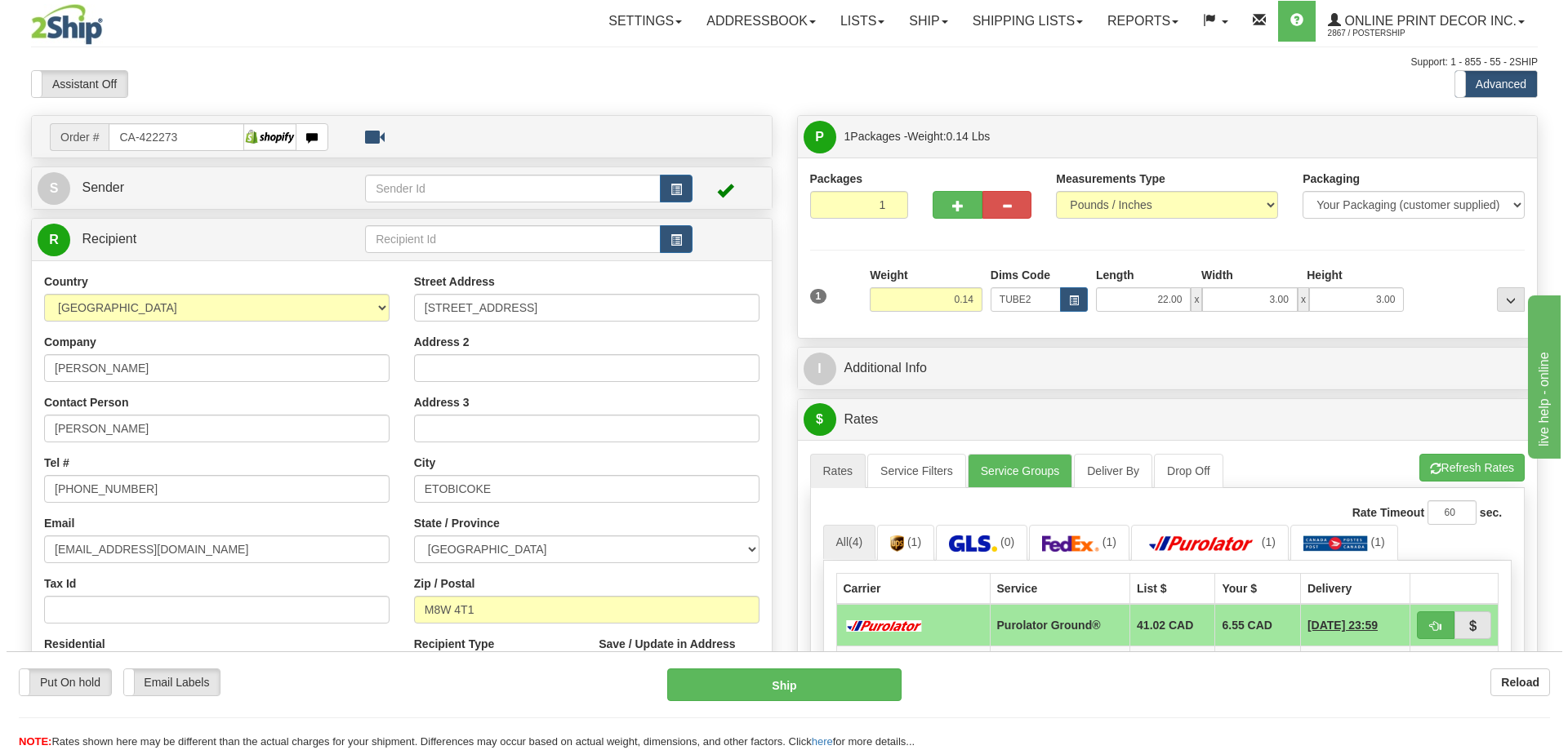
scroll to position [163, 0]
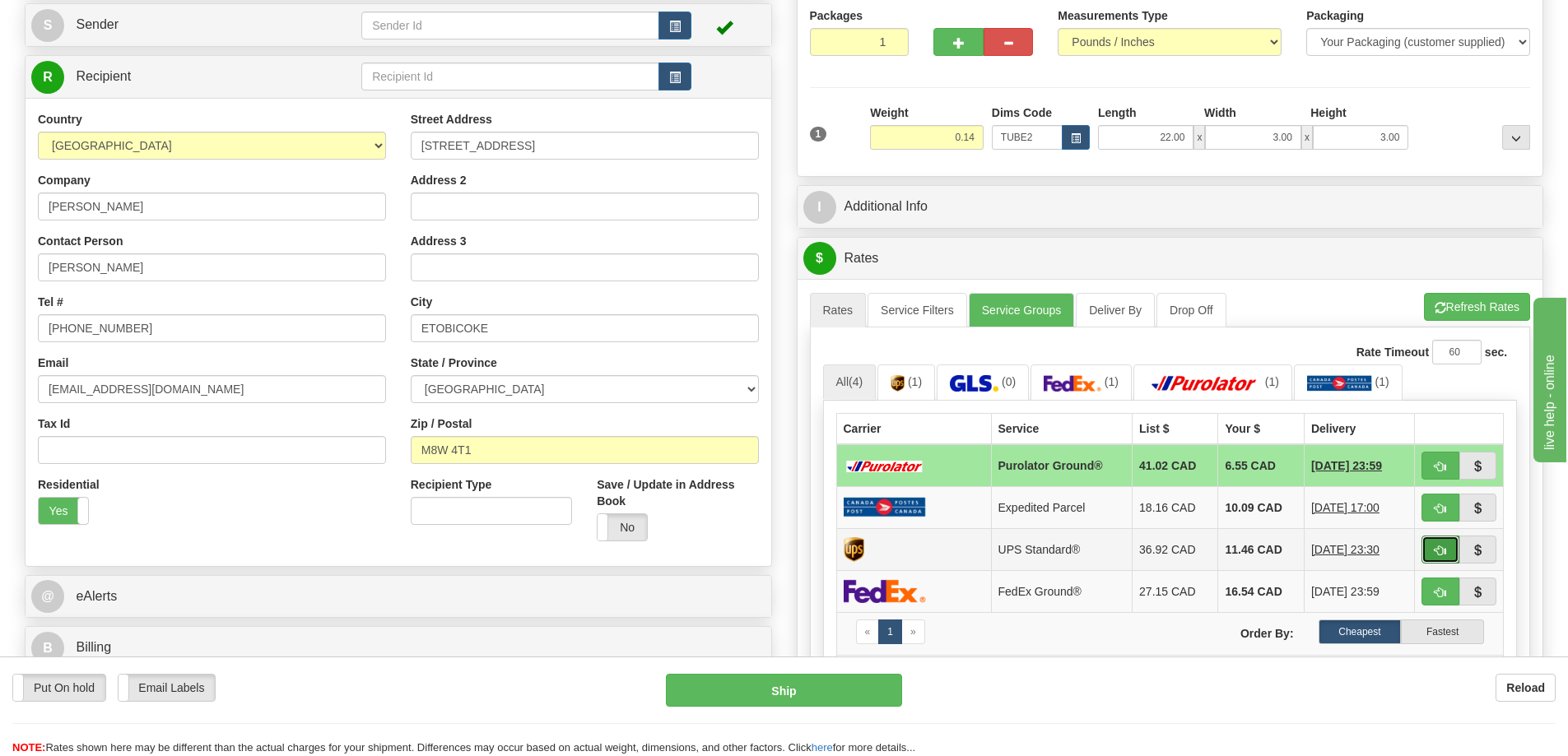
click at [1436, 540] on button "button" at bounding box center [1441, 549] width 38 height 28
type input "11"
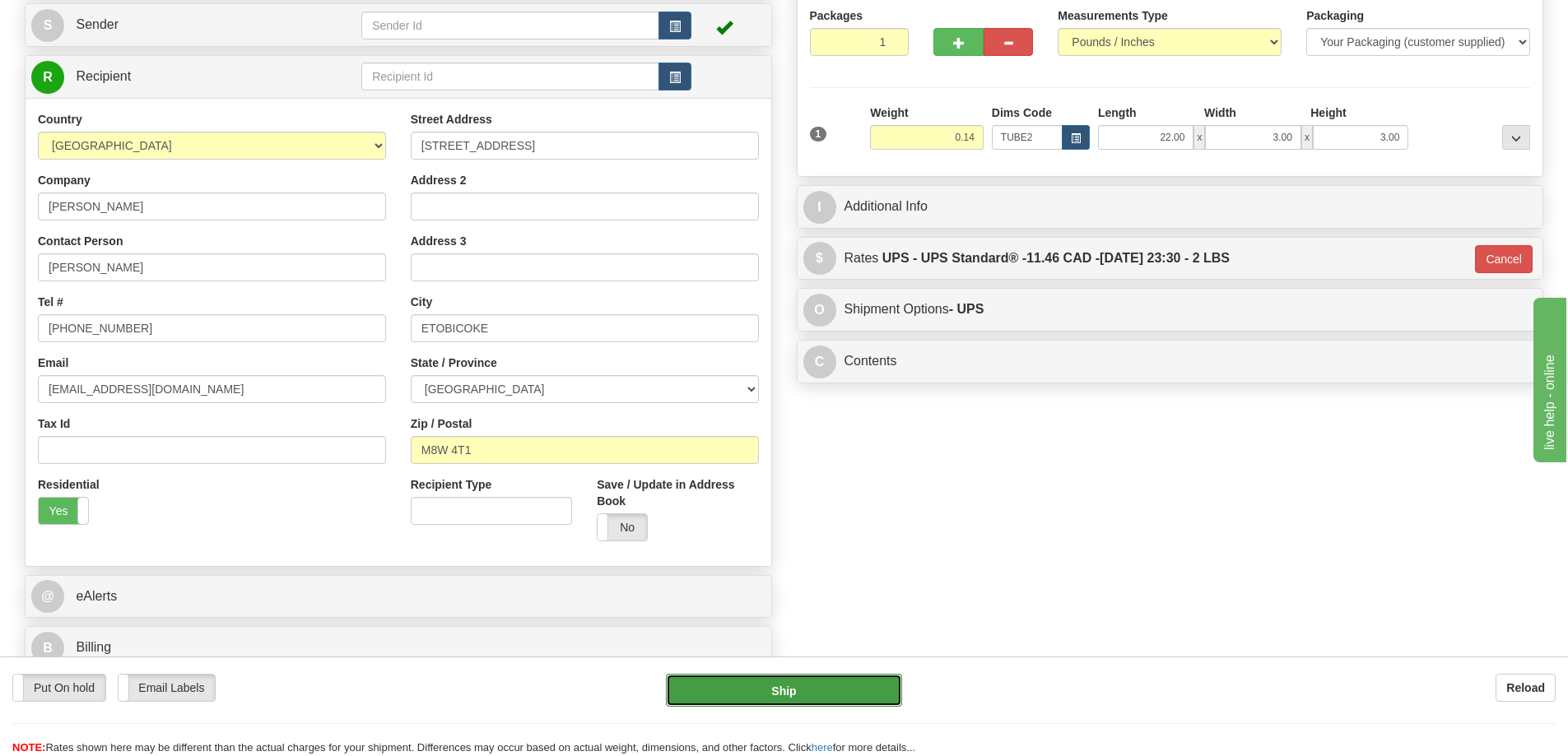
click at [851, 686] on button "Ship" at bounding box center [784, 690] width 236 height 33
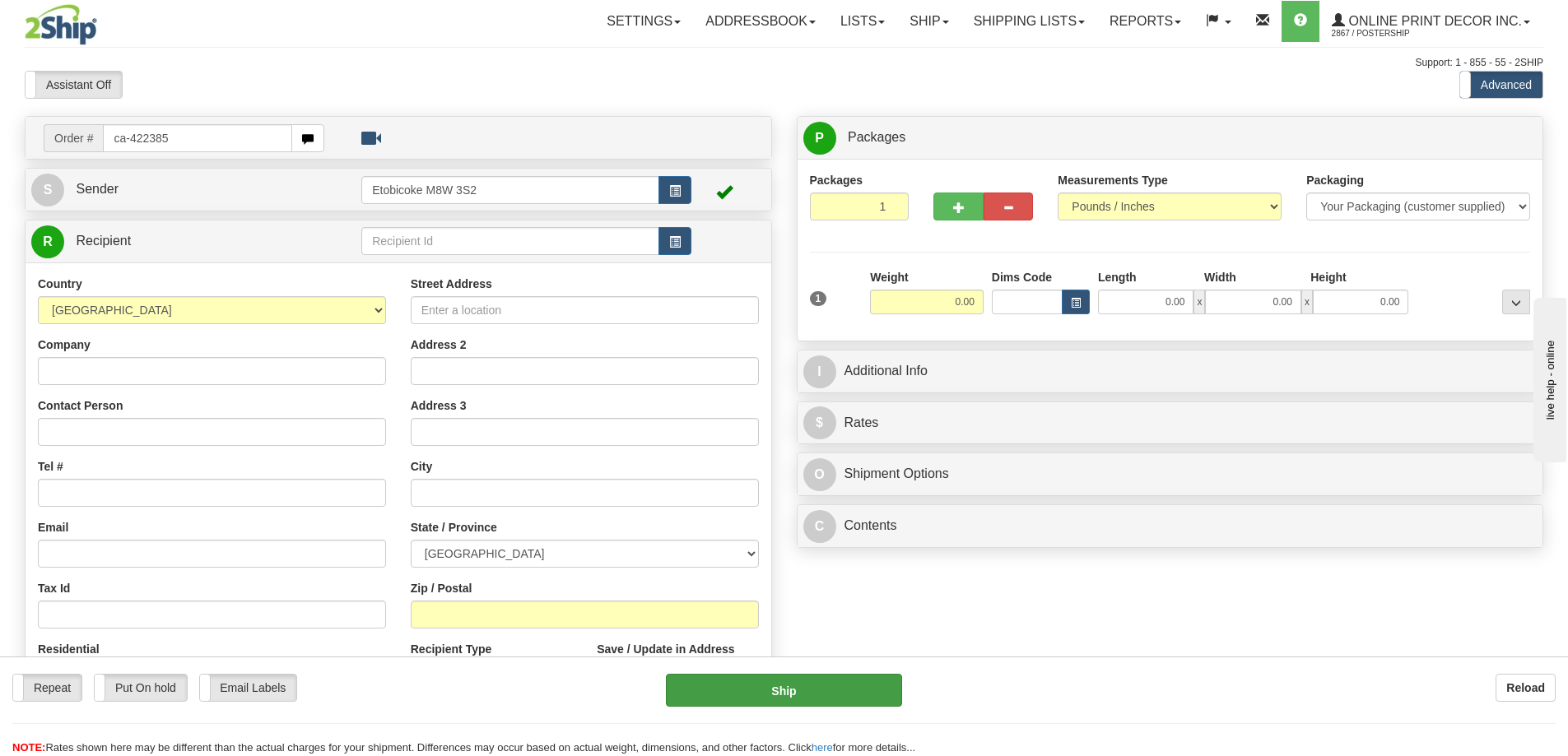
type input "ca-422385"
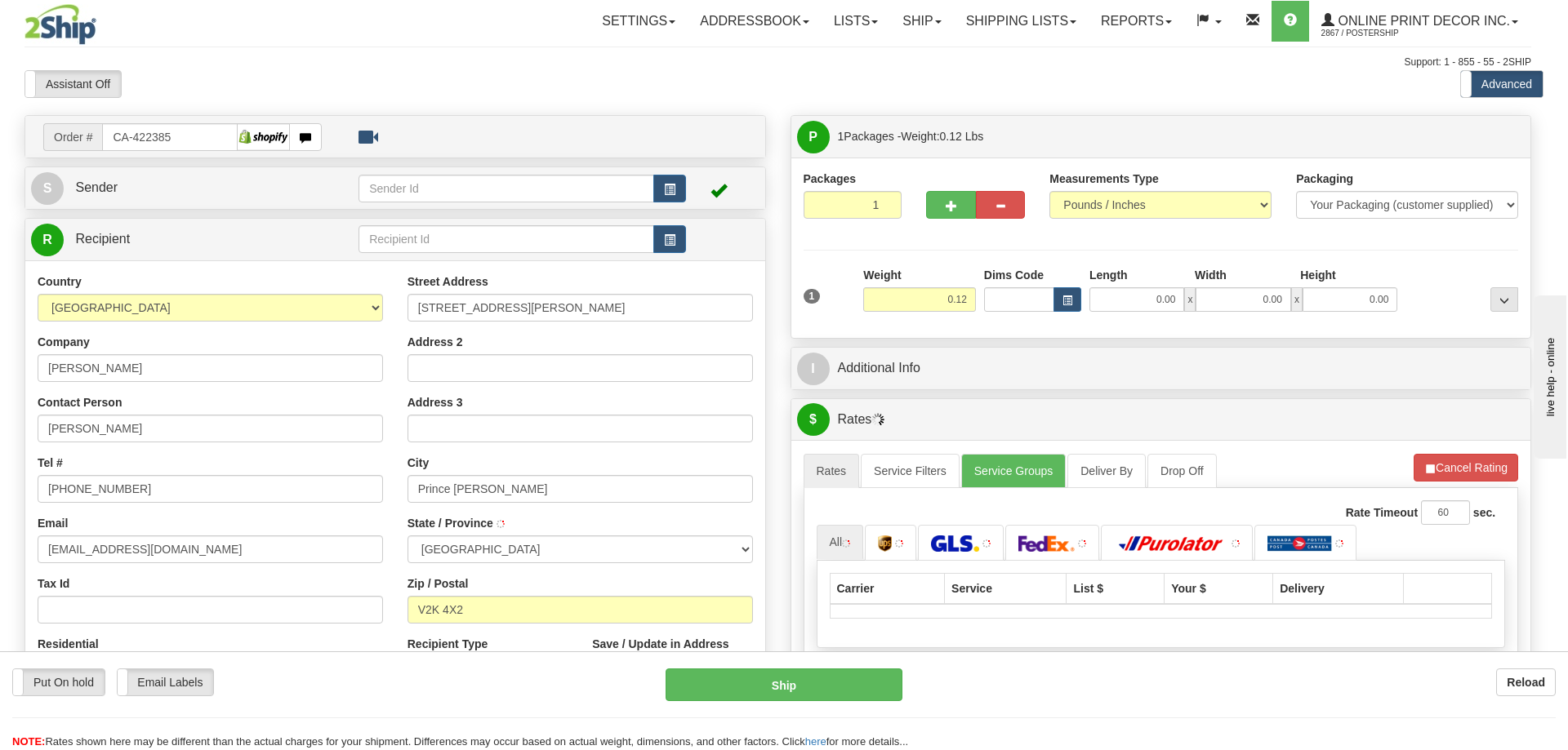
type input "PRINCE [PERSON_NAME]"
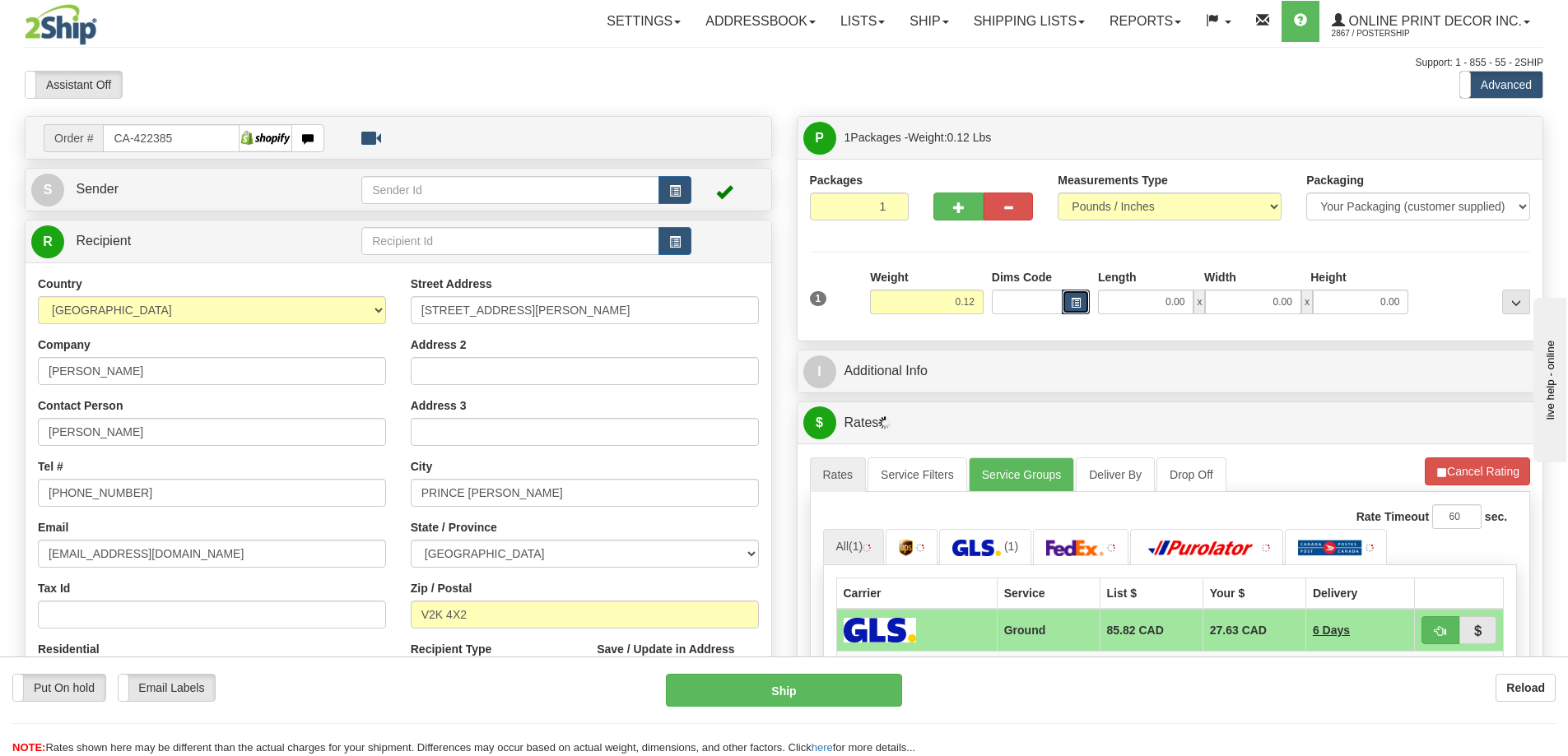
click at [1077, 305] on span "button" at bounding box center [1076, 303] width 10 height 9
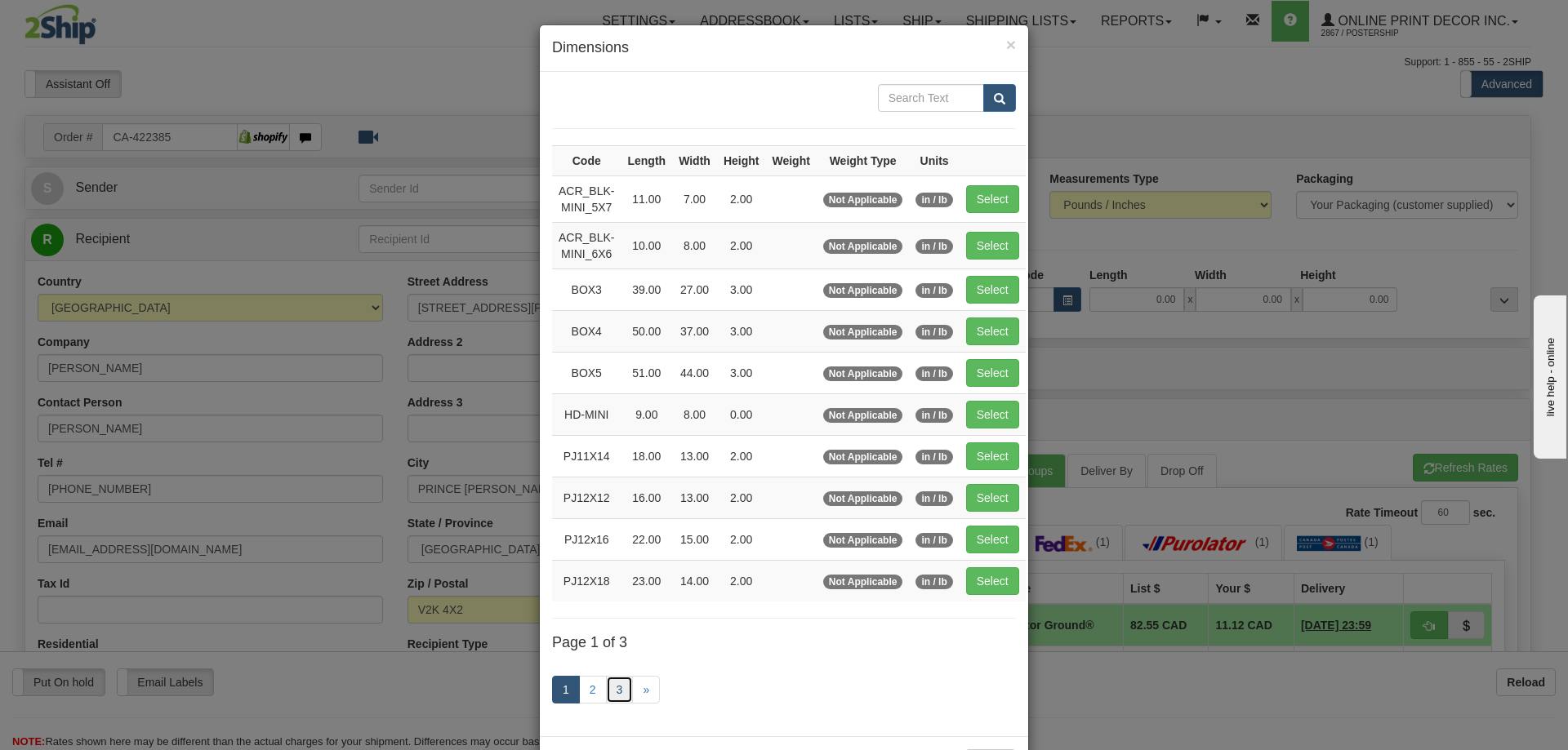
drag, startPoint x: 612, startPoint y: 685, endPoint x: 629, endPoint y: 685, distance: 17.0
click at [614, 684] on link "3" at bounding box center [620, 689] width 28 height 28
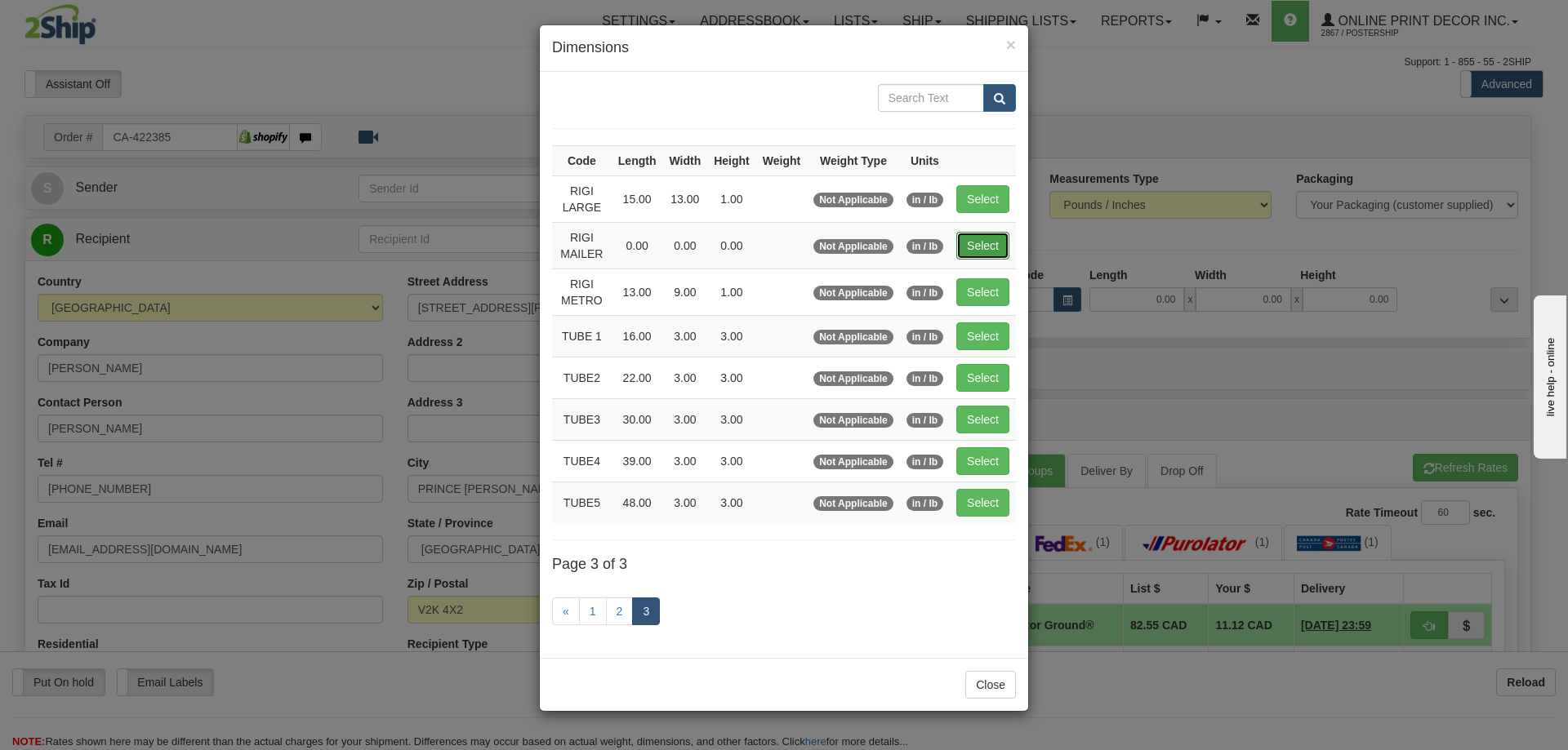
click at [989, 247] on button "Select" at bounding box center [983, 245] width 53 height 28
type input "RIGI MAILER"
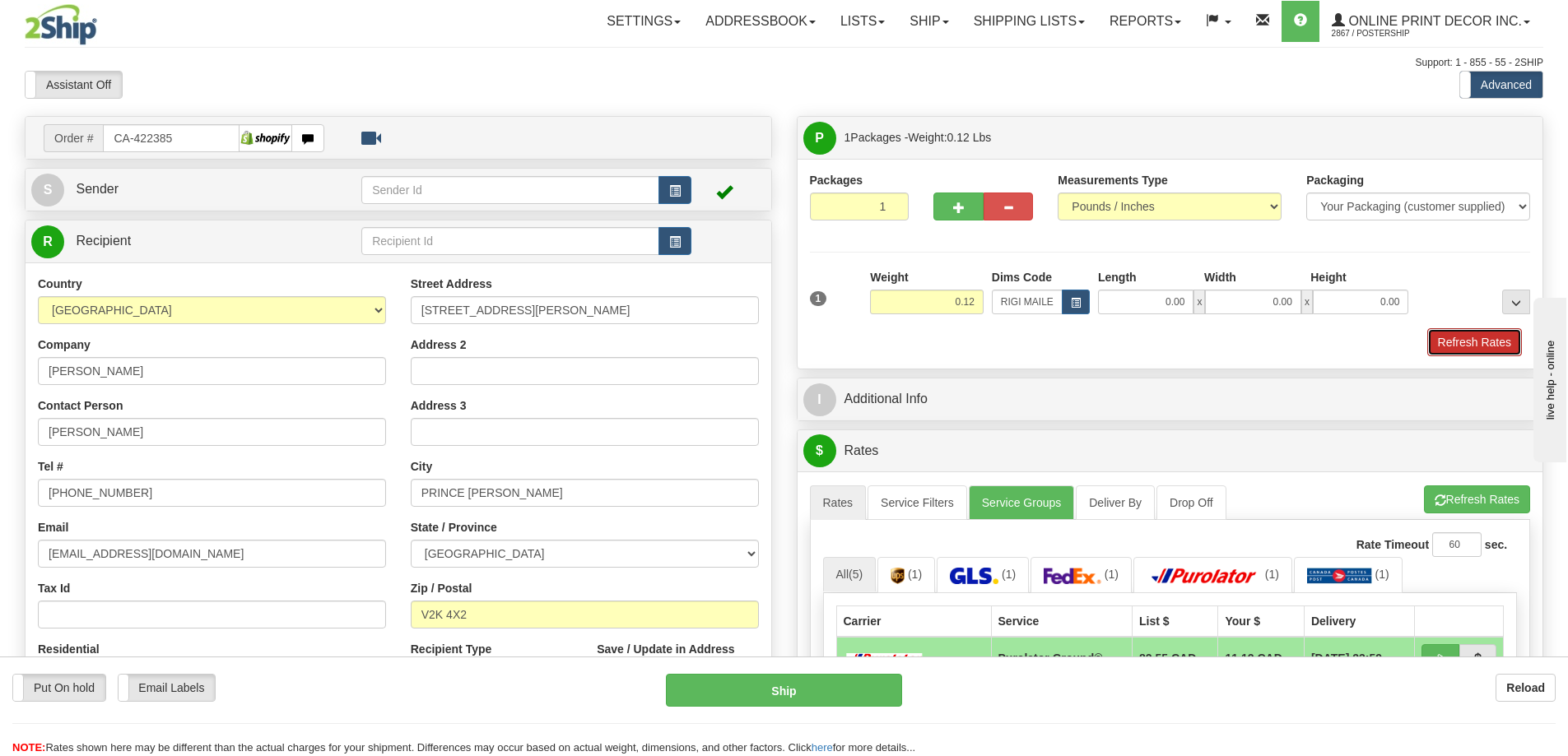
click at [1477, 336] on button "Refresh Rates" at bounding box center [1475, 342] width 95 height 28
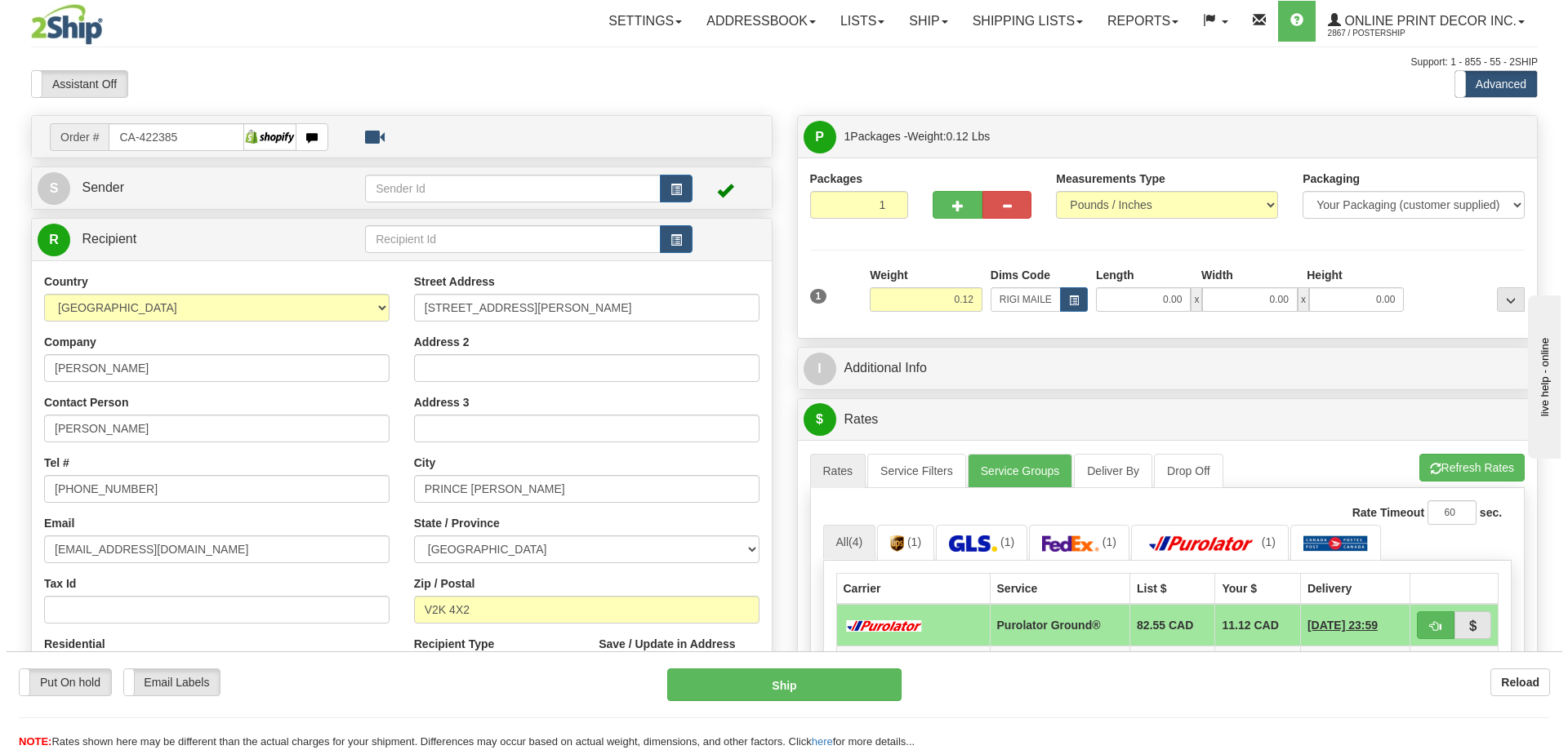
scroll to position [163, 0]
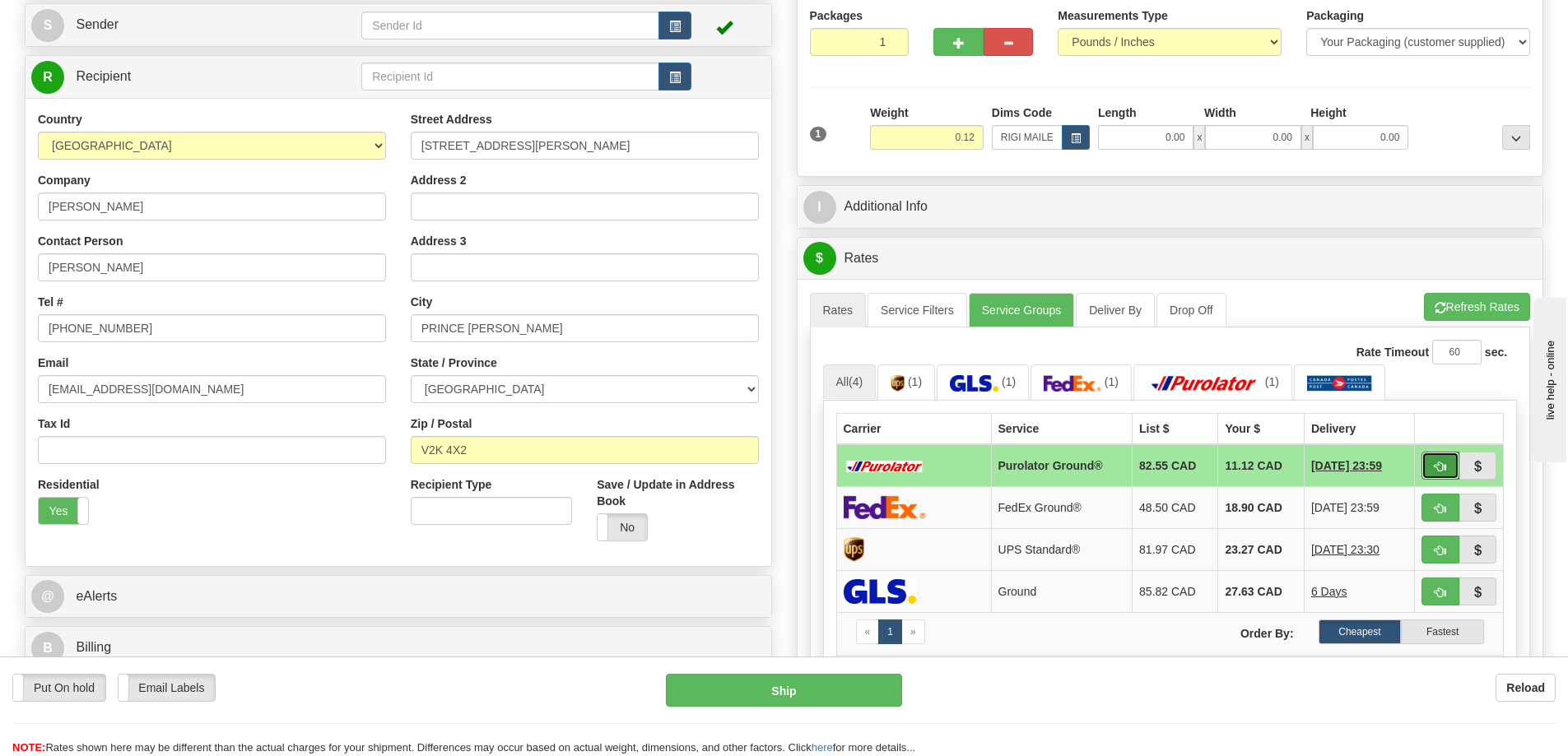
click at [1437, 459] on button "button" at bounding box center [1441, 465] width 38 height 28
type input "260"
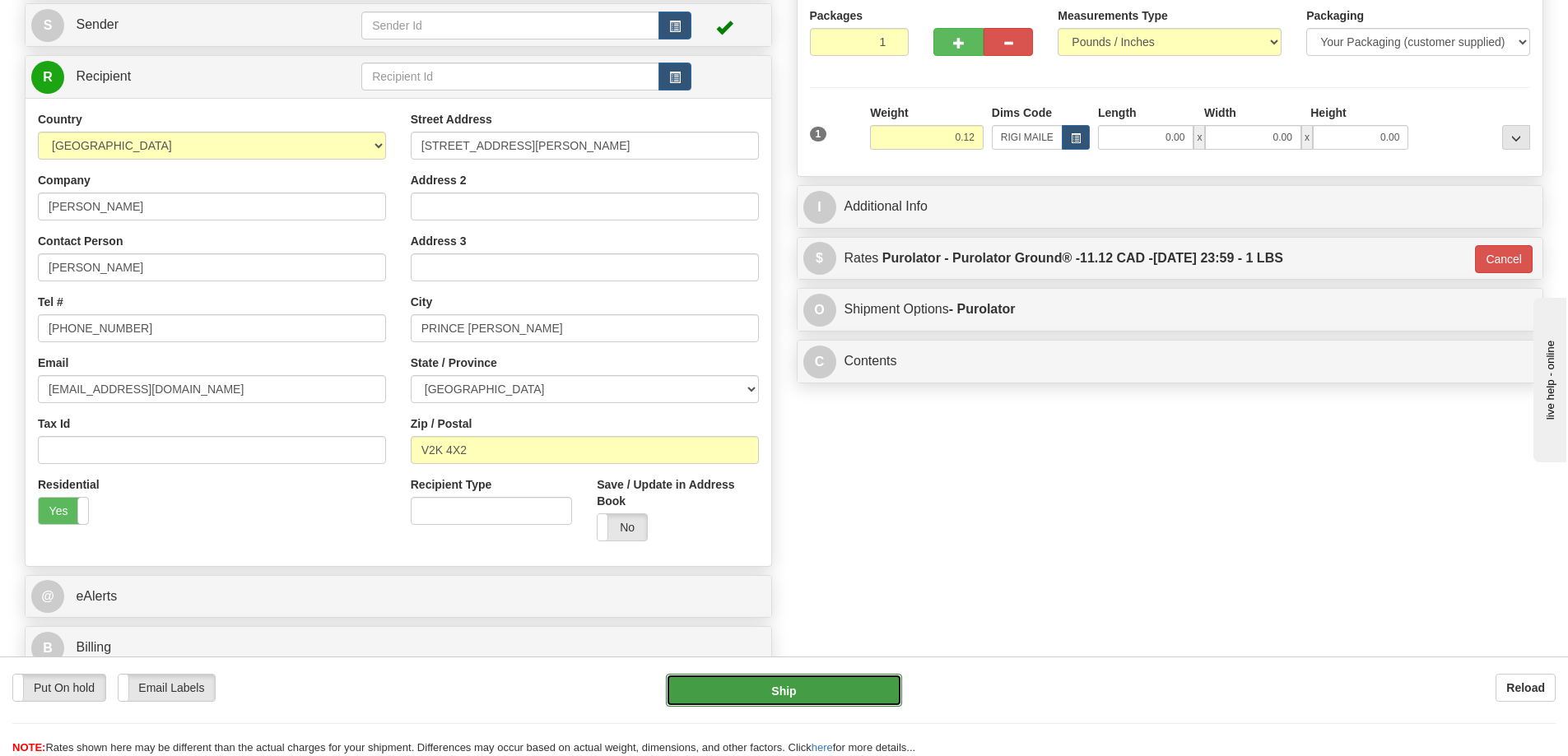
click at [868, 690] on button "Ship" at bounding box center [784, 690] width 236 height 33
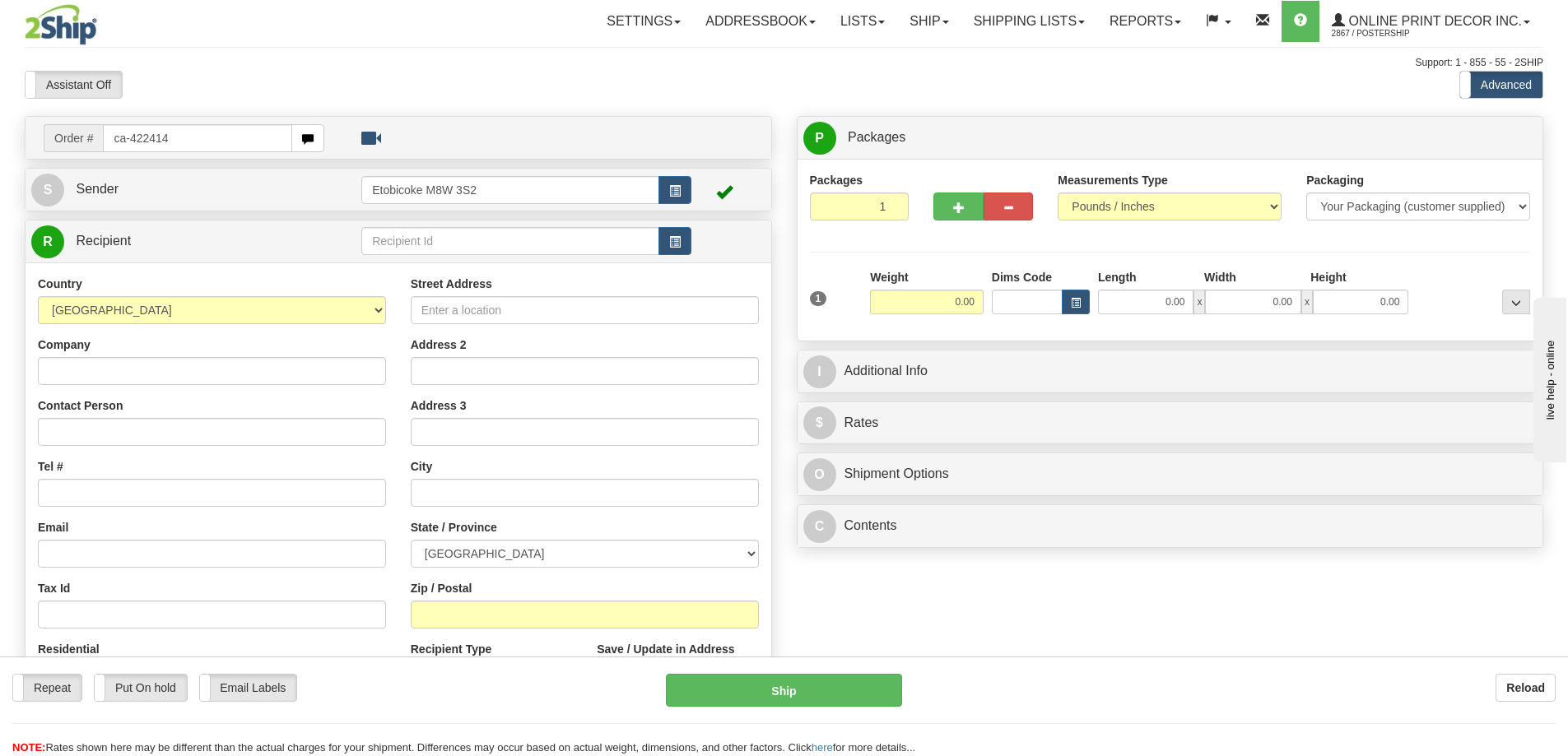
type input "ca-422414"
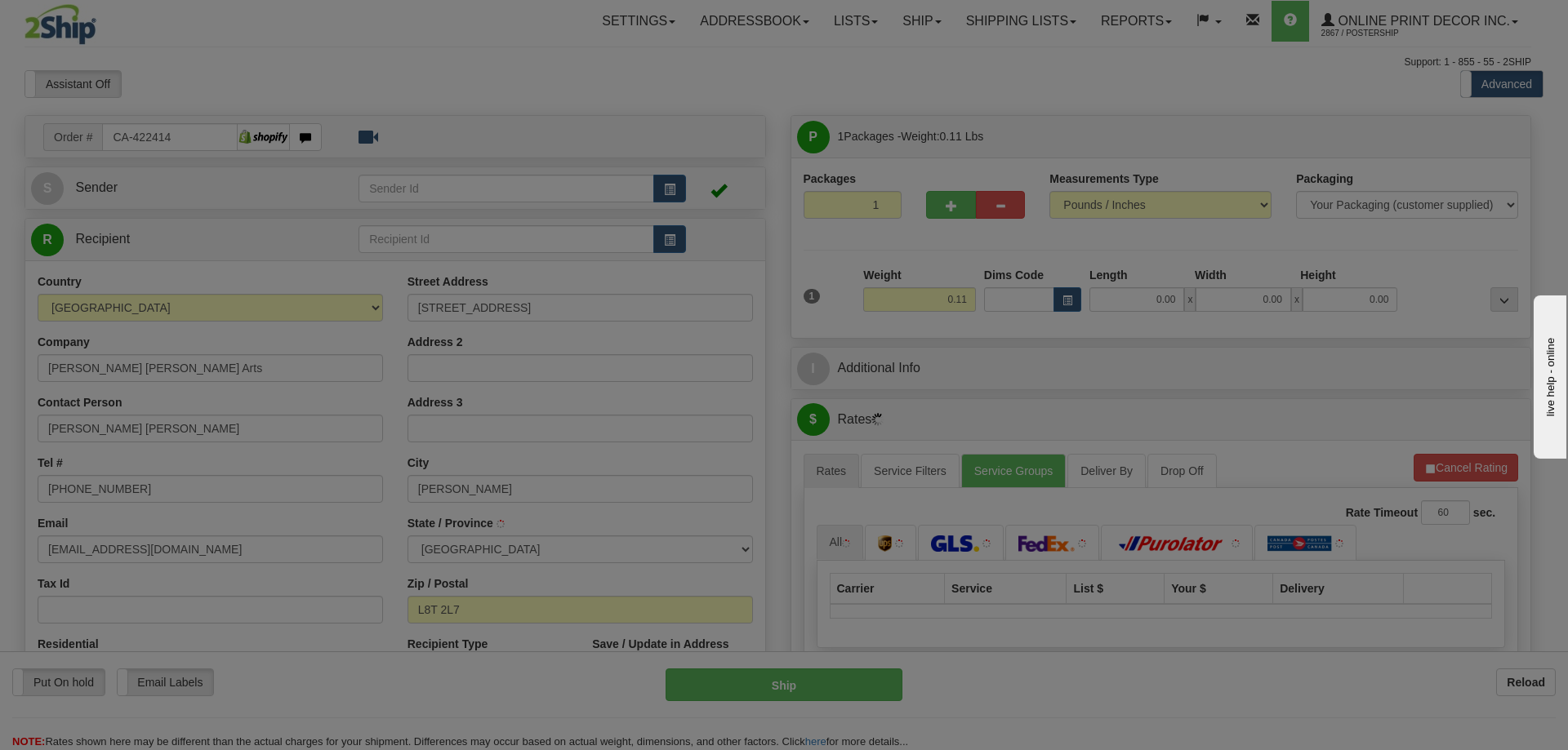
type input "[PERSON_NAME]"
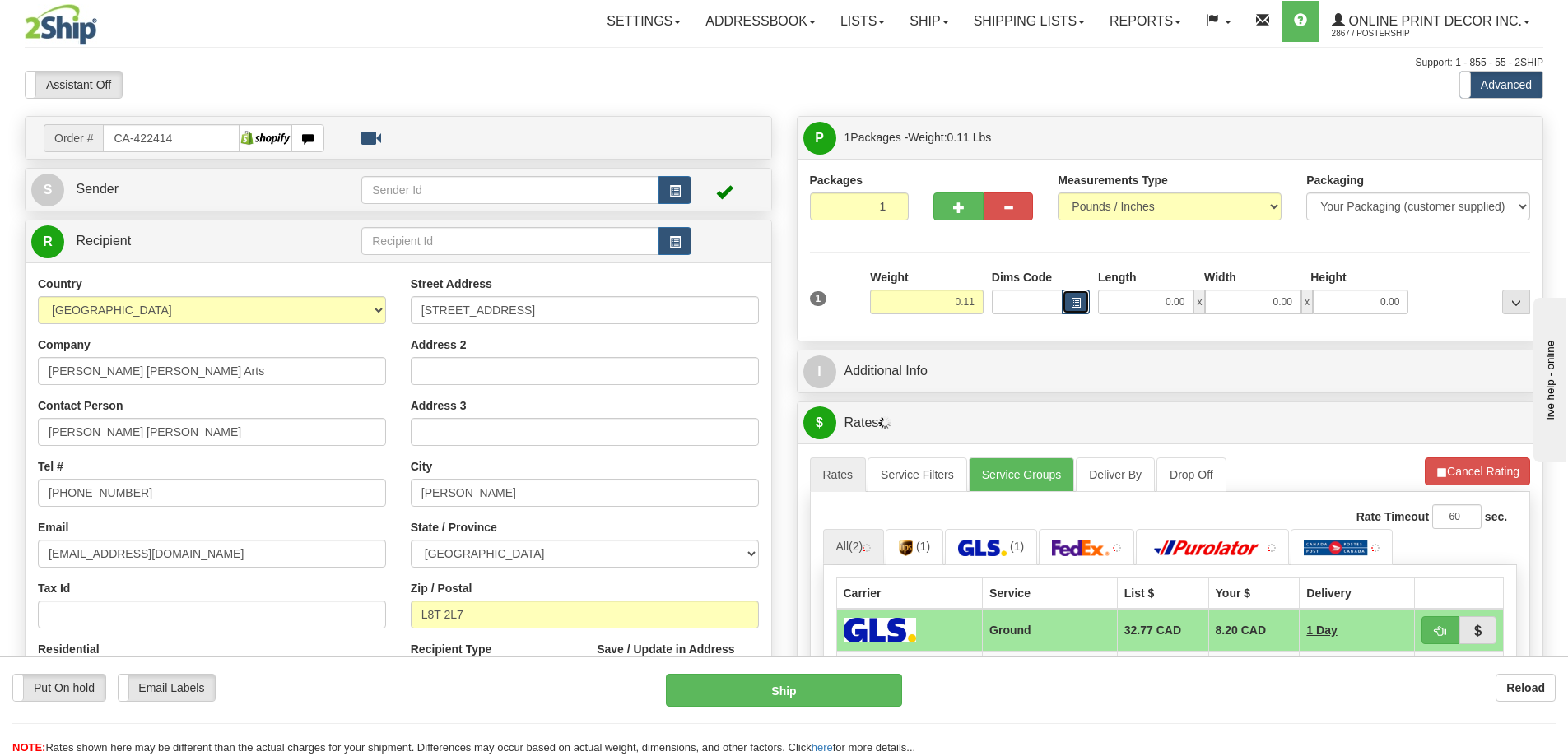
click at [1073, 300] on span "button" at bounding box center [1076, 303] width 10 height 9
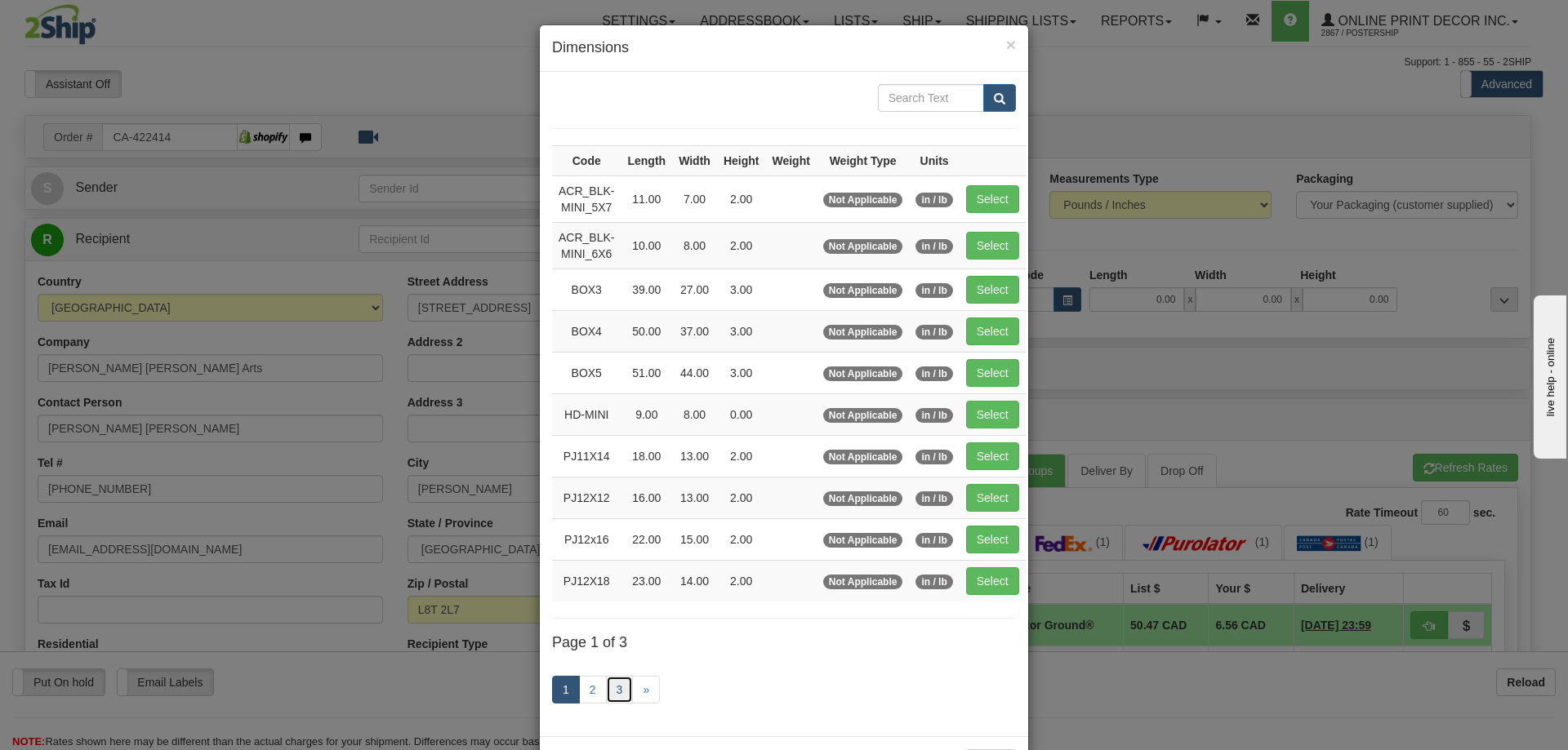
click at [615, 688] on link "3" at bounding box center [620, 689] width 28 height 28
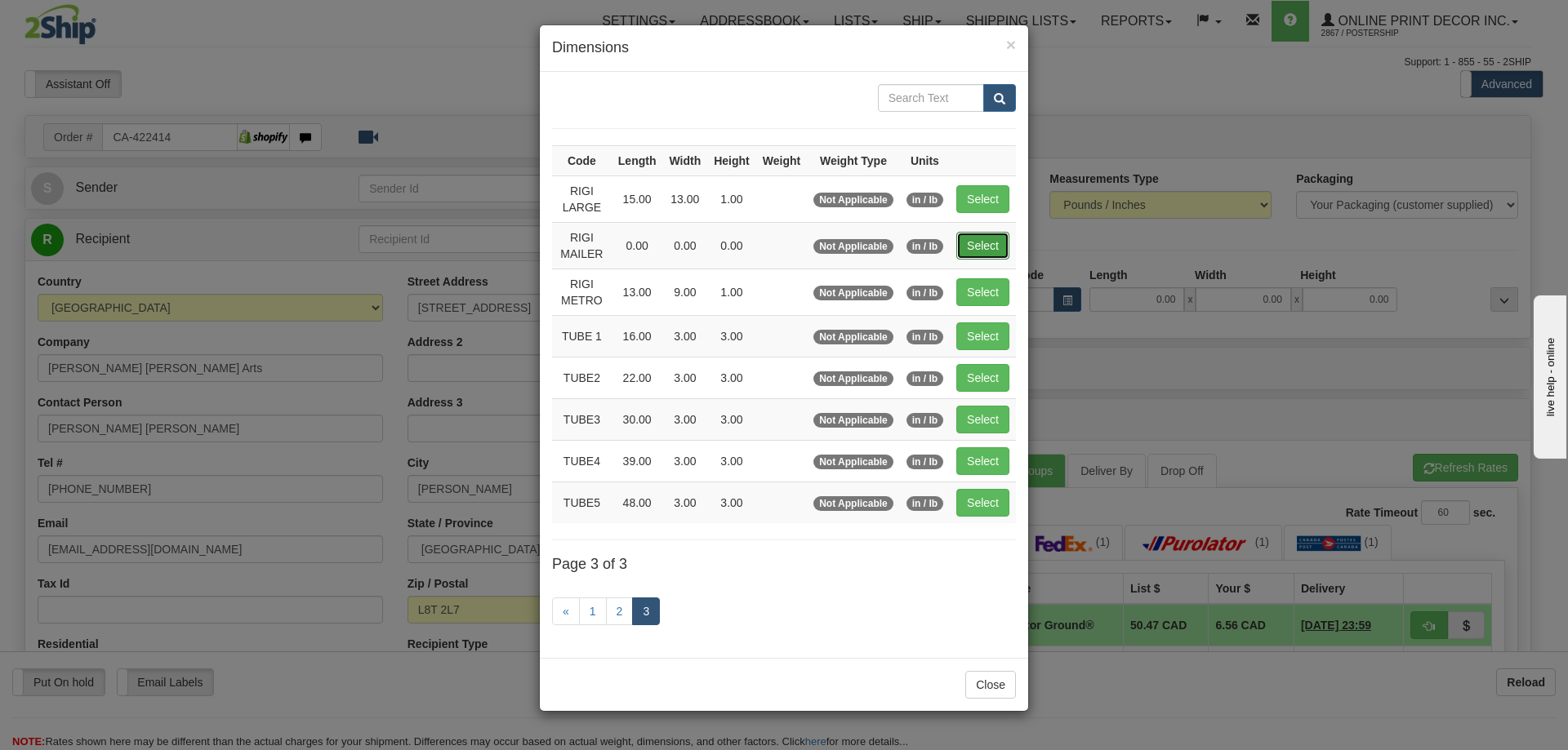
click at [969, 240] on button "Select" at bounding box center [983, 245] width 53 height 28
type input "RIGI MAILER"
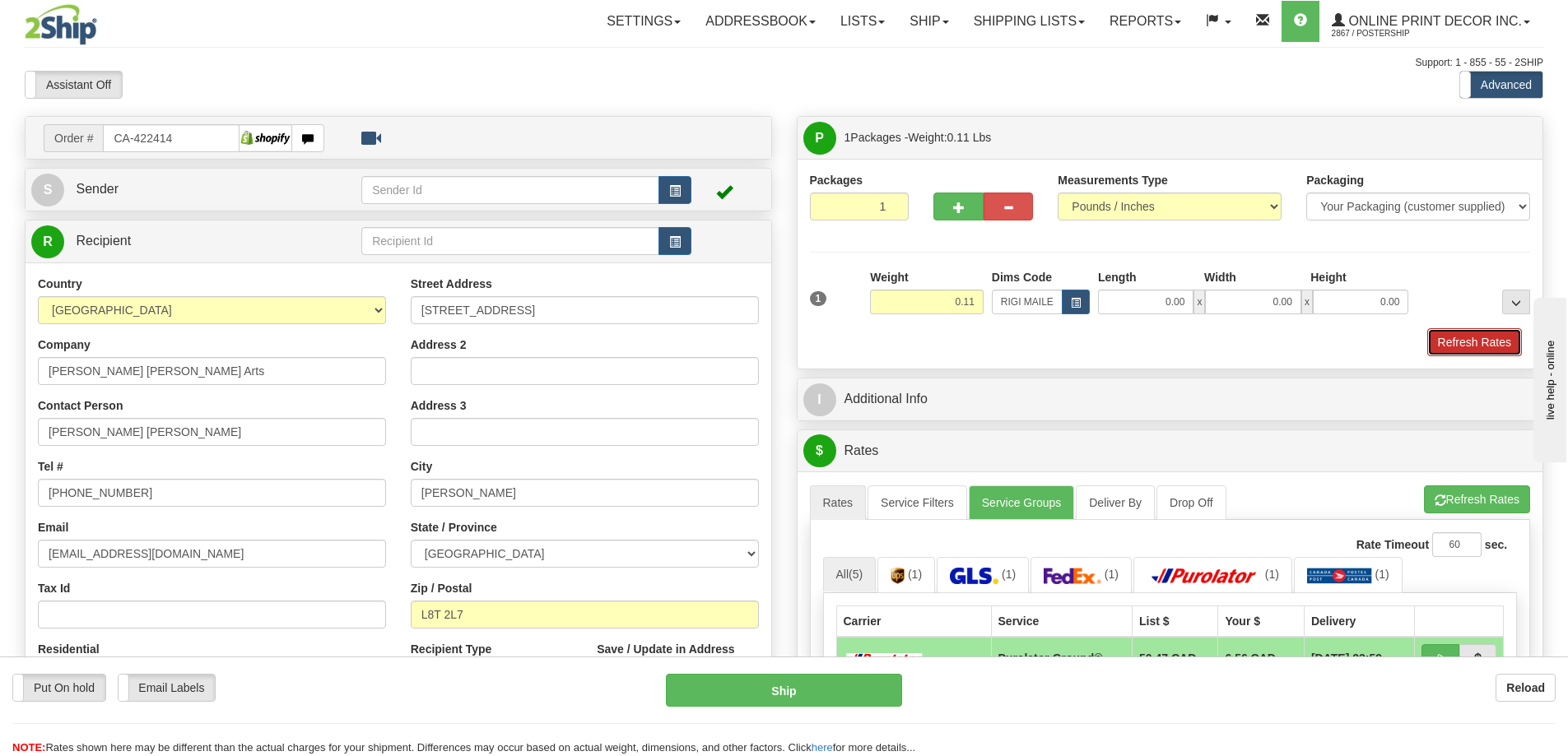
click at [1475, 341] on button "Refresh Rates" at bounding box center [1475, 342] width 95 height 28
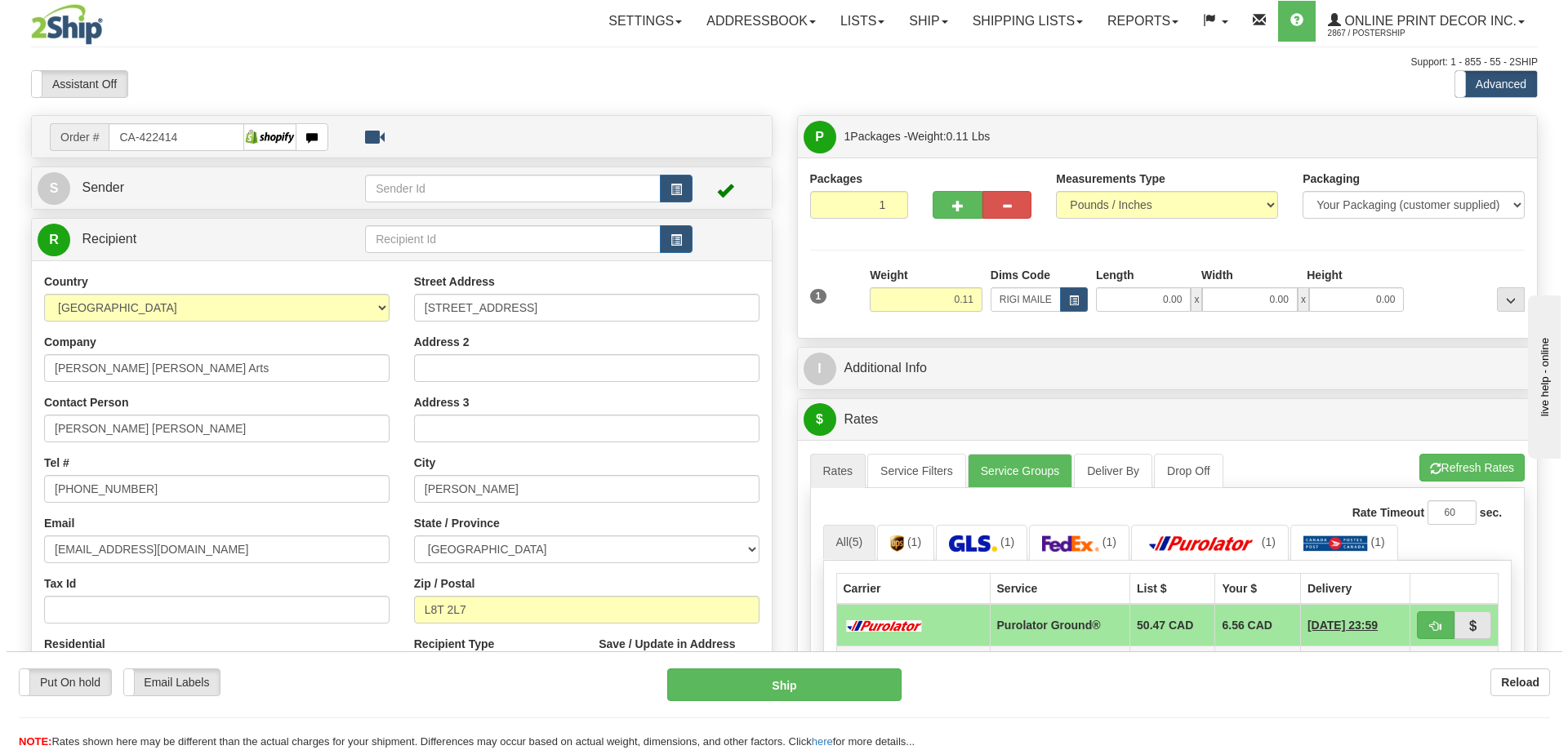
scroll to position [163, 0]
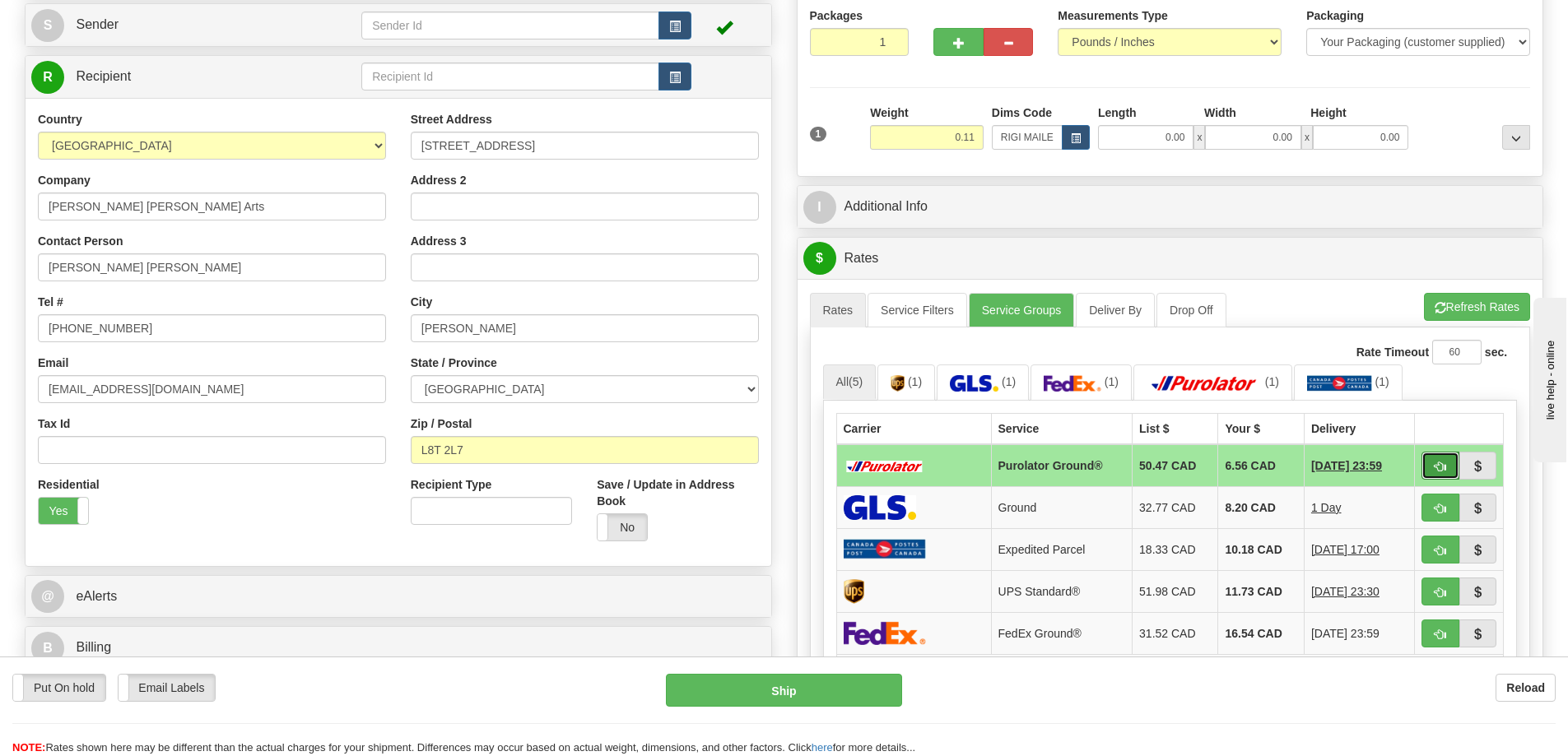
click at [1435, 465] on span "button" at bounding box center [1441, 467] width 12 height 11
type input "260"
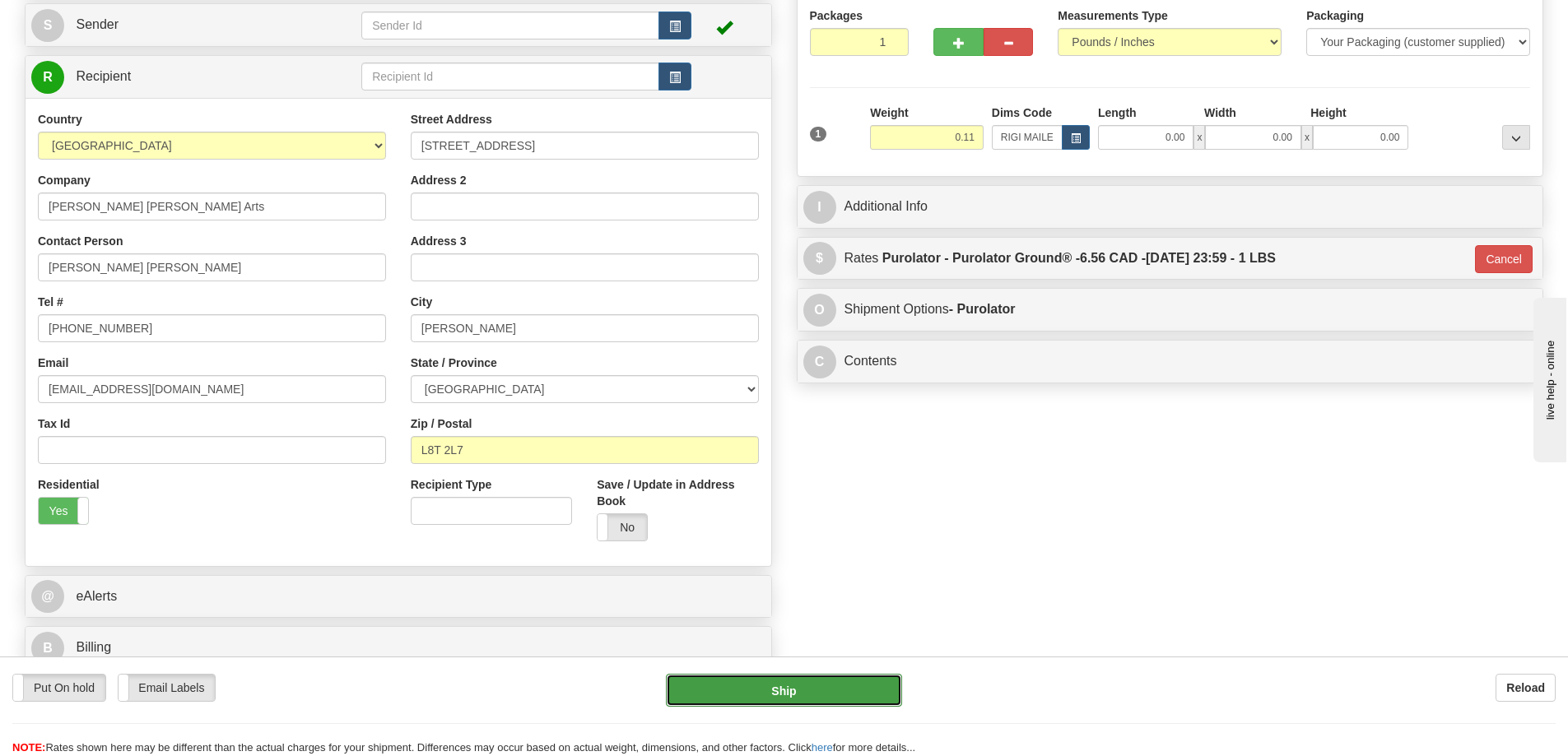
click at [790, 692] on button "Ship" at bounding box center [784, 690] width 236 height 33
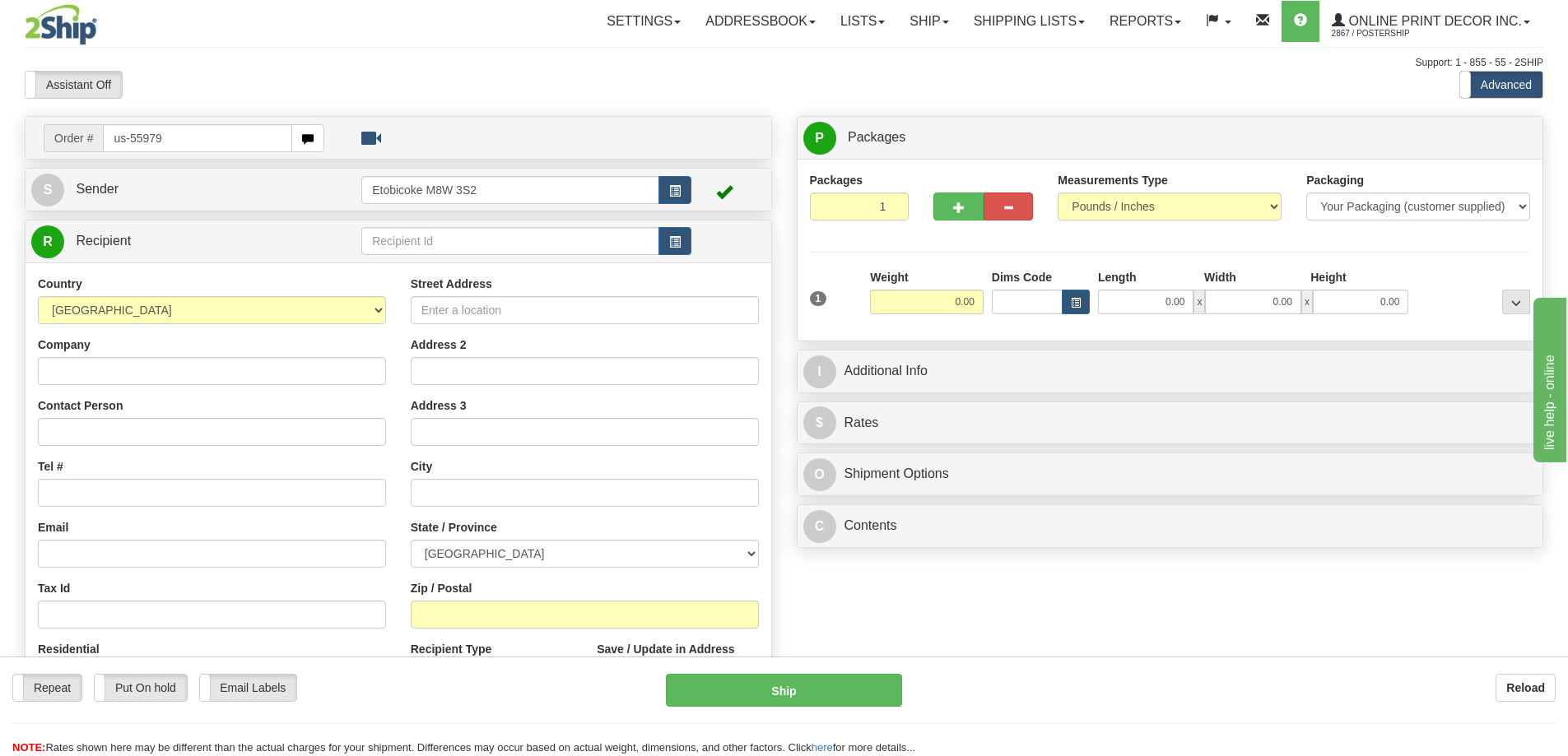
type input "us-55979"
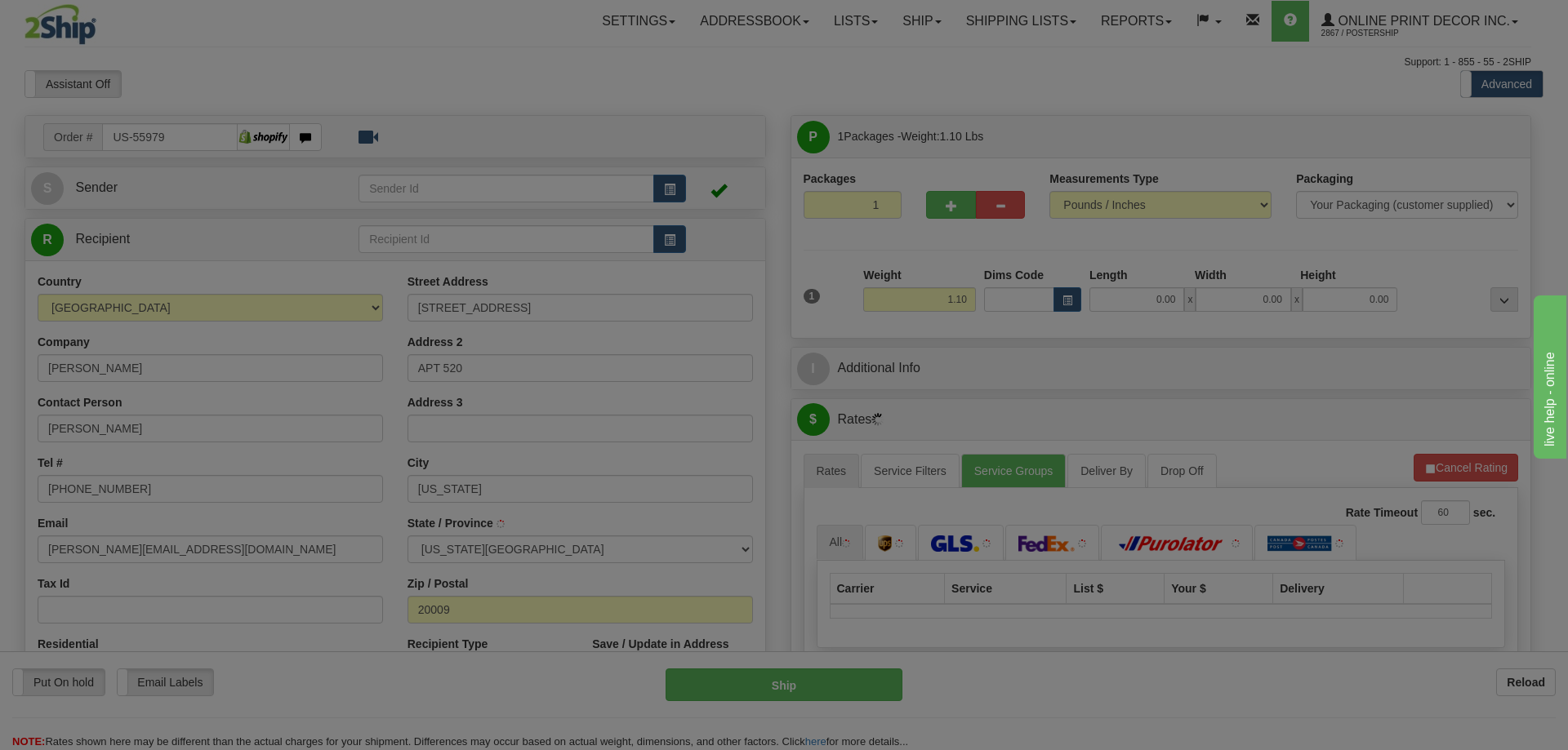
type input "[US_STATE]"
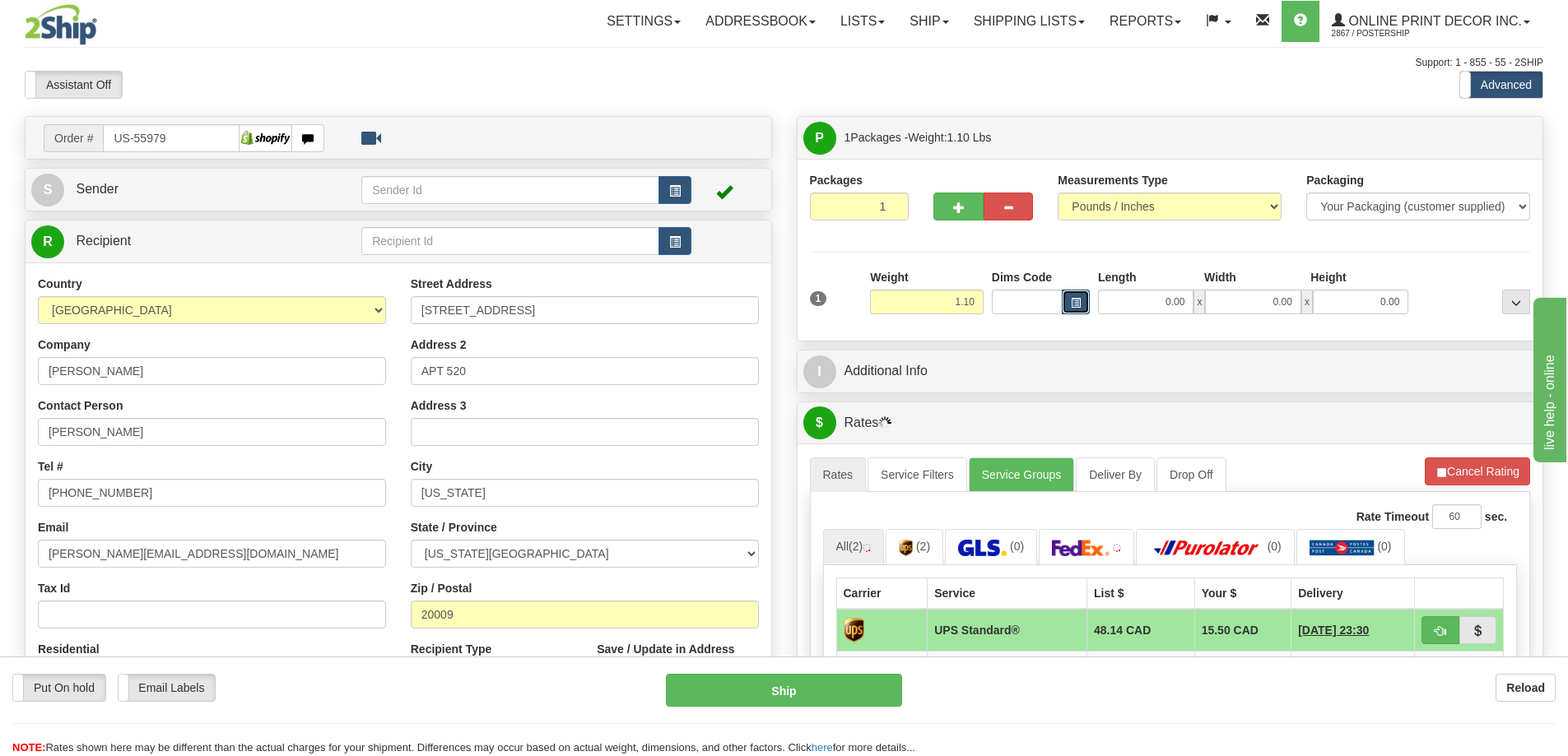
click at [1075, 305] on span "button" at bounding box center [1076, 303] width 10 height 9
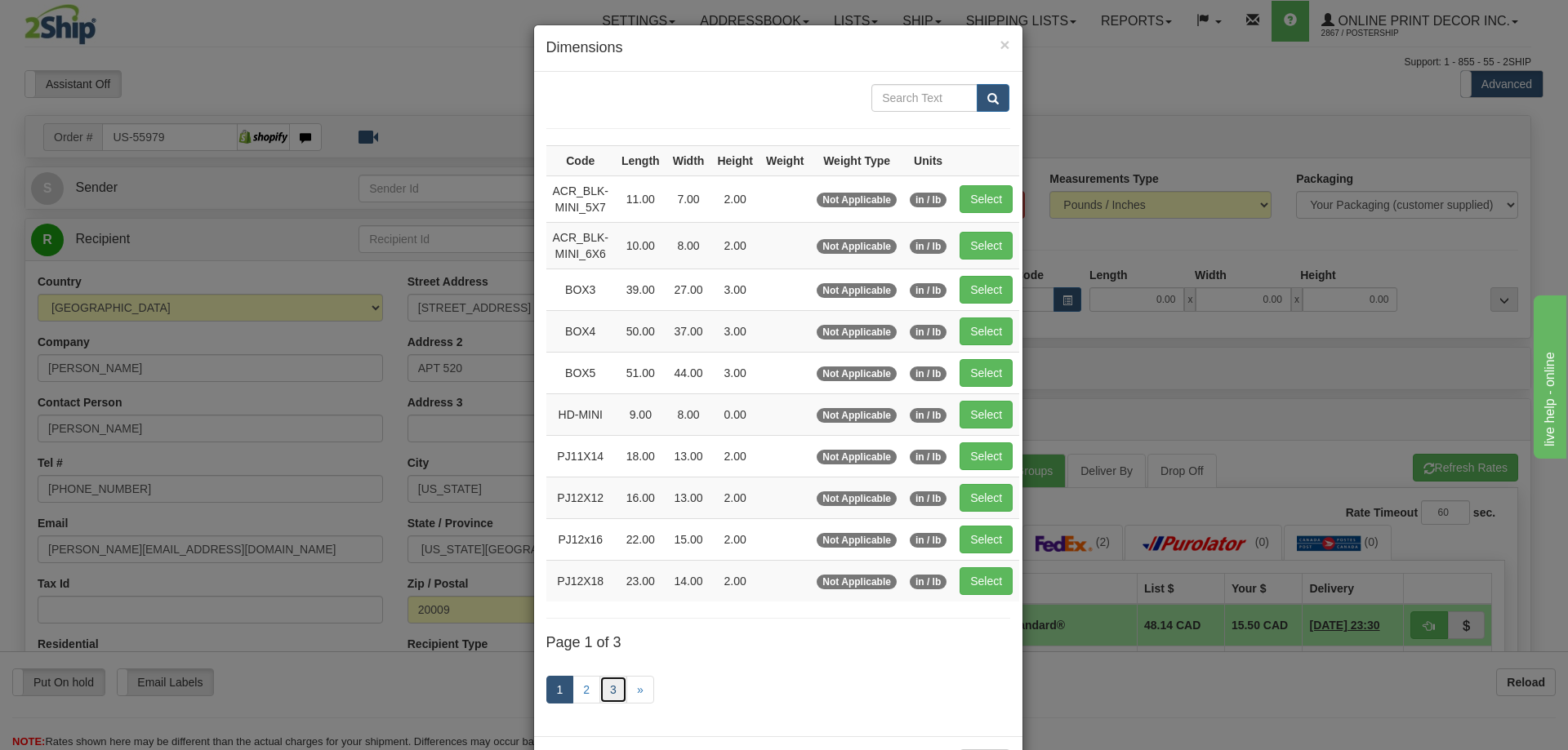
click at [610, 686] on link "3" at bounding box center [613, 689] width 28 height 28
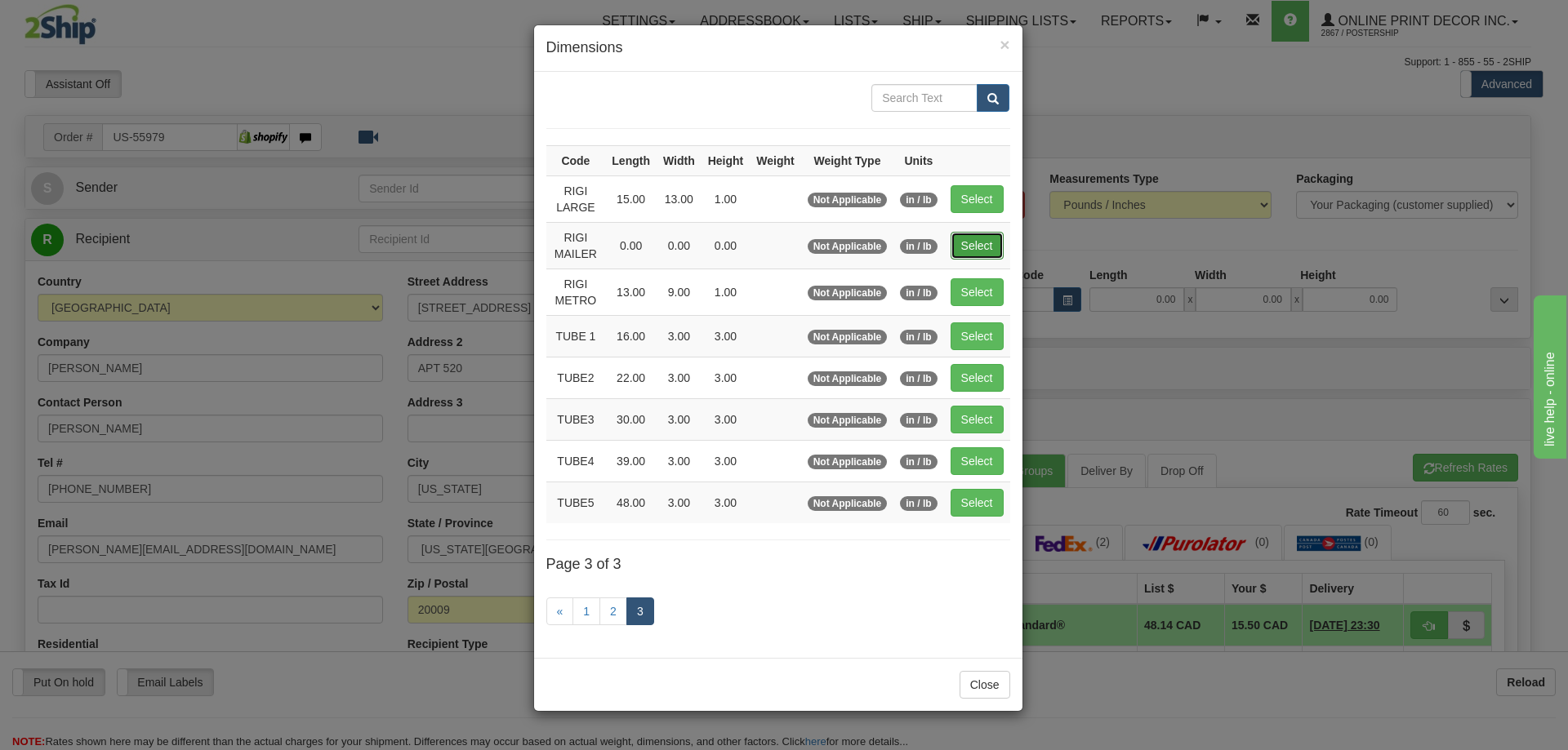
click at [981, 238] on button "Select" at bounding box center [977, 245] width 53 height 28
type input "RIGI MAILER"
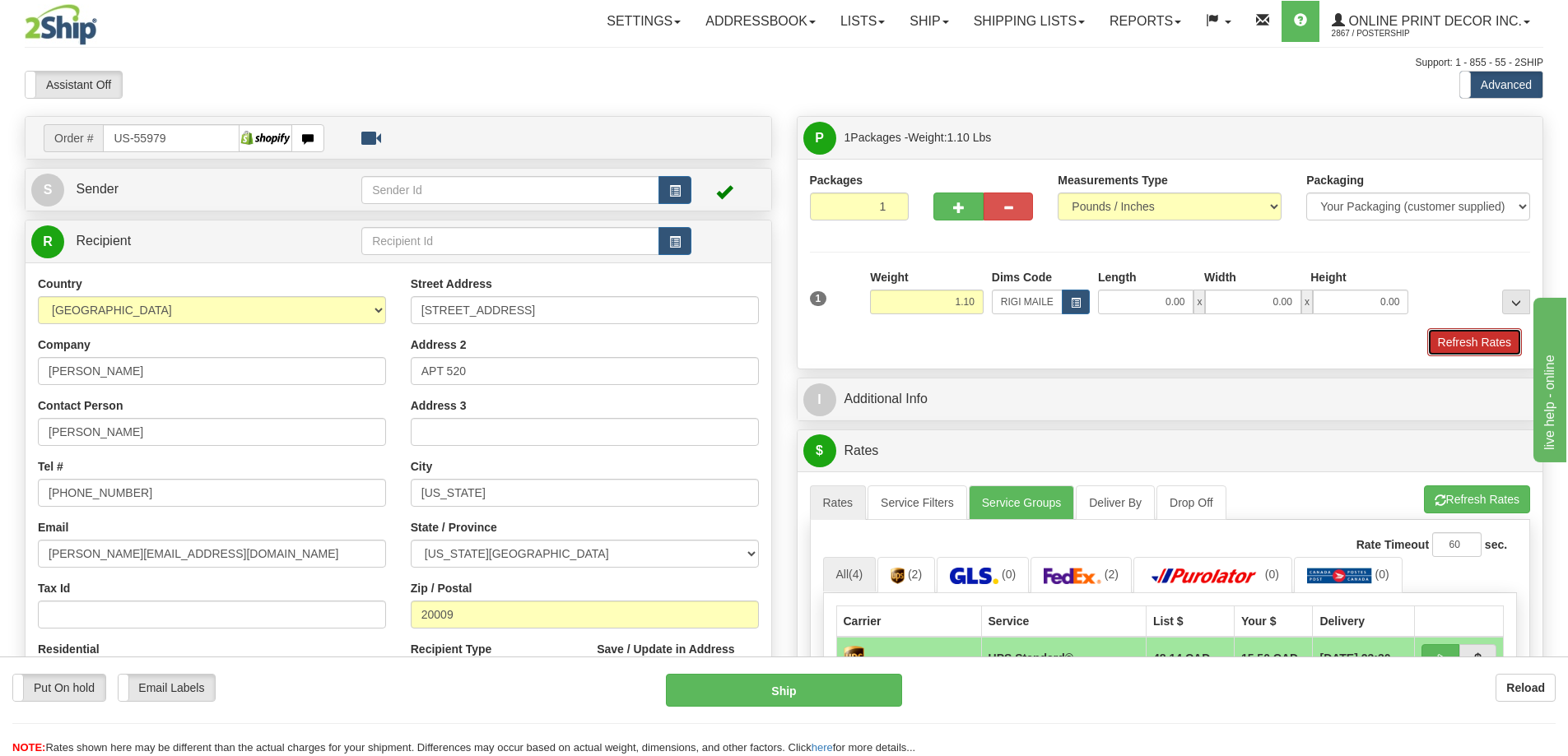
click at [1464, 338] on button "Refresh Rates" at bounding box center [1475, 342] width 95 height 28
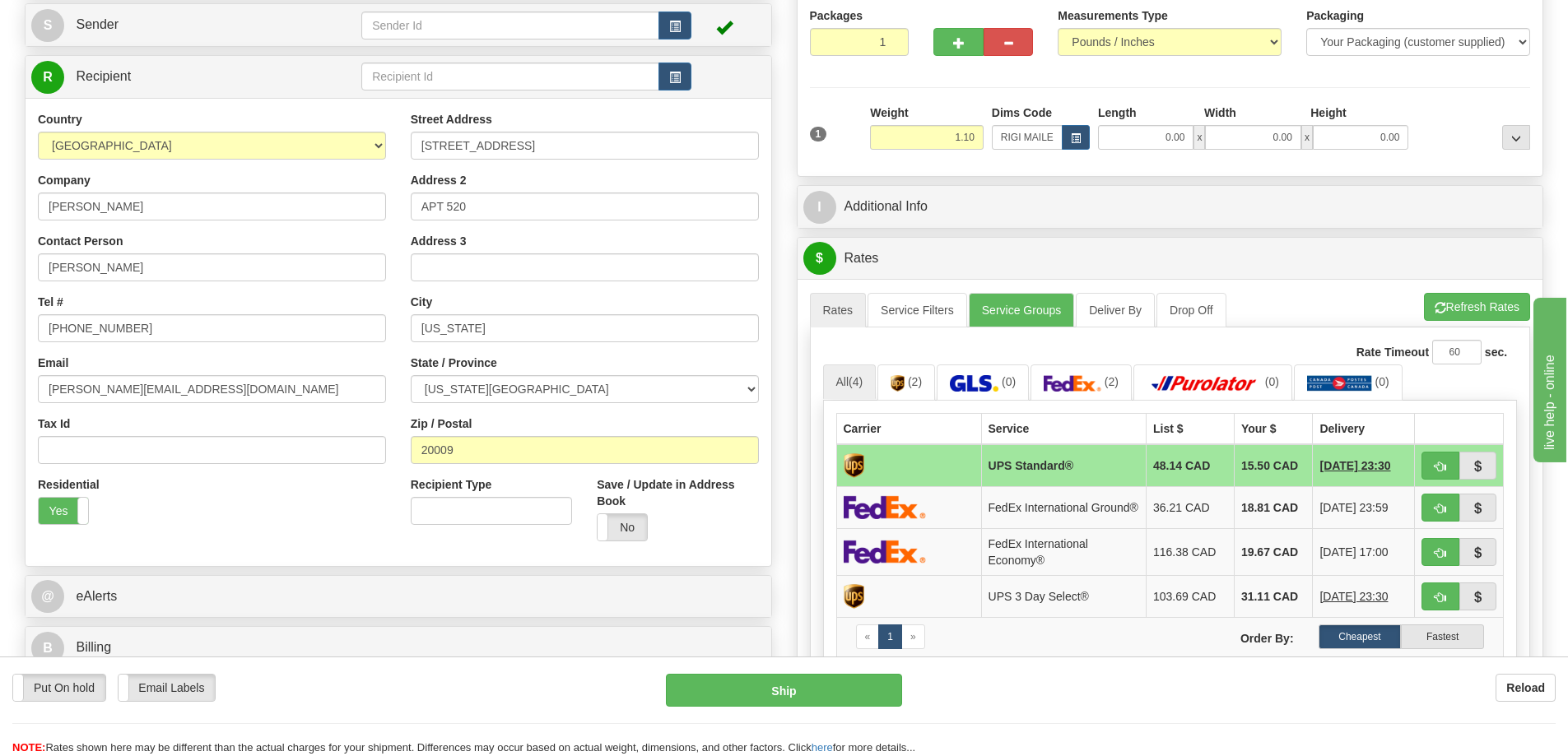
scroll to position [247, 0]
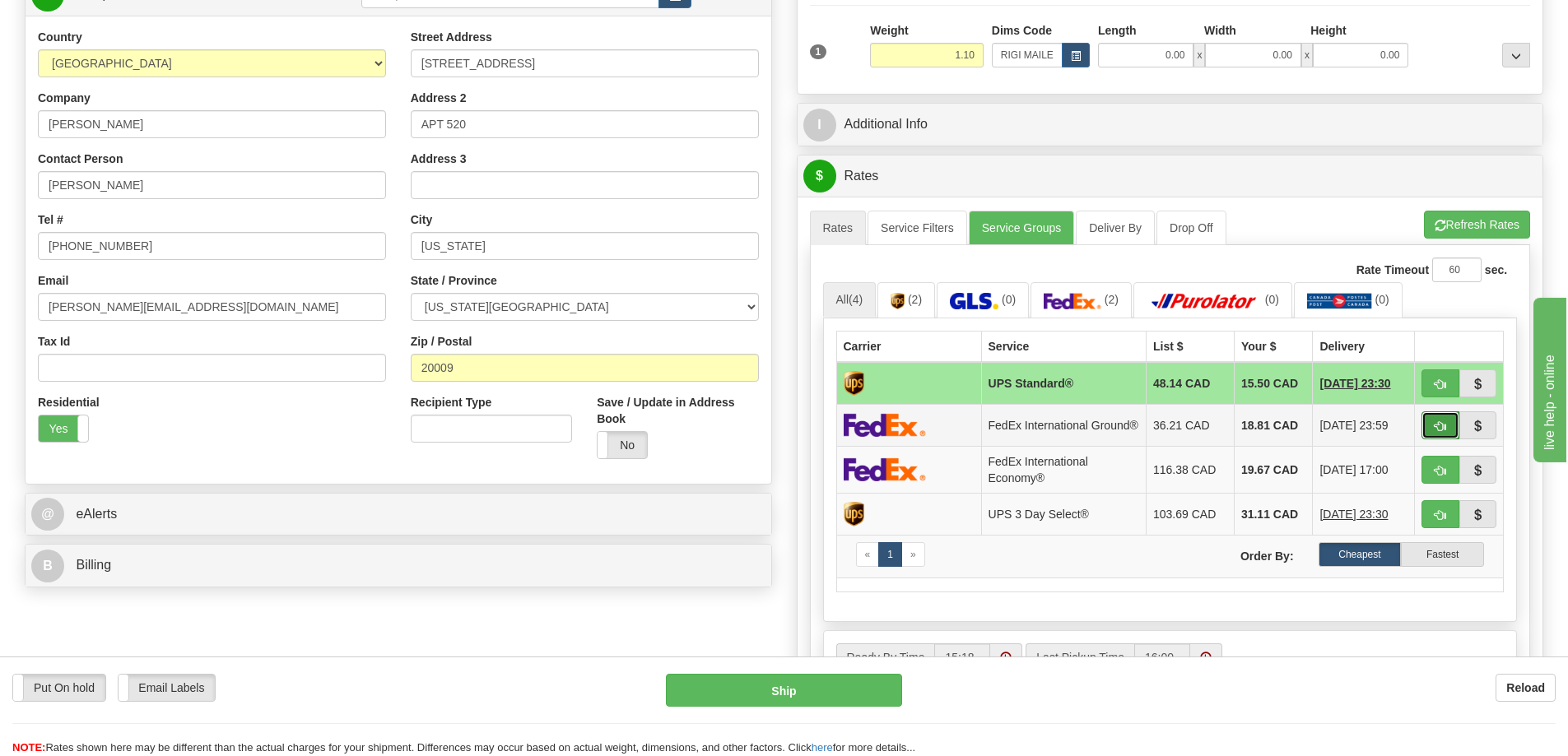
click at [1436, 423] on button "button" at bounding box center [1441, 425] width 38 height 28
type input "92"
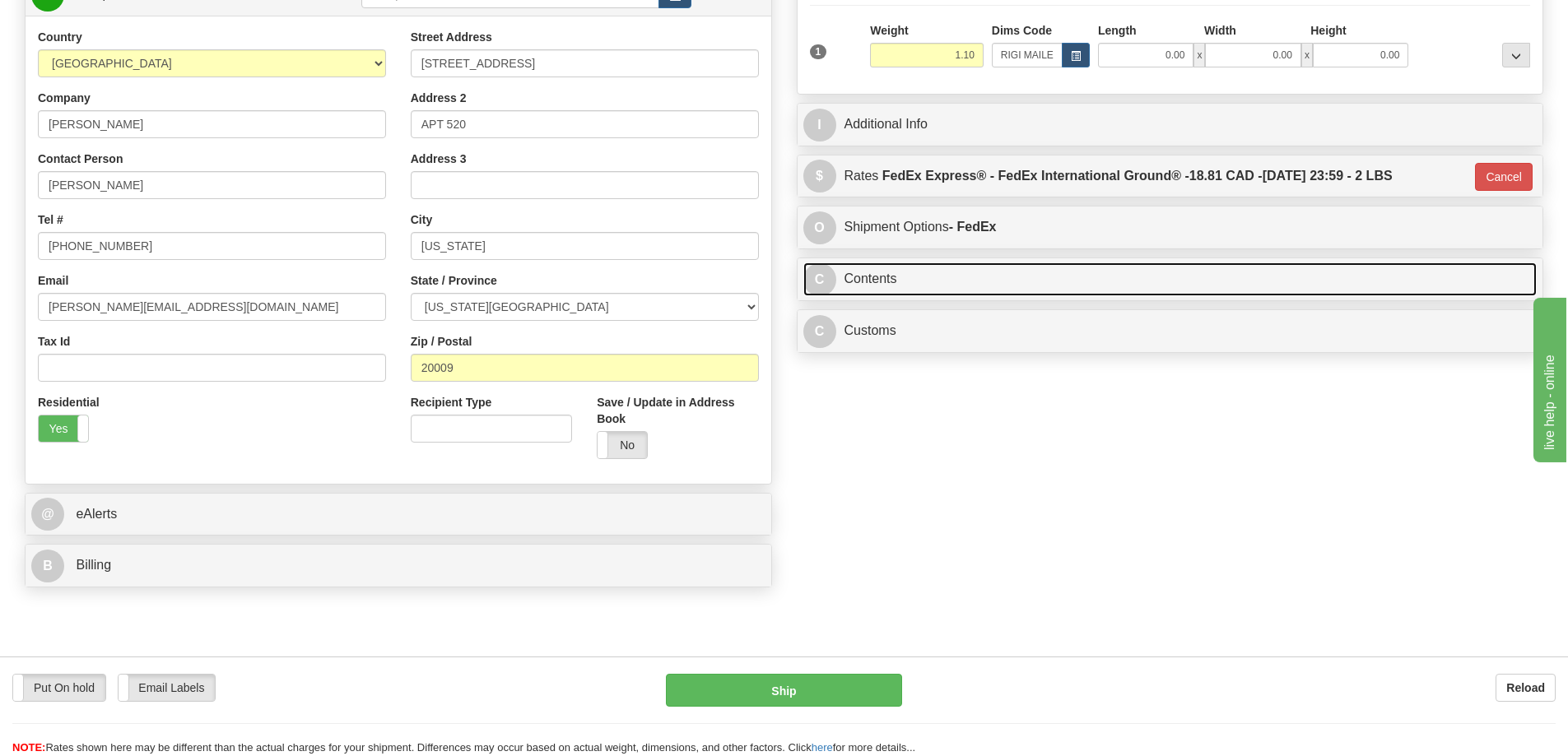
click at [1172, 279] on link "C Contents" at bounding box center [1170, 279] width 734 height 34
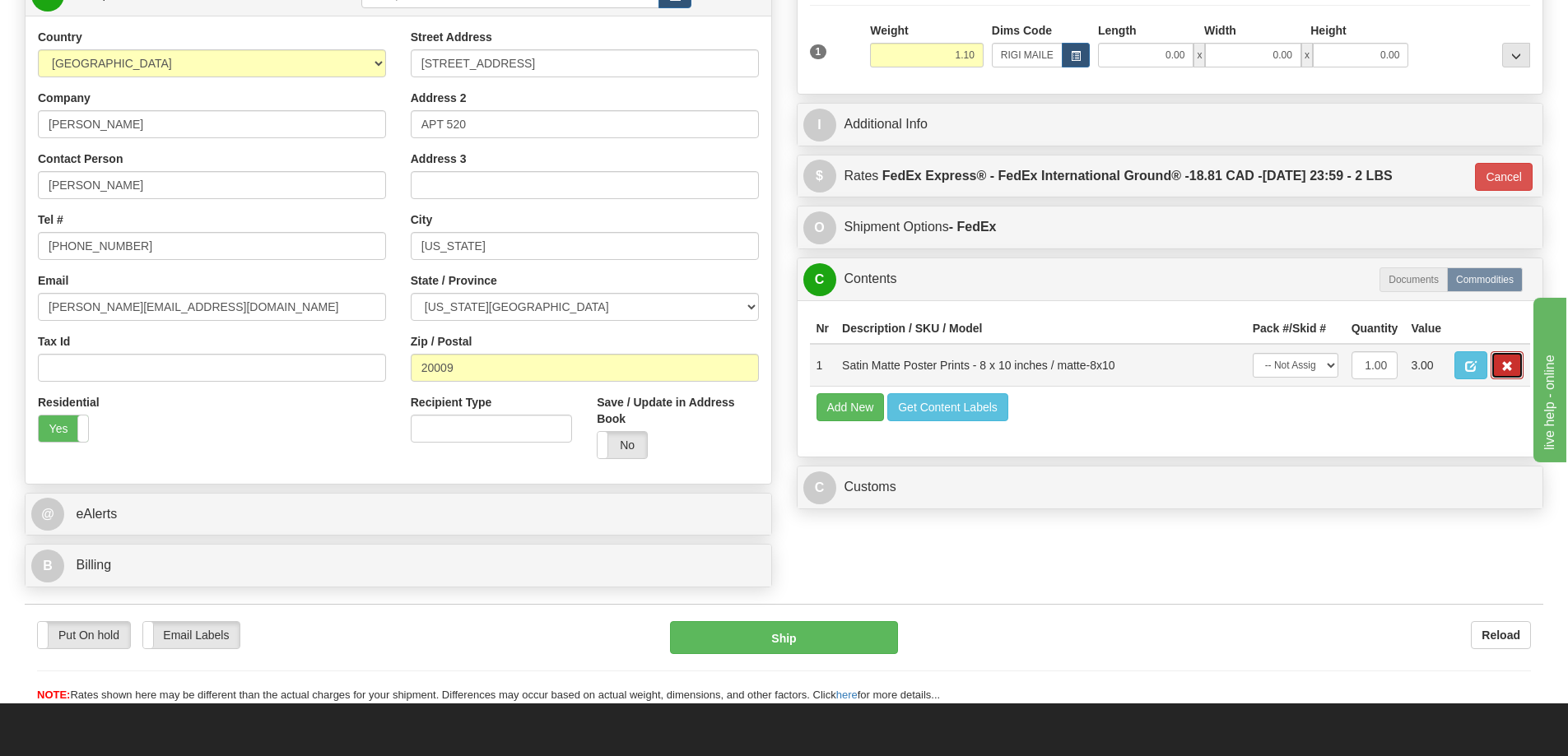
click at [1510, 368] on span "button" at bounding box center [1508, 367] width 12 height 11
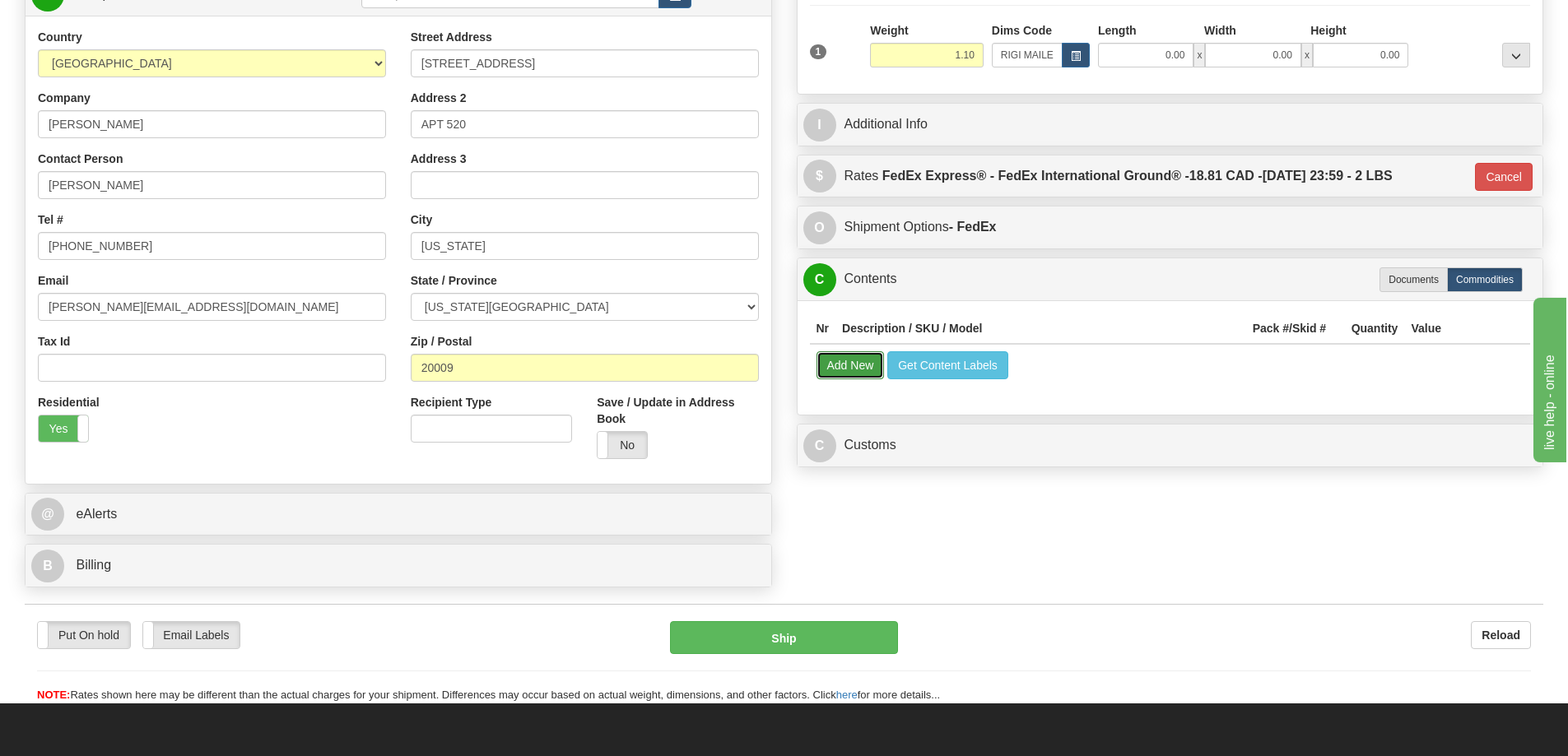
click at [835, 371] on button "Add New" at bounding box center [851, 365] width 68 height 28
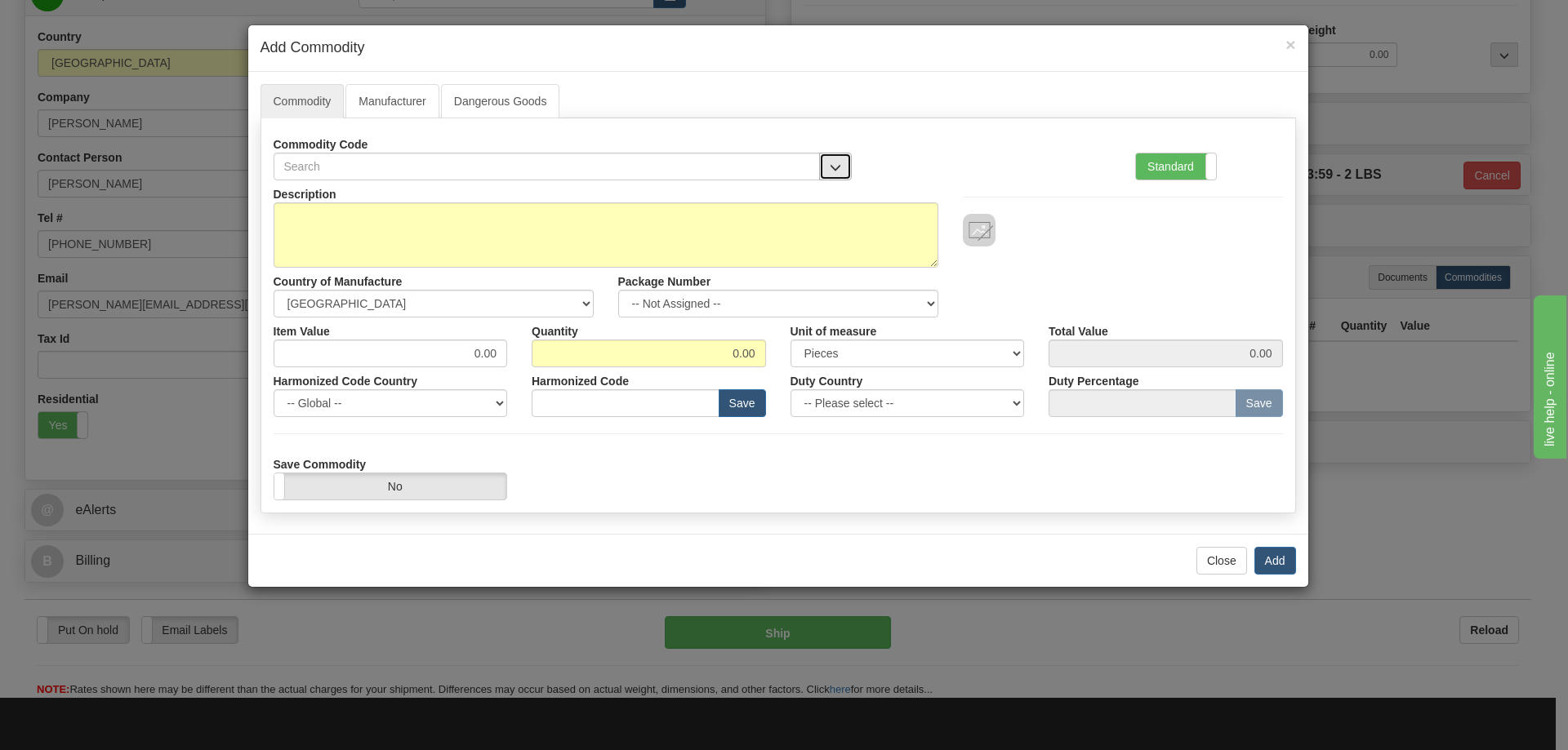
click at [832, 157] on button "button" at bounding box center [835, 166] width 33 height 28
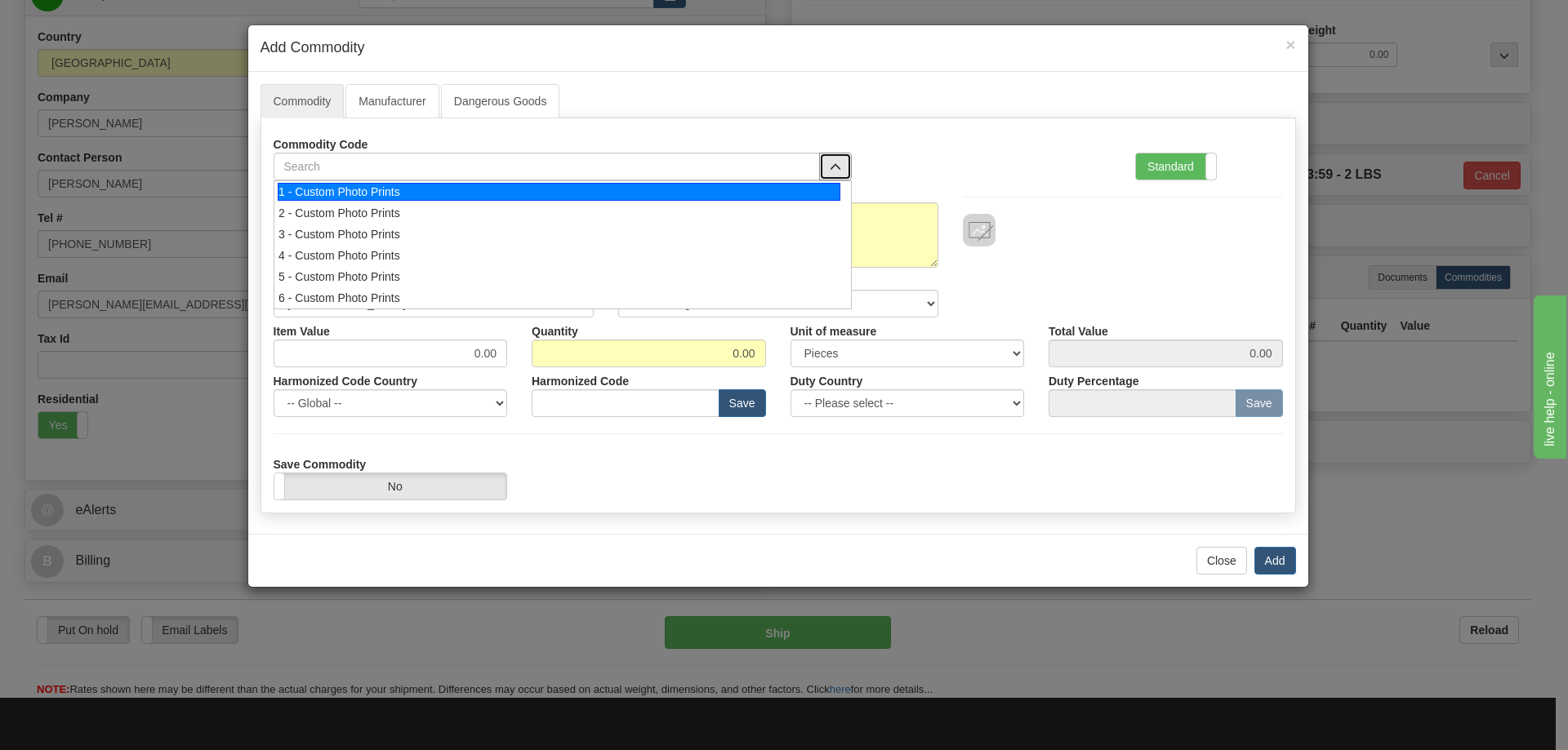
click at [808, 187] on div "1 - Custom Photo Prints" at bounding box center [559, 191] width 563 height 18
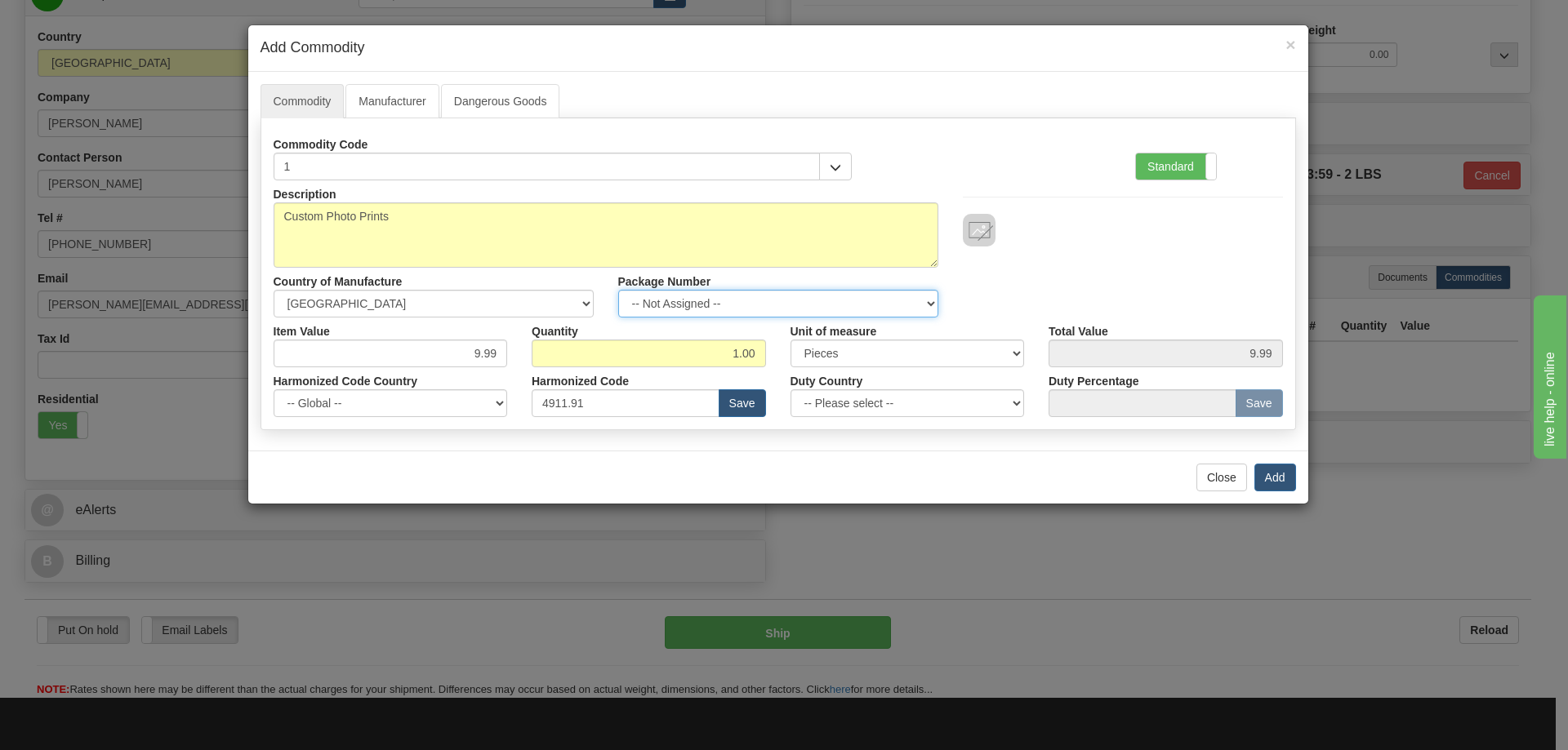
click at [925, 295] on select "-- Not Assigned -- Item 1" at bounding box center [778, 303] width 320 height 28
select select "0"
click at [618, 290] on select "-- Not Assigned -- Item 1" at bounding box center [778, 303] width 320 height 28
click at [1272, 472] on button "Add" at bounding box center [1274, 477] width 41 height 28
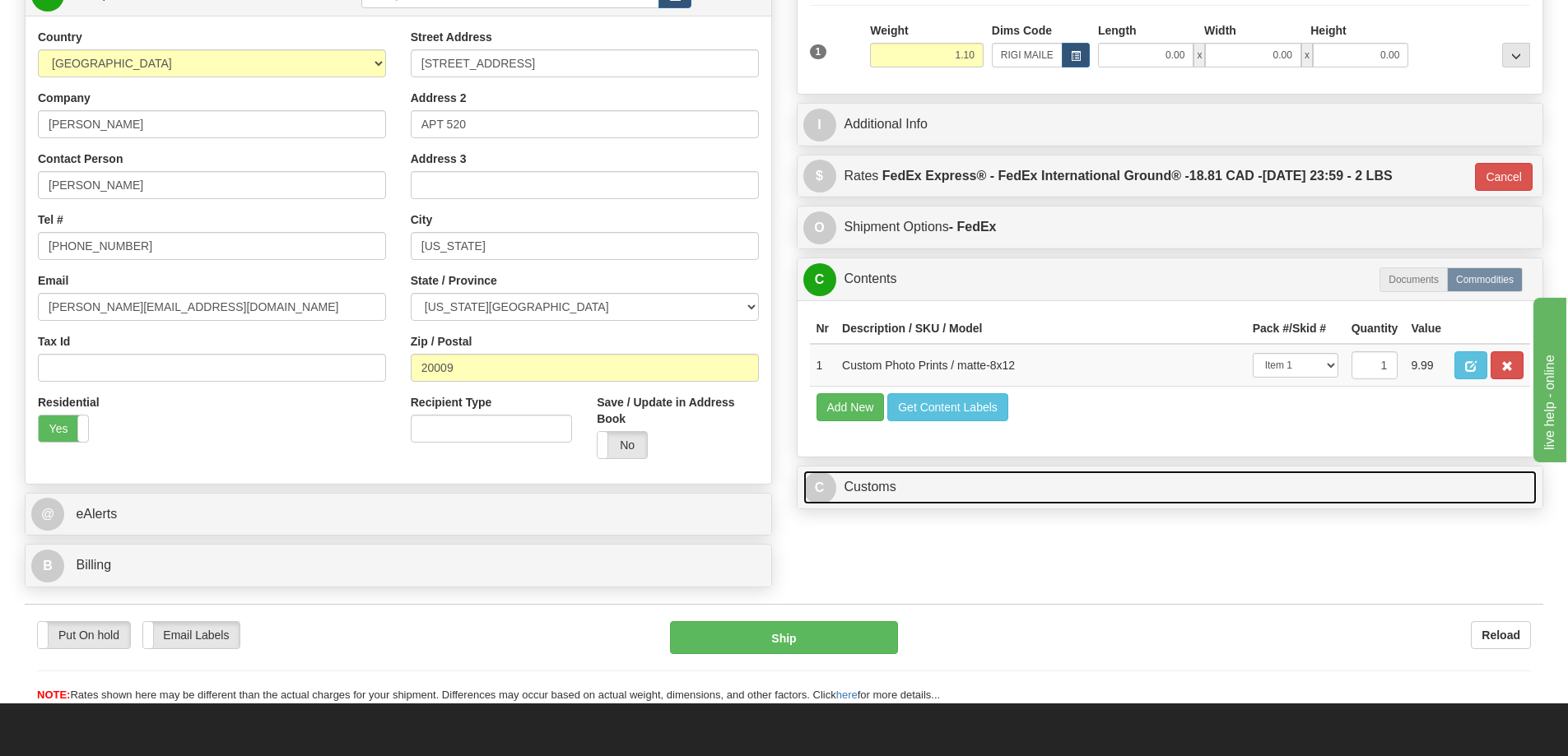
click at [1195, 486] on link "C Customs" at bounding box center [1170, 488] width 734 height 34
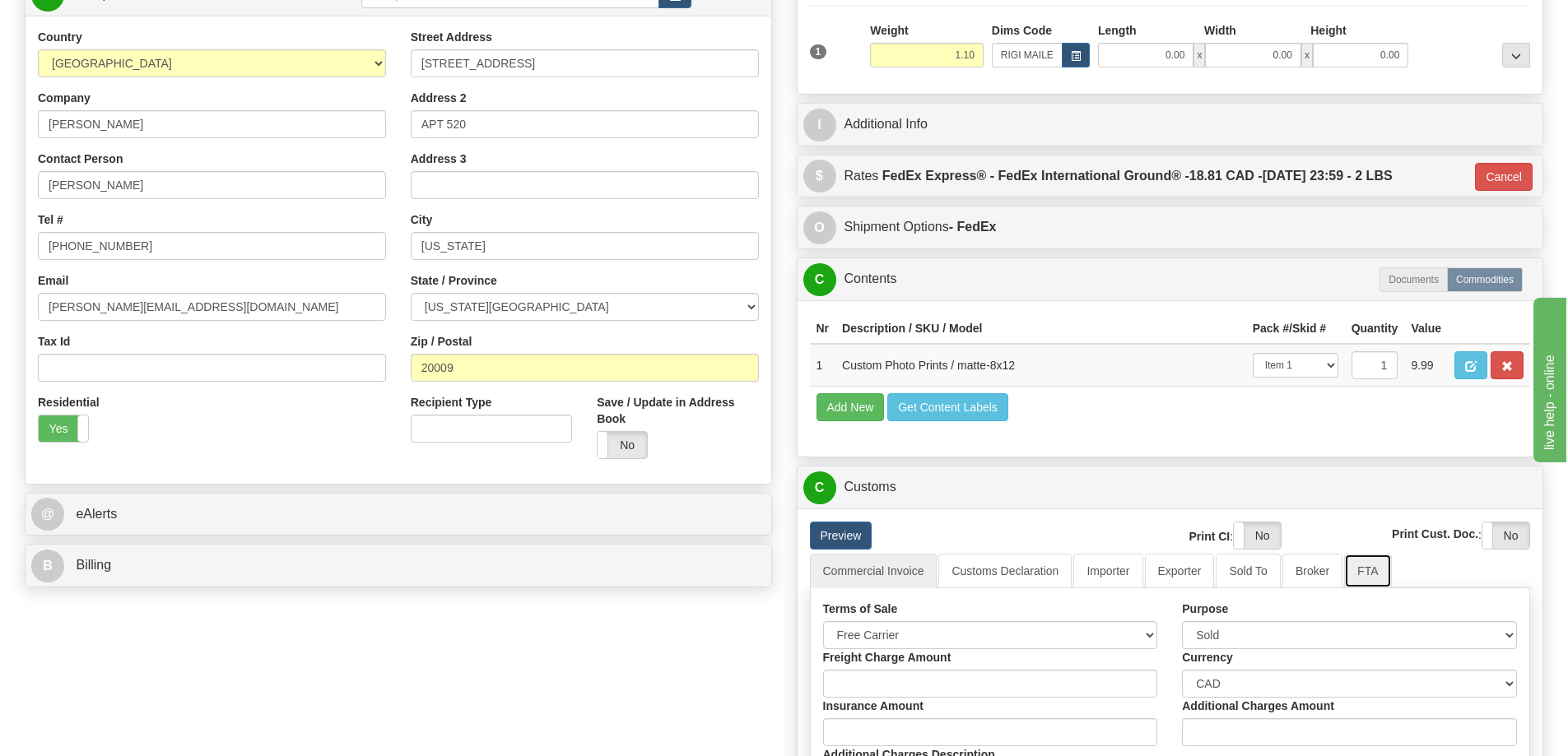
click at [1377, 575] on link "FTA" at bounding box center [1368, 571] width 47 height 35
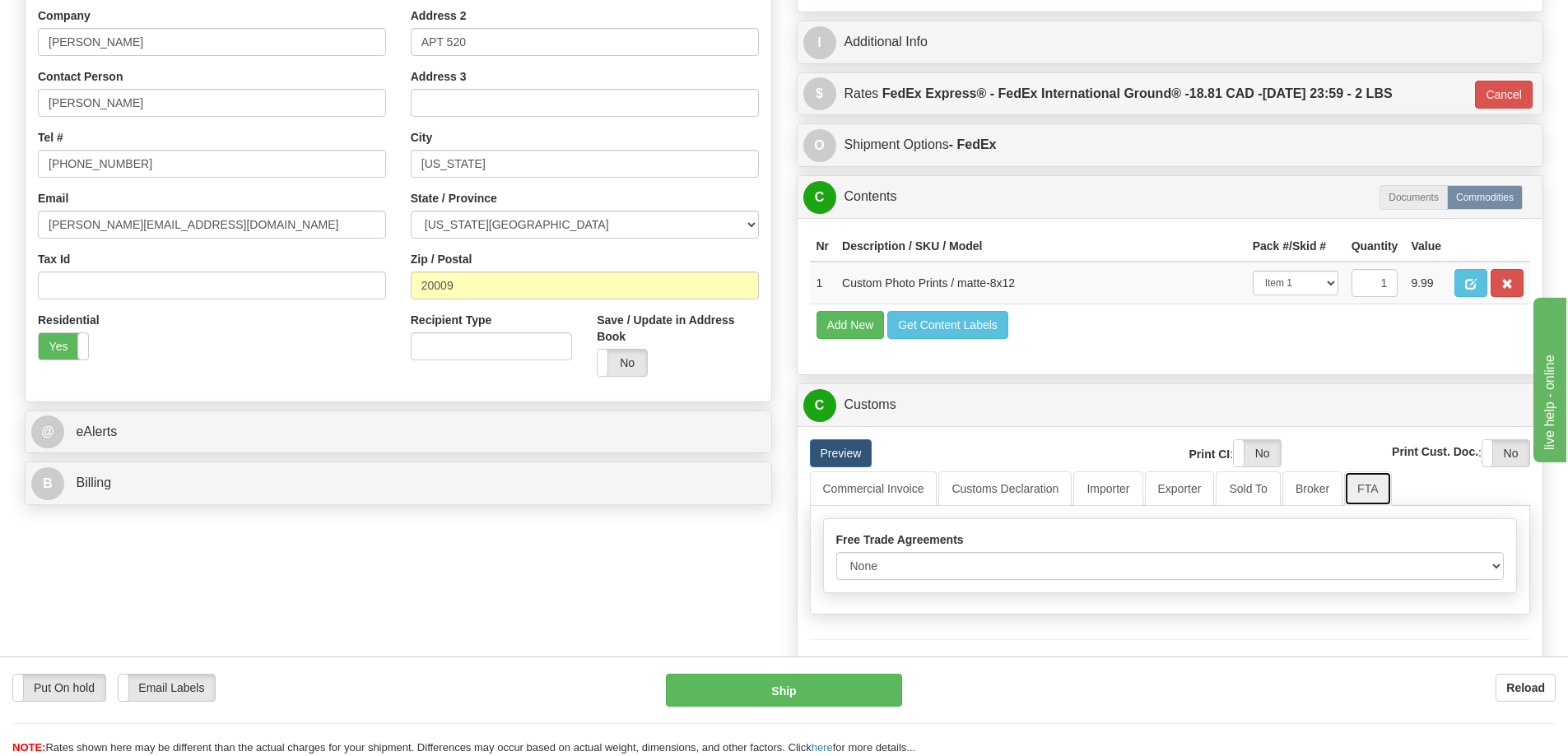
scroll to position [412, 0]
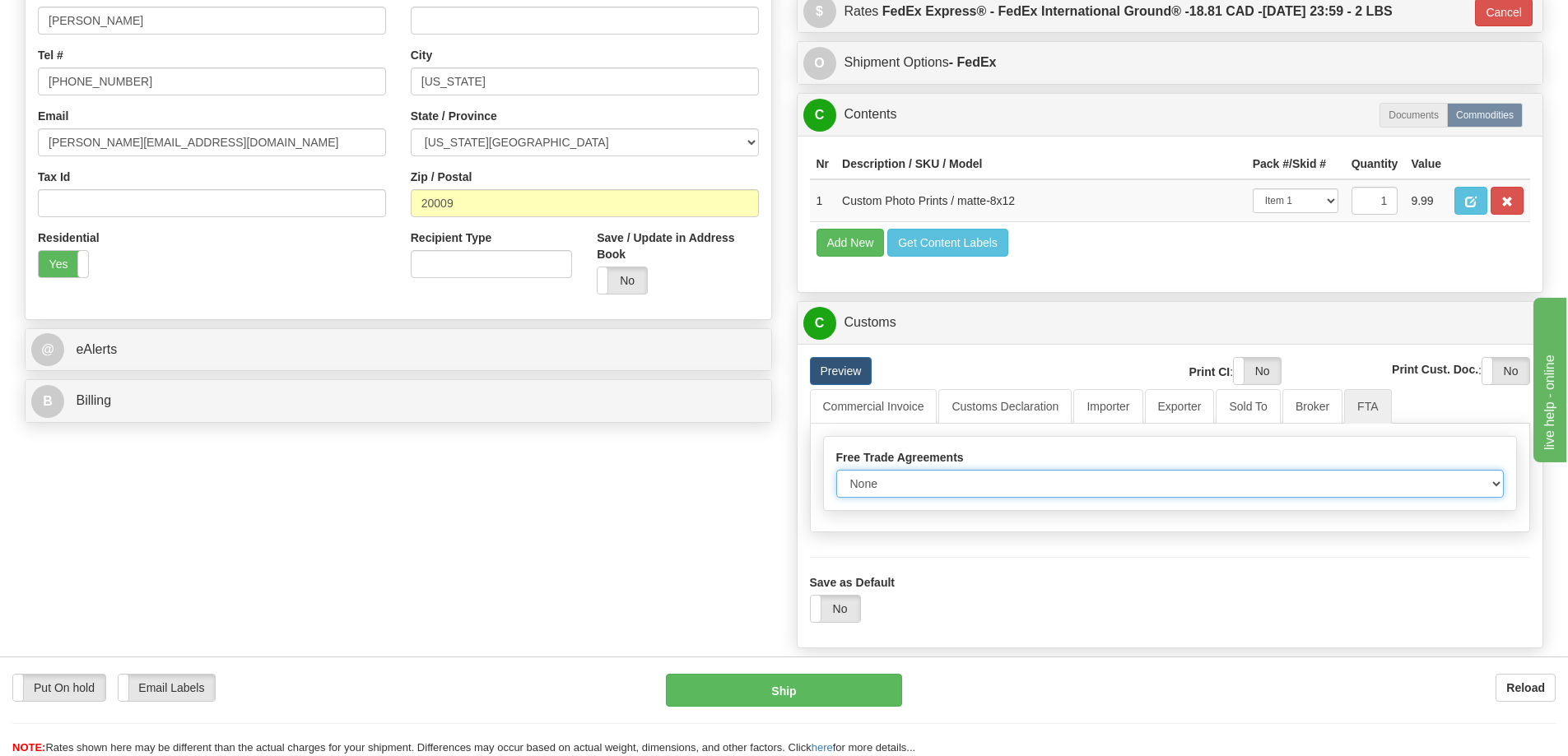
click at [1499, 485] on select "None Other USMCA CETA CUKTCA" at bounding box center [1170, 484] width 668 height 28
select select "1"
click at [836, 475] on select "None Other USMCA CETA CUKTCA" at bounding box center [1170, 484] width 668 height 28
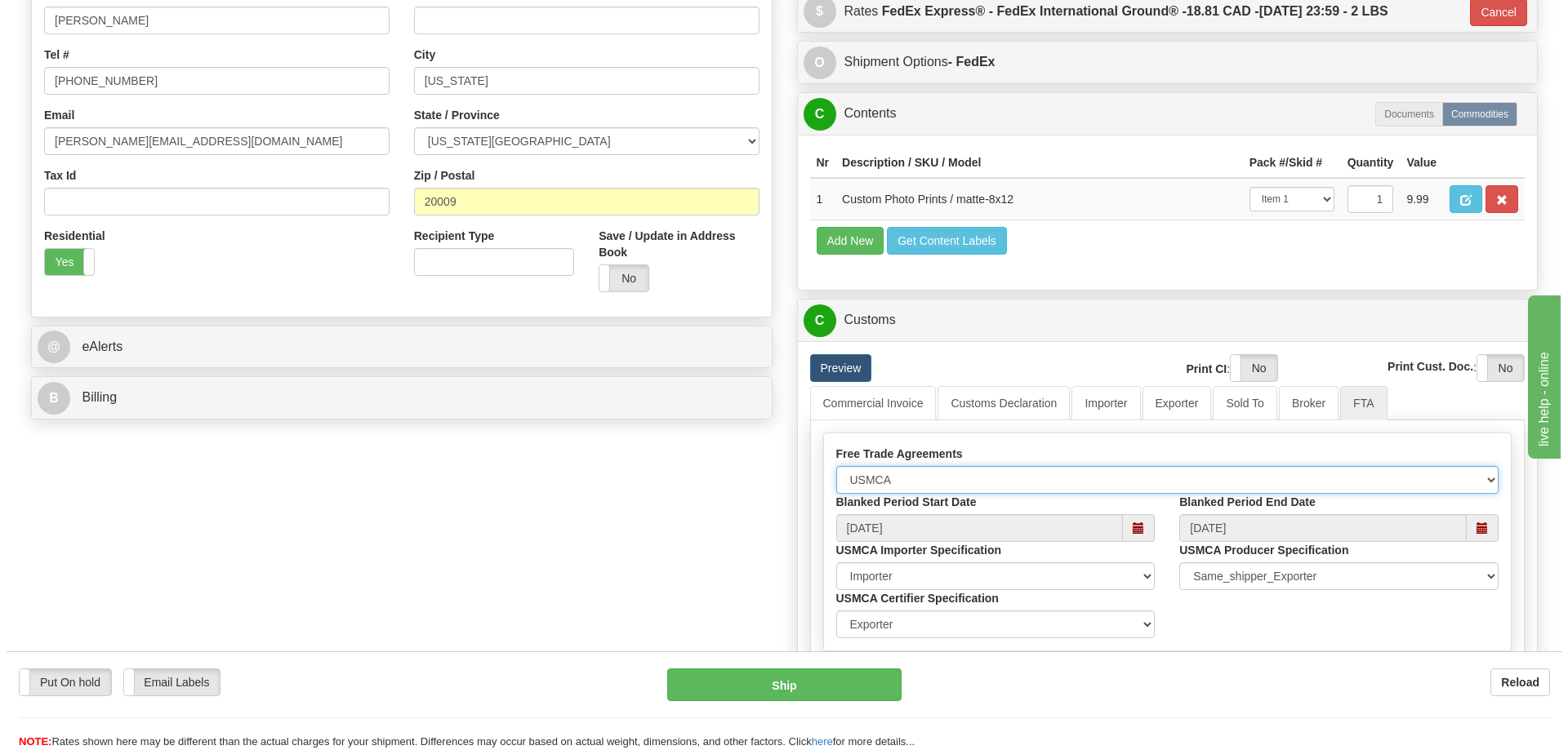
scroll to position [653, 0]
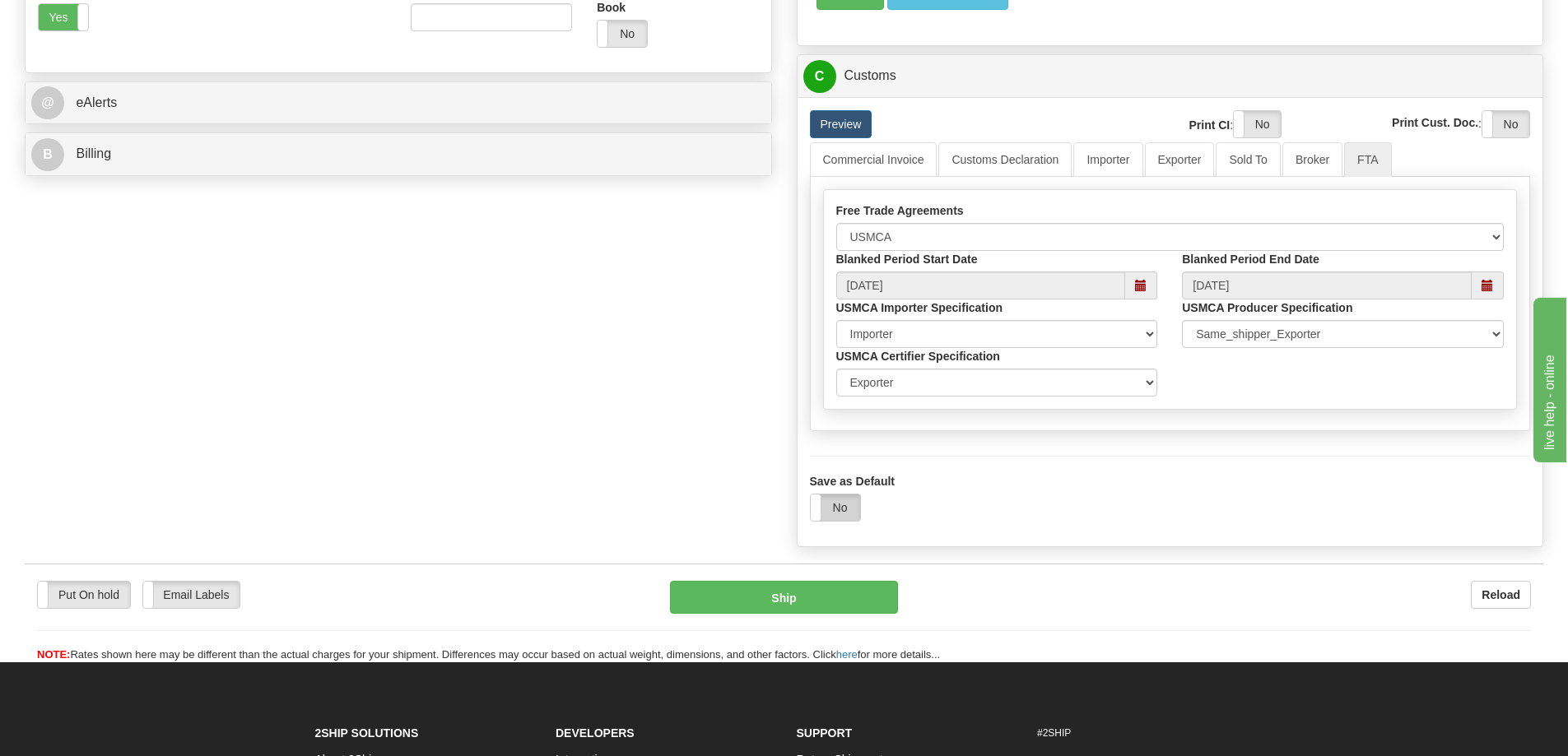
click at [839, 508] on label "No" at bounding box center [835, 507] width 49 height 26
click at [829, 596] on button "Ship" at bounding box center [784, 597] width 228 height 33
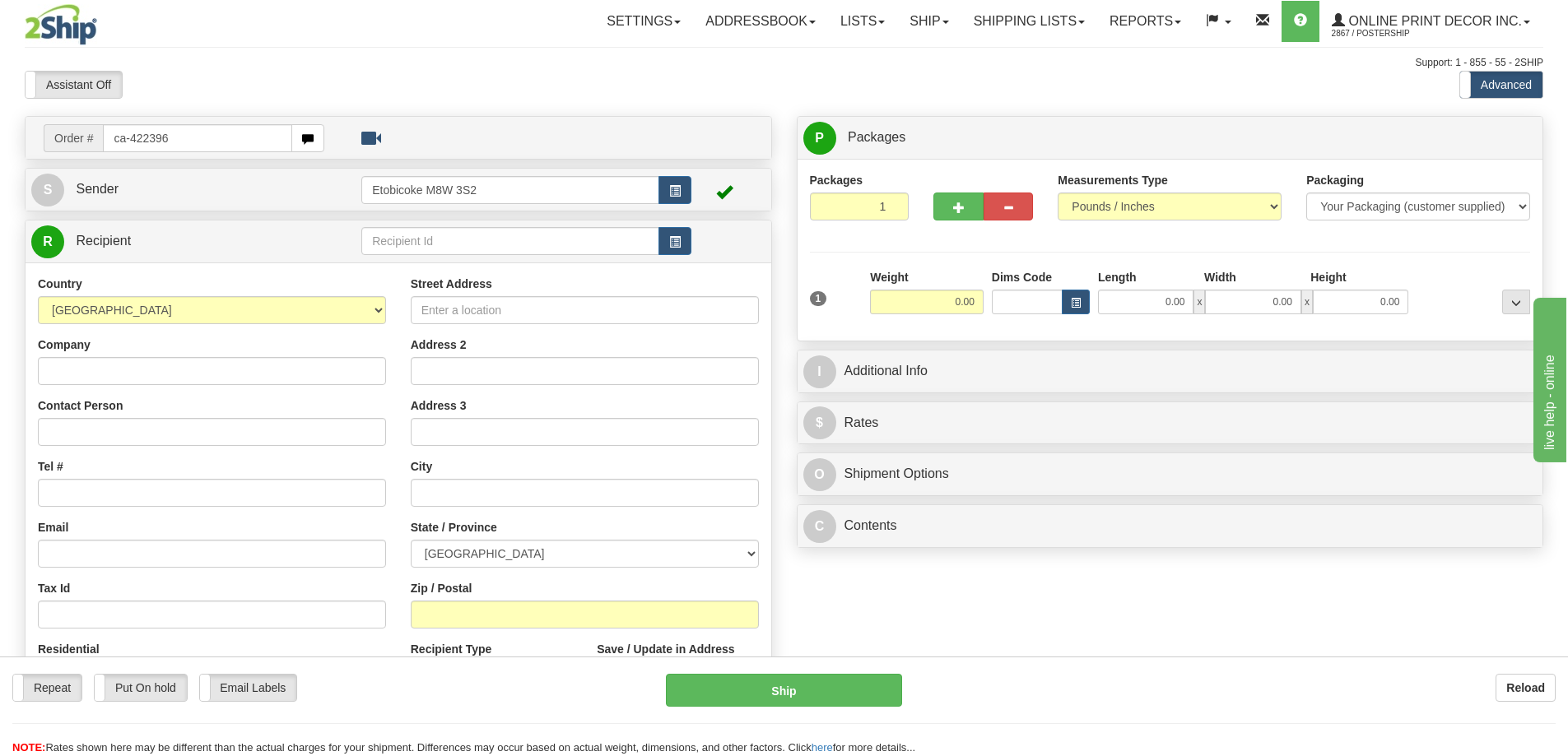
type input "ca-422396"
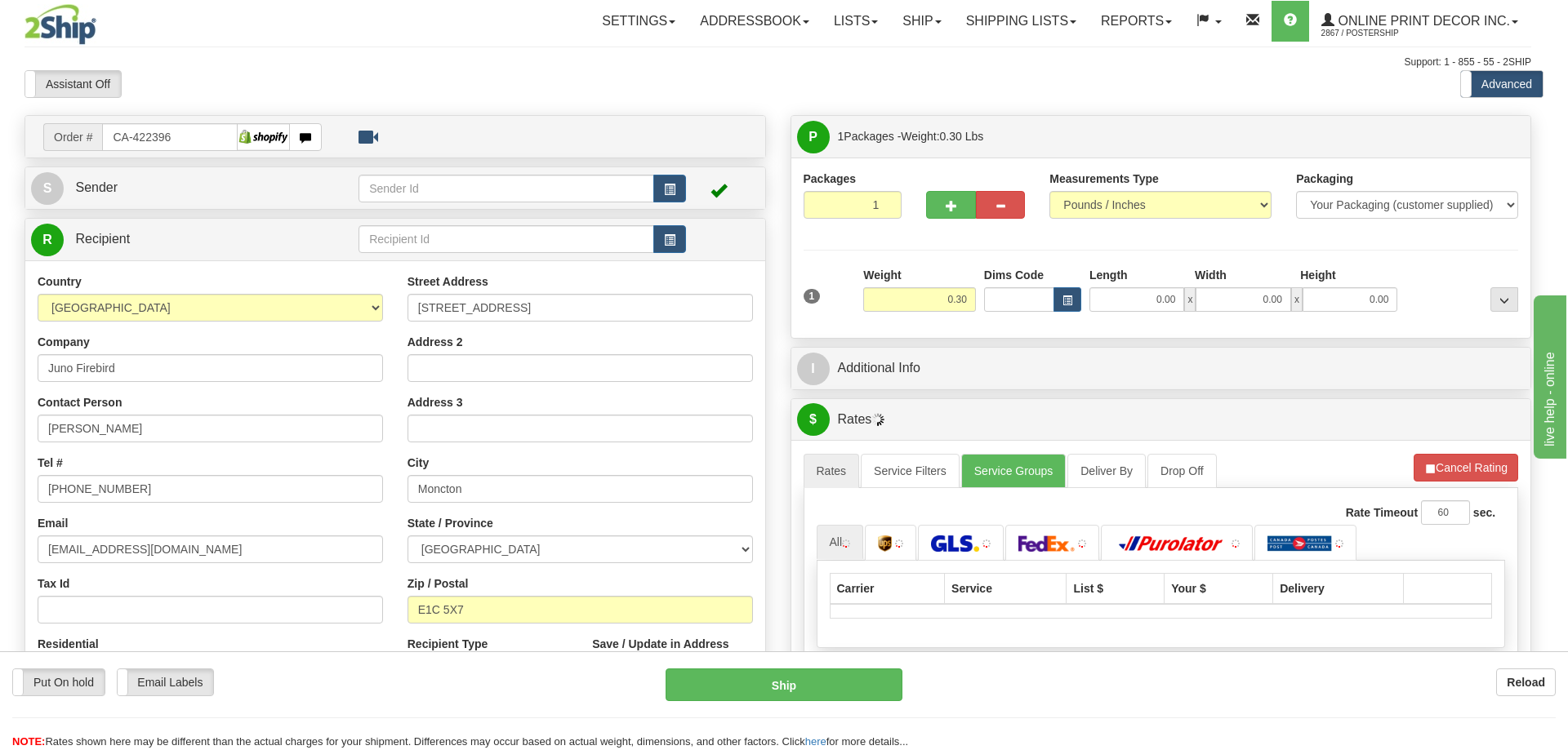
type input "MONCTON"
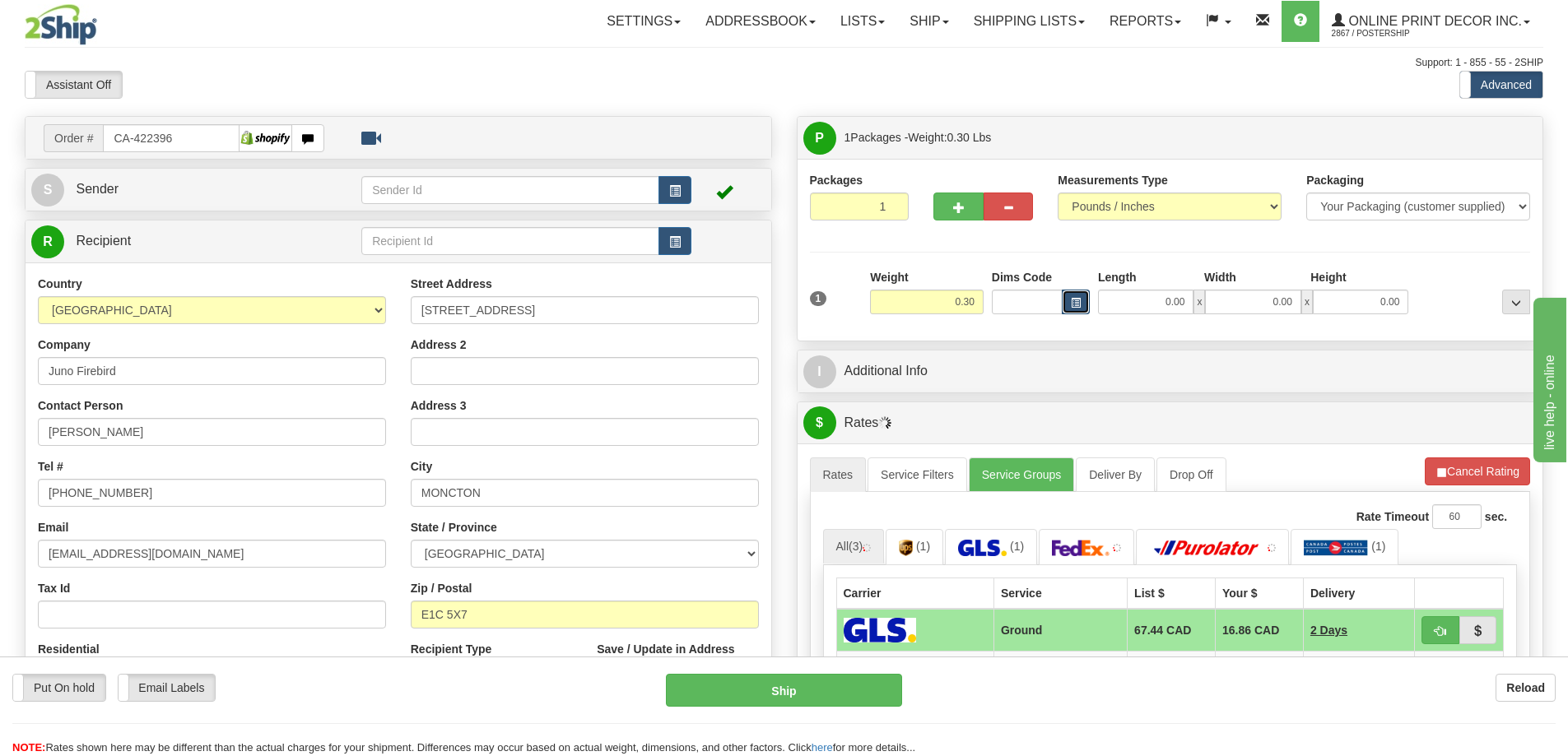
click at [1068, 300] on button "button" at bounding box center [1076, 301] width 28 height 25
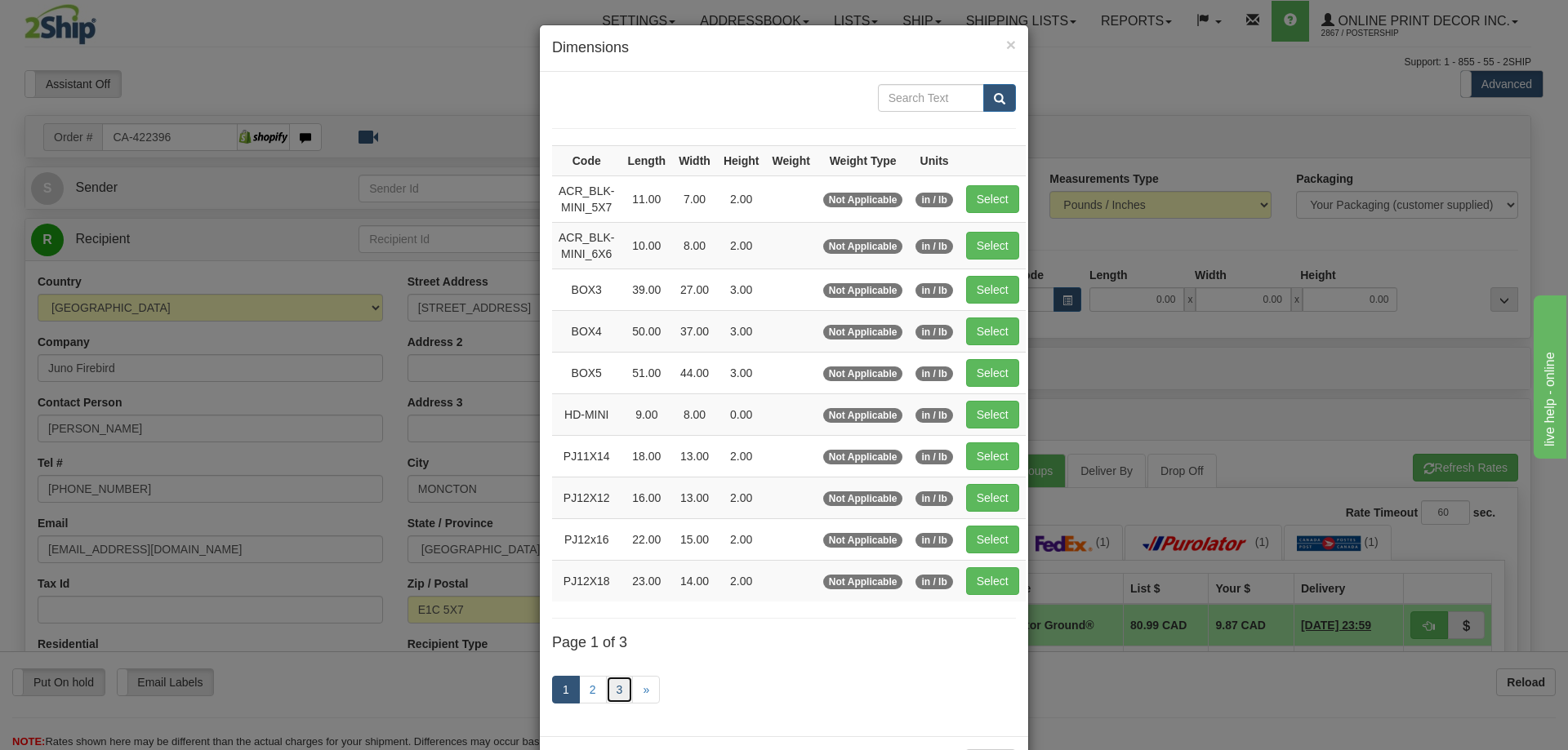
click at [606, 682] on link "3" at bounding box center [620, 689] width 28 height 28
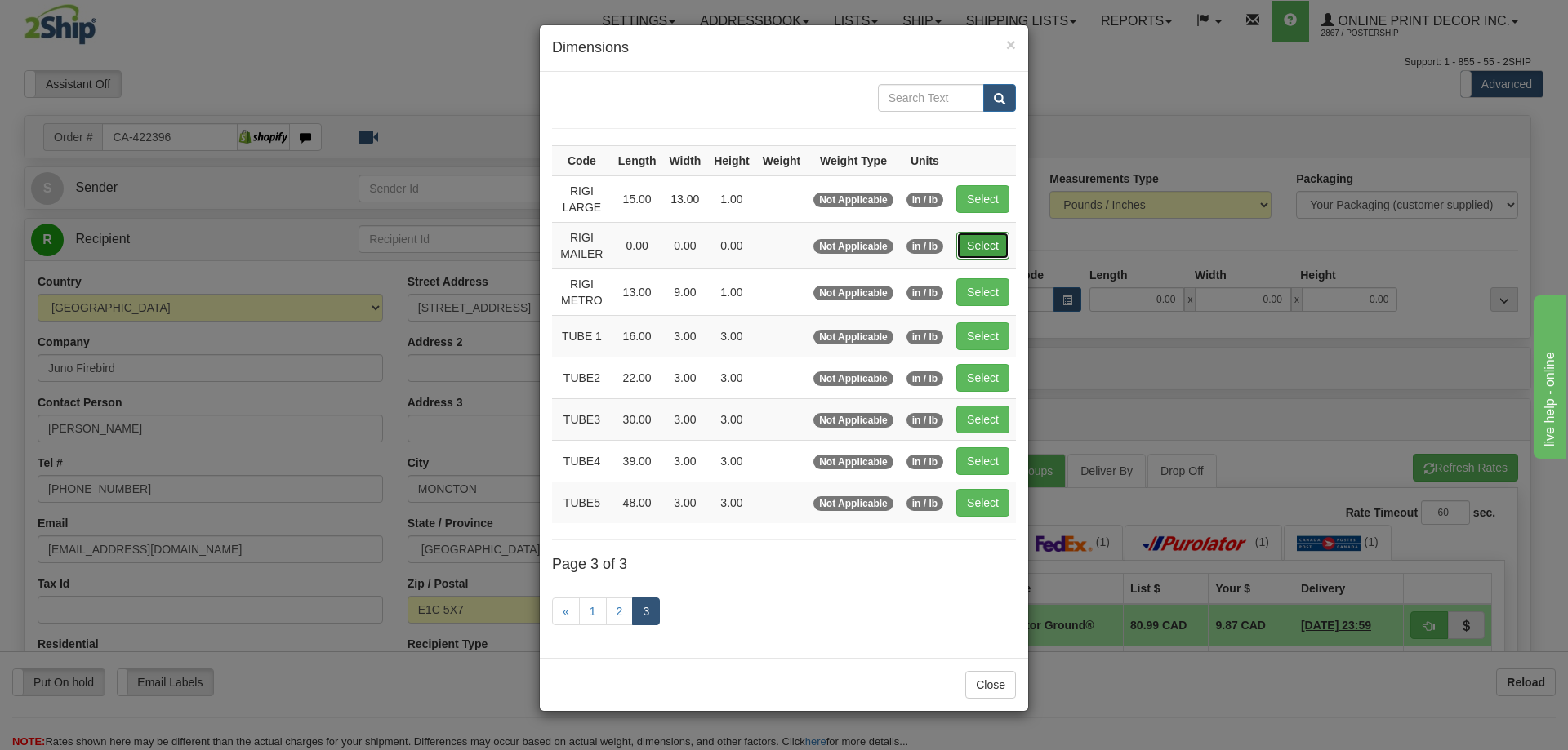
click at [974, 235] on button "Select" at bounding box center [983, 245] width 53 height 28
type input "RIGI MAILER"
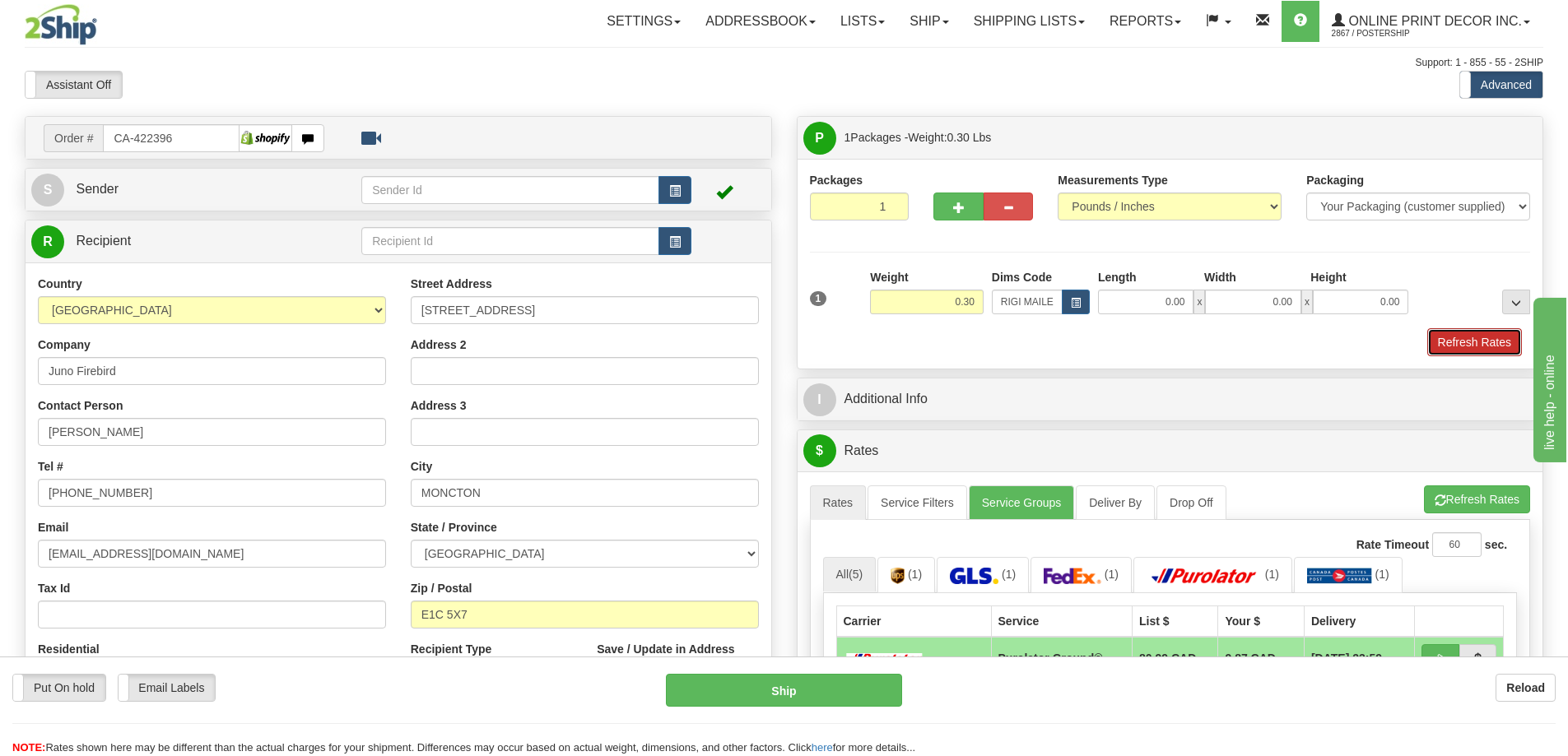
click at [1487, 339] on button "Refresh Rates" at bounding box center [1475, 342] width 95 height 28
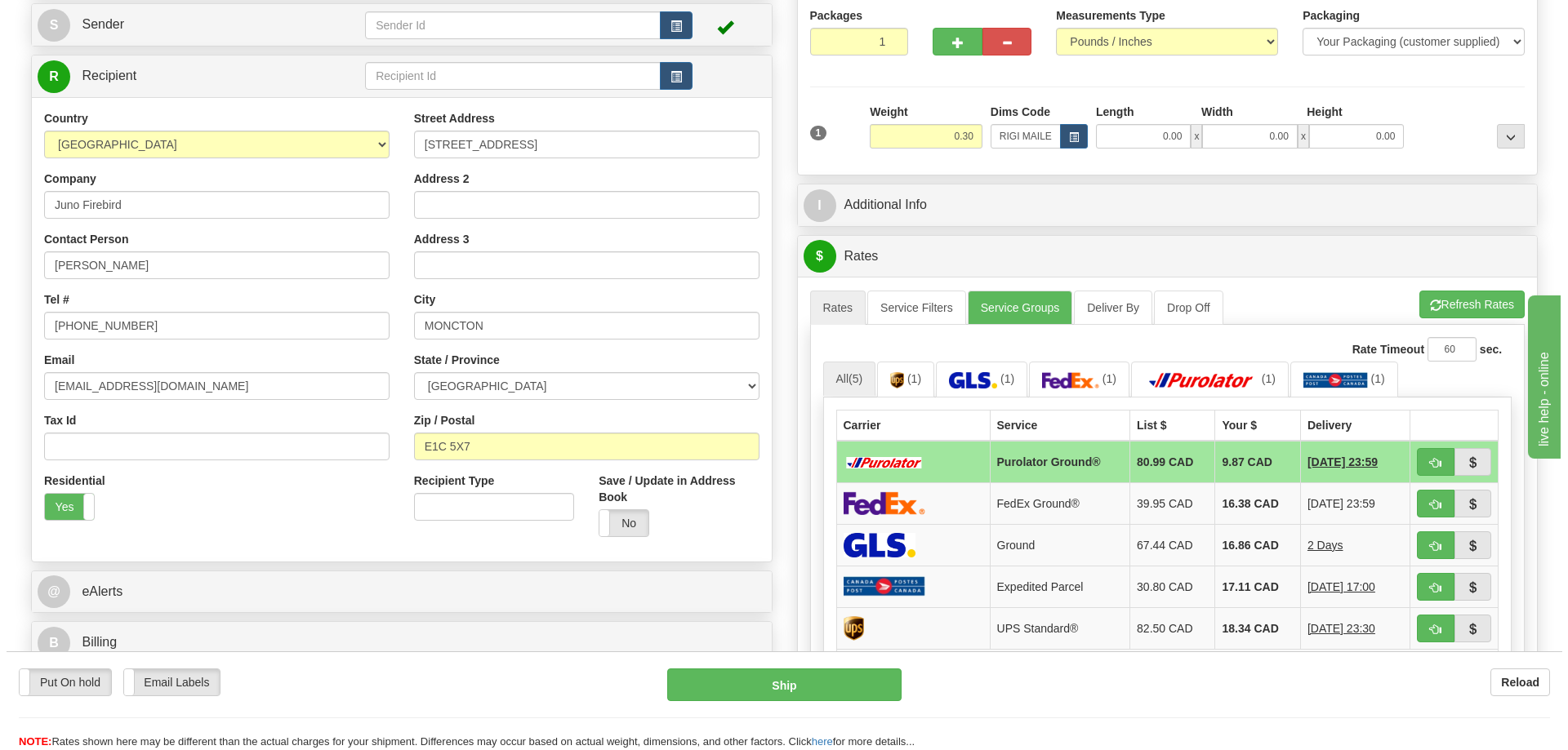
scroll to position [245, 0]
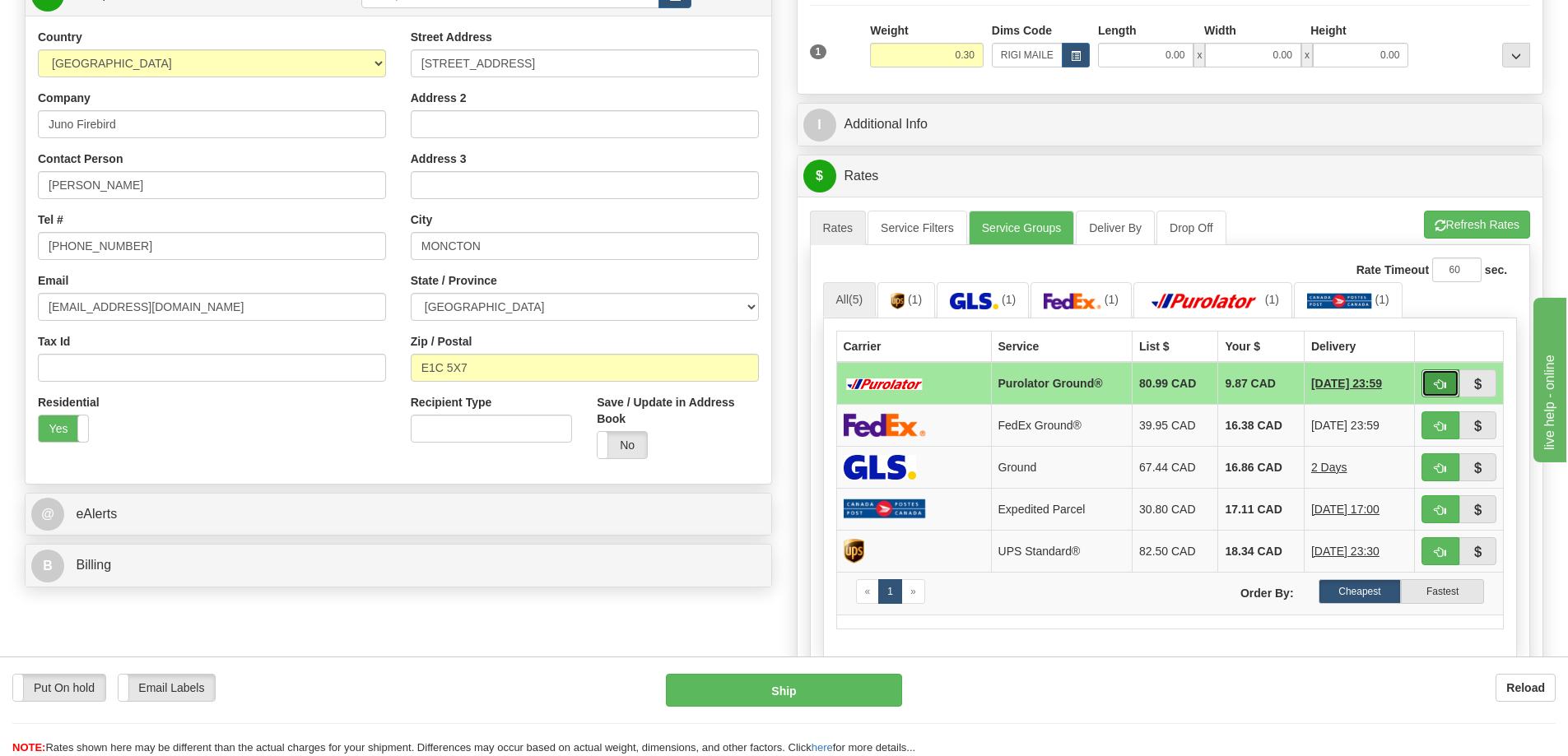
click at [1427, 378] on button "button" at bounding box center [1441, 383] width 38 height 28
type input "260"
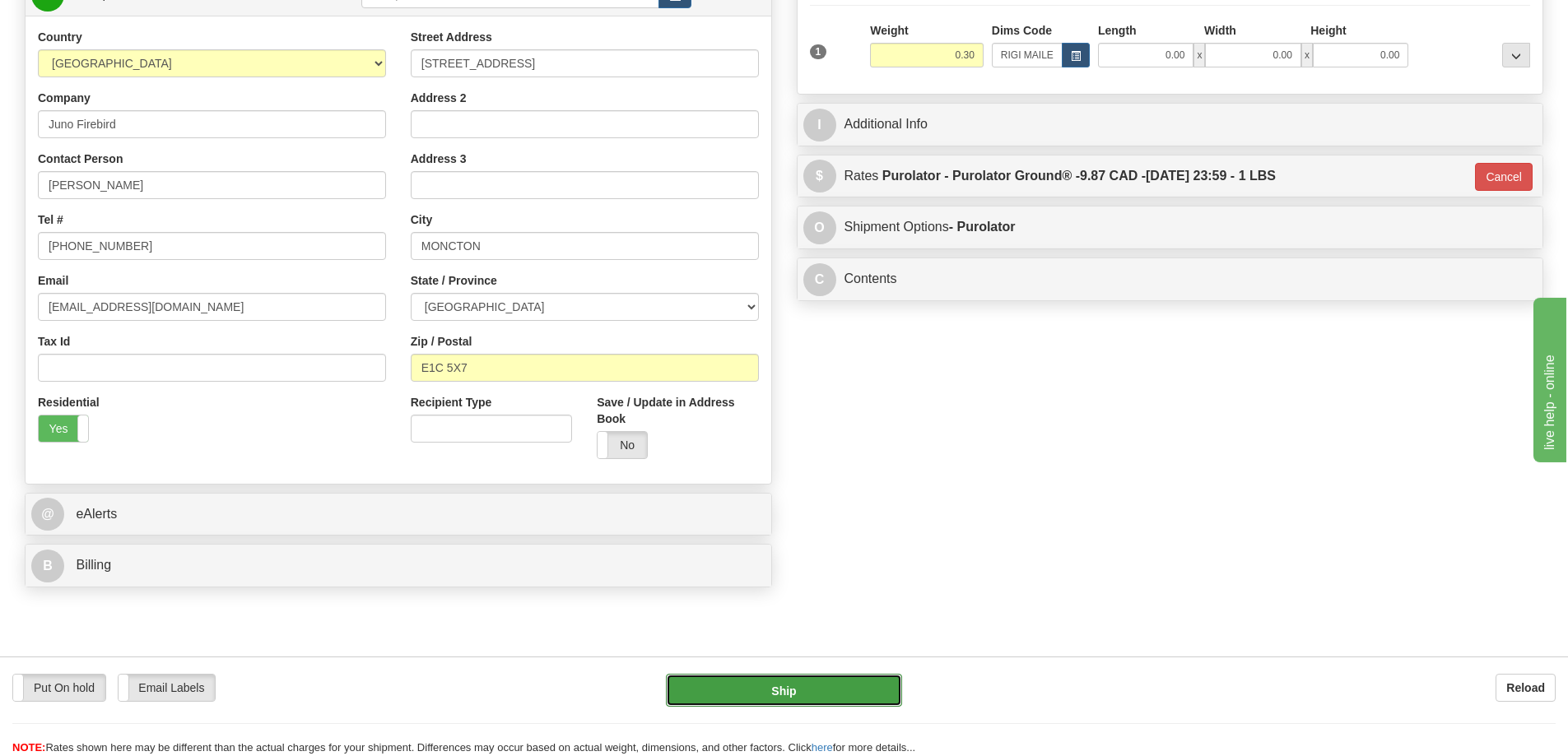
click at [778, 681] on button "Ship" at bounding box center [784, 690] width 236 height 33
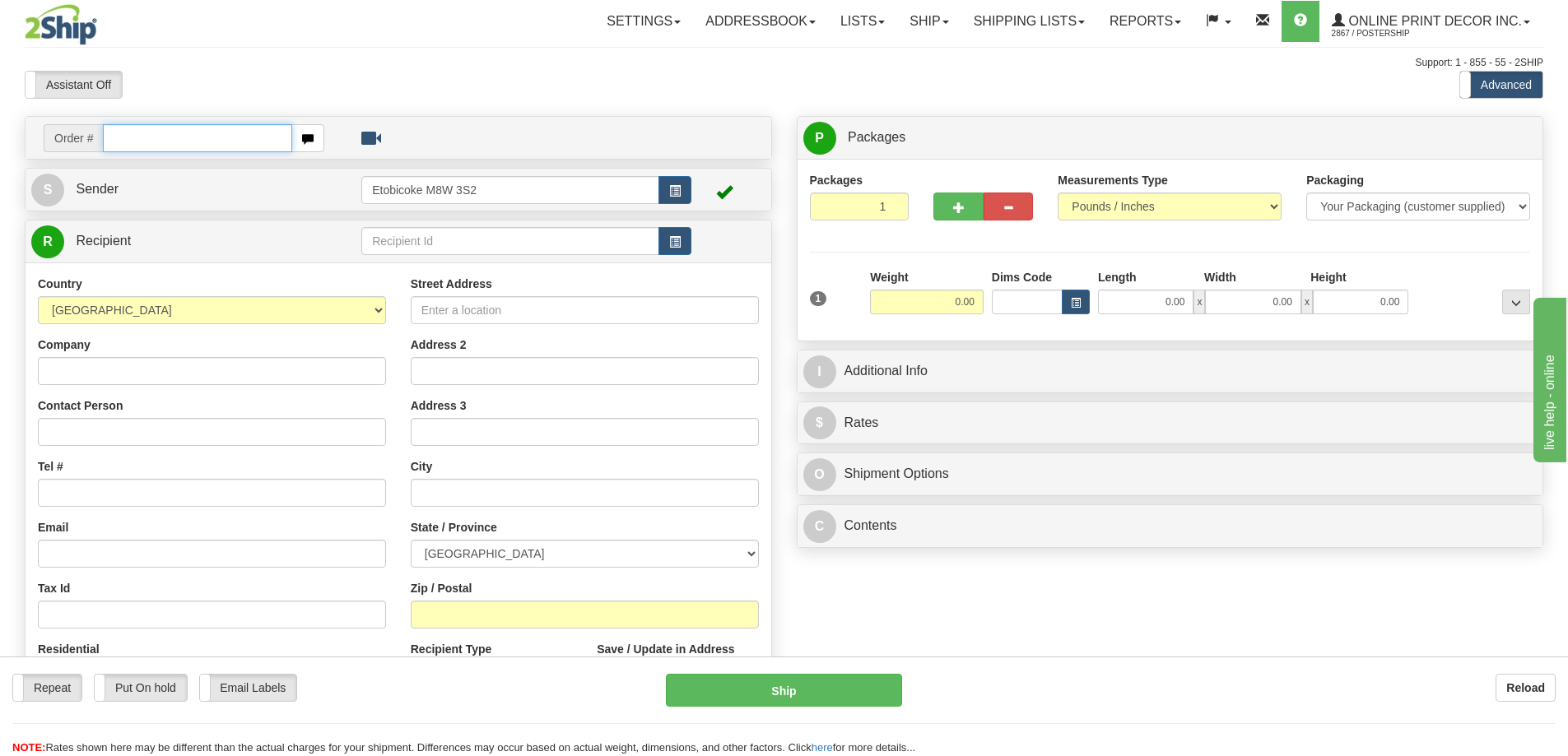
click at [198, 128] on input "text" at bounding box center [197, 137] width 189 height 28
type input "ca-422398"
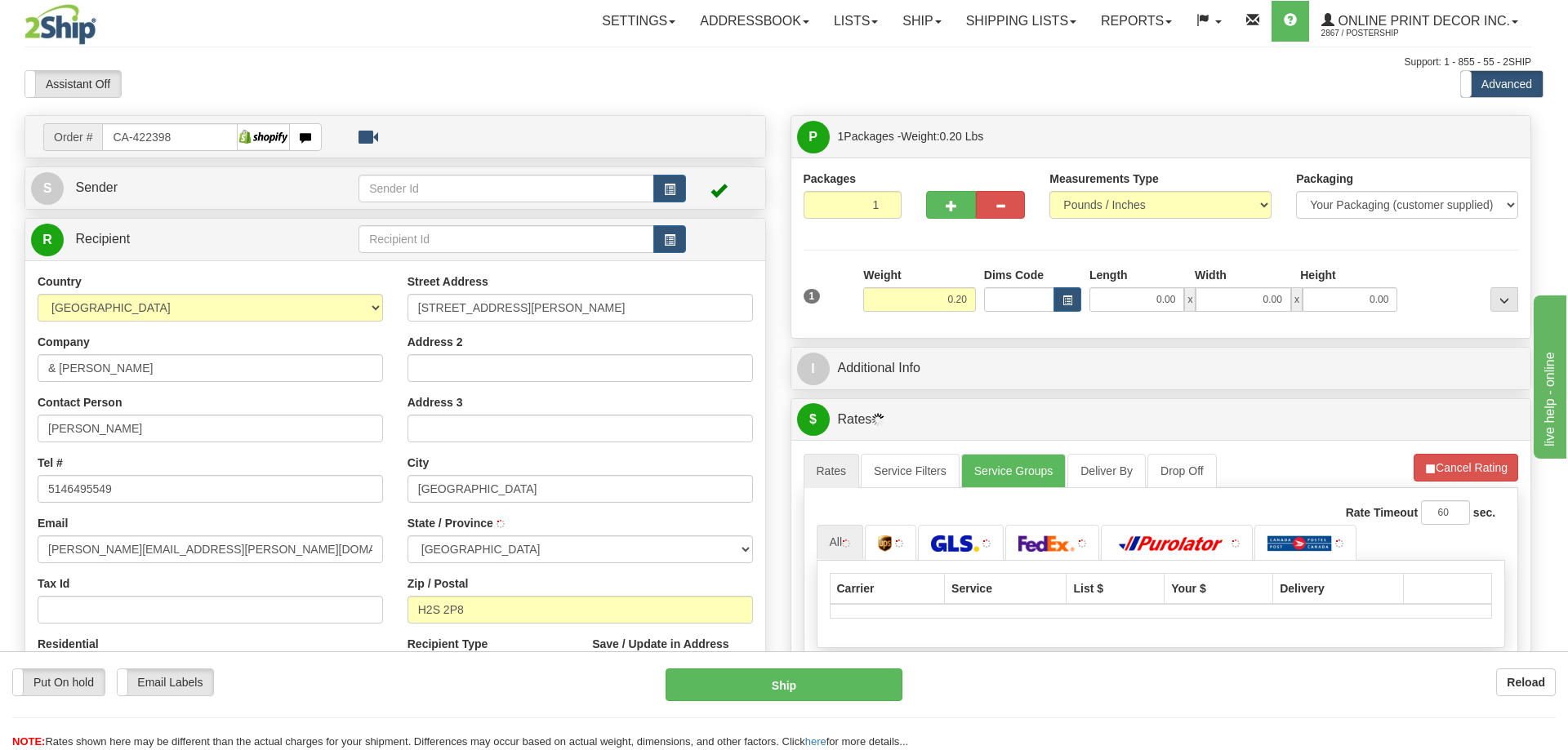
type input "[GEOGRAPHIC_DATA]"
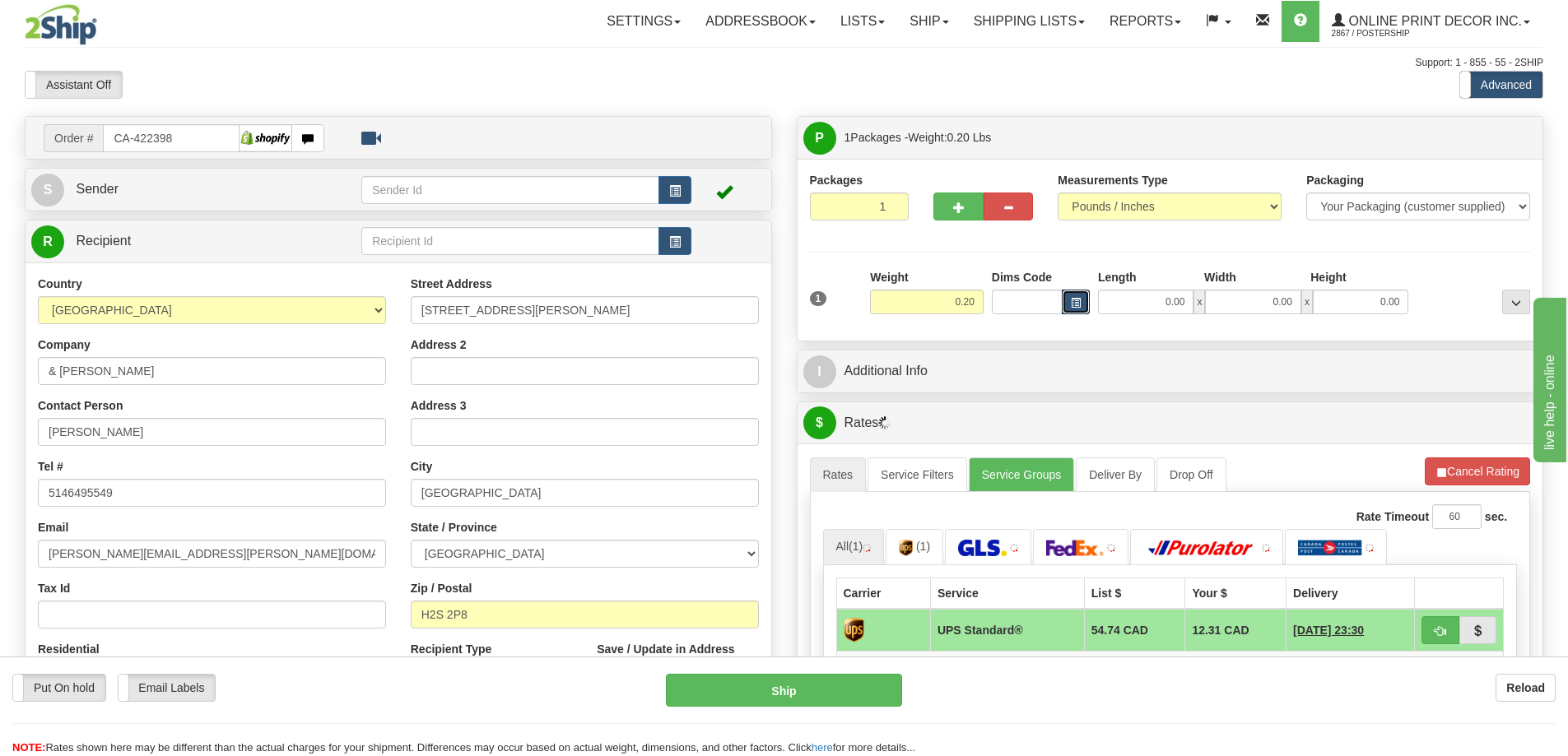
click at [1071, 301] on span "button" at bounding box center [1076, 303] width 10 height 9
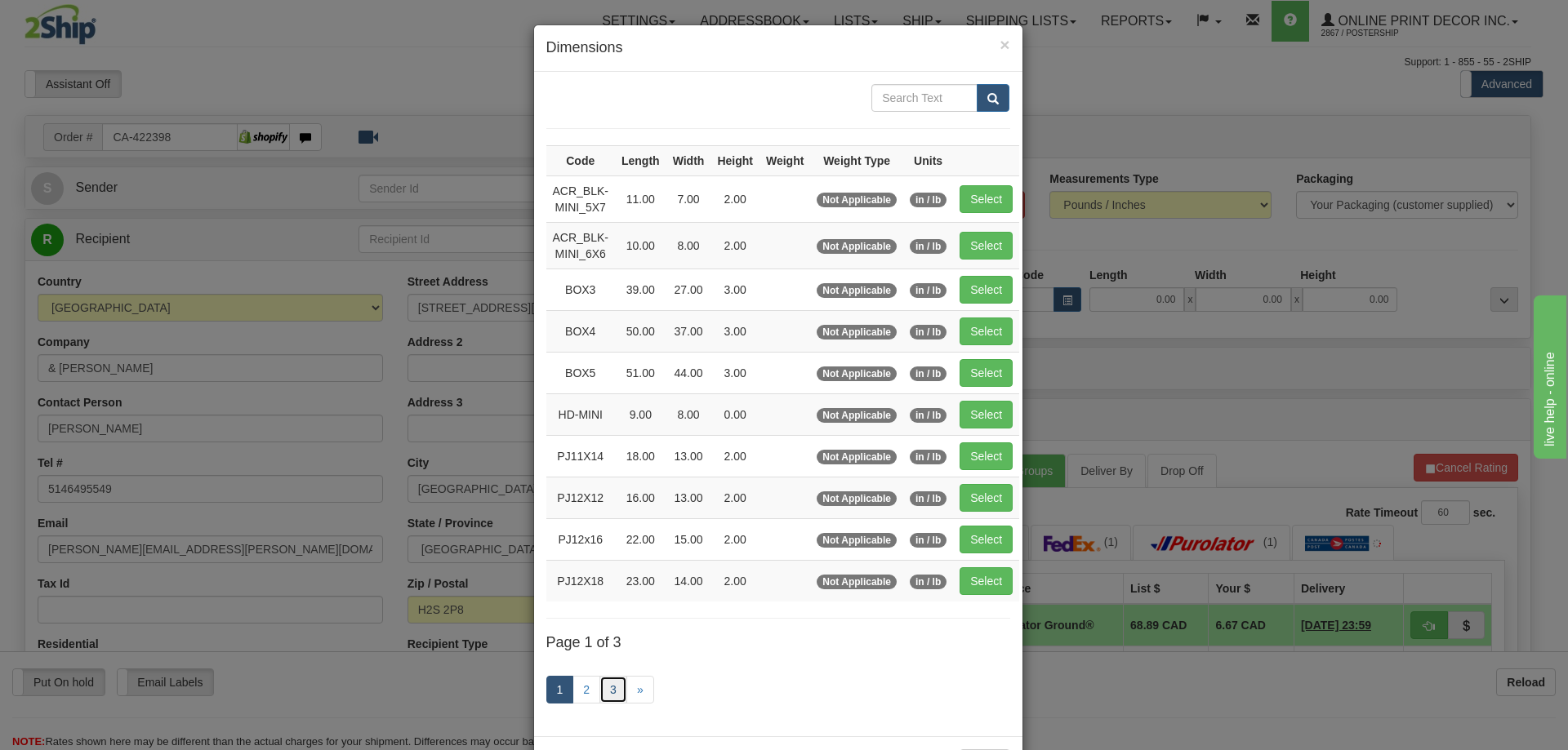
click at [605, 690] on link "3" at bounding box center [613, 689] width 28 height 28
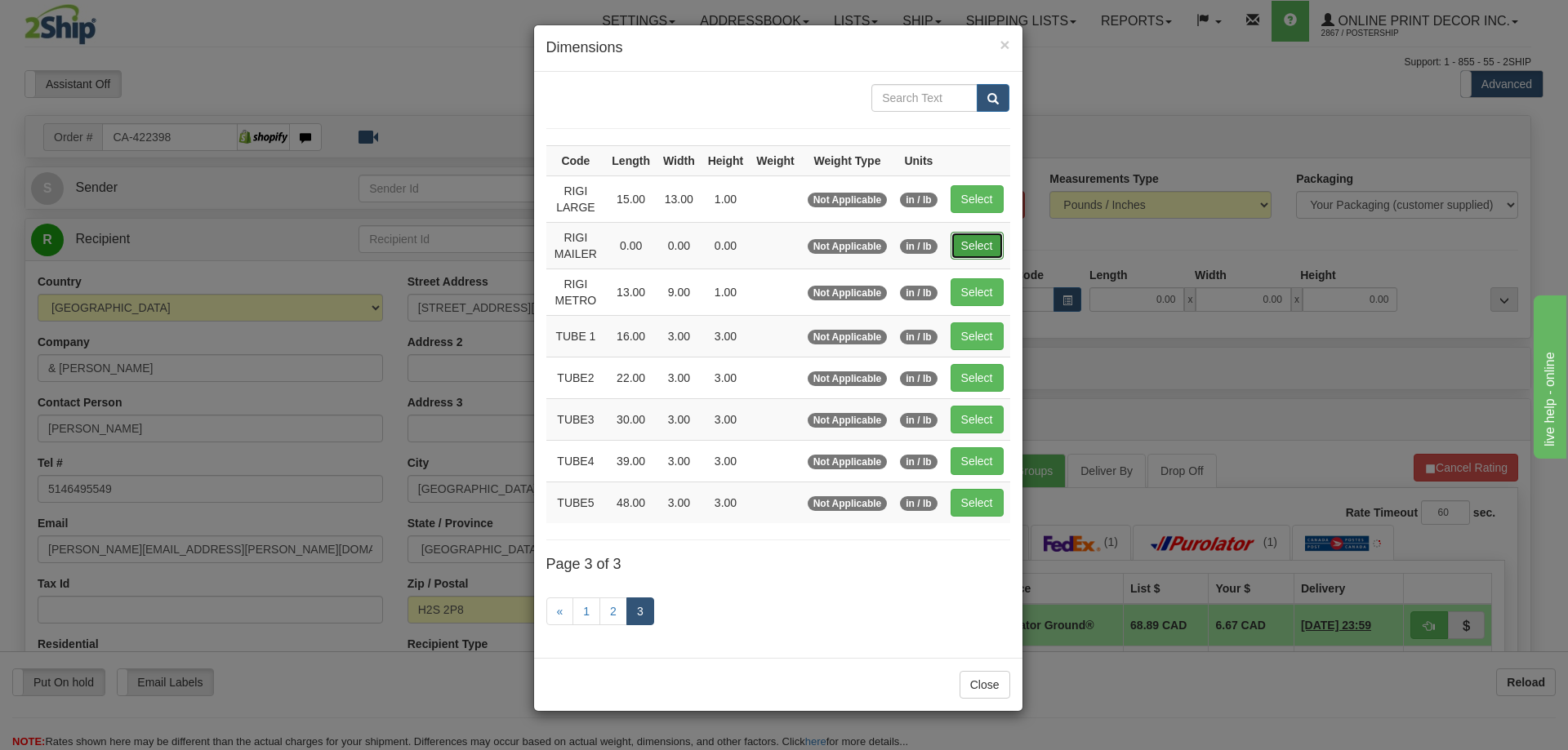
click at [979, 242] on button "Select" at bounding box center [977, 245] width 53 height 28
type input "RIGI MAILER"
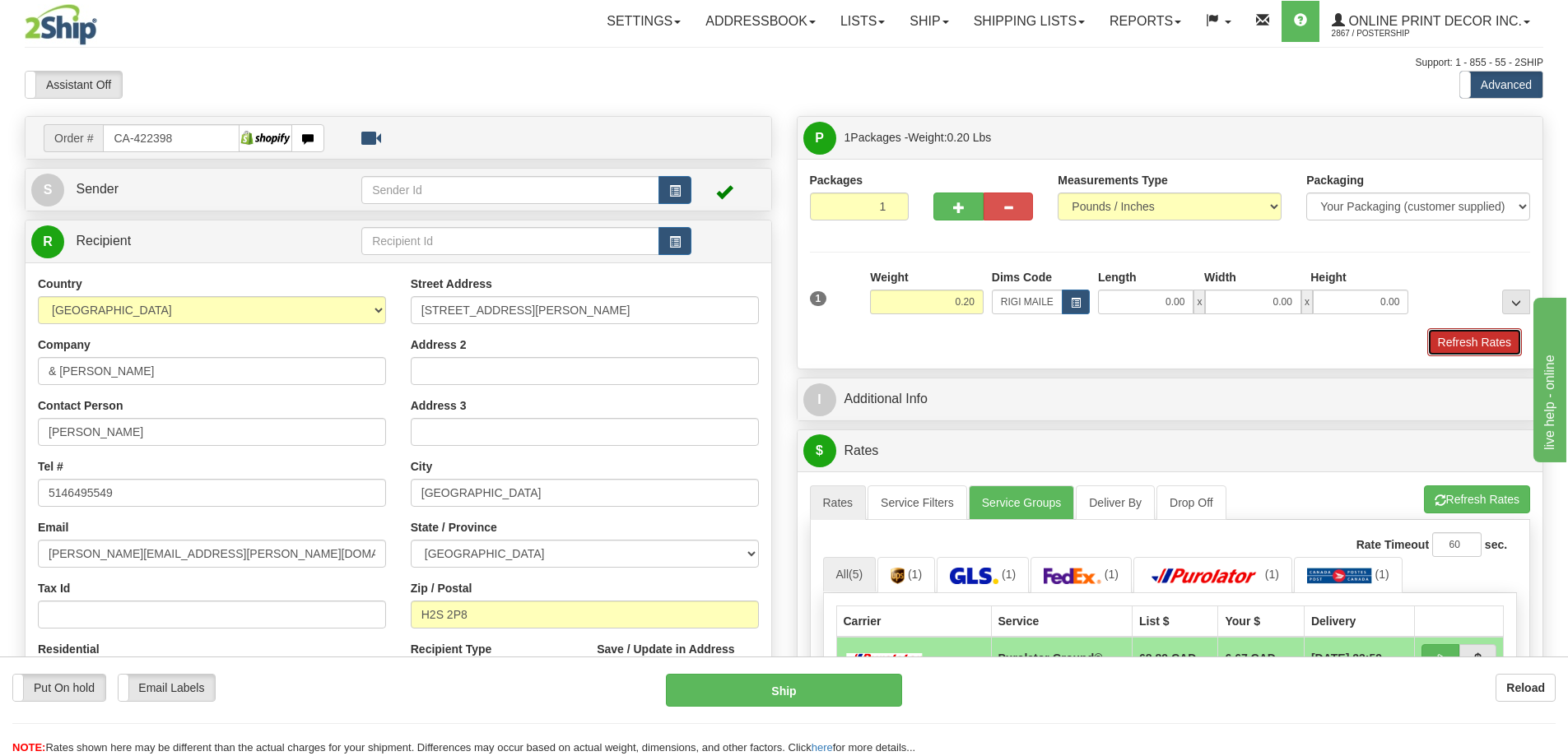
click at [1475, 345] on button "Refresh Rates" at bounding box center [1475, 342] width 95 height 28
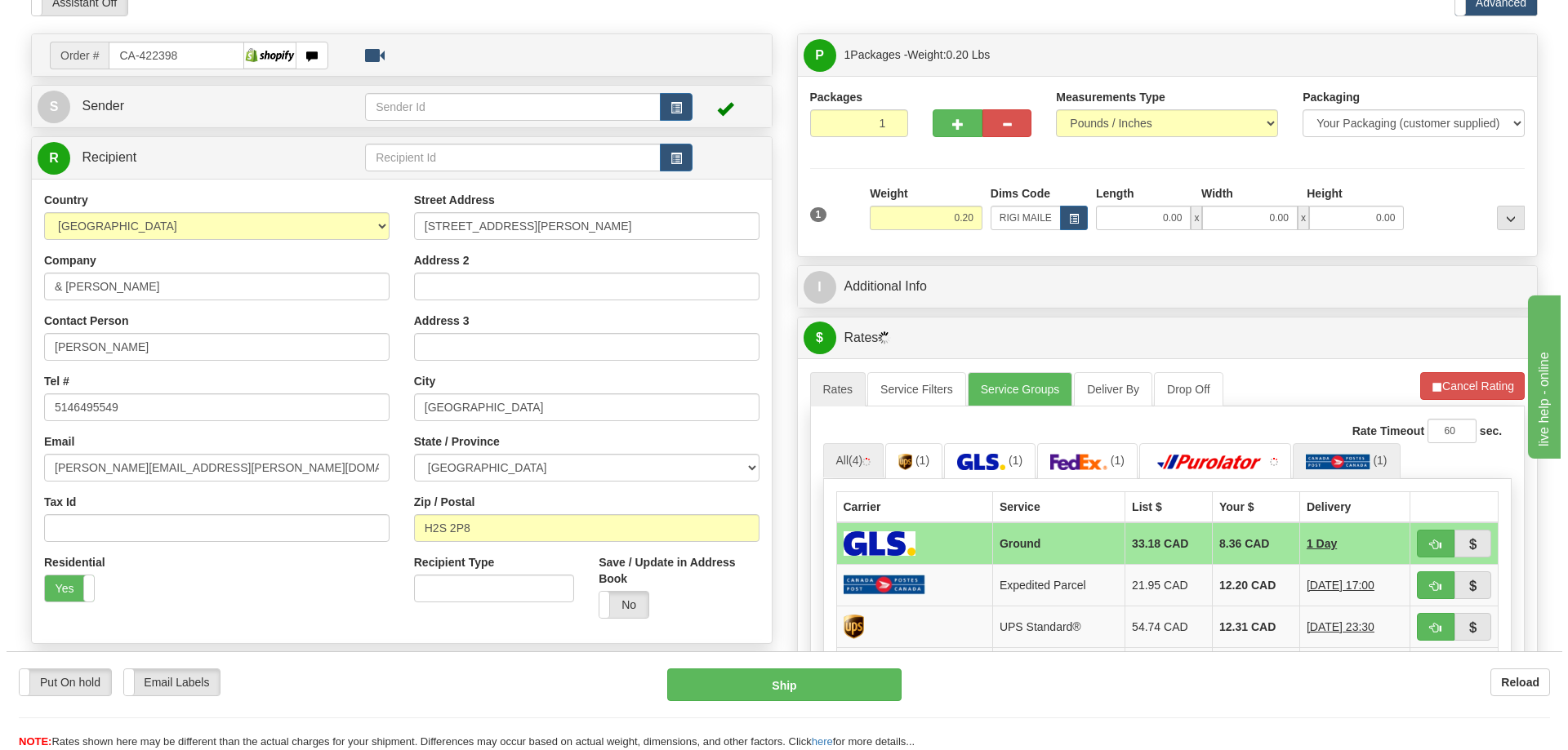
scroll to position [163, 0]
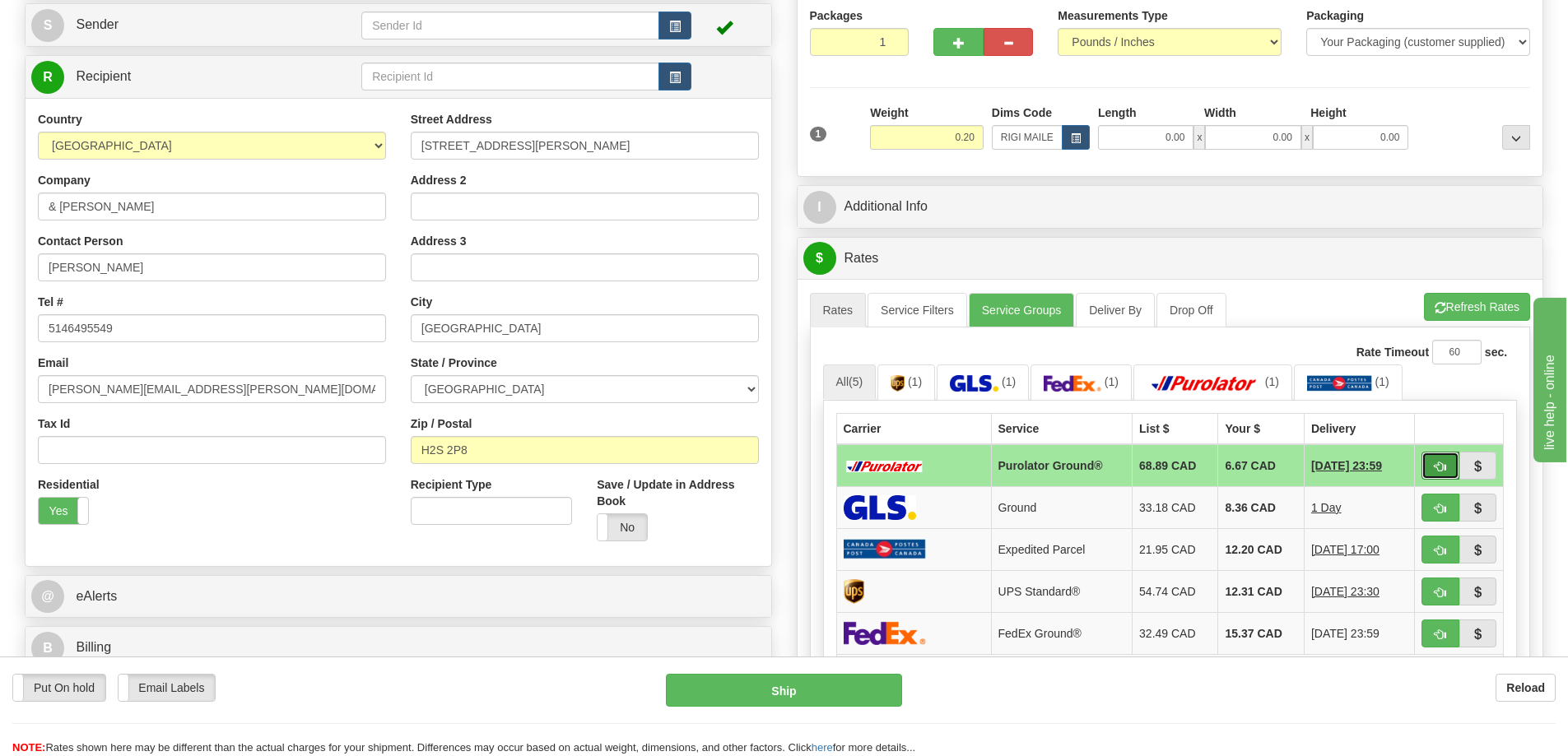
click at [1437, 462] on button "button" at bounding box center [1441, 465] width 38 height 28
type input "260"
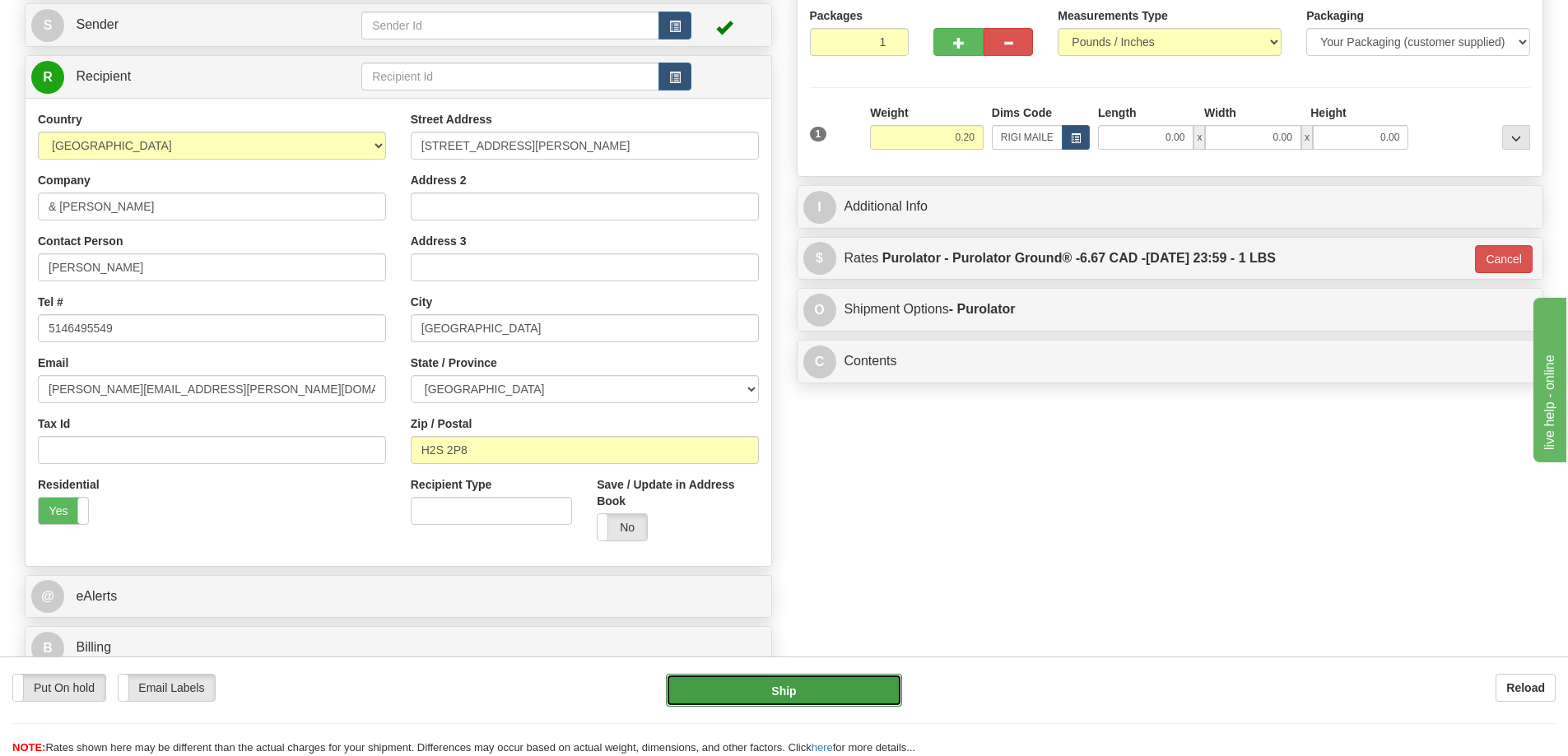
click at [828, 692] on button "Ship" at bounding box center [784, 690] width 236 height 33
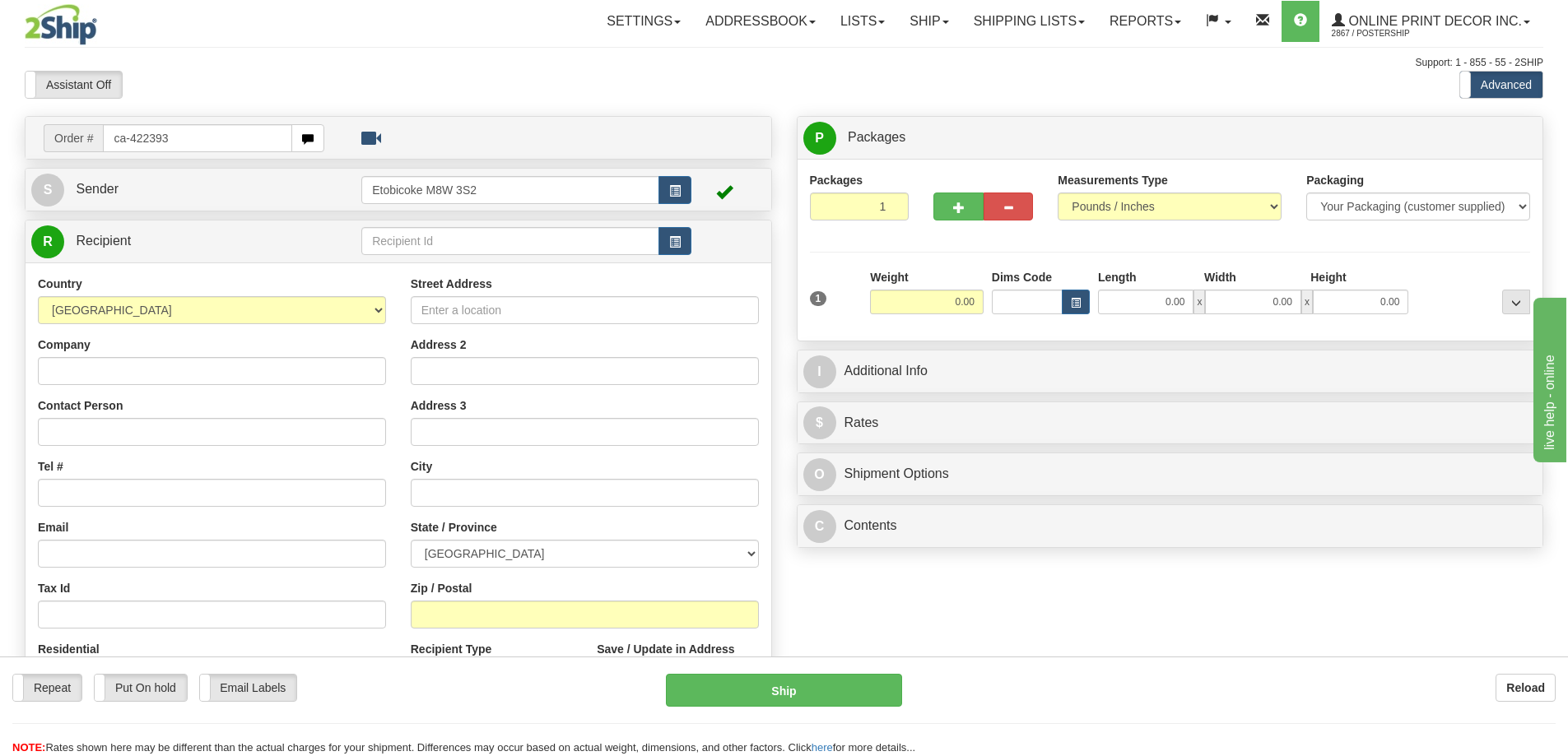
type input "ca-422393"
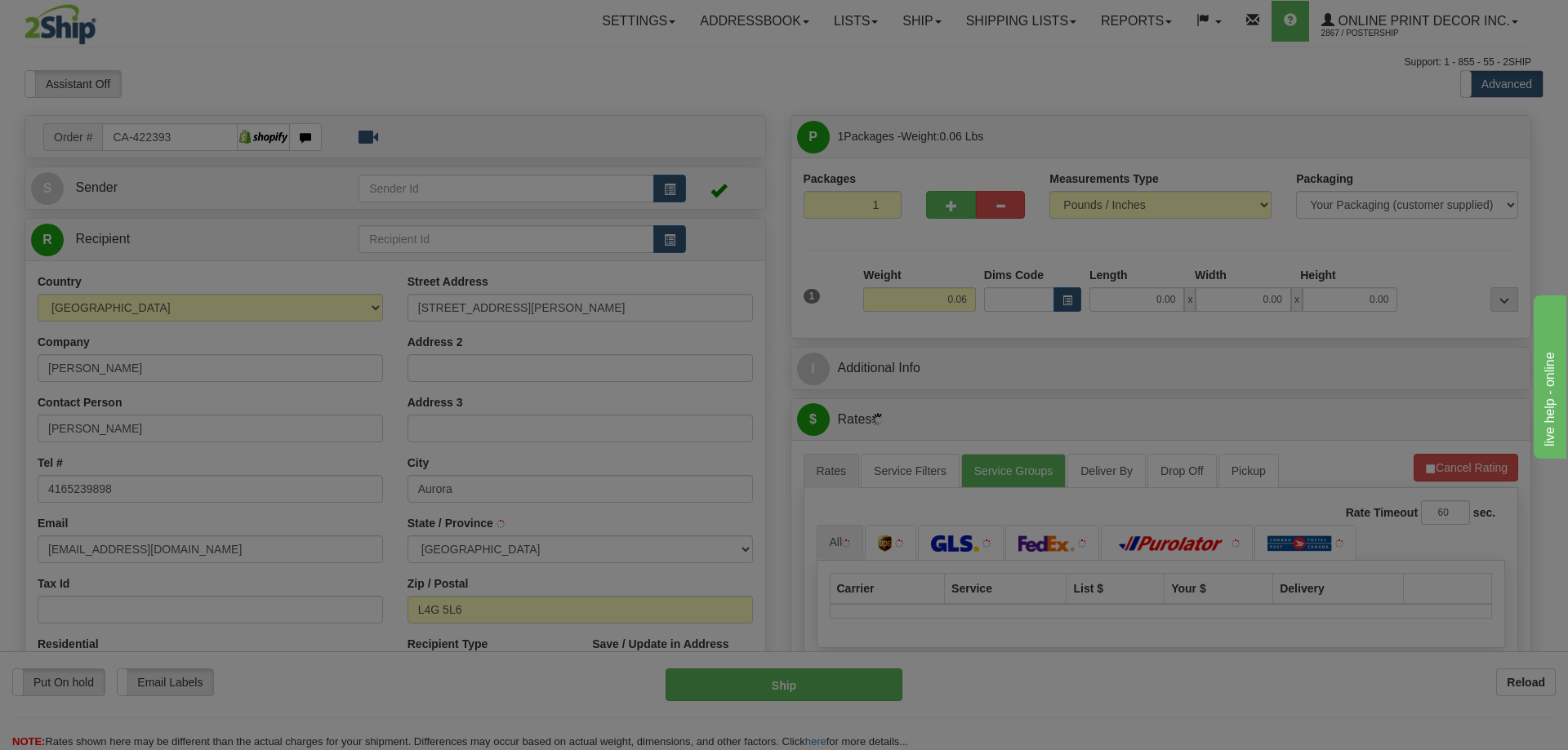
type input "AURORA"
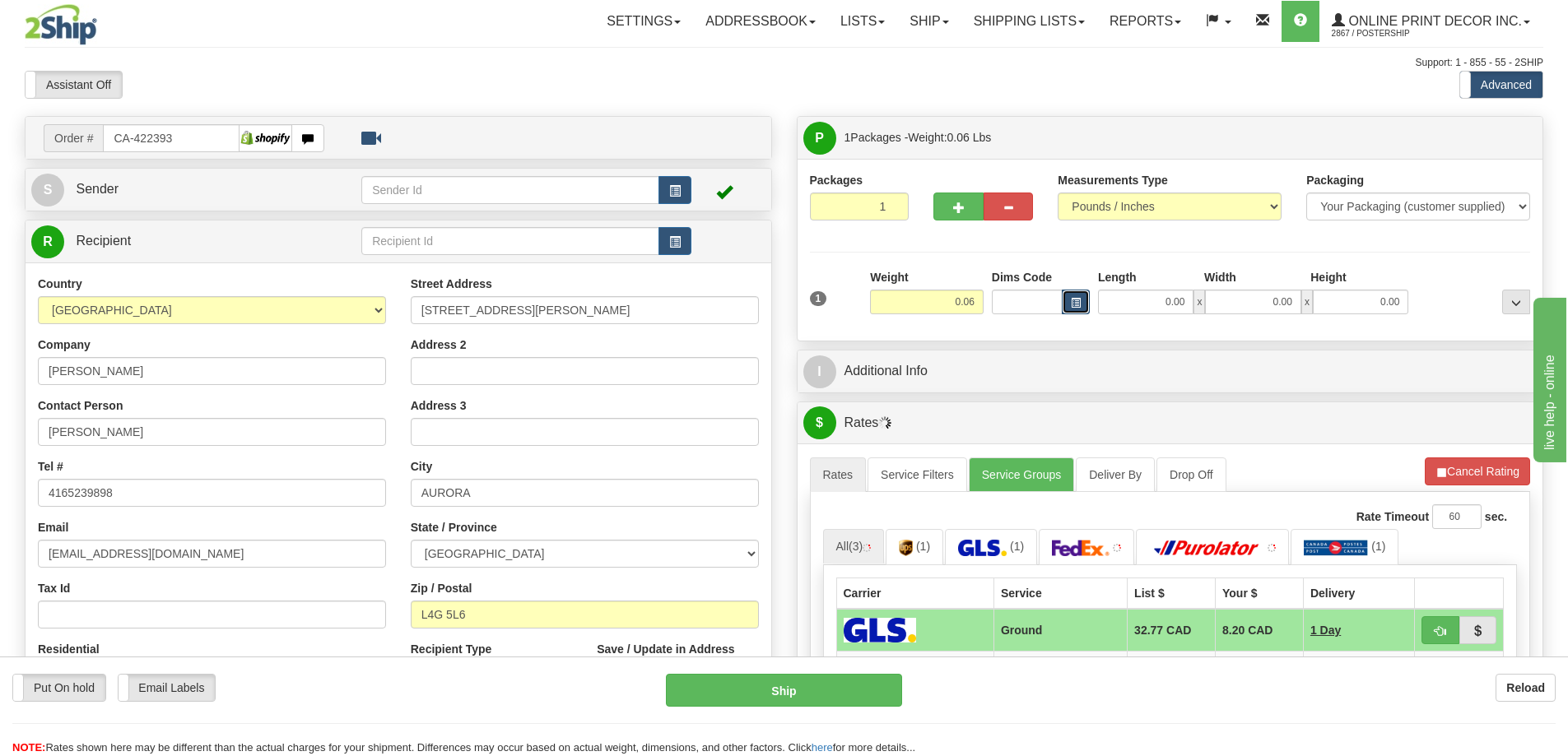
click at [1072, 299] on span "button" at bounding box center [1076, 303] width 10 height 9
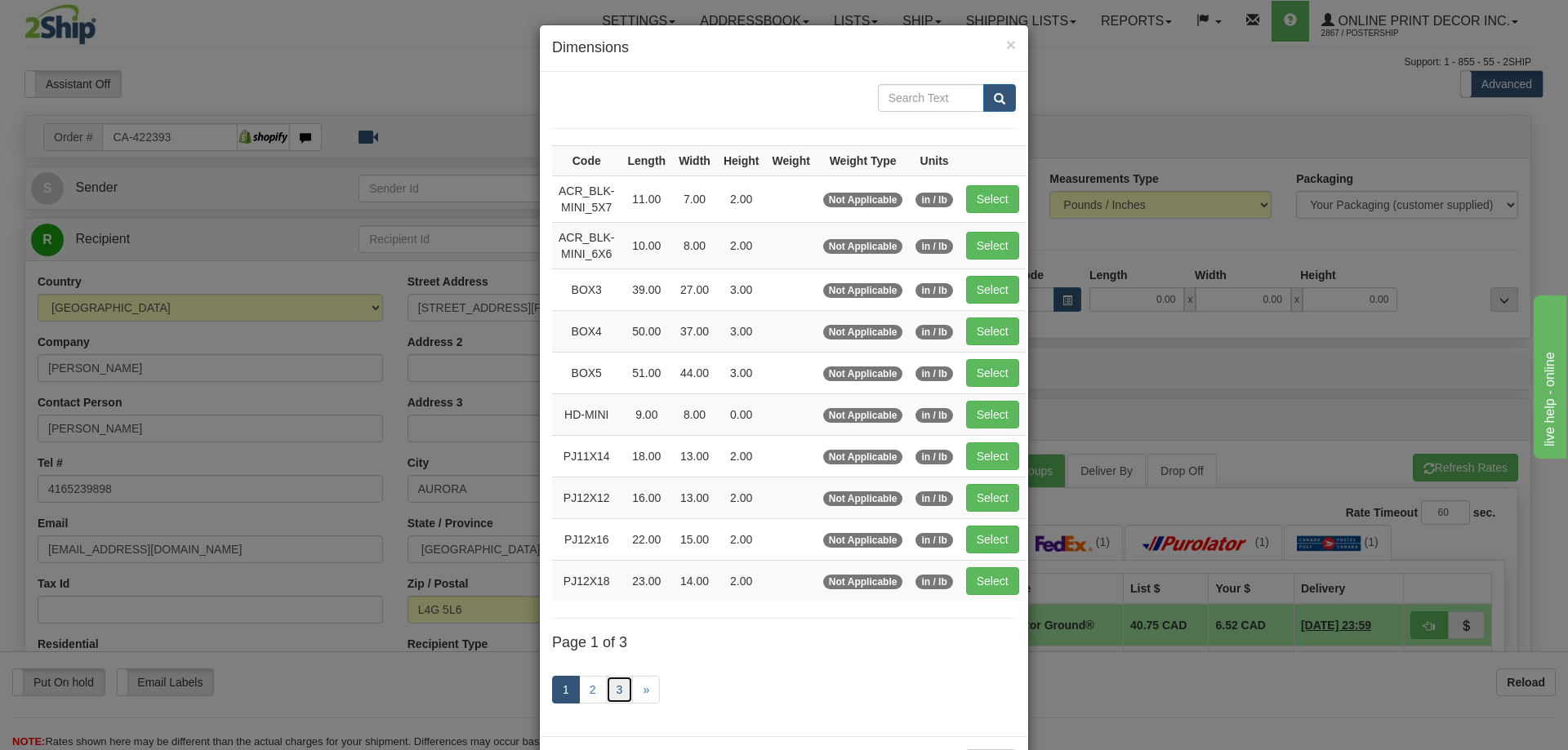
click at [609, 684] on link "3" at bounding box center [620, 689] width 28 height 28
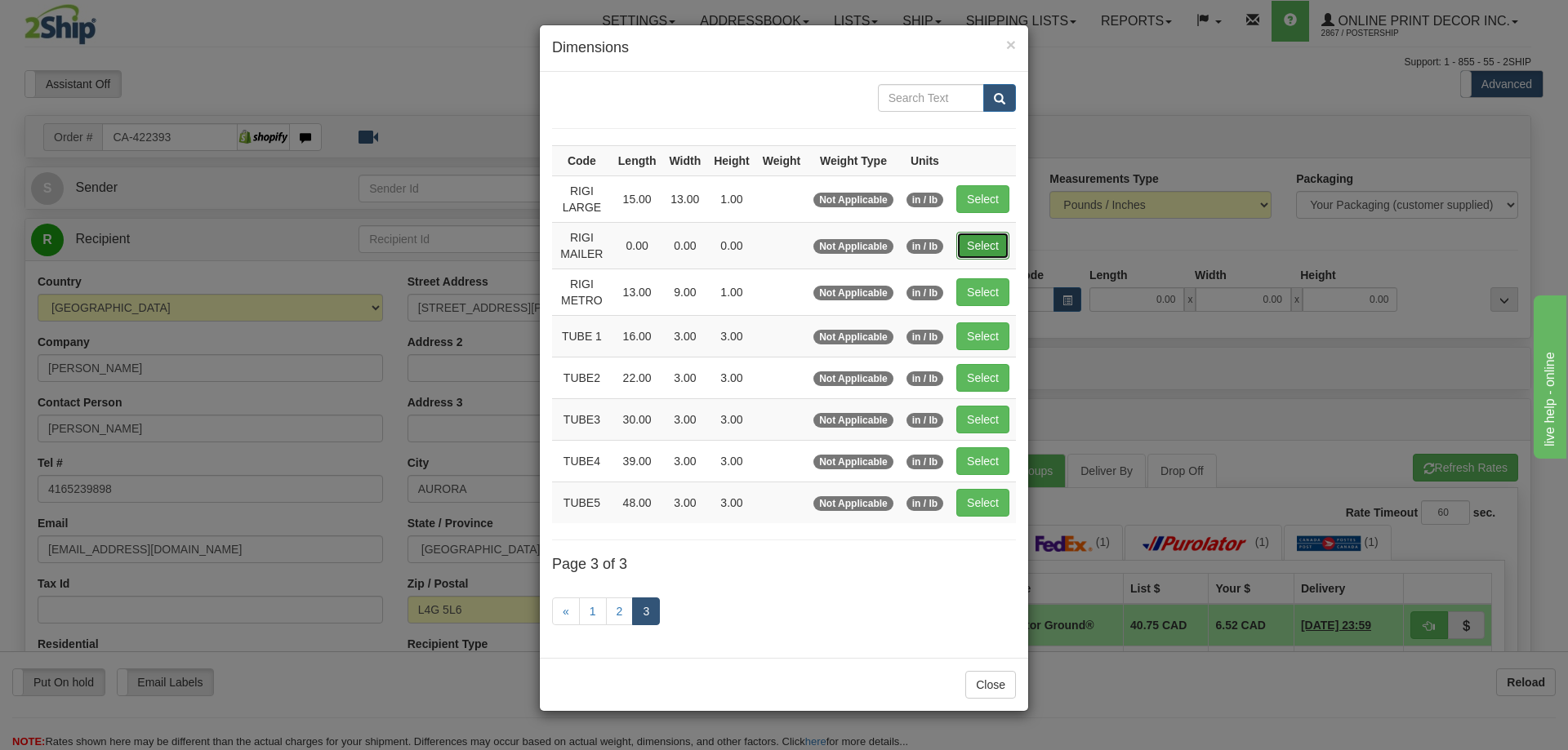
click at [979, 239] on button "Select" at bounding box center [983, 245] width 53 height 28
type input "RIGI MAILER"
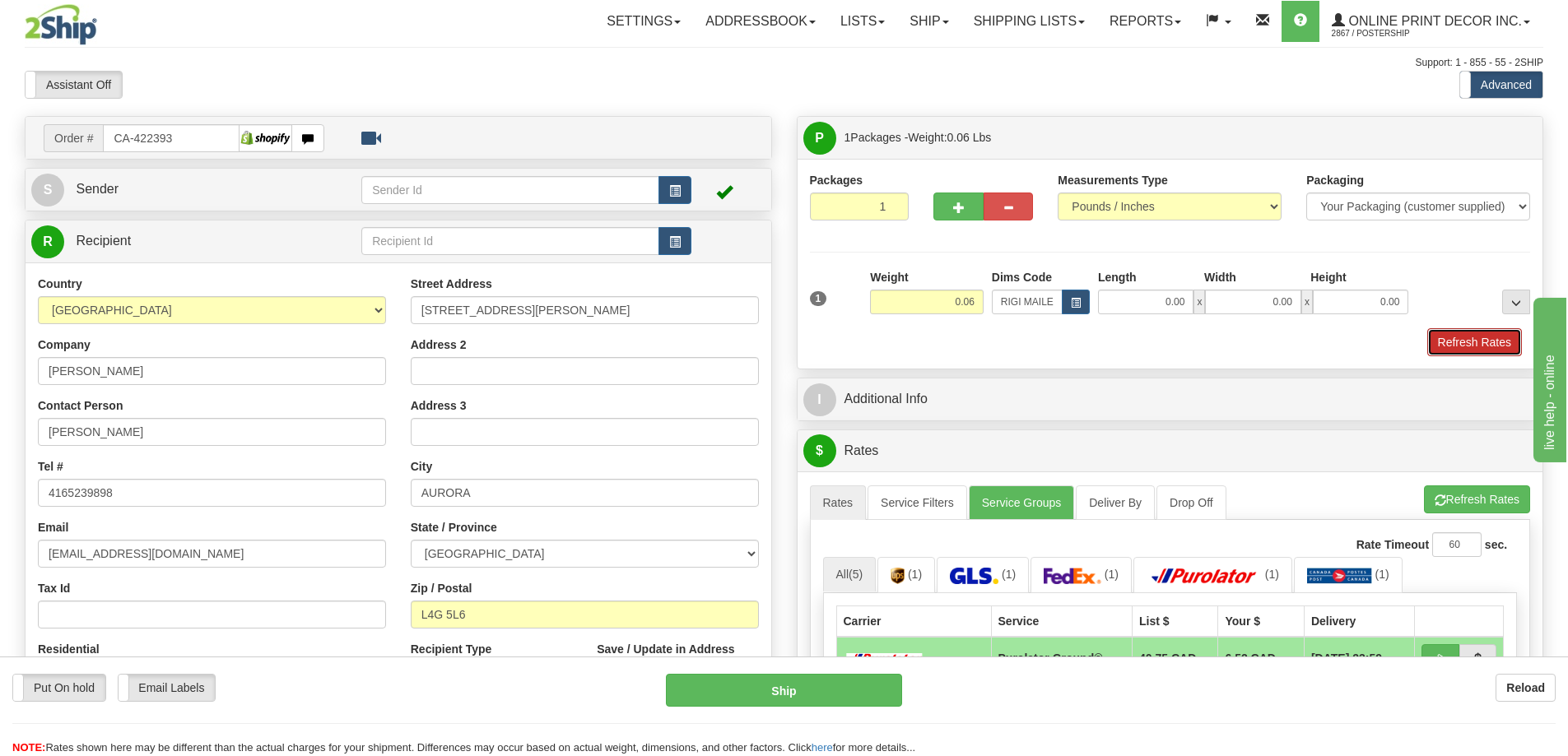
click at [1507, 356] on button "Refresh Rates" at bounding box center [1475, 342] width 95 height 28
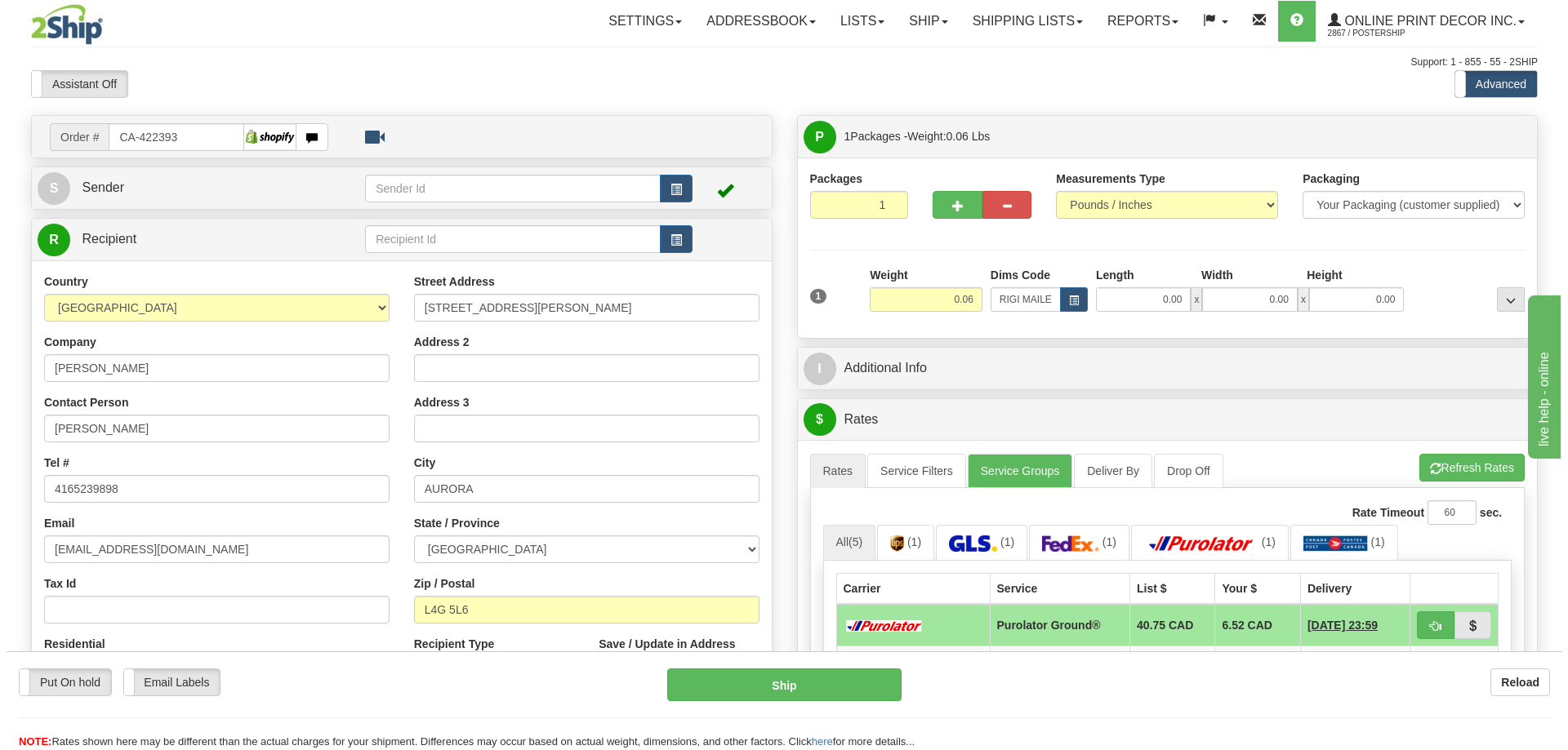
scroll to position [163, 0]
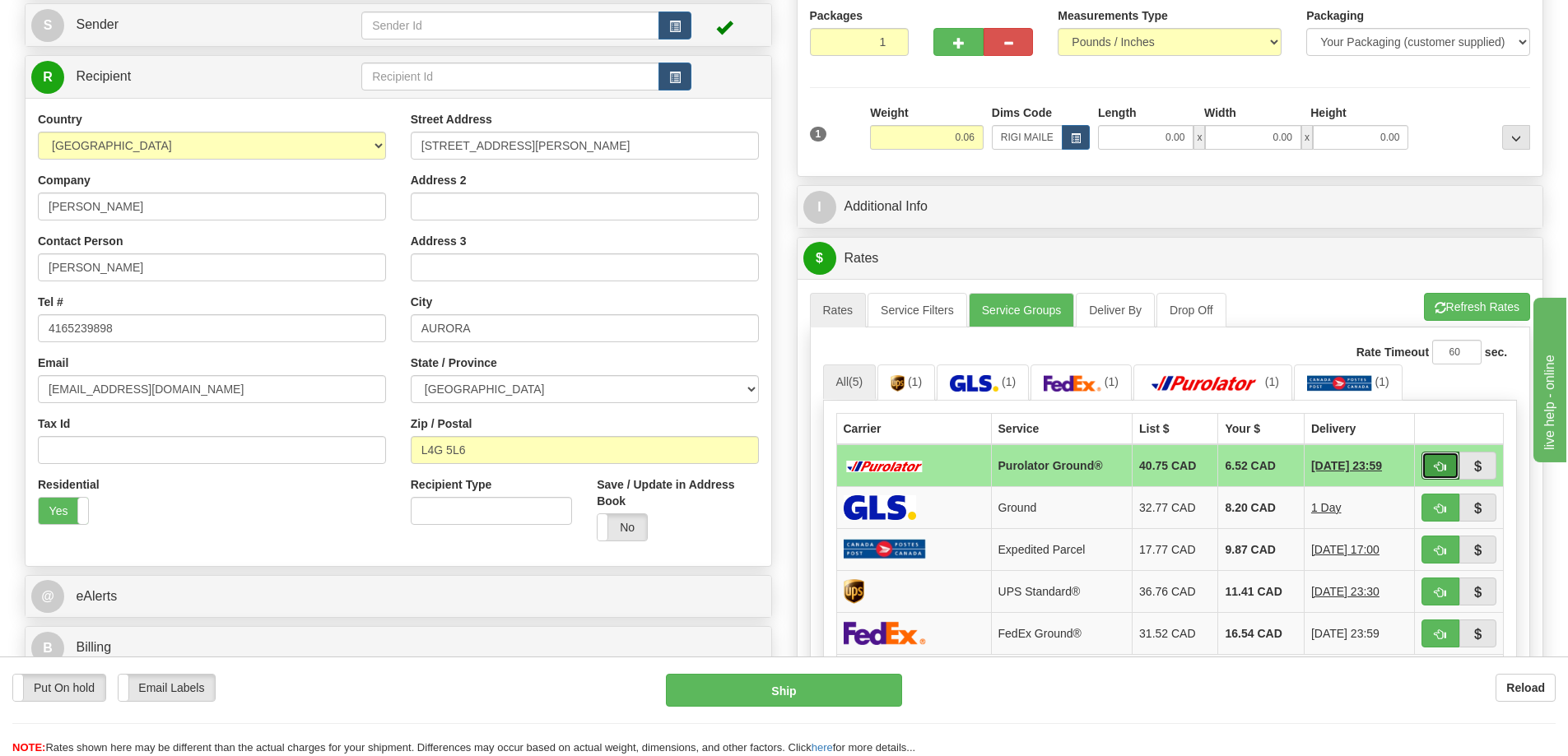
drag, startPoint x: 1436, startPoint y: 469, endPoint x: 1442, endPoint y: 445, distance: 24.7
click at [1438, 462] on button "button" at bounding box center [1441, 465] width 38 height 28
type input "260"
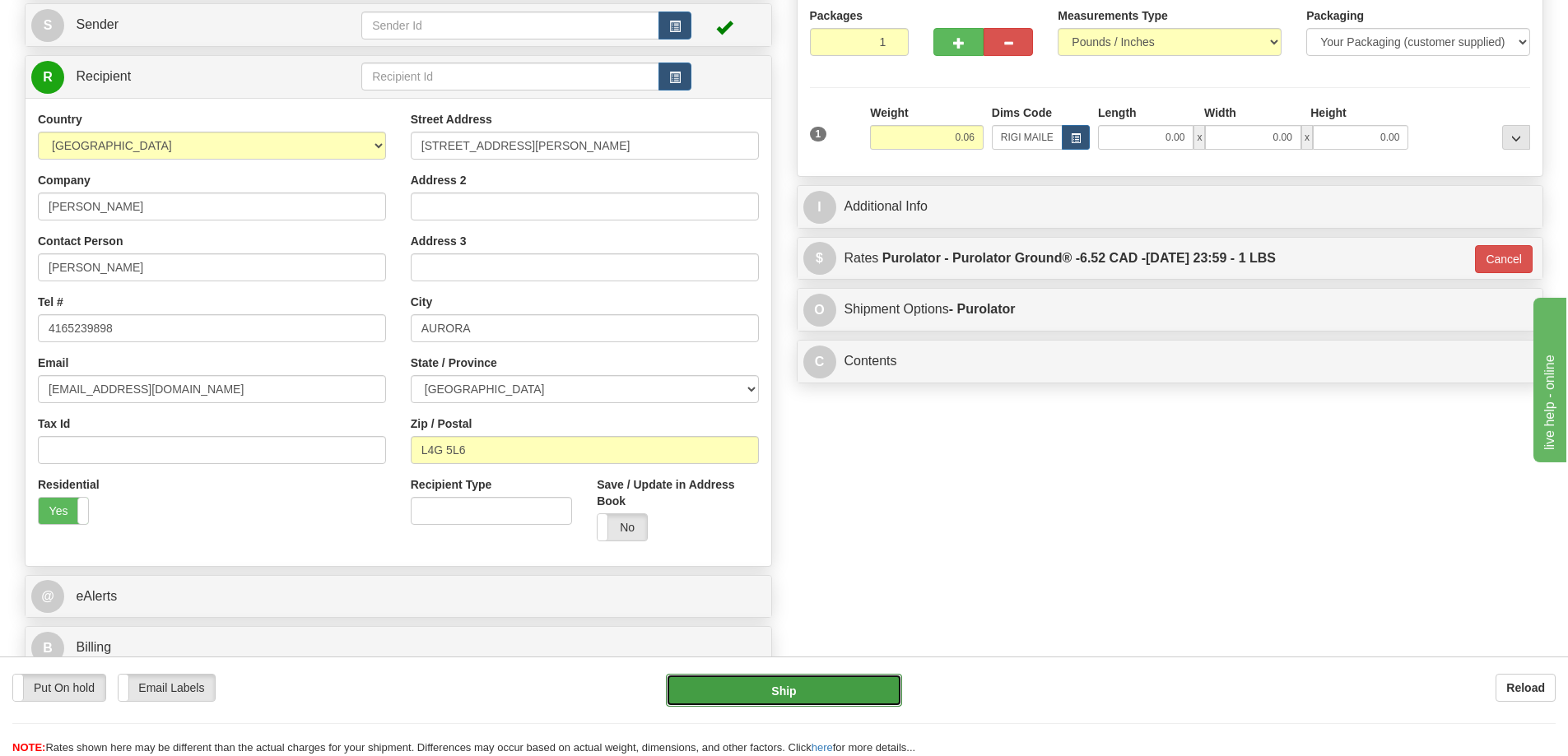
click at [818, 692] on button "Ship" at bounding box center [784, 690] width 236 height 33
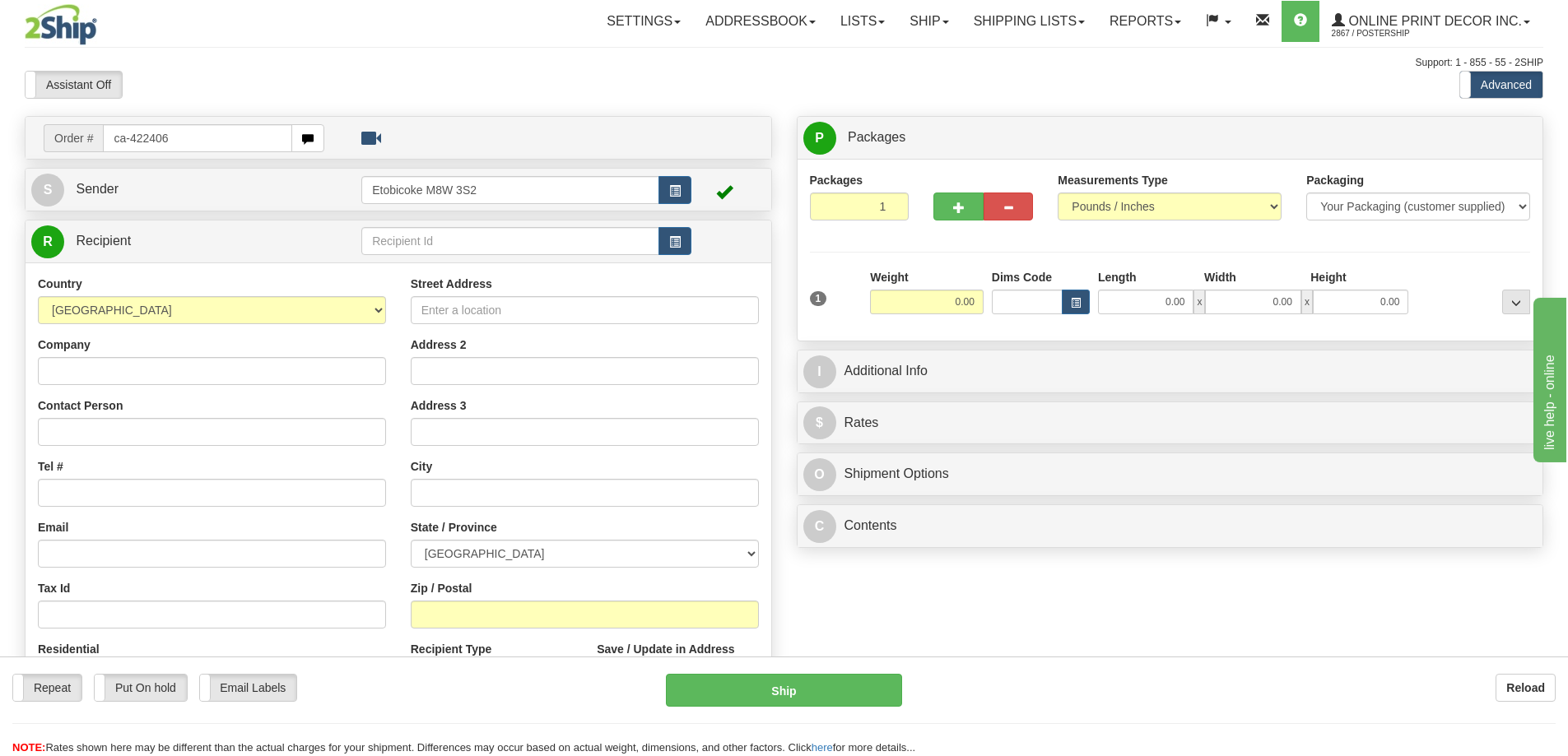
type input "ca-422406"
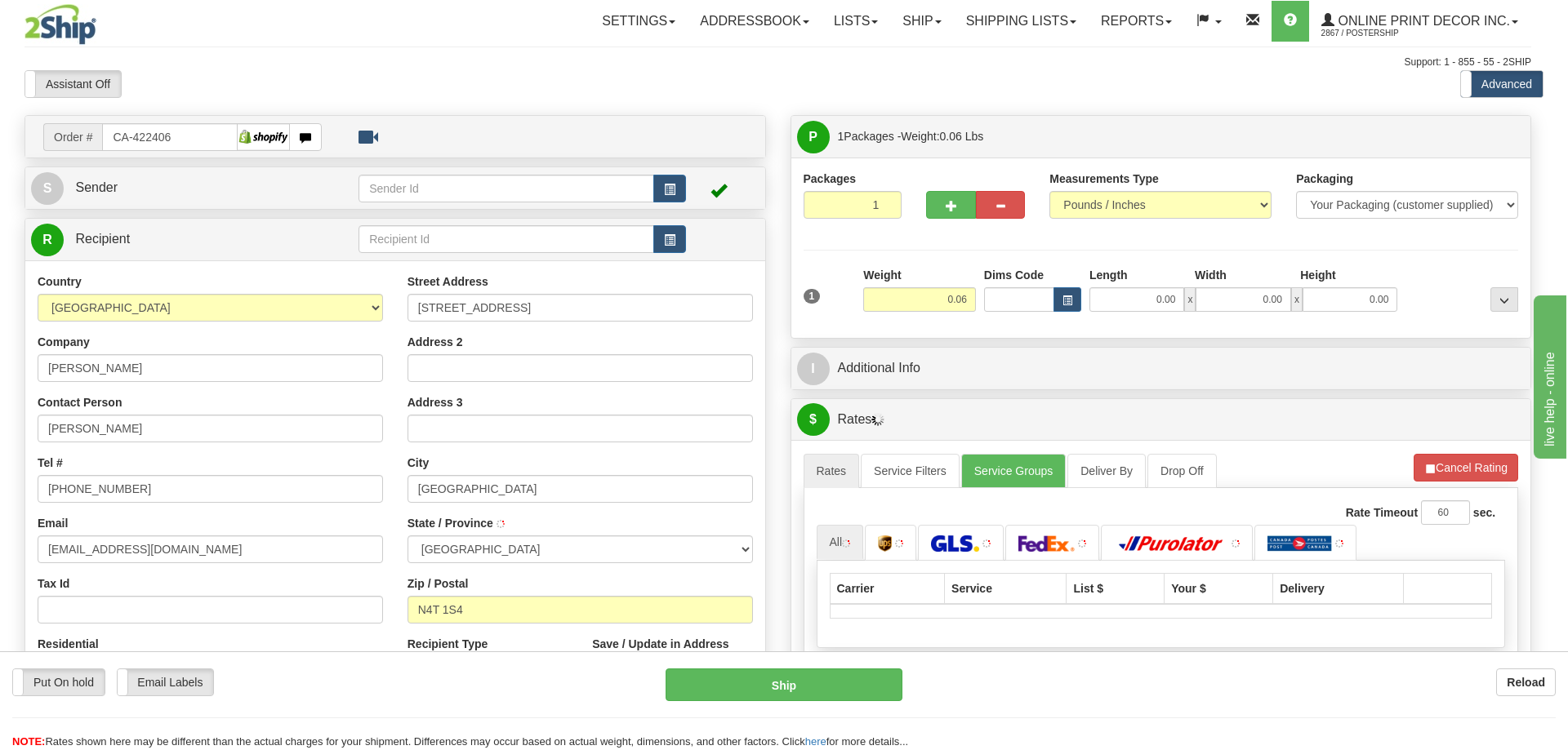
type input "WOODSTOCK"
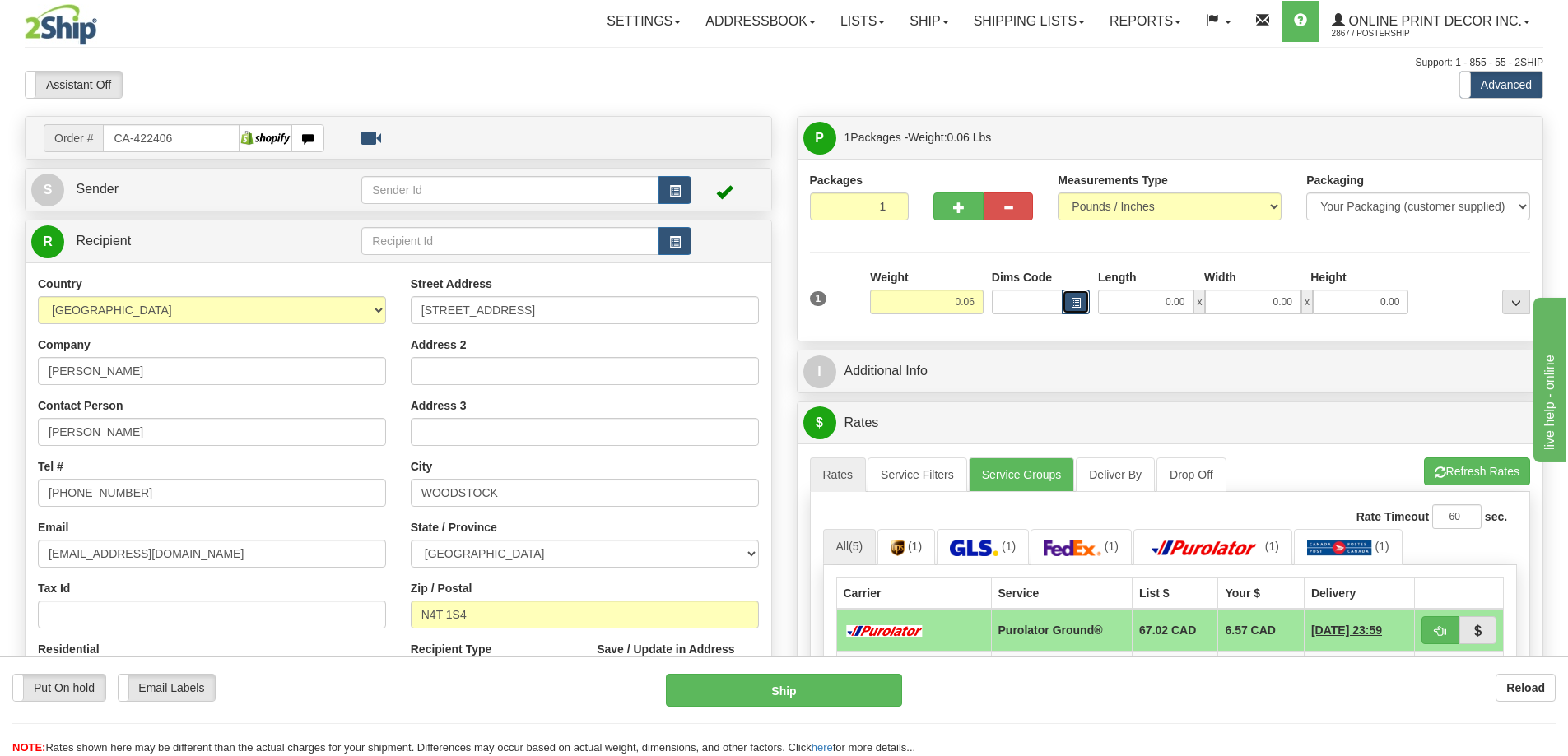
click at [1071, 294] on button "button" at bounding box center [1076, 301] width 28 height 25
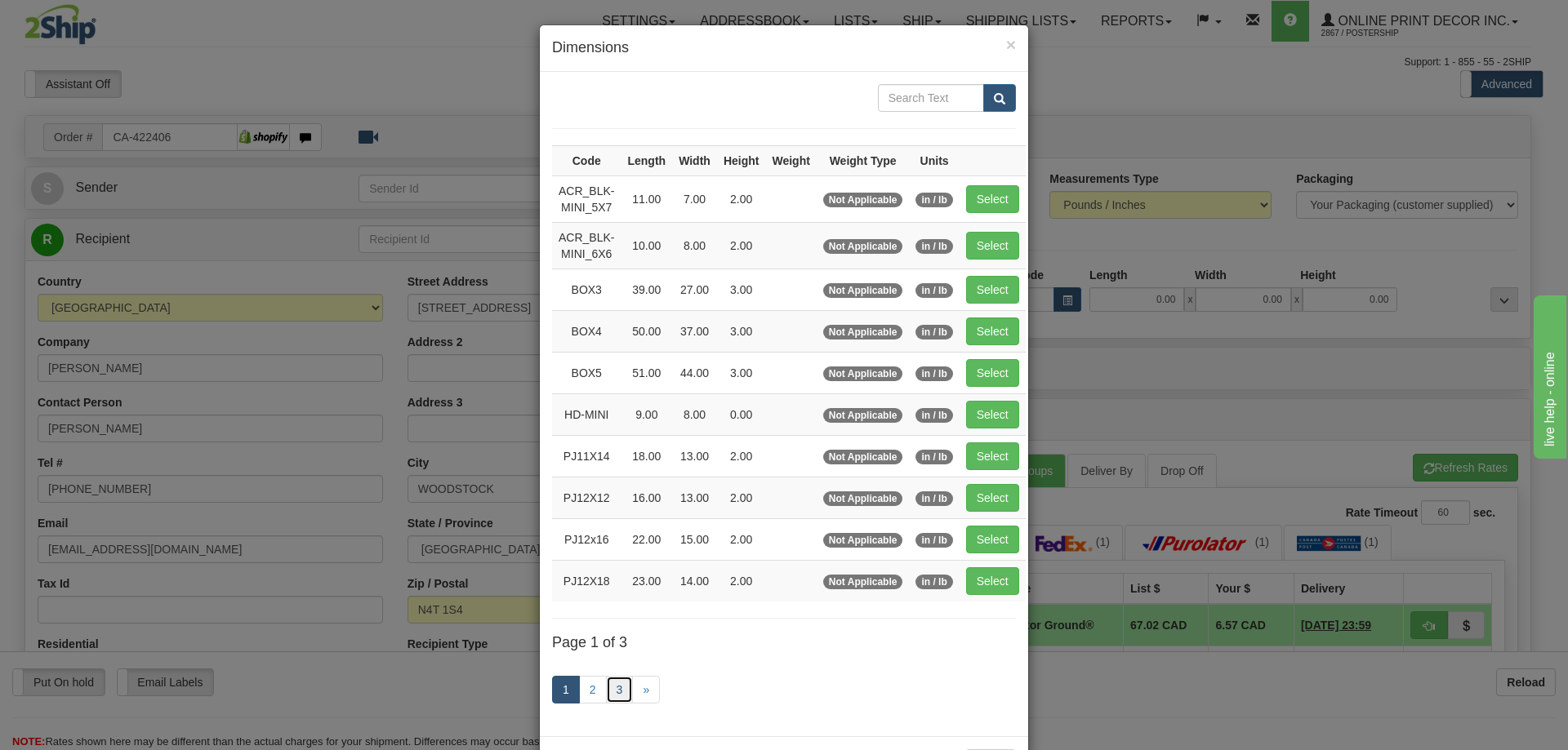
click at [615, 680] on link "3" at bounding box center [620, 689] width 28 height 28
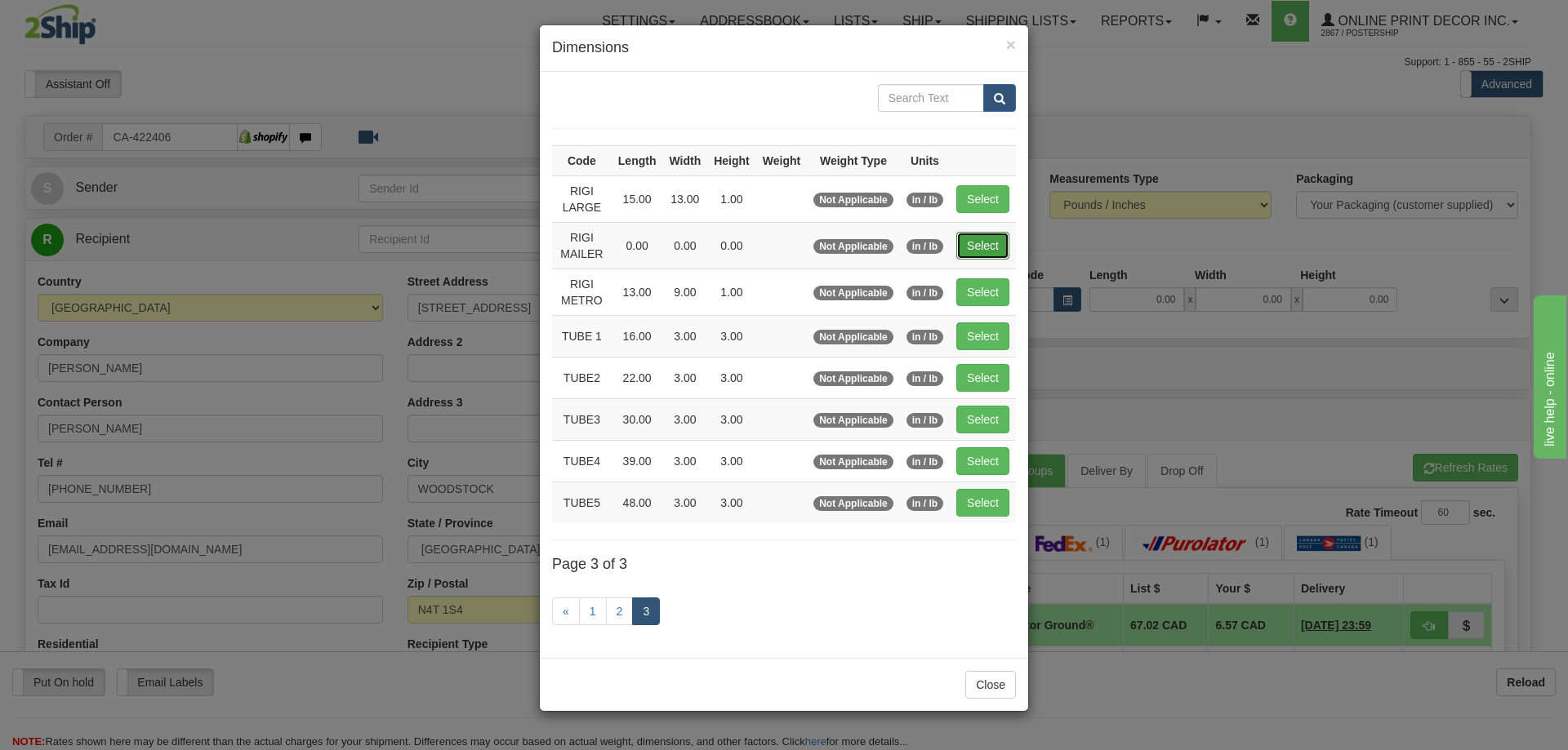
click at [989, 242] on button "Select" at bounding box center [983, 245] width 53 height 28
type input "RIGI MAILER"
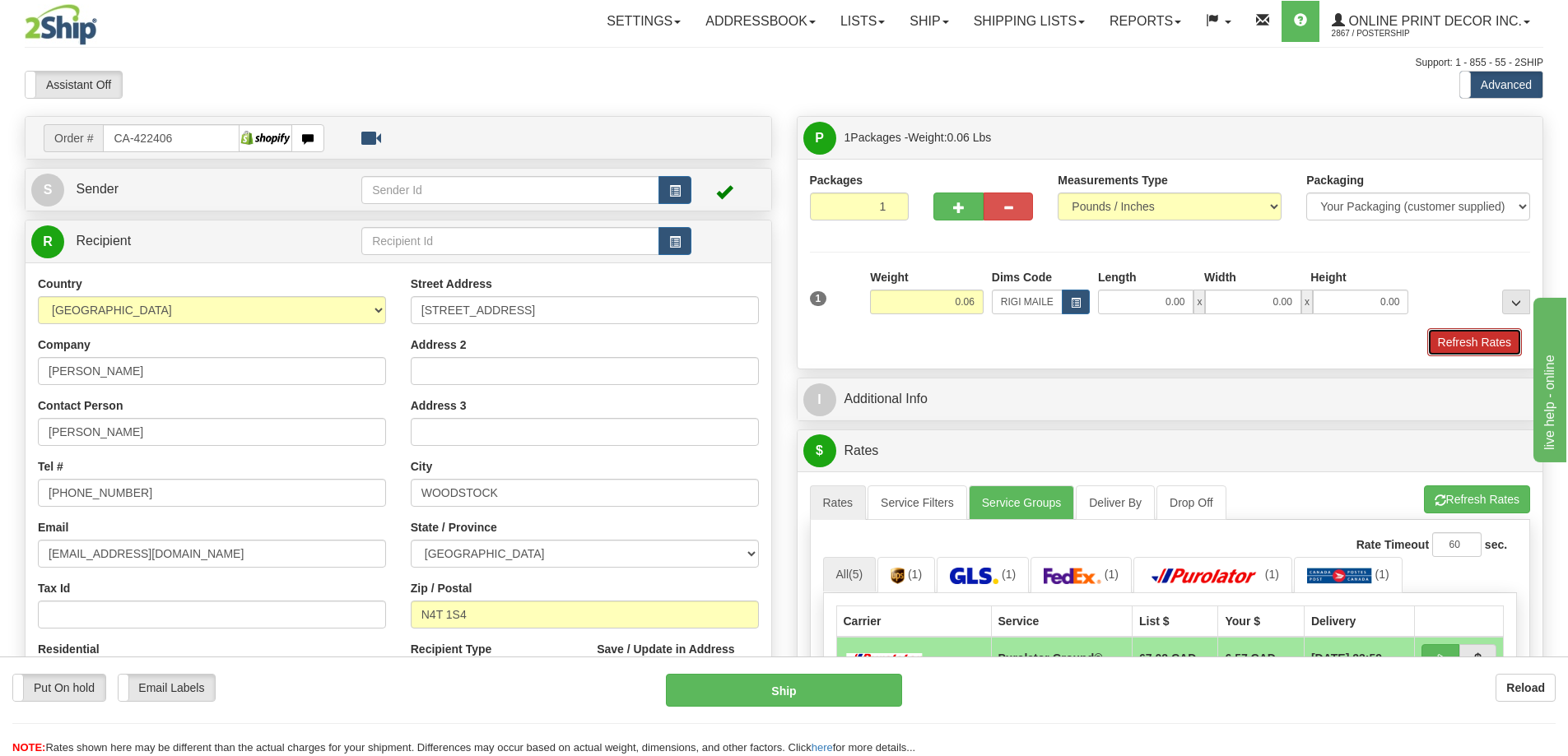
click at [1471, 348] on button "Refresh Rates" at bounding box center [1475, 342] width 95 height 28
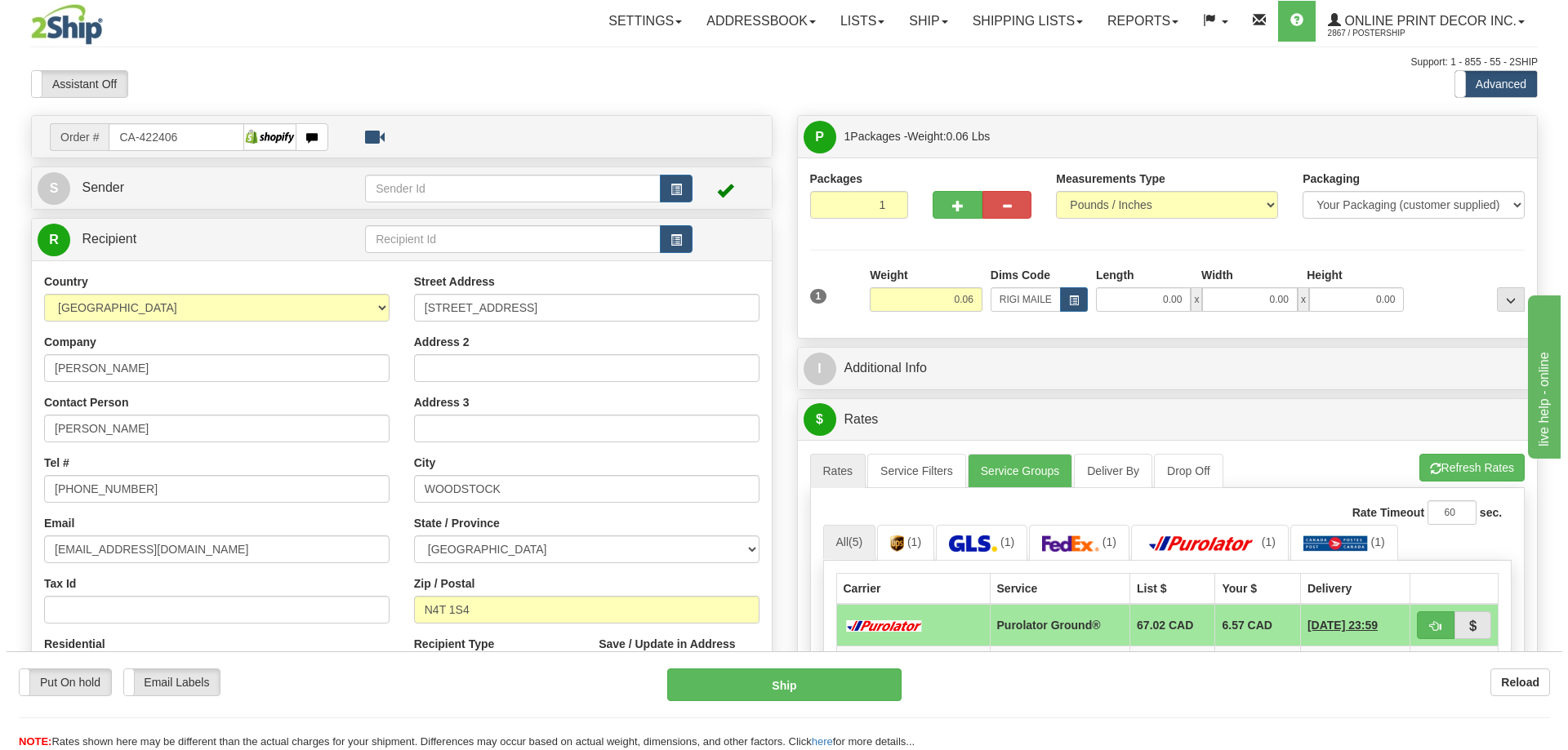
scroll to position [82, 0]
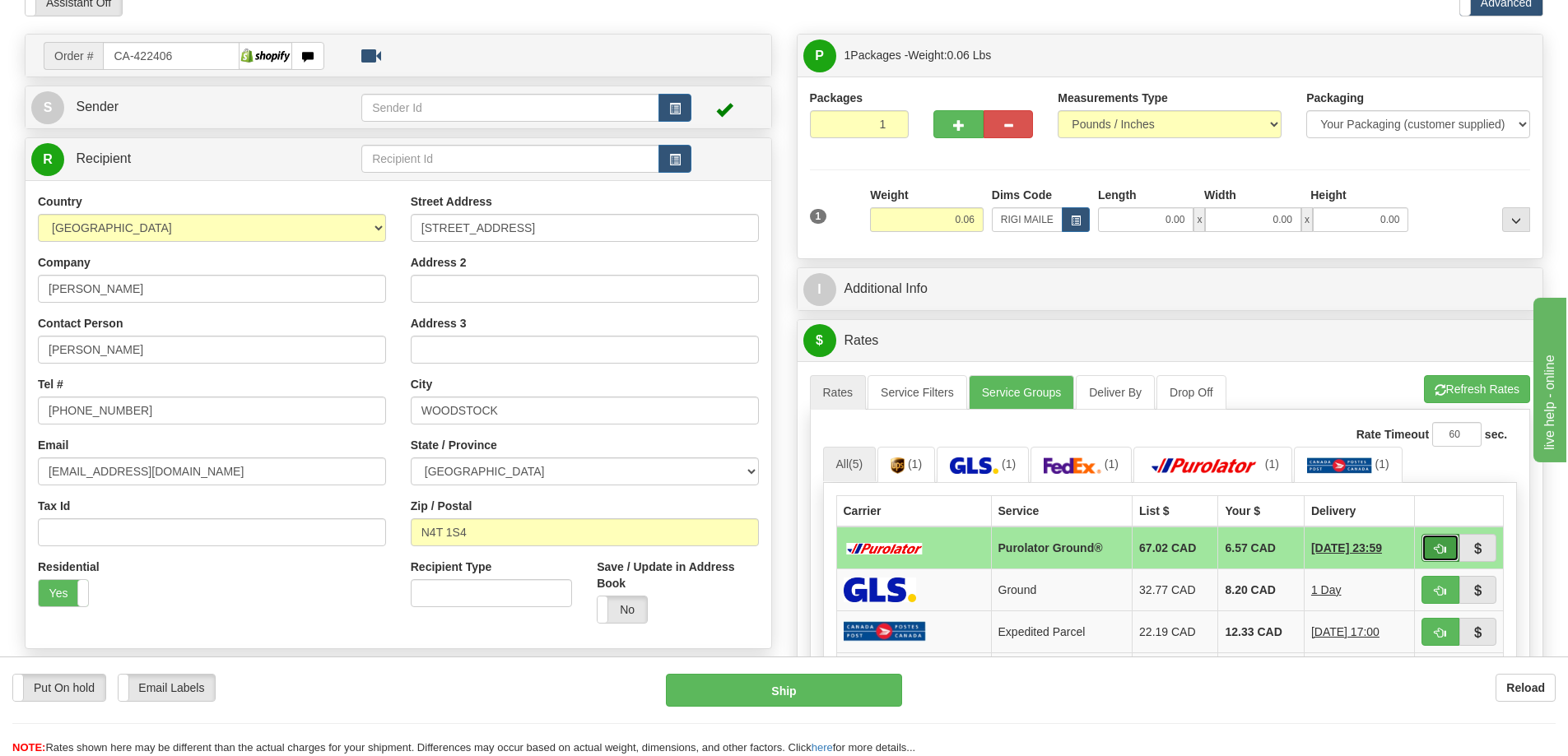
click at [1427, 543] on button "button" at bounding box center [1441, 547] width 38 height 28
type input "260"
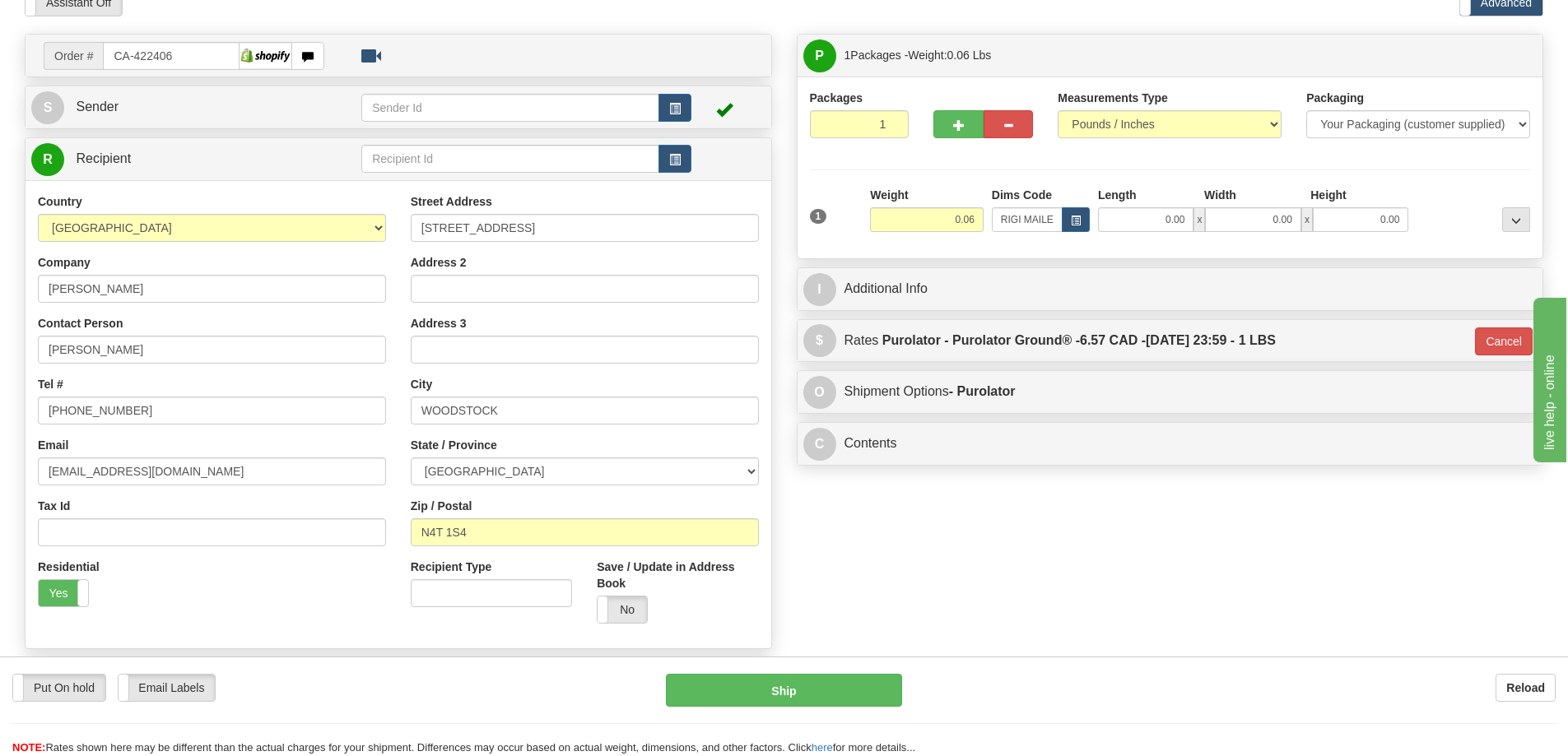
click at [846, 671] on div "Put On hold Put On hold Email Labels Email Labels Edit Reload Ship Reload" at bounding box center [784, 706] width 1568 height 99
drag, startPoint x: 806, startPoint y: 664, endPoint x: 778, endPoint y: 673, distance: 29.4
click at [806, 665] on div "Put On hold Put On hold Email Labels Email Labels Edit Reload Ship Reload" at bounding box center [784, 706] width 1568 height 99
click at [783, 683] on button "Ship" at bounding box center [784, 690] width 236 height 33
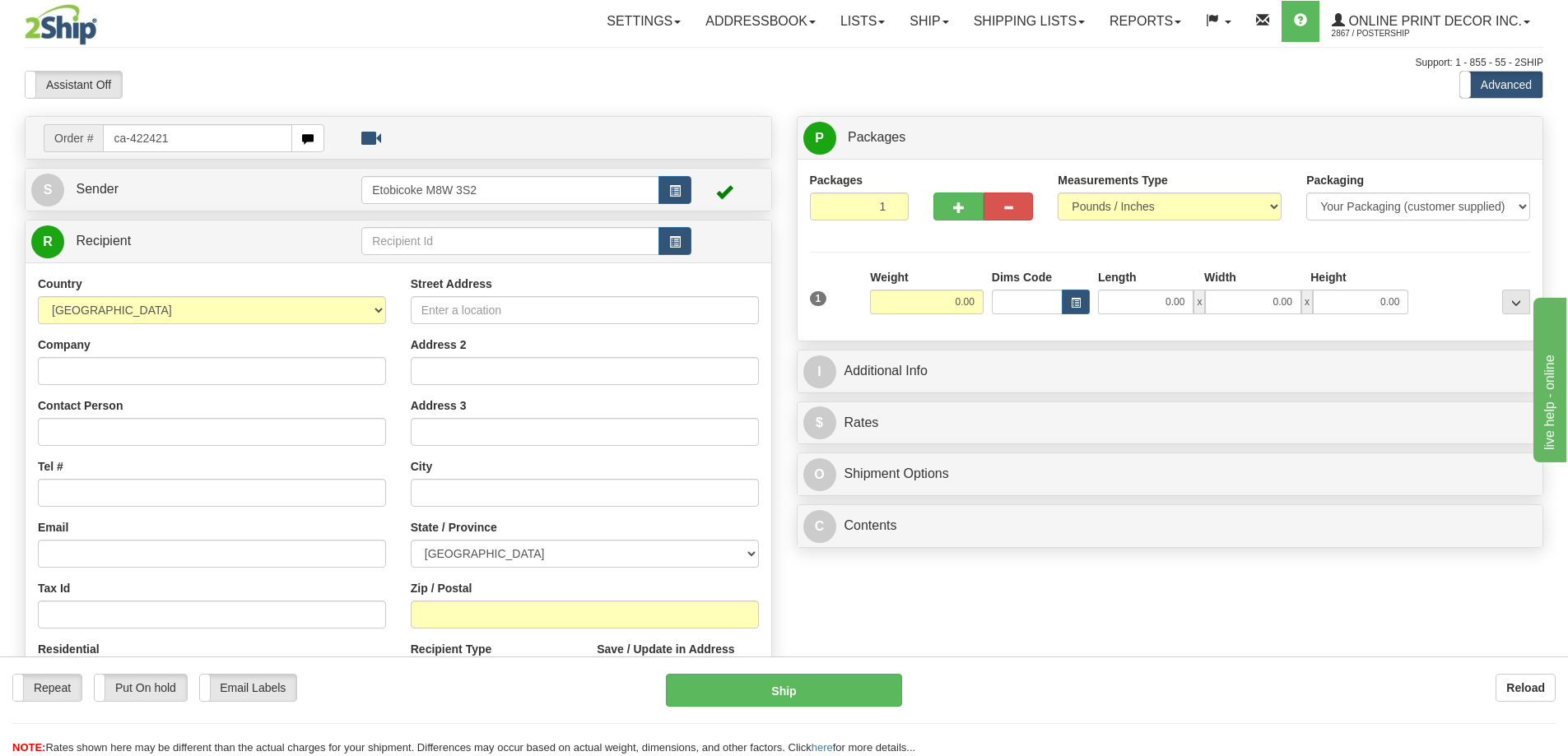
type input "ca-422421"
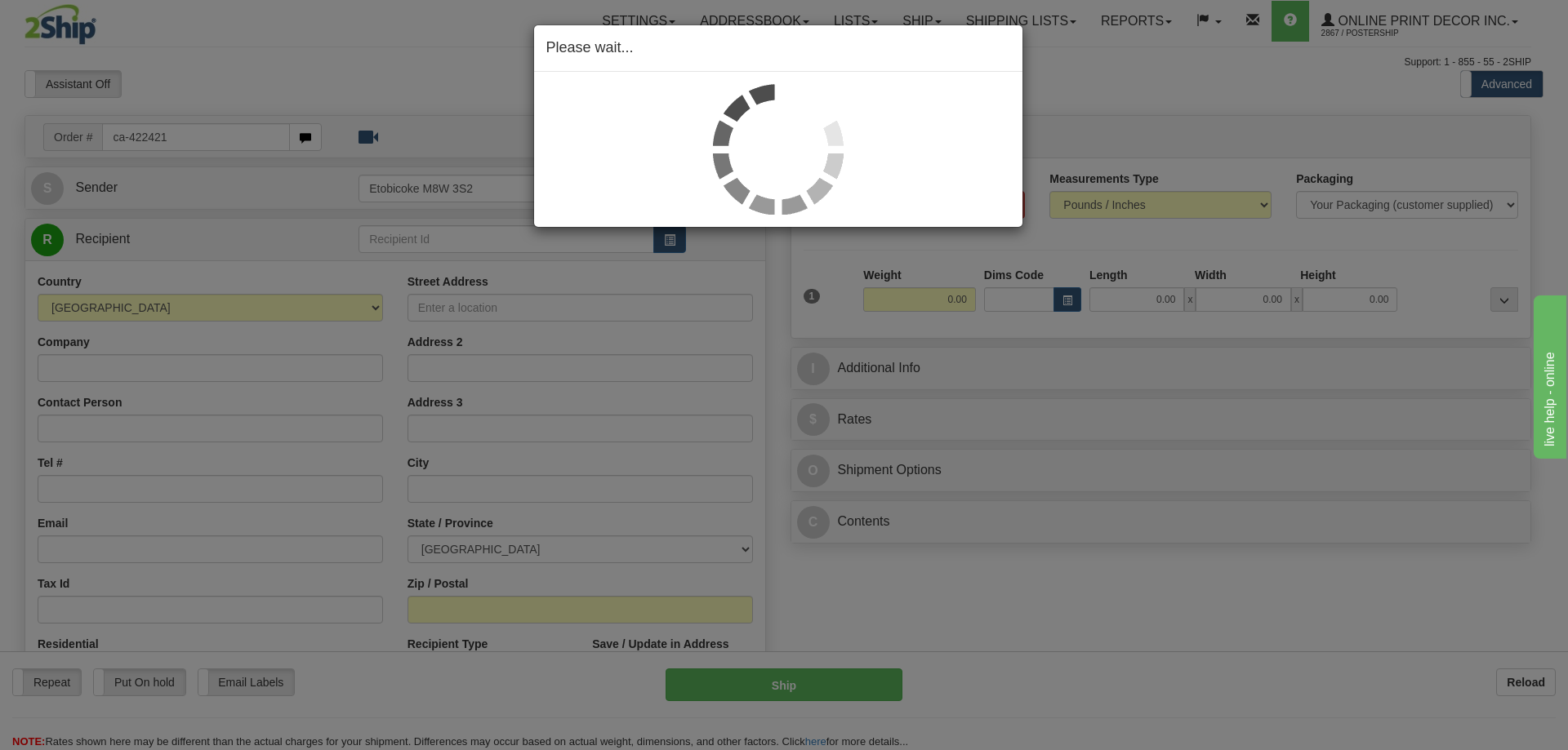
click at [1069, 306] on div "Please wait..." at bounding box center [784, 375] width 1568 height 750
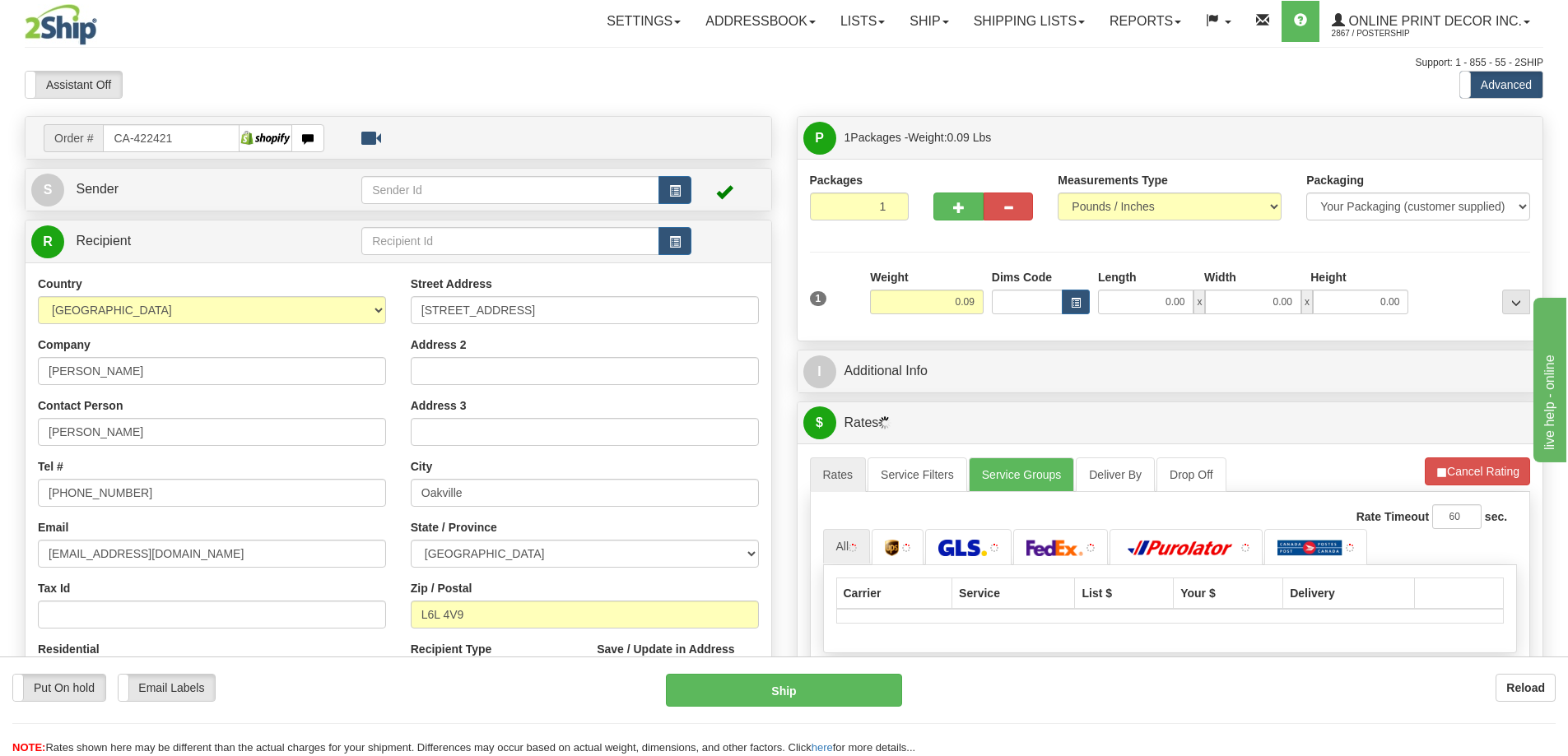
type input "OAKVILLE"
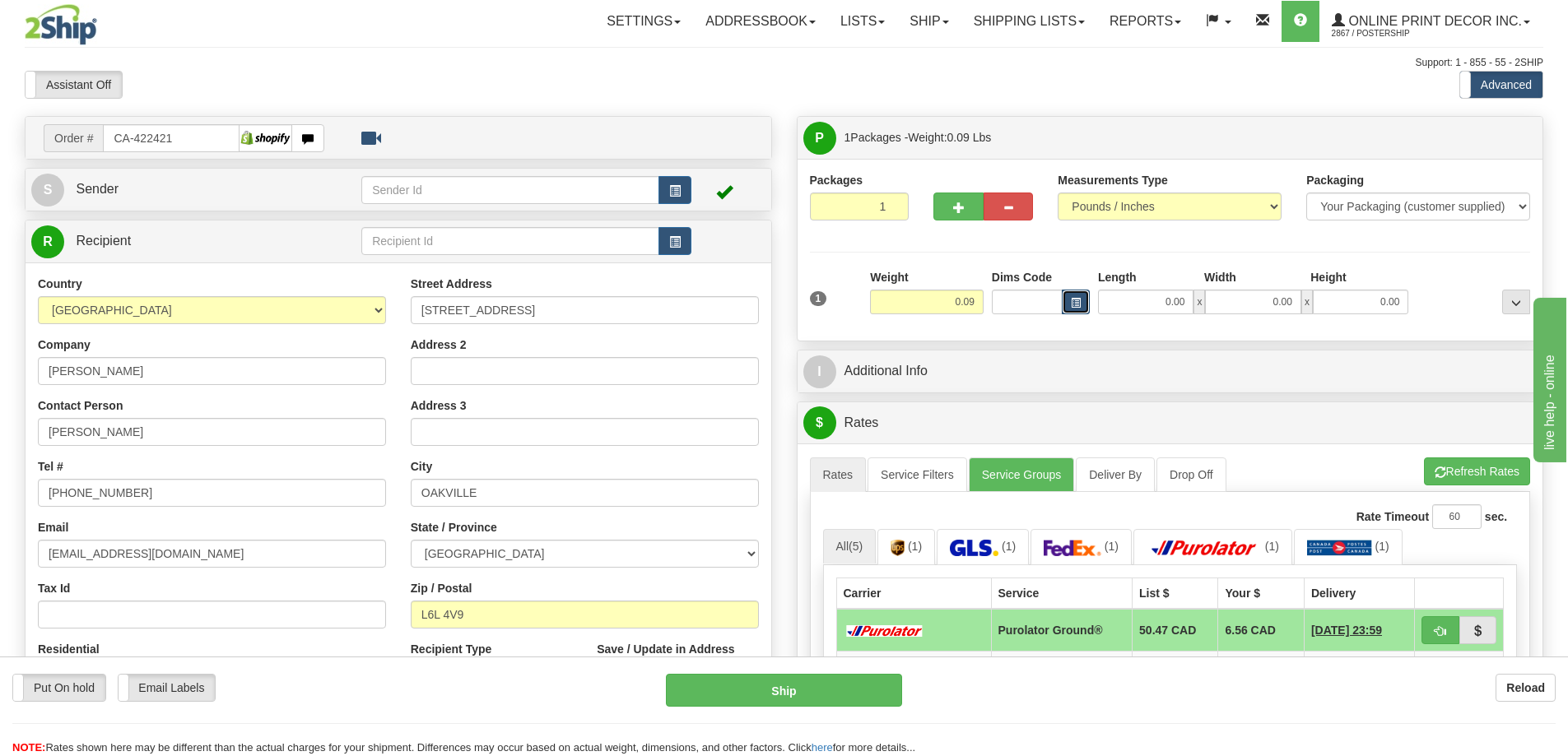
click at [1079, 303] on span "button" at bounding box center [1076, 303] width 10 height 9
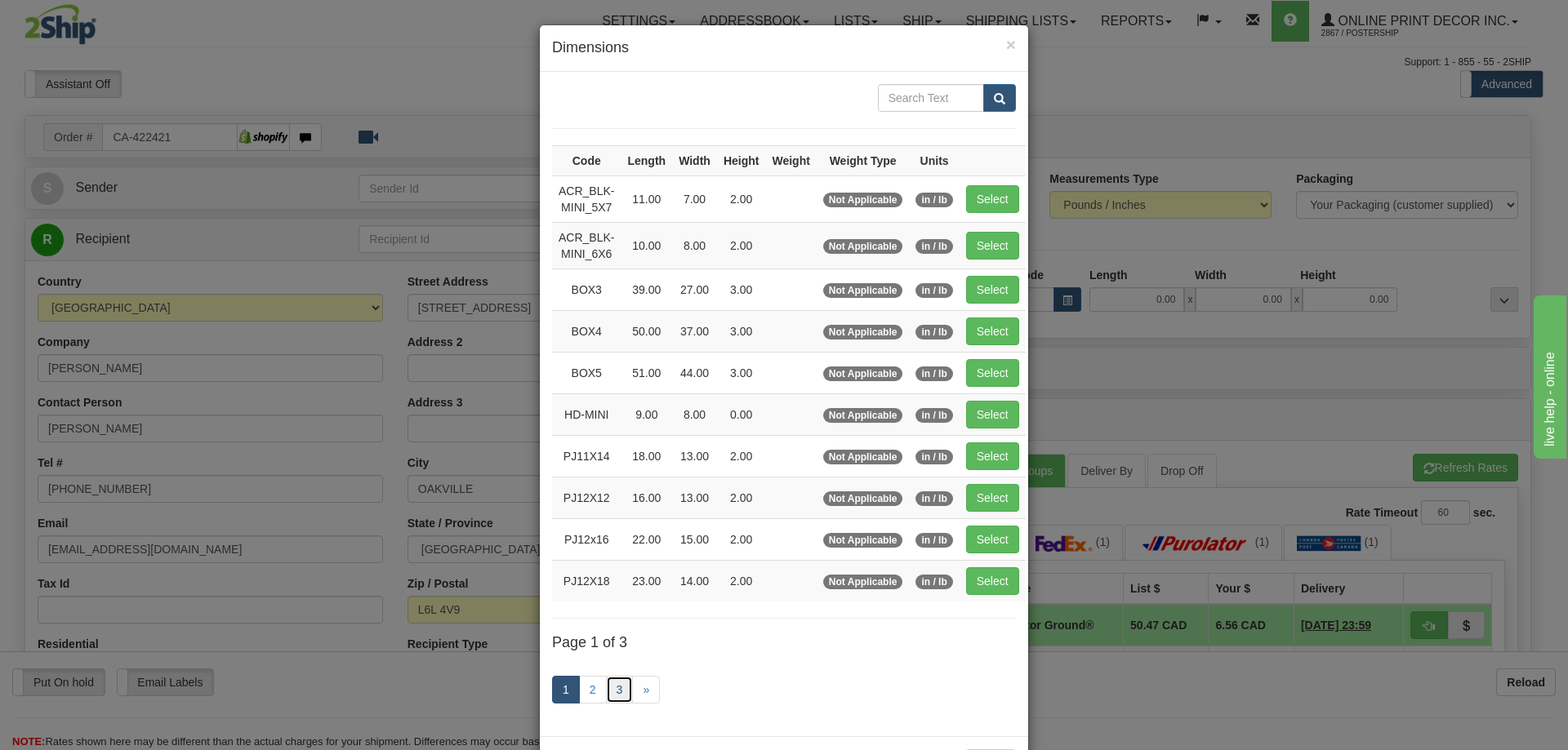
click at [610, 689] on link "3" at bounding box center [620, 689] width 28 height 28
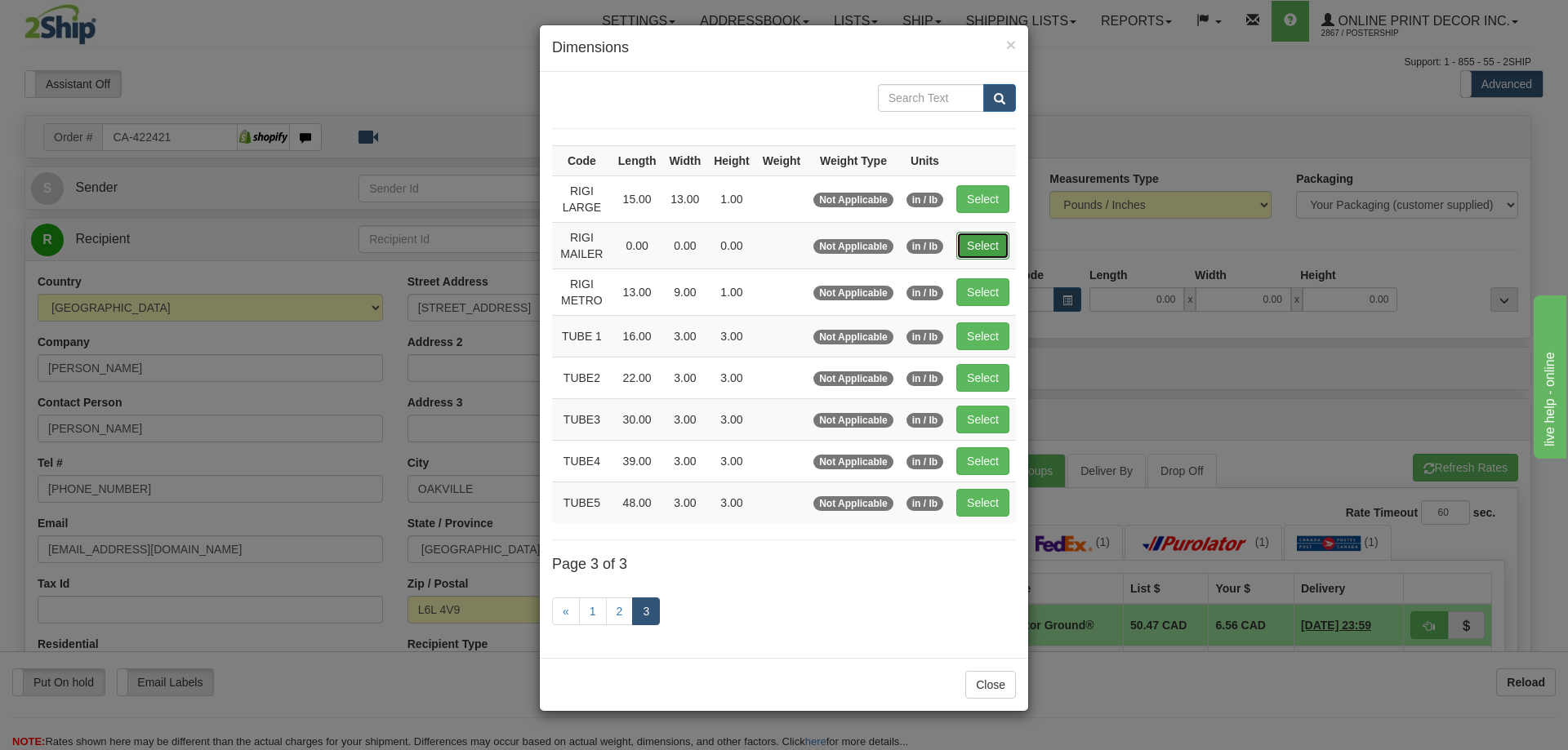
click at [986, 245] on button "Select" at bounding box center [983, 245] width 53 height 28
type input "RIGI MAILER"
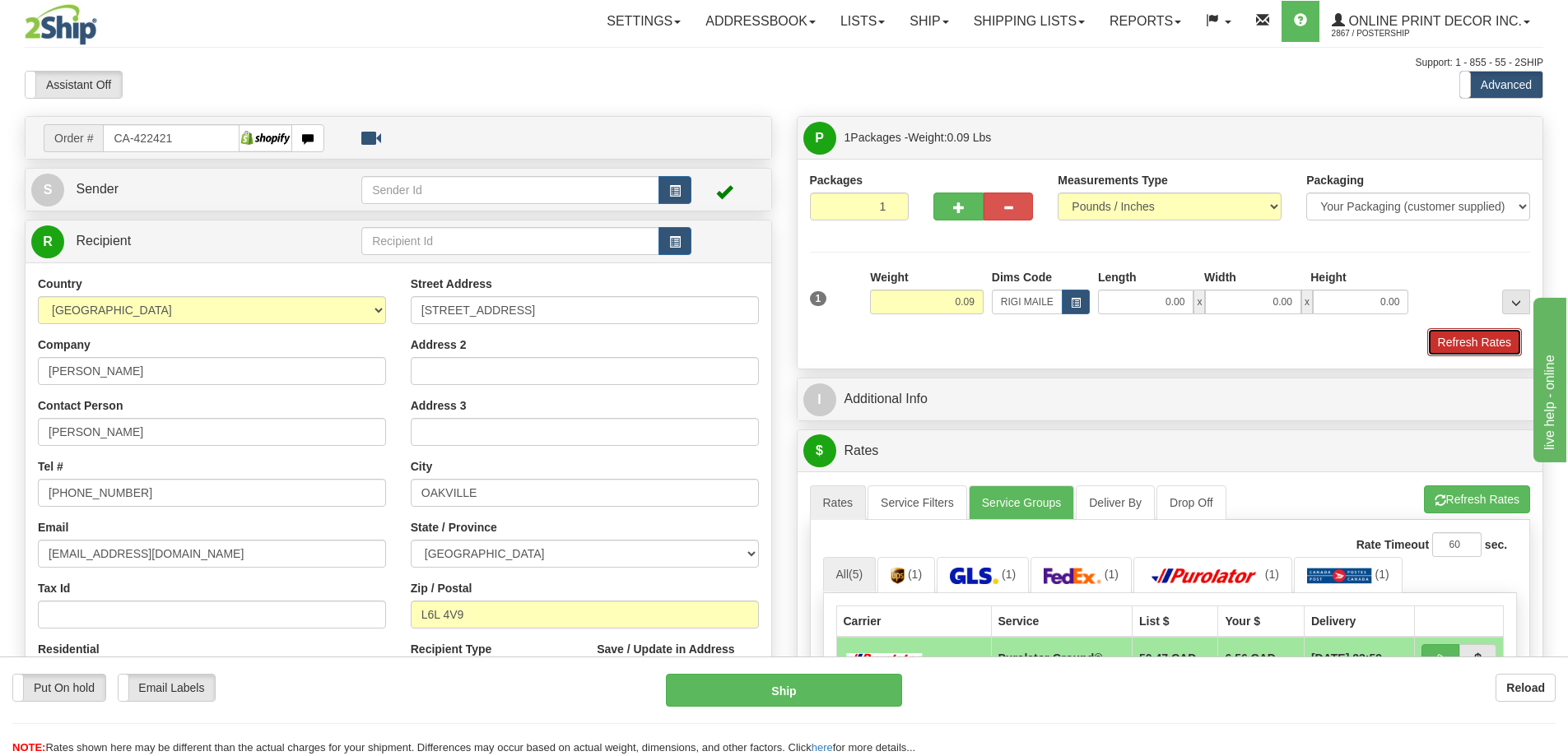
click at [1445, 346] on button "Refresh Rates" at bounding box center [1475, 342] width 95 height 28
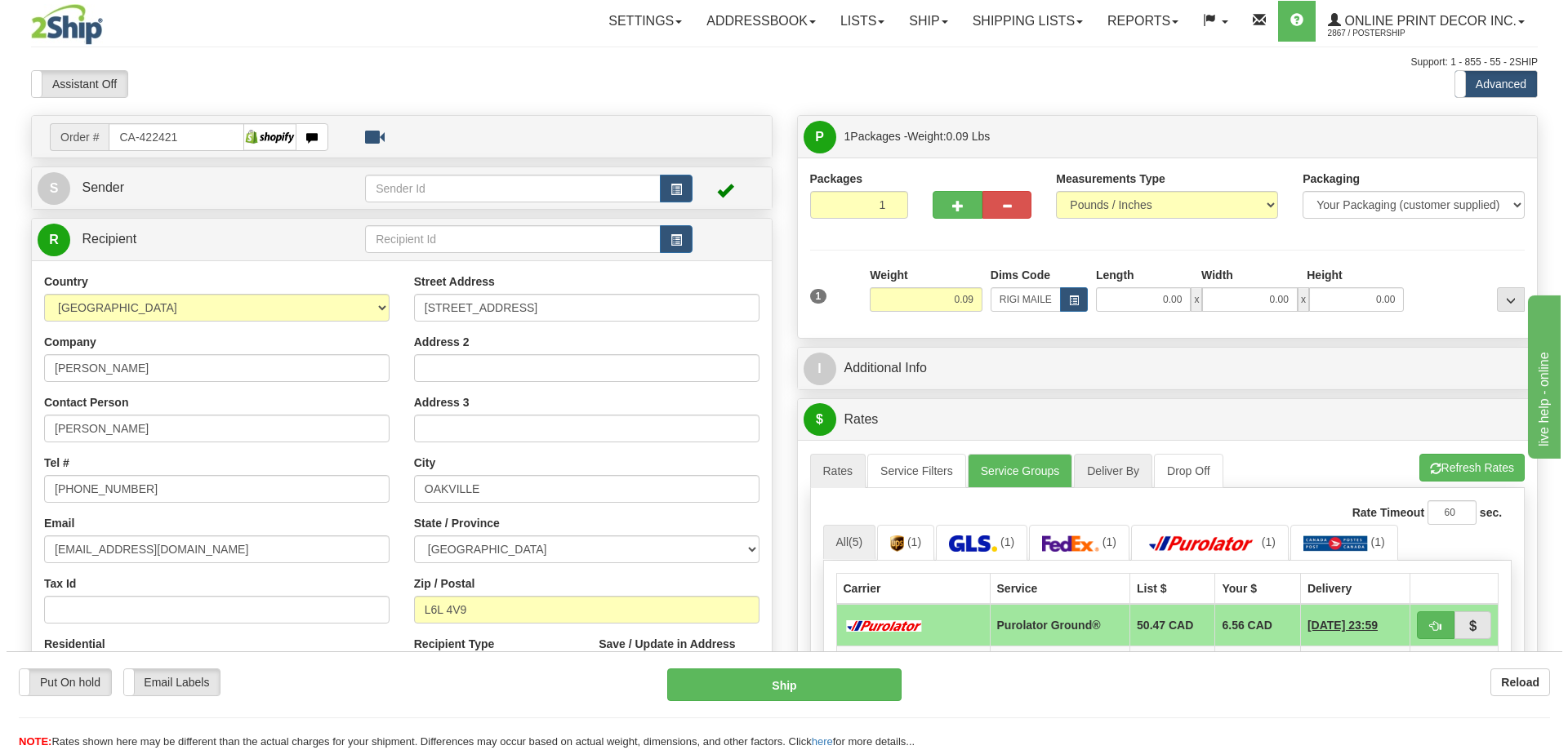
scroll to position [245, 0]
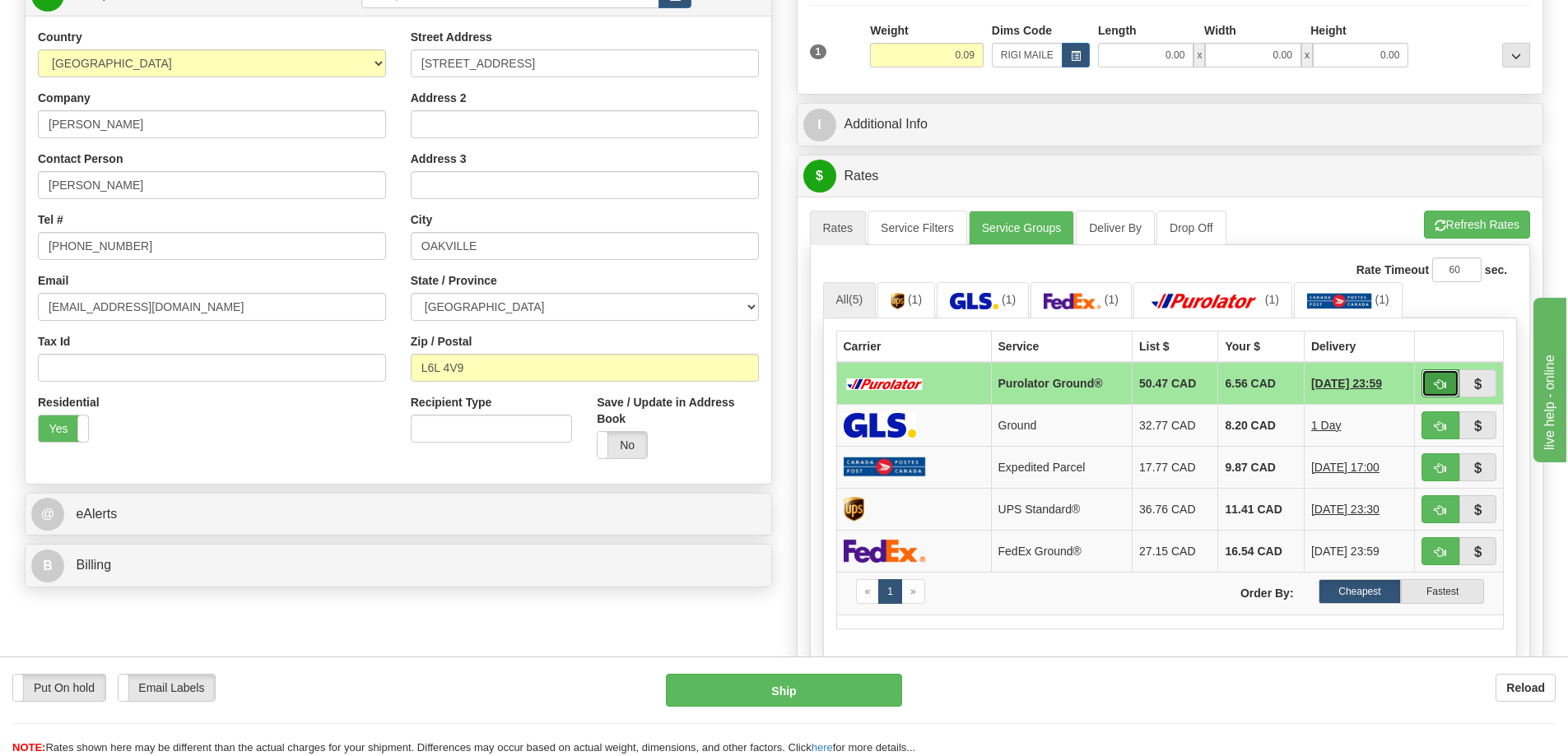
click at [1432, 378] on button "button" at bounding box center [1441, 383] width 38 height 28
type input "260"
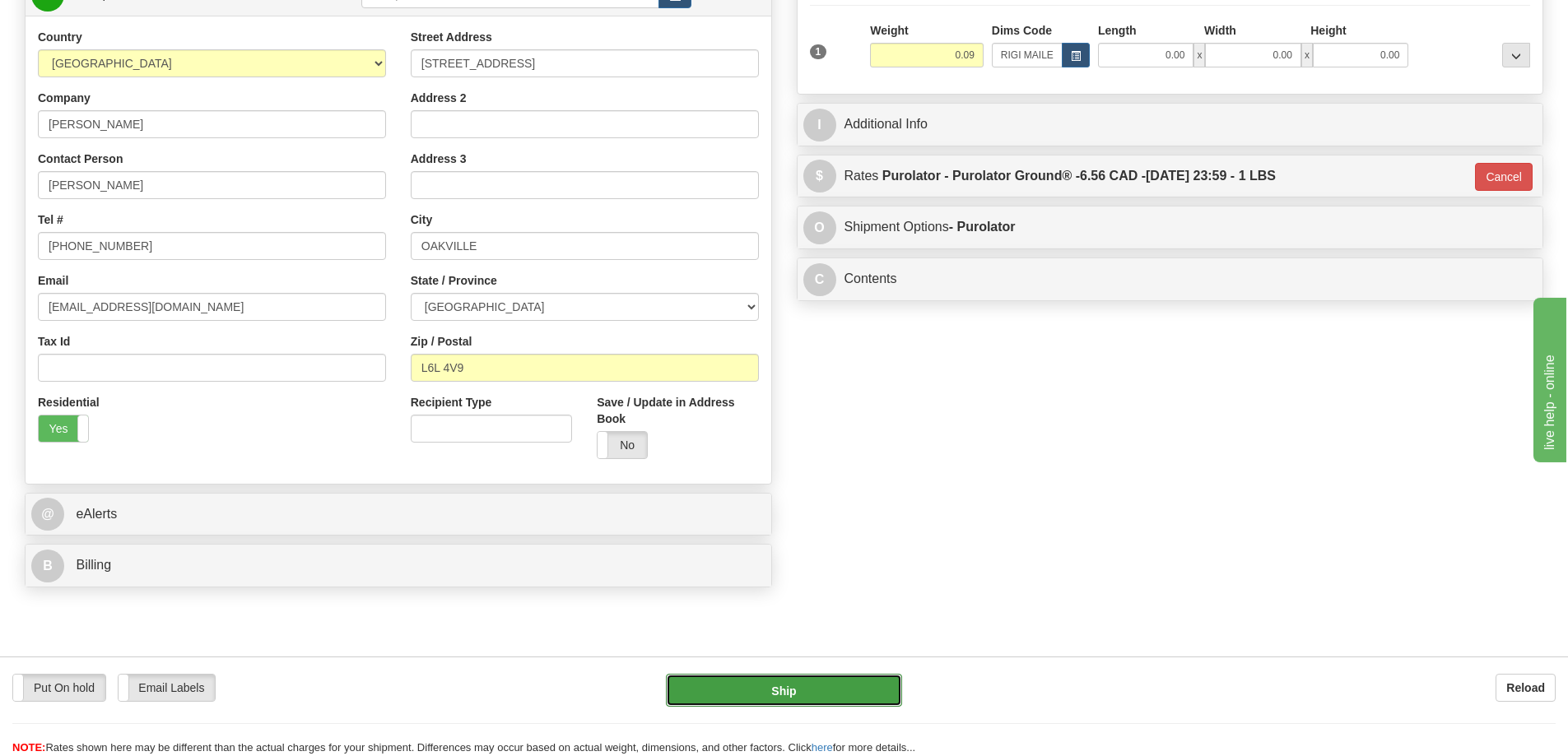
click at [843, 680] on button "Ship" at bounding box center [784, 690] width 236 height 33
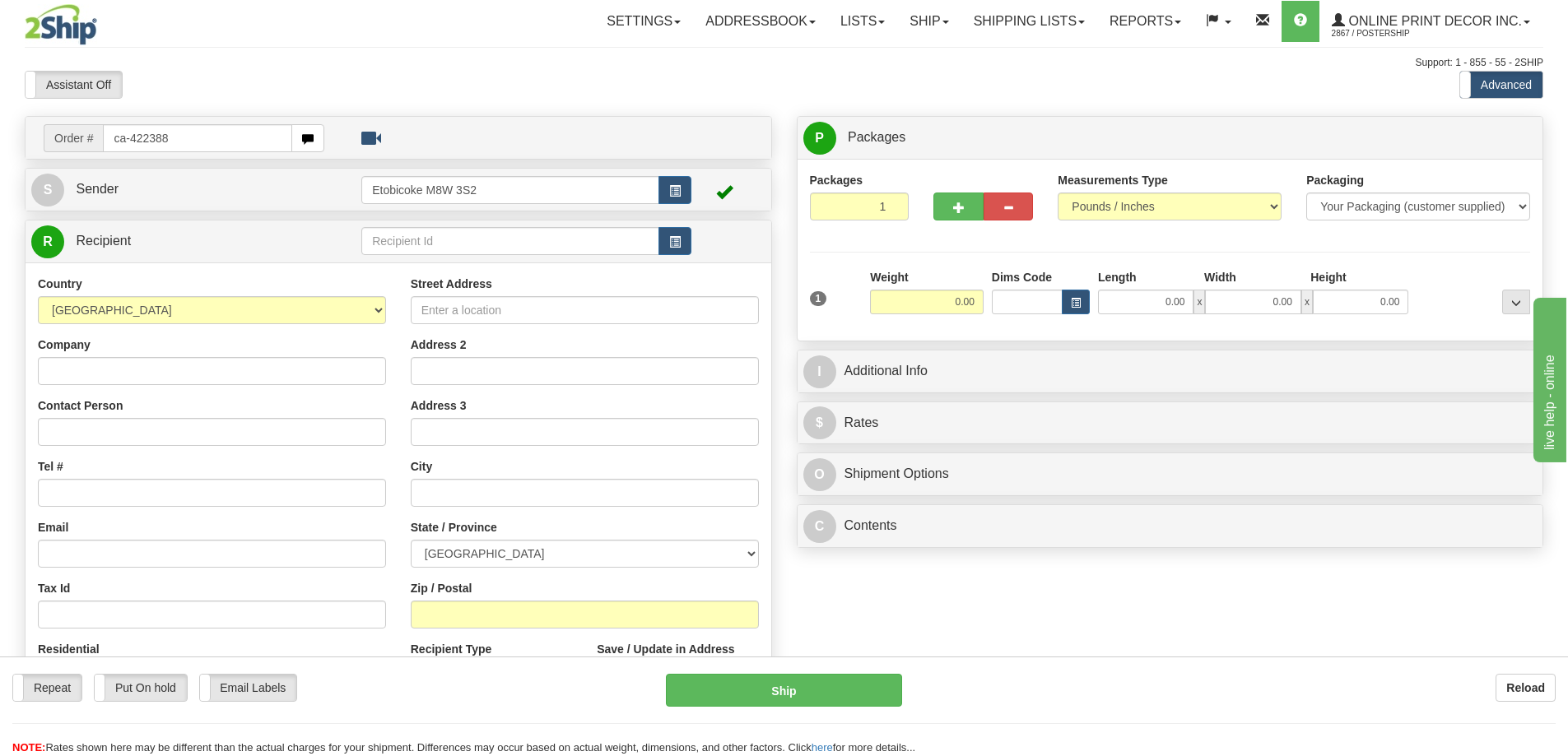
type input "ca-422388"
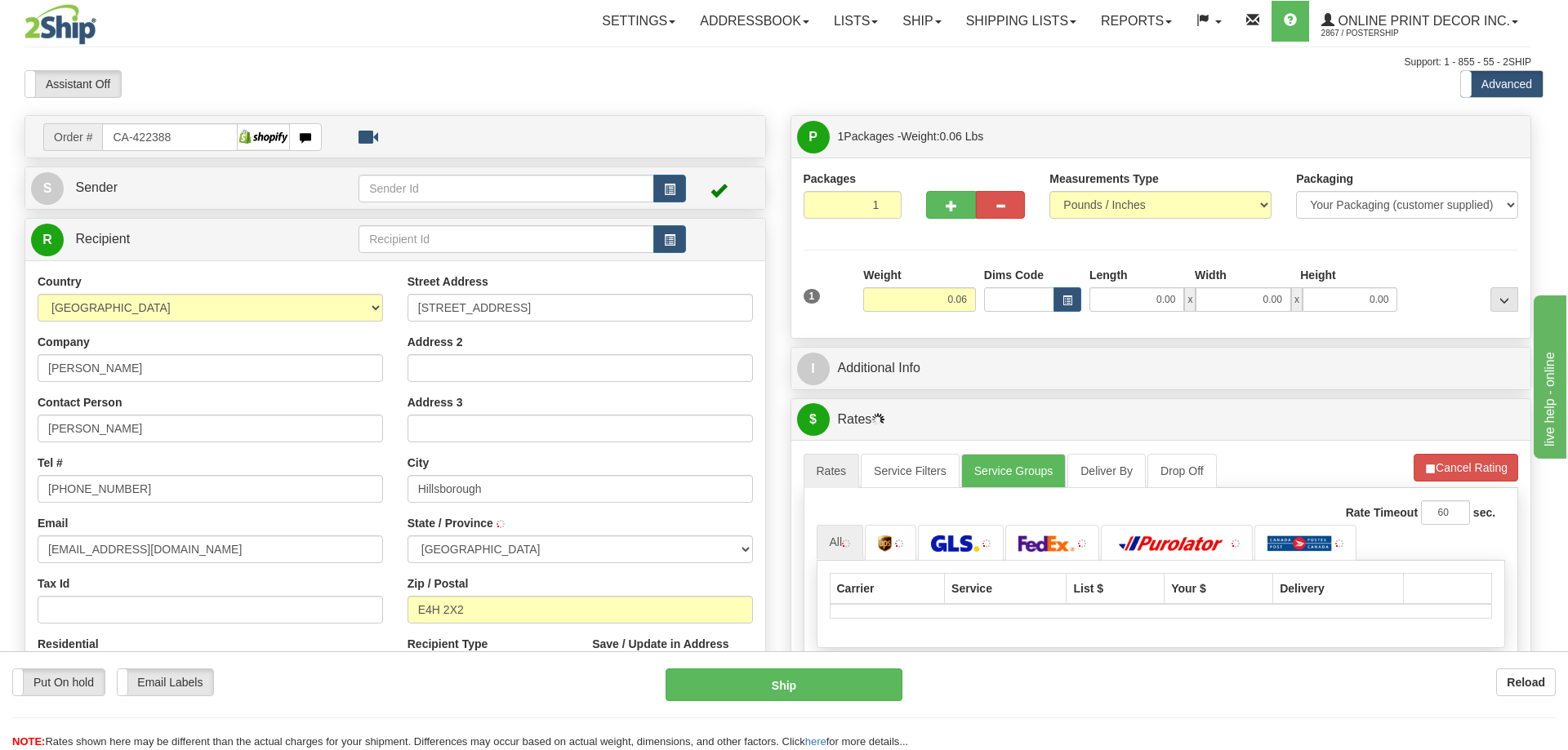
type input "[GEOGRAPHIC_DATA]"
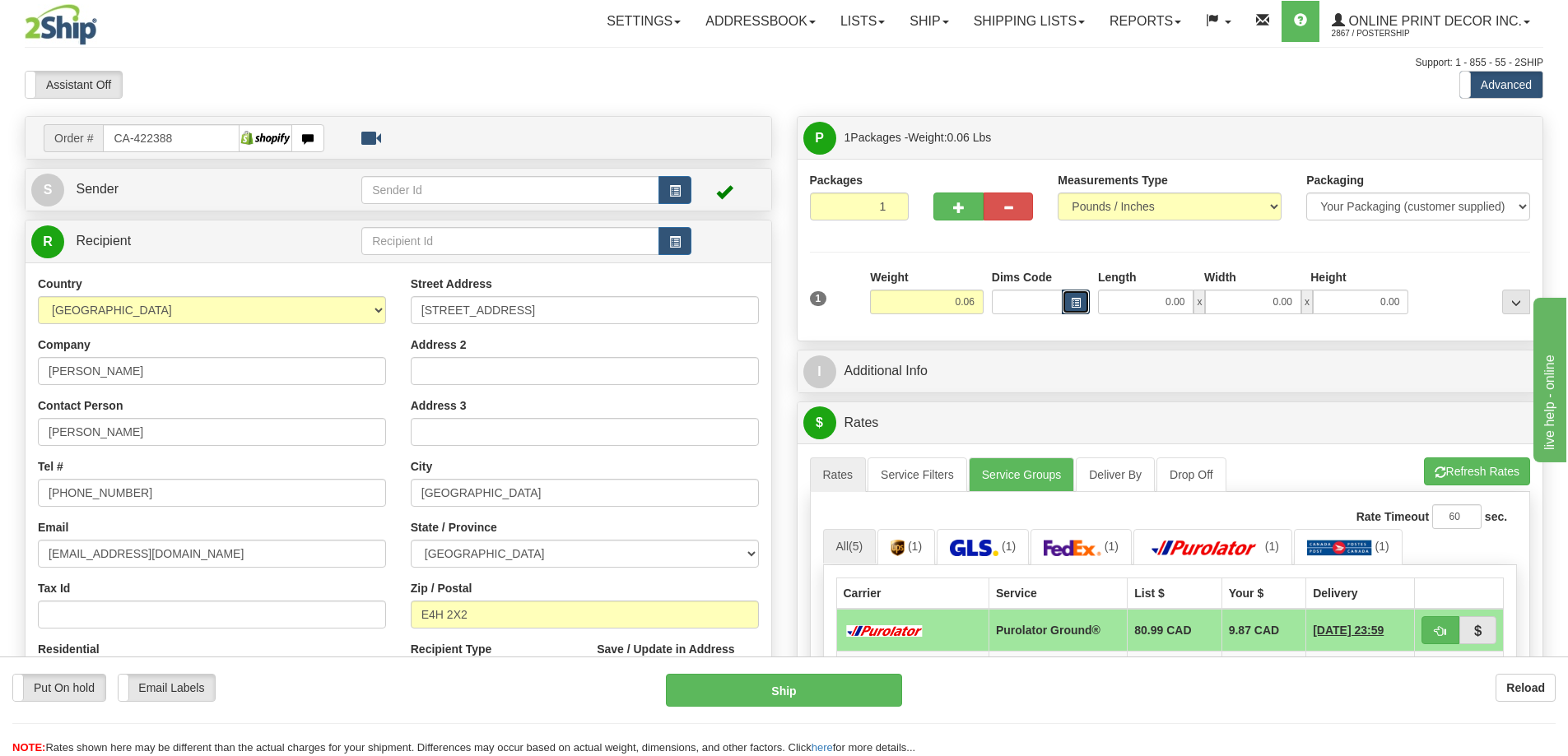
click at [1079, 288] on div "Dims Code" at bounding box center [1041, 291] width 106 height 45
click at [1064, 302] on button "button" at bounding box center [1076, 301] width 28 height 25
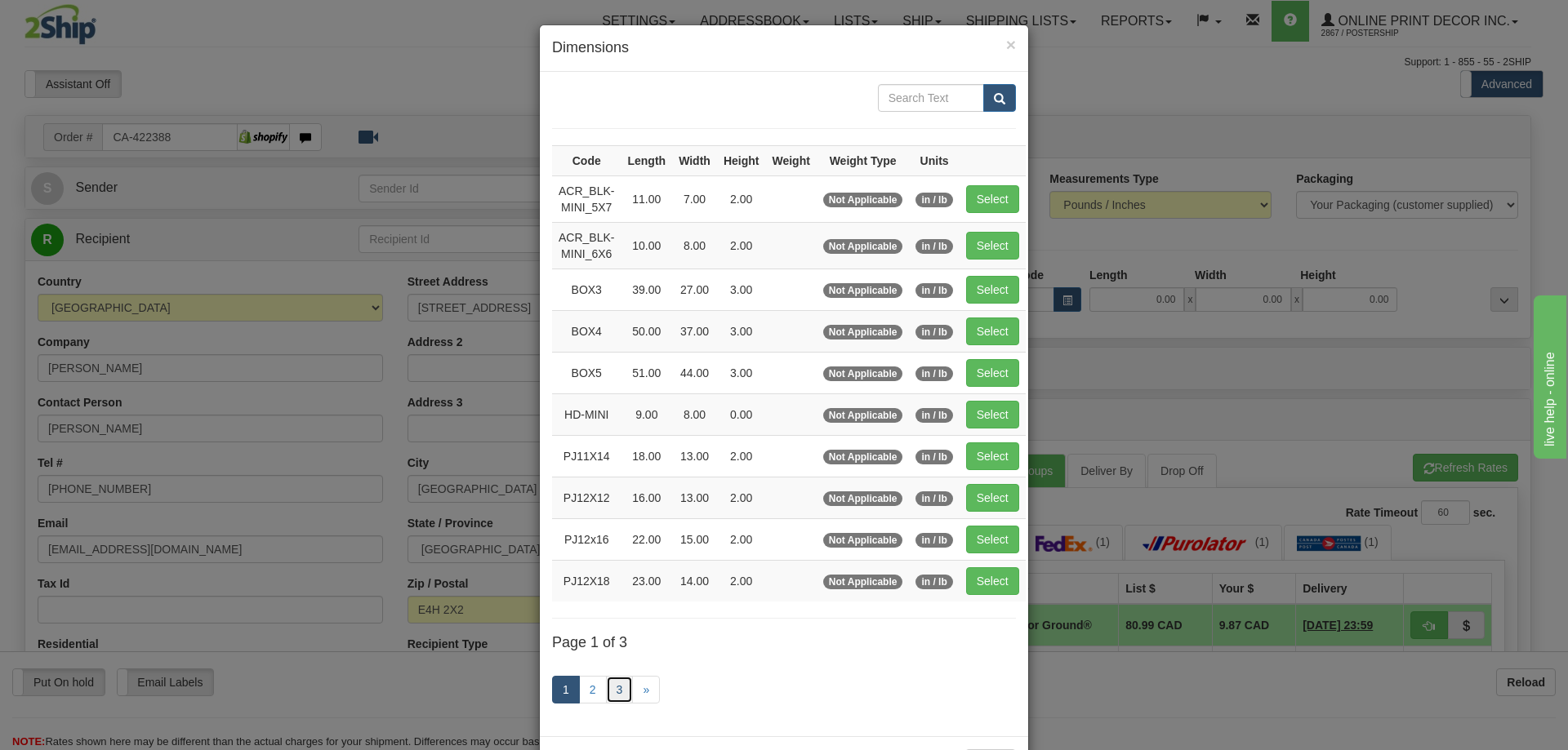
click at [616, 690] on link "3" at bounding box center [620, 689] width 28 height 28
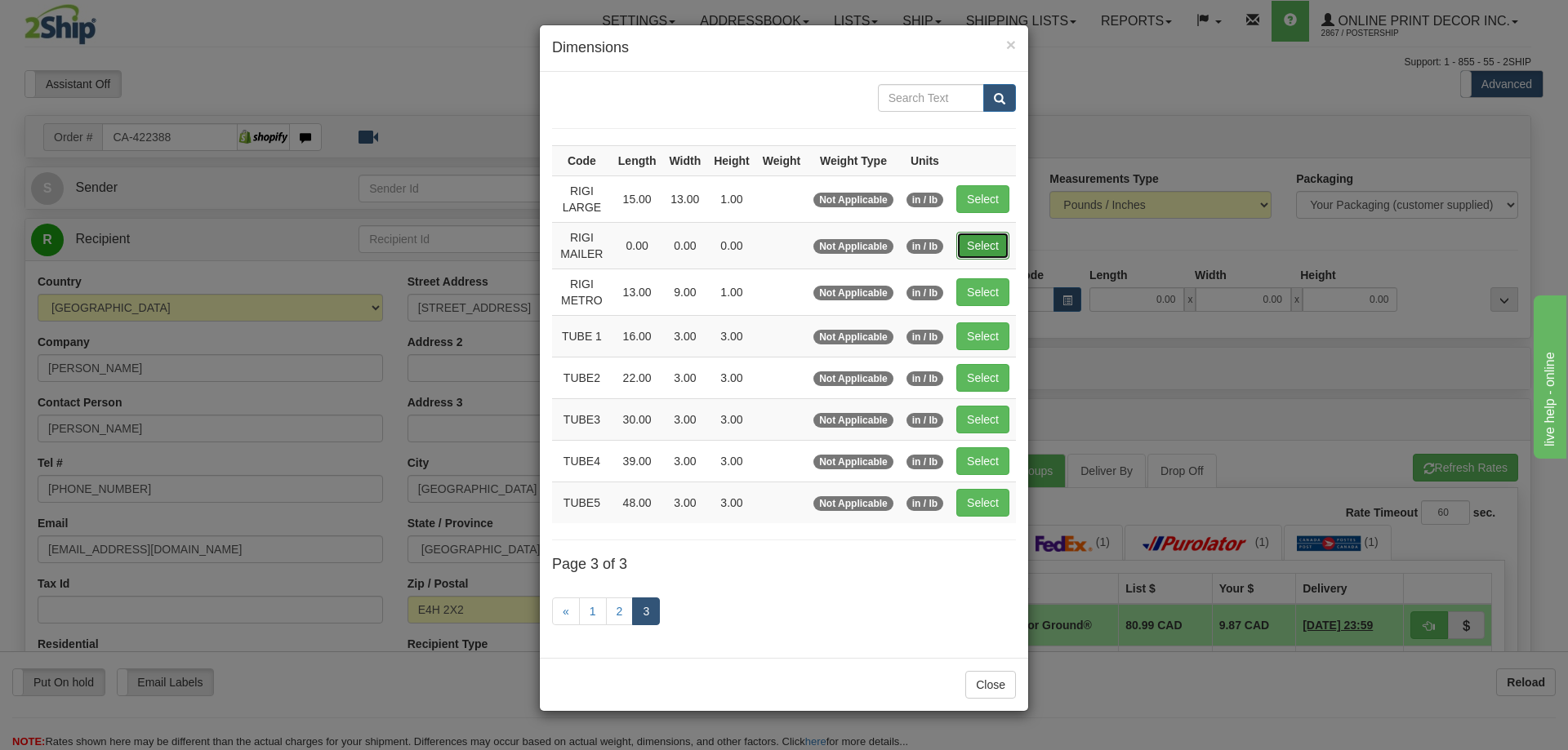
click at [991, 237] on button "Select" at bounding box center [983, 245] width 53 height 28
type input "RIGI MAILER"
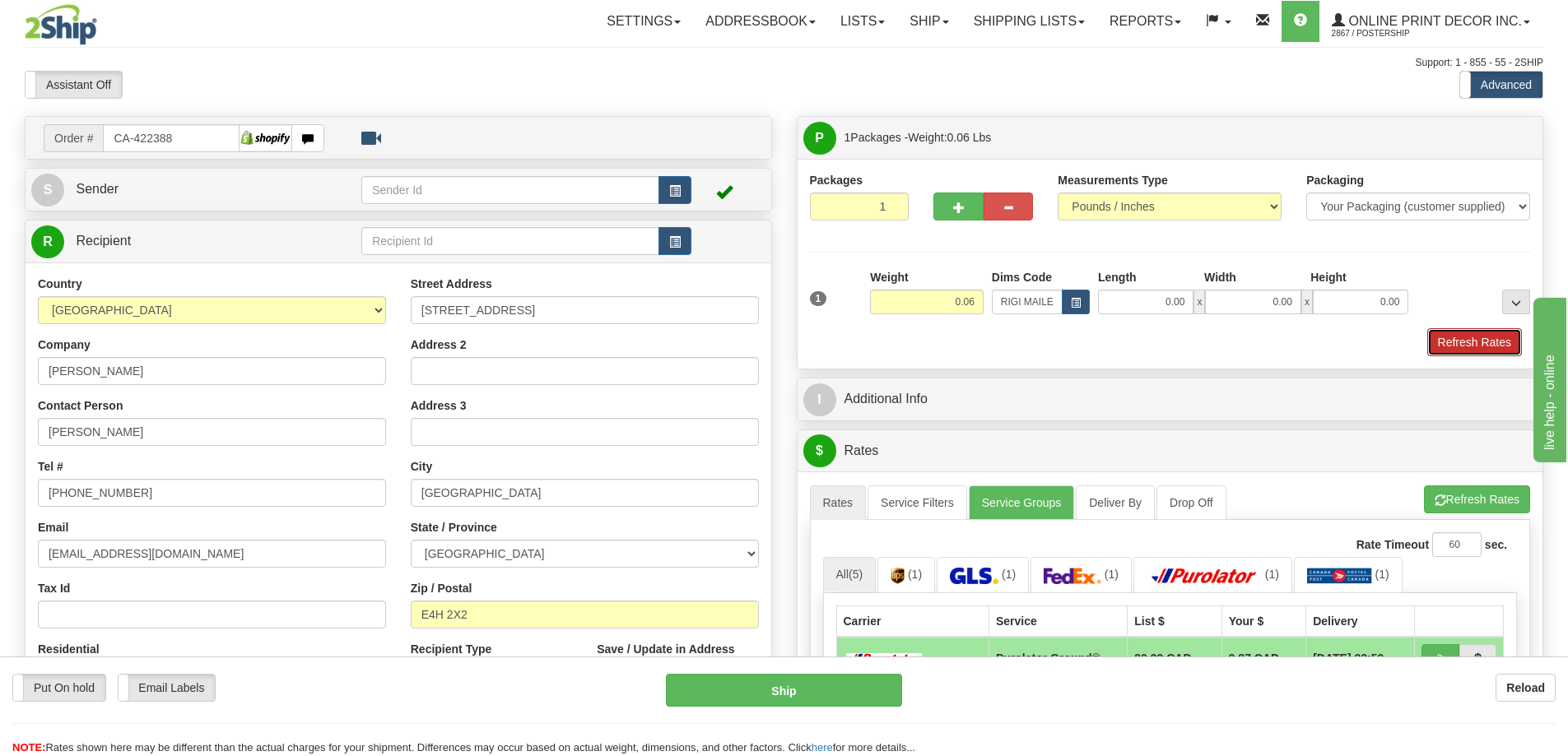
click at [1481, 341] on button "Refresh Rates" at bounding box center [1475, 342] width 95 height 28
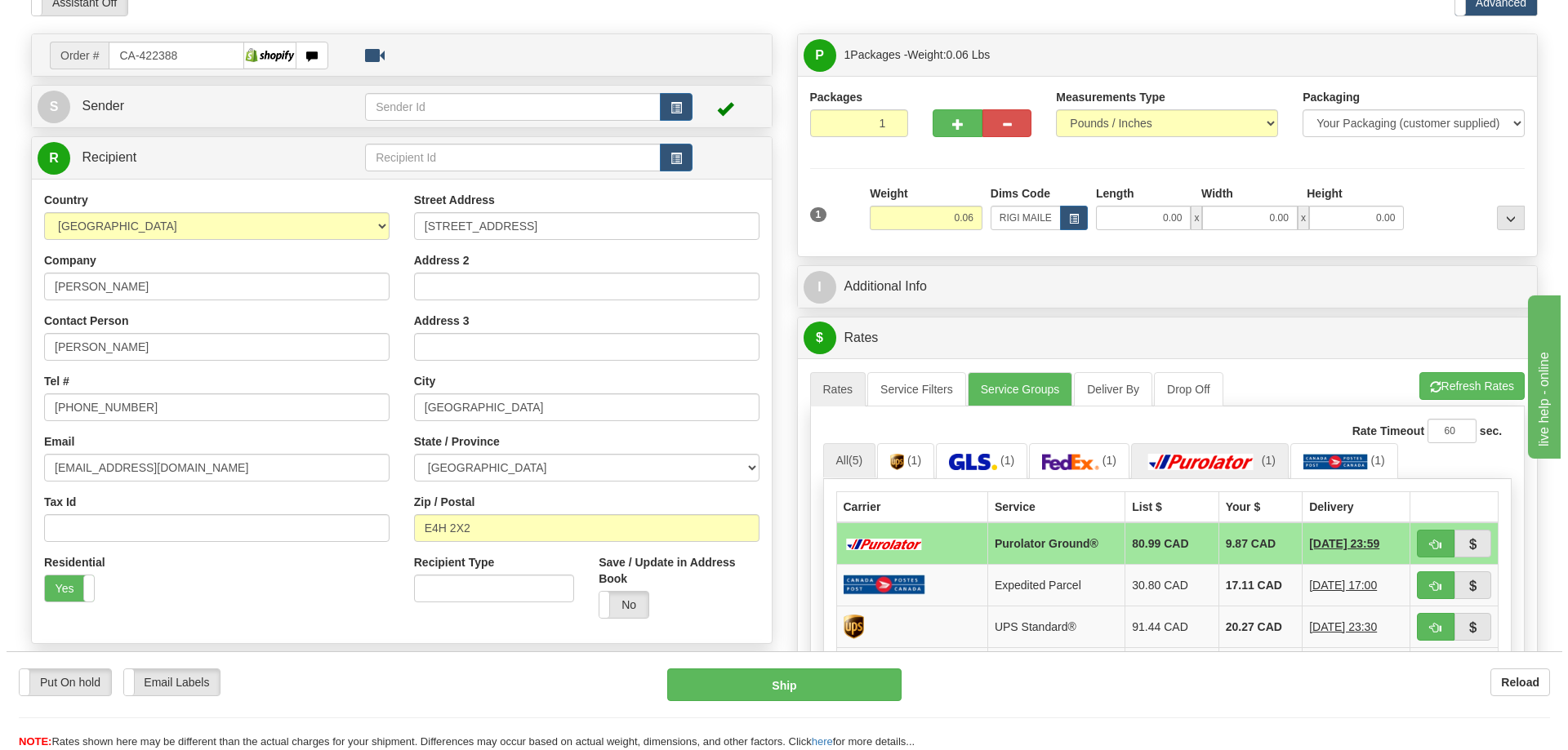
scroll to position [163, 0]
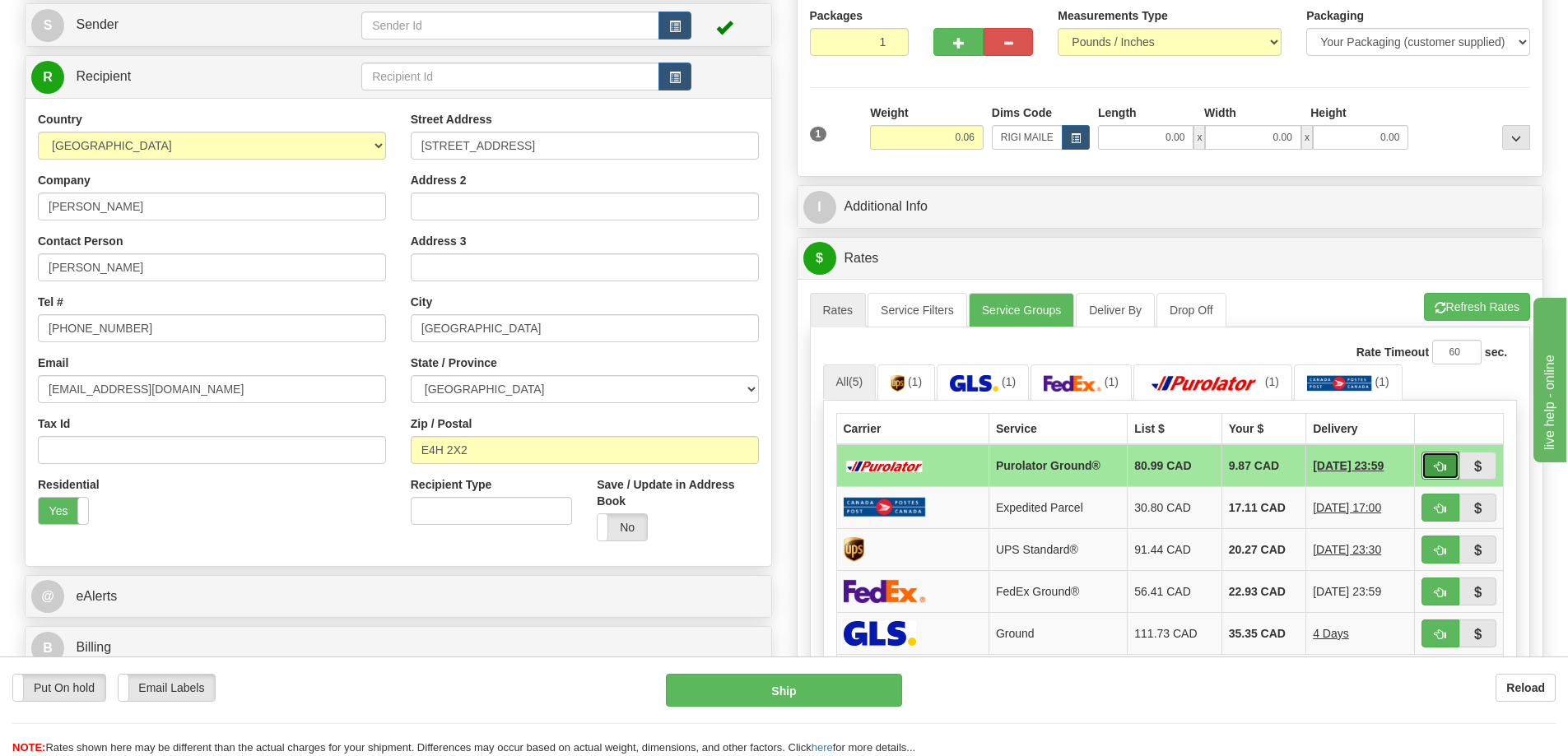
click at [1429, 463] on button "button" at bounding box center [1441, 465] width 38 height 28
type input "260"
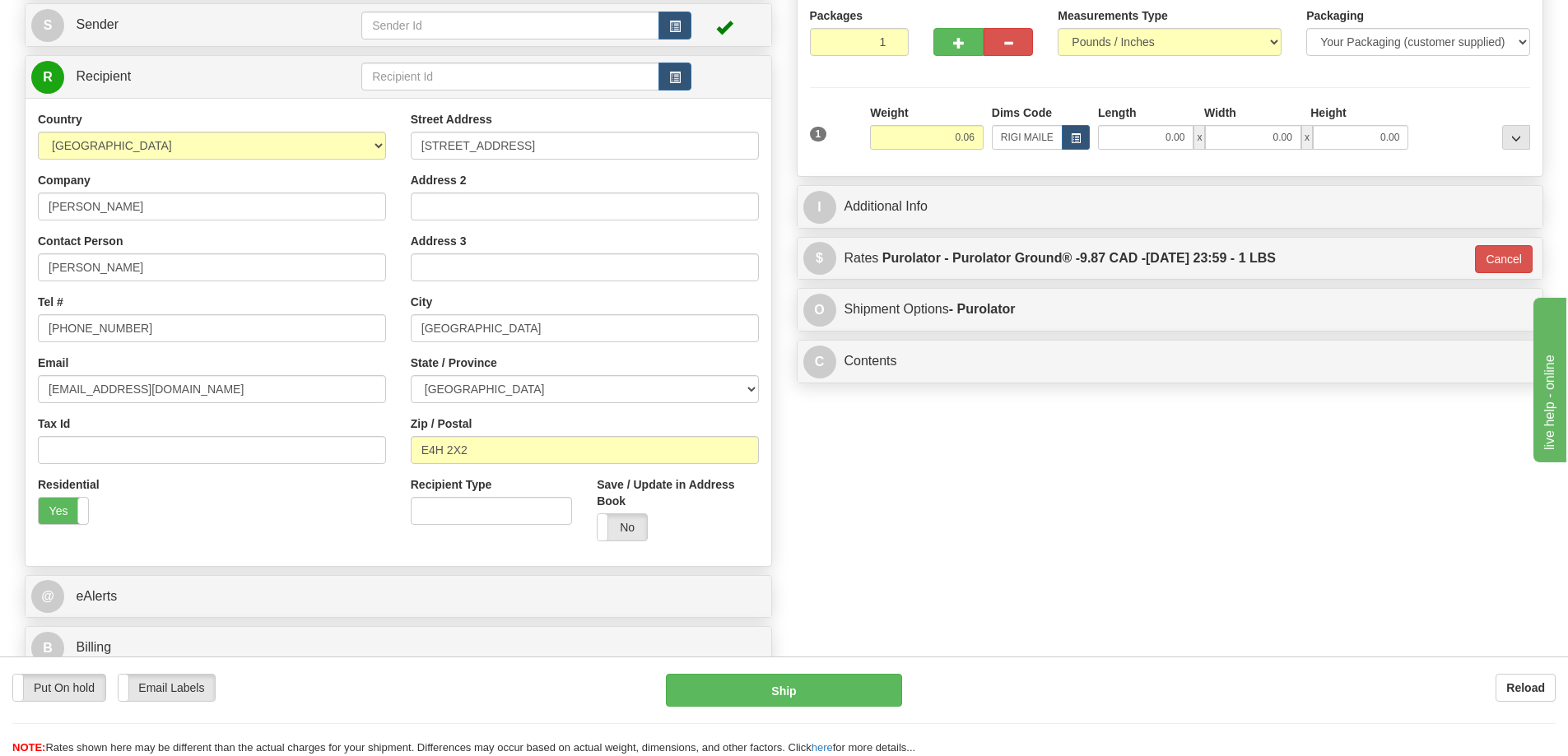
click at [788, 672] on div "Put On hold Put On hold Email Labels Email Labels Edit Reload Ship Reload" at bounding box center [784, 706] width 1568 height 99
click at [795, 697] on button "Ship" at bounding box center [784, 690] width 236 height 33
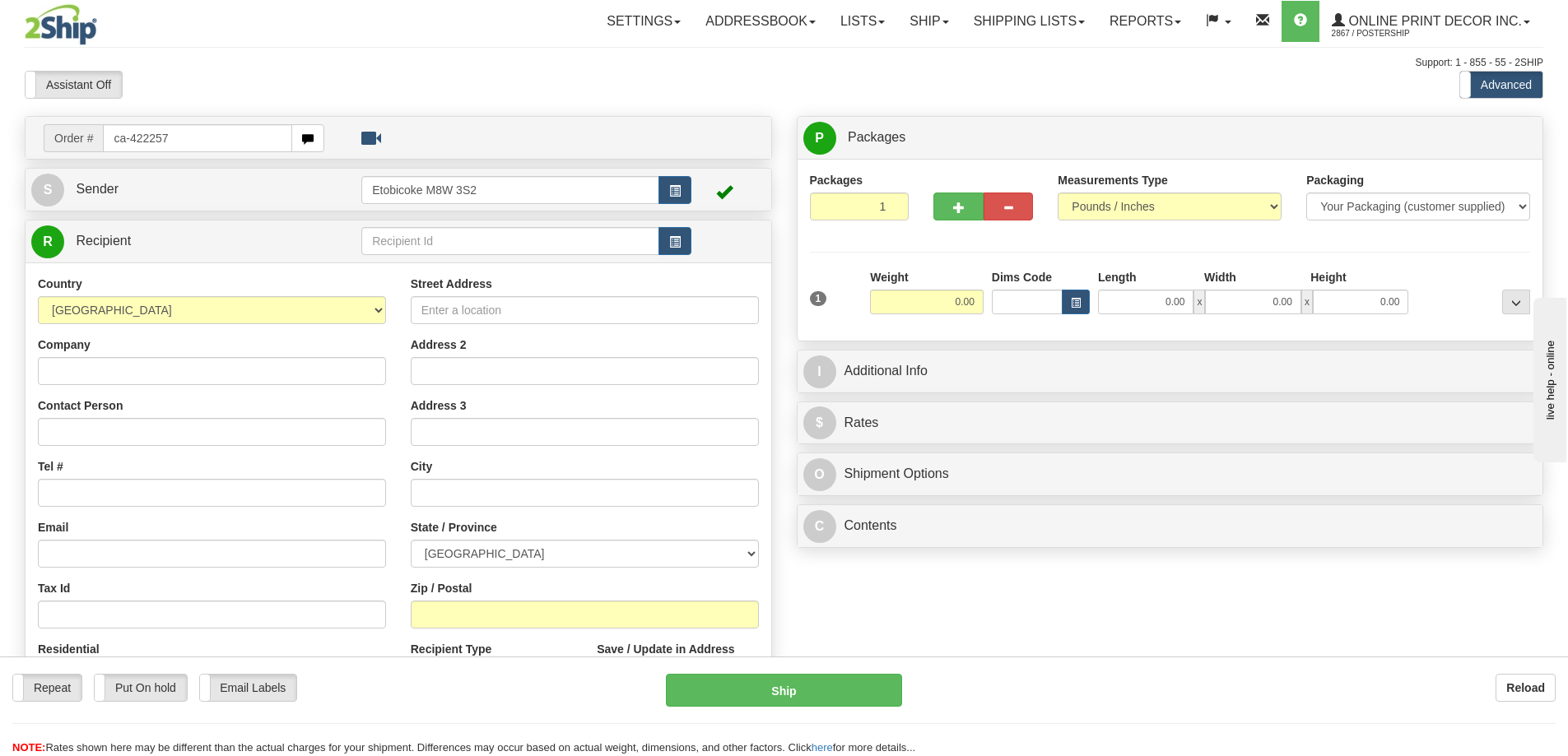
type input "ca-422257"
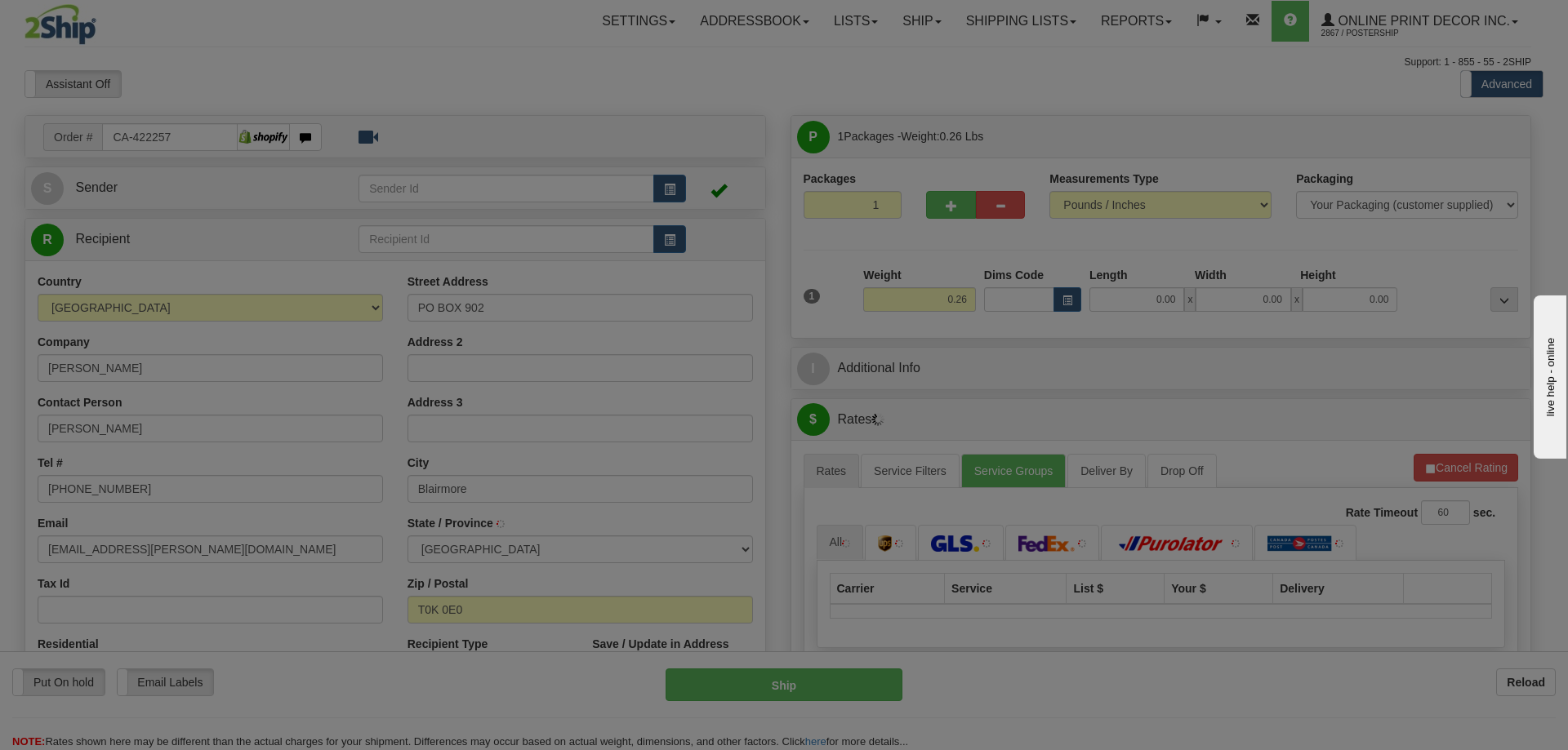
type input "BLAIRMORE"
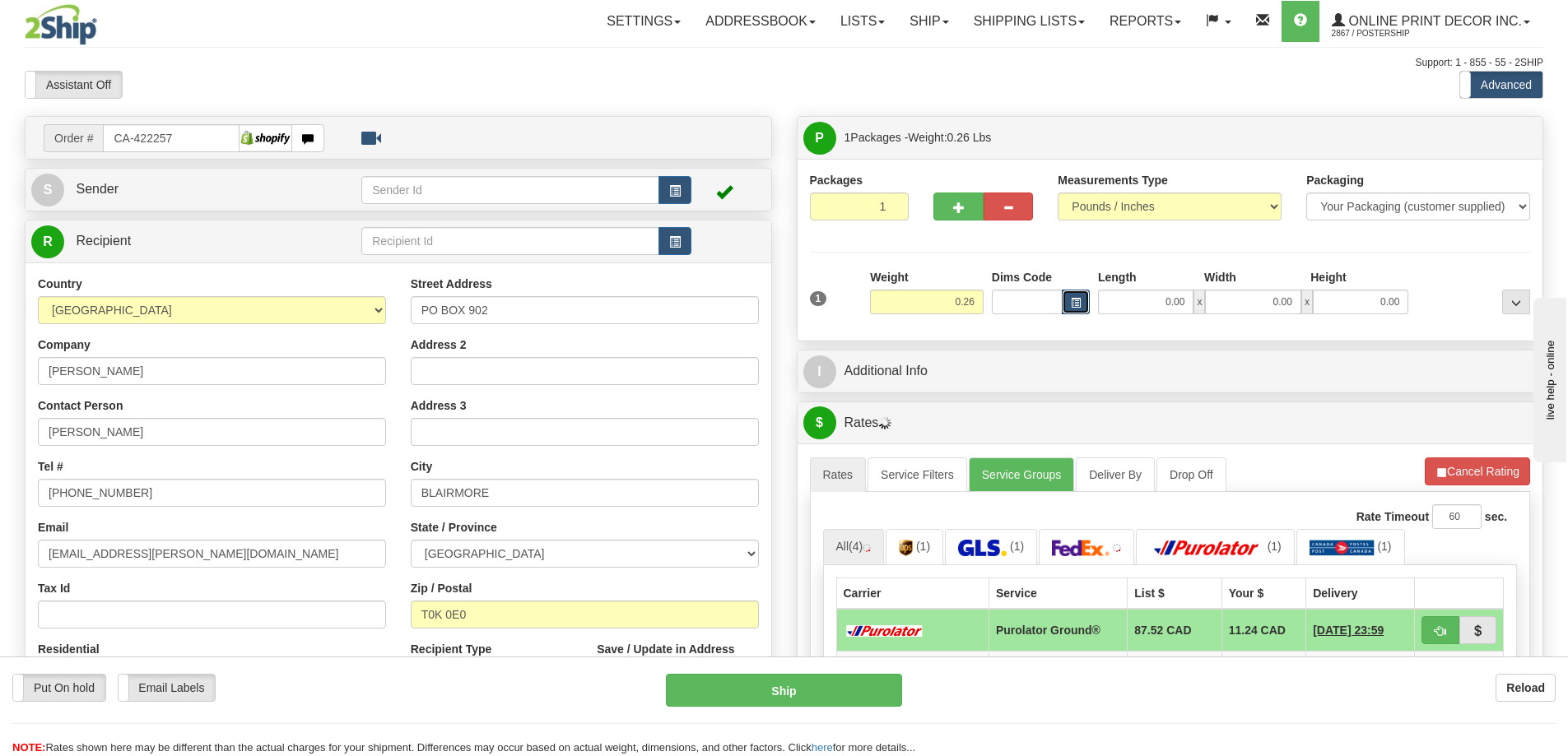
click at [1074, 296] on button "button" at bounding box center [1076, 301] width 28 height 25
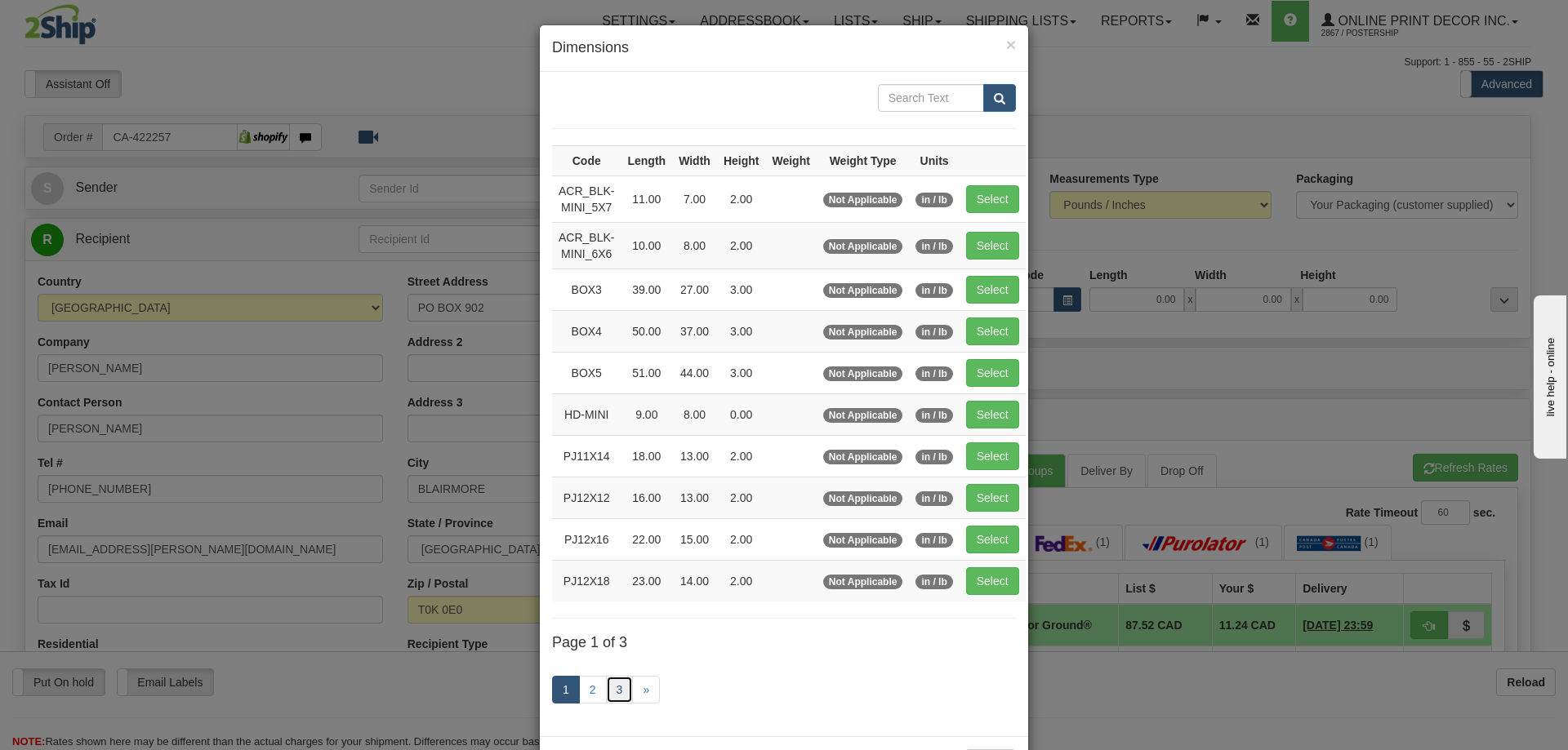
click at [608, 678] on link "3" at bounding box center [620, 689] width 28 height 28
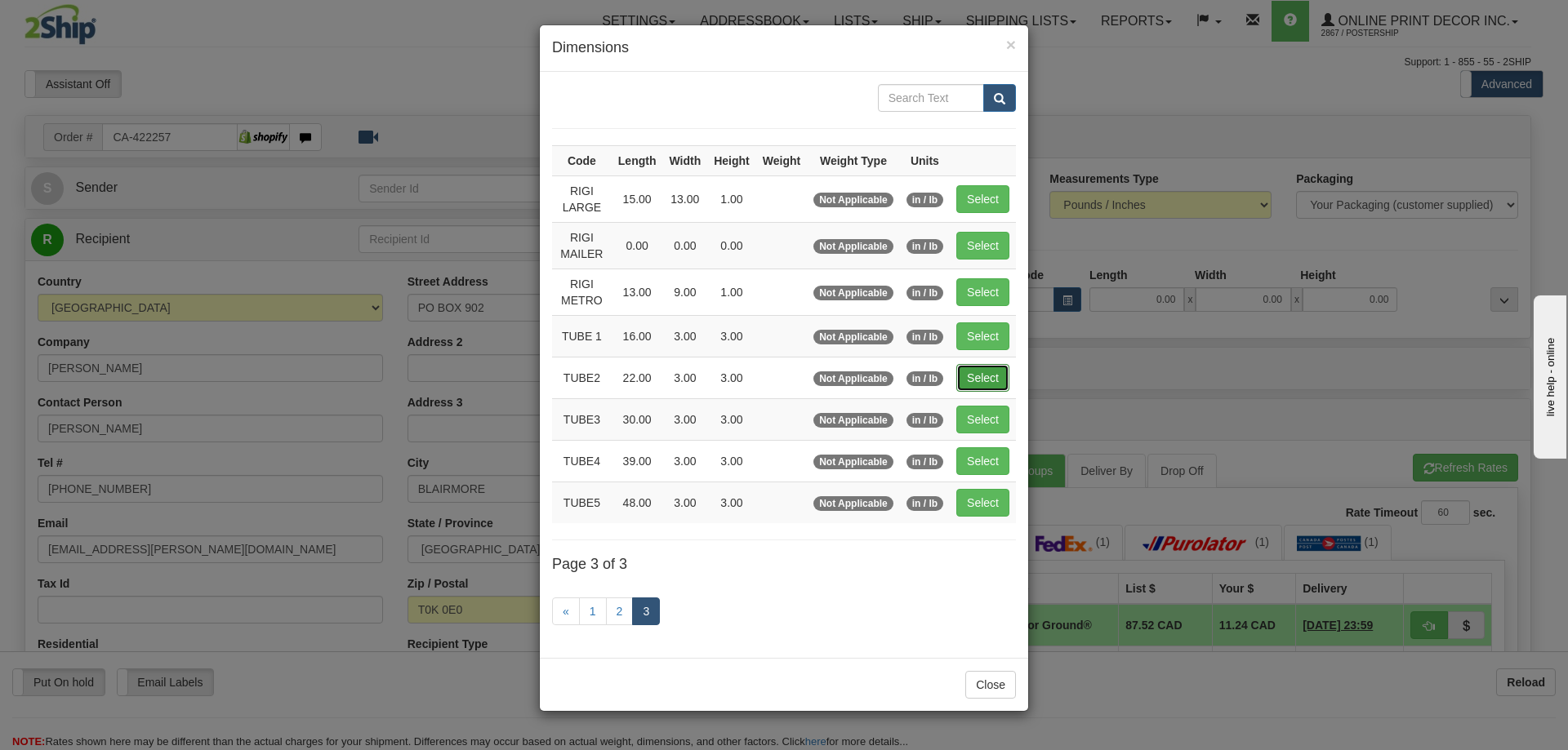
click at [991, 380] on button "Select" at bounding box center [983, 377] width 53 height 28
type input "TUBE2"
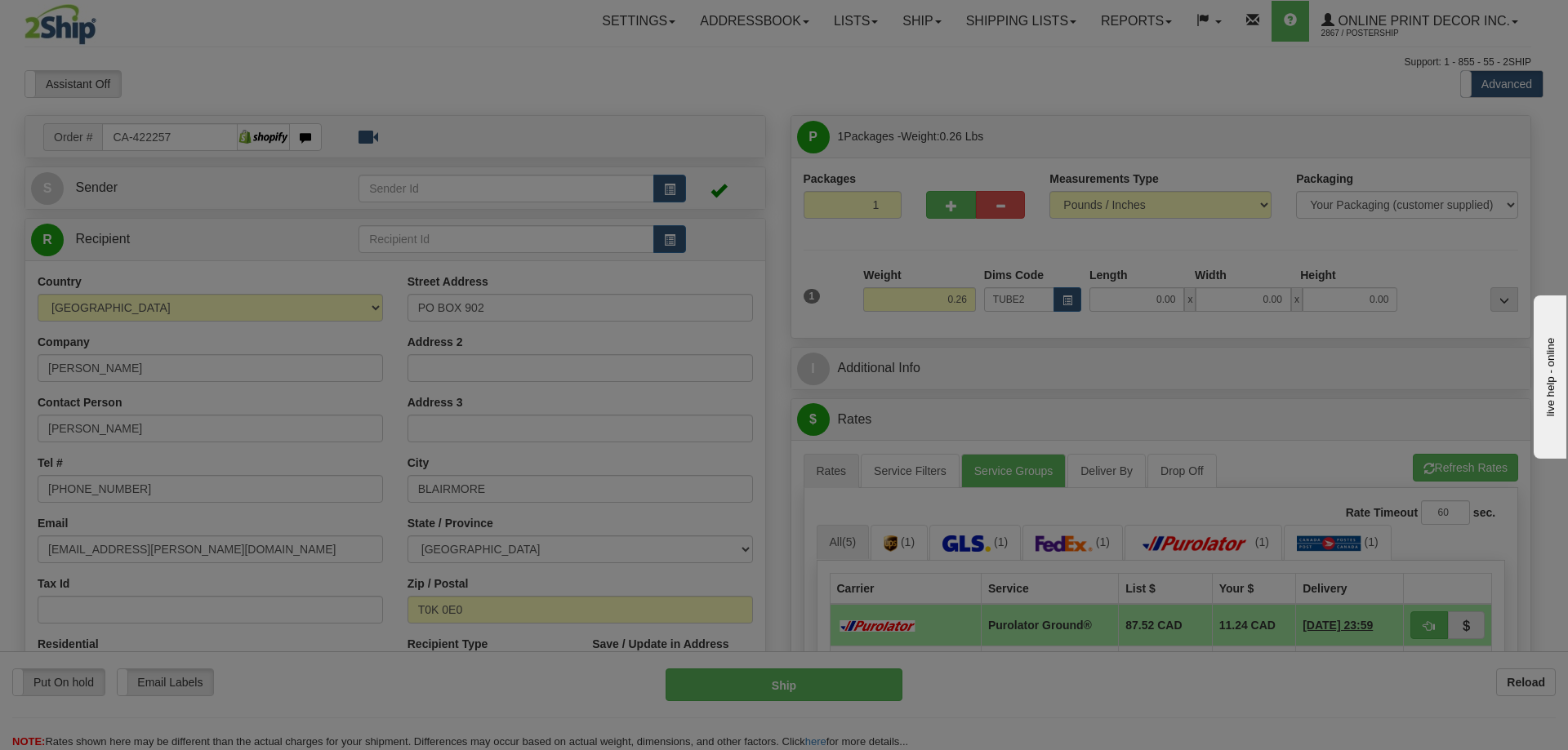
type input "22.00"
type input "3.00"
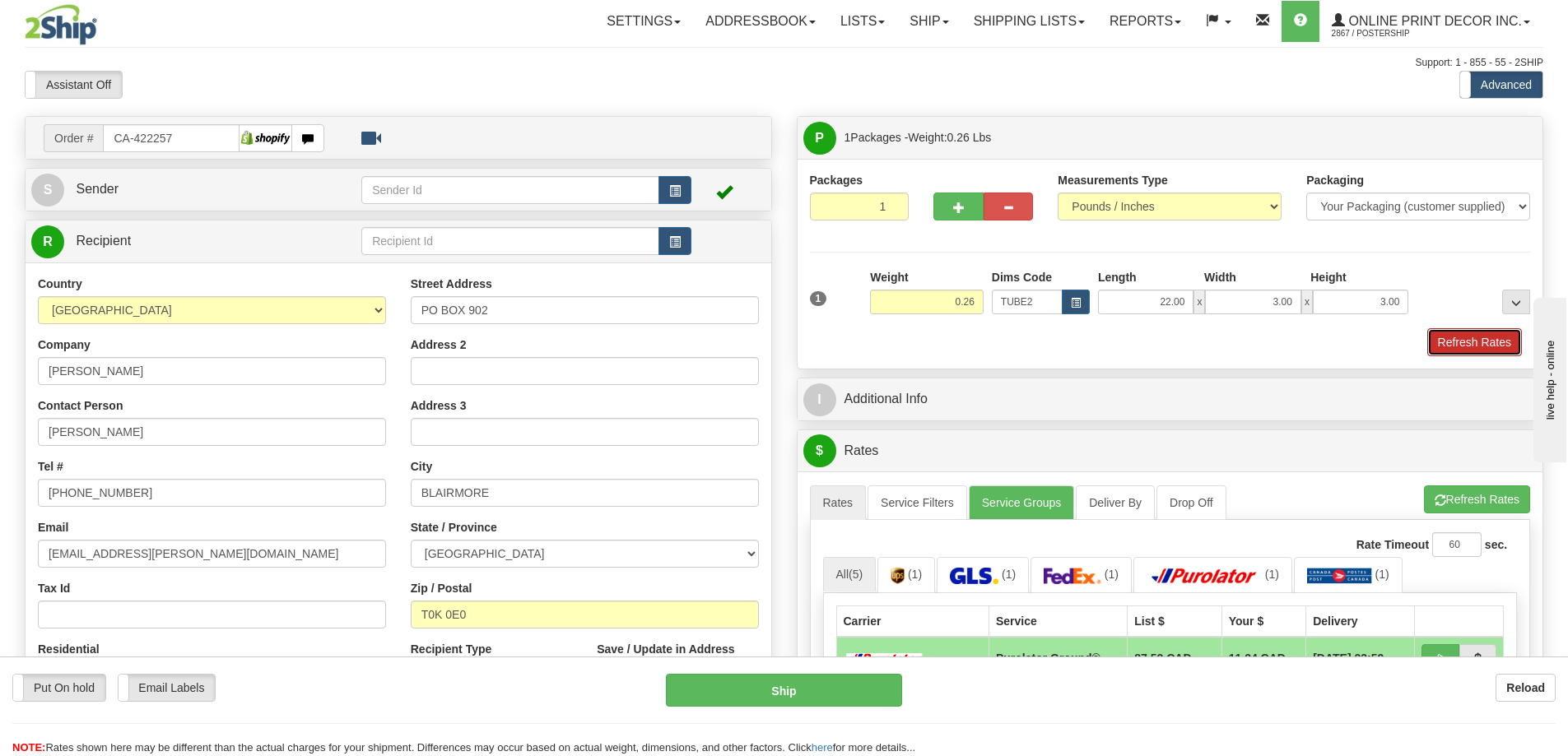
click at [1474, 340] on button "Refresh Rates" at bounding box center [1475, 342] width 95 height 28
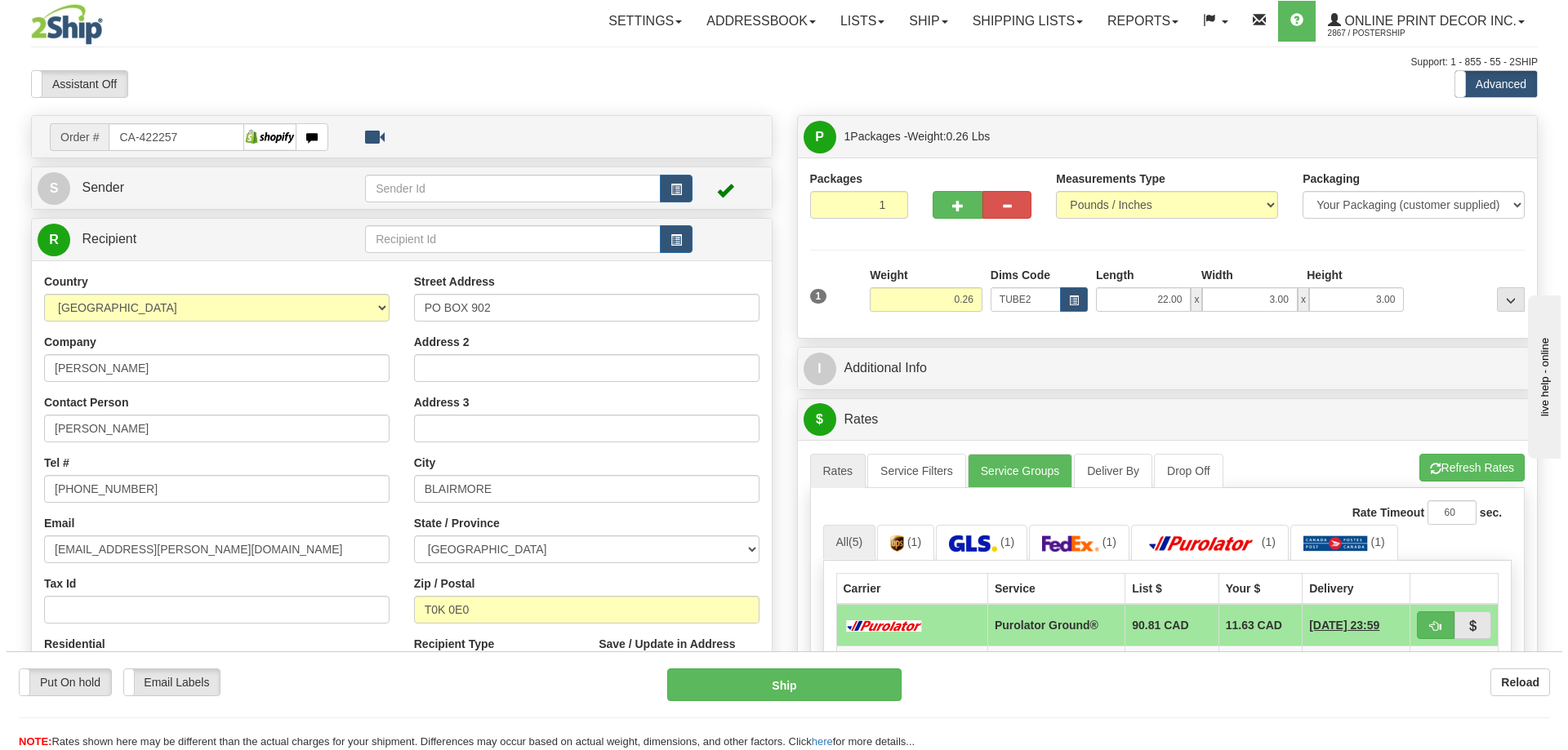
scroll to position [163, 0]
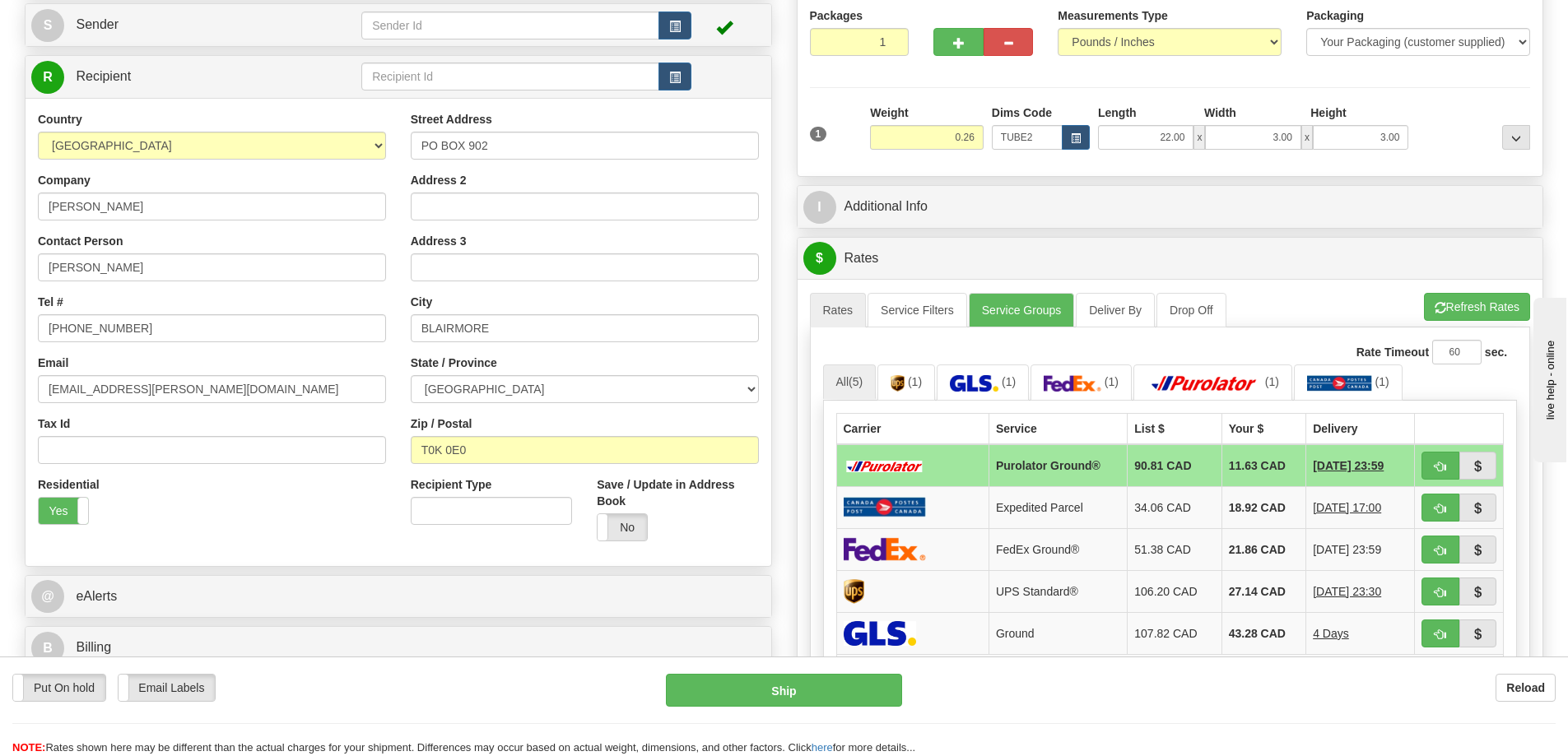
click at [1441, 451] on td at bounding box center [1459, 466] width 89 height 42
click at [1447, 459] on button "button" at bounding box center [1441, 465] width 38 height 28
type input "260"
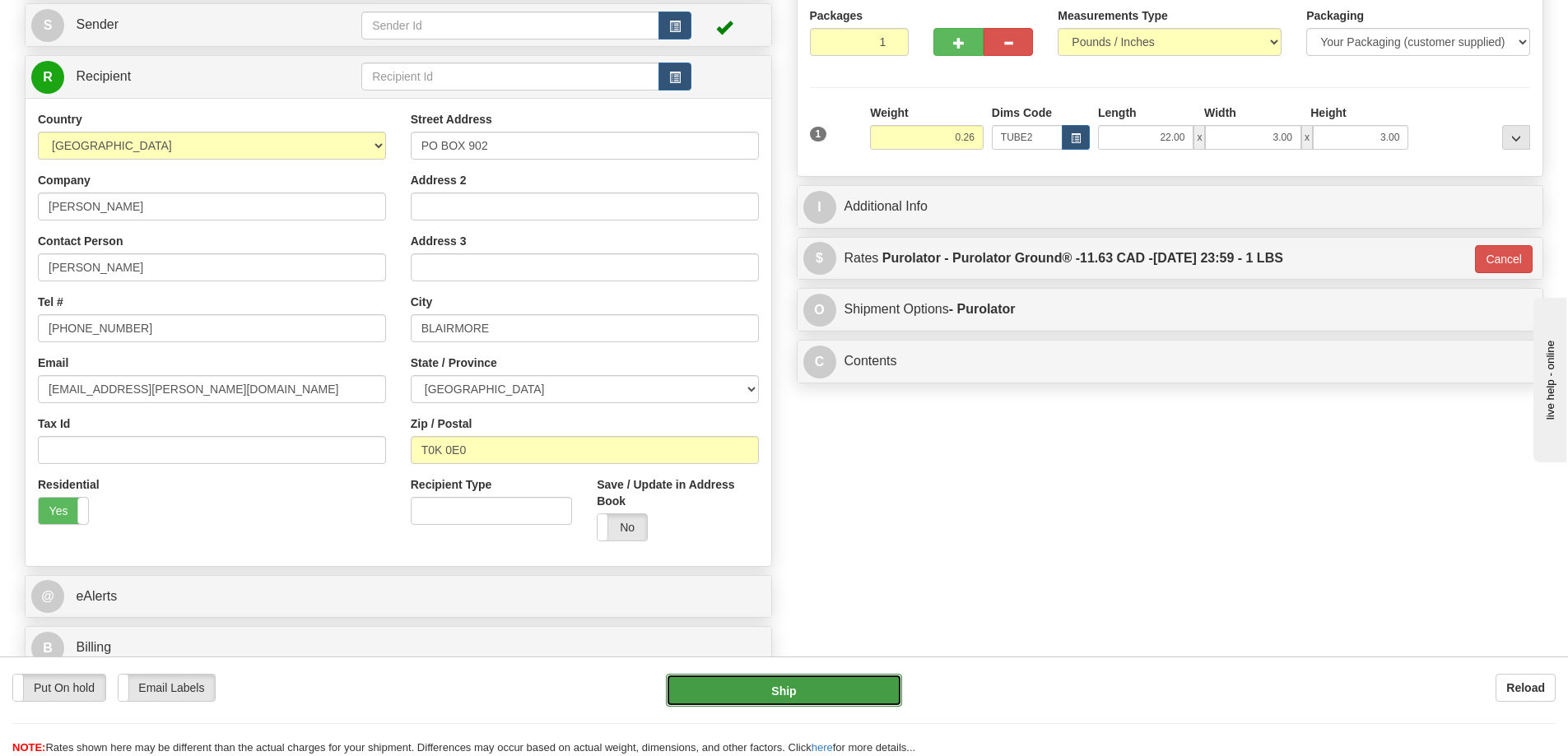
click at [784, 688] on button "Ship" at bounding box center [784, 690] width 236 height 33
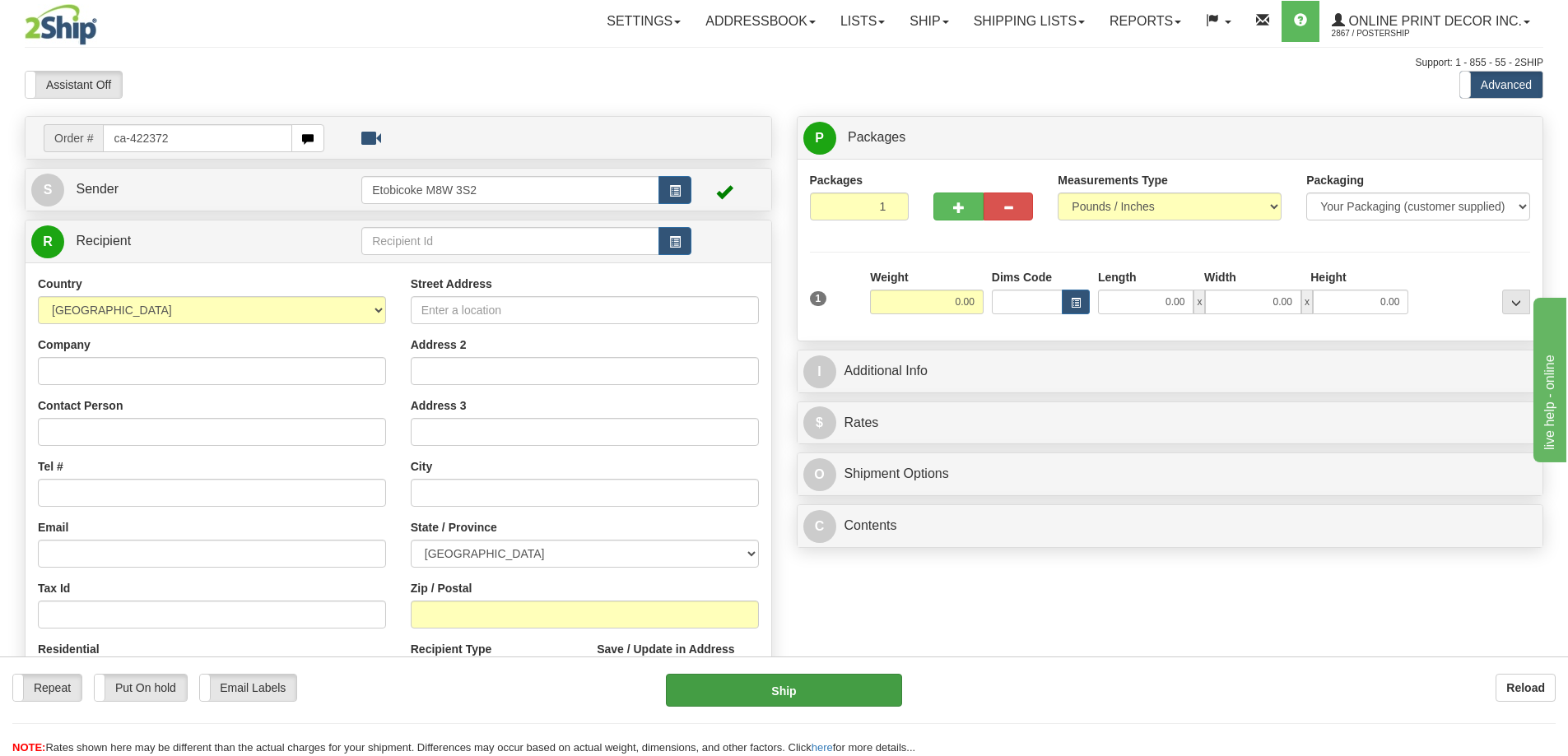
type input "ca-422372"
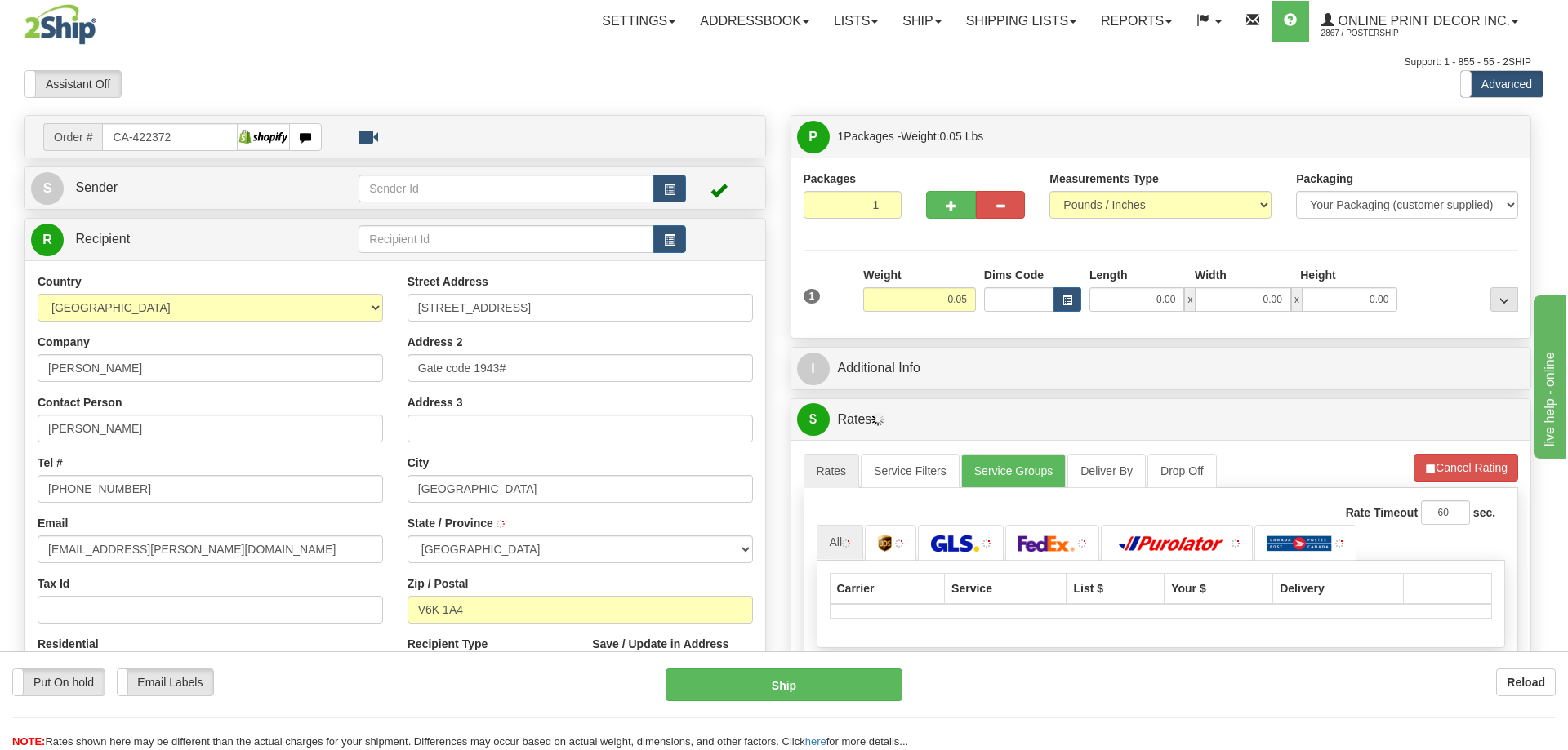
type input "[GEOGRAPHIC_DATA]"
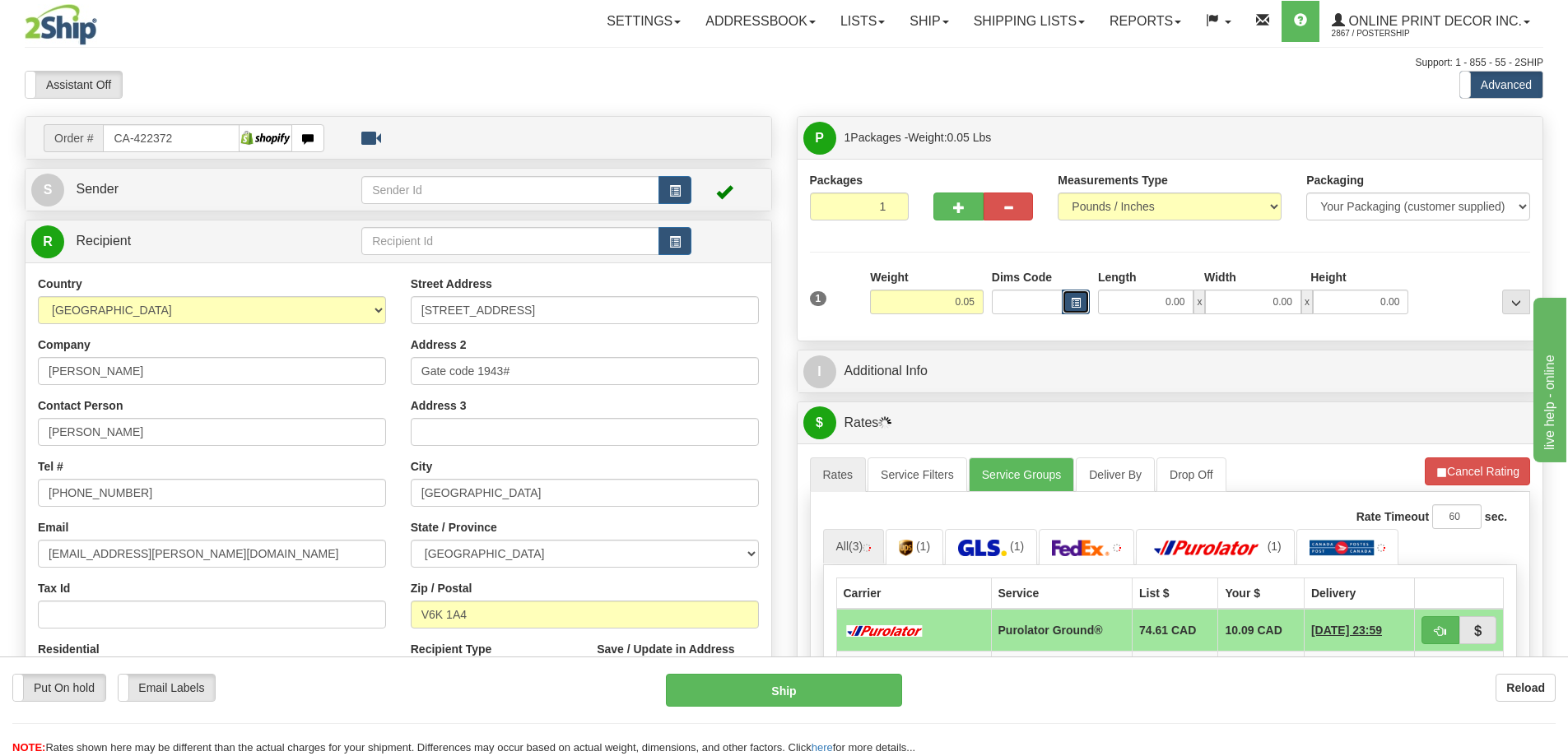
click at [1062, 308] on button "button" at bounding box center [1076, 301] width 28 height 25
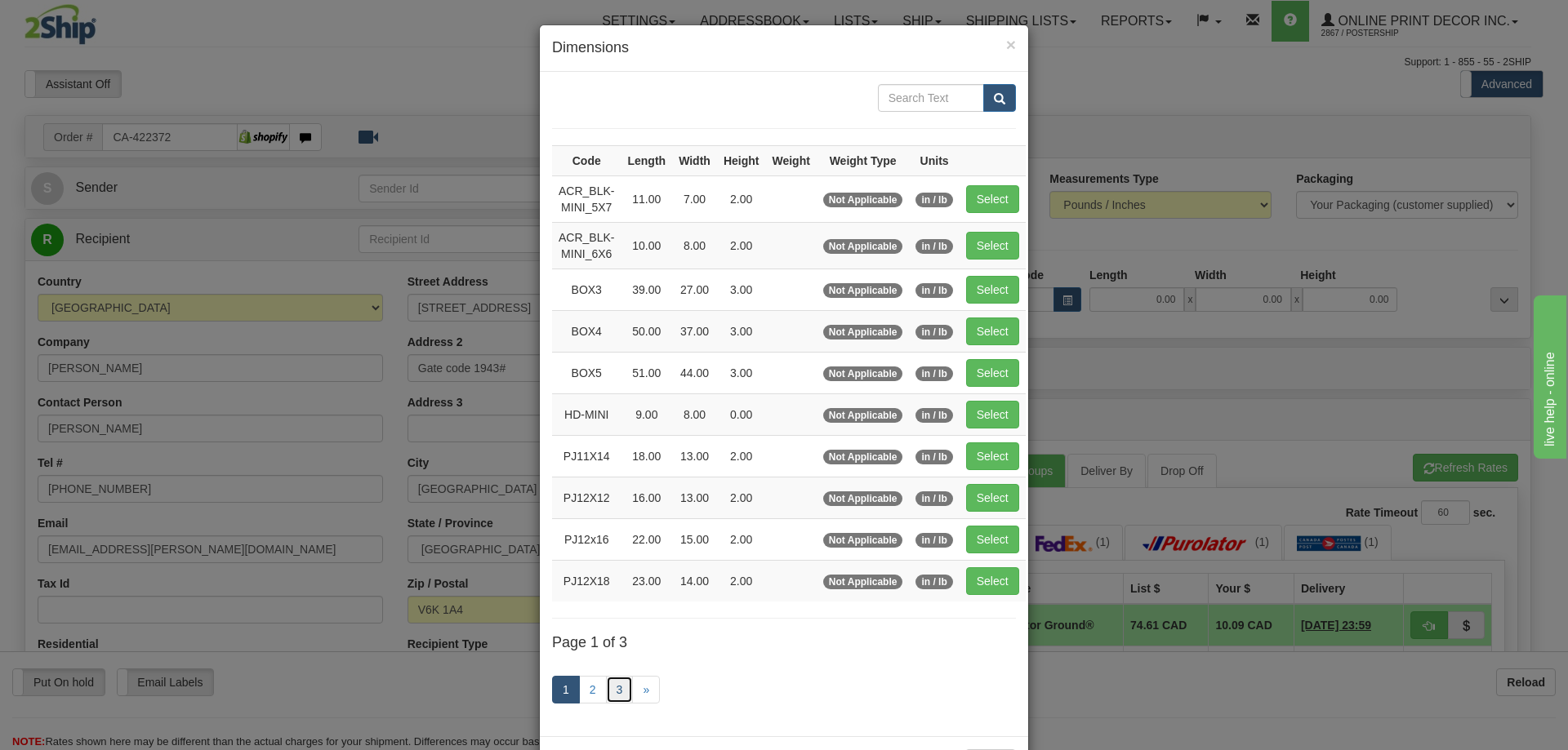
click at [606, 687] on link "3" at bounding box center [620, 689] width 28 height 28
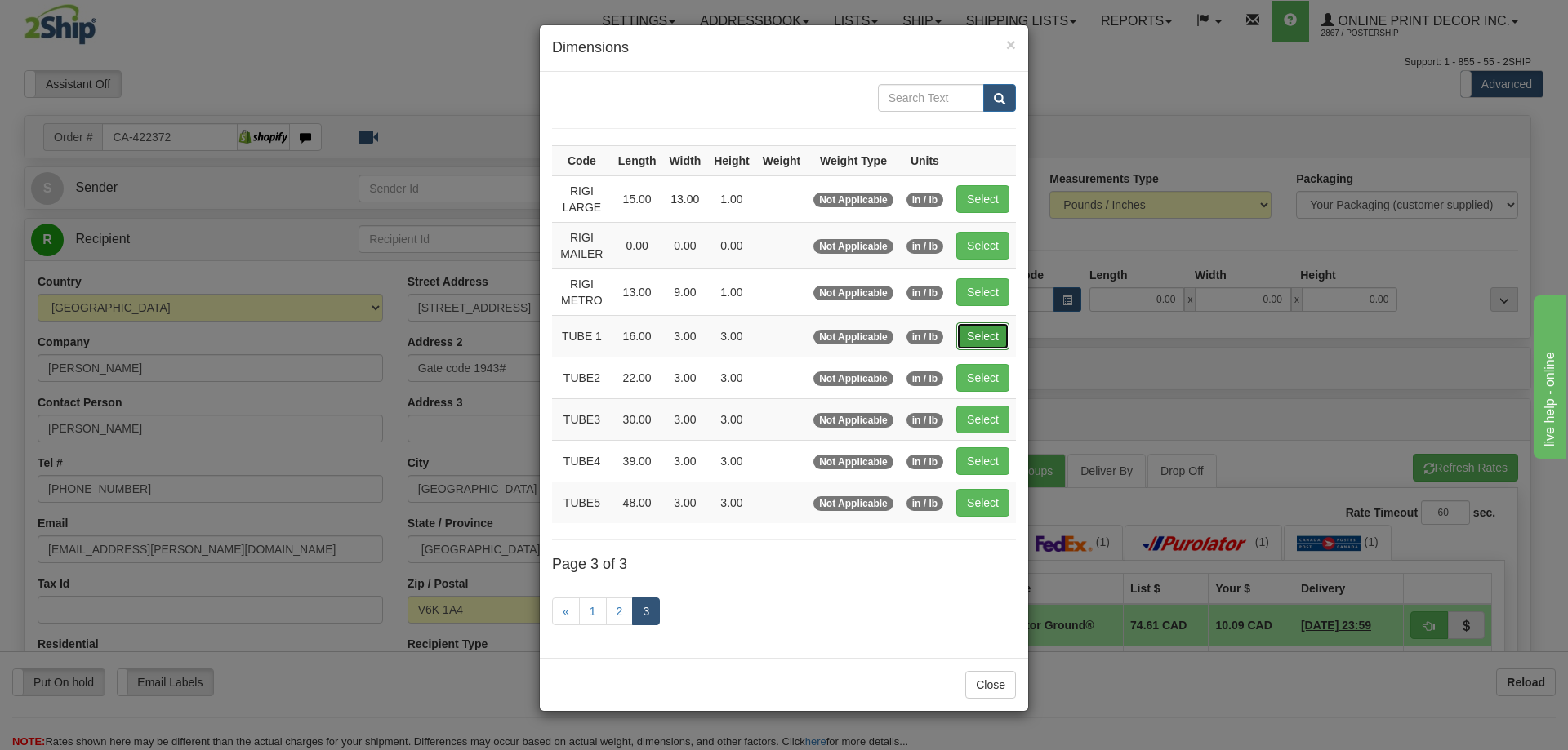
click at [1004, 341] on button "Select" at bounding box center [983, 336] width 53 height 28
type input "TUBE 1"
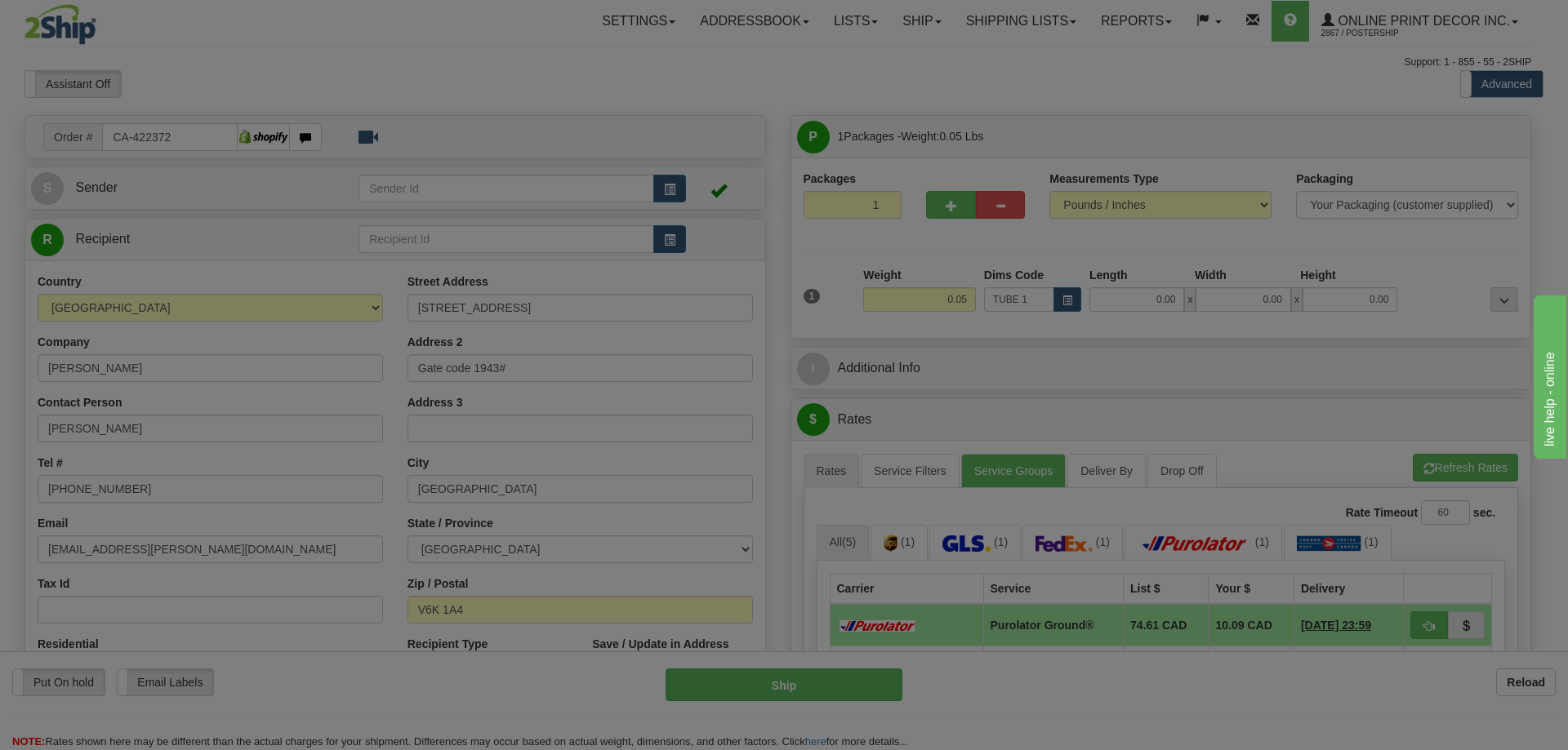
type input "16.00"
type input "3.00"
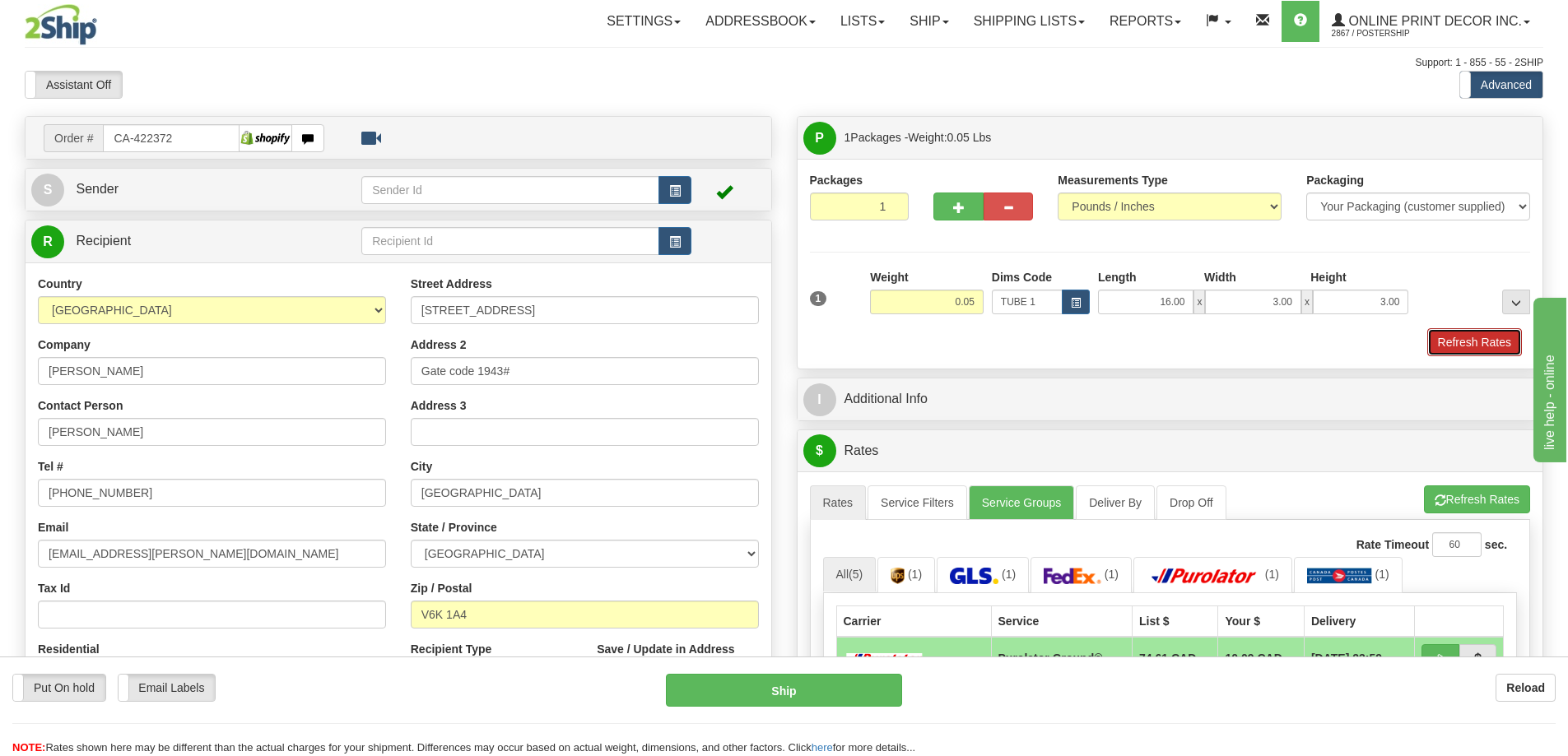
click at [1456, 339] on button "Refresh Rates" at bounding box center [1475, 342] width 95 height 28
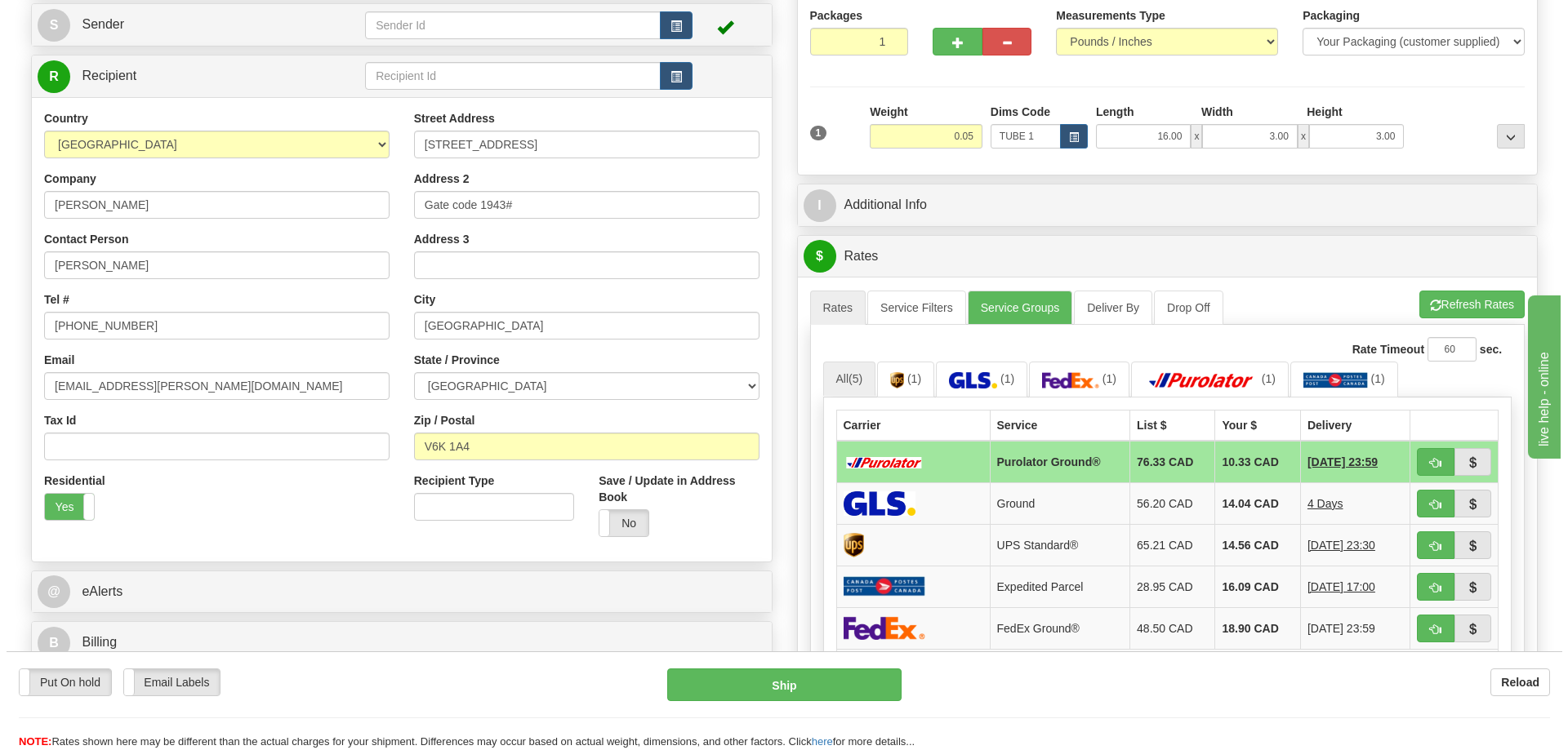
scroll to position [245, 0]
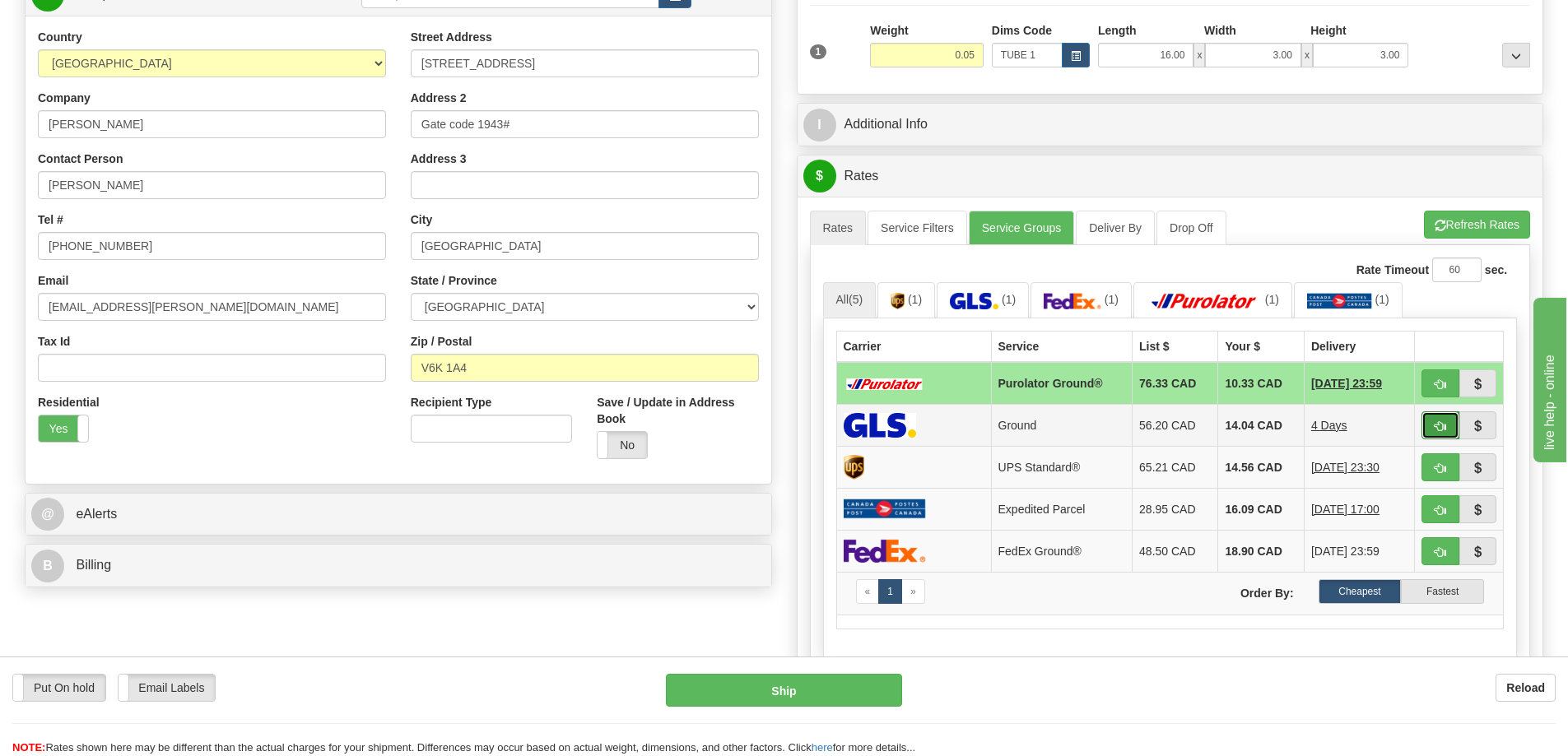
click at [1448, 426] on button "button" at bounding box center [1441, 425] width 38 height 28
type input "1"
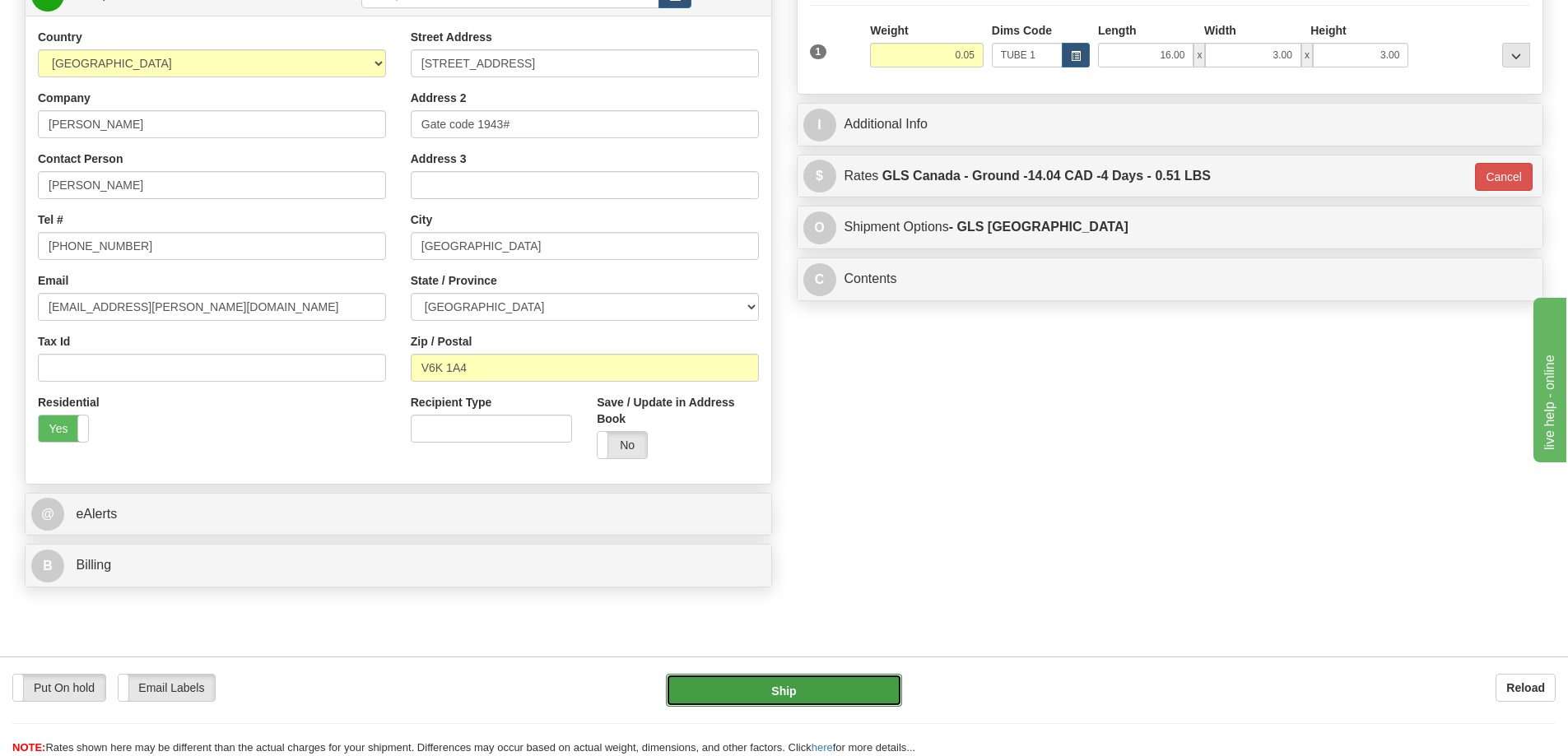
click at [856, 675] on button "Ship" at bounding box center [784, 690] width 236 height 33
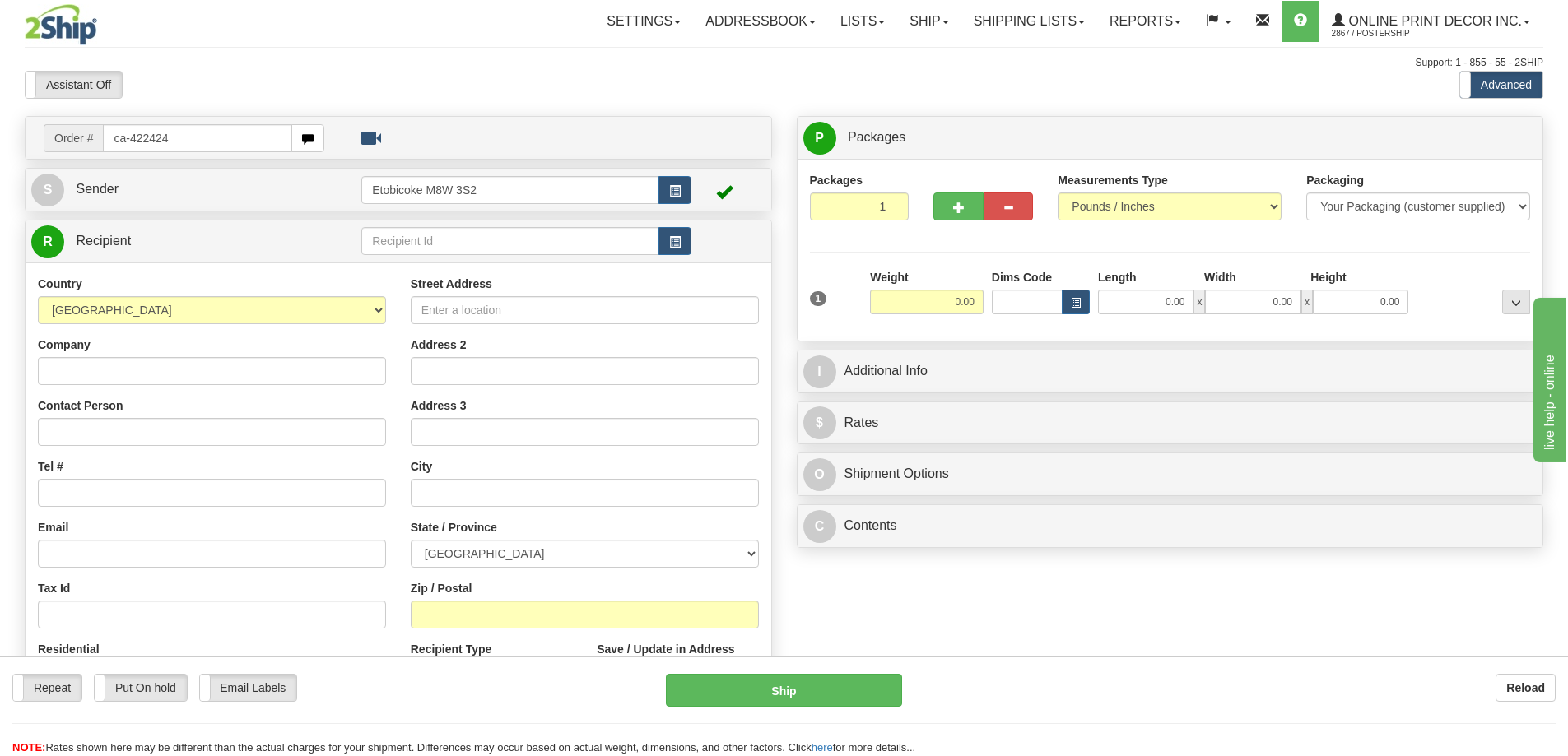
type input "ca-422424"
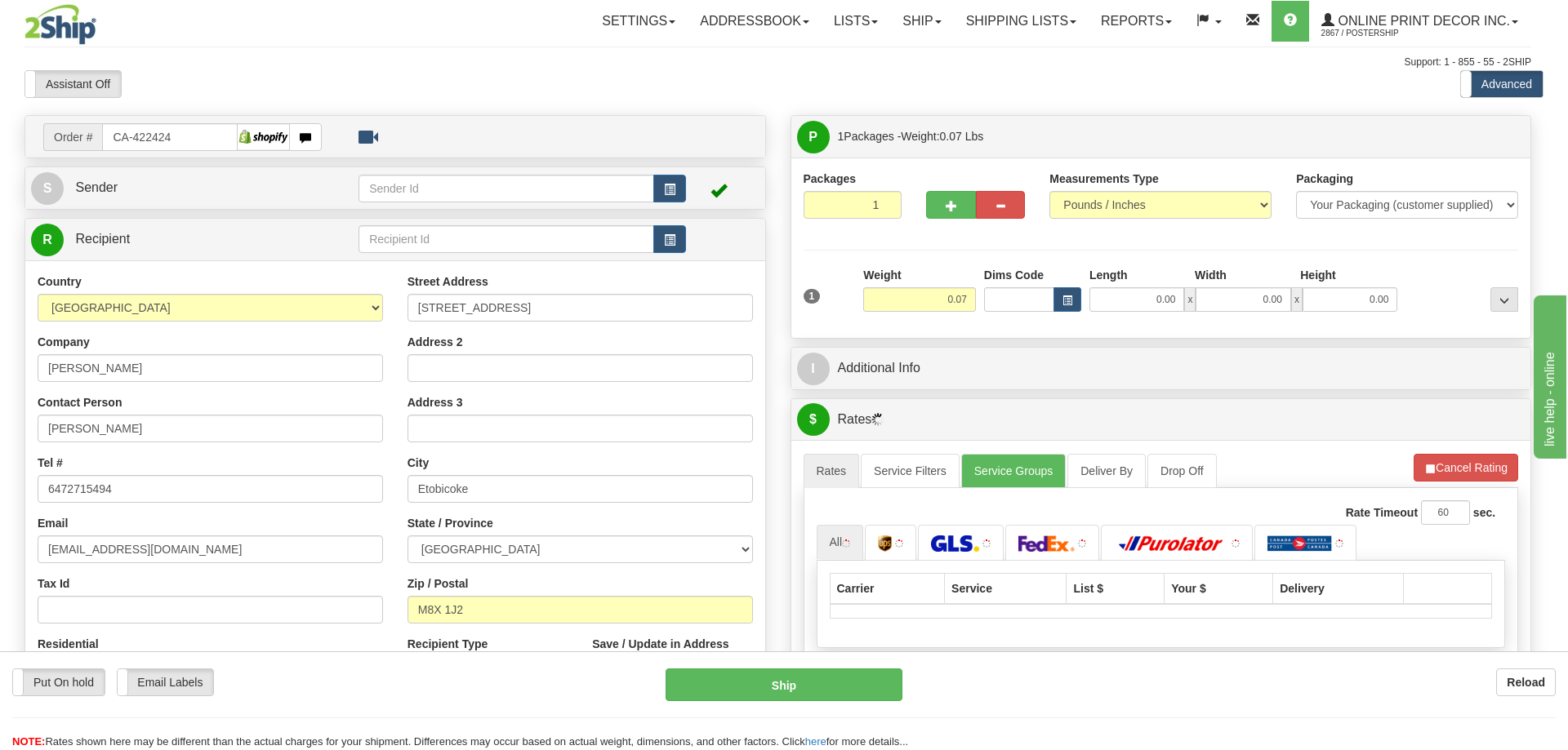
type input "ETOBICOKE"
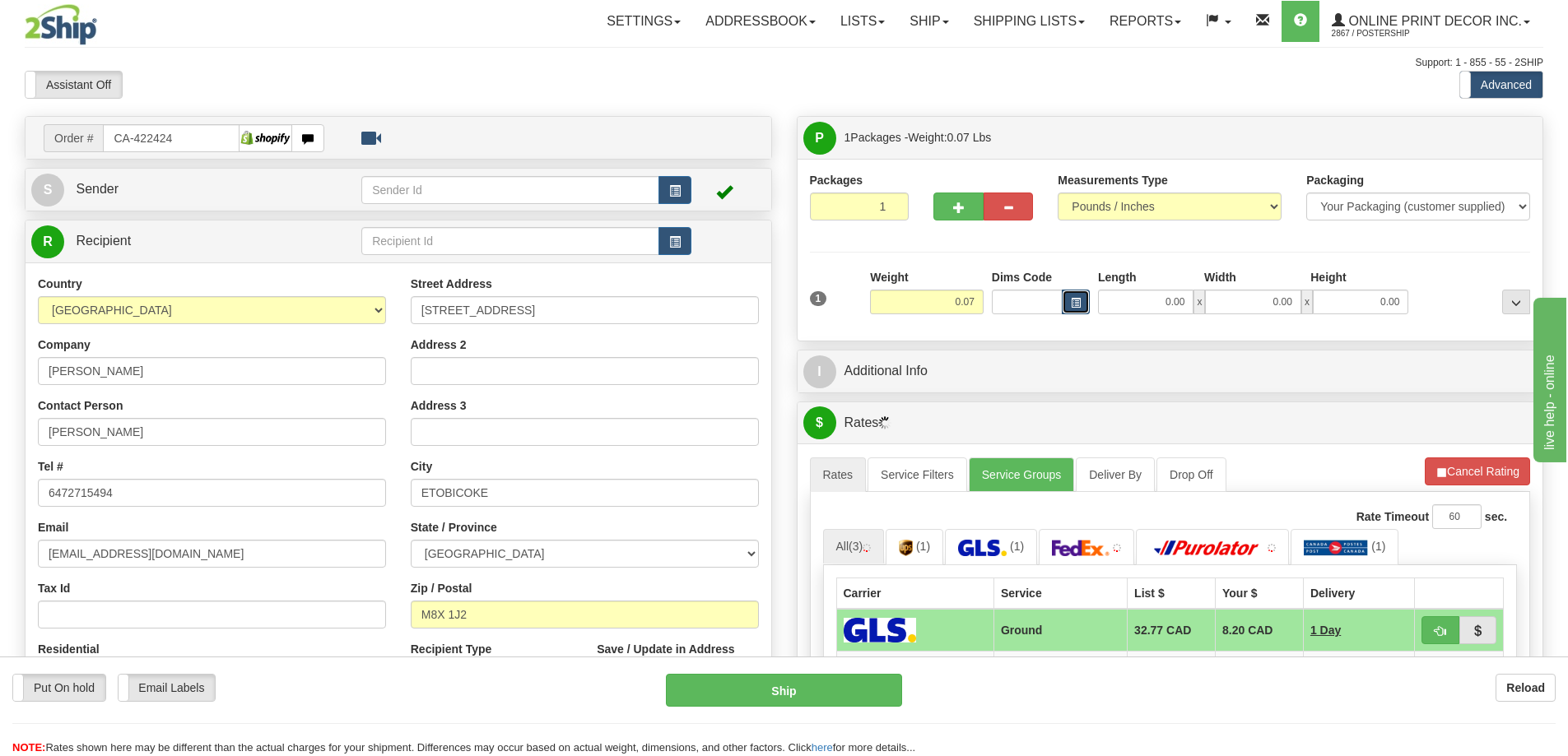
click at [1076, 306] on span "button" at bounding box center [1076, 303] width 10 height 9
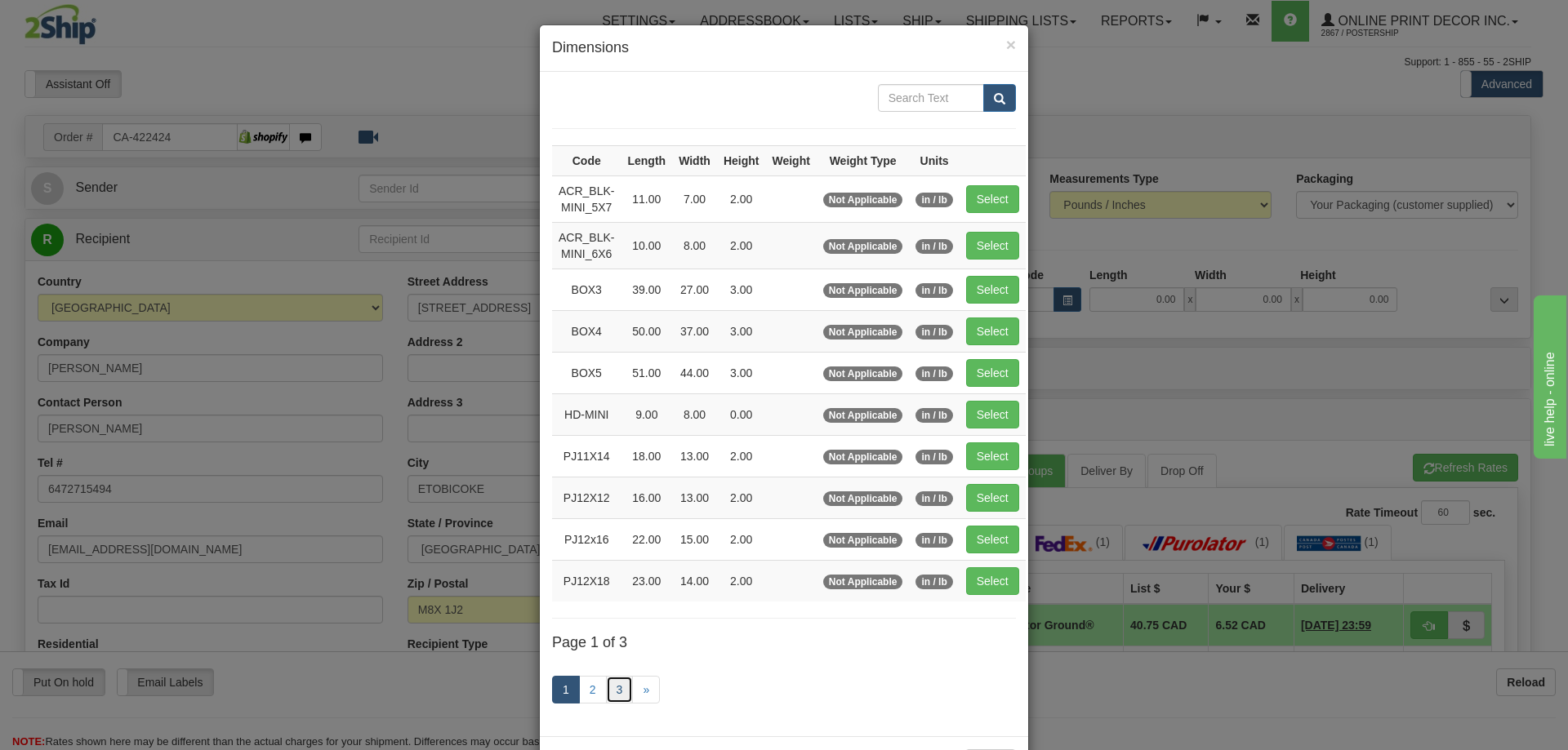
click at [617, 687] on link "3" at bounding box center [620, 689] width 28 height 28
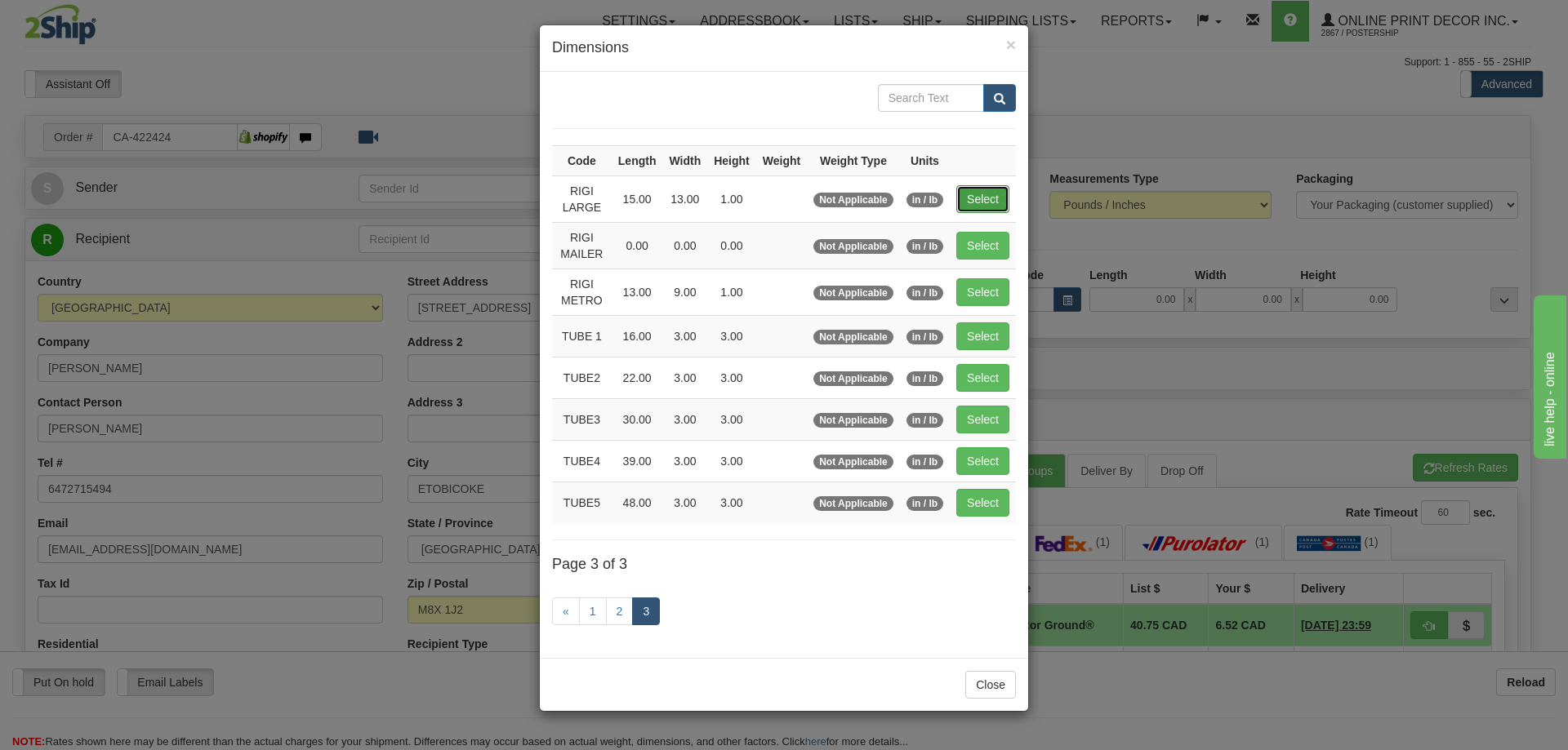
click at [984, 188] on button "Select" at bounding box center [983, 199] width 53 height 28
type input "RIGI LARGE"
type input "15.00"
type input "13.00"
type input "1.00"
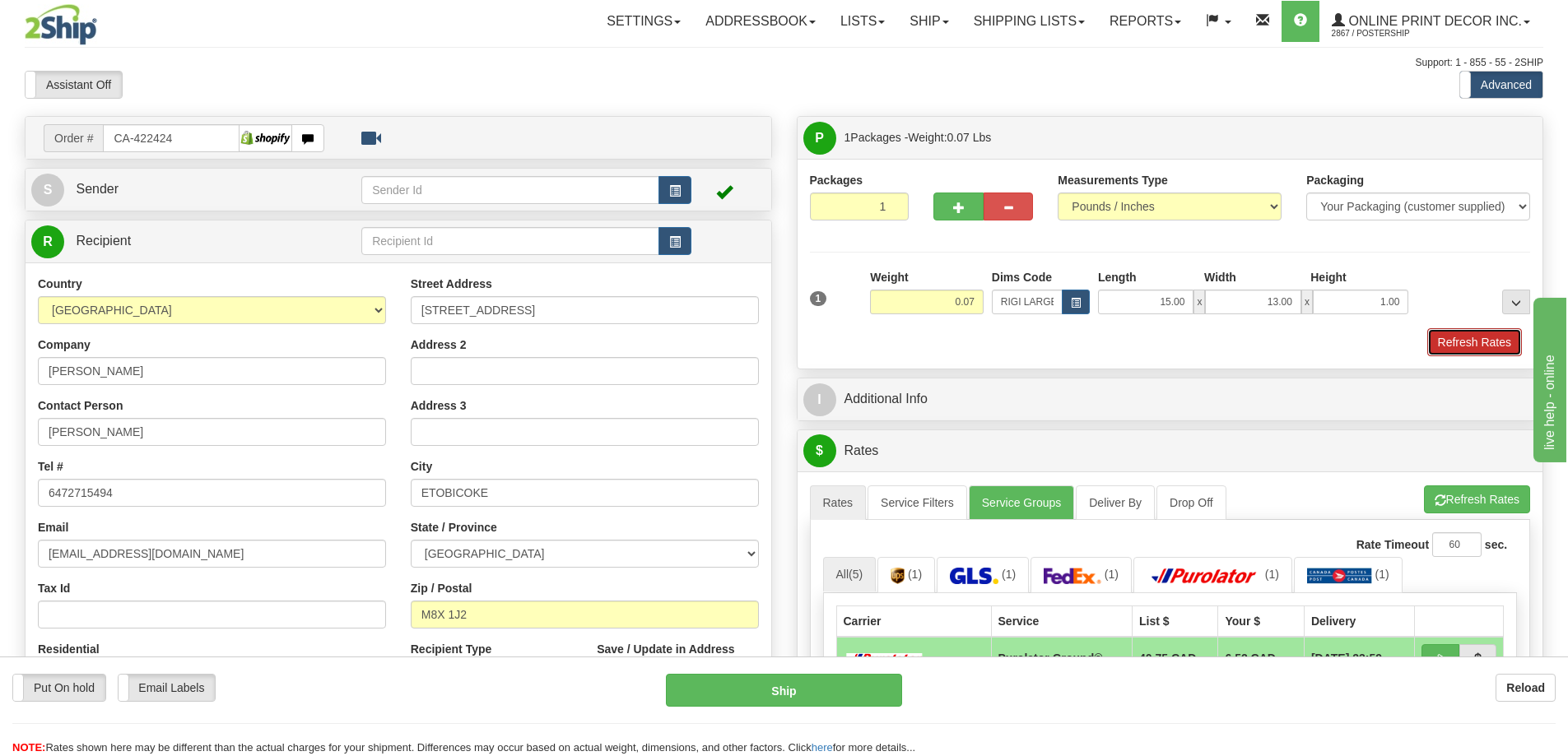
click at [1482, 344] on button "Refresh Rates" at bounding box center [1475, 342] width 95 height 28
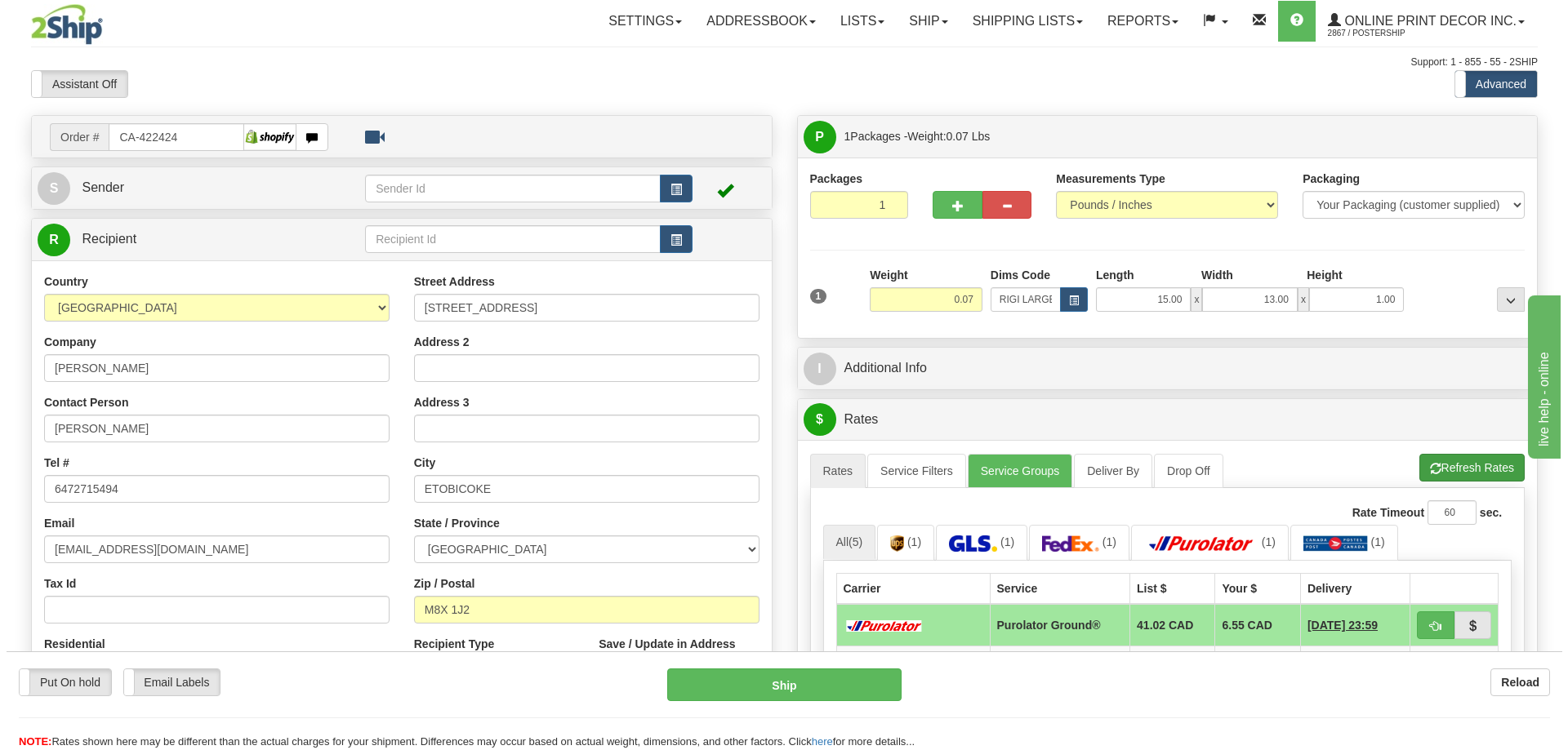
scroll to position [163, 0]
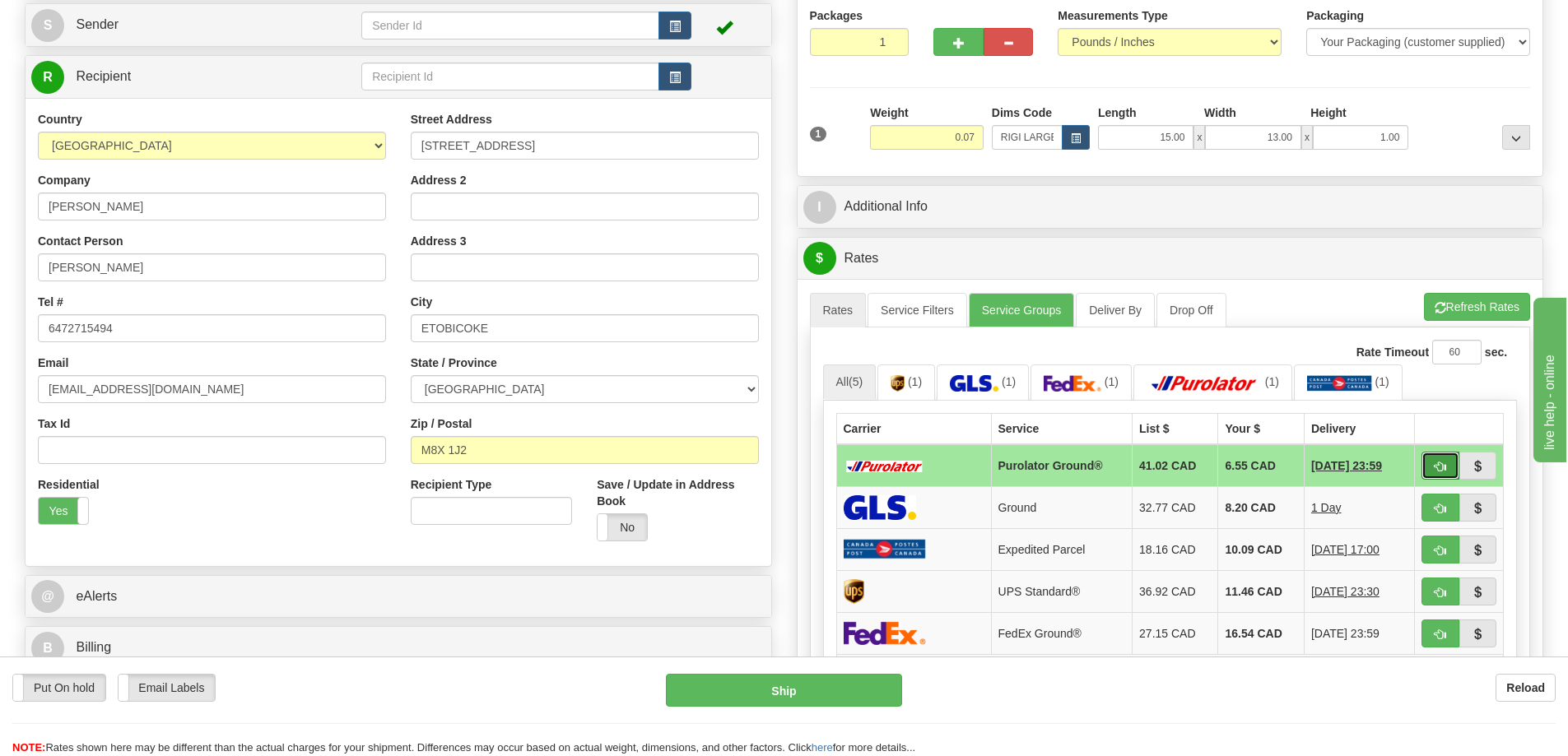
click at [1442, 468] on span "button" at bounding box center [1441, 467] width 12 height 11
type input "260"
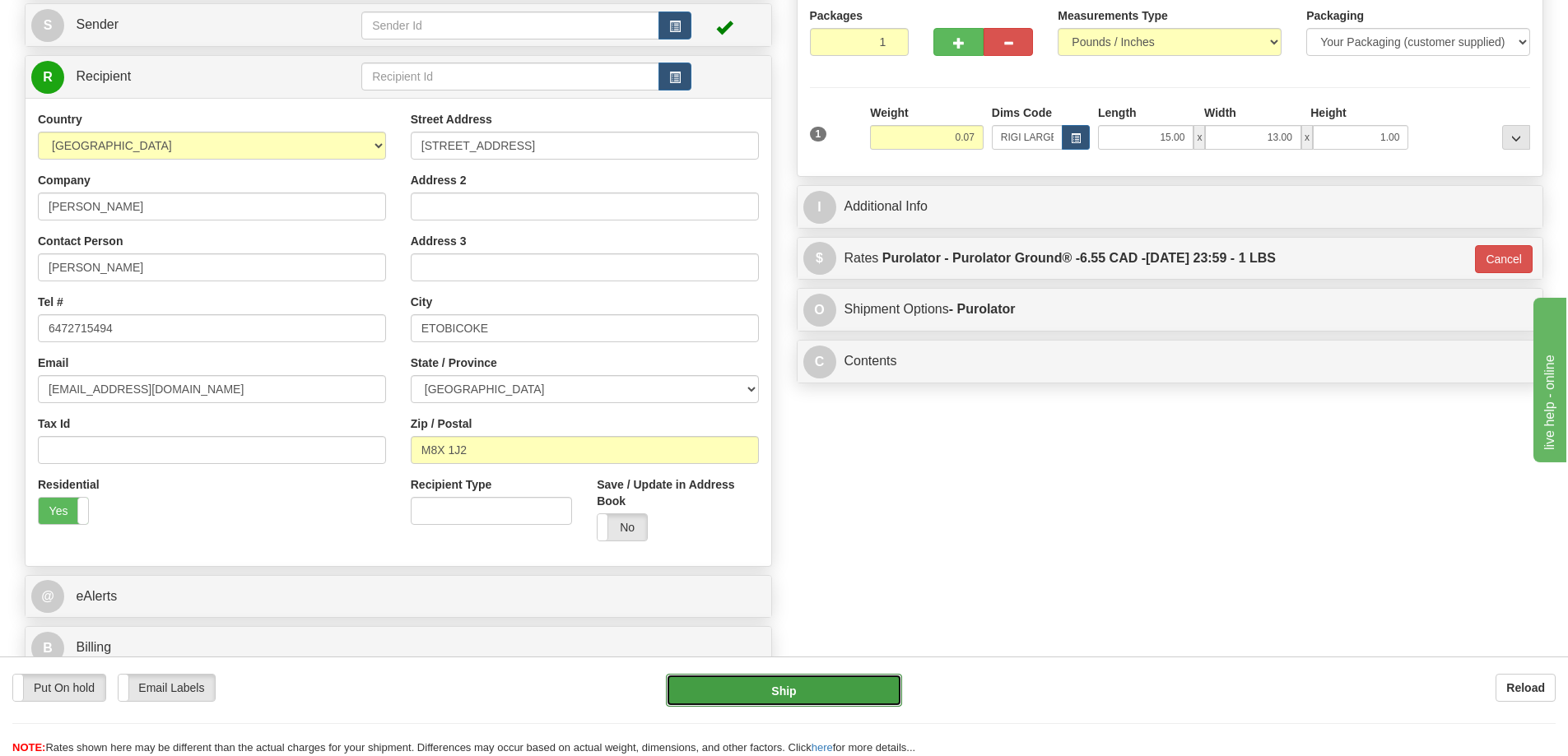
click at [843, 697] on button "Ship" at bounding box center [784, 690] width 236 height 33
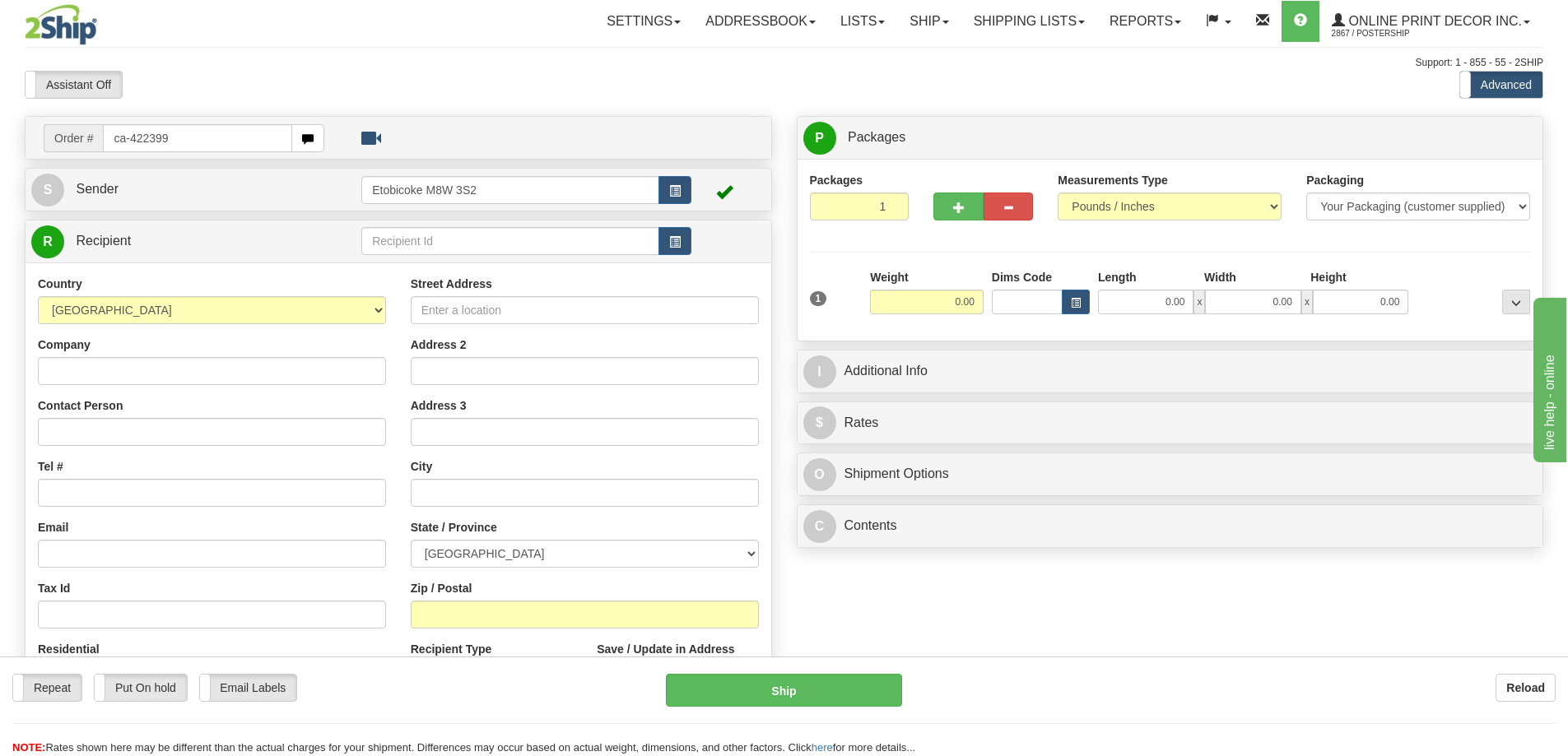
type input "ca-422399"
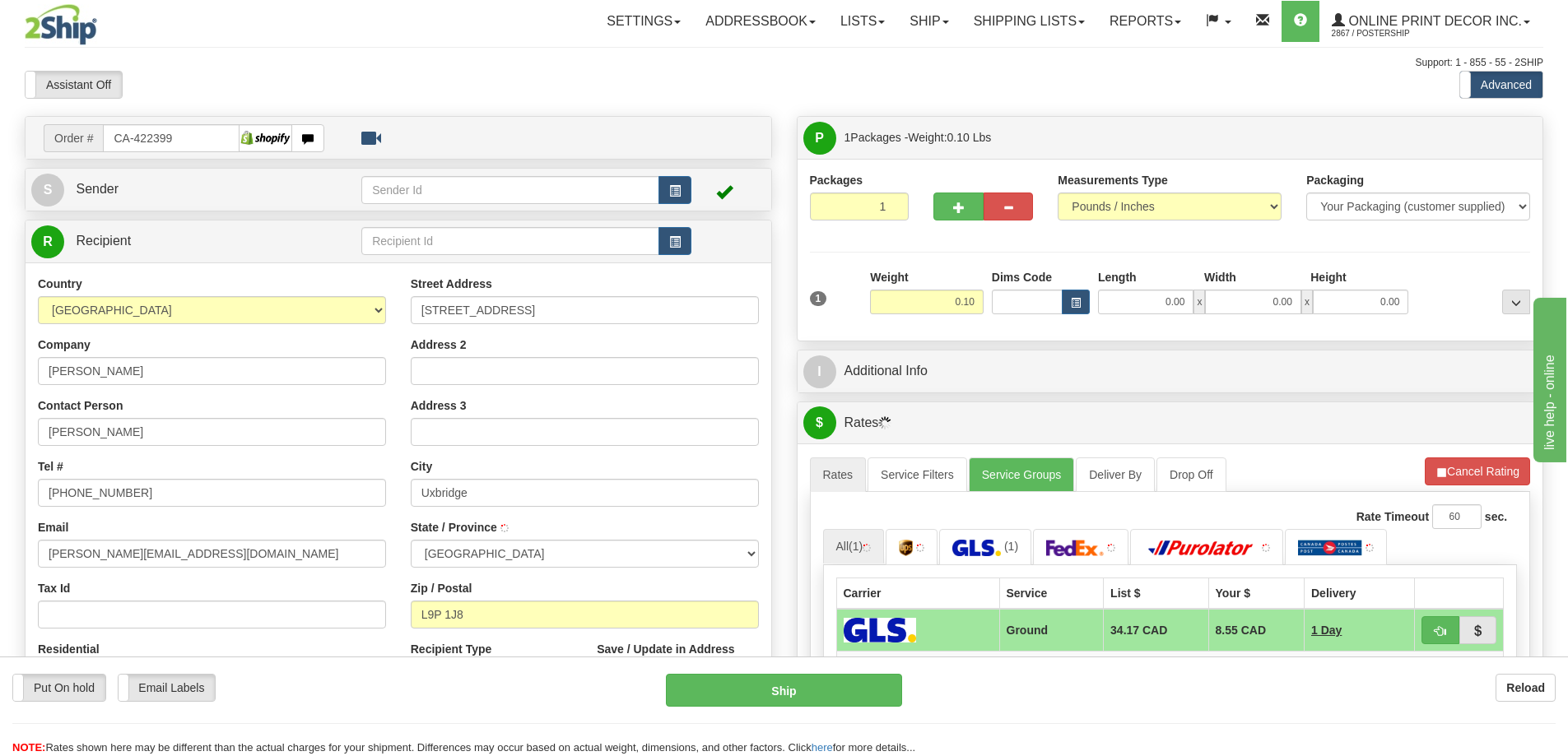
type input "UXBRIDGE"
click at [1068, 292] on button "button" at bounding box center [1076, 301] width 28 height 25
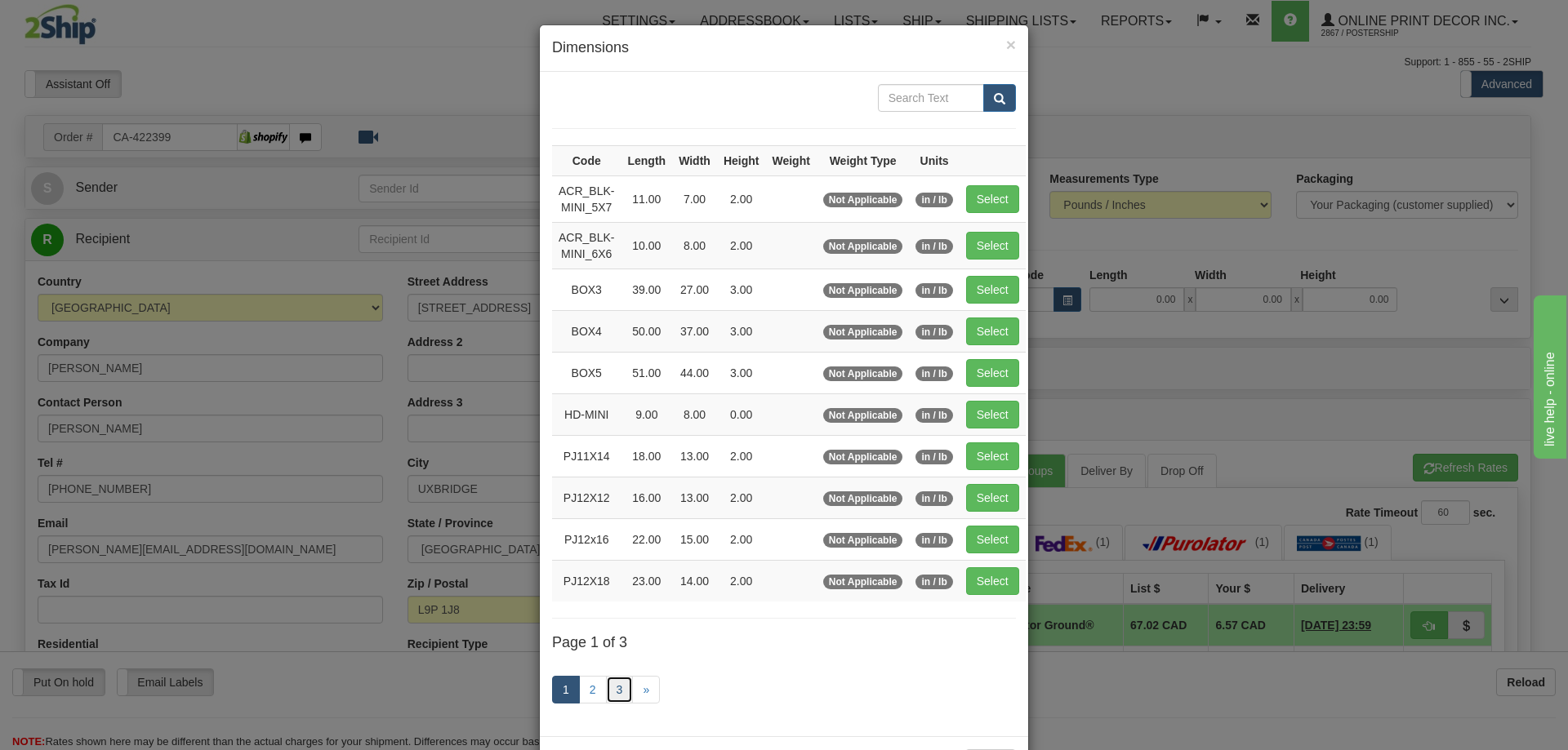
click at [616, 680] on link "3" at bounding box center [620, 689] width 28 height 28
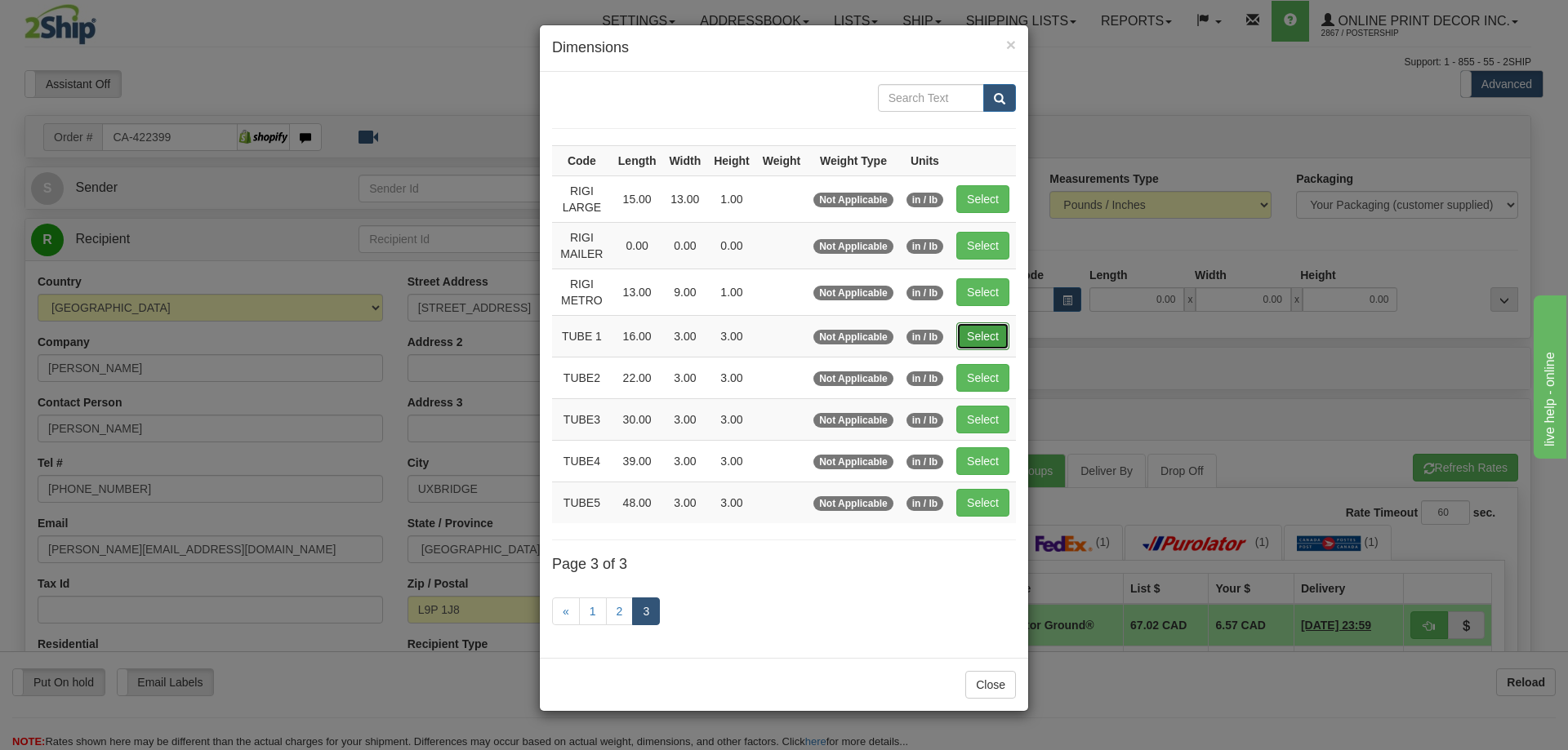
click at [978, 338] on button "Select" at bounding box center [983, 336] width 53 height 28
type input "TUBE 1"
type input "16.00"
type input "3.00"
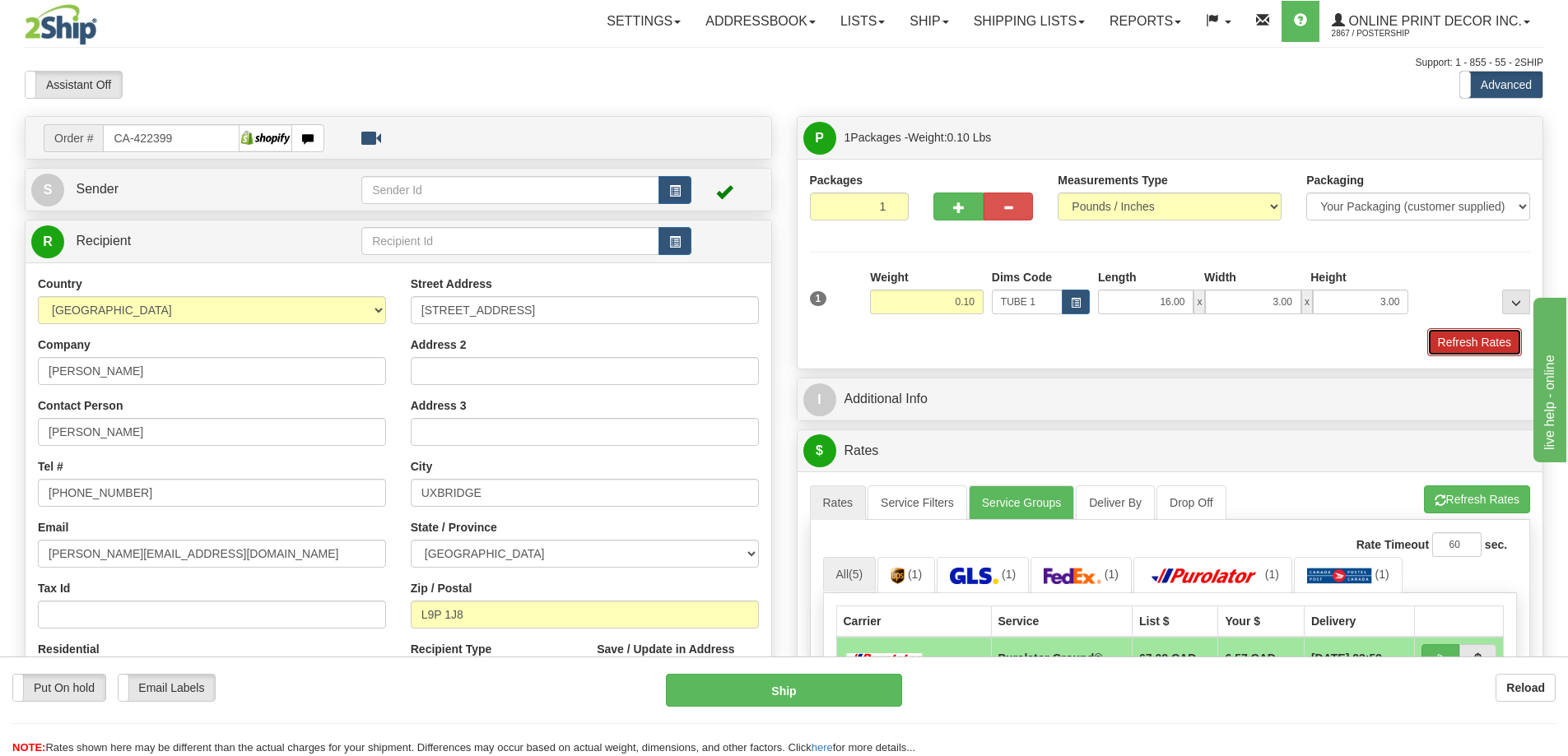
click at [1466, 340] on button "Refresh Rates" at bounding box center [1475, 342] width 95 height 28
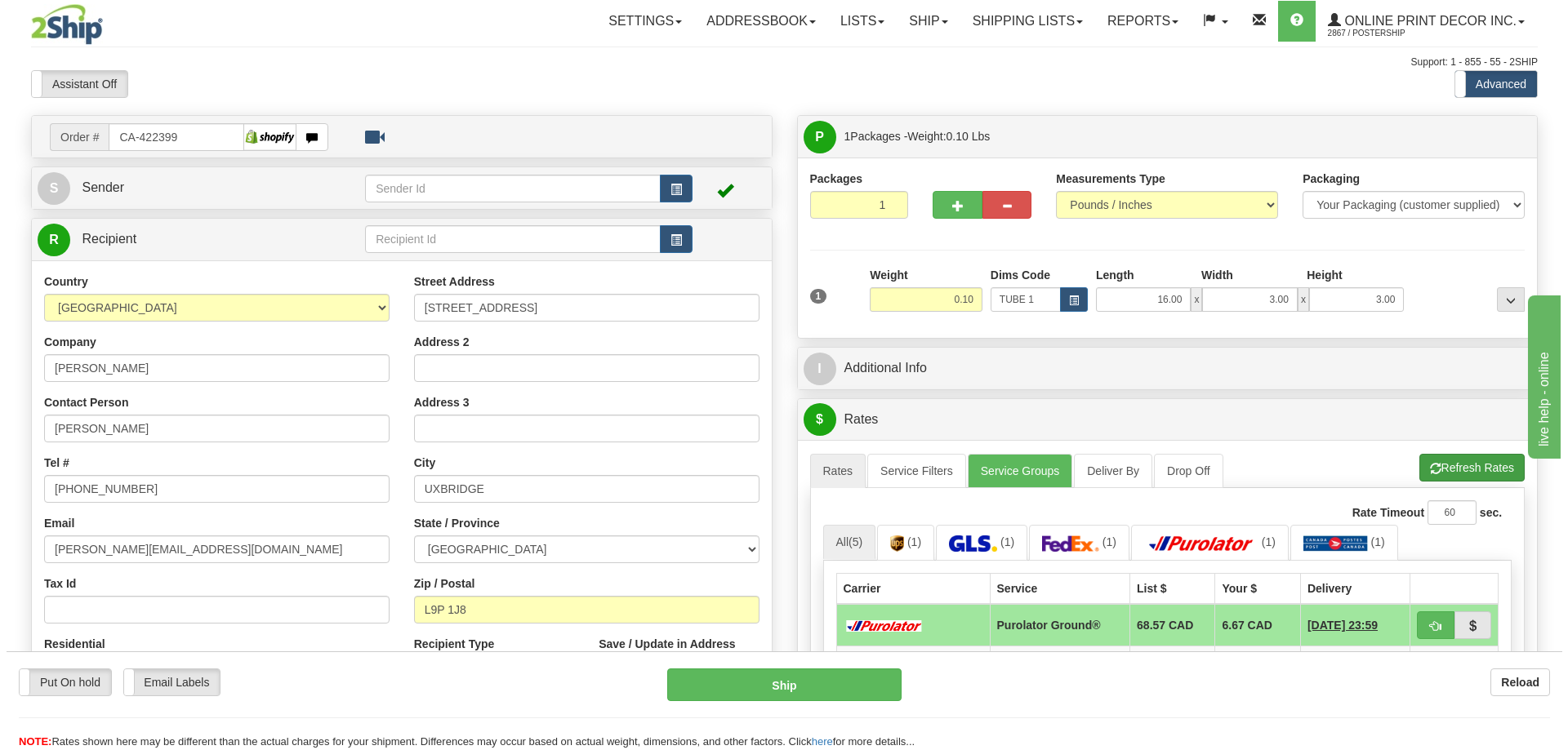
scroll to position [163, 0]
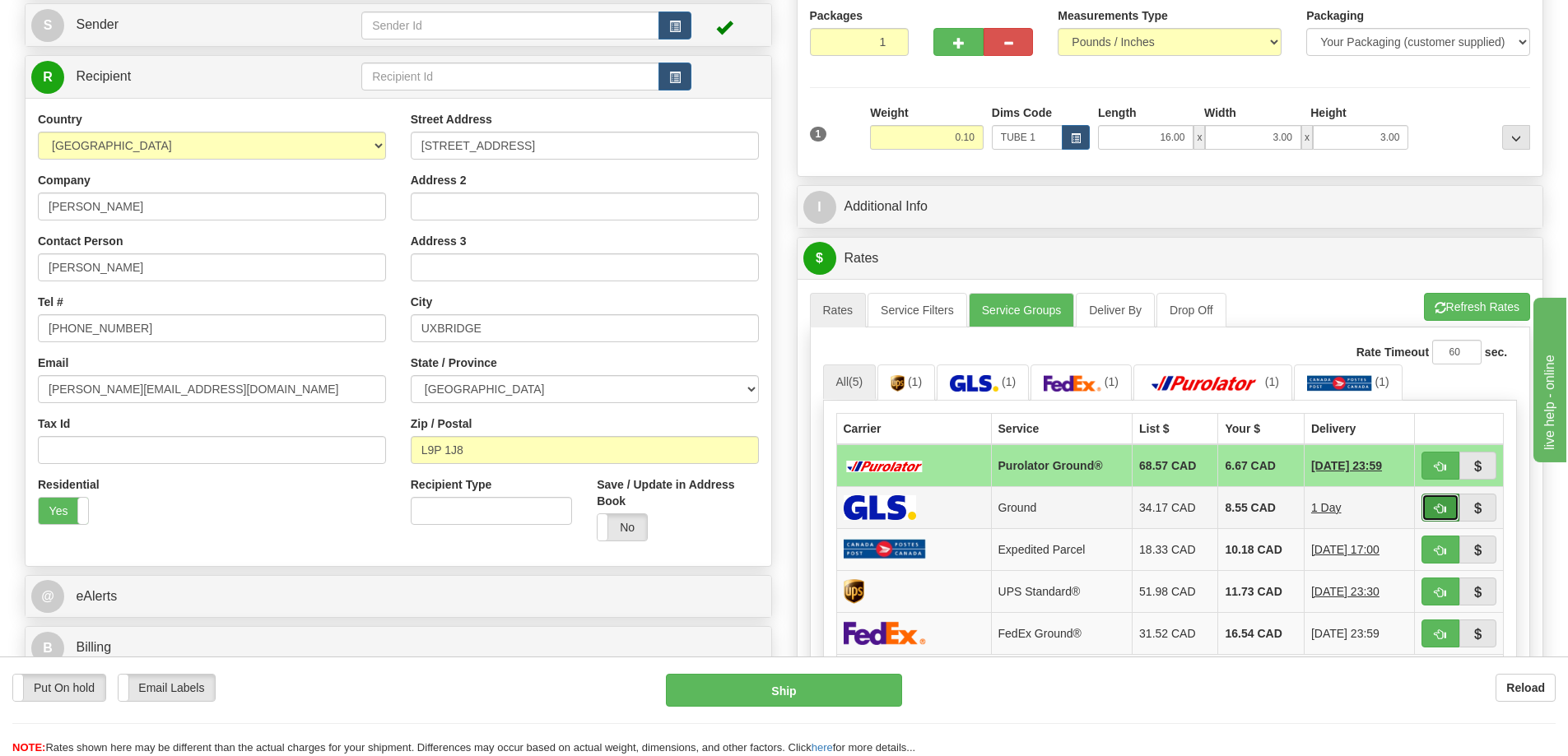
click at [1442, 504] on button "button" at bounding box center [1441, 507] width 38 height 28
type input "1"
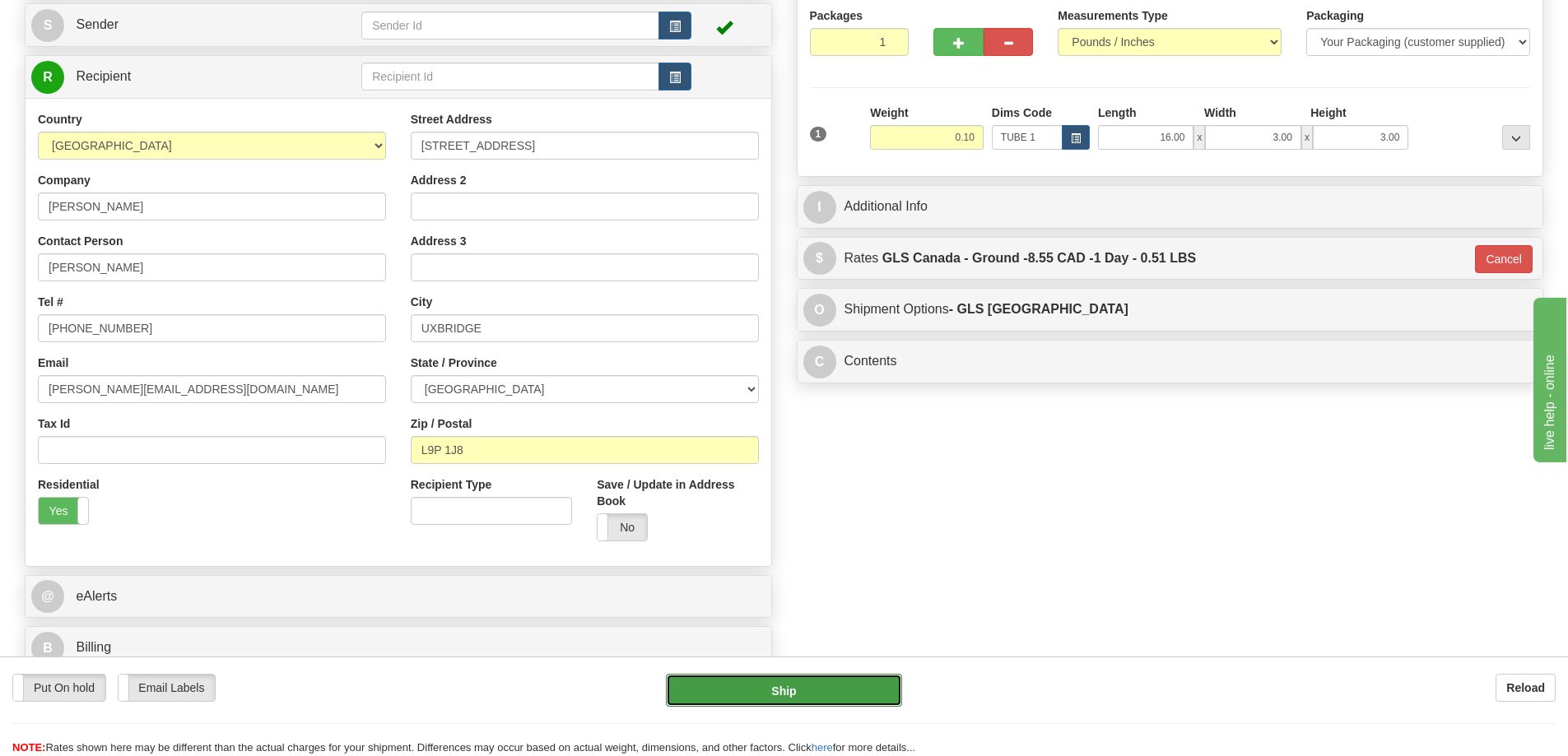
click at [863, 687] on button "Ship" at bounding box center [784, 690] width 236 height 33
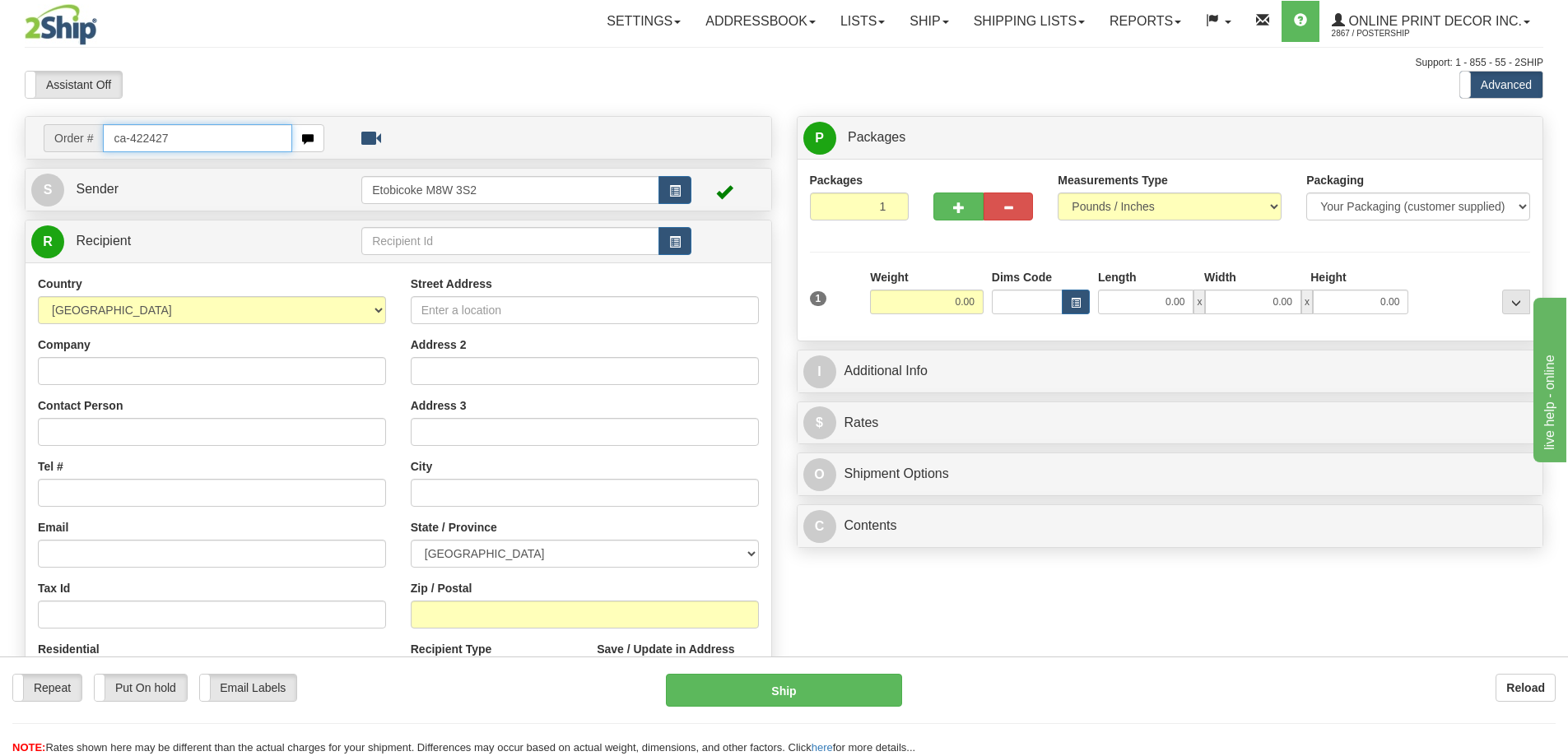
type input "ca-422427"
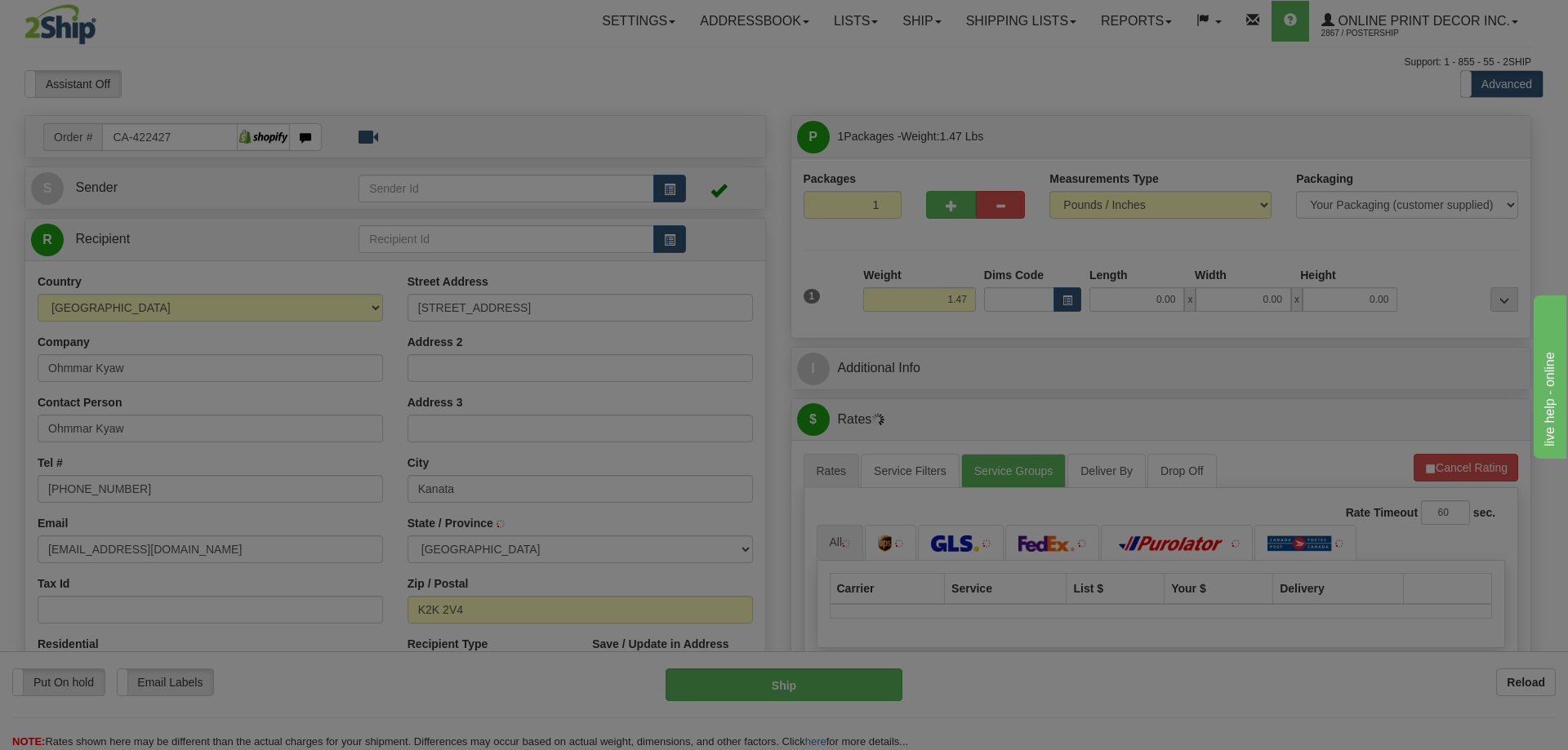
type input "KANATA"
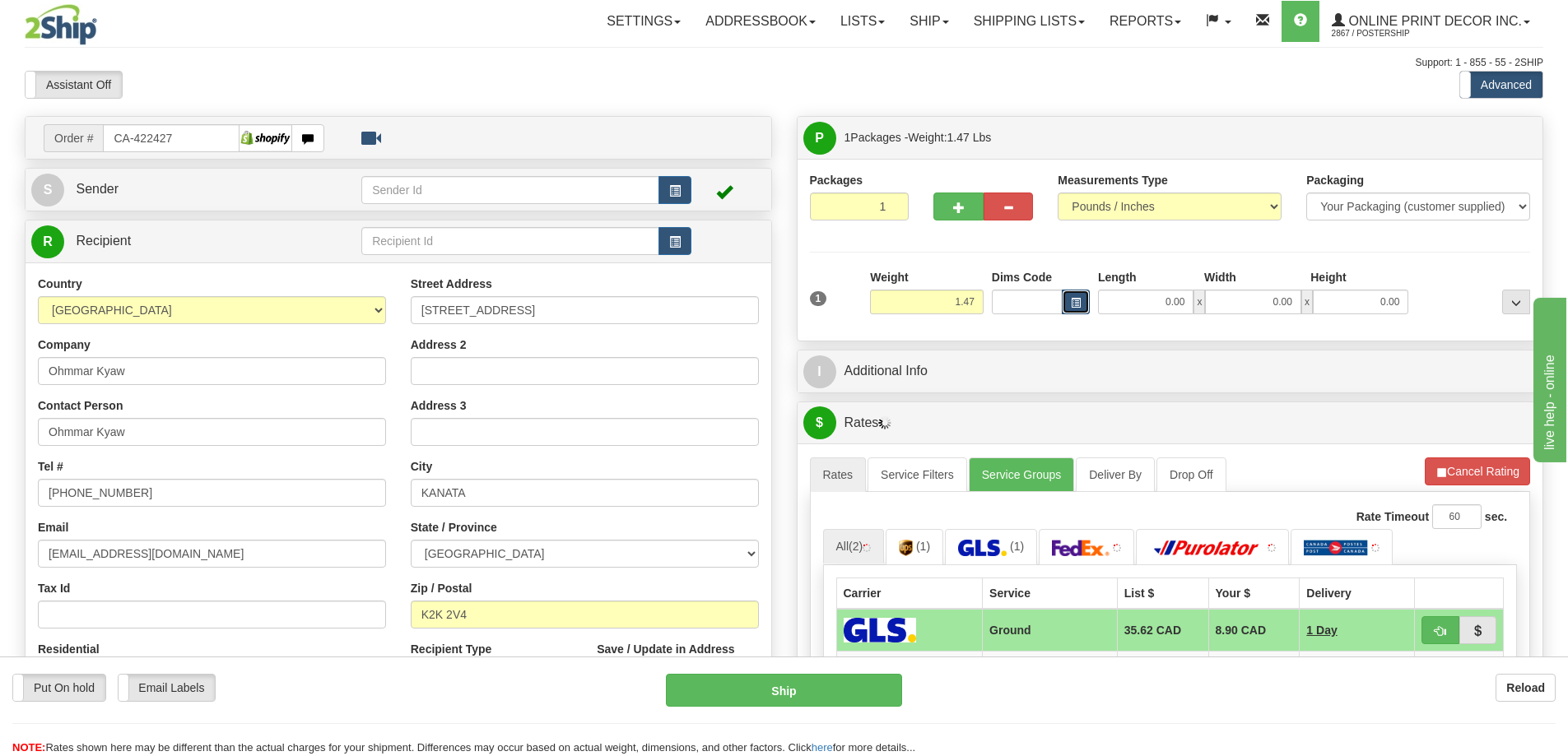
click at [1070, 294] on button "button" at bounding box center [1076, 301] width 28 height 25
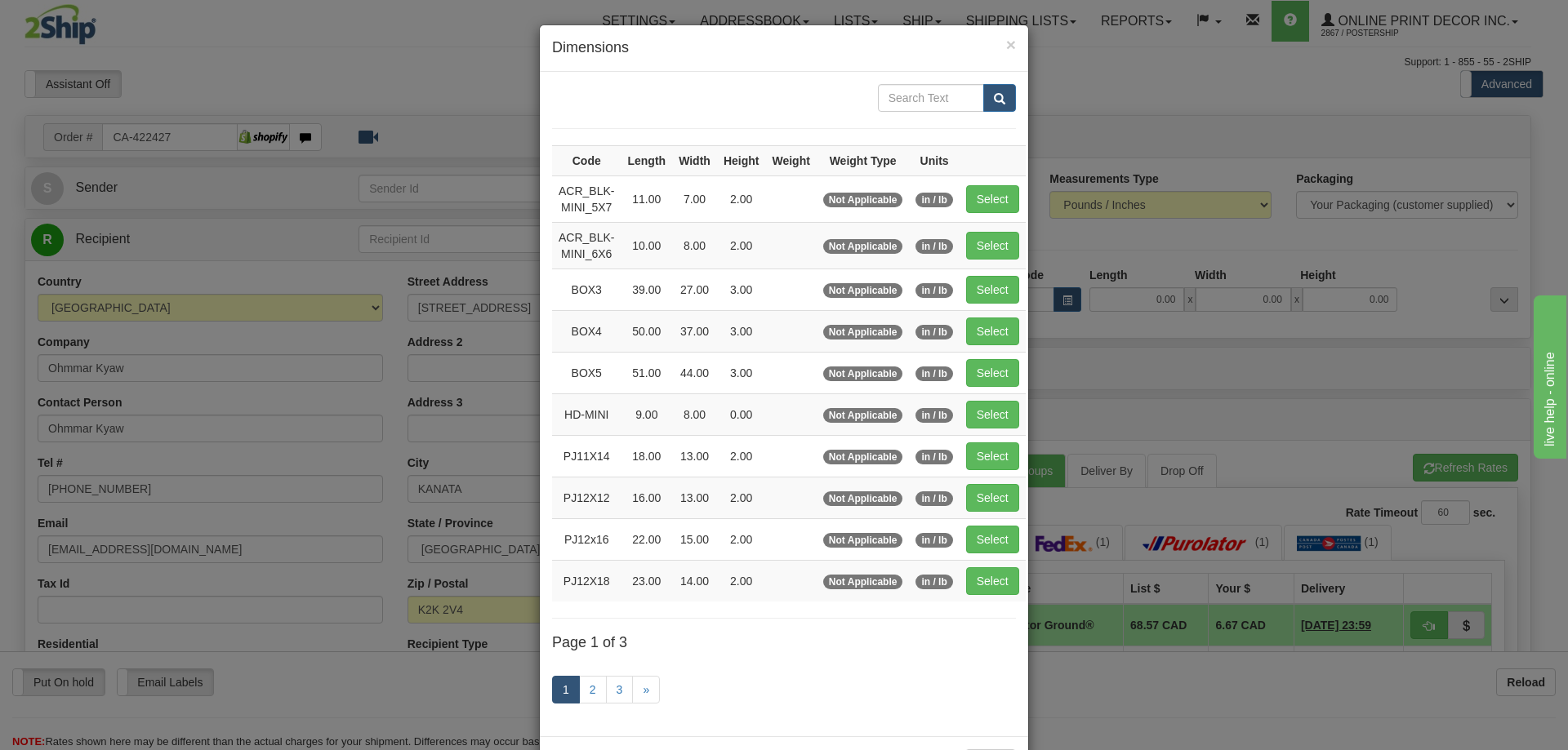
scroll to position [65, 0]
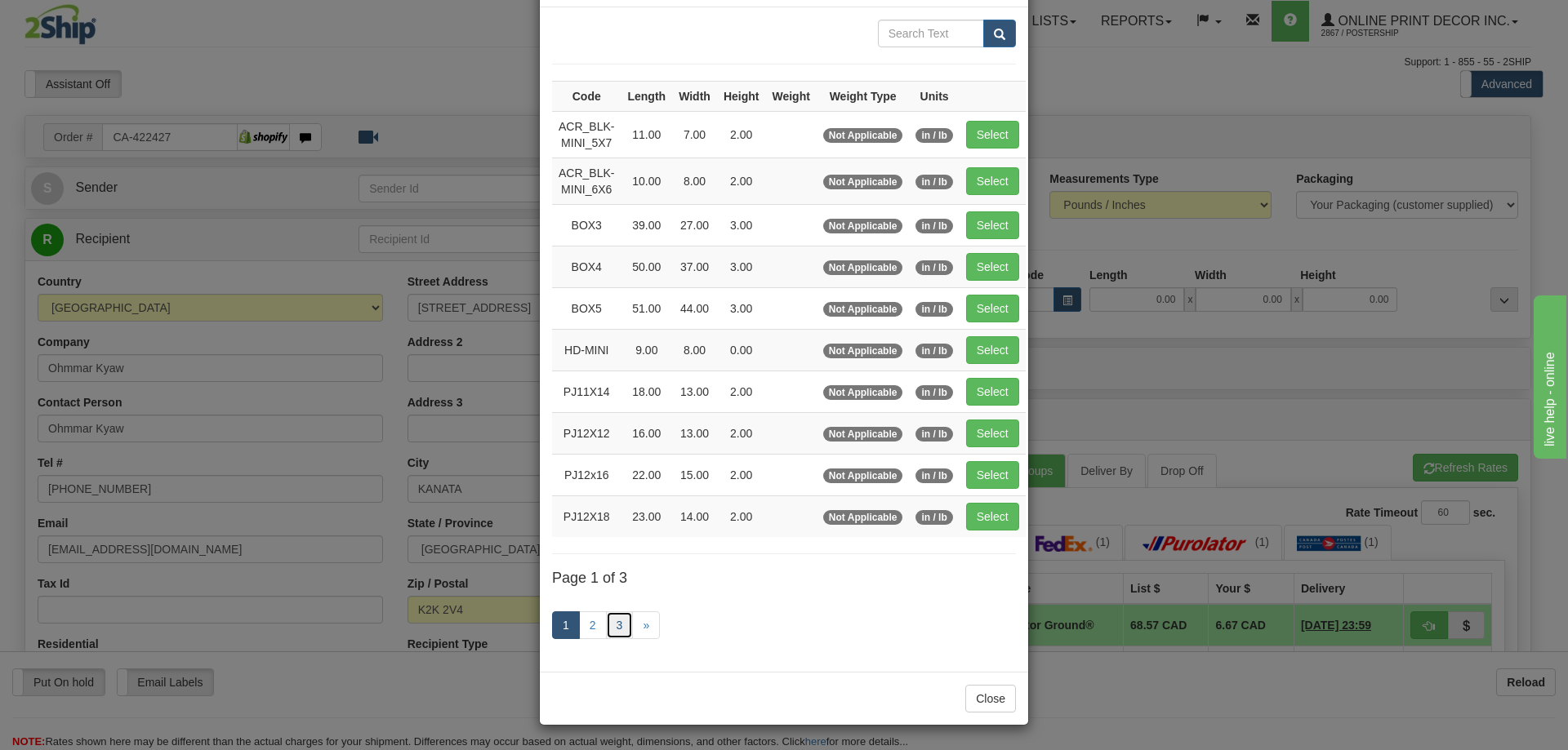
click at [618, 620] on link "3" at bounding box center [620, 625] width 28 height 28
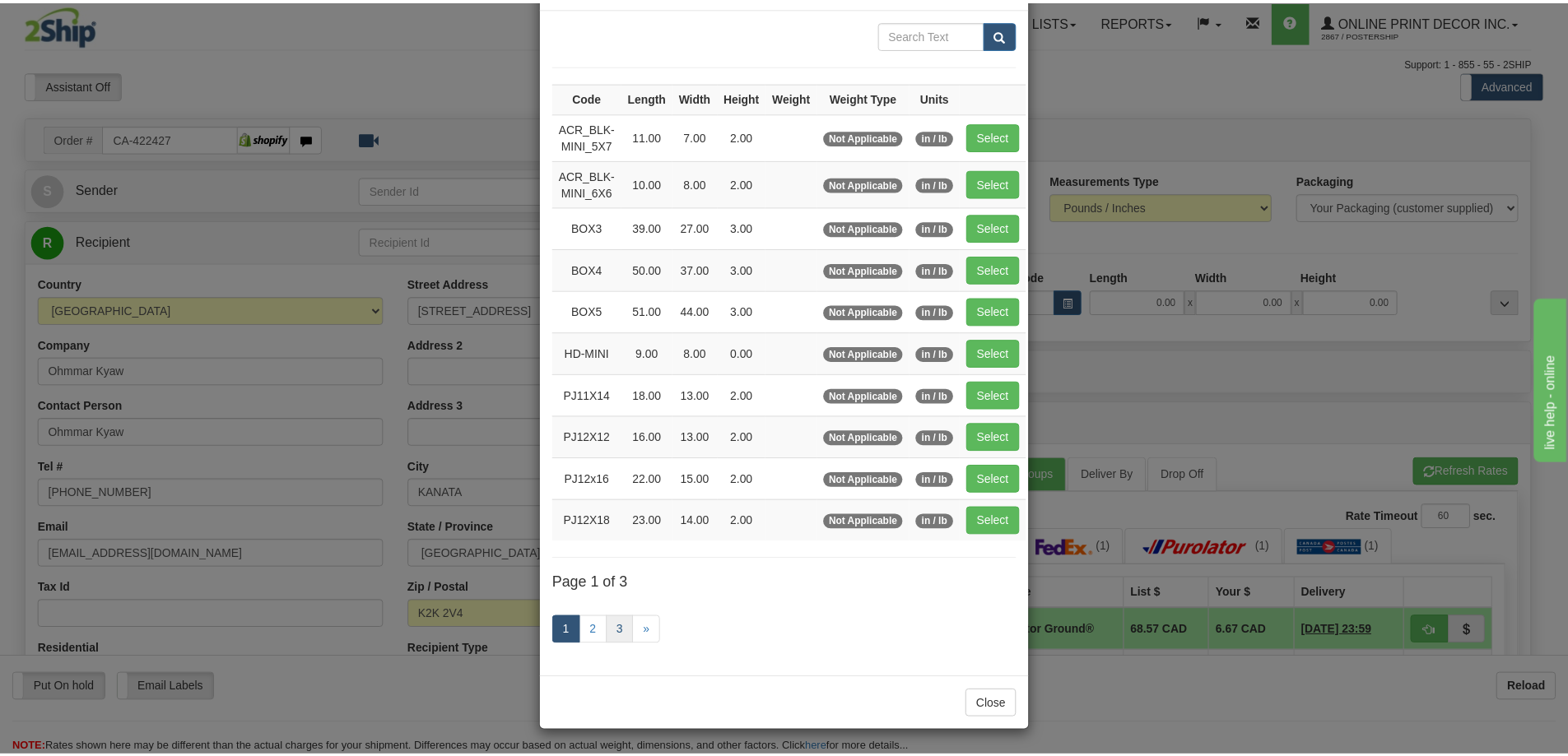
scroll to position [0, 0]
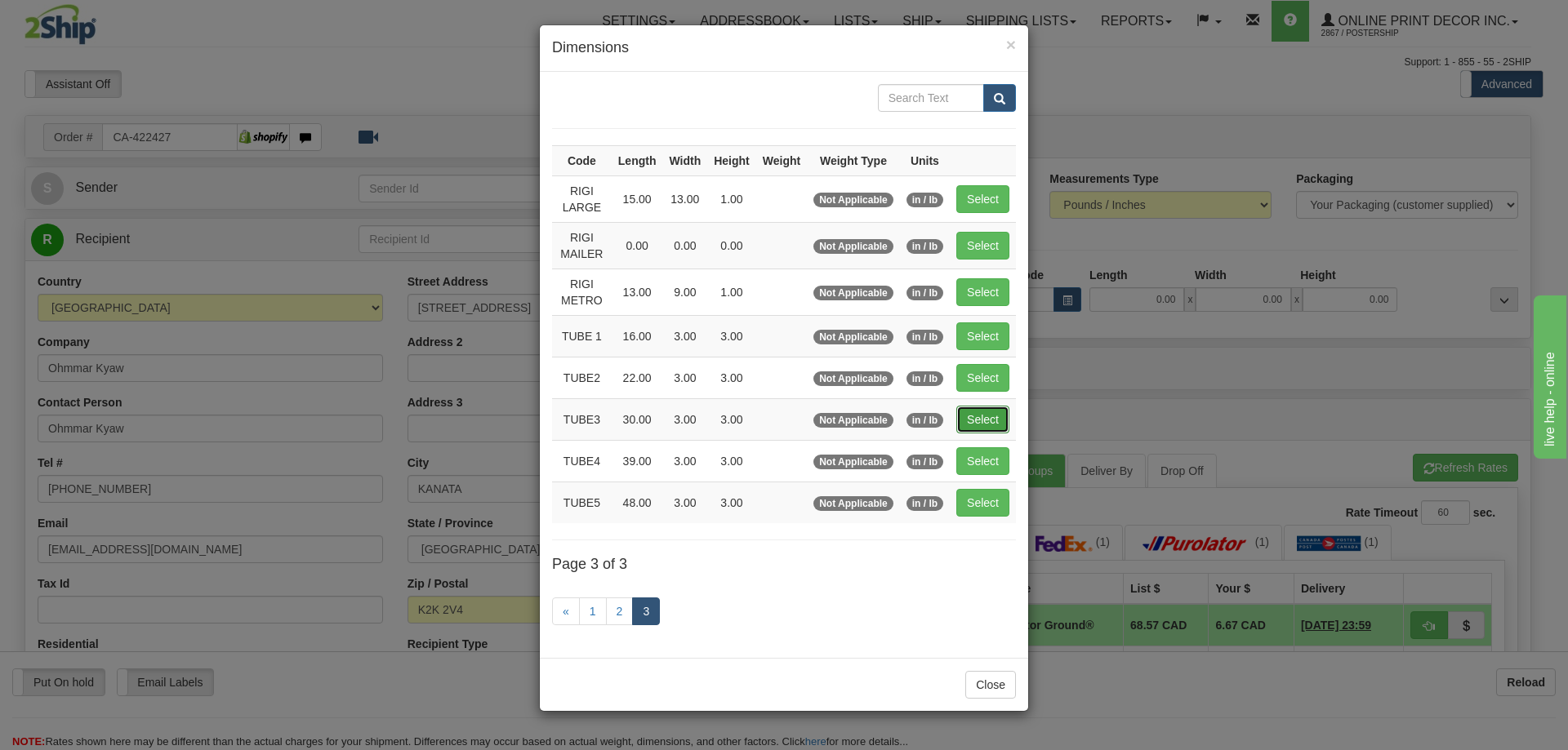
click at [990, 419] on button "Select" at bounding box center [983, 419] width 53 height 28
type input "TUBE3"
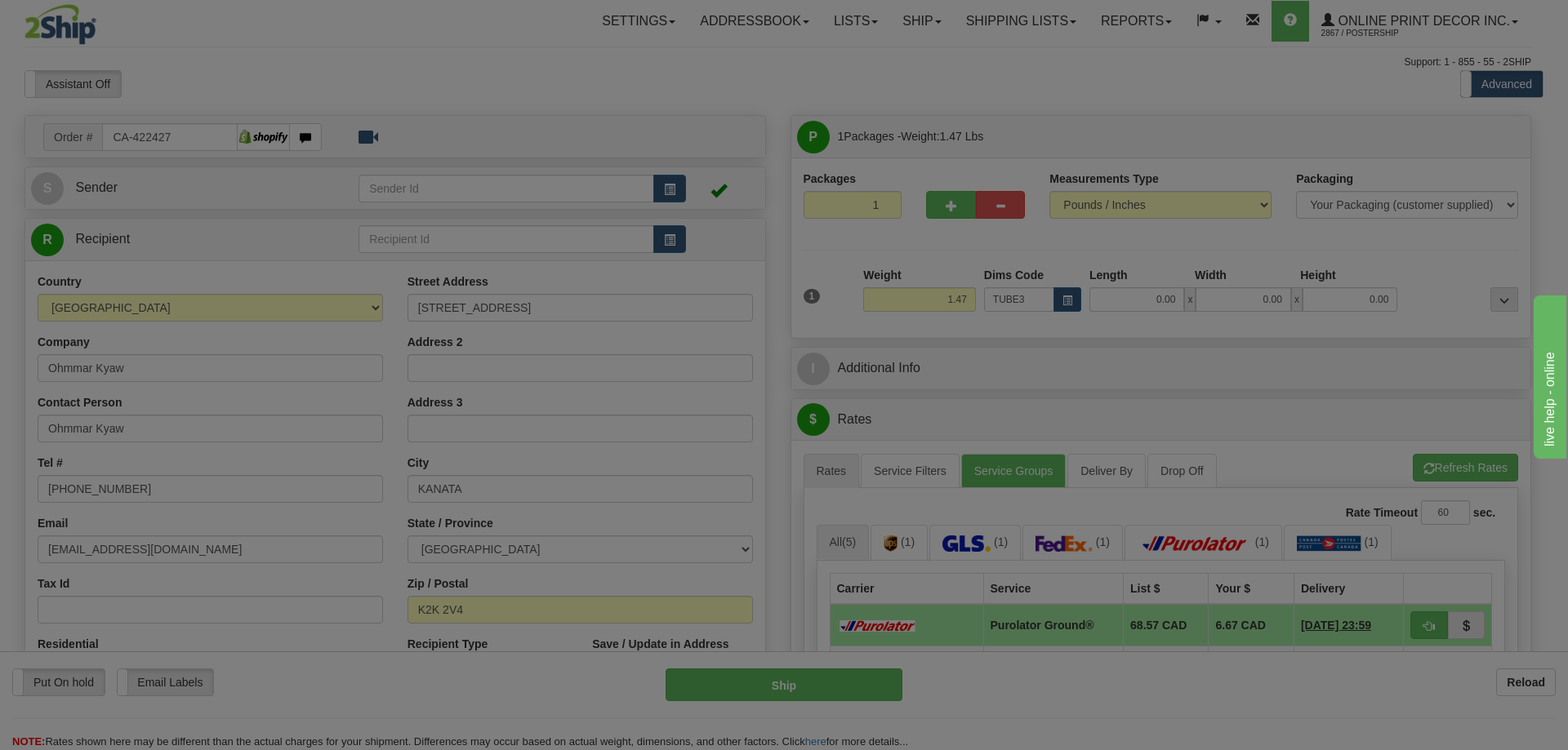
type input "30.00"
type input "3.00"
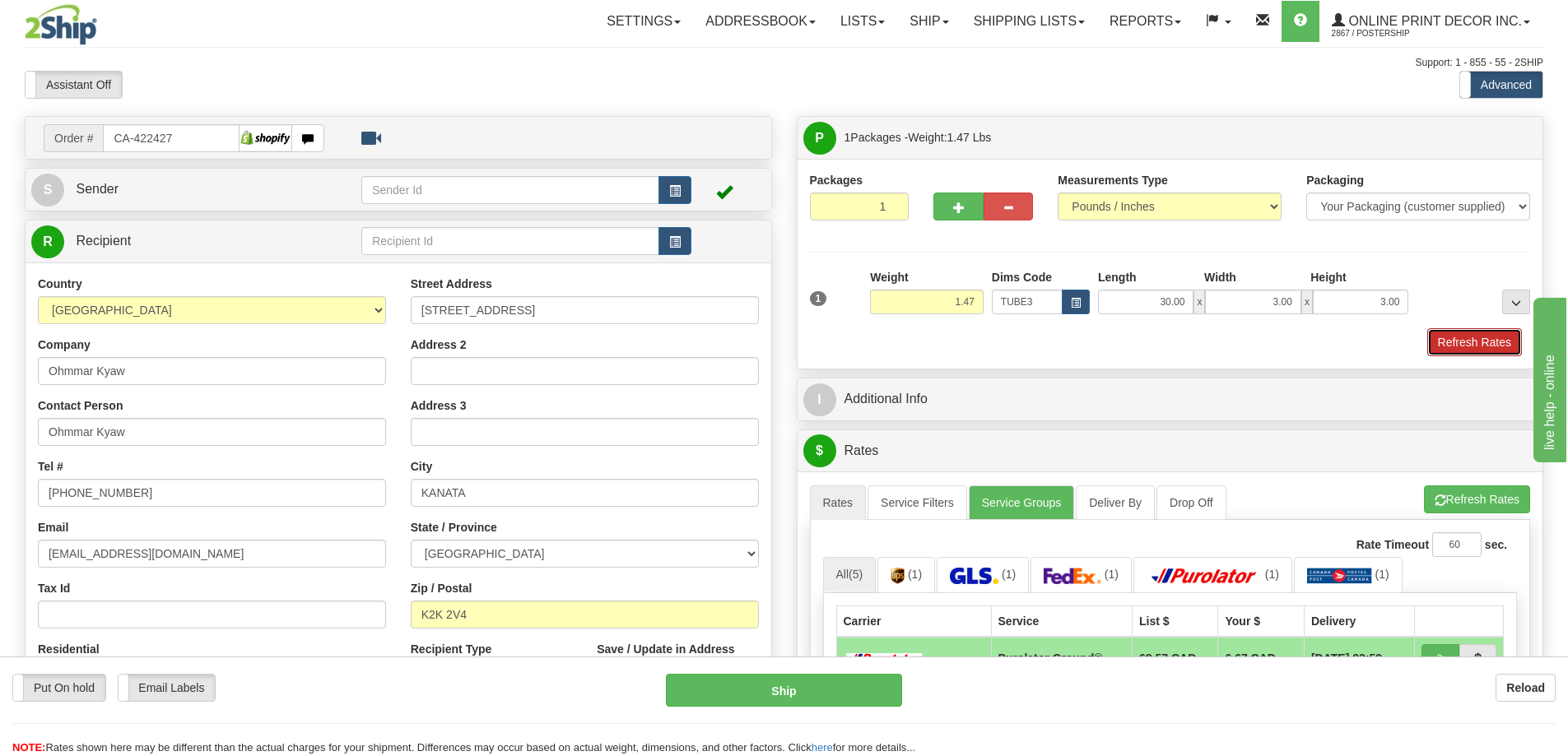
click at [1465, 334] on button "Refresh Rates" at bounding box center [1475, 342] width 95 height 28
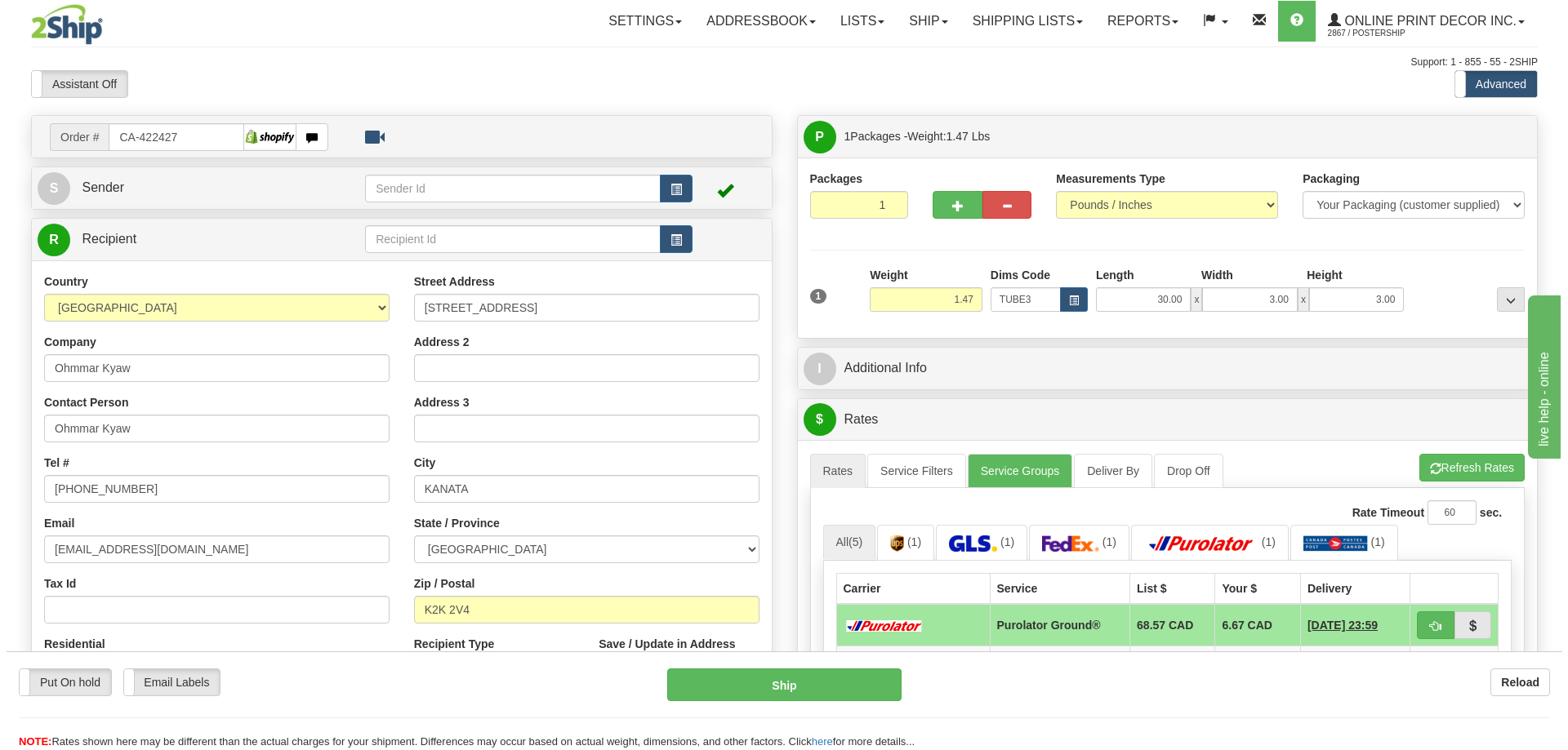
scroll to position [163, 0]
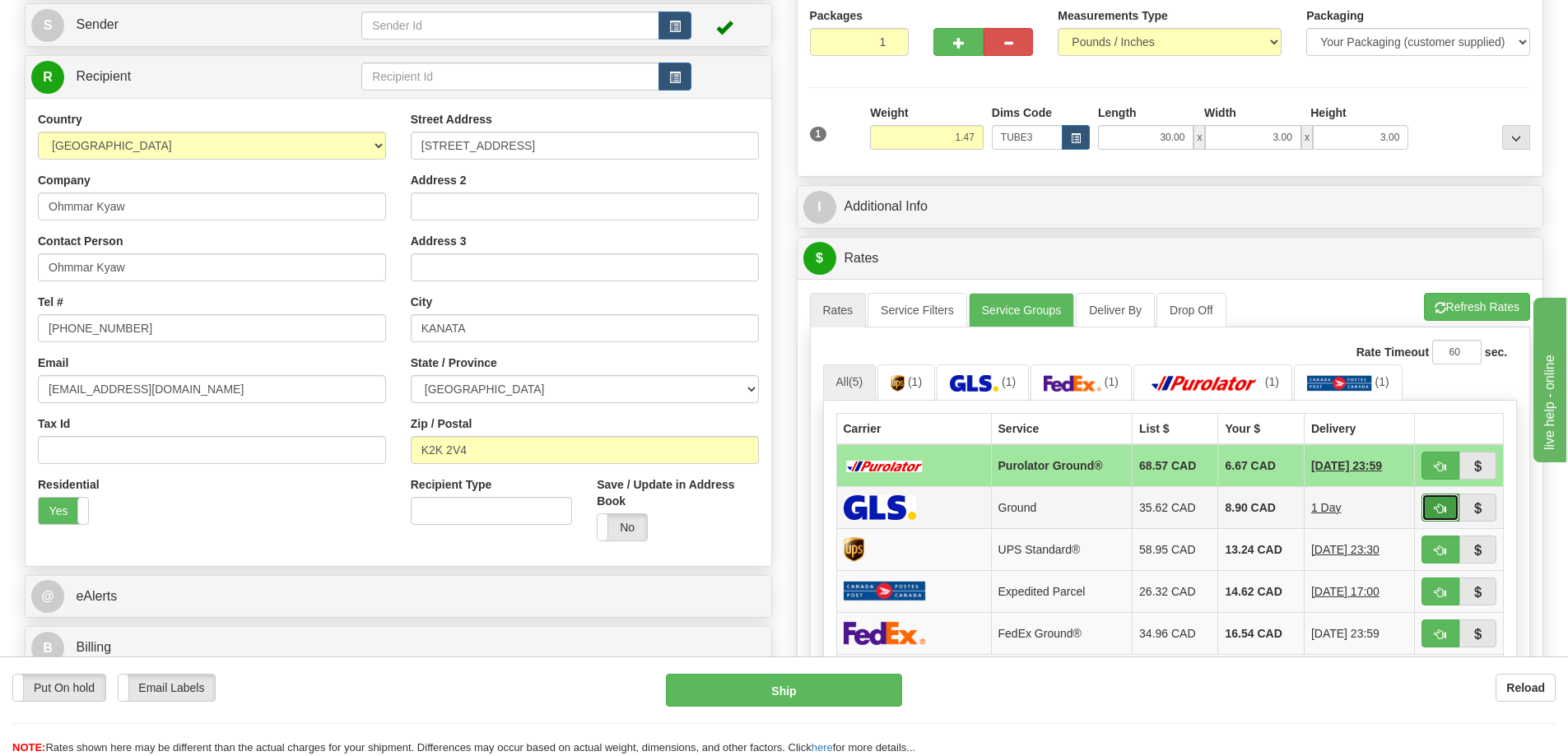
click at [1444, 505] on span "button" at bounding box center [1441, 508] width 12 height 11
type input "1"
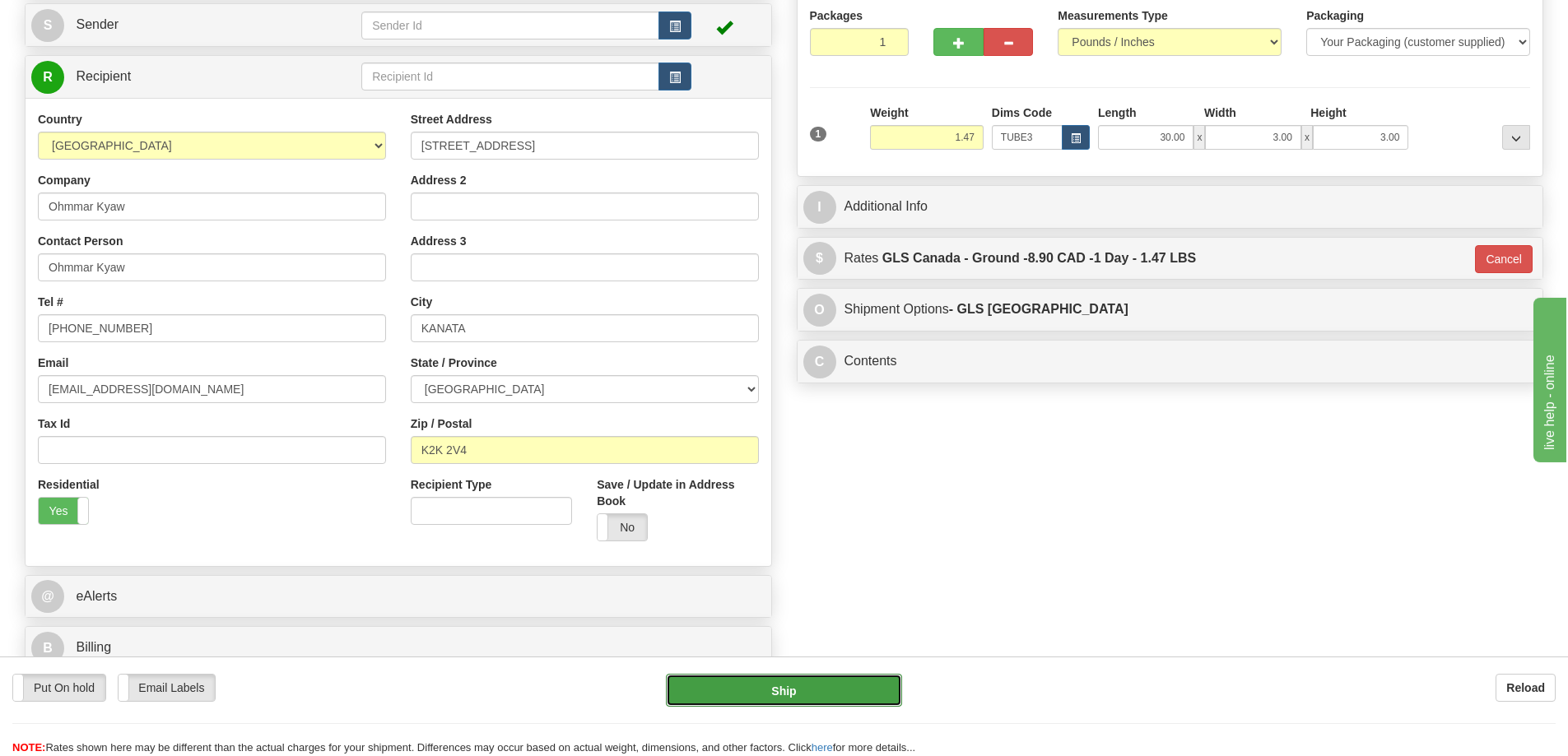
click at [806, 691] on button "Ship" at bounding box center [784, 690] width 236 height 33
